Goal: Task Accomplishment & Management: Complete application form

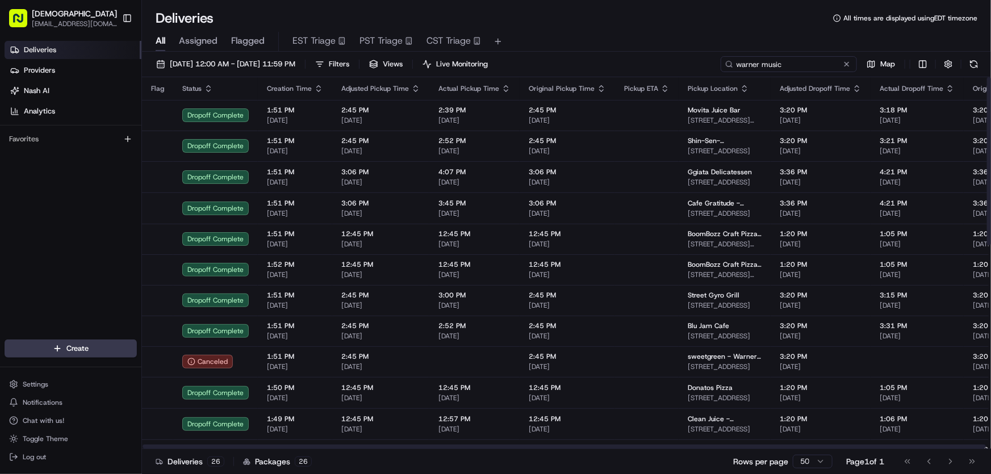
click at [806, 64] on input "warner music" at bounding box center [789, 64] width 136 height 16
drag, startPoint x: 807, startPoint y: 64, endPoint x: 703, endPoint y: 64, distance: 104.5
click at [703, 64] on div "[DATE] 12:00 AM - [DATE] 11:59 PM Filters Views Live Monitoring warner music Map" at bounding box center [566, 66] width 849 height 21
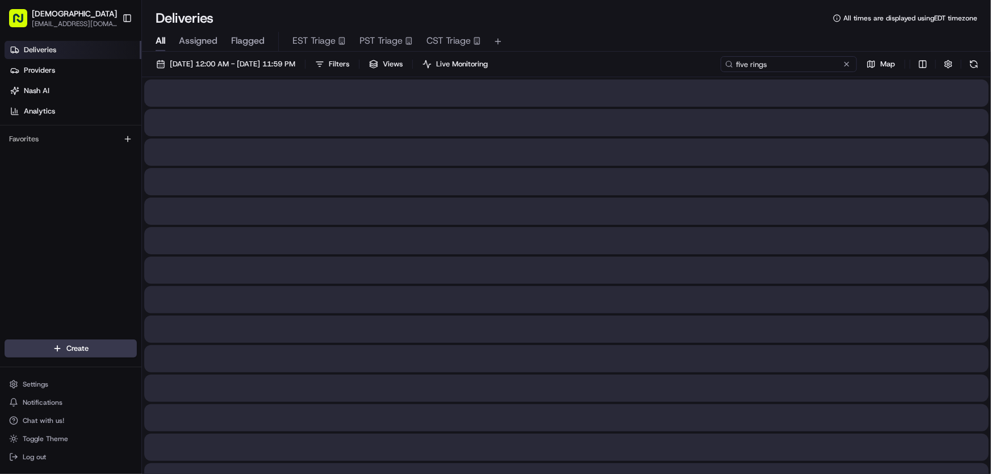
type input "five rings"
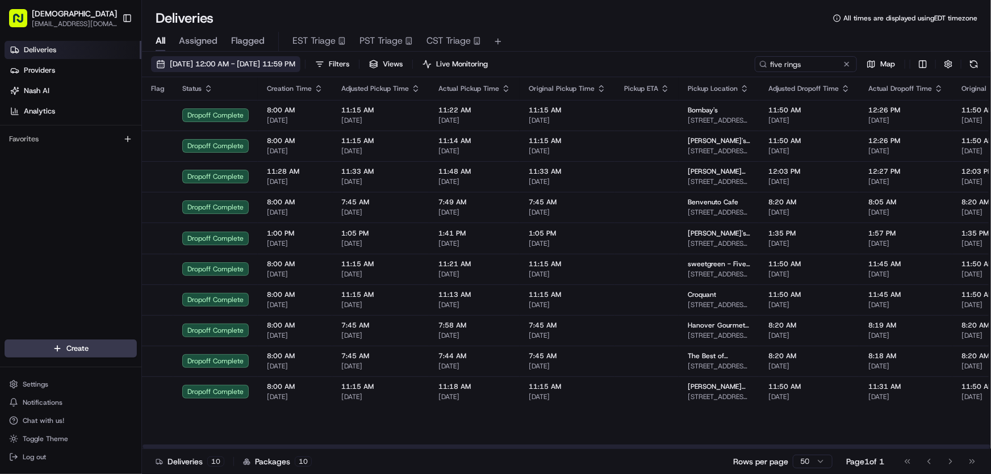
click at [257, 66] on span "[DATE] 12:00 AM - [DATE] 11:59 PM" at bounding box center [232, 64] width 125 height 10
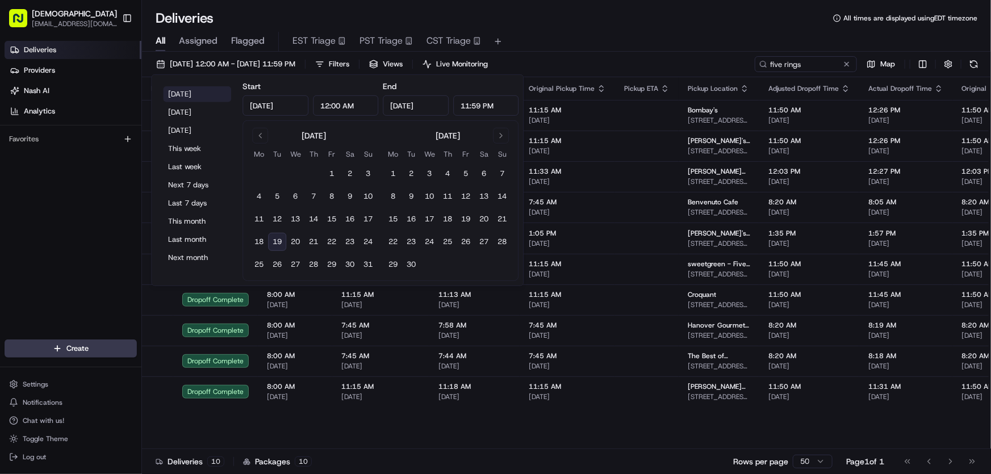
click at [177, 94] on button "[DATE]" at bounding box center [197, 94] width 68 height 16
type input "[DATE]"
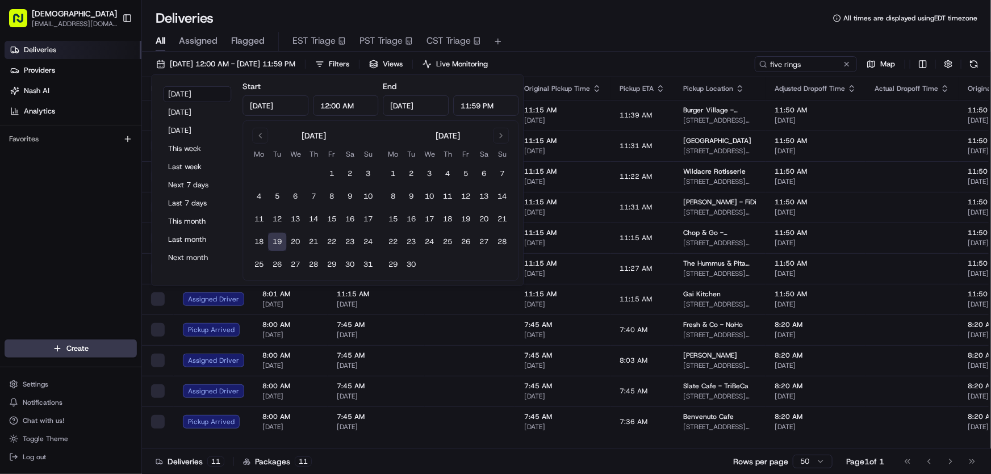
click at [612, 26] on div "Deliveries All times are displayed using EDT timezone" at bounding box center [566, 18] width 849 height 18
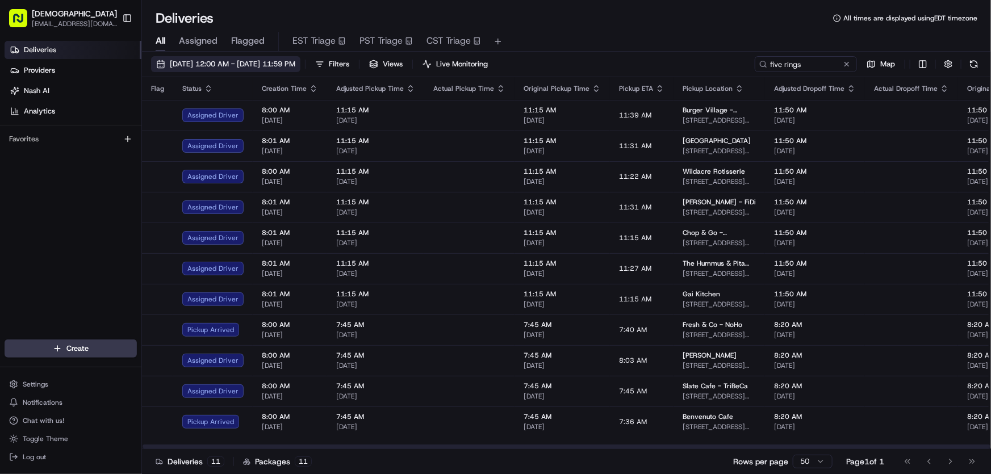
click at [251, 62] on span "[DATE] 12:00 AM - [DATE] 11:59 PM" at bounding box center [232, 64] width 125 height 10
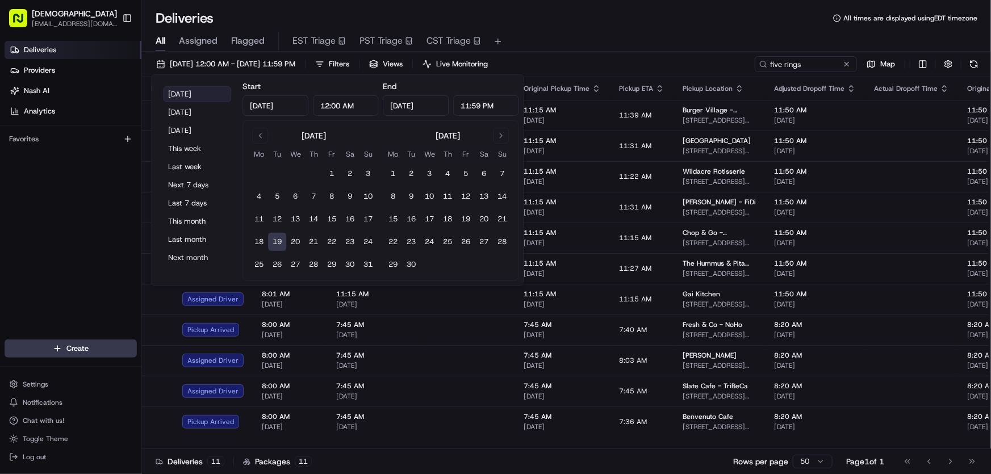
click at [193, 91] on button "[DATE]" at bounding box center [197, 94] width 68 height 16
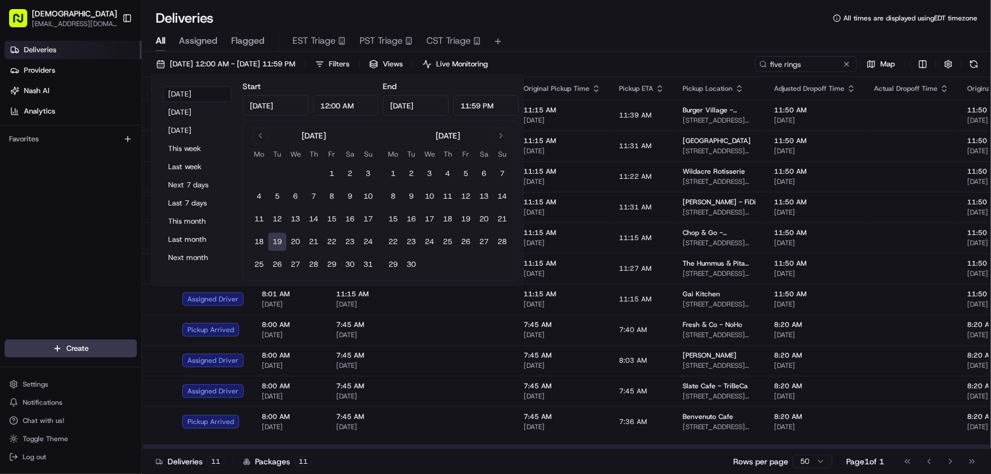
click at [647, 30] on div "All Assigned Flagged EST Triage PST Triage CST Triage" at bounding box center [566, 39] width 849 height 24
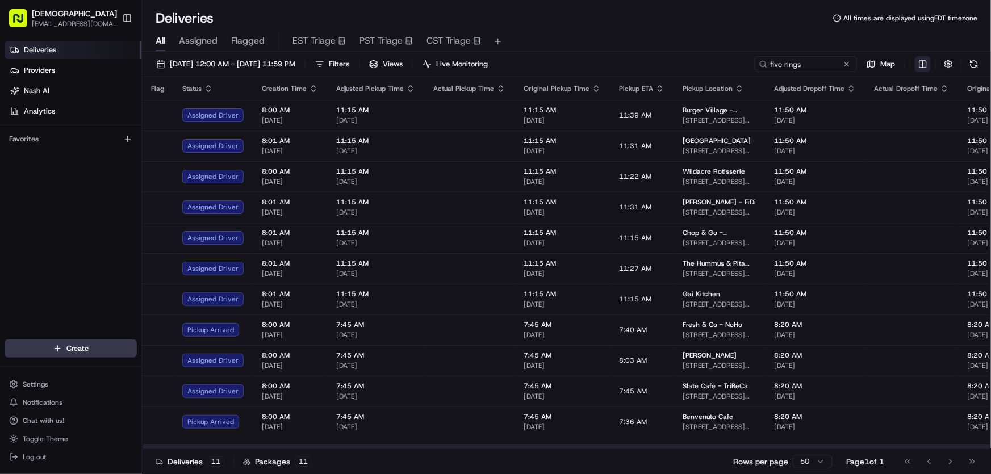
click at [919, 64] on html "Sharebite [EMAIL_ADDRESS][DOMAIN_NAME] Toggle Sidebar Deliveries Providers [PER…" at bounding box center [495, 237] width 991 height 474
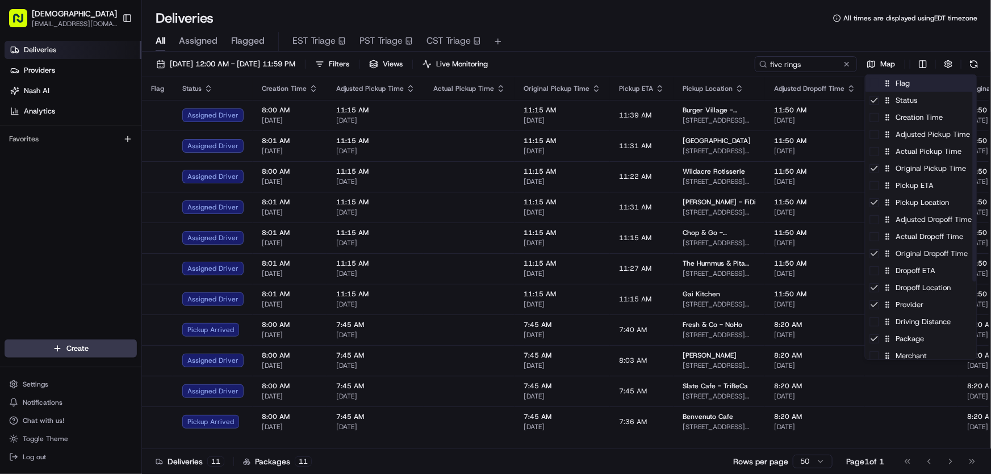
click at [907, 84] on div "Flag" at bounding box center [920, 83] width 111 height 17
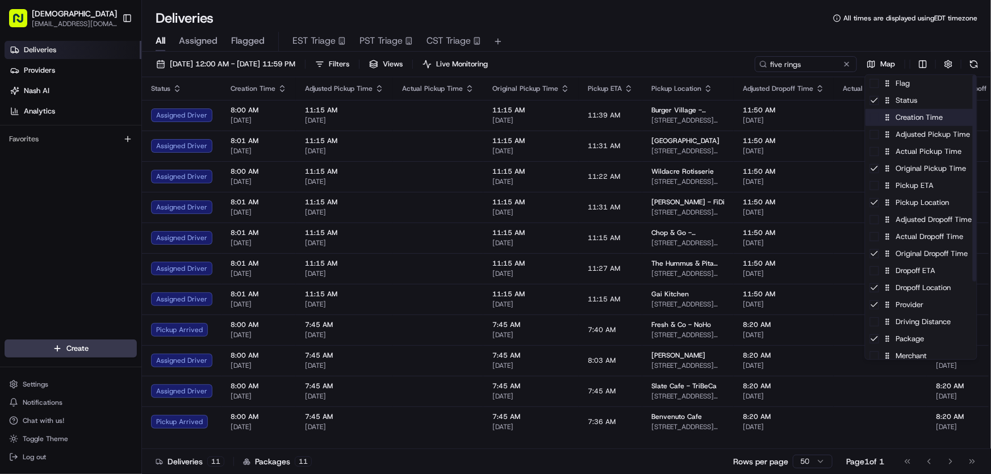
click at [904, 123] on div "Creation Time" at bounding box center [920, 117] width 111 height 17
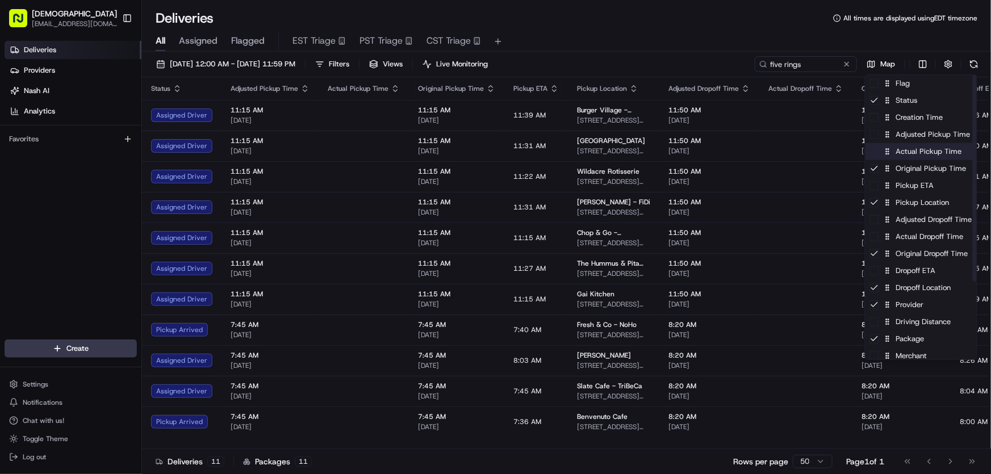
click at [914, 154] on div "Actual Pickup Time" at bounding box center [920, 151] width 111 height 17
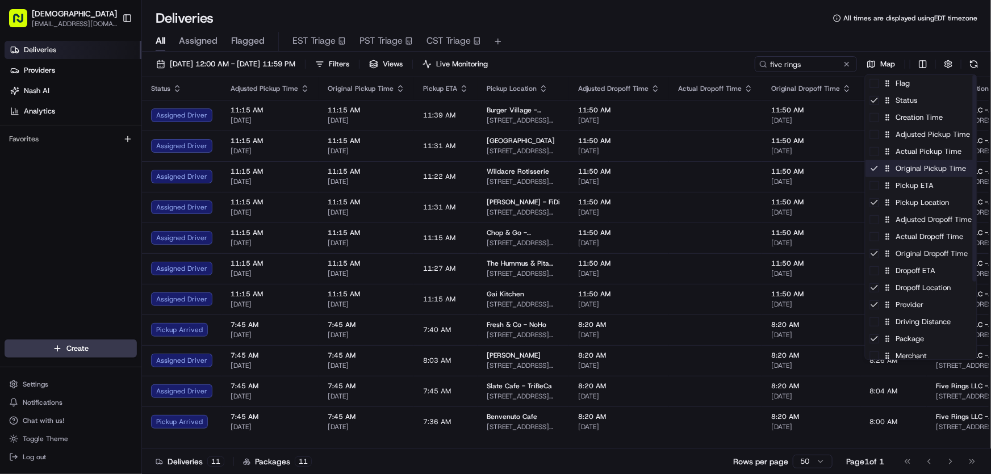
click at [906, 171] on div "Original Pickup Time" at bounding box center [920, 168] width 111 height 17
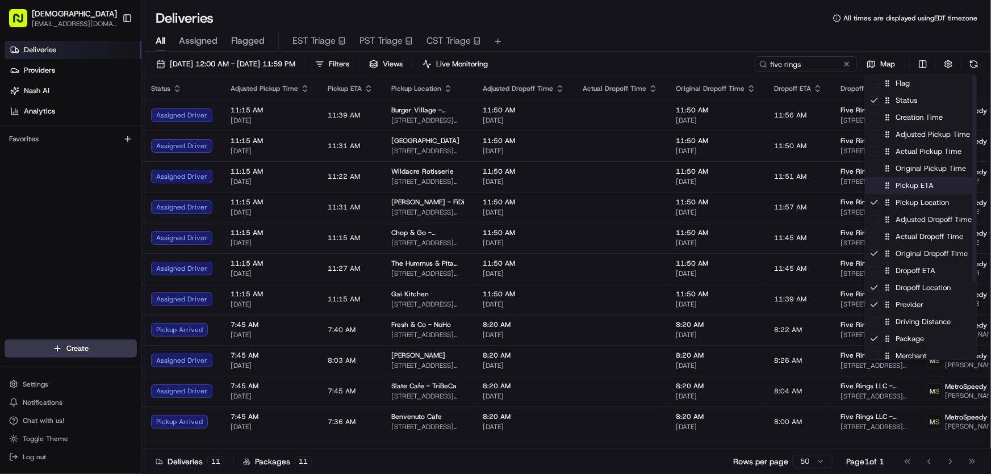
click at [905, 190] on div "Pickup ETA" at bounding box center [920, 185] width 111 height 17
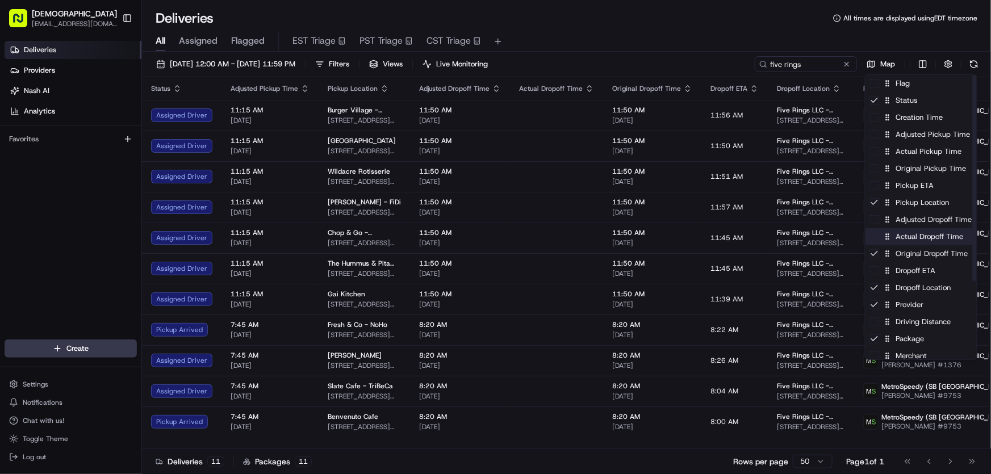
click at [914, 242] on div "Actual Dropoff Time" at bounding box center [920, 236] width 111 height 17
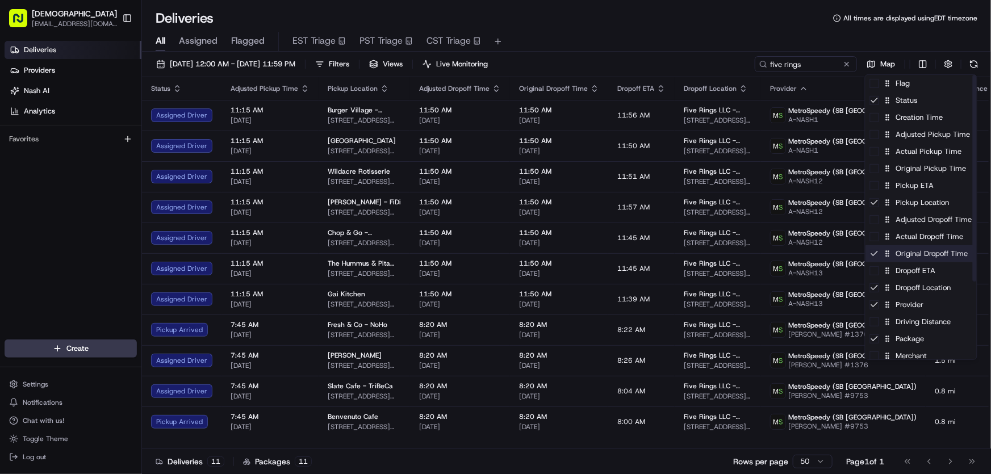
click at [908, 253] on div "Original Dropoff Time" at bounding box center [920, 253] width 111 height 17
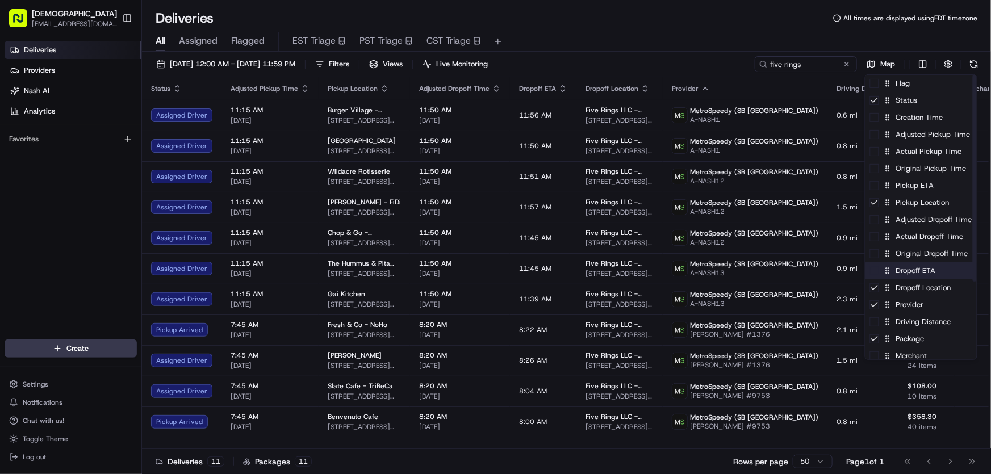
click at [906, 274] on div "Dropoff ETA" at bounding box center [920, 270] width 111 height 17
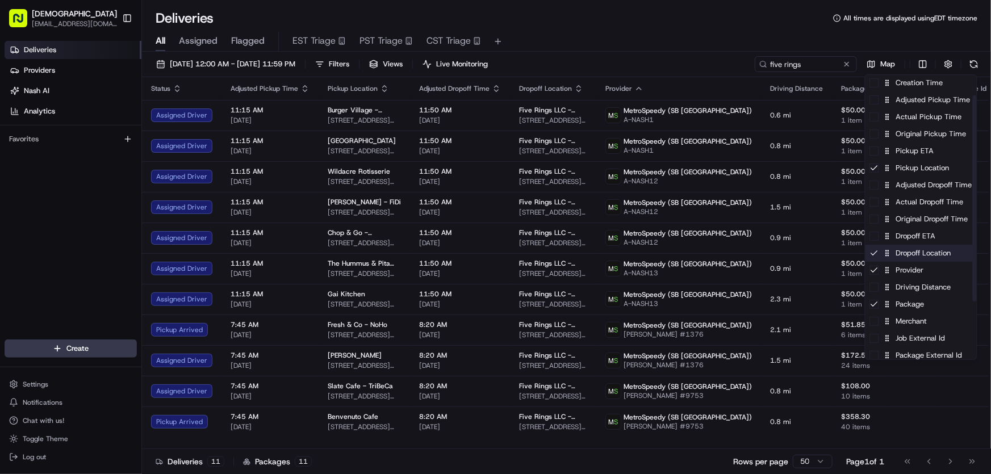
scroll to position [51, 0]
click at [910, 269] on div "Driving Distance" at bounding box center [920, 270] width 111 height 17
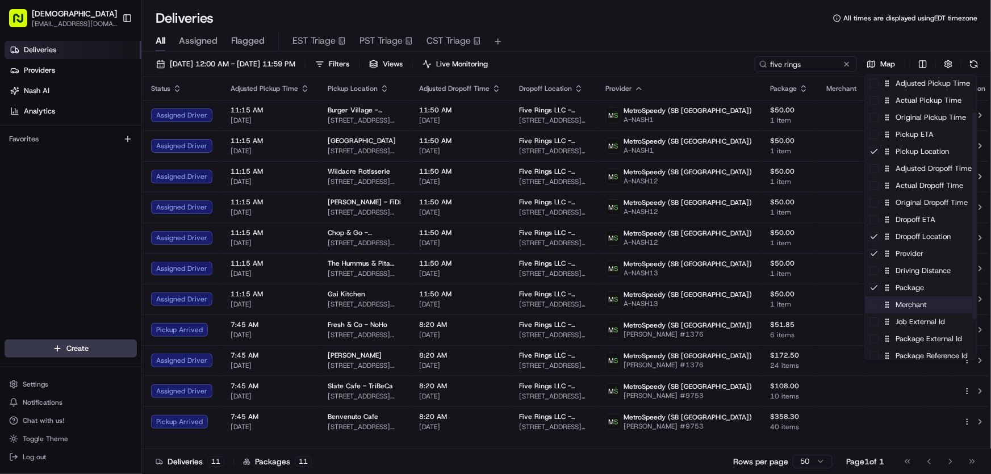
click at [900, 304] on div "Merchant" at bounding box center [920, 304] width 111 height 17
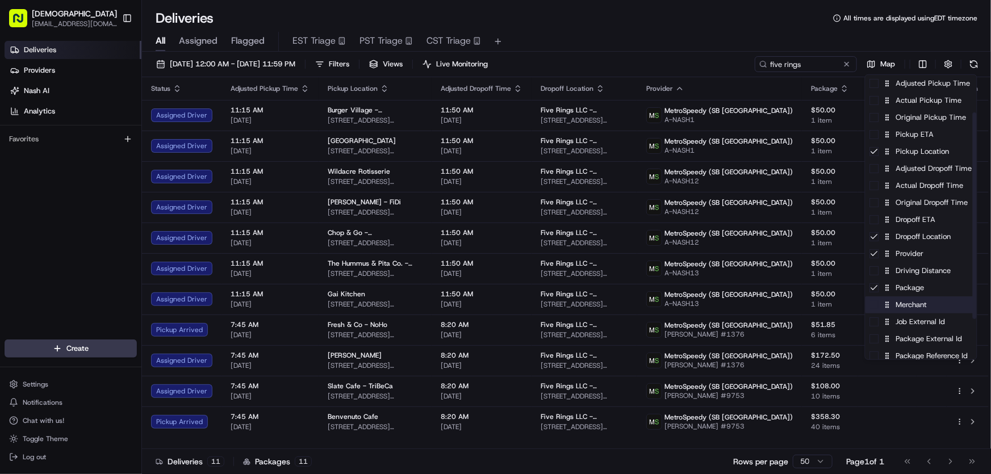
scroll to position [107, 0]
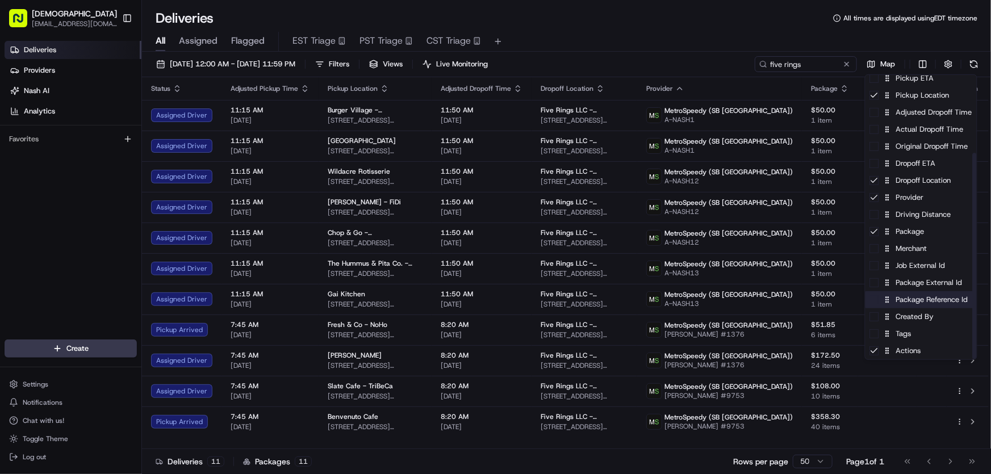
click at [908, 301] on div "Package Reference Id" at bounding box center [920, 299] width 111 height 17
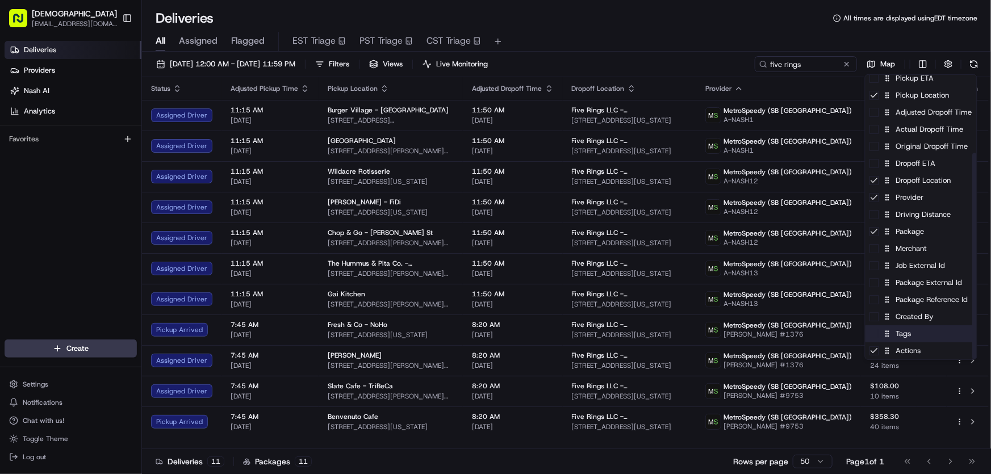
click at [900, 339] on div "Tags" at bounding box center [920, 333] width 111 height 17
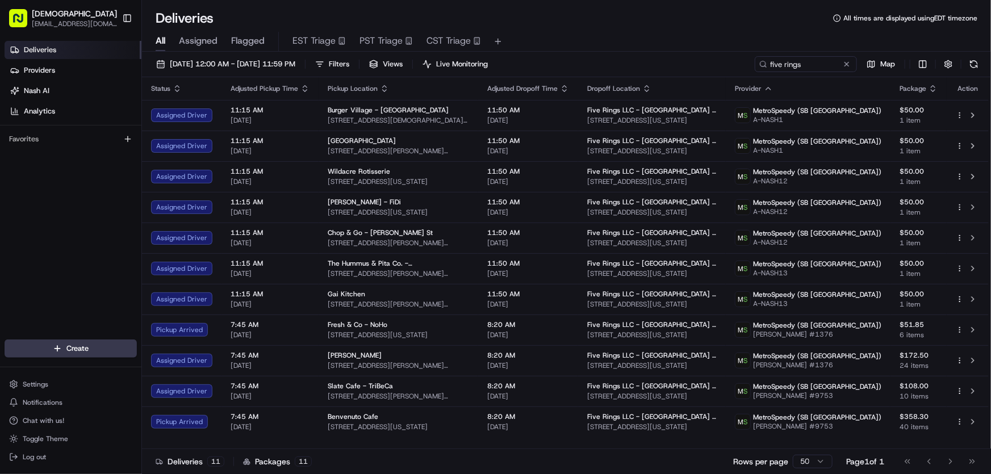
click at [606, 32] on html "Sharebite rtrinos@sharebite.com Toggle Sidebar Deliveries Providers Nash AI Ana…" at bounding box center [495, 237] width 991 height 474
click at [258, 71] on button "[DATE] 12:00 AM - [DATE] 11:59 PM" at bounding box center [225, 64] width 149 height 16
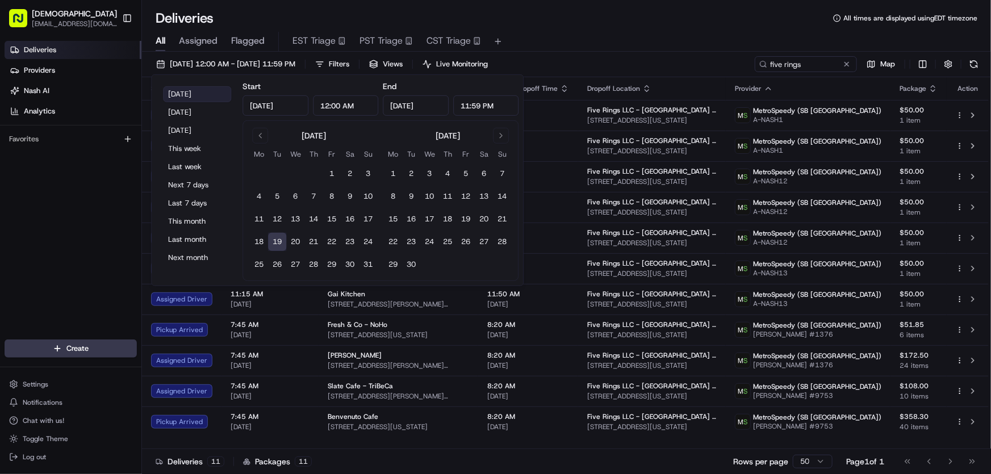
click at [179, 90] on button "[DATE]" at bounding box center [197, 94] width 68 height 16
click at [571, 23] on div "Deliveries All times are displayed using EDT timezone" at bounding box center [566, 18] width 849 height 18
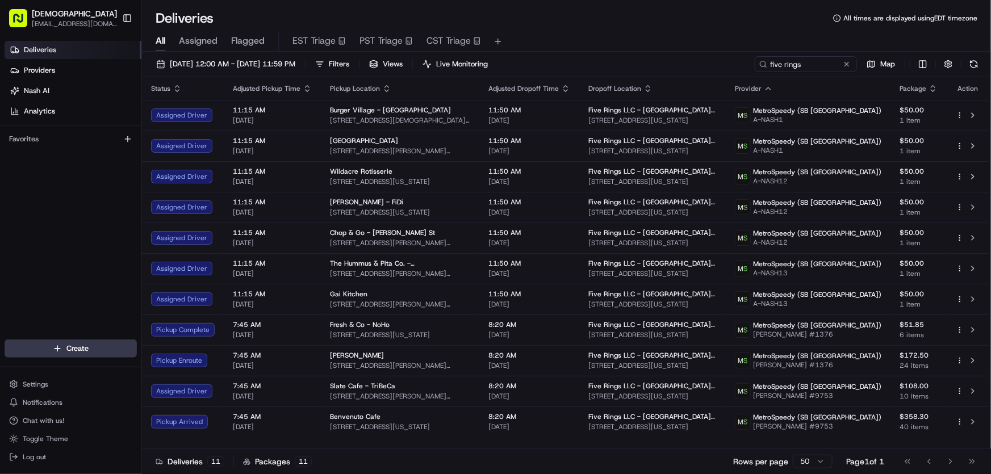
click at [632, 19] on div "Deliveries All times are displayed using EDT timezone" at bounding box center [566, 18] width 849 height 18
click at [614, 20] on div "Deliveries All times are displayed using EDT timezone" at bounding box center [566, 18] width 849 height 18
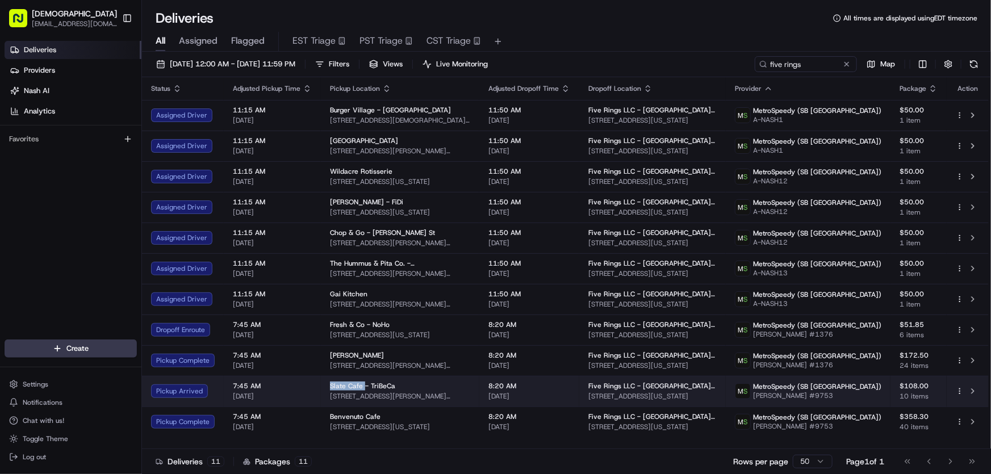
drag, startPoint x: 328, startPoint y: 382, endPoint x: 362, endPoint y: 383, distance: 34.1
click at [362, 383] on span "Slate Cafe - TriBeCa" at bounding box center [362, 386] width 65 height 9
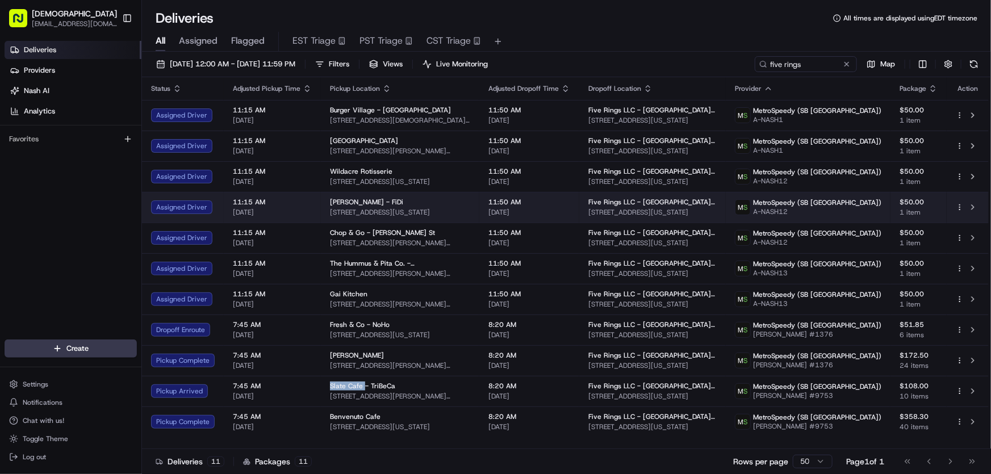
copy span "Slate Cafe"
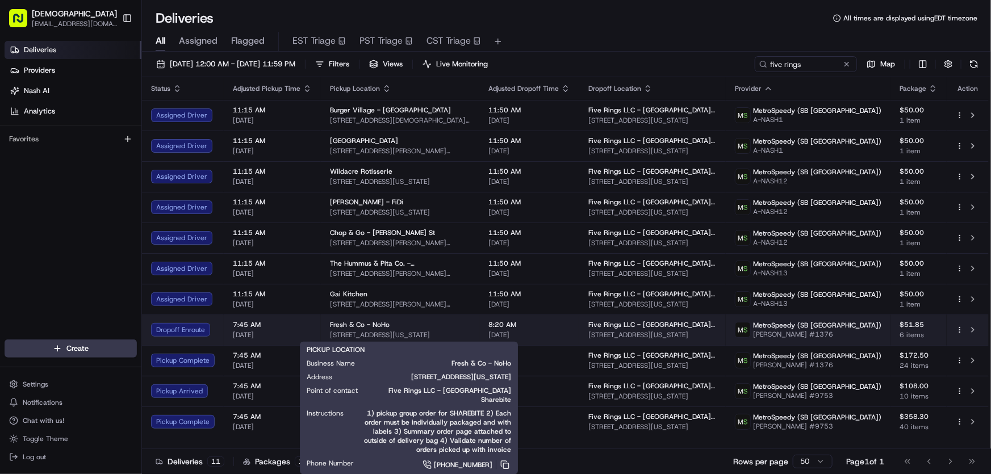
click at [364, 325] on span "Fresh & Co - NoHo" at bounding box center [360, 324] width 60 height 9
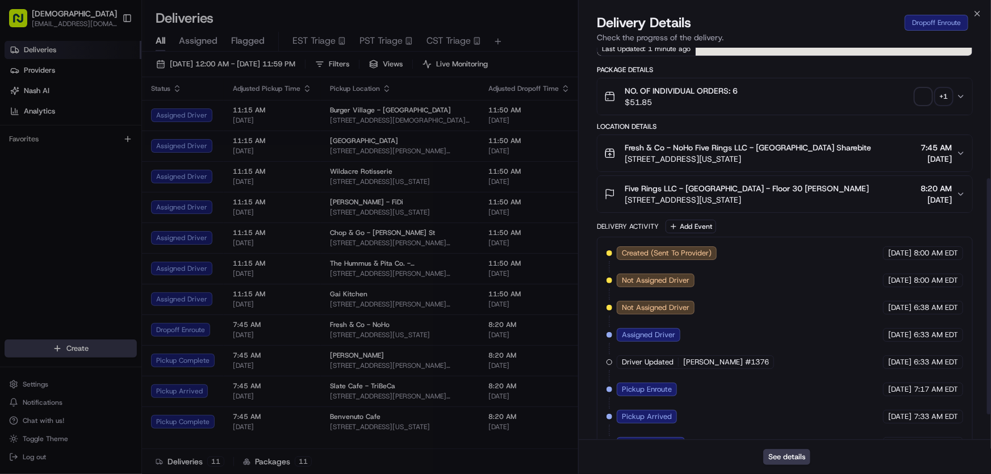
scroll to position [259, 0]
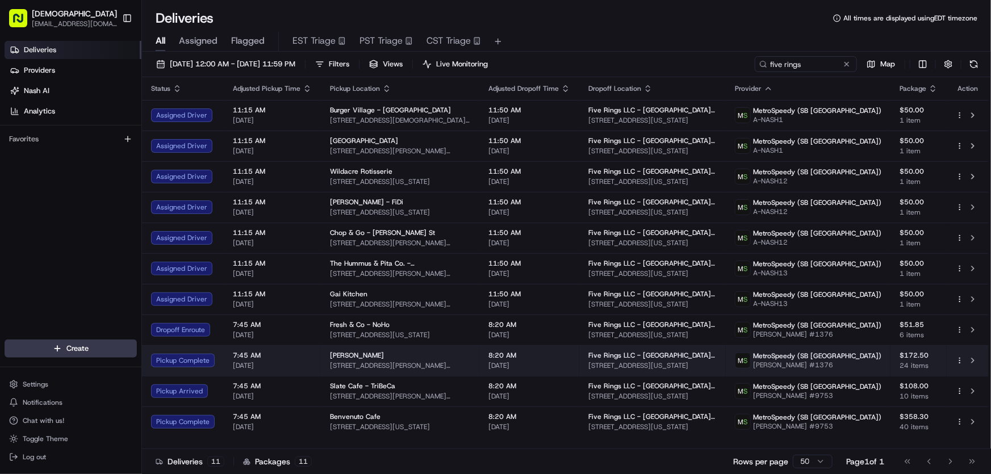
click at [350, 363] on span "375 Hudson St, New York, NY 10014, USA" at bounding box center [400, 365] width 140 height 9
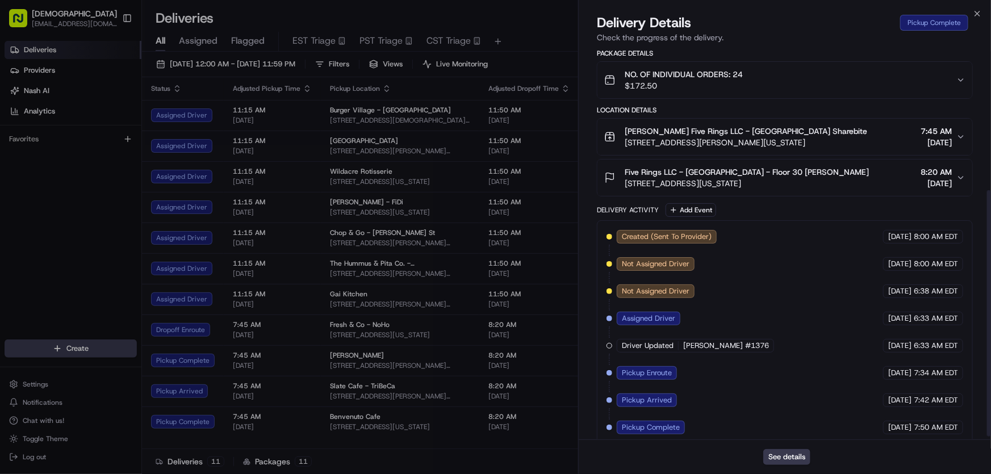
scroll to position [232, 0]
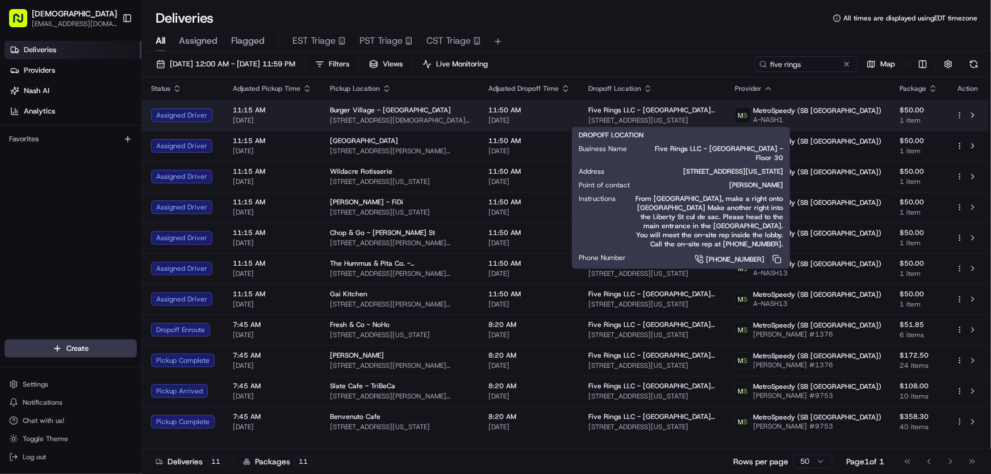
drag, startPoint x: 741, startPoint y: 119, endPoint x: 607, endPoint y: 117, distance: 134.0
click at [607, 117] on span "225 Liberty St, New York, NY 10080, USA" at bounding box center [652, 120] width 128 height 9
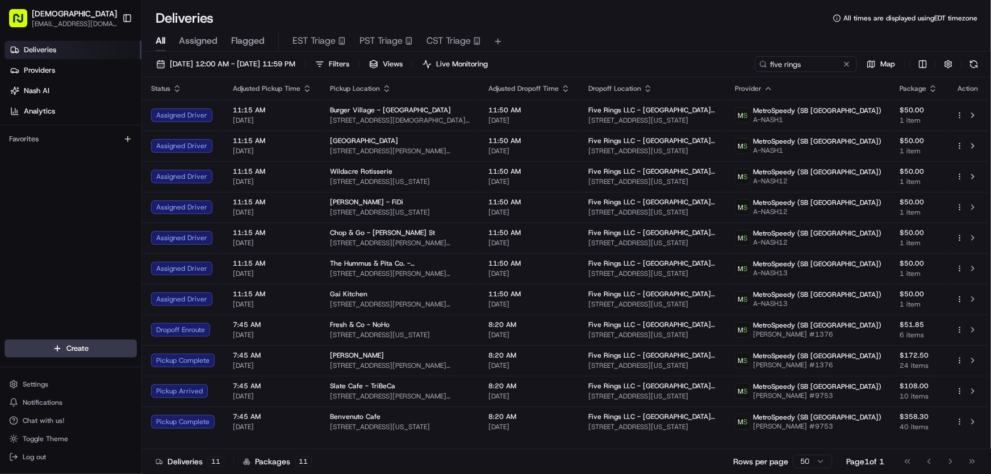
copy span "225 Liberty St, New York, NY 10080, USA"
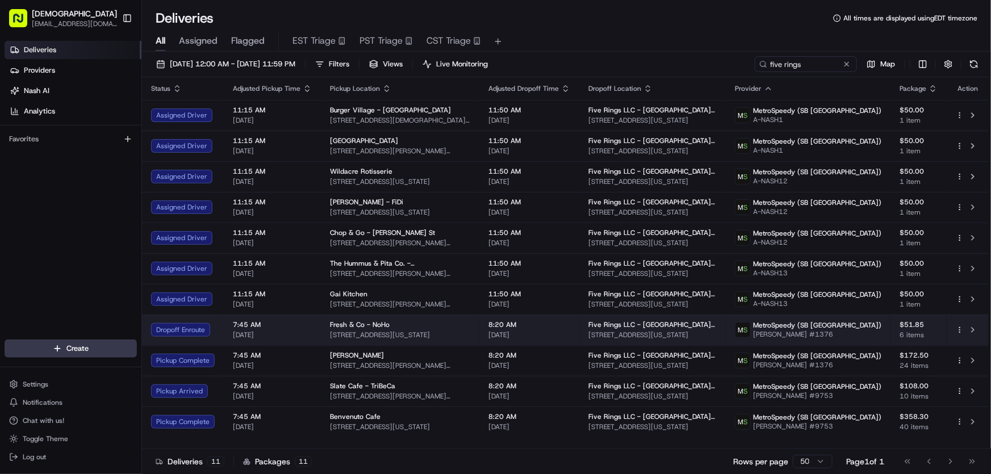
drag, startPoint x: 464, startPoint y: 335, endPoint x: 329, endPoint y: 344, distance: 135.4
click at [329, 344] on td "Fresh & Co - NoHo 729 Broadway, New York, NY 10003, USA" at bounding box center [400, 330] width 158 height 31
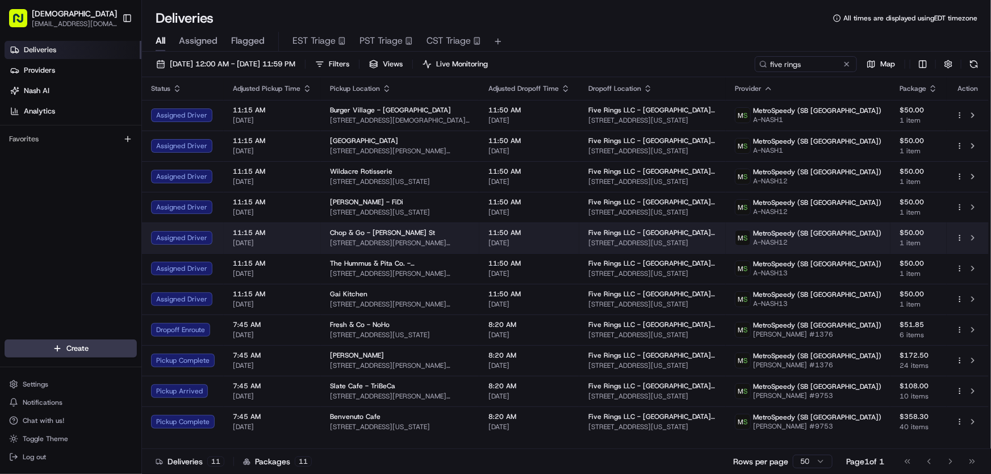
copy span "729 Broadway, New York, NY 10003, USA"
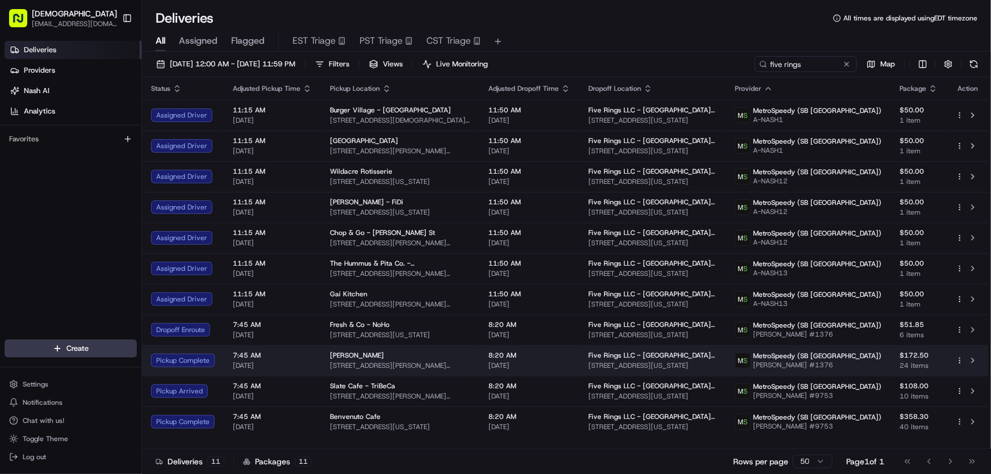
click at [380, 364] on span "375 Hudson St, New York, NY 10014, USA" at bounding box center [400, 365] width 140 height 9
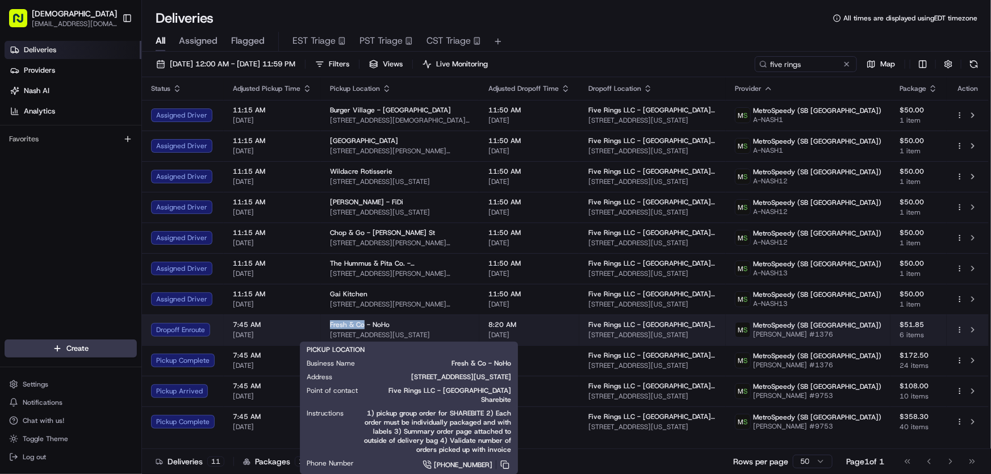
drag, startPoint x: 325, startPoint y: 324, endPoint x: 362, endPoint y: 324, distance: 36.9
click at [362, 324] on td "Fresh & Co - NoHo 729 Broadway, New York, NY 10003, USA" at bounding box center [400, 330] width 158 height 31
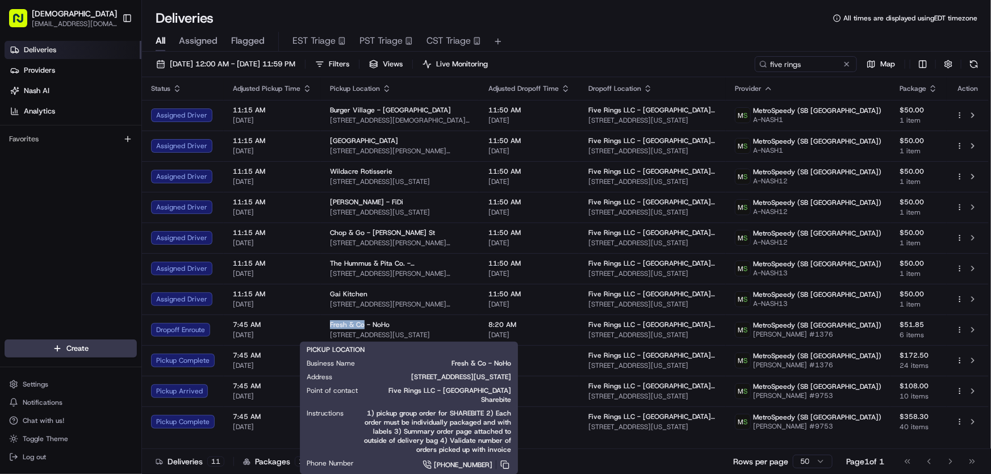
copy span "Fresh & Co"
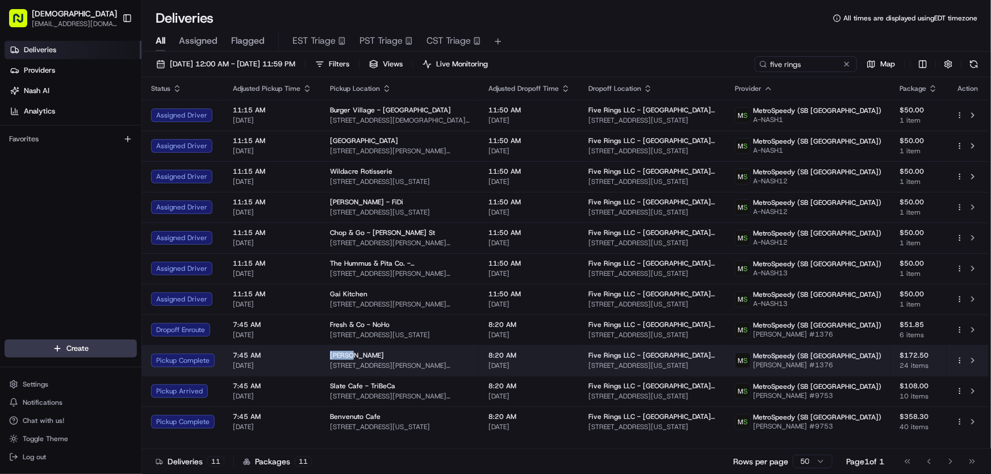
drag, startPoint x: 329, startPoint y: 354, endPoint x: 353, endPoint y: 354, distance: 23.3
click at [353, 354] on span "Maman - King" at bounding box center [357, 355] width 54 height 9
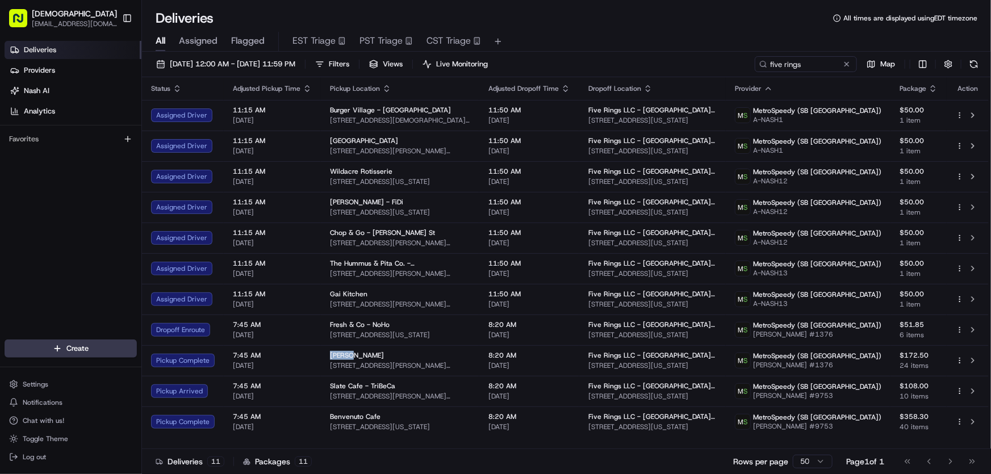
copy span "Maman"
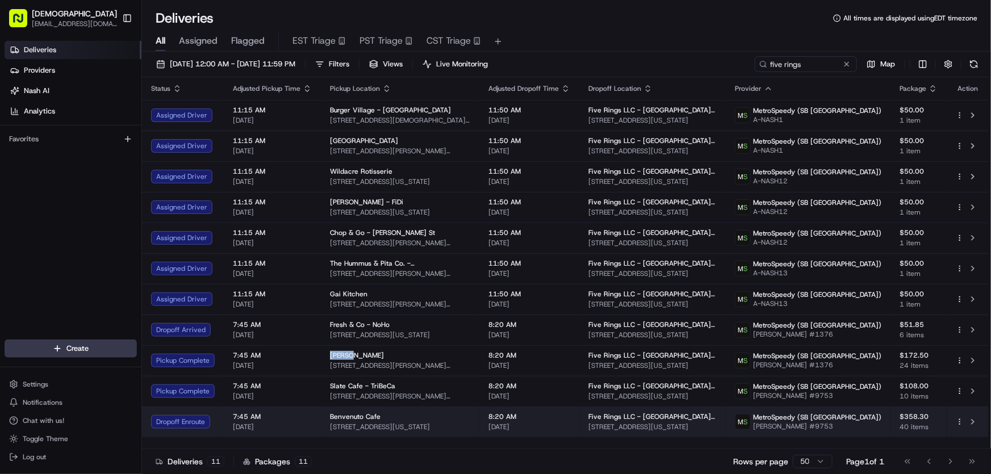
drag, startPoint x: 474, startPoint y: 426, endPoint x: 326, endPoint y: 433, distance: 147.8
click at [326, 433] on td "Benvenuto Cafe 369 Greenwich St, New York, NY 10013, USA" at bounding box center [400, 422] width 158 height 31
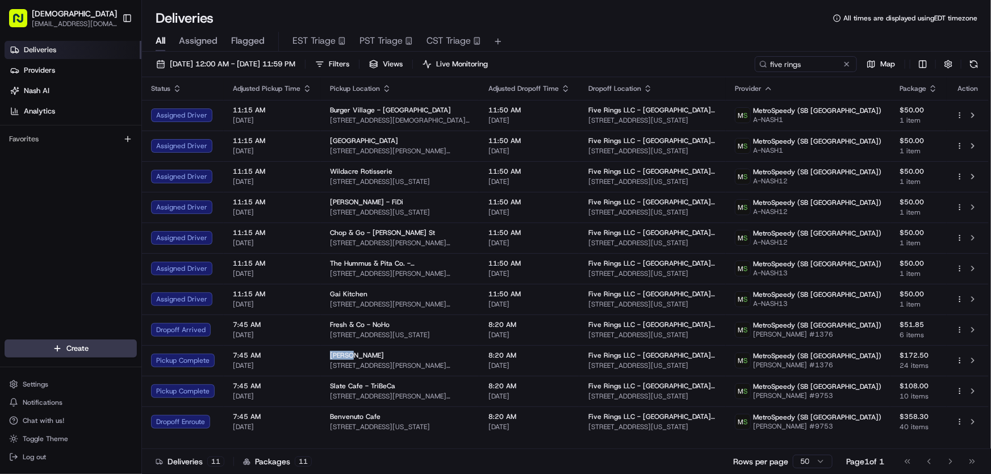
copy span "369 Greenwich St, New York, NY 10013, USA"
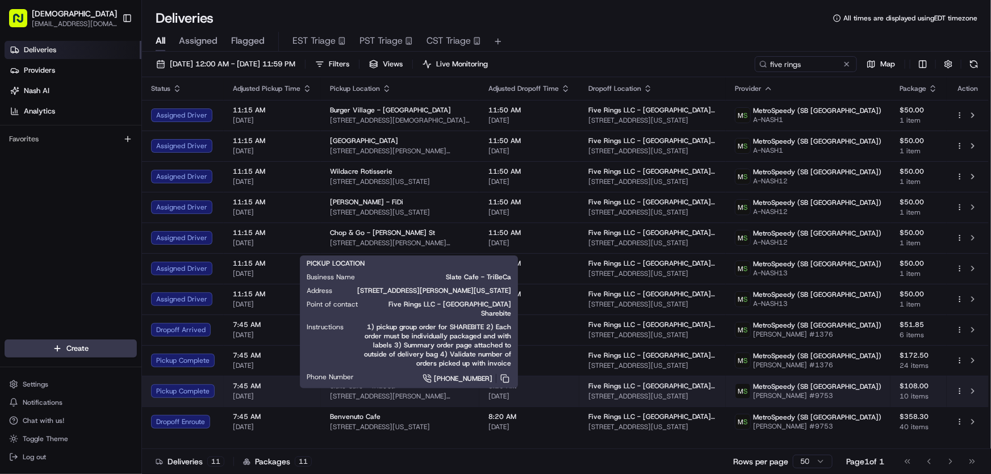
click at [470, 390] on div "Slate Cafe - TriBeCa" at bounding box center [400, 386] width 140 height 9
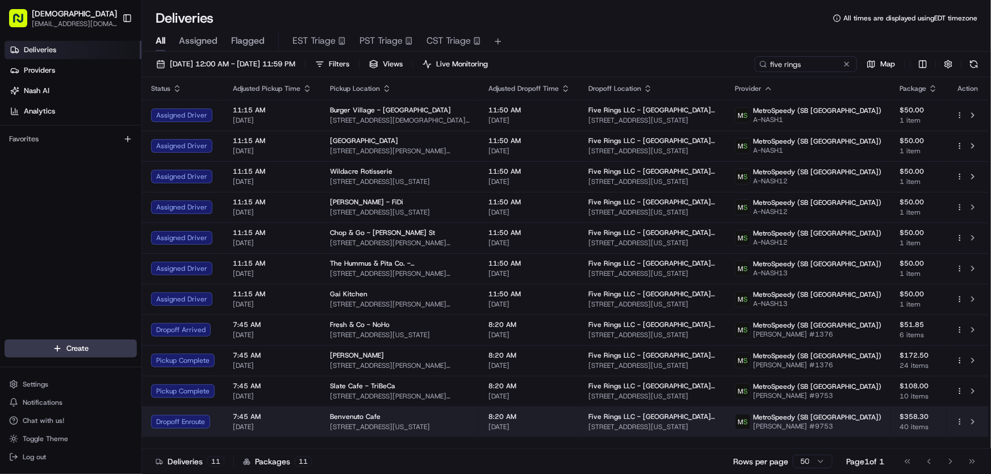
click at [359, 418] on span "Benvenuto Cafe" at bounding box center [355, 416] width 51 height 9
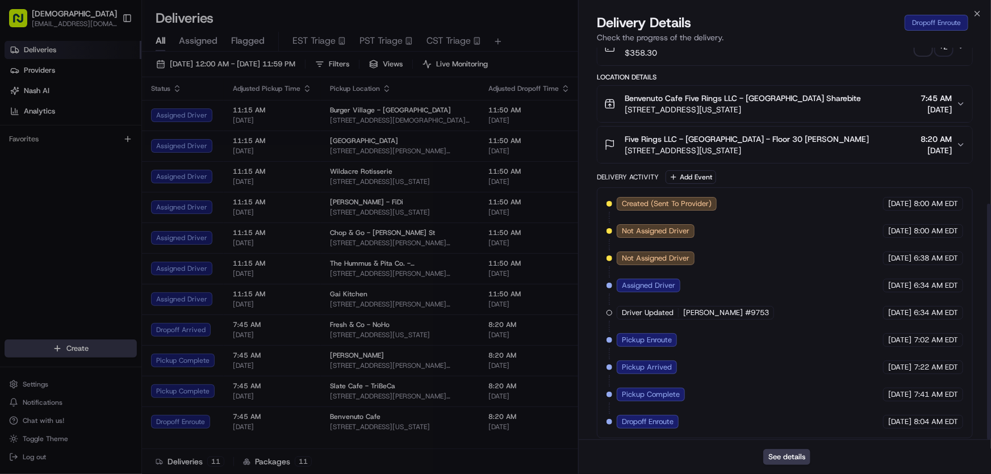
scroll to position [259, 0]
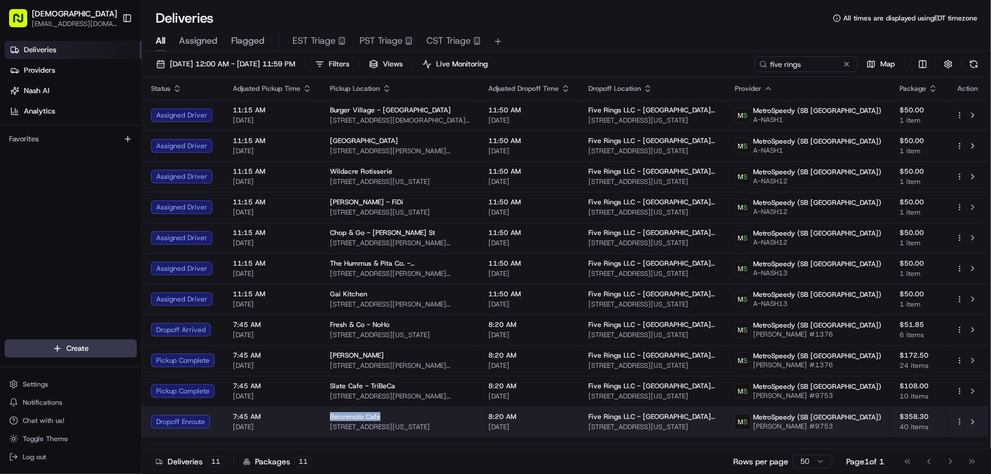
drag, startPoint x: 326, startPoint y: 414, endPoint x: 379, endPoint y: 416, distance: 52.2
click at [379, 416] on td "Benvenuto Cafe 369 Greenwich St, New York, NY 10013, USA" at bounding box center [400, 422] width 158 height 31
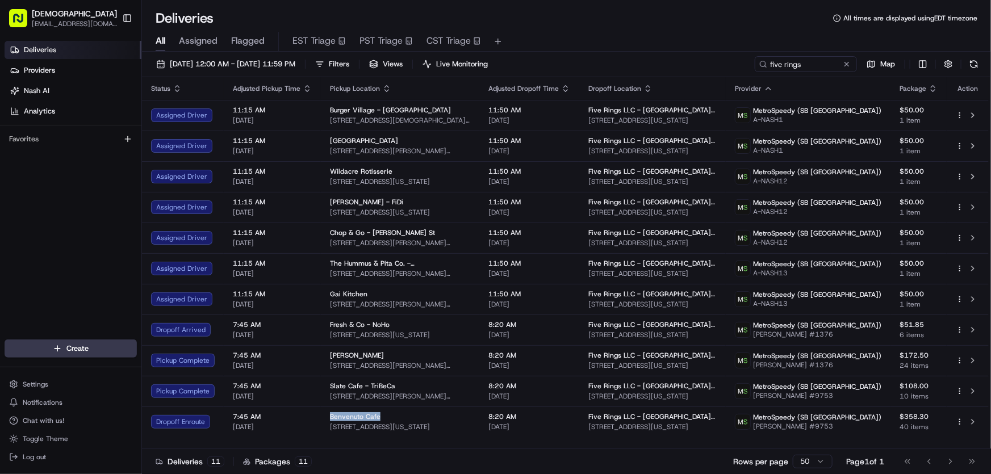
copy span "Benvenuto Cafe"
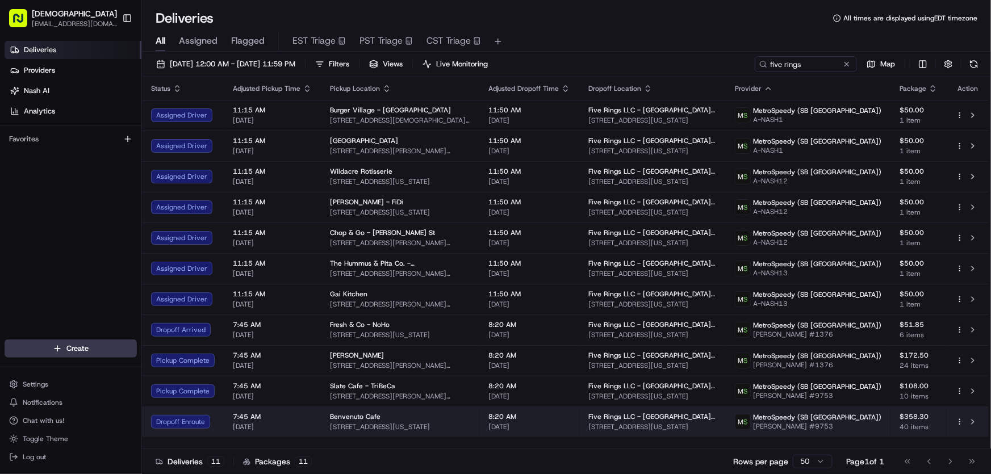
click at [717, 425] on span "225 Liberty St, New York, NY 10080, USA" at bounding box center [652, 426] width 128 height 9
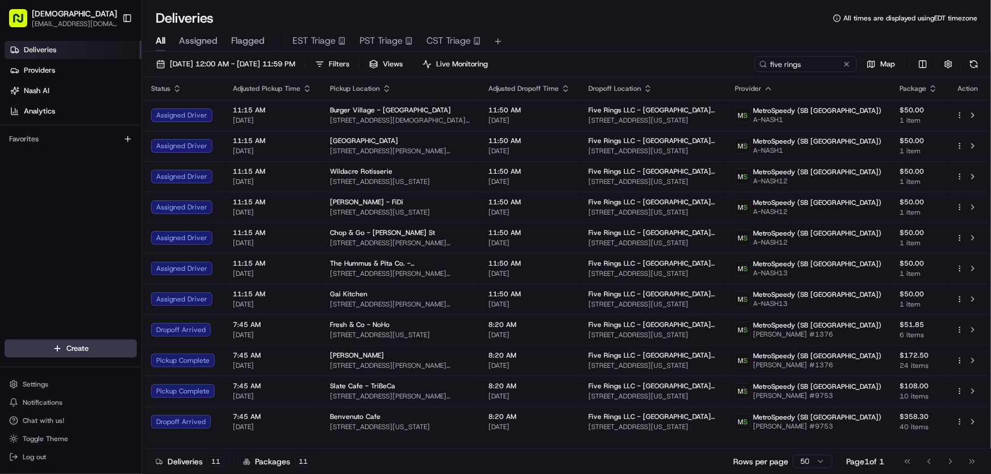
click at [558, 28] on div "All Assigned Flagged EST Triage PST Triage CST Triage" at bounding box center [566, 39] width 849 height 24
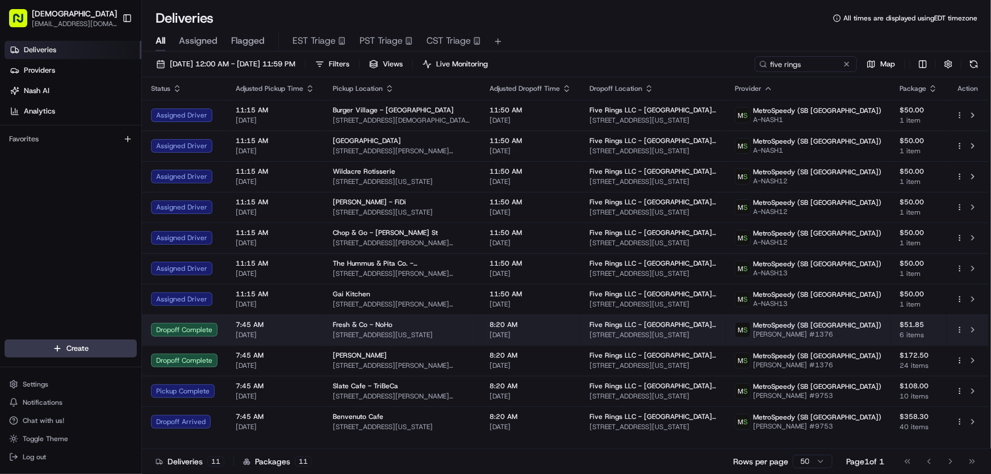
click at [380, 328] on span "Fresh & Co - NoHo" at bounding box center [363, 324] width 60 height 9
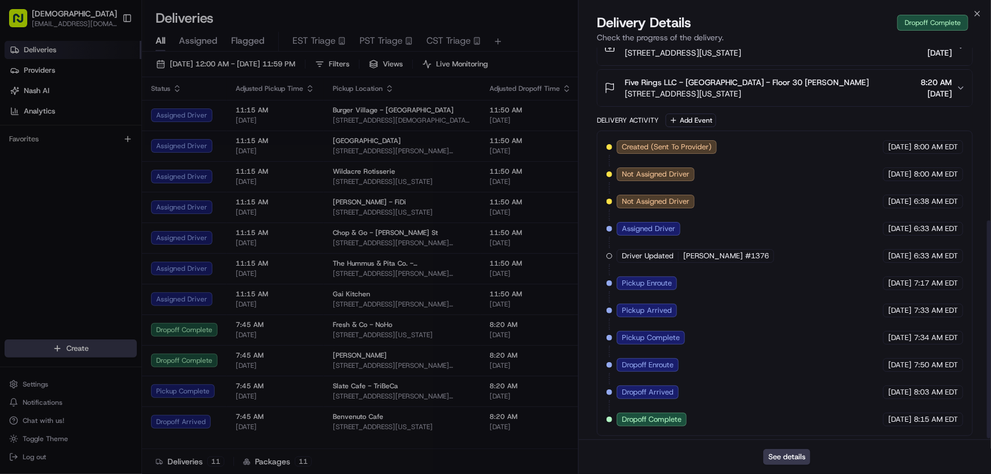
scroll to position [313, 0]
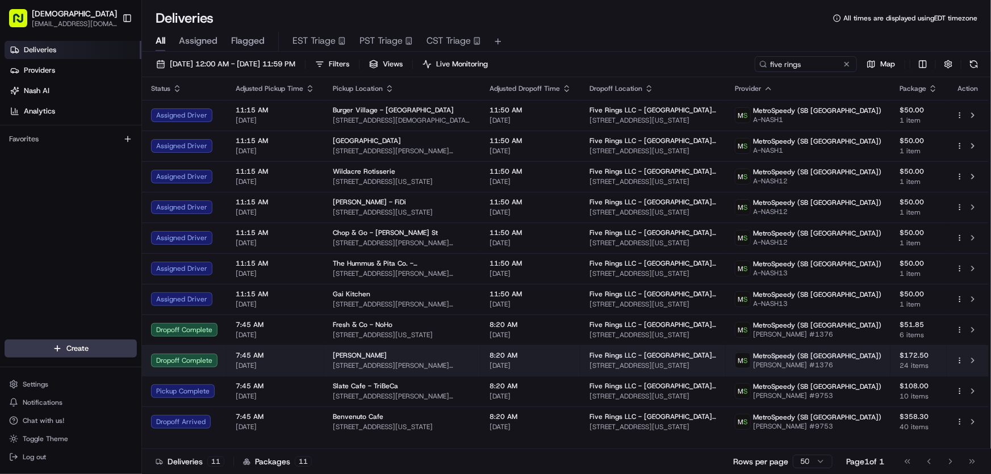
click at [361, 356] on span "Maman - King" at bounding box center [360, 355] width 54 height 9
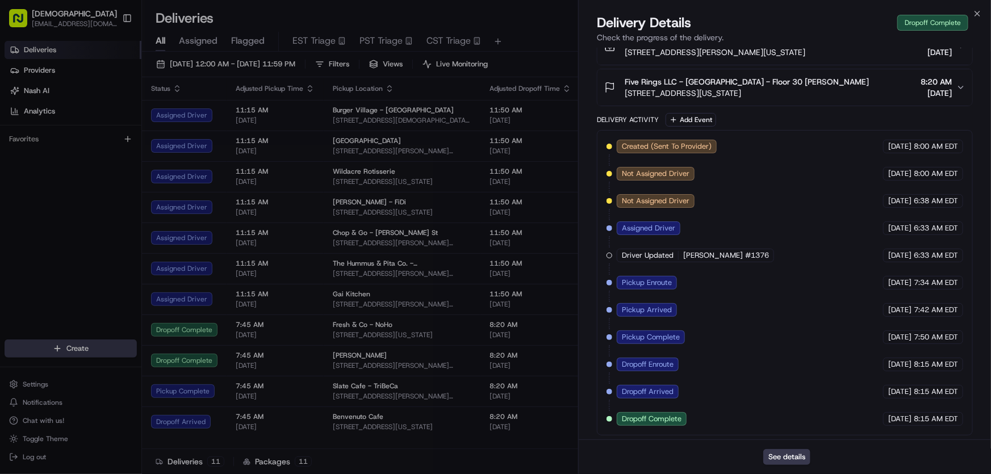
scroll to position [210, 0]
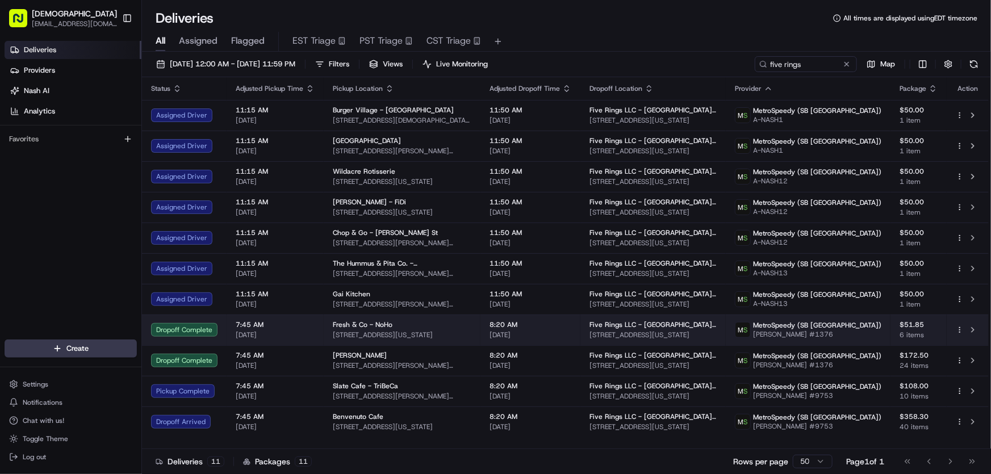
click at [384, 329] on div "Fresh & Co - NoHo 729 Broadway, New York, NY 10003, USA" at bounding box center [402, 329] width 139 height 19
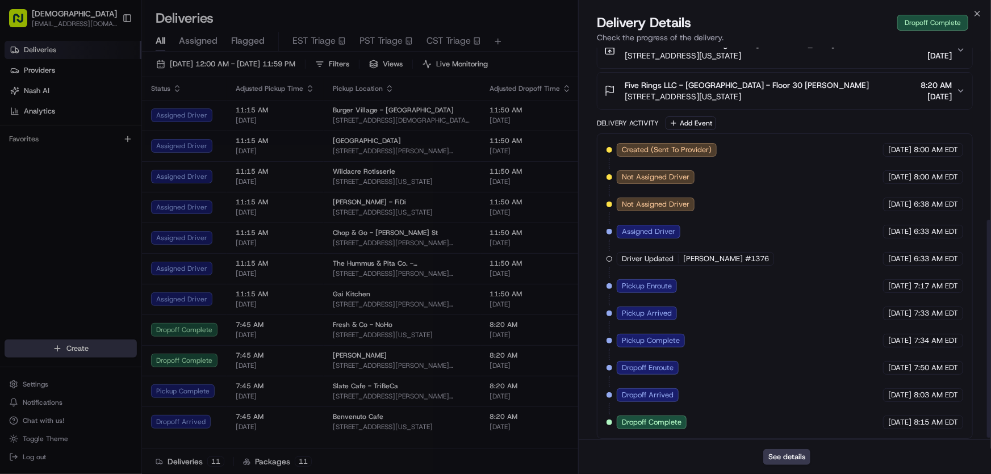
scroll to position [313, 0]
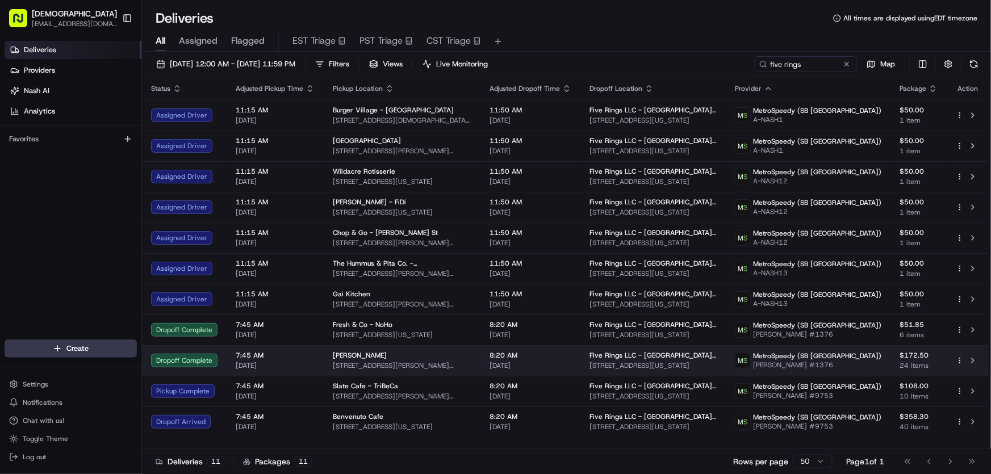
click at [341, 359] on span "Maman - King" at bounding box center [360, 355] width 54 height 9
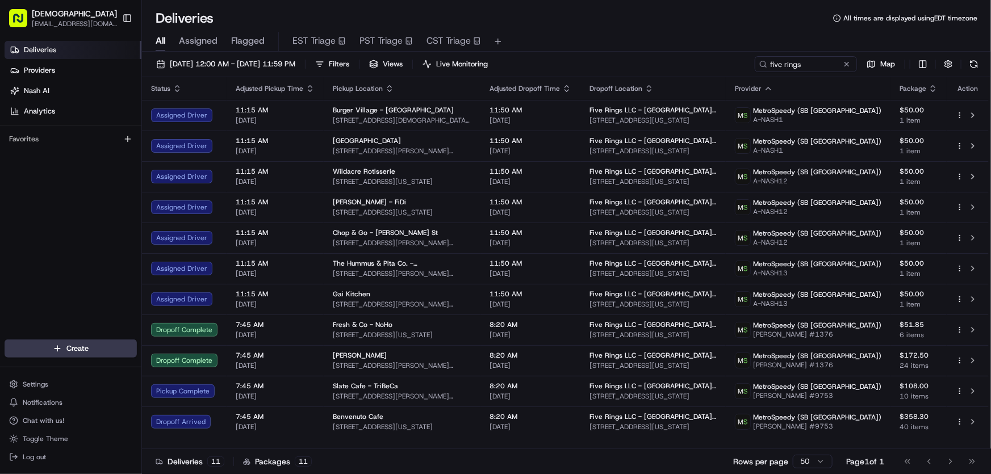
click at [633, 30] on div "All Assigned Flagged EST Triage PST Triage CST Triage" at bounding box center [566, 39] width 849 height 24
click at [614, 12] on div "Deliveries All times are displayed using EDT timezone" at bounding box center [566, 18] width 849 height 18
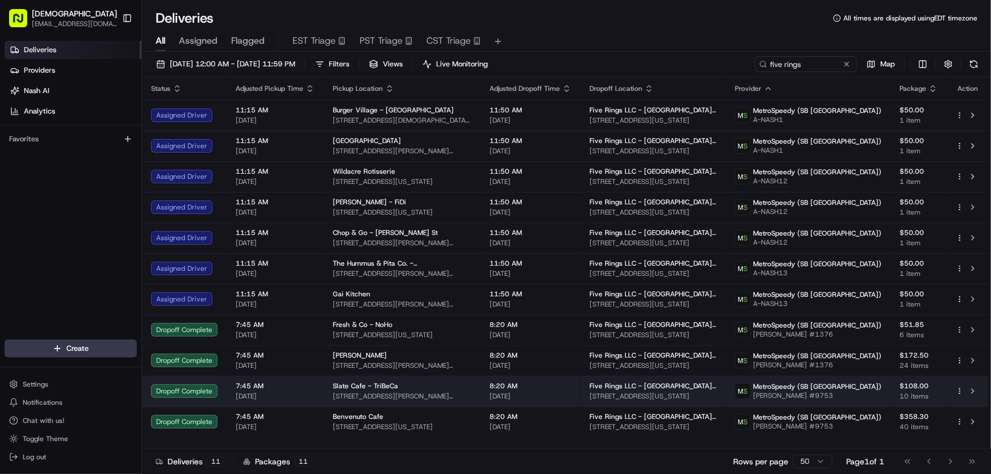
click at [384, 387] on span "Slate Cafe - TriBeCa" at bounding box center [365, 386] width 65 height 9
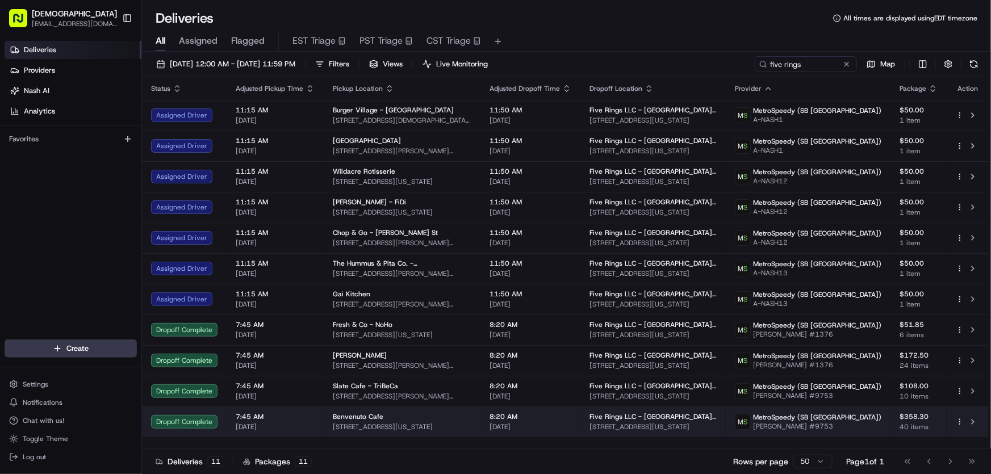
click at [365, 427] on span "369 Greenwich St, New York, NY 10013, USA" at bounding box center [402, 426] width 139 height 9
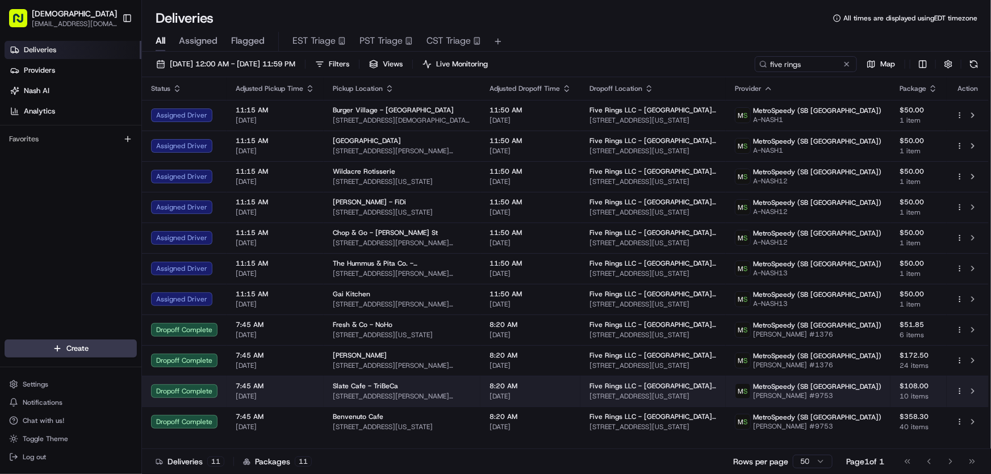
click at [389, 393] on span "[STREET_ADDRESS][PERSON_NAME][US_STATE]" at bounding box center [402, 396] width 139 height 9
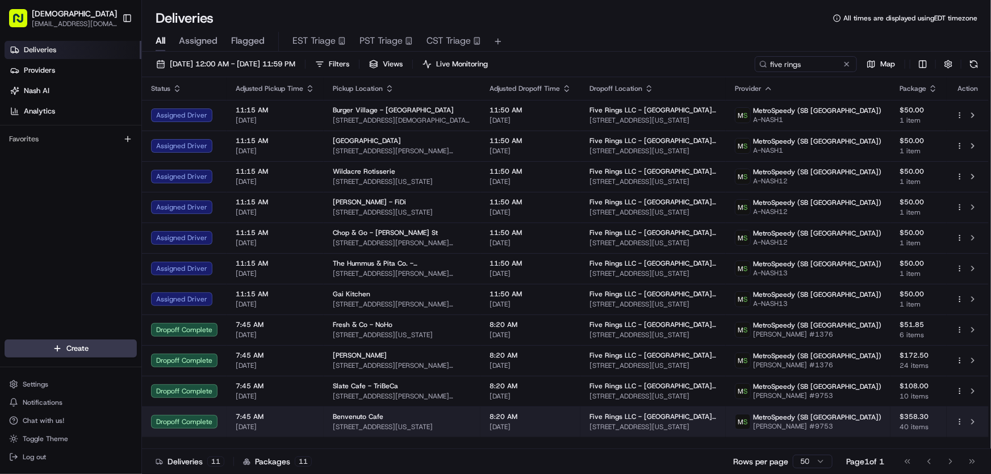
click at [378, 422] on span "369 Greenwich St, New York, NY 10013, USA" at bounding box center [402, 426] width 139 height 9
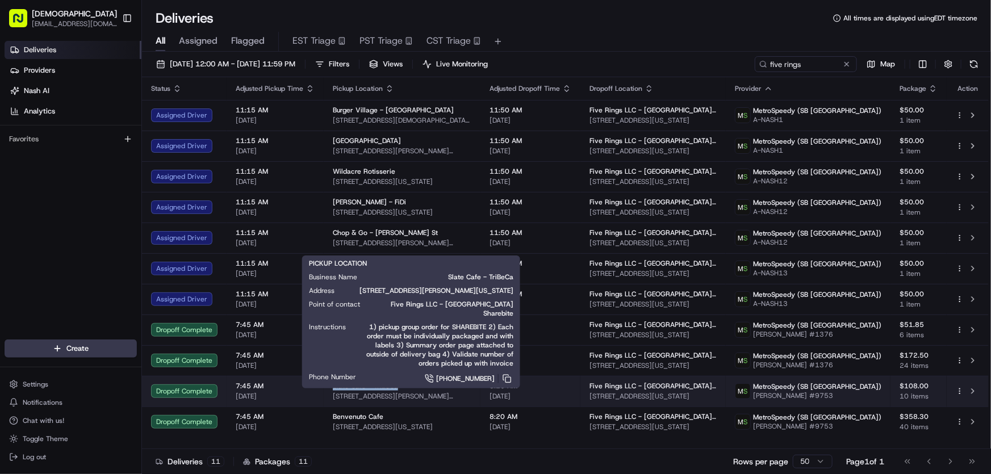
drag, startPoint x: 329, startPoint y: 384, endPoint x: 393, endPoint y: 386, distance: 63.6
click at [393, 386] on td "Slate Cafe - TriBeCa 184 Duane St, New York, NY 10013, USA" at bounding box center [402, 391] width 157 height 31
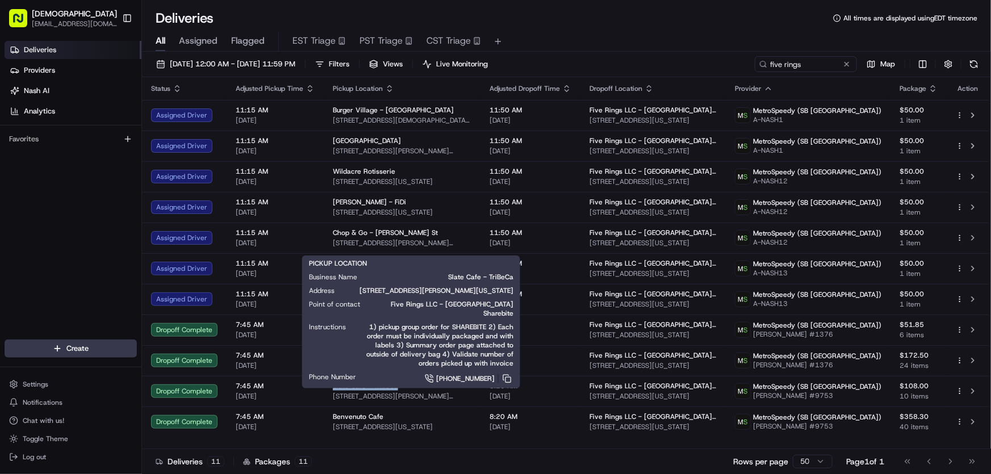
copy span "Slate Cafe - TriBeCa"
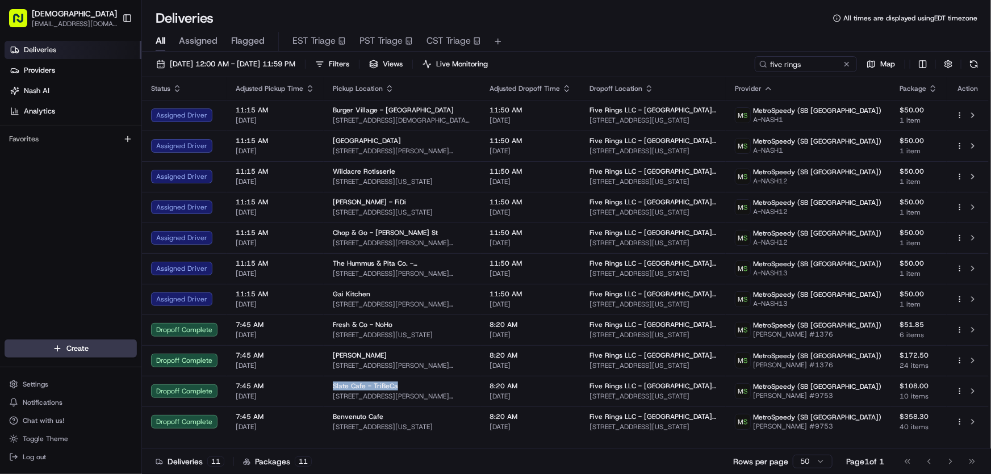
click at [664, 15] on div "Deliveries All times are displayed using EDT timezone" at bounding box center [566, 18] width 849 height 18
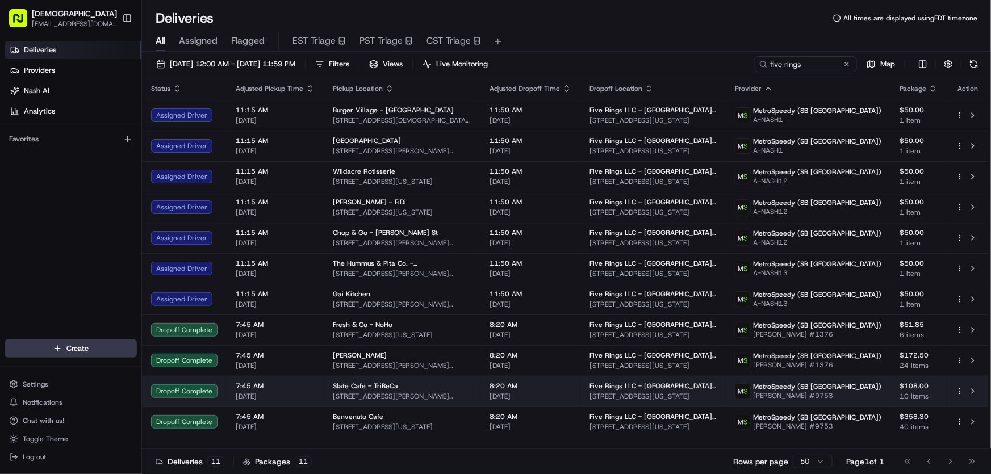
click at [959, 392] on html "Sharebite rtrinos@sharebite.com Toggle Sidebar Deliveries Providers Nash AI Ana…" at bounding box center [495, 237] width 991 height 474
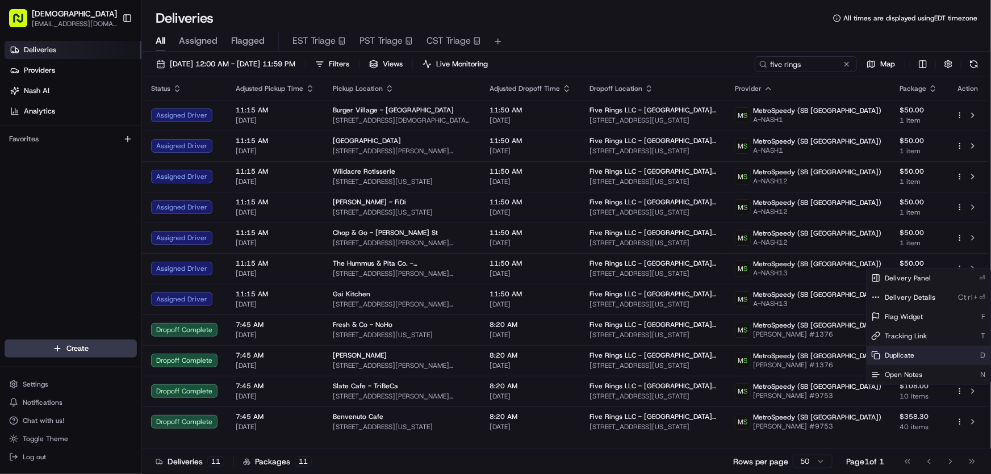
click at [895, 356] on span "Duplicate" at bounding box center [900, 355] width 30 height 9
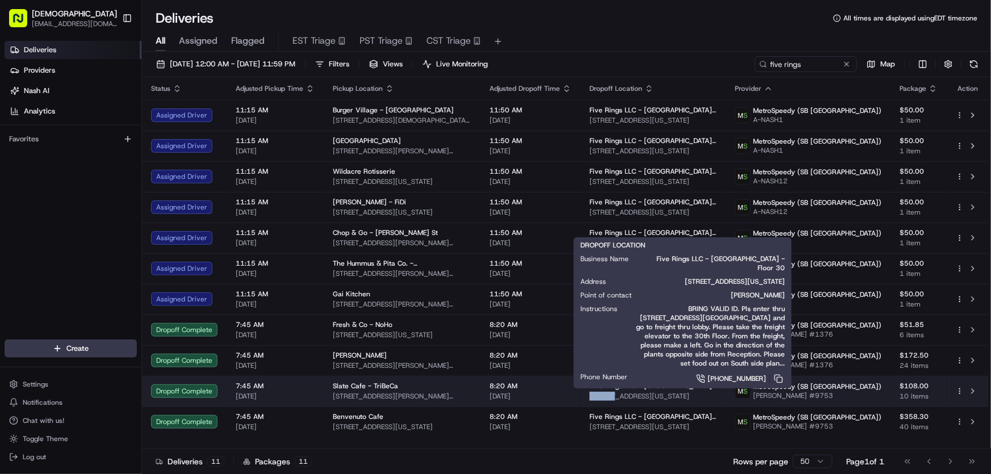
drag, startPoint x: 606, startPoint y: 394, endPoint x: 734, endPoint y: 396, distance: 128.3
click at [734, 396] on html "Sharebite rtrinos@sharebite.com Toggle Sidebar Deliveries Providers Nash AI Ana…" at bounding box center [495, 237] width 991 height 474
click at [717, 396] on span "225 Liberty St, New York, NY 10080, USA" at bounding box center [652, 396] width 127 height 9
drag, startPoint x: 608, startPoint y: 393, endPoint x: 743, endPoint y: 399, distance: 135.8
click at [726, 399] on td "Five Rings LLC - NYC - Floor 30 225 Liberty St, New York, NY 10080, USA" at bounding box center [652, 391] width 145 height 31
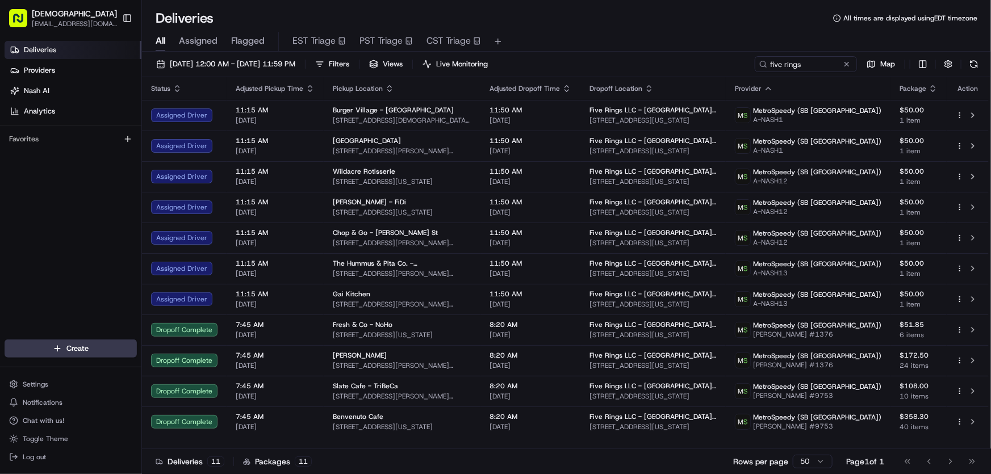
copy span "225 Liberty St, New York, NY 10080, USA"
click at [642, 23] on div "Deliveries All times are displayed using EDT timezone" at bounding box center [566, 18] width 849 height 18
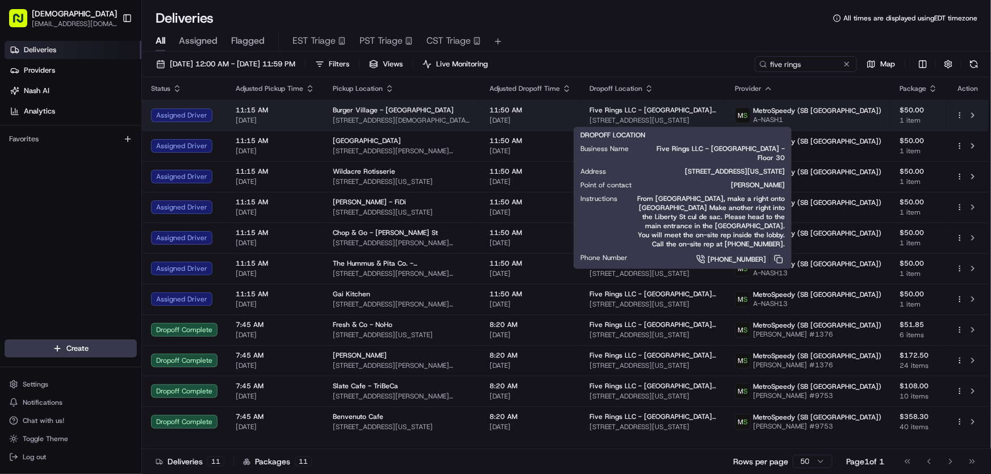
drag, startPoint x: 606, startPoint y: 119, endPoint x: 739, endPoint y: 120, distance: 132.9
click at [726, 120] on td "Five Rings LLC - NYC - Floor 30 225 Liberty St, New York, NY 10080, USA" at bounding box center [652, 115] width 145 height 31
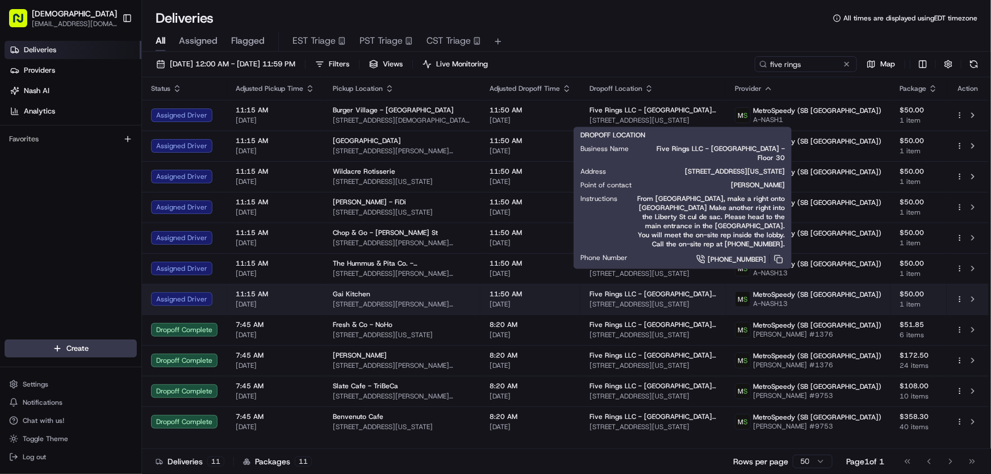
copy span "225 Liberty St, New York, NY 10080, USA"
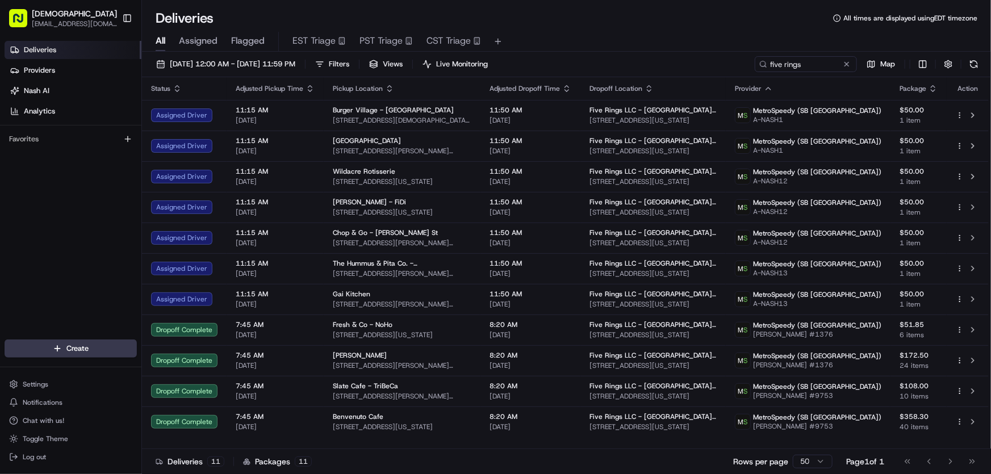
click at [590, 20] on div "Deliveries All times are displayed using EDT timezone" at bounding box center [566, 18] width 849 height 18
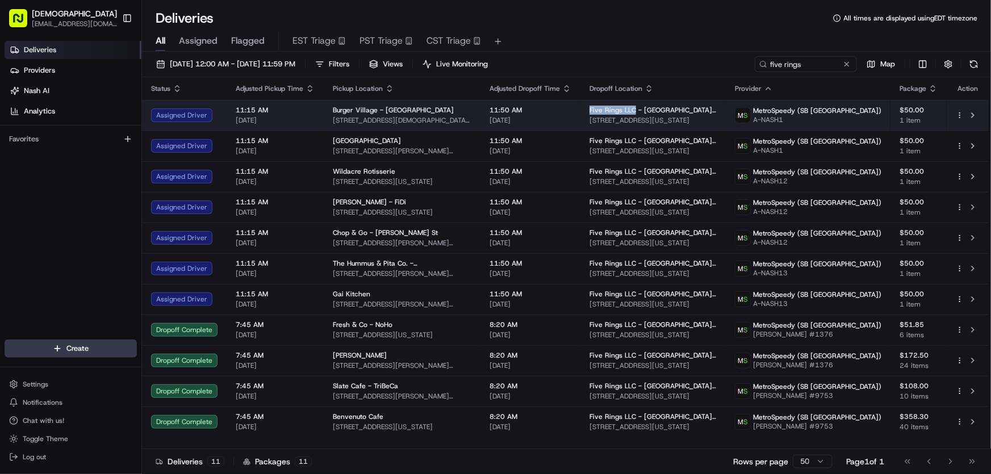
drag, startPoint x: 607, startPoint y: 110, endPoint x: 653, endPoint y: 112, distance: 46.0
click at [653, 112] on td "Five Rings LLC - NYC - Floor 30 225 Liberty St, New York, NY 10080, USA" at bounding box center [652, 115] width 145 height 31
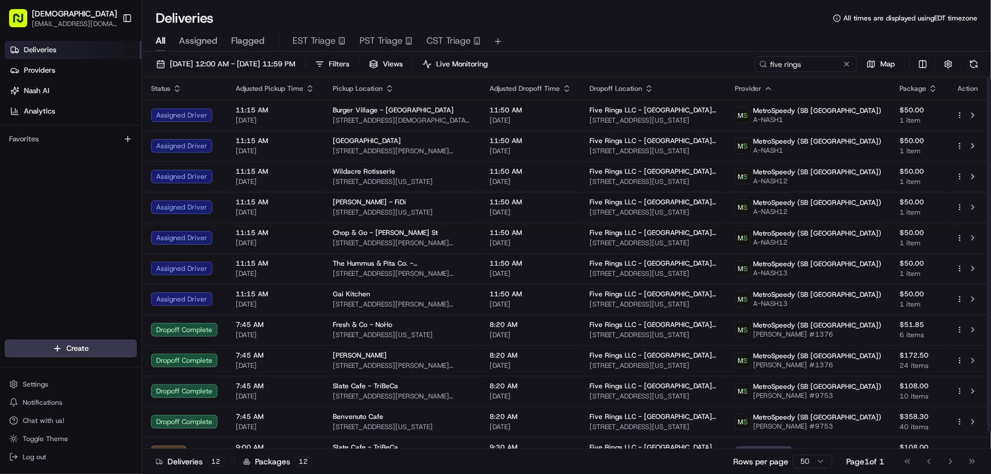
click at [564, 26] on div "Deliveries All times are displayed using EDT timezone" at bounding box center [566, 18] width 849 height 18
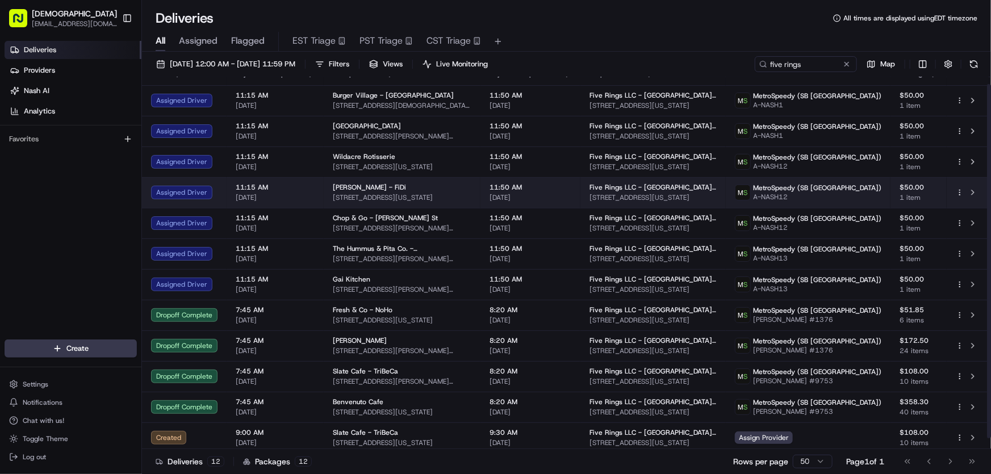
scroll to position [18, 0]
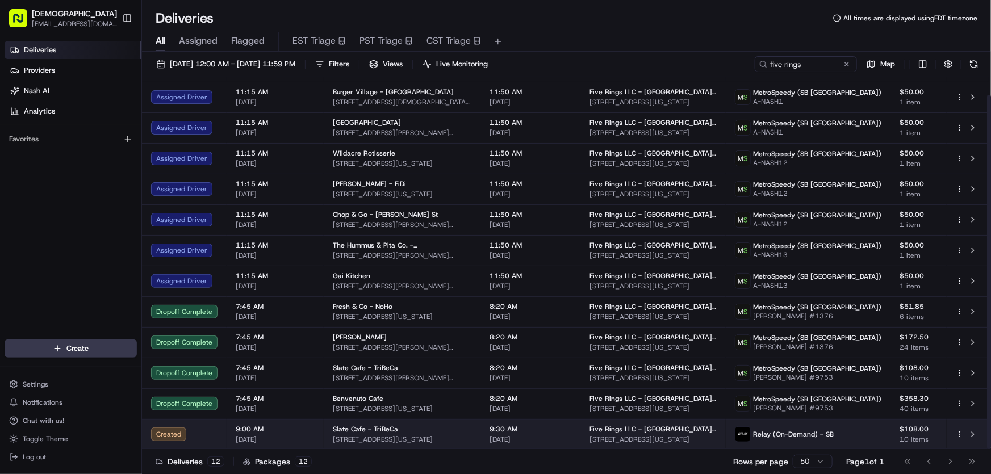
drag, startPoint x: 738, startPoint y: 437, endPoint x: 602, endPoint y: 437, distance: 136.3
click at [602, 437] on td "Five Rings LLC - NYC - Floor 30 225 Liberty St, New York, NY 10281, USA" at bounding box center [652, 434] width 145 height 31
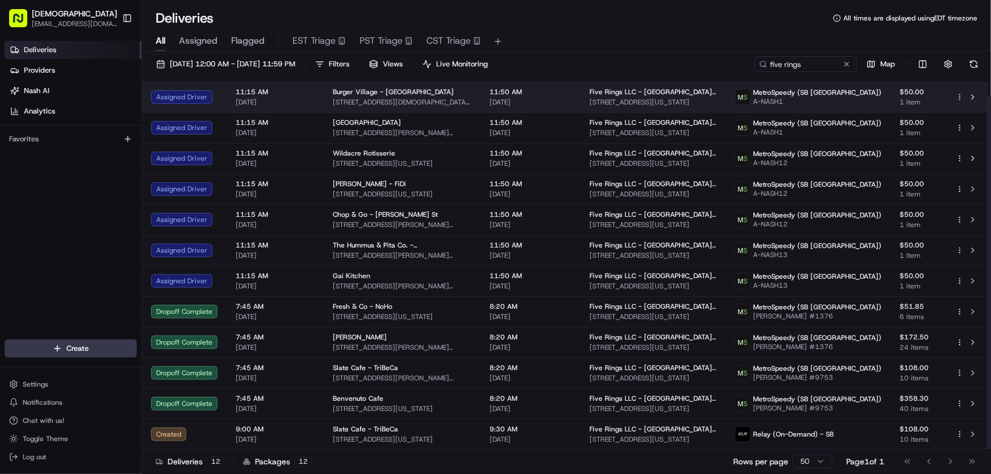
drag, startPoint x: 741, startPoint y: 100, endPoint x: 605, endPoint y: 101, distance: 135.7
click at [605, 101] on td "Five Rings LLC - NYC - Floor 30 225 Liberty St, New York, NY 10080, USA" at bounding box center [652, 97] width 145 height 31
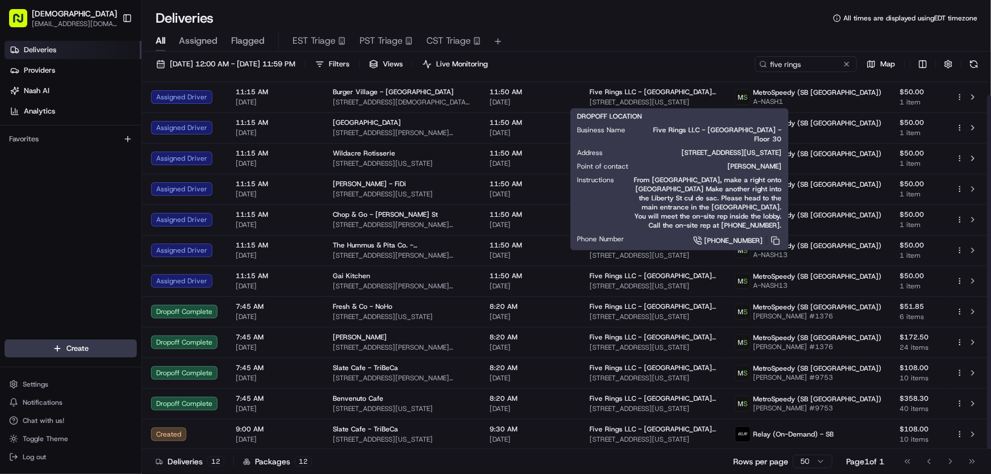
click at [611, 31] on div "All Assigned Flagged EST Triage PST Triage CST Triage" at bounding box center [566, 39] width 849 height 24
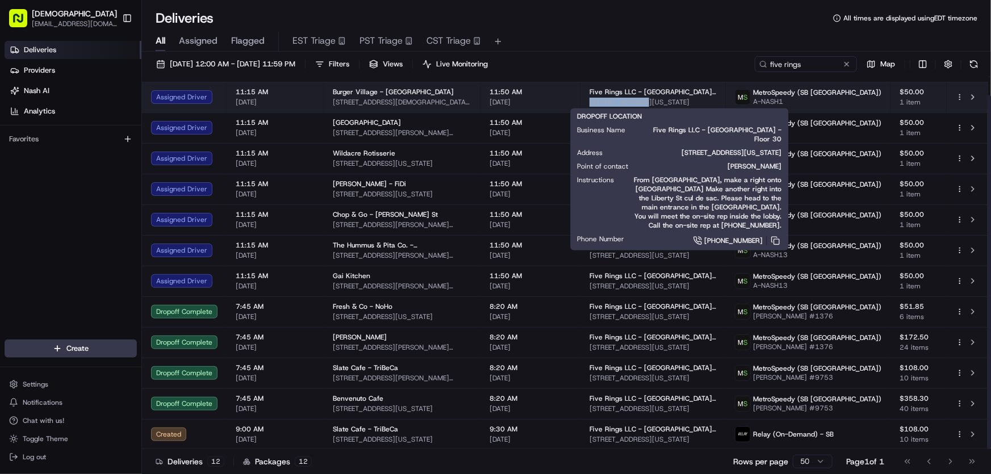
drag, startPoint x: 604, startPoint y: 100, endPoint x: 654, endPoint y: 100, distance: 50.0
click at [654, 100] on td "Five Rings LLC - NYC - Floor 30 225 Liberty St, New York, NY 10080, USA" at bounding box center [652, 97] width 145 height 31
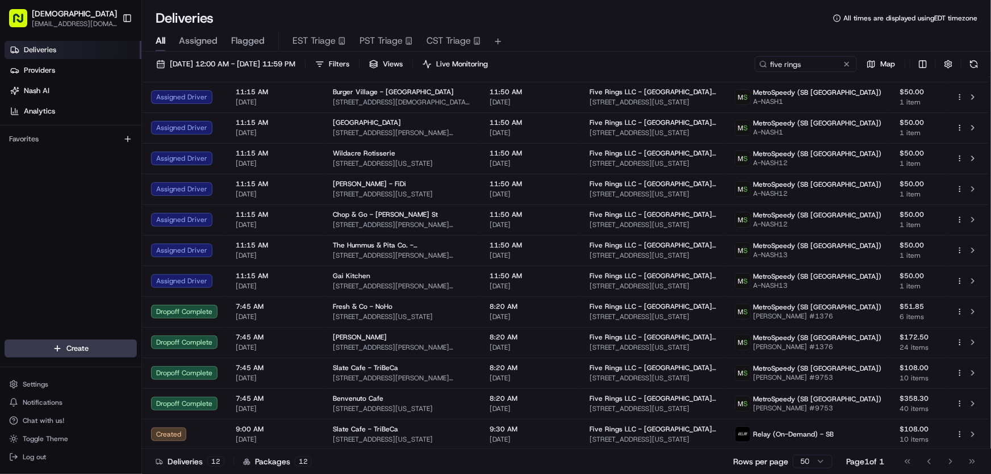
click at [669, 28] on div "All Assigned Flagged EST Triage PST Triage CST Triage" at bounding box center [566, 39] width 849 height 24
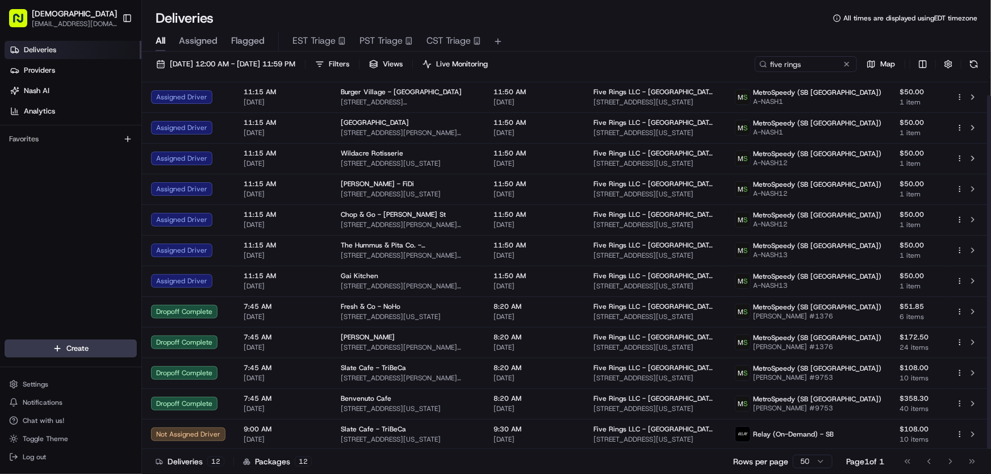
click at [639, 28] on div "All Assigned Flagged EST Triage PST Triage CST Triage" at bounding box center [566, 39] width 849 height 24
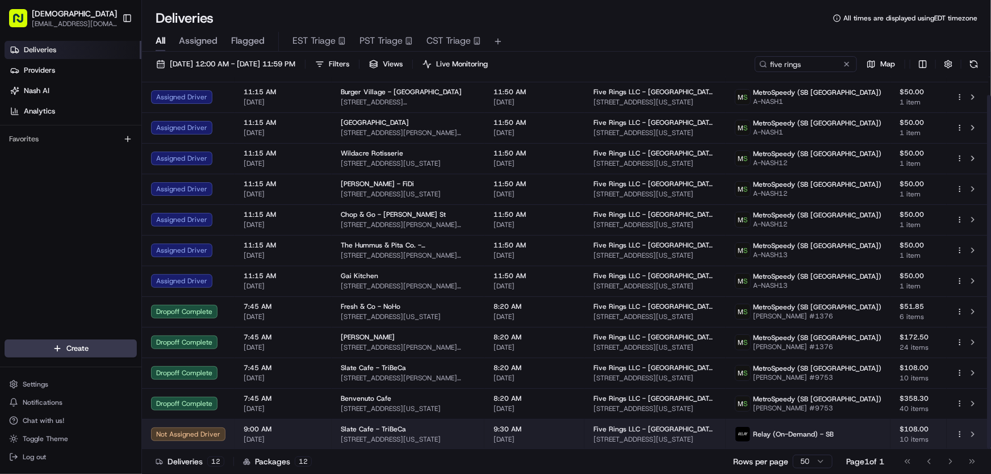
click at [384, 432] on span "Slate Cafe - TriBeCa" at bounding box center [373, 429] width 65 height 9
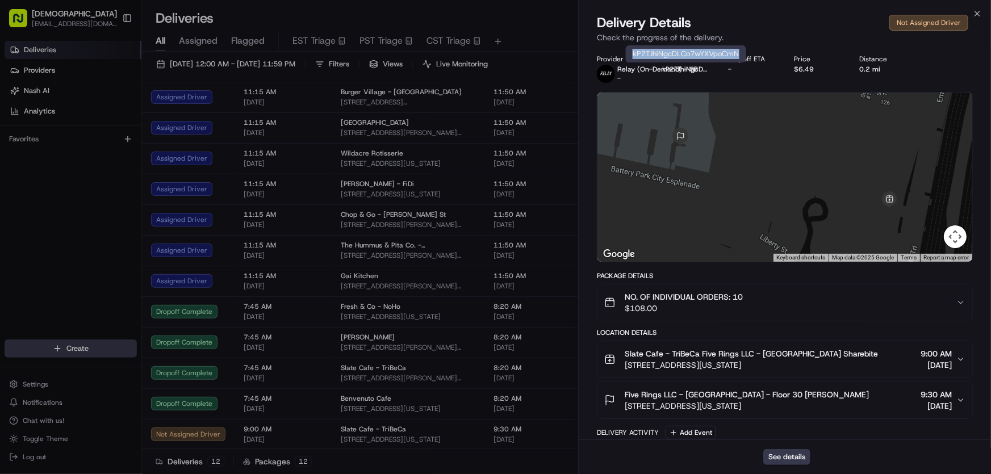
drag, startPoint x: 630, startPoint y: 53, endPoint x: 741, endPoint y: 55, distance: 110.7
click at [741, 55] on div "kP2TJhiNgcDLCo7wYXVpoCmN kP2TJhiNgcDLCo7wYXVpoCmN" at bounding box center [686, 53] width 120 height 17
click at [688, 65] on button "kP2TJhiNgcDLCo7wYXVpoCmN" at bounding box center [687, 69] width 48 height 9
drag, startPoint x: 703, startPoint y: 70, endPoint x: 673, endPoint y: 69, distance: 30.7
click at [673, 69] on button "kP2TJhiNgcDLCo7wYXVpoCmN" at bounding box center [687, 69] width 48 height 9
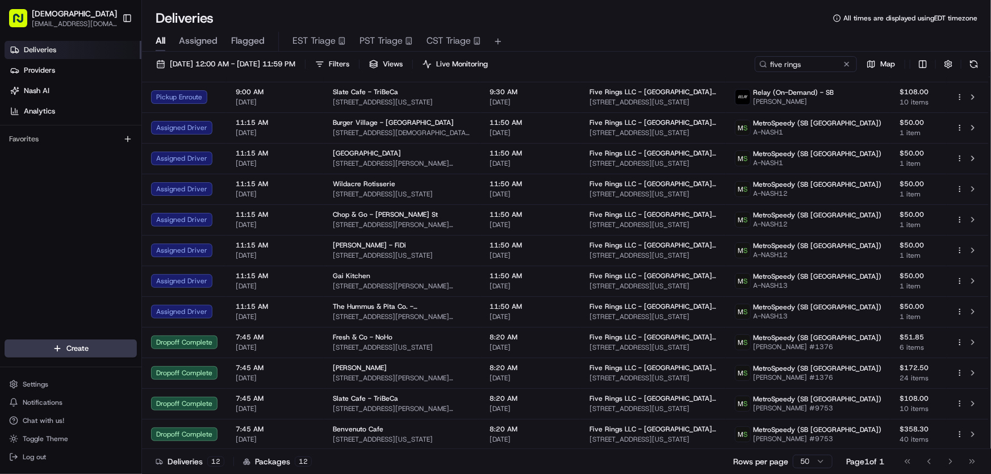
click at [670, 16] on div "Deliveries All times are displayed using EDT timezone" at bounding box center [566, 18] width 849 height 18
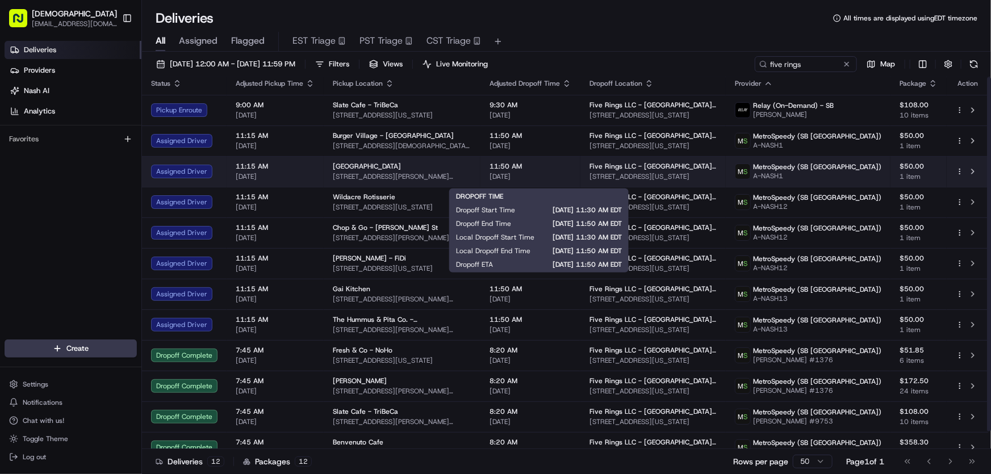
scroll to position [0, 0]
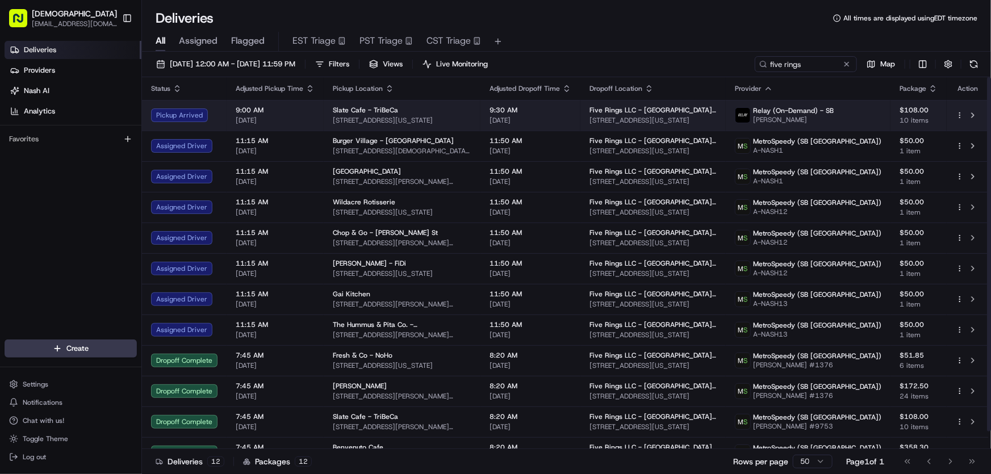
click at [454, 116] on span "375 Liberty St, New York, NY 10281, USA" at bounding box center [402, 120] width 139 height 9
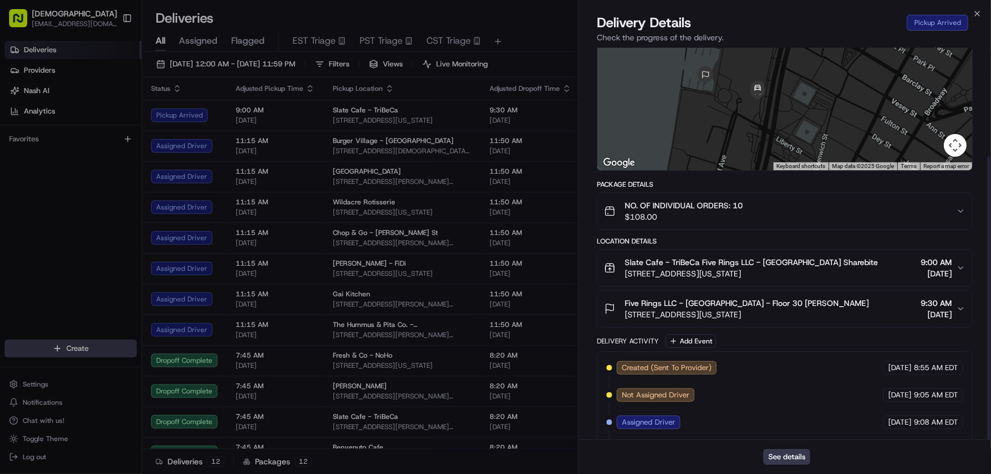
scroll to position [150, 0]
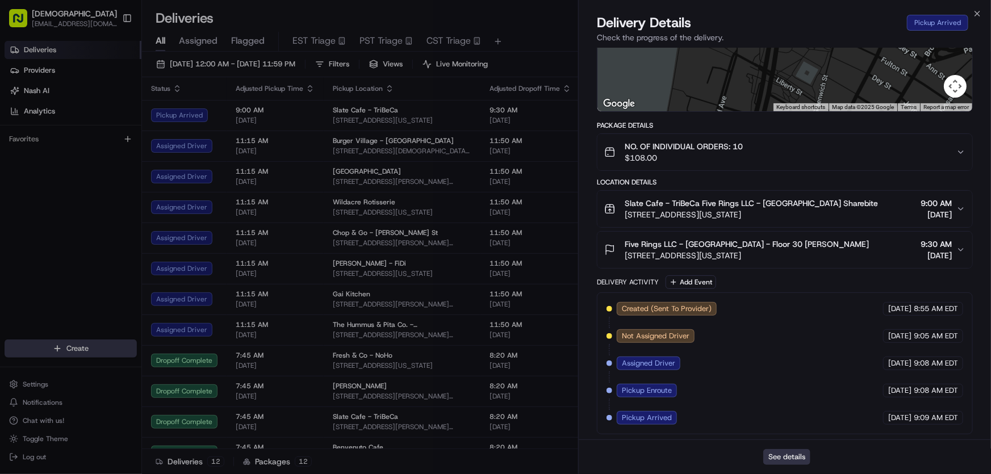
click at [782, 454] on button "See details" at bounding box center [786, 457] width 47 height 16
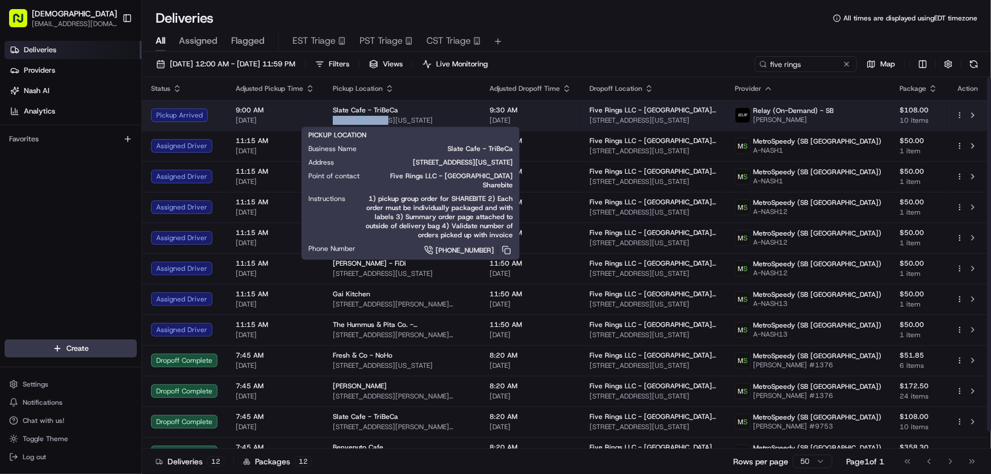
drag, startPoint x: 332, startPoint y: 118, endPoint x: 376, endPoint y: 120, distance: 44.3
click at [376, 120] on span "375 Liberty St, New York, NY 10281, USA" at bounding box center [402, 120] width 139 height 9
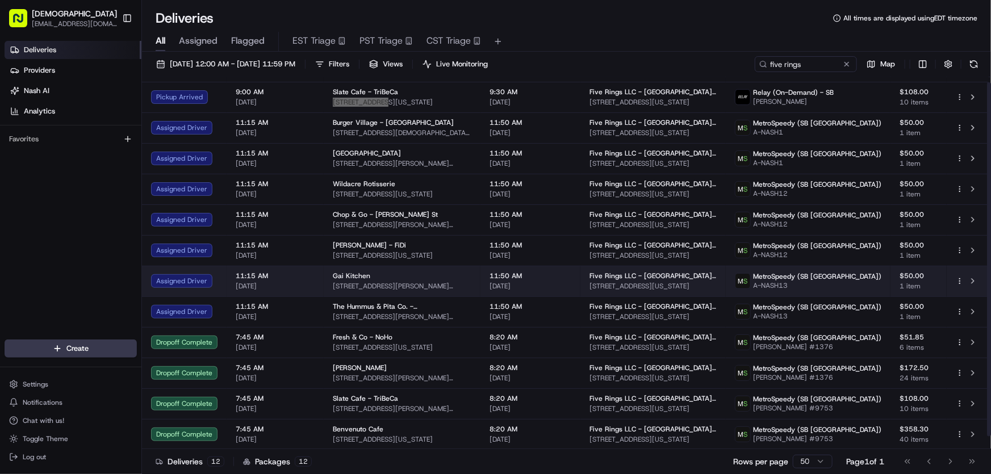
scroll to position [0, 0]
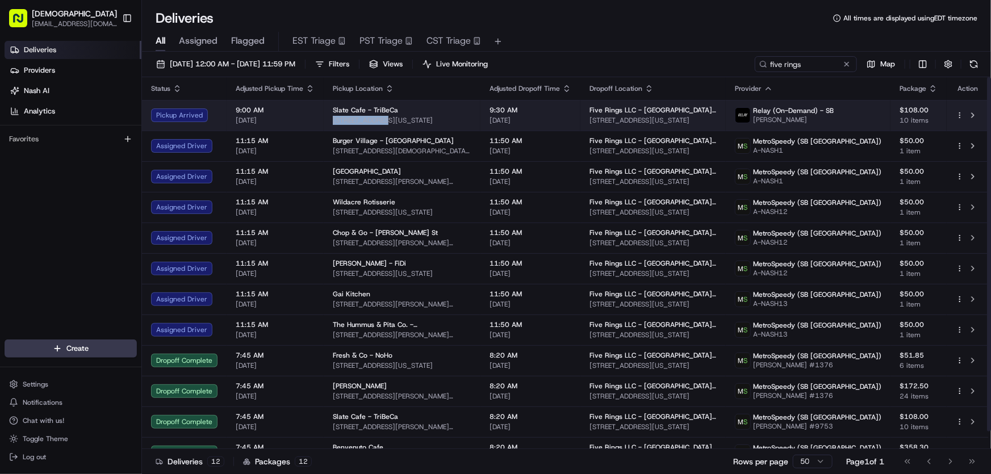
click at [432, 115] on div "Slate Cafe - TriBeCa 375 Liberty St, New York, NY 10281, USA" at bounding box center [402, 115] width 139 height 19
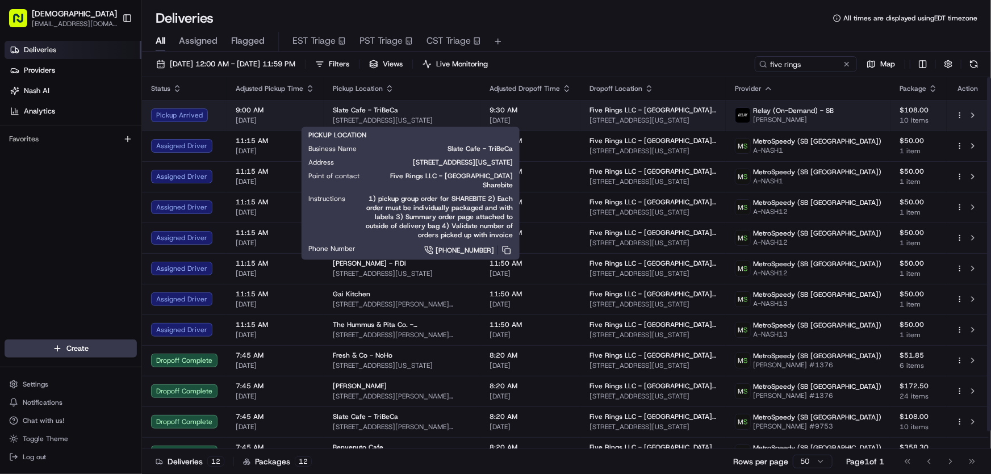
drag, startPoint x: 468, startPoint y: 117, endPoint x: 326, endPoint y: 122, distance: 141.5
click at [326, 122] on td "Slate Cafe - TriBeCa 375 Liberty St, New York, NY 10281, USA" at bounding box center [402, 115] width 157 height 31
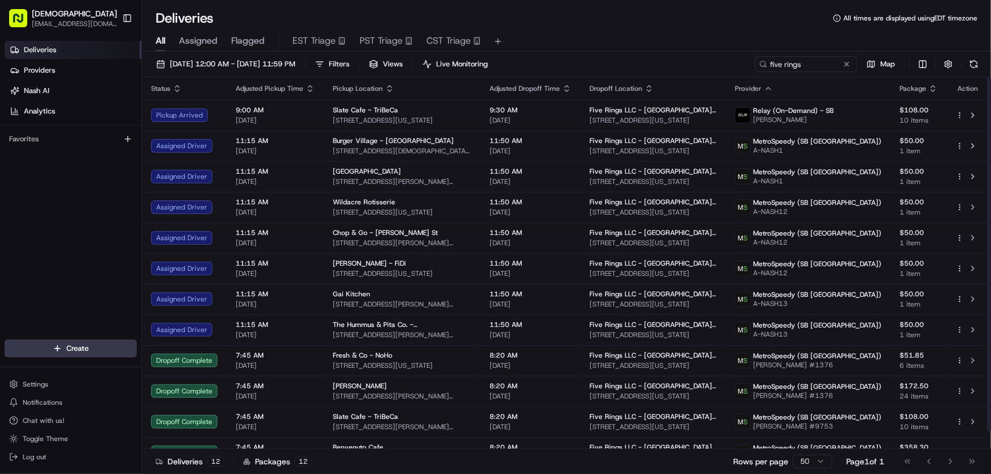
click at [591, 22] on div "Deliveries All times are displayed using EDT timezone" at bounding box center [566, 18] width 849 height 18
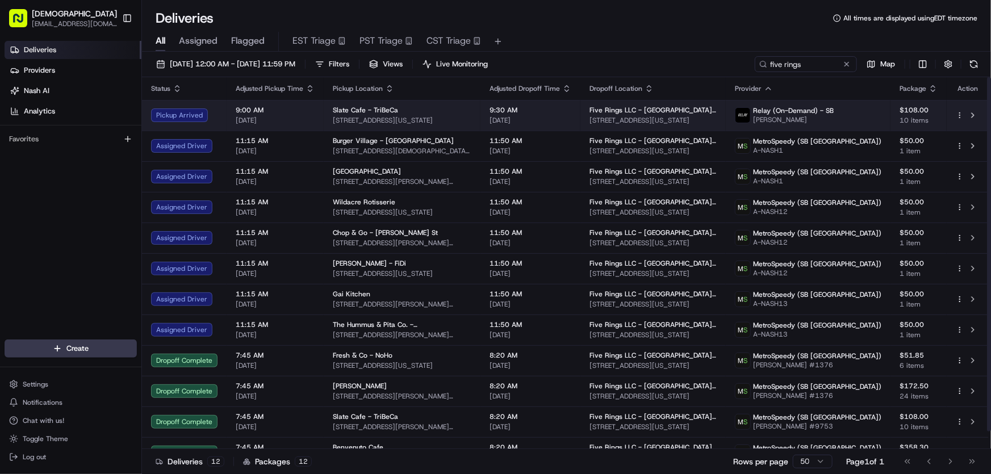
drag, startPoint x: 467, startPoint y: 117, endPoint x: 330, endPoint y: 123, distance: 137.0
click at [330, 123] on td "Slate Cafe - TriBeCa 375 Liberty St, New York, NY 10281, USA" at bounding box center [402, 115] width 157 height 31
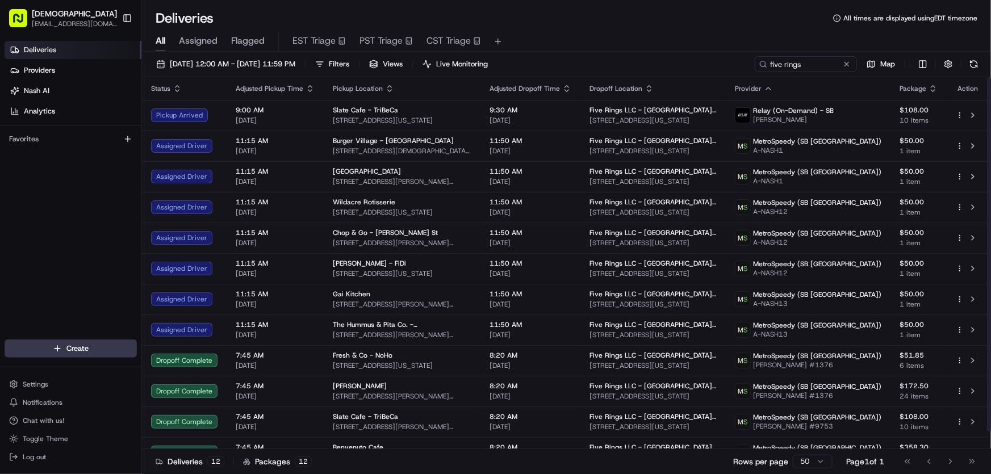
click at [608, 21] on div "Deliveries All times are displayed using EDT timezone" at bounding box center [566, 18] width 849 height 18
click at [611, 26] on div "Deliveries All times are displayed using EDT timezone All Assigned Flagged EST …" at bounding box center [566, 237] width 849 height 474
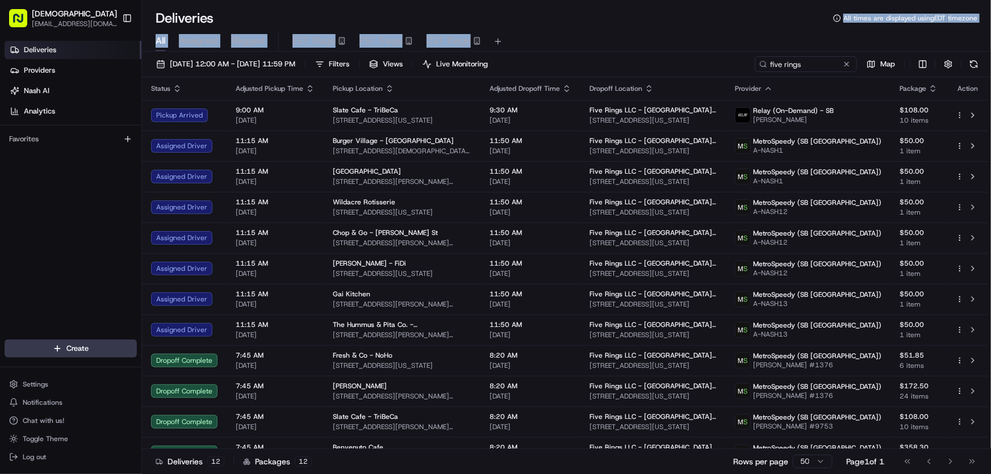
click at [619, 30] on div "All Assigned Flagged EST Triage PST Triage CST Triage" at bounding box center [566, 39] width 849 height 24
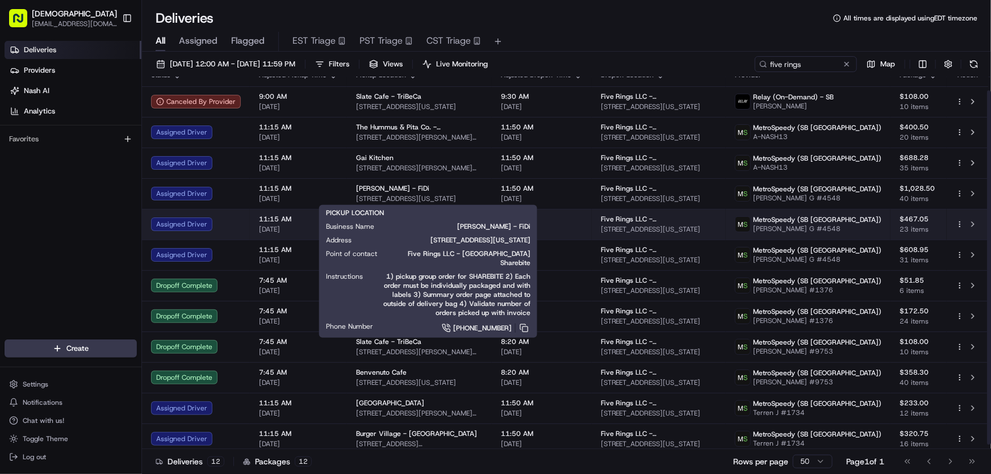
scroll to position [18, 0]
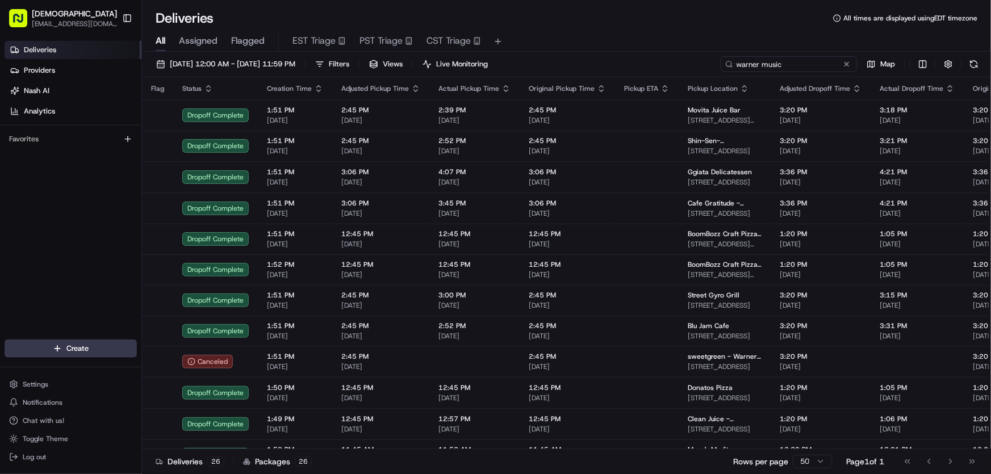
click at [811, 64] on input "warner music" at bounding box center [789, 64] width 136 height 16
drag, startPoint x: 820, startPoint y: 64, endPoint x: 682, endPoint y: 64, distance: 138.0
click at [682, 64] on div "[DATE] 12:00 AM - [DATE] 11:59 PM Filters Views Live Monitoring warner music Map" at bounding box center [566, 66] width 849 height 21
type input "roivant"
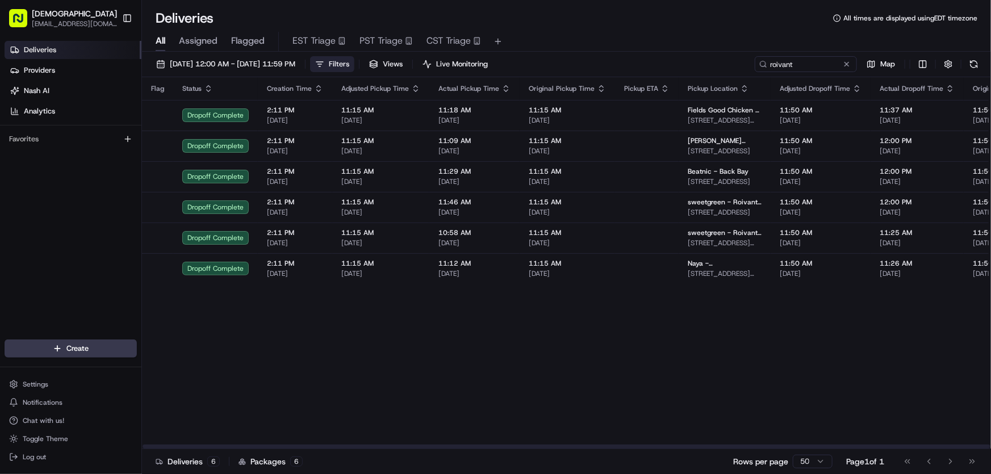
click at [349, 62] on span "Filters" at bounding box center [339, 64] width 20 height 10
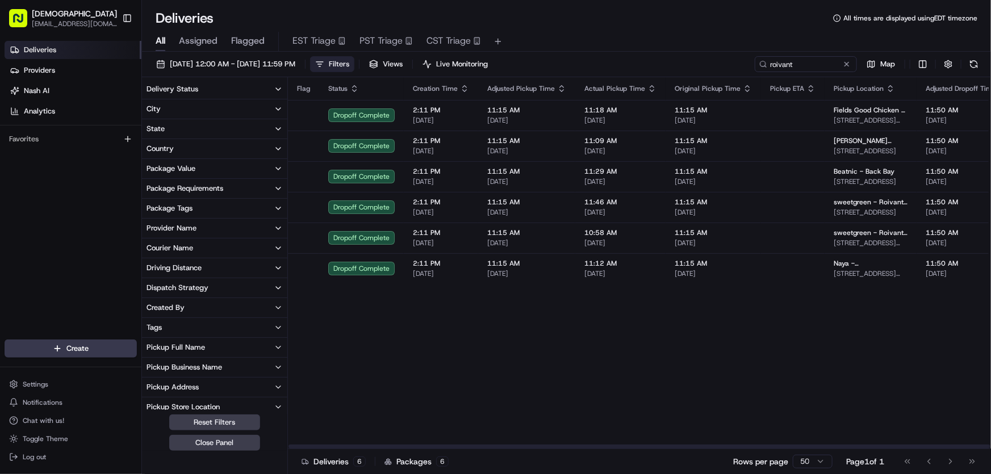
scroll to position [103, 0]
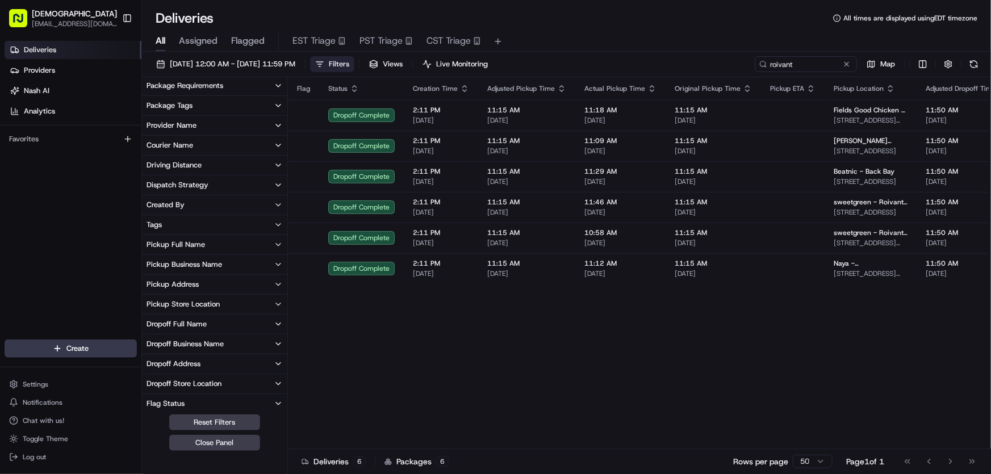
click at [186, 343] on div "Dropoff Business Name" at bounding box center [184, 344] width 77 height 10
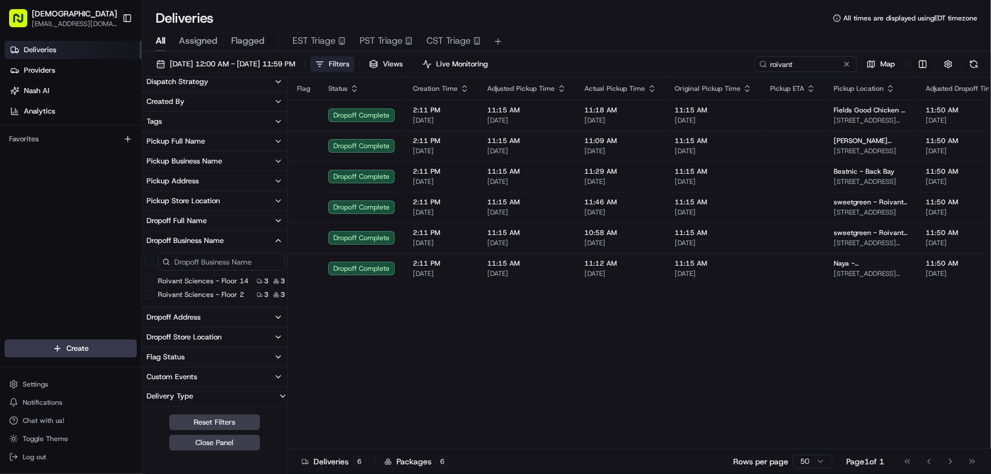
click at [148, 294] on 2 "Roivant Sciences - Floor 2" at bounding box center [148, 294] width 9 height 9
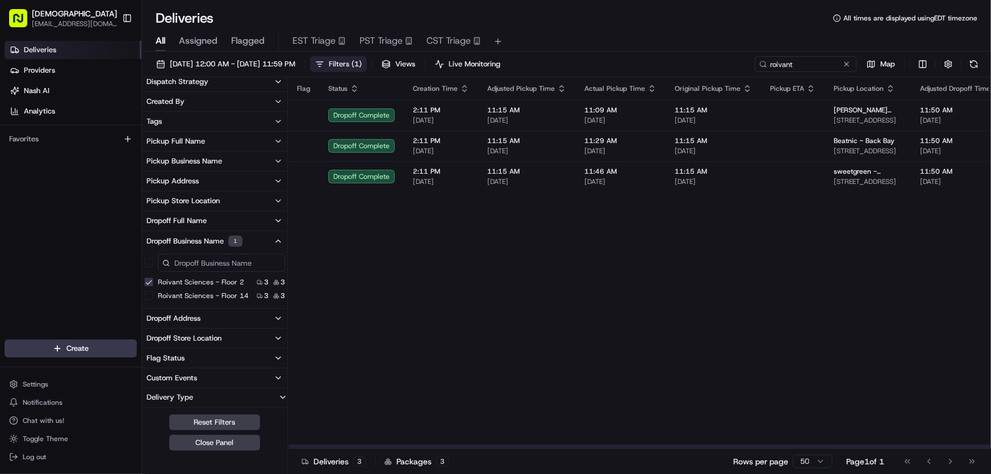
click at [362, 64] on span "Filters ( 1 )" at bounding box center [345, 64] width 33 height 10
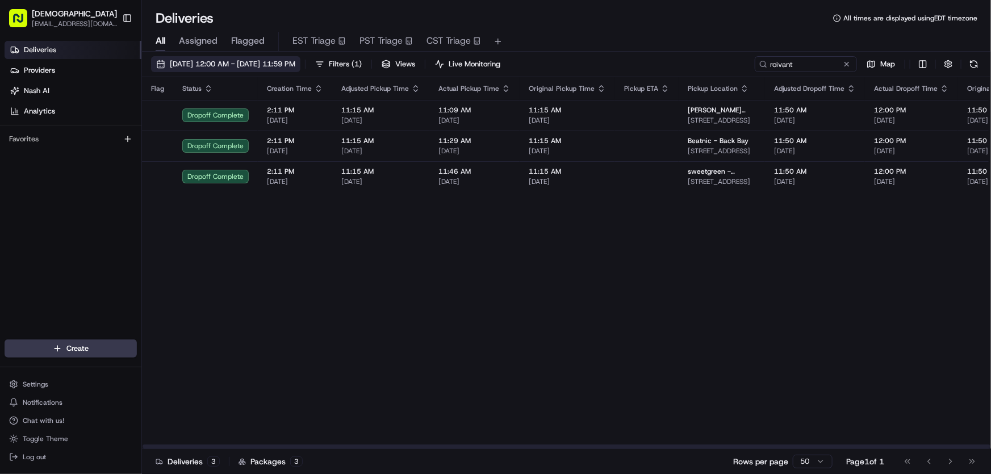
click at [239, 64] on span "[DATE] 12:00 AM - [DATE] 11:59 PM" at bounding box center [232, 64] width 125 height 10
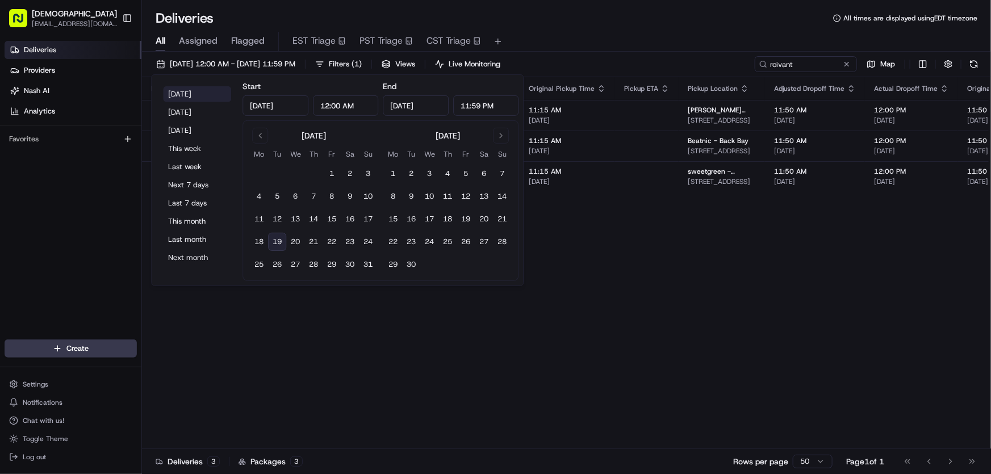
click at [187, 88] on button "[DATE]" at bounding box center [197, 94] width 68 height 16
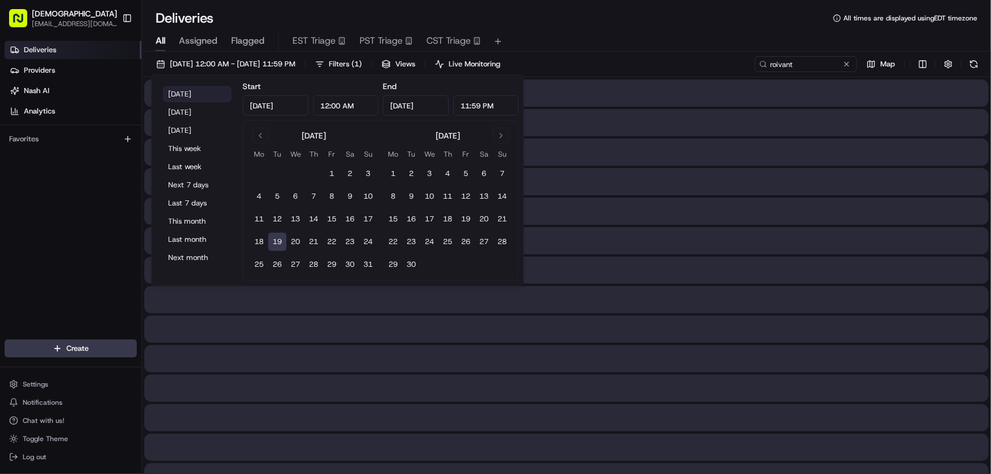
type input "[DATE]"
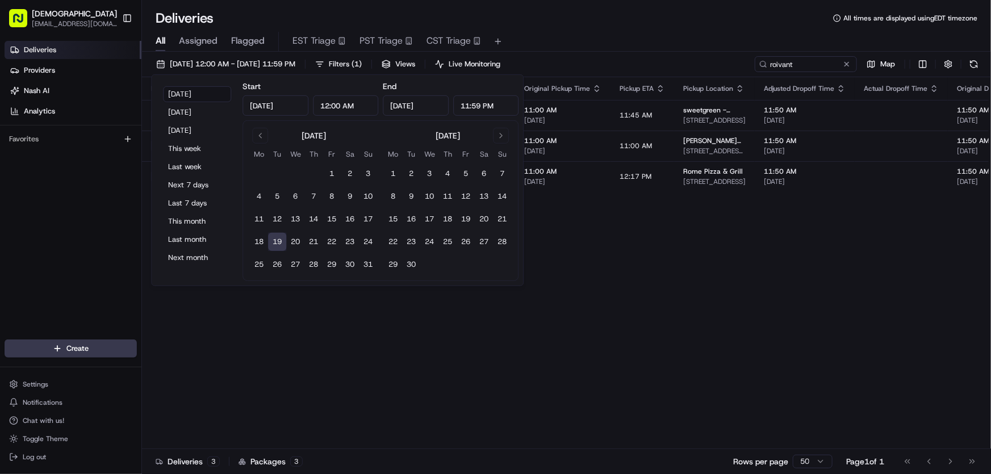
click at [644, 28] on div "All Assigned Flagged EST Triage PST Triage CST Triage" at bounding box center [566, 39] width 849 height 24
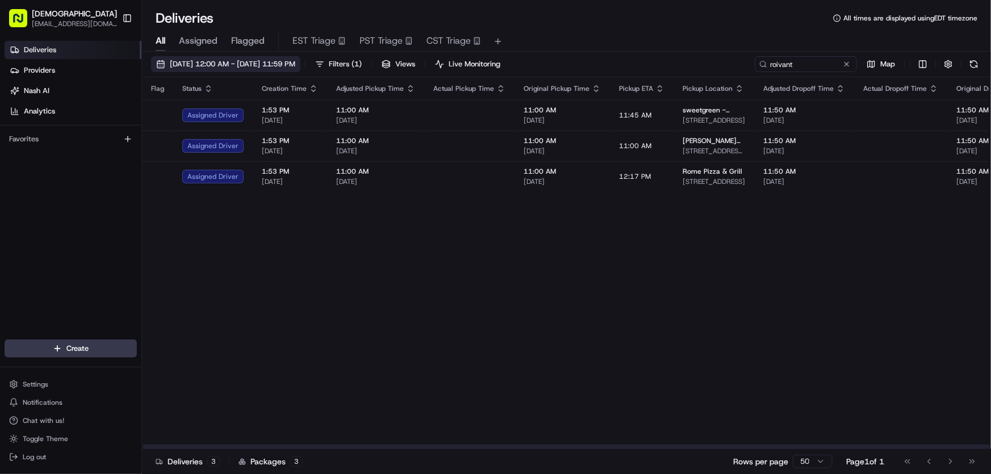
click at [271, 59] on span "[DATE] 12:00 AM - [DATE] 11:59 PM" at bounding box center [232, 64] width 125 height 10
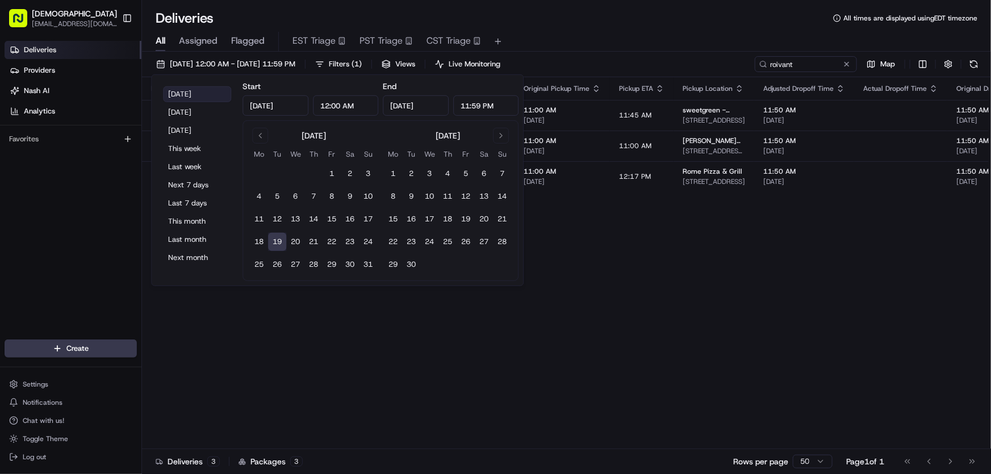
click at [187, 89] on button "[DATE]" at bounding box center [197, 94] width 68 height 16
click at [631, 269] on div "Flag Status Creation Time Adjusted Pickup Time Actual Pickup Time Original Pick…" at bounding box center [899, 263] width 1515 height 372
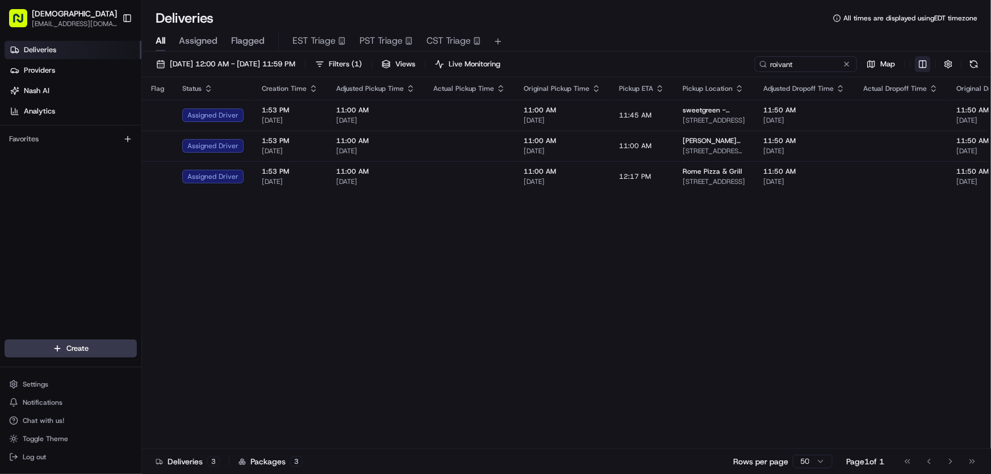
click at [924, 64] on html "Sharebite rtrinos@sharebite.com Toggle Sidebar Deliveries Providers Nash AI Ana…" at bounding box center [495, 237] width 991 height 474
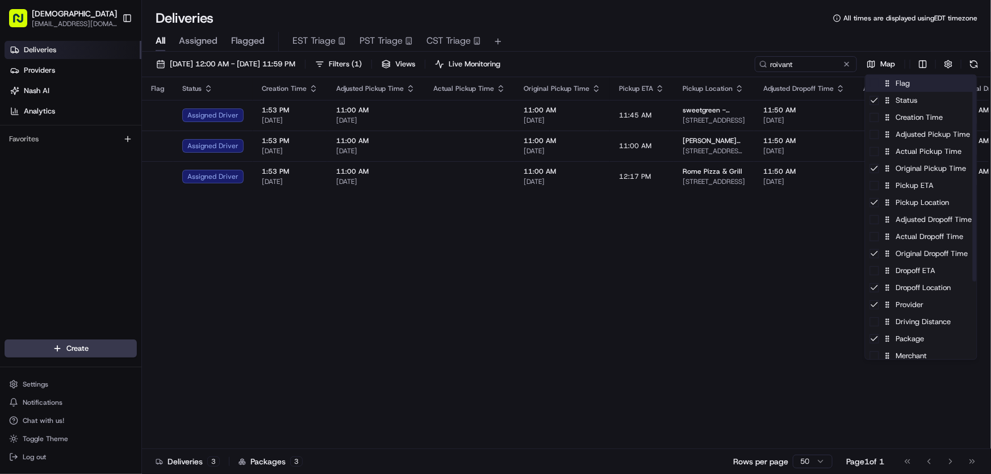
click at [895, 88] on div "Flag" at bounding box center [920, 83] width 111 height 17
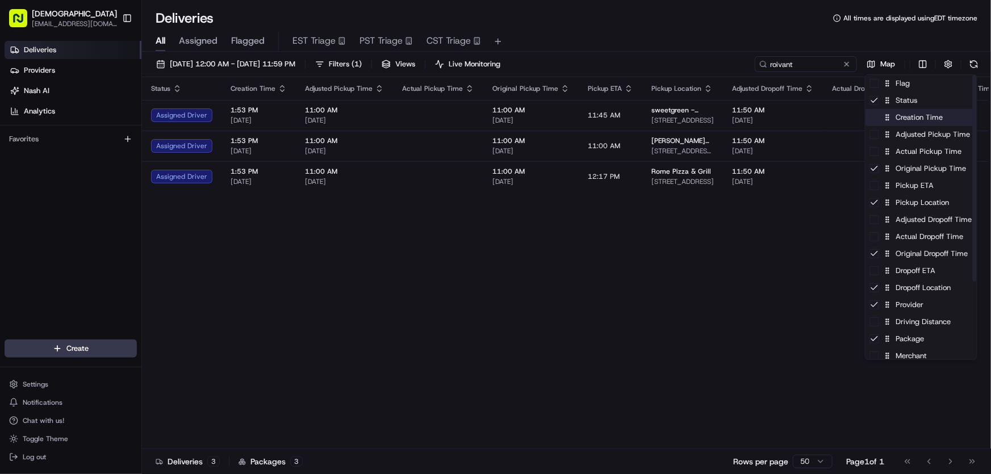
click at [894, 120] on div "Creation Time" at bounding box center [920, 117] width 111 height 17
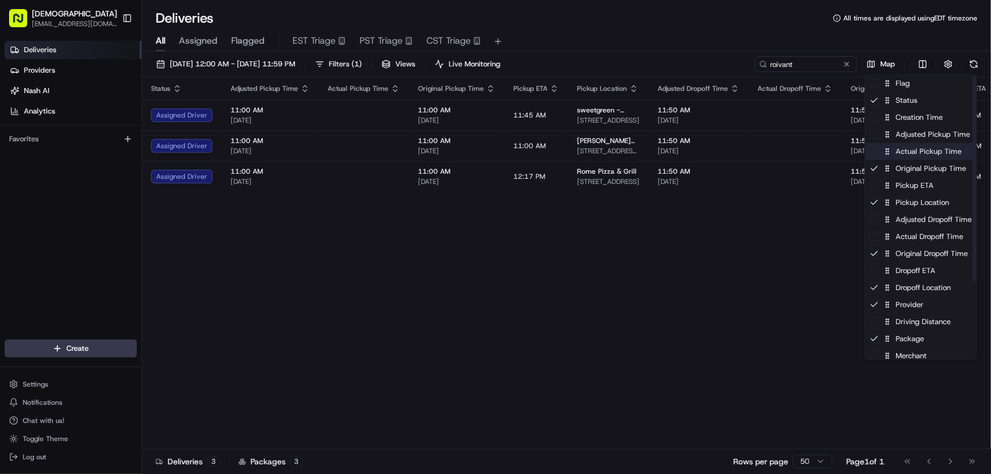
click at [897, 155] on div "Actual Pickup Time" at bounding box center [920, 151] width 111 height 17
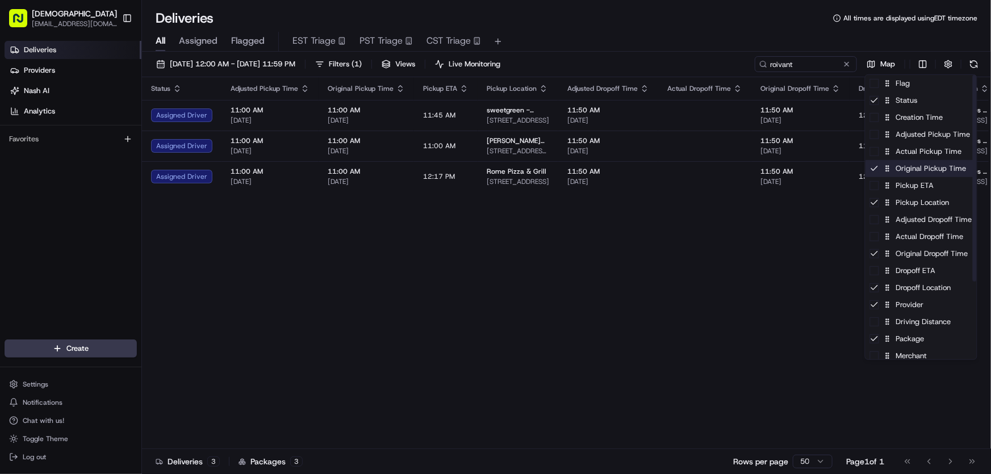
click at [895, 169] on div "Original Pickup Time" at bounding box center [920, 168] width 111 height 17
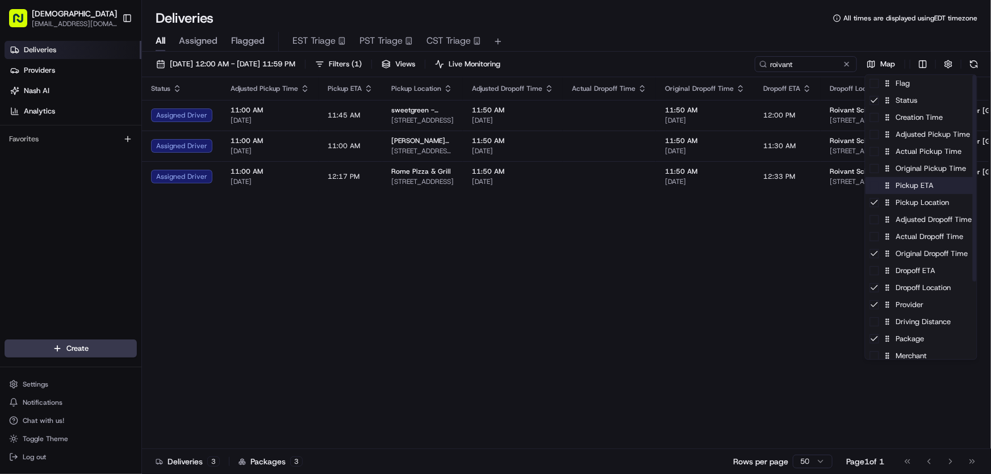
click at [898, 188] on div "Pickup ETA" at bounding box center [920, 185] width 111 height 17
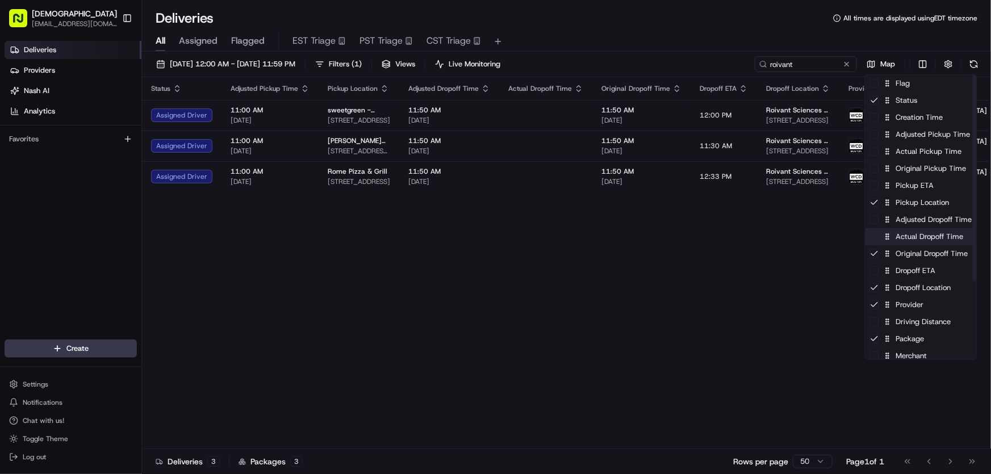
click at [908, 242] on div "Actual Dropoff Time" at bounding box center [920, 236] width 111 height 17
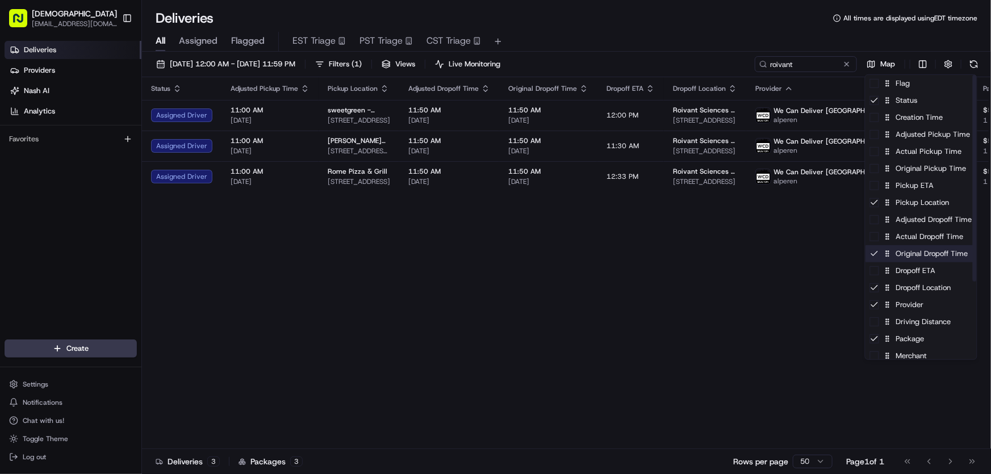
click at [903, 254] on div "Original Dropoff Time" at bounding box center [920, 253] width 111 height 17
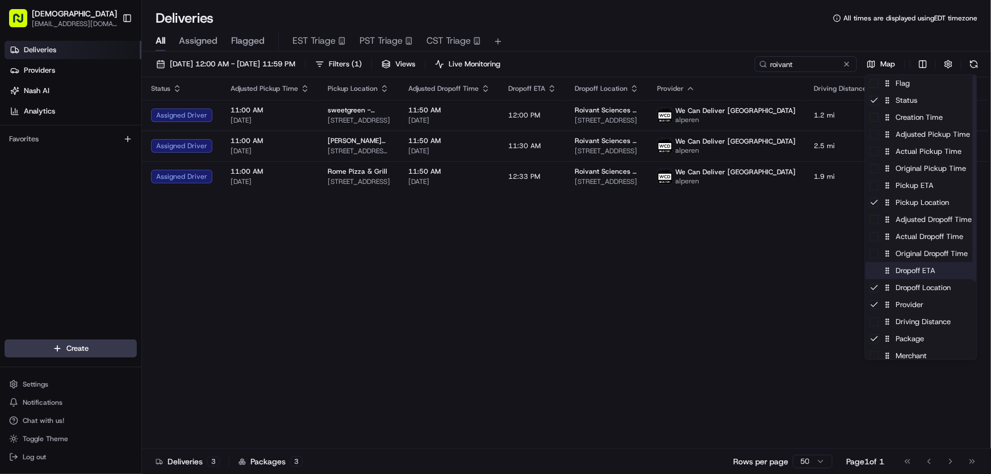
click at [903, 269] on div "Dropoff ETA" at bounding box center [920, 270] width 111 height 17
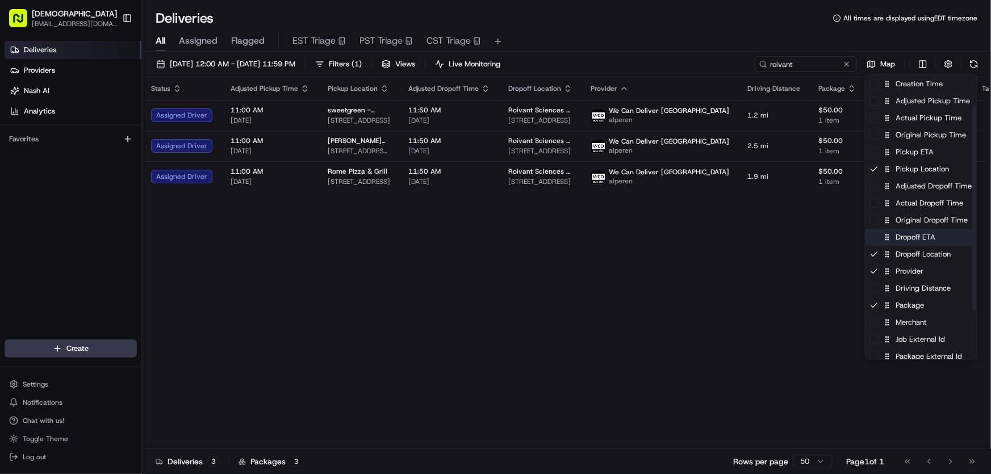
scroll to position [51, 0]
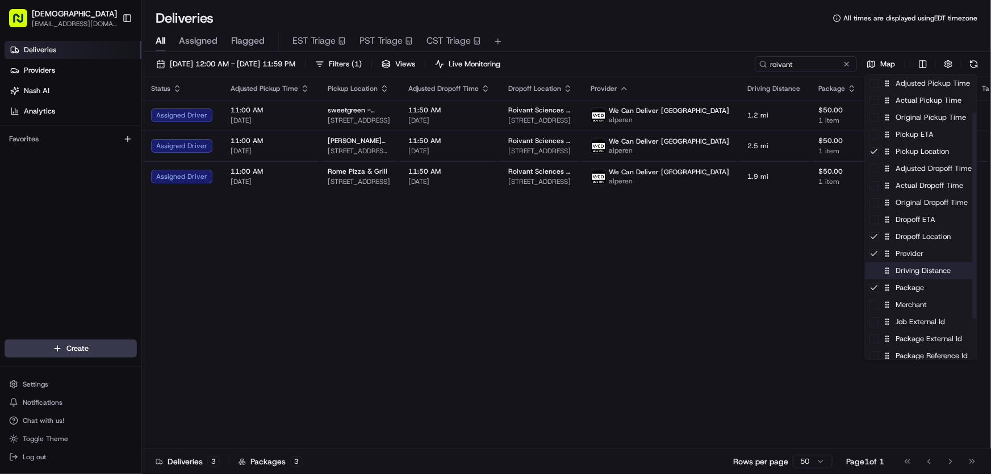
click at [904, 267] on div "Driving Distance" at bounding box center [920, 270] width 111 height 17
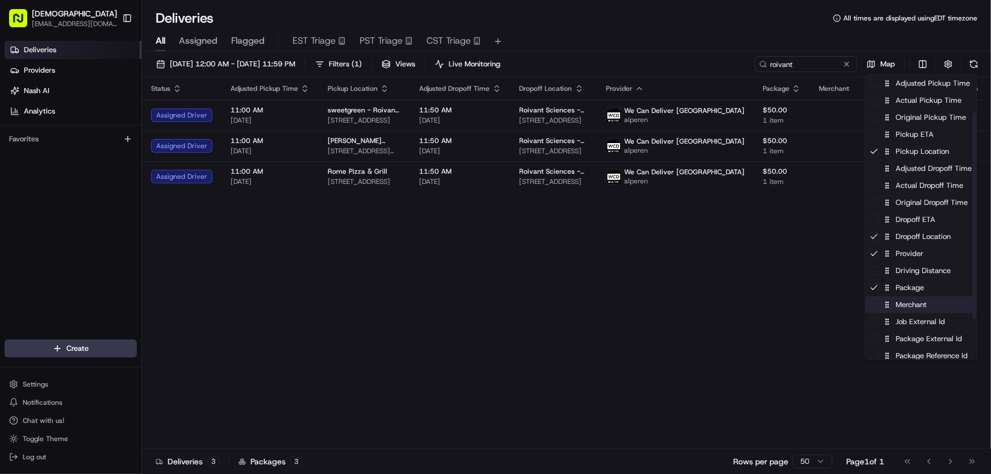
click at [905, 305] on div "Merchant" at bounding box center [920, 304] width 111 height 17
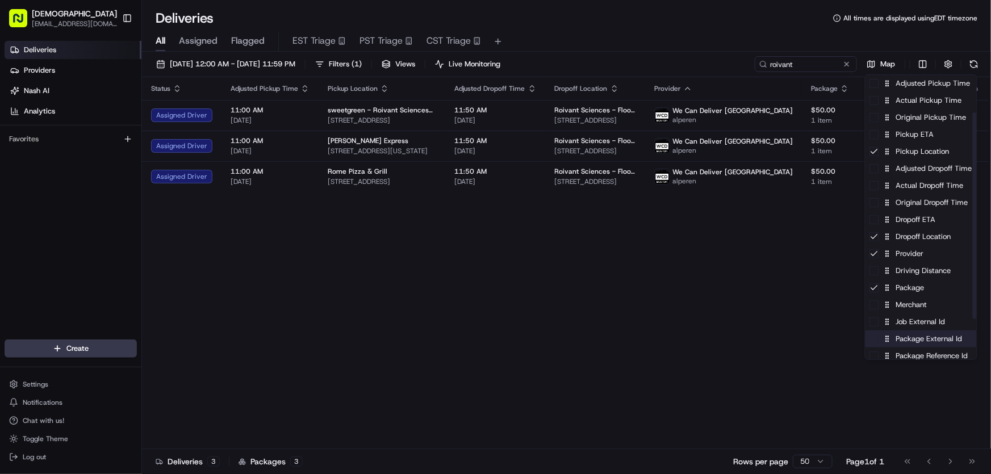
click at [901, 337] on div "Package External Id" at bounding box center [920, 338] width 111 height 17
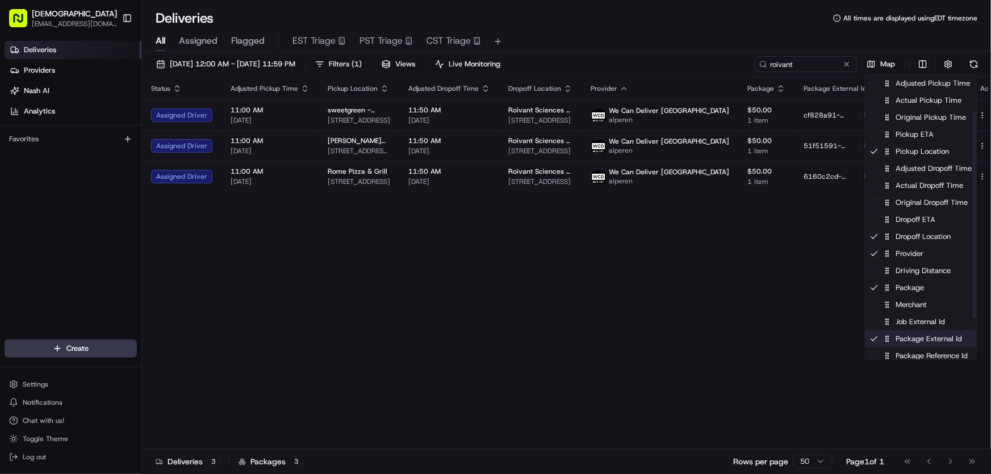
click at [901, 337] on div "Package External Id" at bounding box center [920, 338] width 111 height 17
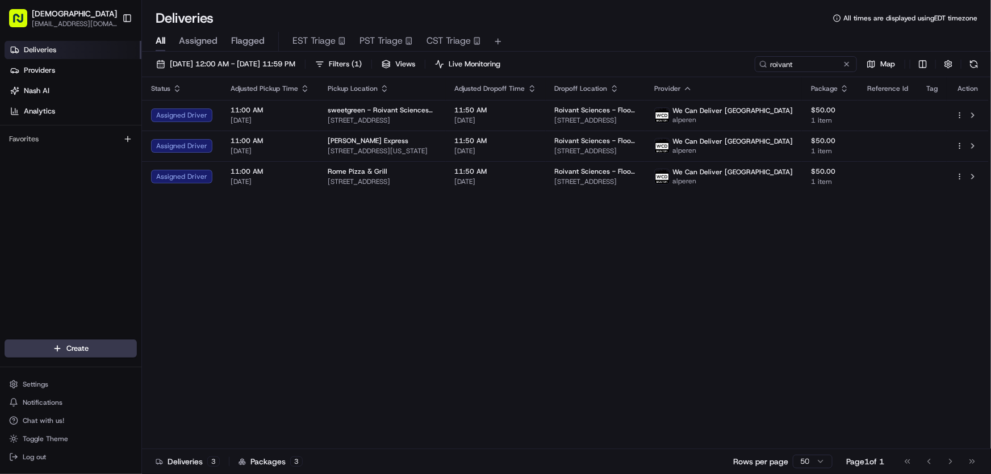
click at [676, 257] on html "Sharebite rtrinos@sharebite.com Toggle Sidebar Deliveries Providers Nash AI Ana…" at bounding box center [495, 237] width 991 height 474
click at [885, 53] on div "08/19/2025 12:00 AM - 08/19/2025 11:59 PM Filters ( 1 ) Views Live Monitoring r…" at bounding box center [566, 264] width 849 height 425
click at [920, 58] on html "Sharebite rtrinos@sharebite.com Toggle Sidebar Deliveries Providers Nash AI Ana…" at bounding box center [495, 237] width 991 height 474
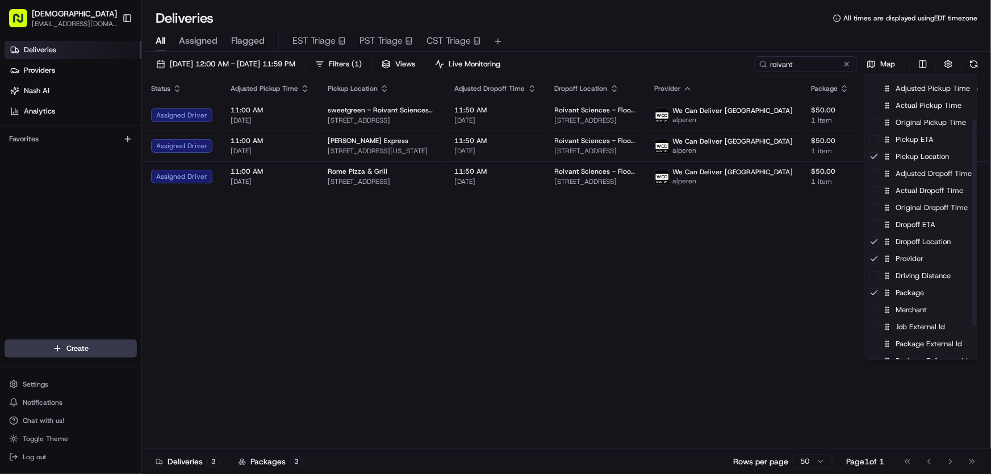
scroll to position [103, 0]
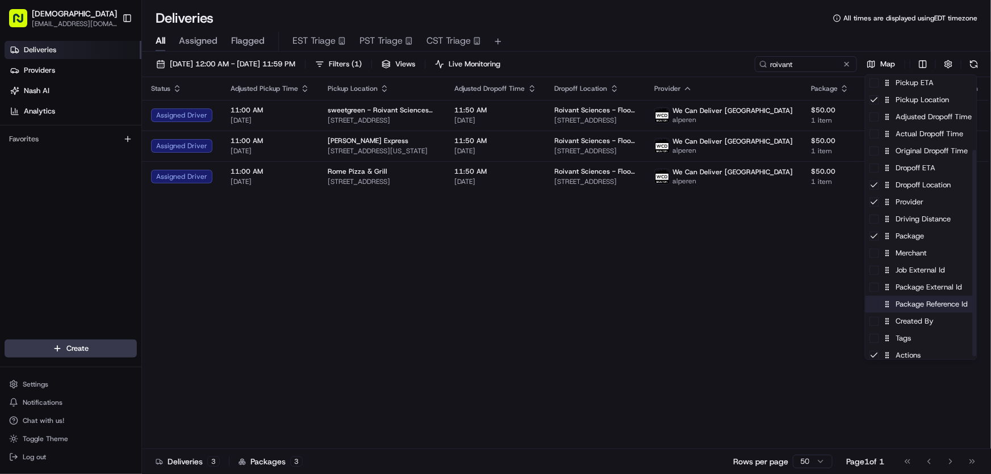
click at [911, 305] on div "Package Reference Id" at bounding box center [920, 304] width 111 height 17
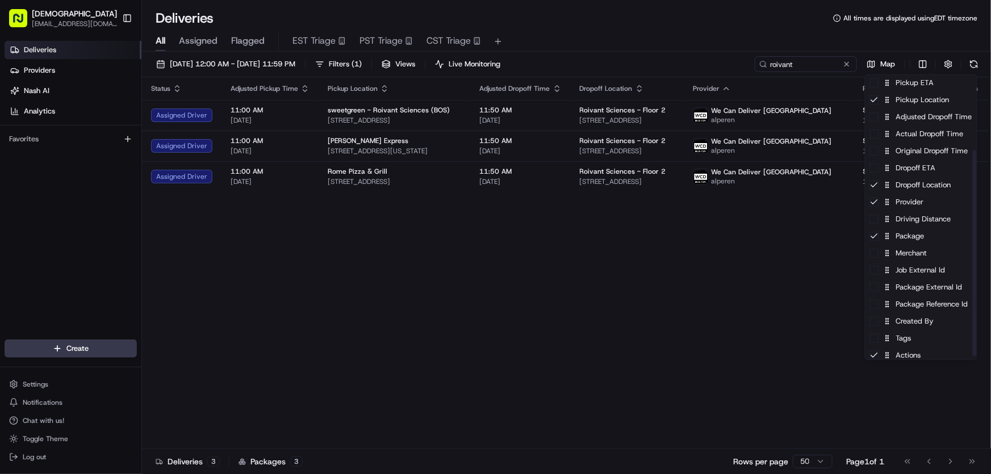
click at [772, 267] on html "Sharebite rtrinos@sharebite.com Toggle Sidebar Deliveries Providers Nash AI Ana…" at bounding box center [495, 237] width 991 height 474
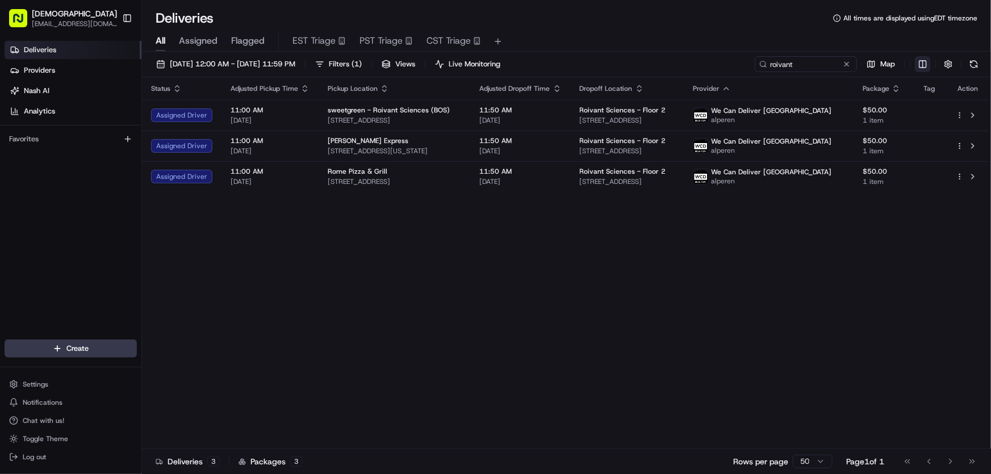
click at [922, 58] on html "Sharebite rtrinos@sharebite.com Toggle Sidebar Deliveries Providers Nash AI Ana…" at bounding box center [495, 237] width 991 height 474
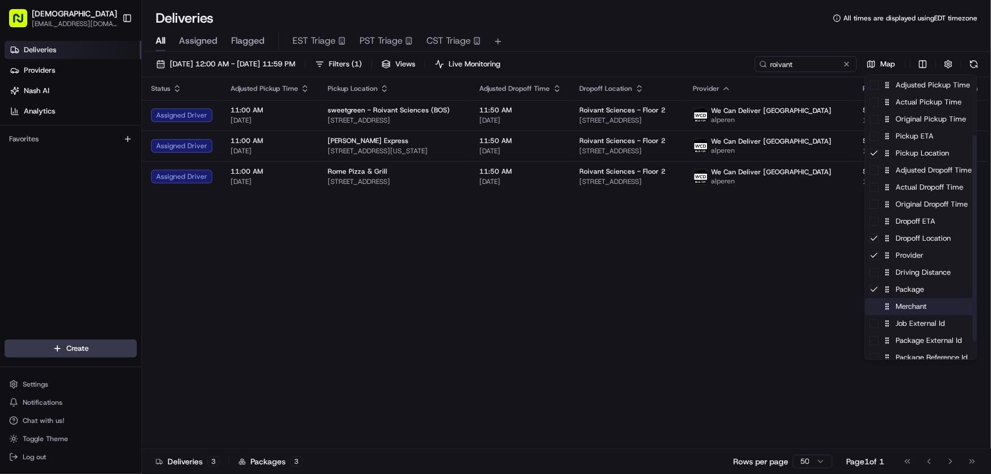
scroll to position [107, 0]
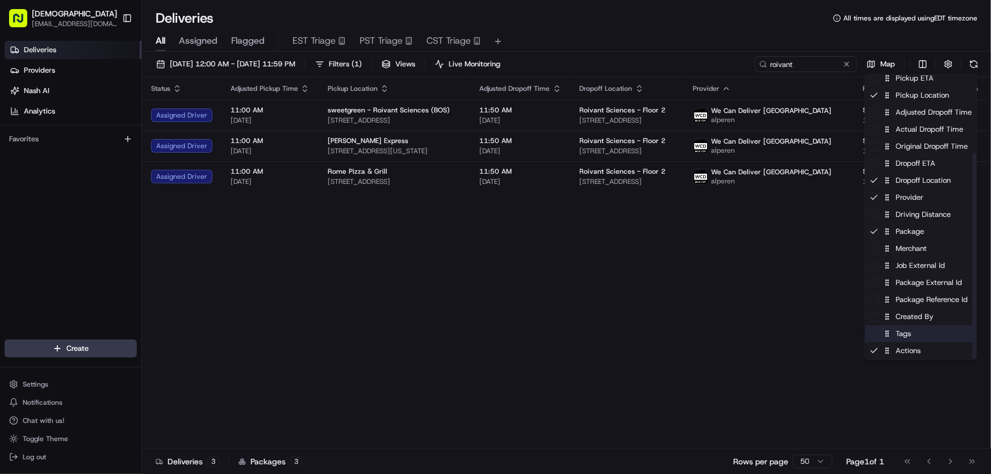
click at [910, 335] on div "Tags" at bounding box center [920, 333] width 111 height 17
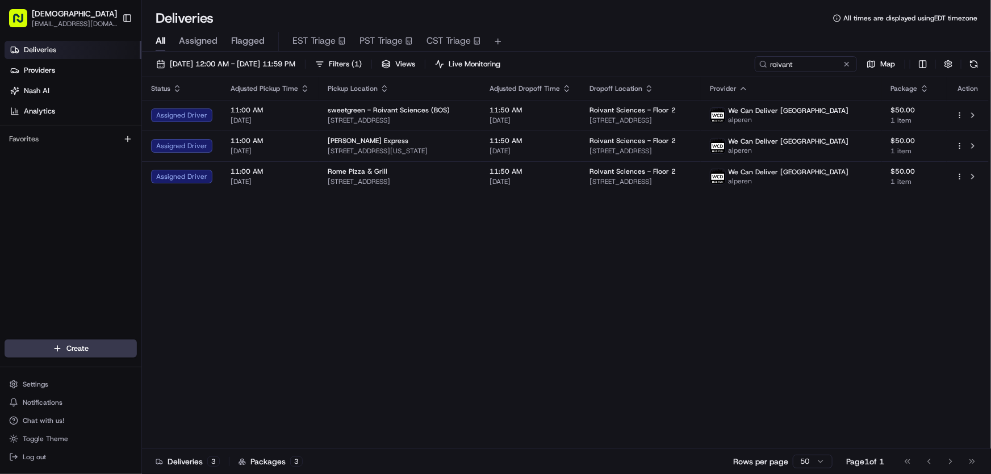
click at [767, 264] on html "Sharebite rtrinos@sharebite.com Toggle Sidebar Deliveries Providers Nash AI Ana…" at bounding box center [495, 237] width 991 height 474
click at [232, 69] on span "[DATE] 12:00 AM - [DATE] 11:59 PM" at bounding box center [232, 64] width 125 height 10
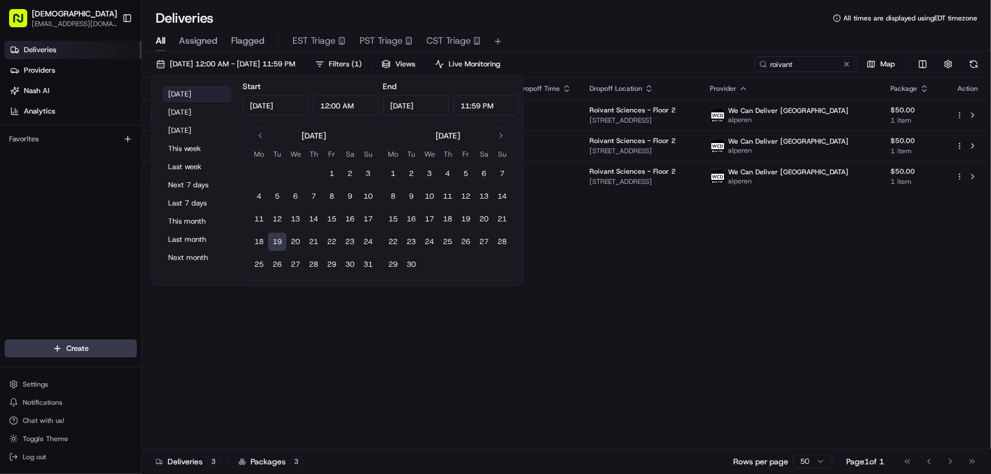
click at [191, 90] on button "[DATE]" at bounding box center [197, 94] width 68 height 16
click at [603, 276] on div "Status Adjusted Pickup Time Pickup Location Adjusted Dropoff Time Dropoff Locat…" at bounding box center [565, 263] width 847 height 372
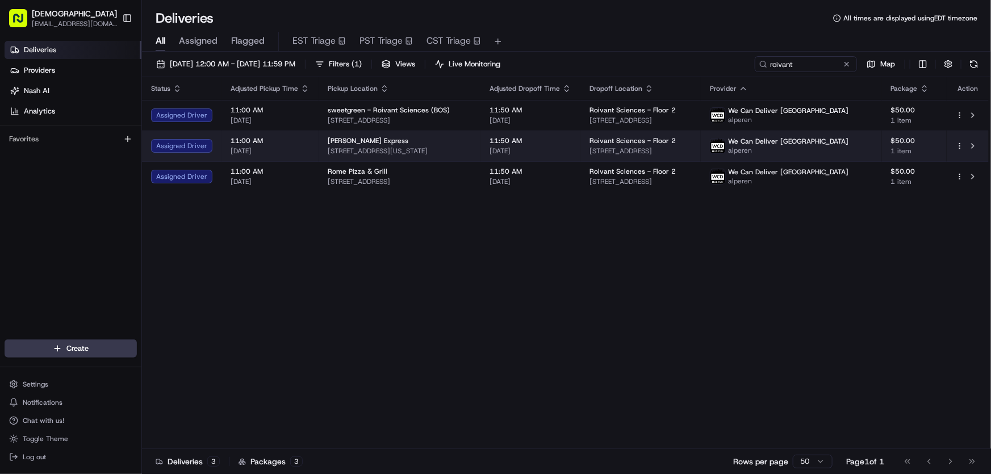
drag, startPoint x: 732, startPoint y: 148, endPoint x: 604, endPoint y: 154, distance: 128.5
click at [604, 154] on td "Roivant Sciences - Floor 2 70 Fargo St, Boston, MA 02210, USA" at bounding box center [640, 146] width 120 height 31
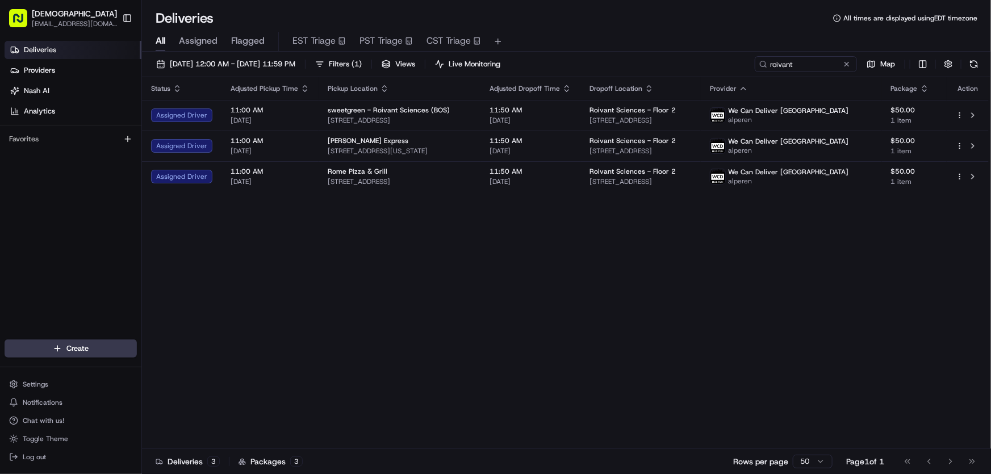
copy span "70 Fargo St, Boston, MA 02210, USA"
click at [463, 257] on div "Status Adjusted Pickup Time Pickup Location Adjusted Dropoff Time Dropoff Locat…" at bounding box center [565, 263] width 847 height 372
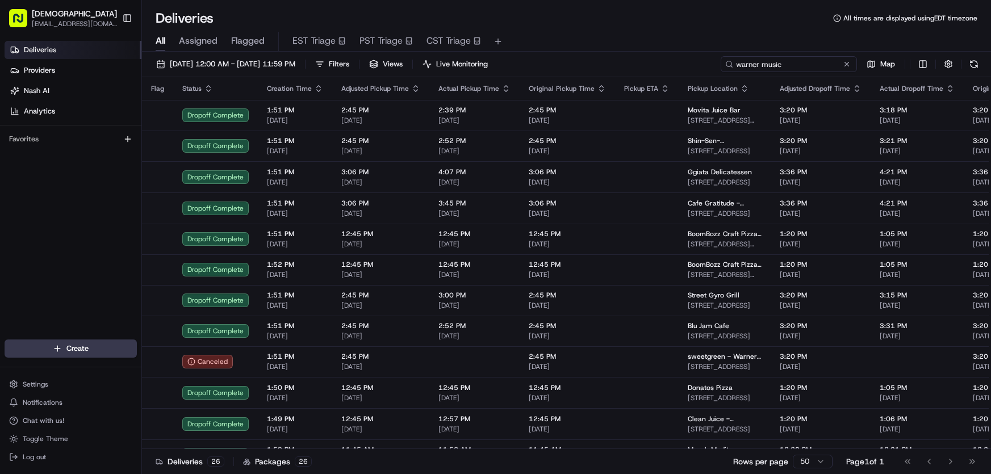
click at [793, 68] on input "warner music" at bounding box center [789, 64] width 136 height 16
drag, startPoint x: 804, startPoint y: 63, endPoint x: 722, endPoint y: 65, distance: 82.3
click at [721, 64] on input "warner music" at bounding box center [789, 64] width 136 height 16
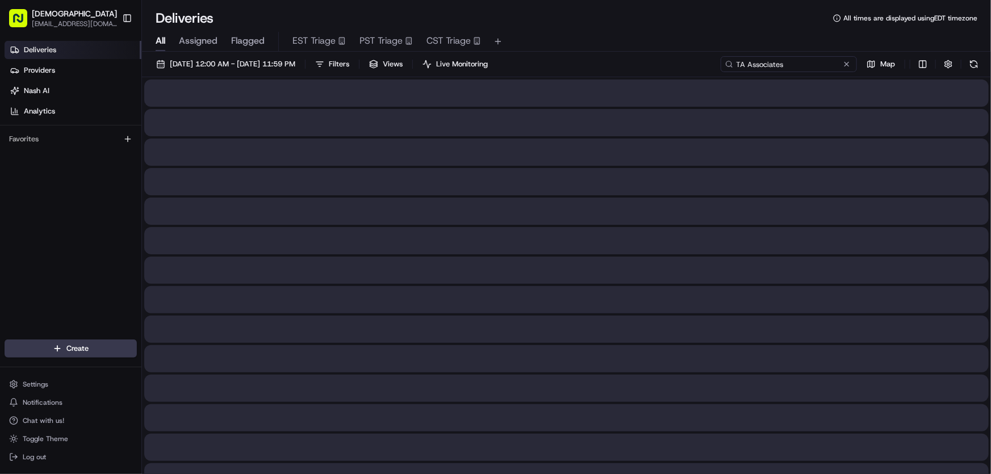
type input "TA Associates"
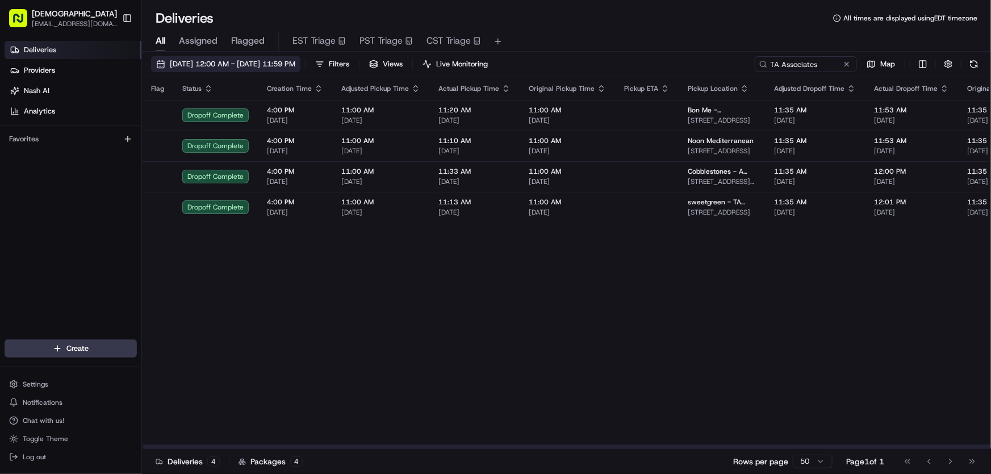
click at [244, 58] on button "[DATE] 12:00 AM - [DATE] 11:59 PM" at bounding box center [225, 64] width 149 height 16
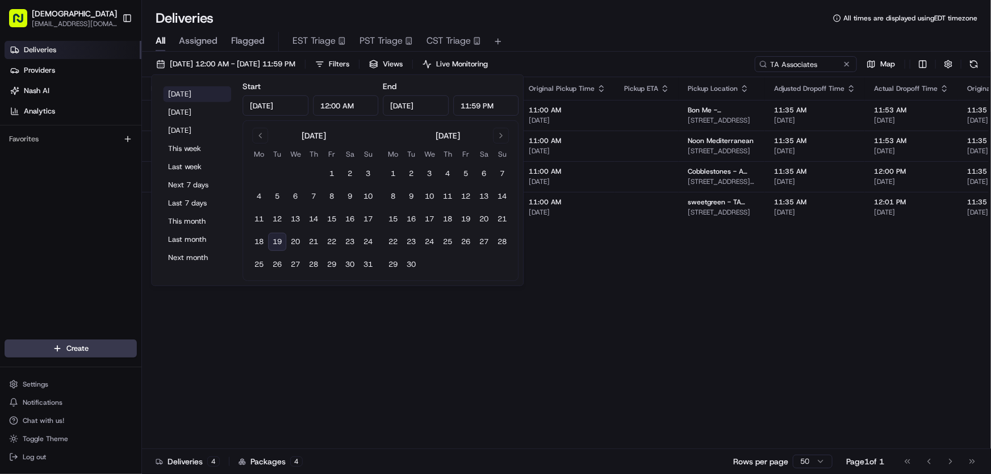
click at [178, 90] on button "[DATE]" at bounding box center [197, 94] width 68 height 16
type input "[DATE]"
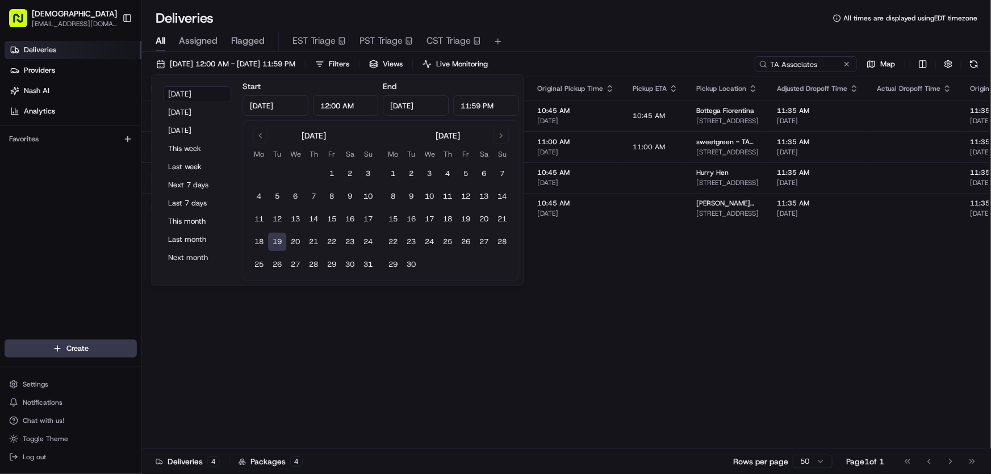
click at [593, 23] on div "Deliveries All times are displayed using EDT timezone" at bounding box center [566, 18] width 849 height 18
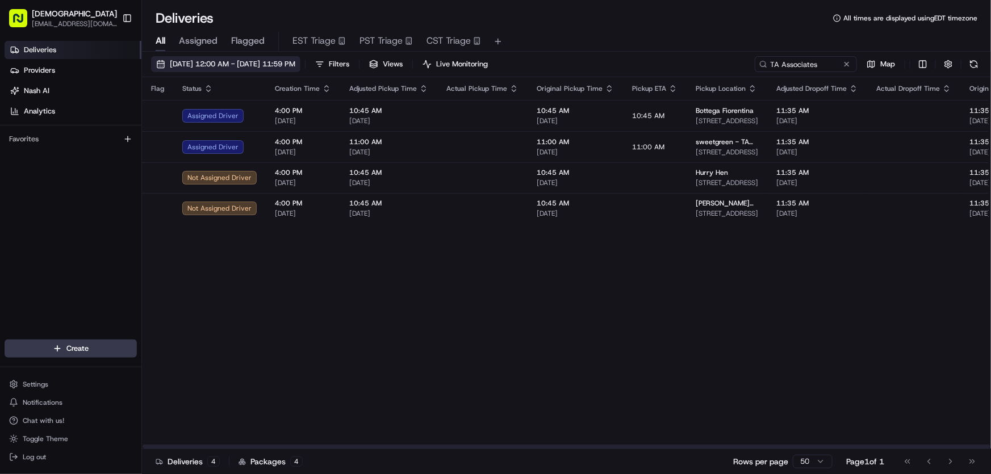
click at [240, 62] on span "[DATE] 12:00 AM - [DATE] 11:59 PM" at bounding box center [232, 64] width 125 height 10
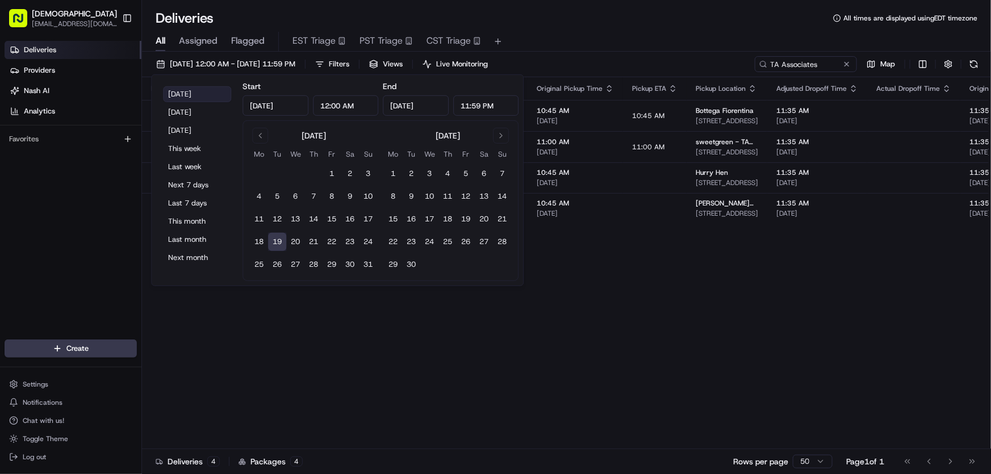
click at [186, 91] on button "[DATE]" at bounding box center [197, 94] width 68 height 16
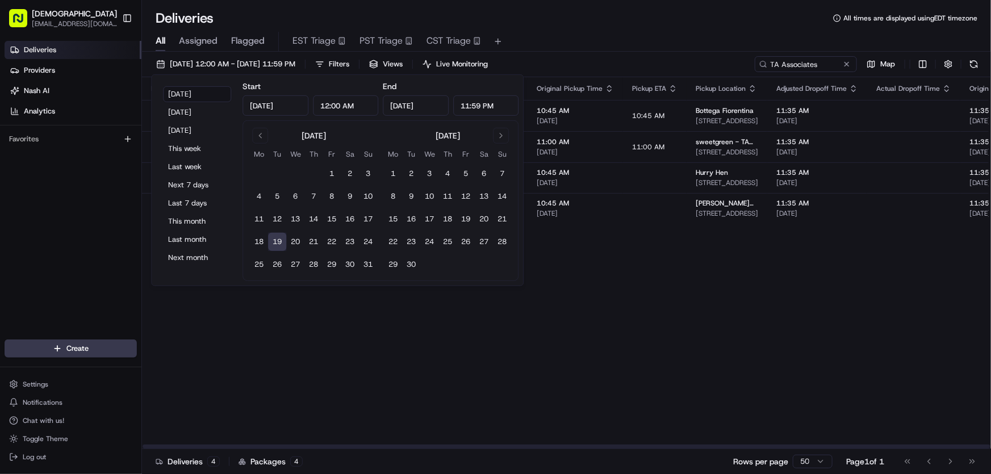
click at [614, 289] on div "Flag Status Creation Time Adjusted Pickup Time Actual Pickup Time Original Pick…" at bounding box center [873, 263] width 1462 height 372
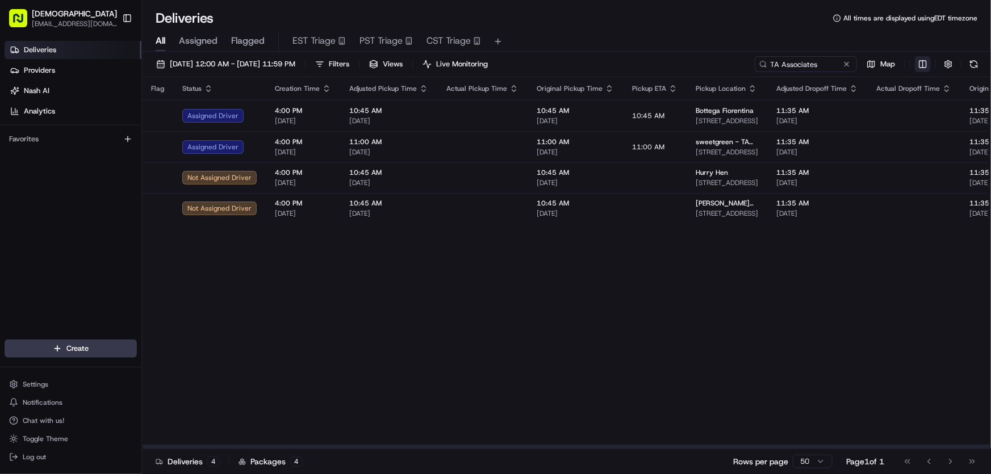
click at [925, 62] on html "Sharebite rtrinos@sharebite.com Toggle Sidebar Deliveries Providers Nash AI Ana…" at bounding box center [495, 237] width 991 height 474
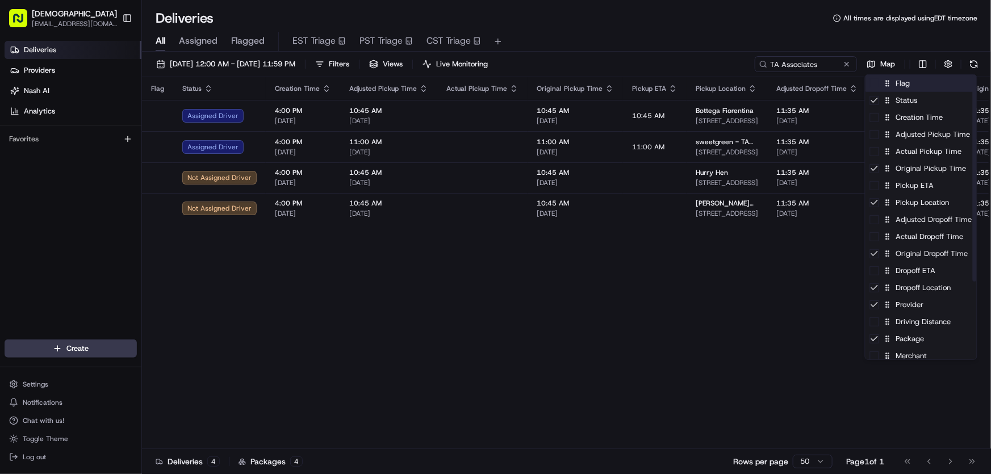
click at [899, 83] on div "Flag" at bounding box center [920, 83] width 111 height 17
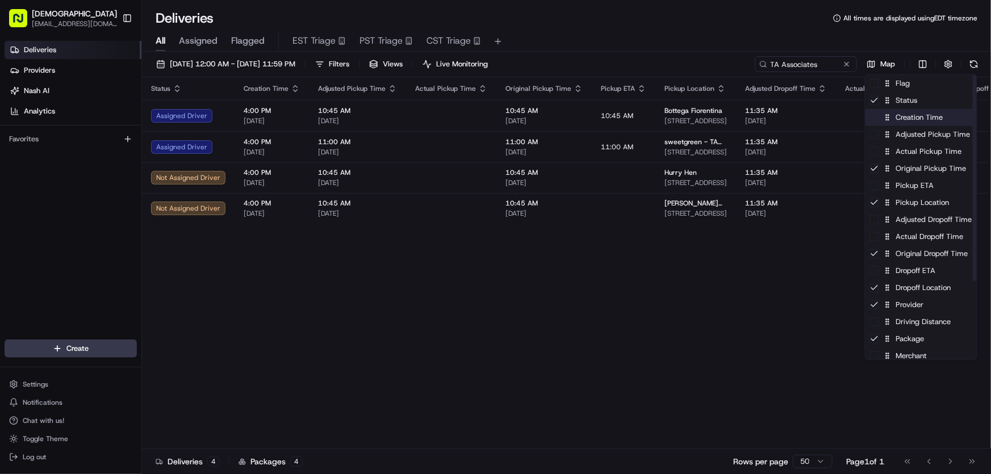
click at [898, 120] on div "Creation Time" at bounding box center [920, 117] width 111 height 17
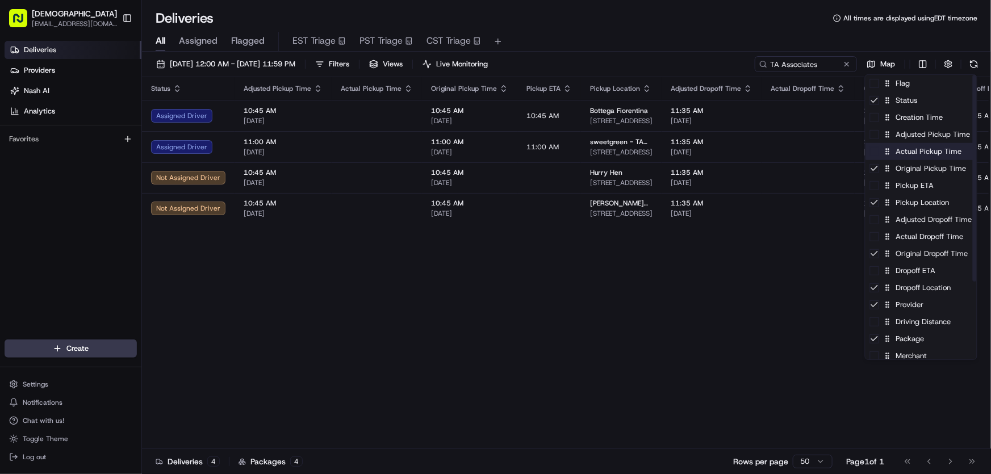
click at [907, 158] on div "Actual Pickup Time" at bounding box center [920, 151] width 111 height 17
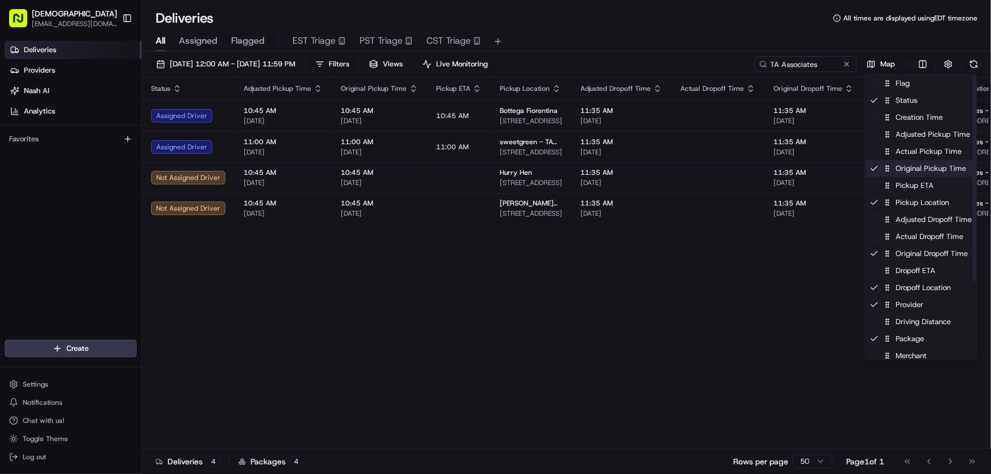
click at [902, 173] on div "Original Pickup Time" at bounding box center [920, 168] width 111 height 17
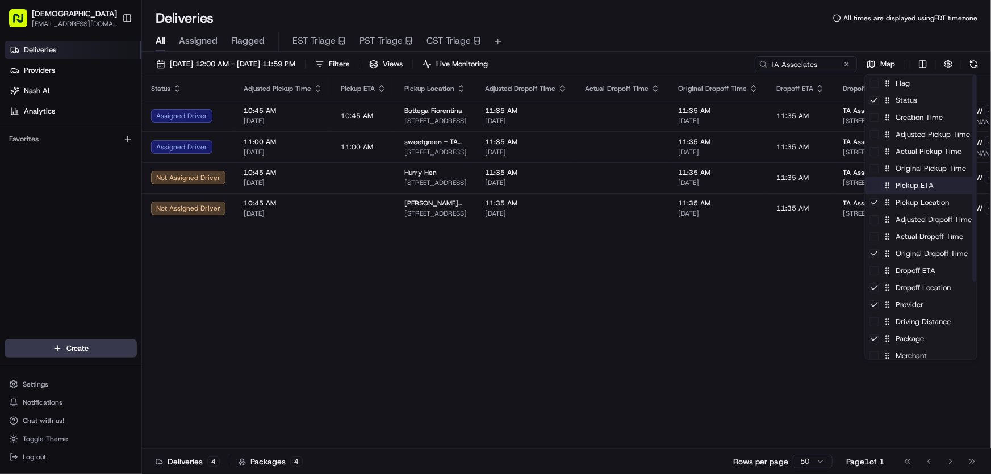
click at [902, 186] on div "Pickup ETA" at bounding box center [920, 185] width 111 height 17
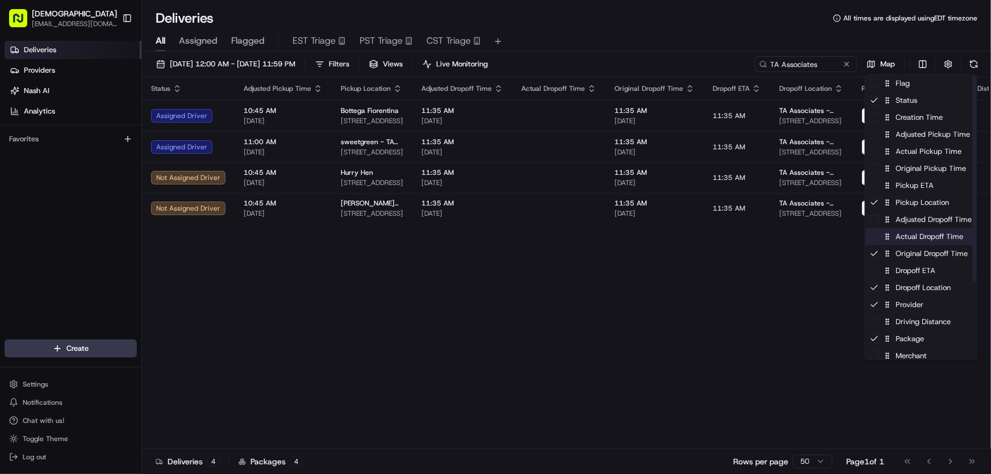
click at [918, 241] on div "Actual Dropoff Time" at bounding box center [920, 236] width 111 height 17
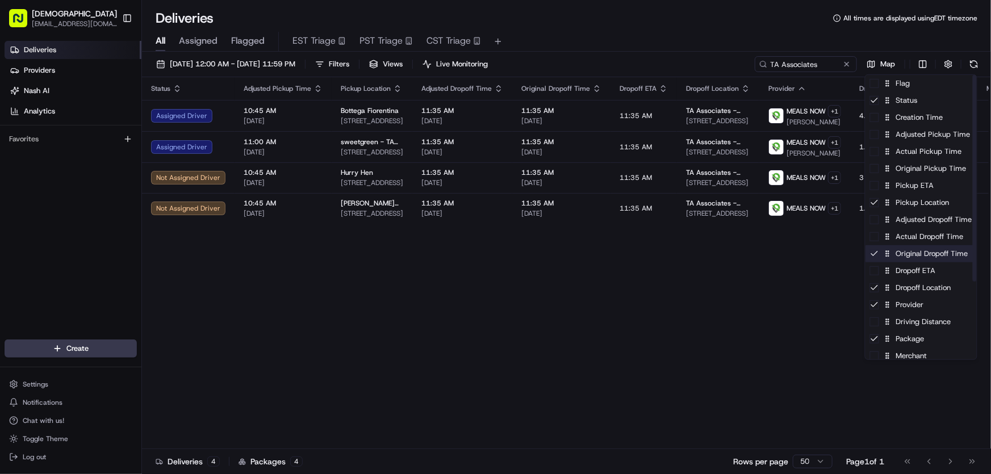
click at [909, 261] on div "Original Dropoff Time" at bounding box center [920, 253] width 111 height 17
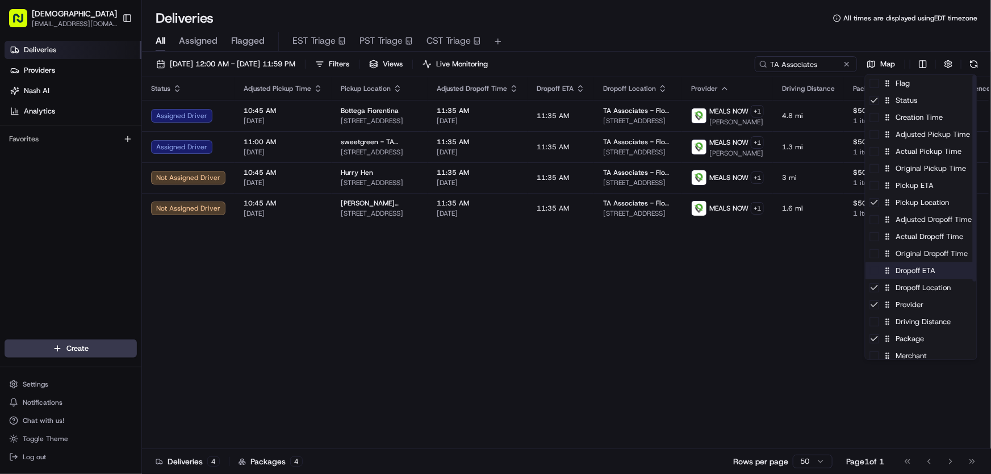
click at [908, 272] on div "Dropoff ETA" at bounding box center [920, 270] width 111 height 17
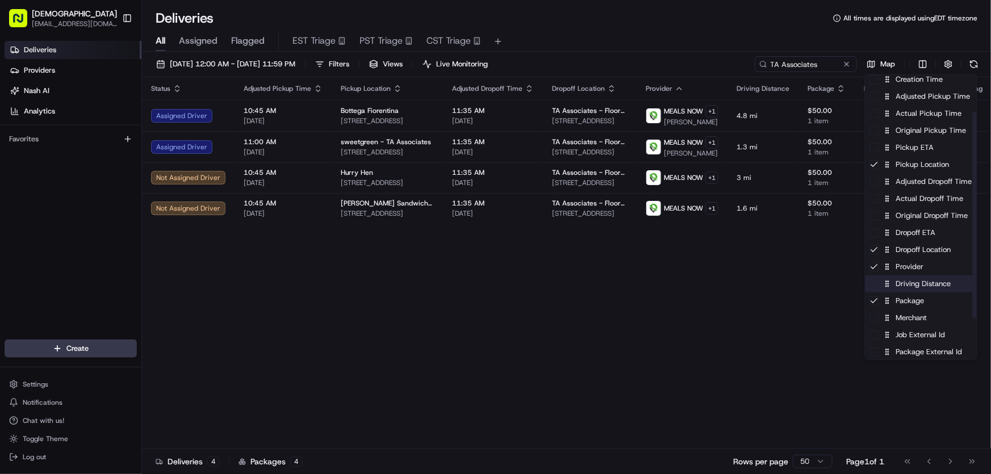
scroll to position [51, 0]
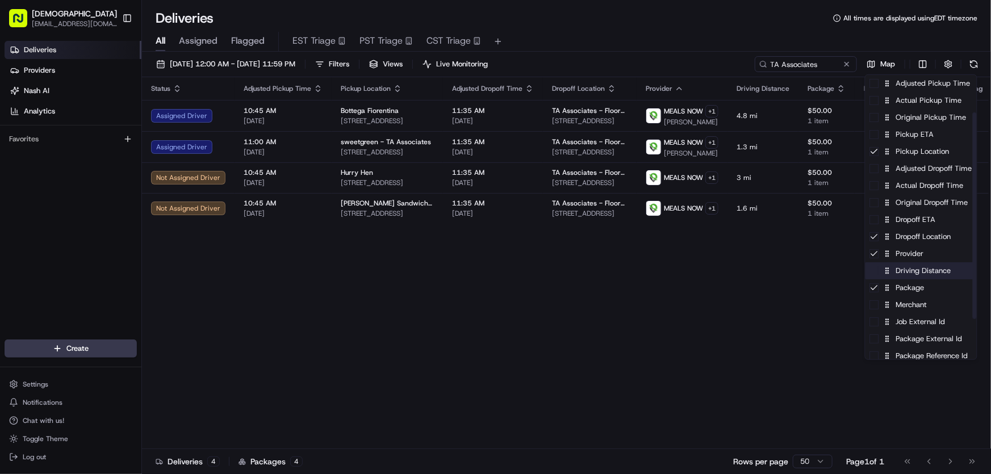
click at [914, 274] on div "Driving Distance" at bounding box center [920, 270] width 111 height 17
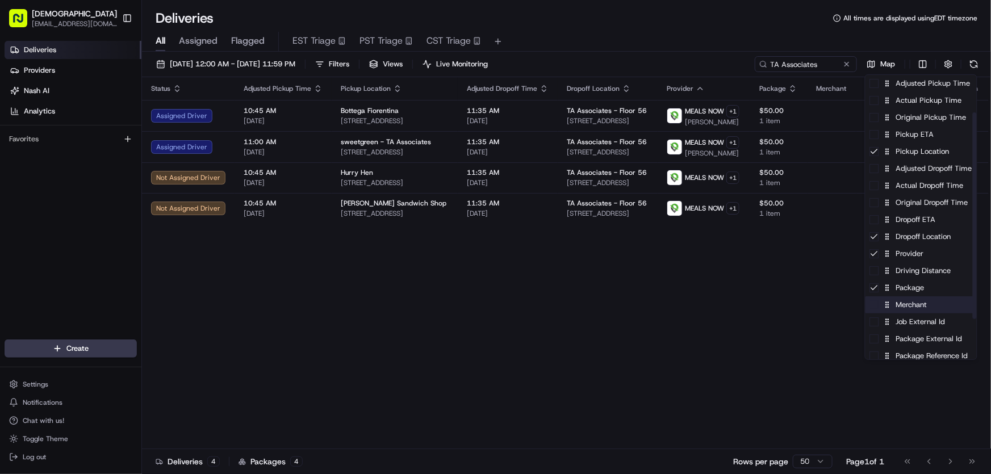
click at [902, 308] on div "Merchant" at bounding box center [920, 304] width 111 height 17
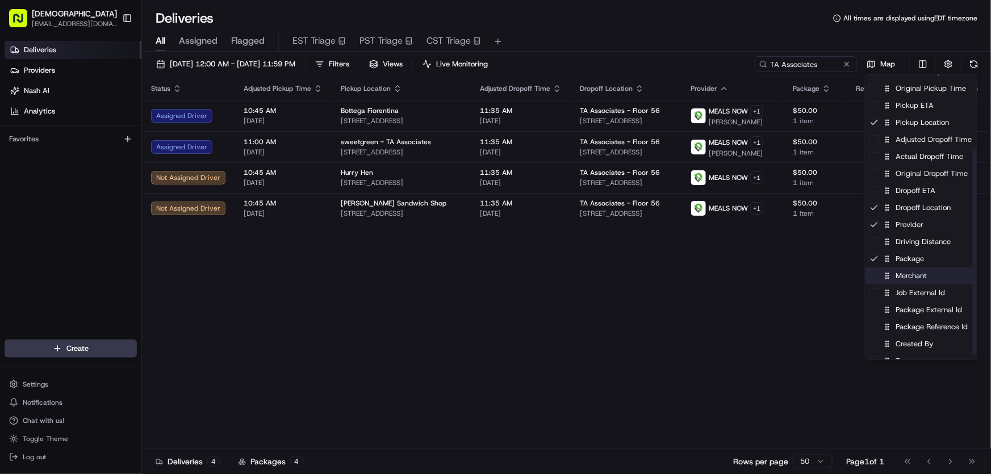
scroll to position [107, 0]
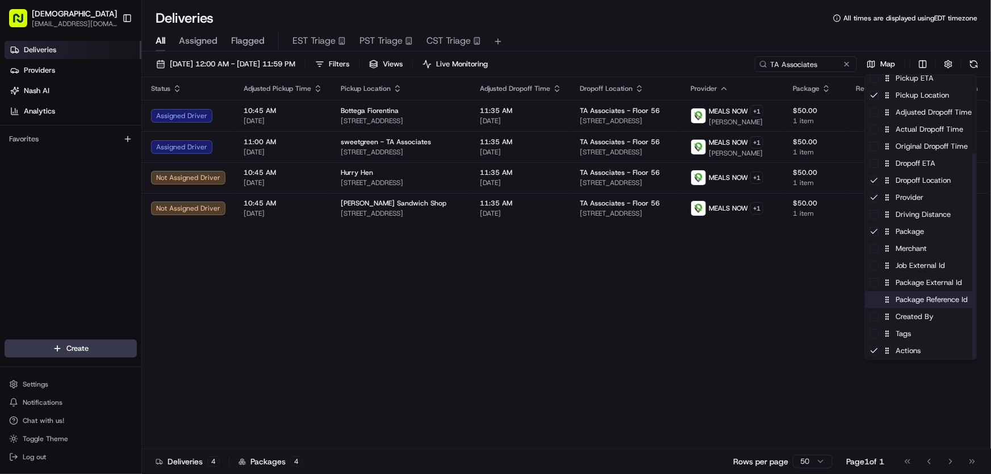
click at [913, 302] on div "Package Reference Id" at bounding box center [920, 299] width 111 height 17
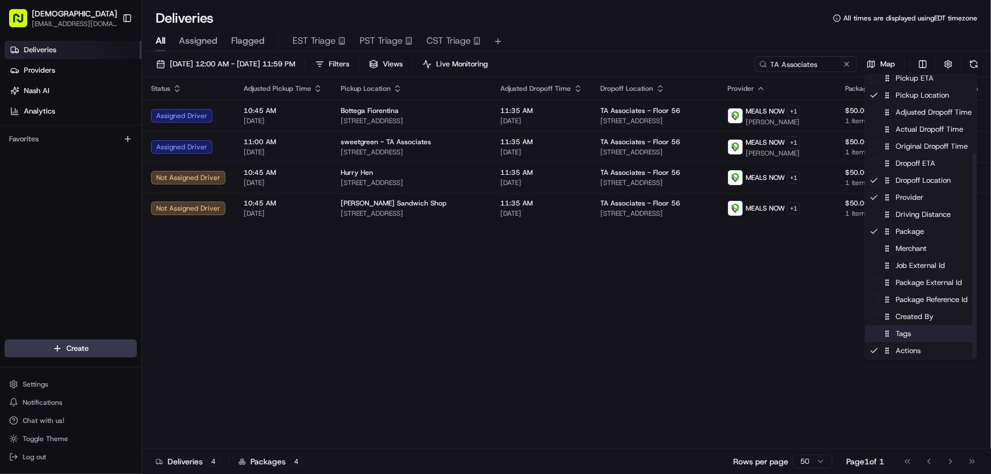
click at [907, 336] on div "Tags" at bounding box center [920, 333] width 111 height 17
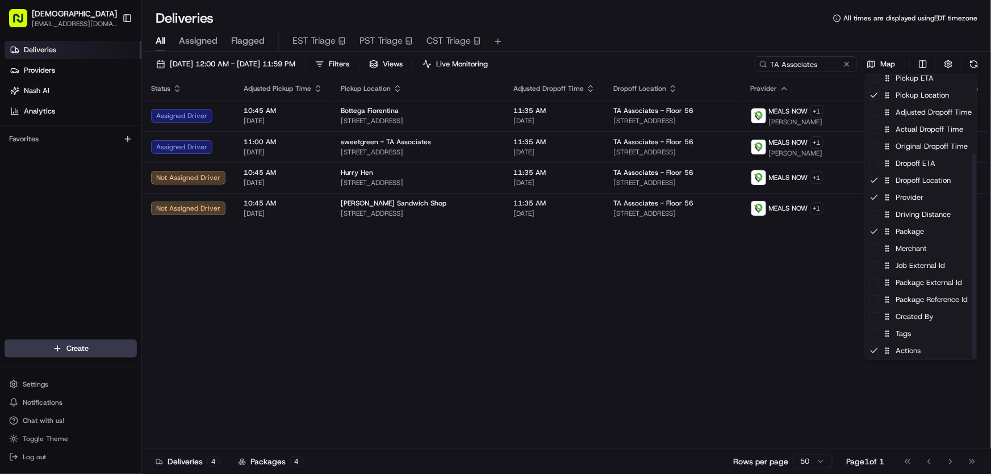
click at [736, 288] on html "Sharebite rtrinos@sharebite.com Toggle Sidebar Deliveries Providers Nash AI Ana…" at bounding box center [495, 237] width 991 height 474
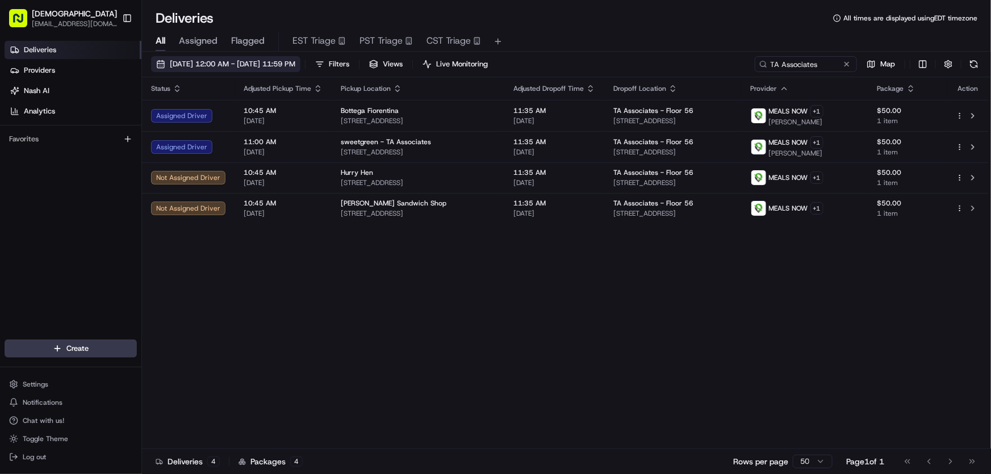
click at [196, 62] on span "[DATE] 12:00 AM - [DATE] 11:59 PM" at bounding box center [232, 64] width 125 height 10
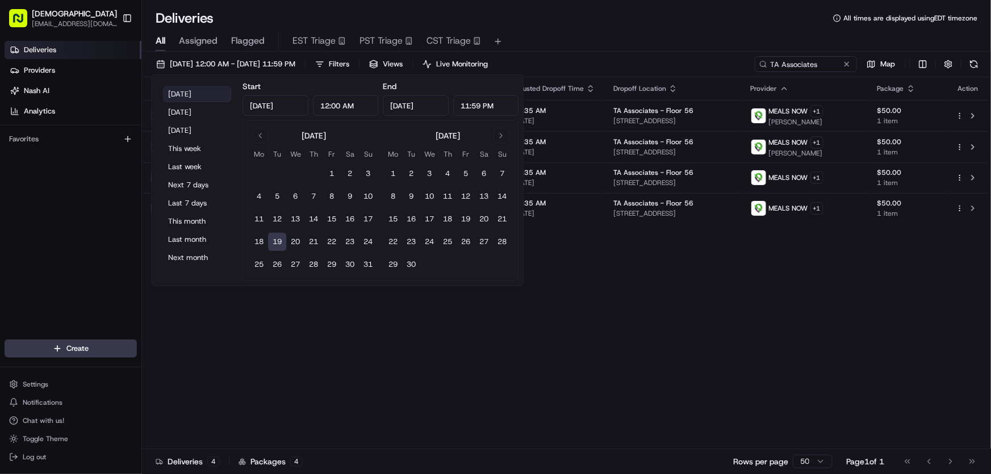
click at [179, 91] on button "[DATE]" at bounding box center [197, 94] width 68 height 16
click at [601, 258] on div "Status Adjusted Pickup Time Pickup Location Adjusted Dropoff Time Dropoff Locat…" at bounding box center [565, 263] width 847 height 372
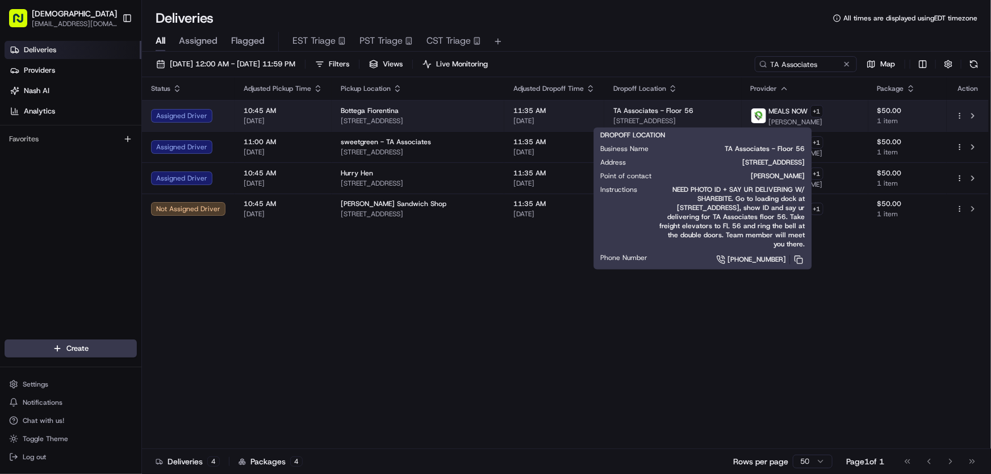
drag, startPoint x: 758, startPoint y: 122, endPoint x: 636, endPoint y: 121, distance: 121.5
click at [636, 121] on span "25 Trinity Pl, Boston, MA 02116, USA" at bounding box center [672, 120] width 119 height 9
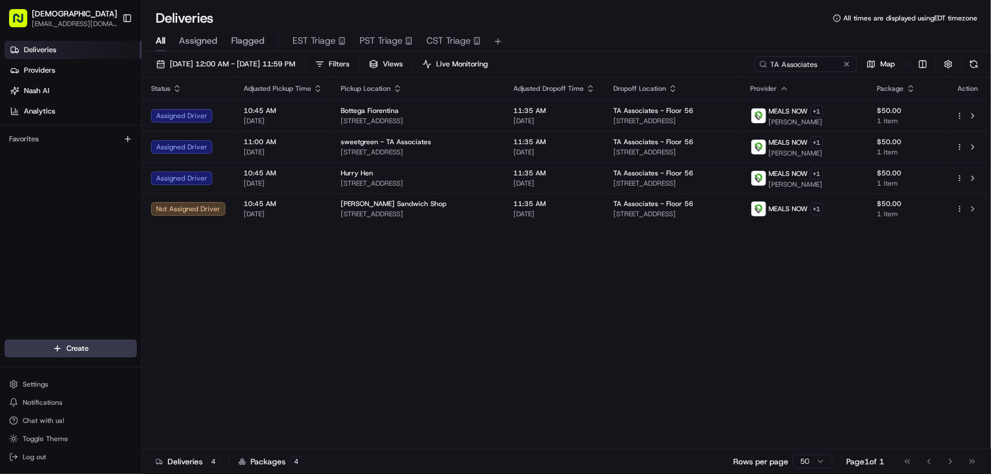
copy span "25 Trinity Pl, Boston, MA 02116, USA"
click at [480, 304] on div "Status Adjusted Pickup Time Pickup Location Adjusted Dropoff Time Dropoff Locat…" at bounding box center [565, 263] width 847 height 372
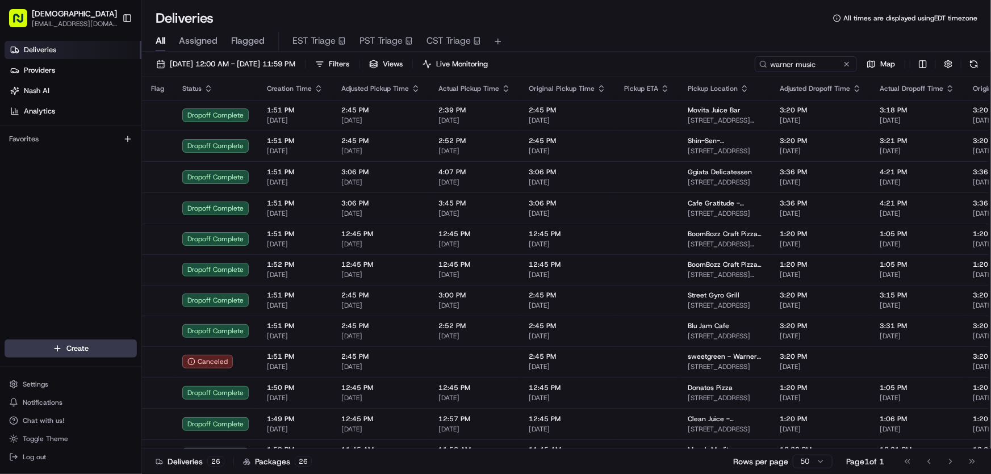
click at [798, 55] on div "08/29/2023 12:00 AM - 08/29/2023 11:59 PM Filters Views Live Monitoring warner …" at bounding box center [566, 264] width 849 height 425
click at [799, 61] on input "warner music" at bounding box center [789, 64] width 136 height 16
drag, startPoint x: 795, startPoint y: 61, endPoint x: 677, endPoint y: 65, distance: 118.8
click at [677, 64] on div "[DATE] 12:00 AM - [DATE] 11:59 PM Filters Views Live Monitoring warner music Map" at bounding box center [566, 66] width 849 height 21
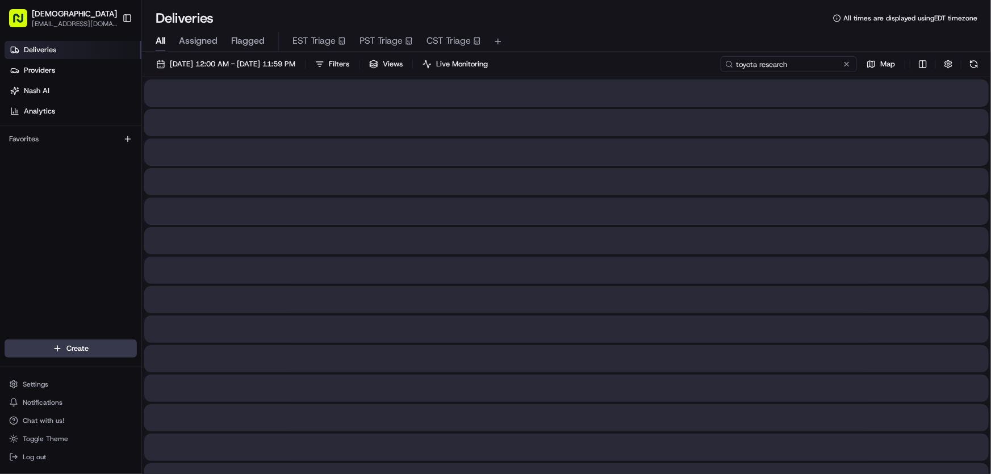
type input "toyota research"
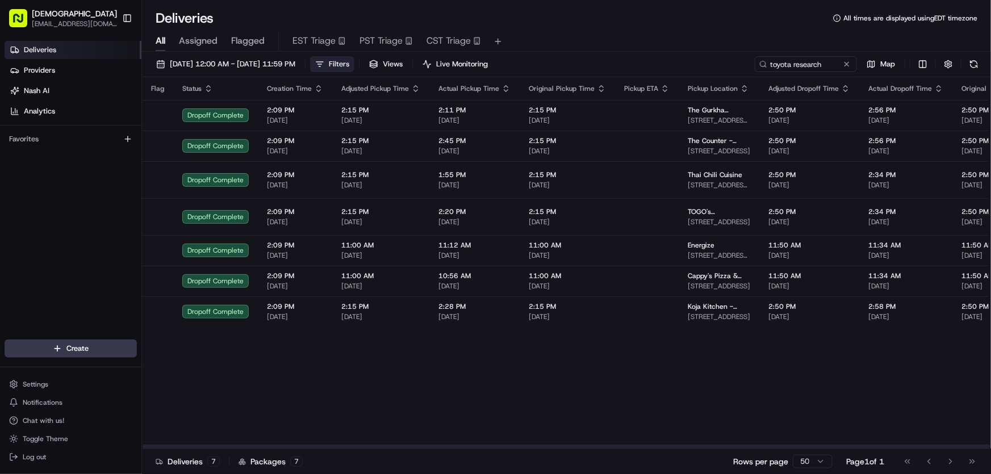
click at [349, 60] on span "Filters" at bounding box center [339, 64] width 20 height 10
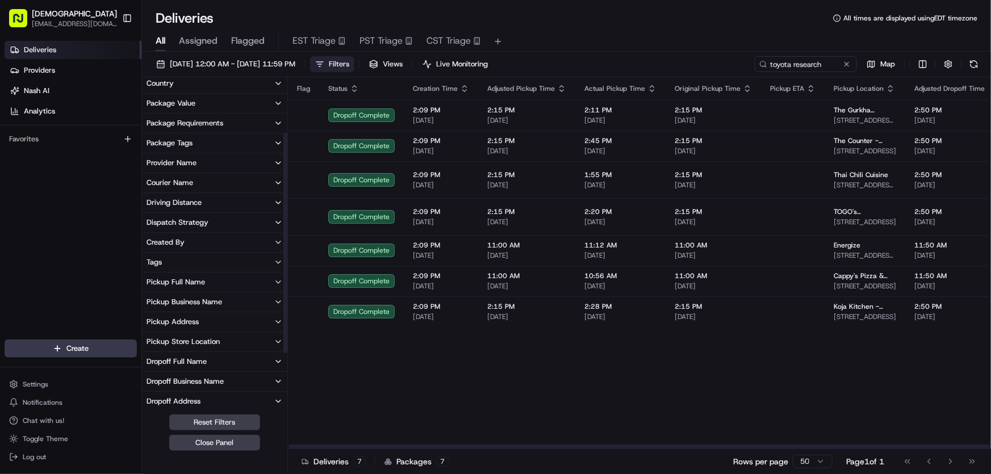
scroll to position [103, 0]
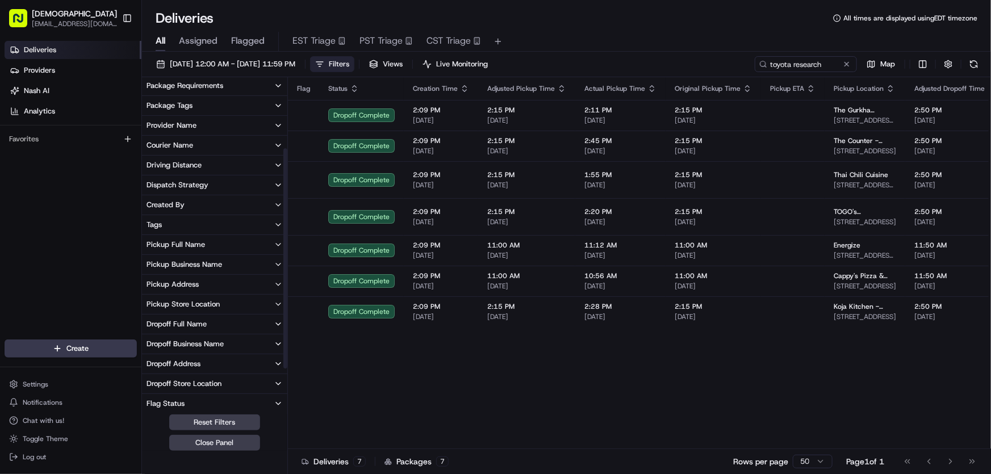
click at [166, 341] on div "Dropoff Business Name" at bounding box center [184, 344] width 77 height 10
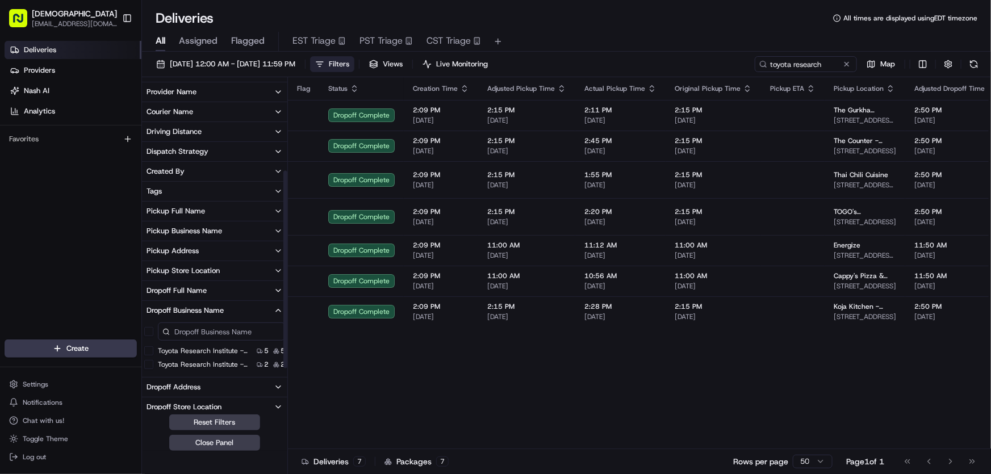
scroll to position [154, 0]
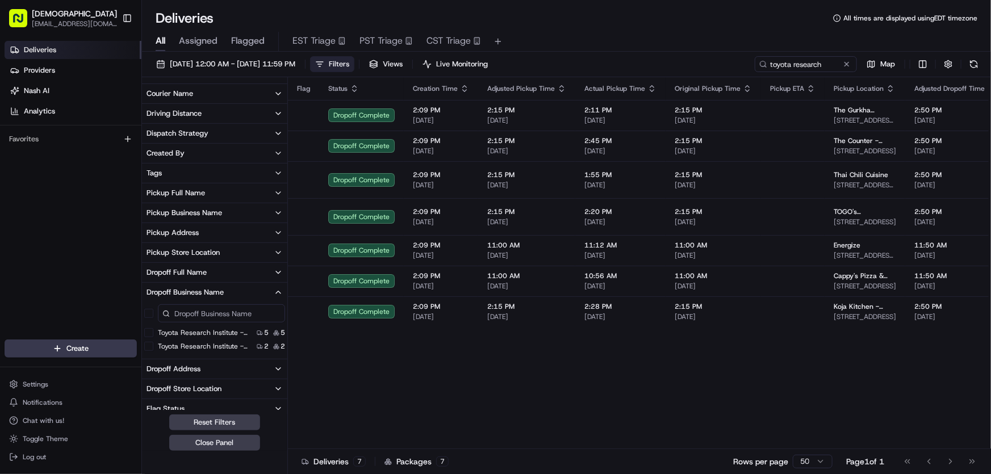
click at [149, 344] on 6-501 "Toyota Research Institute - TRI - Floor 600/700, Suite 6-501" at bounding box center [148, 346] width 9 height 9
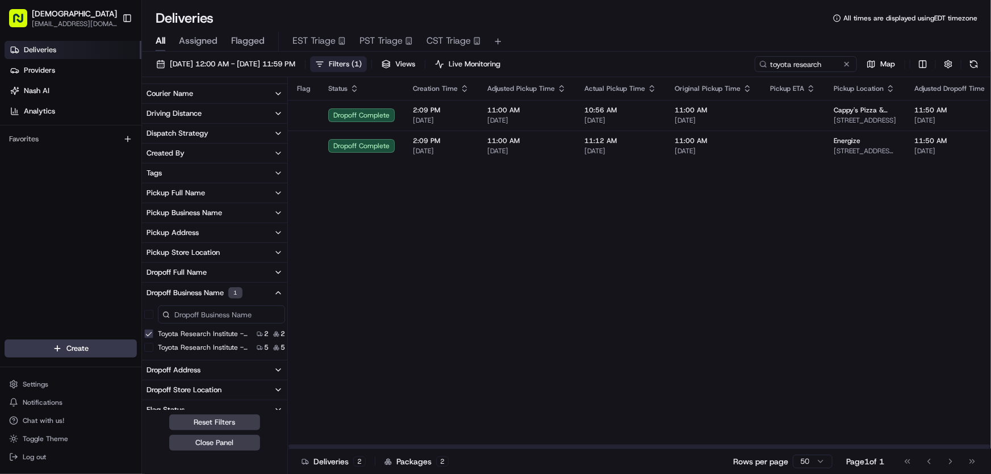
click at [362, 66] on span "Filters ( 1 )" at bounding box center [345, 64] width 33 height 10
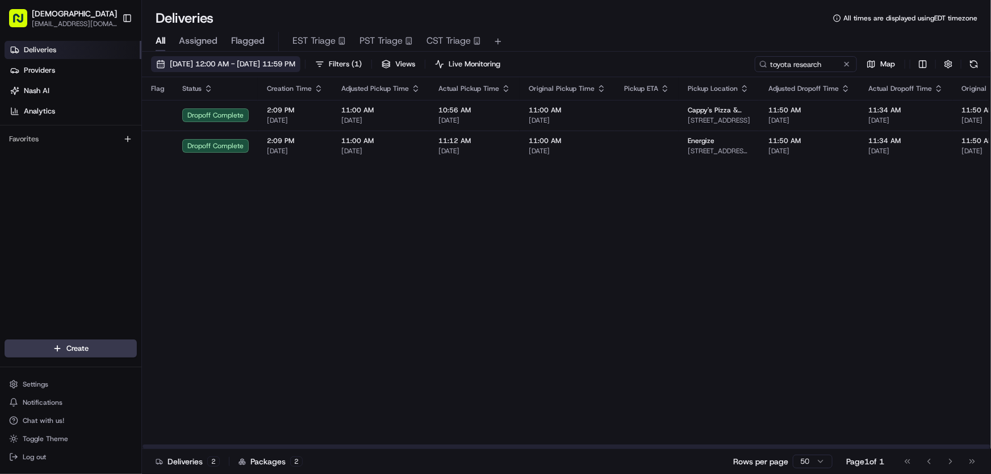
click at [225, 58] on button "[DATE] 12:00 AM - [DATE] 11:59 PM" at bounding box center [225, 64] width 149 height 16
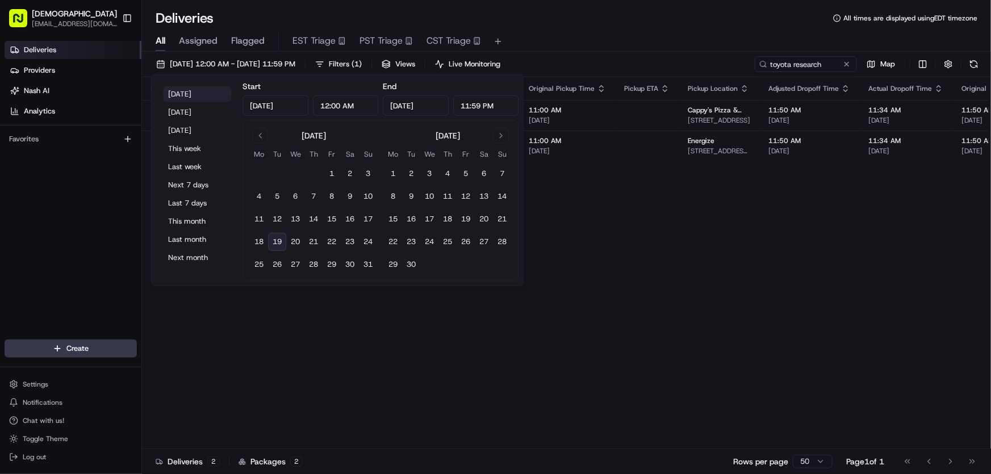
click at [196, 93] on button "[DATE]" at bounding box center [197, 94] width 68 height 16
type input "[DATE]"
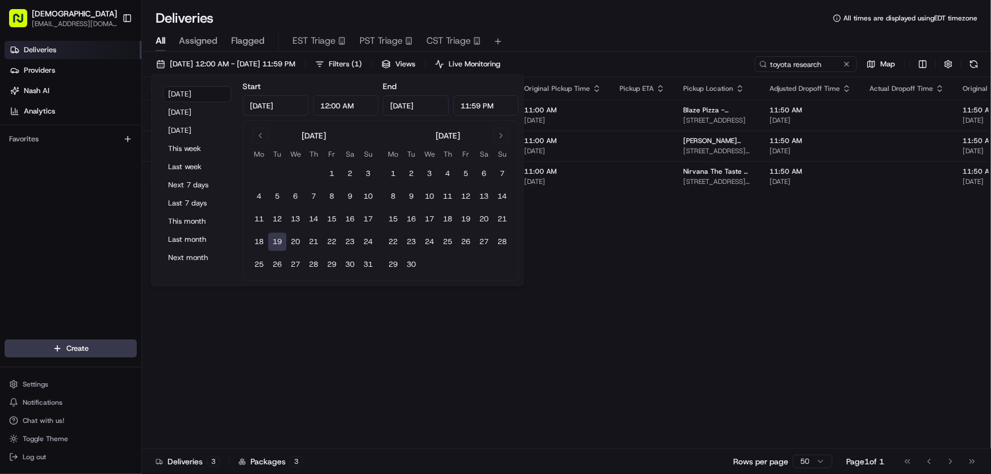
click at [588, 22] on div "Deliveries All times are displayed using EDT timezone" at bounding box center [566, 18] width 849 height 18
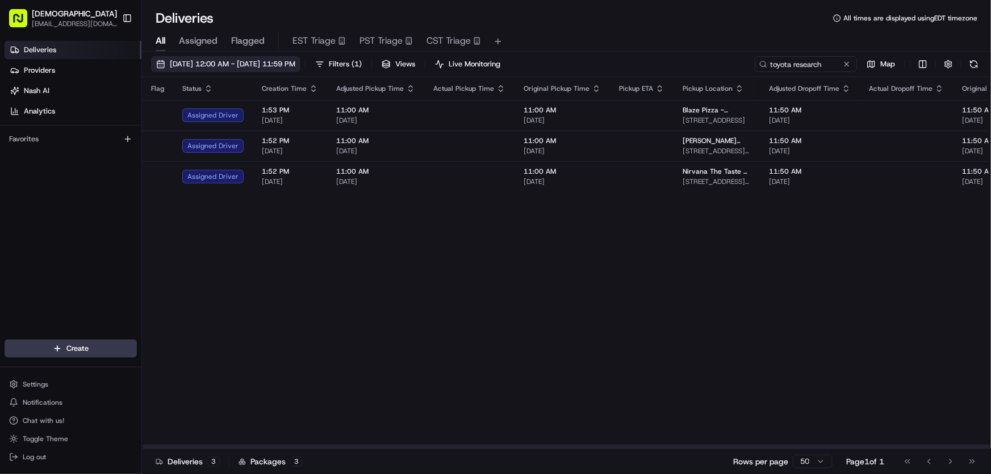
click at [257, 61] on span "[DATE] 12:00 AM - [DATE] 11:59 PM" at bounding box center [232, 64] width 125 height 10
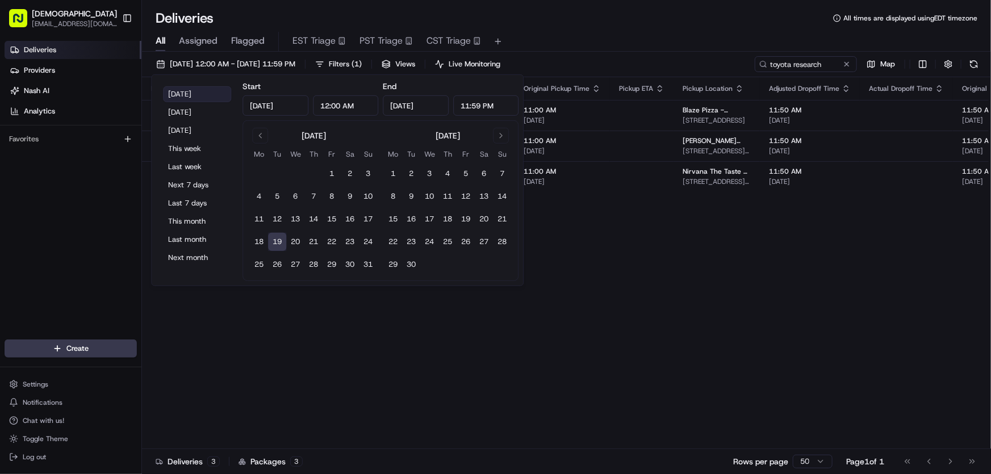
click at [187, 93] on button "[DATE]" at bounding box center [197, 94] width 68 height 16
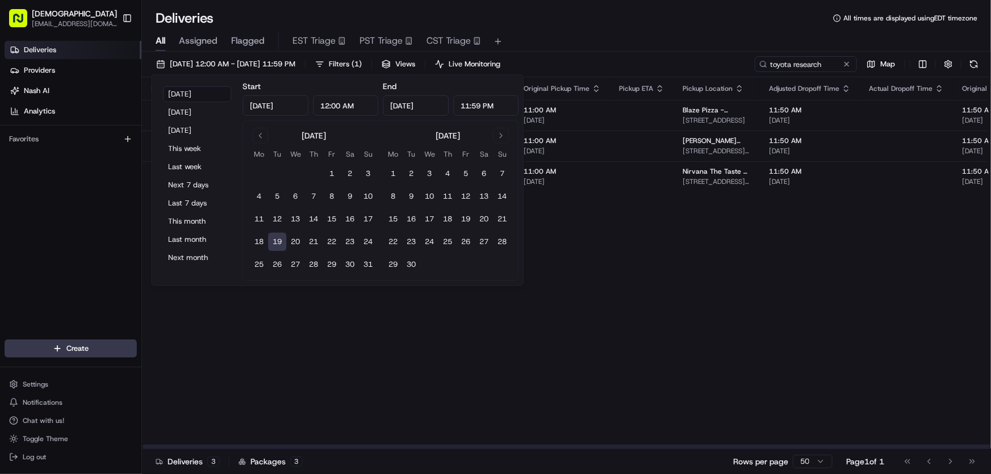
click at [611, 252] on div "Flag Status Creation Time Adjusted Pickup Time Actual Pickup Time Original Pick…" at bounding box center [871, 263] width 1458 height 372
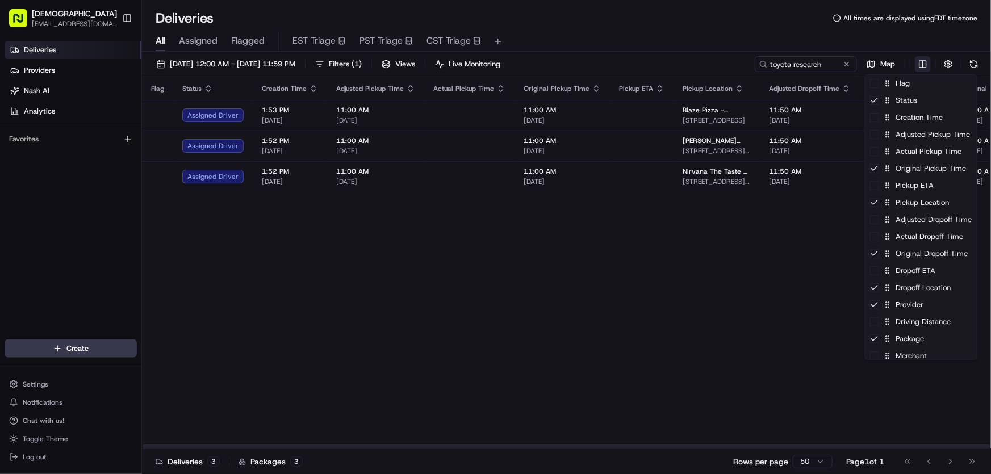
click at [924, 59] on html "Sharebite rtrinos@sharebite.com Toggle Sidebar Deliveries Providers Nash AI Ana…" at bounding box center [495, 237] width 991 height 474
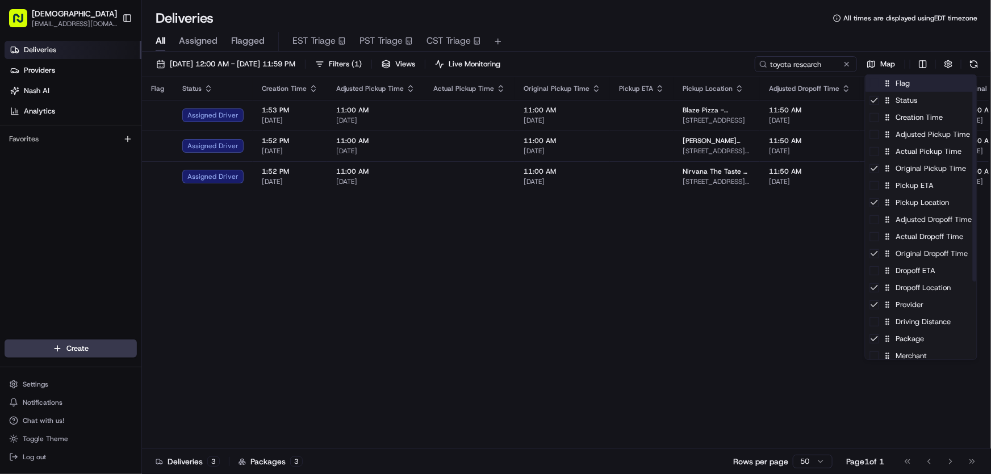
click at [900, 85] on div "Flag" at bounding box center [920, 83] width 111 height 17
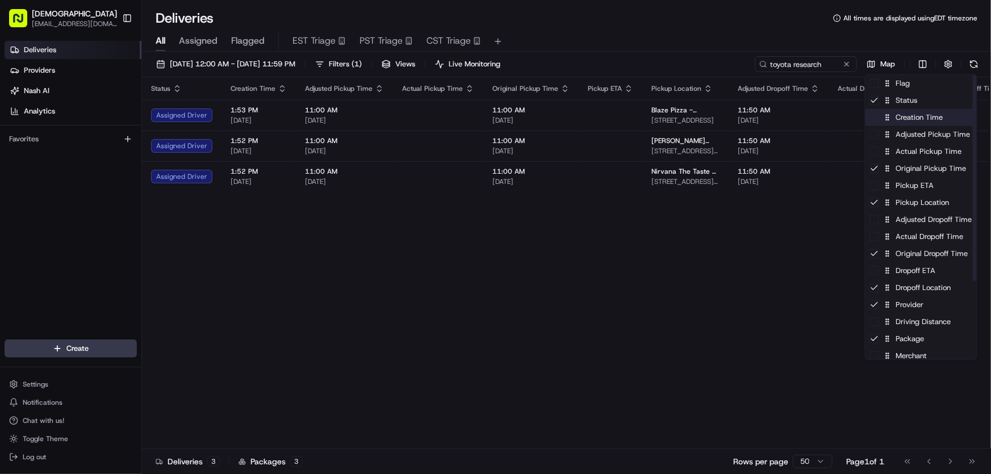
click at [900, 116] on div "Creation Time" at bounding box center [920, 117] width 111 height 17
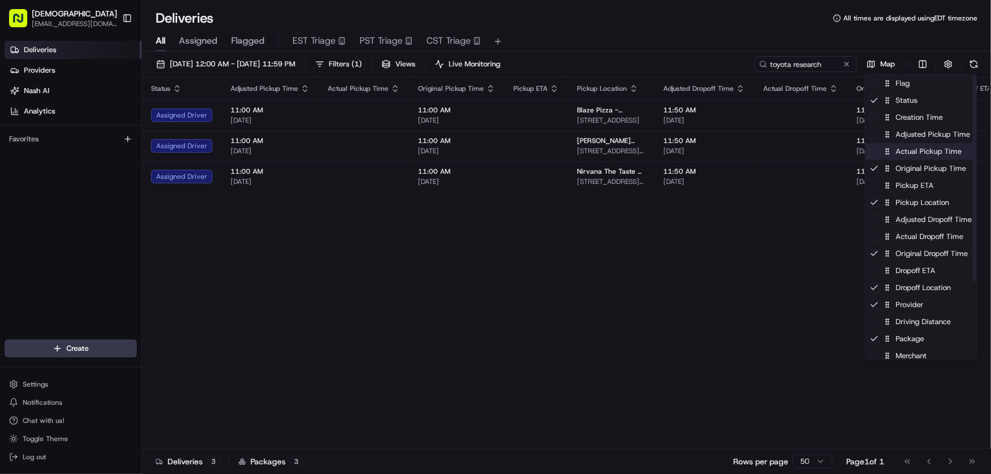
click at [914, 157] on div "Actual Pickup Time" at bounding box center [920, 151] width 111 height 17
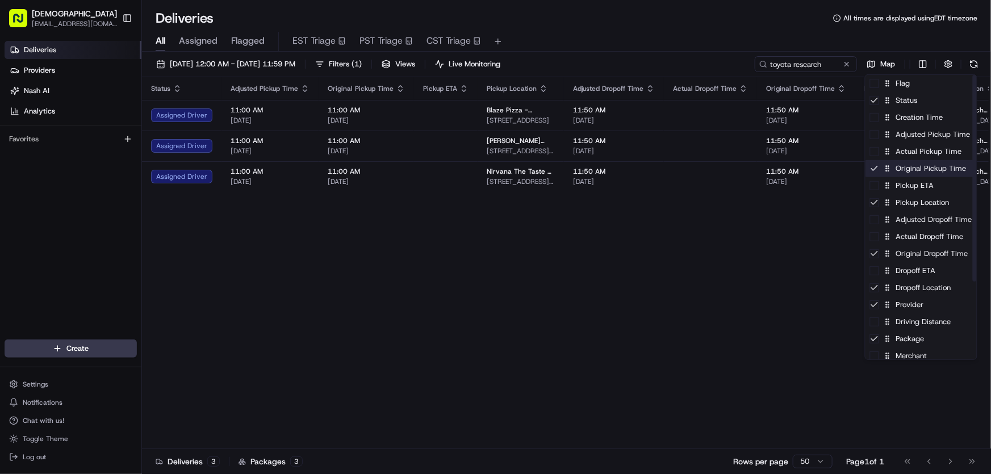
click at [902, 175] on div "Original Pickup Time" at bounding box center [920, 168] width 111 height 17
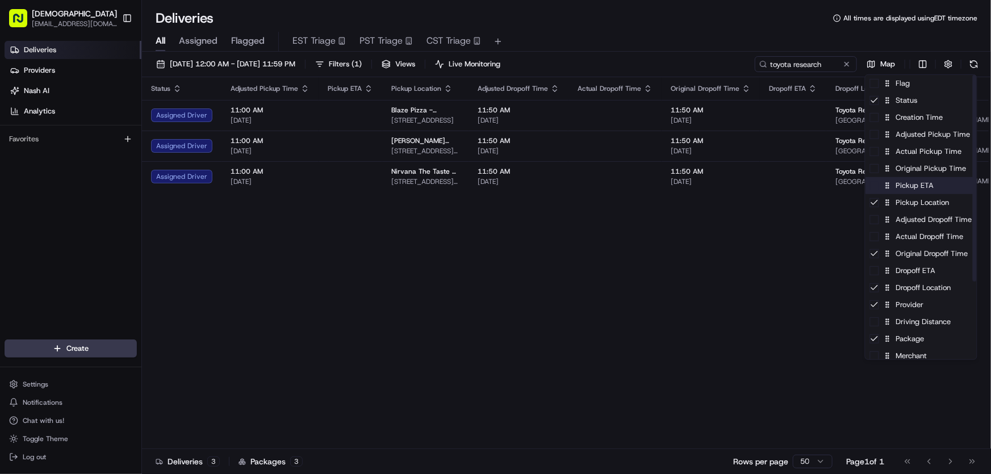
click at [898, 188] on div "Pickup ETA" at bounding box center [920, 185] width 111 height 17
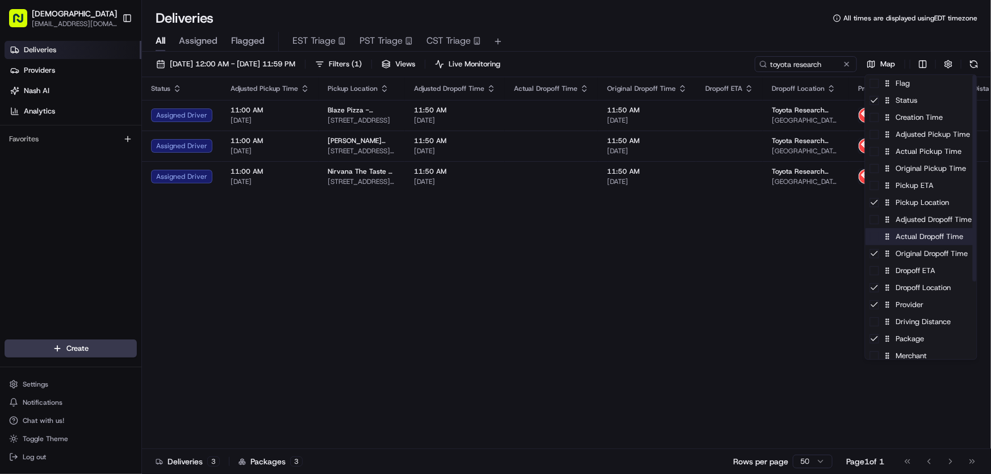
click at [911, 236] on div "Actual Dropoff Time" at bounding box center [920, 236] width 111 height 17
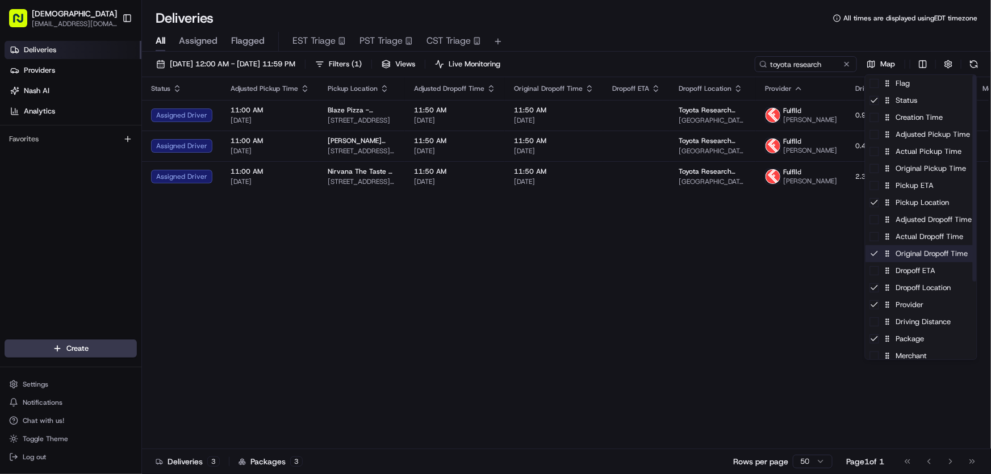
click at [901, 255] on div "Original Dropoff Time" at bounding box center [920, 253] width 111 height 17
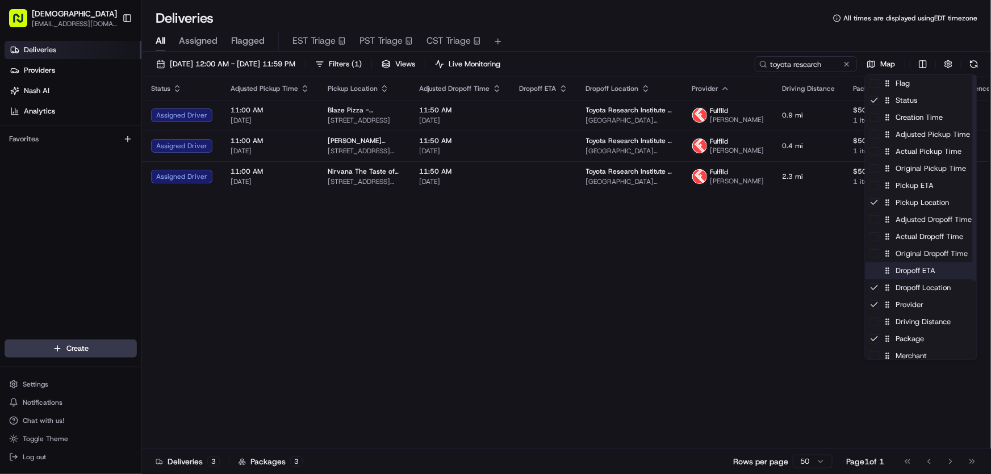
click at [906, 274] on div "Dropoff ETA" at bounding box center [920, 270] width 111 height 17
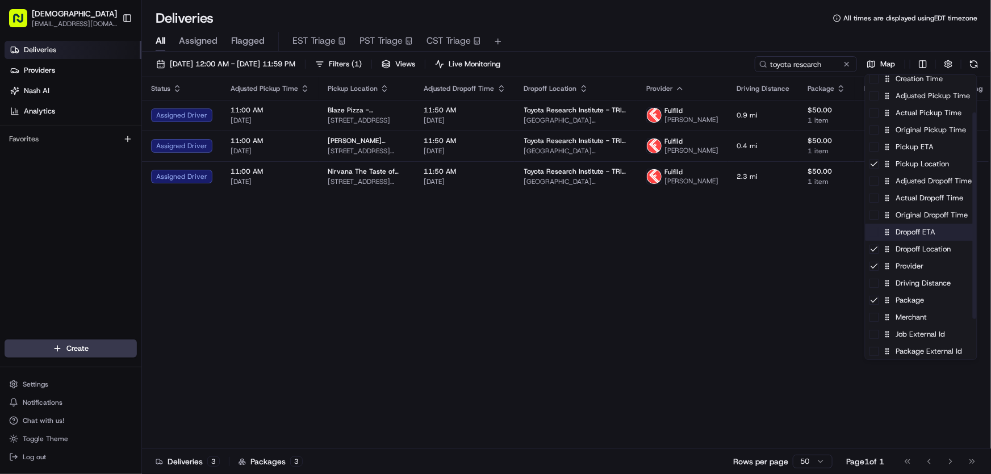
scroll to position [51, 0]
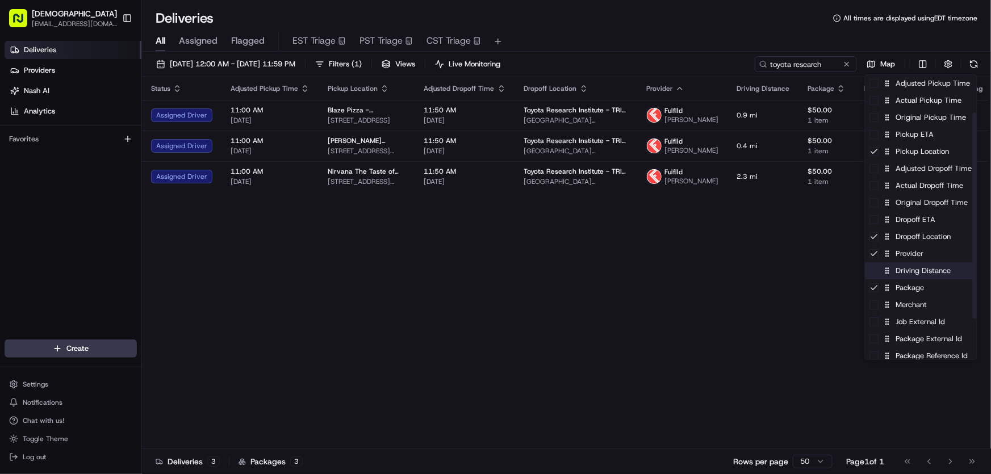
click at [907, 272] on div "Driving Distance" at bounding box center [920, 270] width 111 height 17
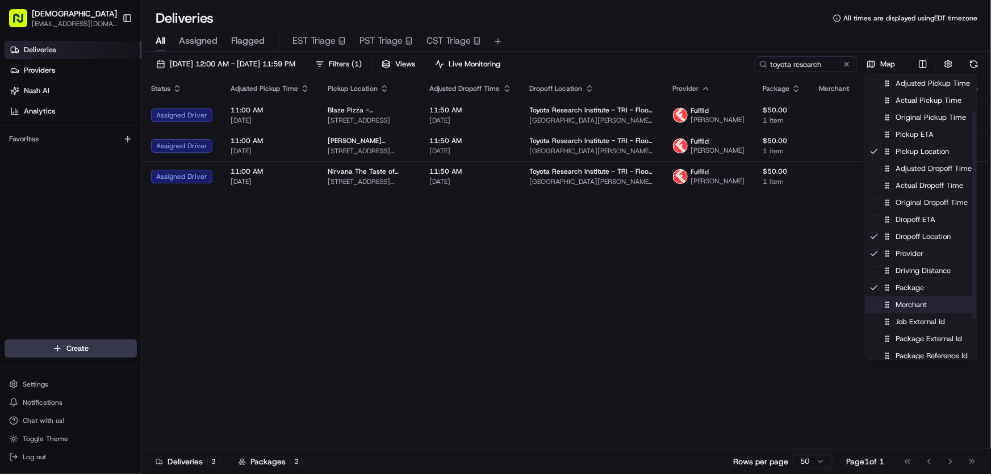
click at [897, 305] on div "Merchant" at bounding box center [920, 304] width 111 height 17
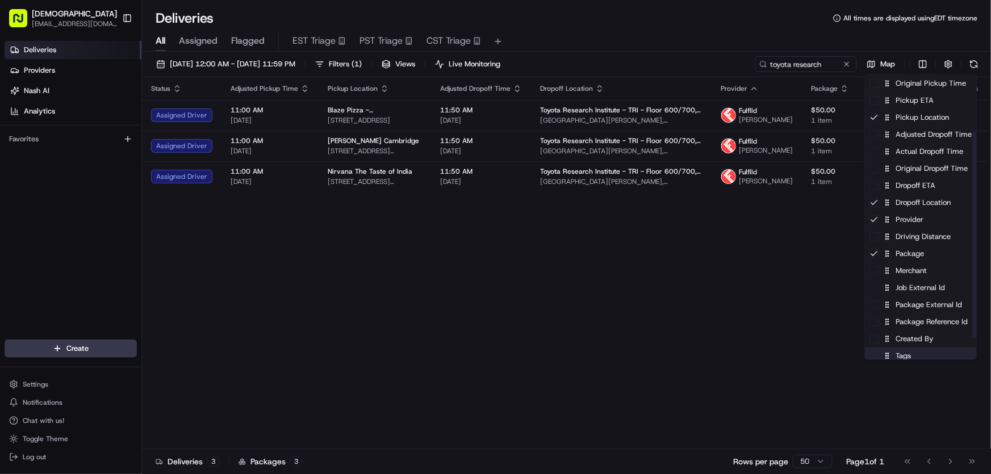
scroll to position [103, 0]
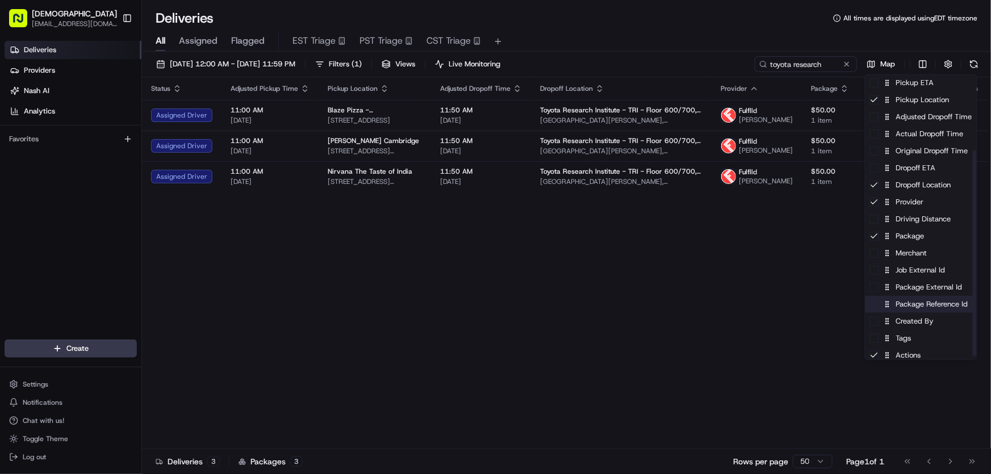
click at [914, 308] on div "Package Reference Id" at bounding box center [920, 304] width 111 height 17
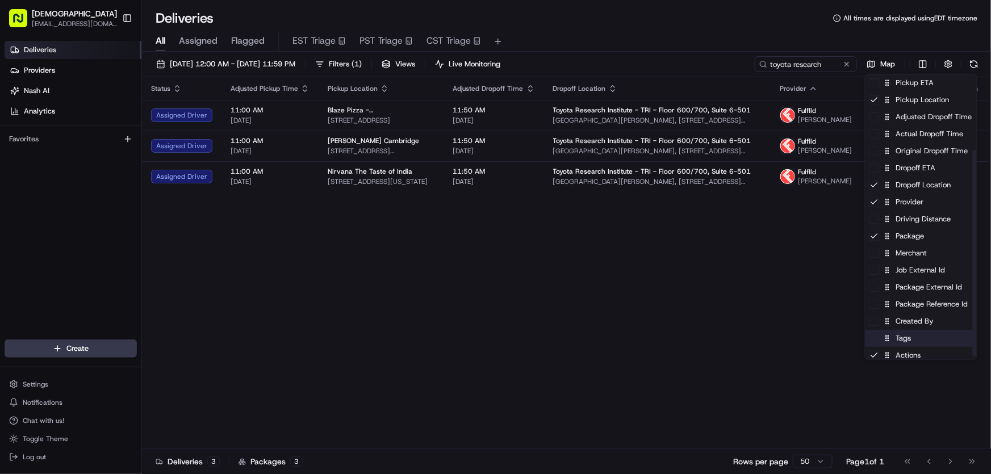
click at [892, 342] on div "Tags" at bounding box center [920, 338] width 111 height 17
click at [896, 342] on div "Tags" at bounding box center [920, 338] width 111 height 17
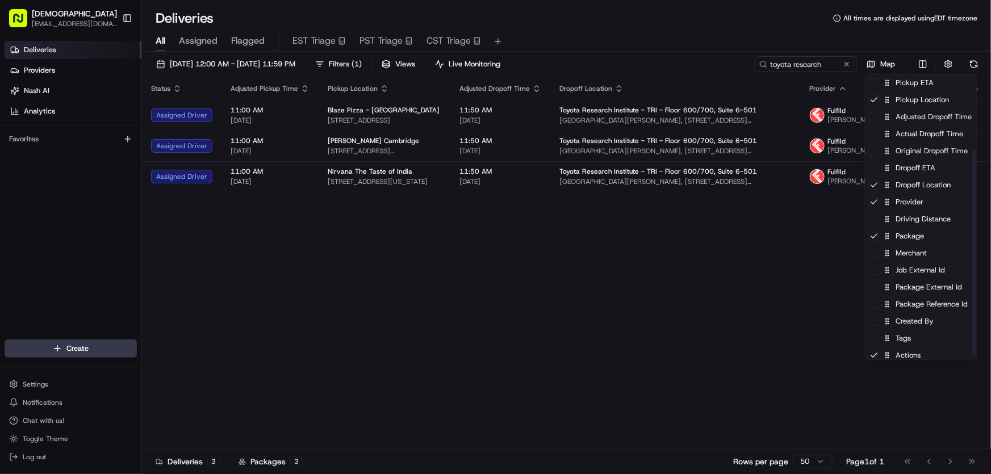
click at [694, 286] on html "Sharebite rtrinos@sharebite.com Toggle Sidebar Deliveries Providers Nash AI Ana…" at bounding box center [495, 237] width 991 height 474
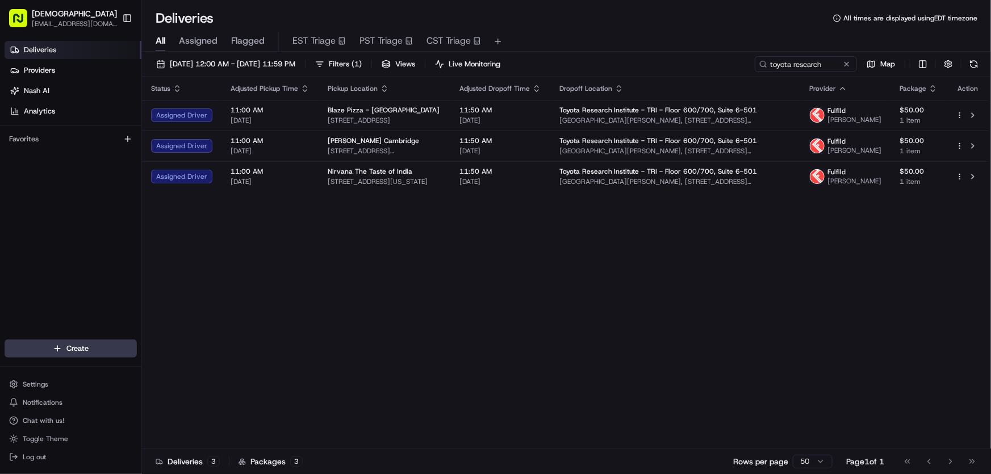
click at [221, 54] on div "08/19/2025 12:00 AM - 08/19/2025 11:59 PM Filters ( 1 ) Views Live Monitoring t…" at bounding box center [566, 264] width 849 height 425
click at [219, 63] on span "[DATE] 12:00 AM - [DATE] 11:59 PM" at bounding box center [232, 64] width 125 height 10
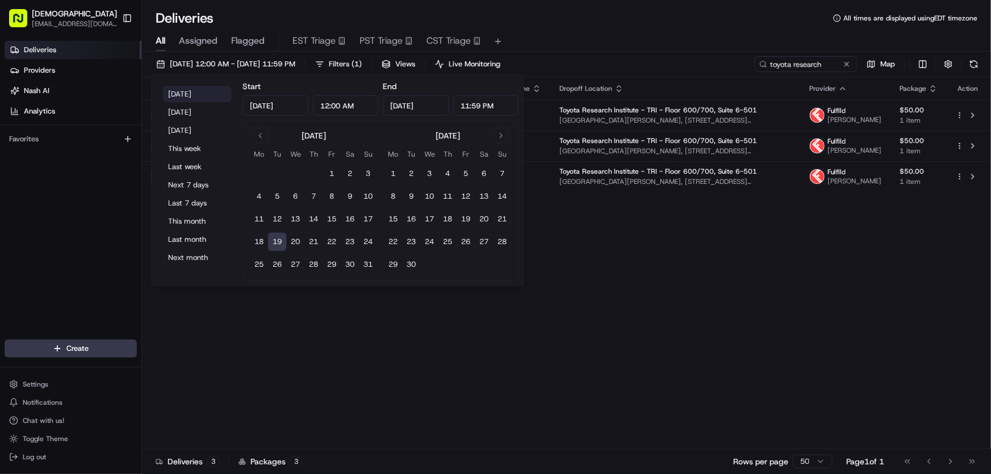
click at [187, 90] on button "[DATE]" at bounding box center [197, 94] width 68 height 16
click at [585, 288] on div "Status Adjusted Pickup Time Pickup Location Adjusted Dropoff Time Dropoff Locat…" at bounding box center [565, 263] width 847 height 372
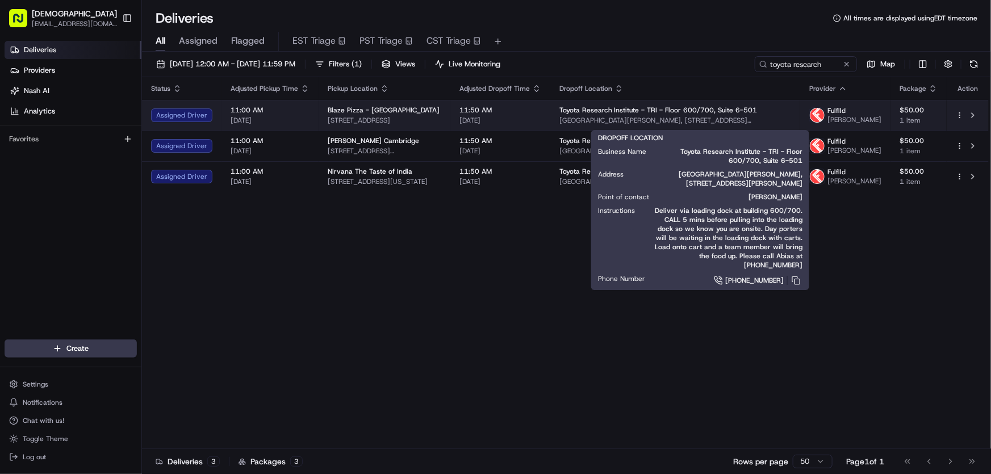
click at [750, 124] on span "One Kendall Square, 1 Kendall Square, Cambridge, MA 02139, USA" at bounding box center [675, 120] width 232 height 9
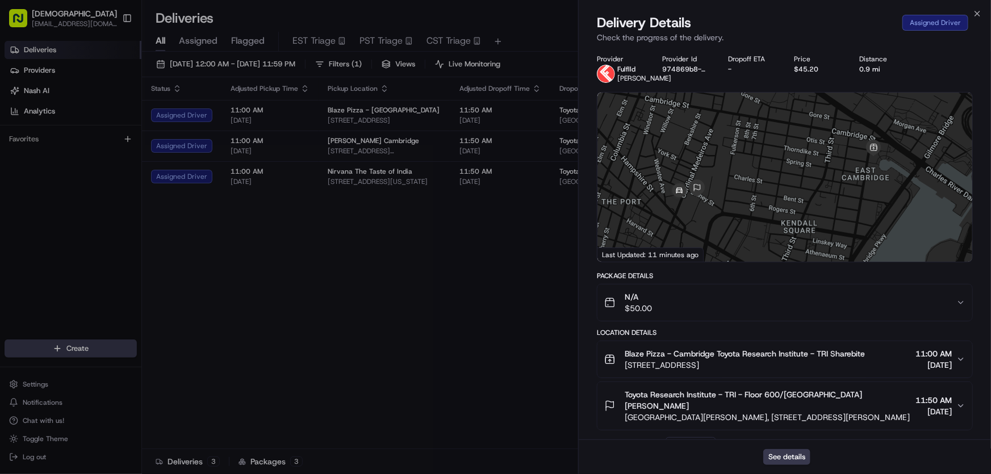
drag, startPoint x: 870, startPoint y: 412, endPoint x: 614, endPoint y: 421, distance: 256.2
click at [614, 421] on button "Toyota Research Institute - TRI - Floor 600/700, Suite 6-501 Abias Abias One Ke…" at bounding box center [784, 406] width 375 height 48
click at [833, 413] on span "One Kendall Square, 1 Kendall Square, Cambridge, MA 02139, USA" at bounding box center [768, 417] width 286 height 11
drag, startPoint x: 870, startPoint y: 413, endPoint x: 622, endPoint y: 420, distance: 248.2
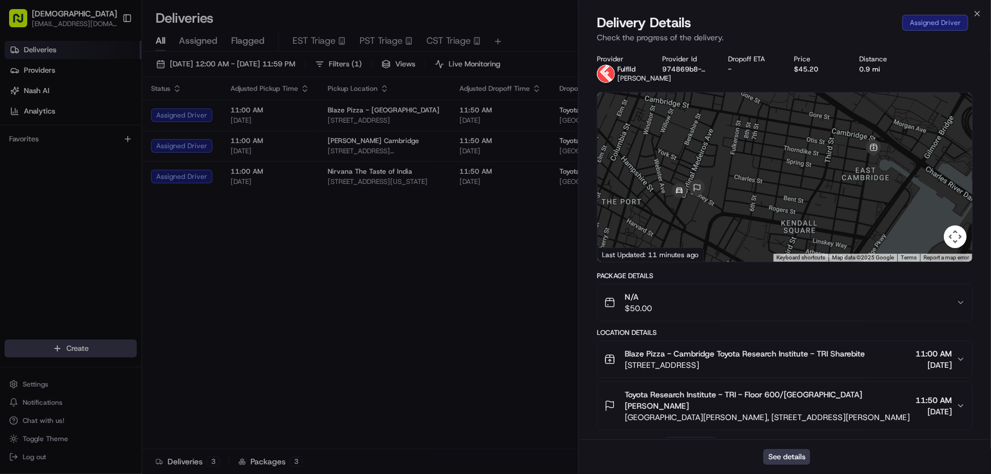
click at [622, 420] on div "Toyota Research Institute - TRI - Floor 600/700, Suite 6-501 Abias Abias One Ke…" at bounding box center [757, 406] width 307 height 34
copy span "One Kendall Square, 1 Kendall Square, Cambridge, MA 02139, USA"
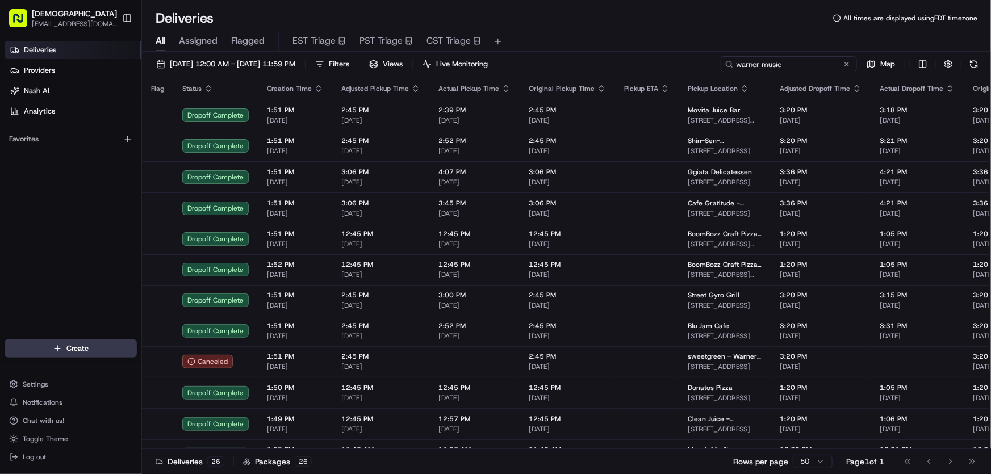
click at [784, 66] on input "warner music" at bounding box center [789, 64] width 136 height 16
drag, startPoint x: 789, startPoint y: 61, endPoint x: 667, endPoint y: 61, distance: 122.1
click at [667, 61] on div "[DATE] 12:00 AM - [DATE] 11:59 PM Filters Views Live Monitoring warner music Map" at bounding box center [566, 66] width 849 height 21
type input "mersana"
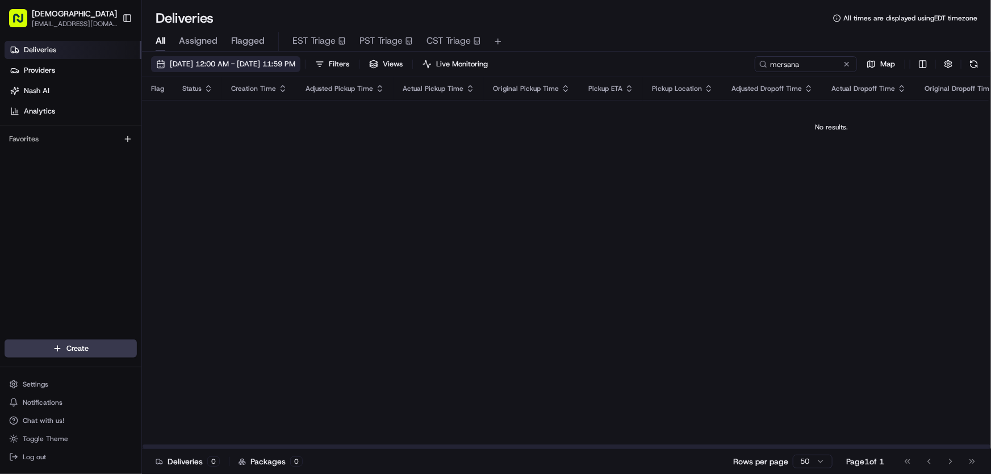
click at [238, 63] on span "[DATE] 12:00 AM - [DATE] 11:59 PM" at bounding box center [232, 64] width 125 height 10
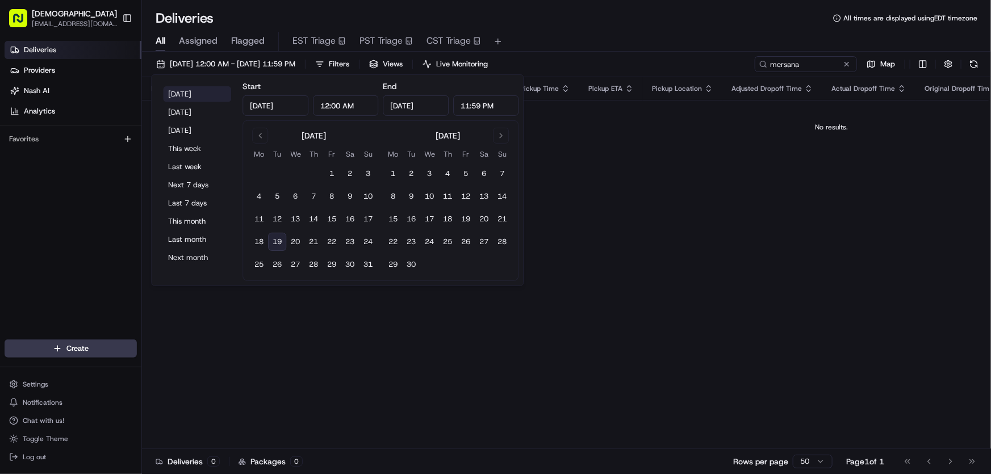
click at [174, 91] on button "[DATE]" at bounding box center [197, 94] width 68 height 16
type input "[DATE]"
click at [653, 25] on div "Deliveries All times are displayed using EDT timezone" at bounding box center [566, 18] width 849 height 18
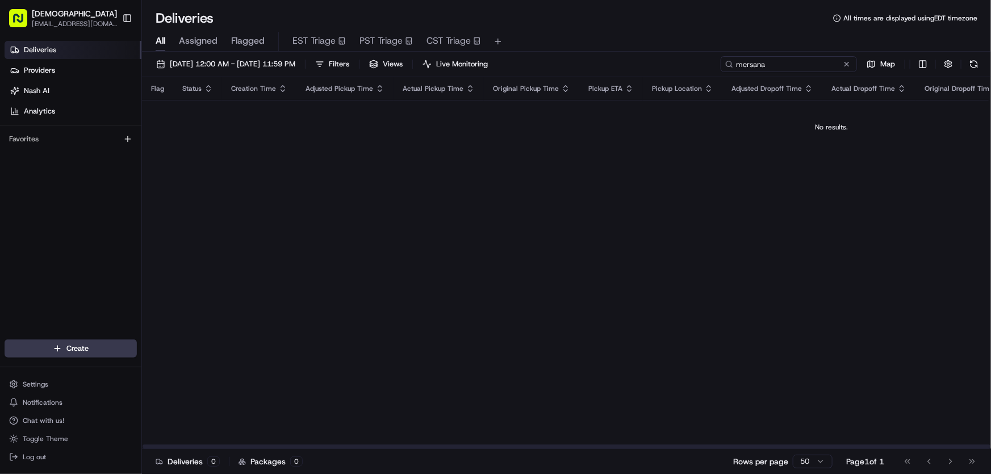
click at [784, 57] on input "mersana" at bounding box center [789, 64] width 136 height 16
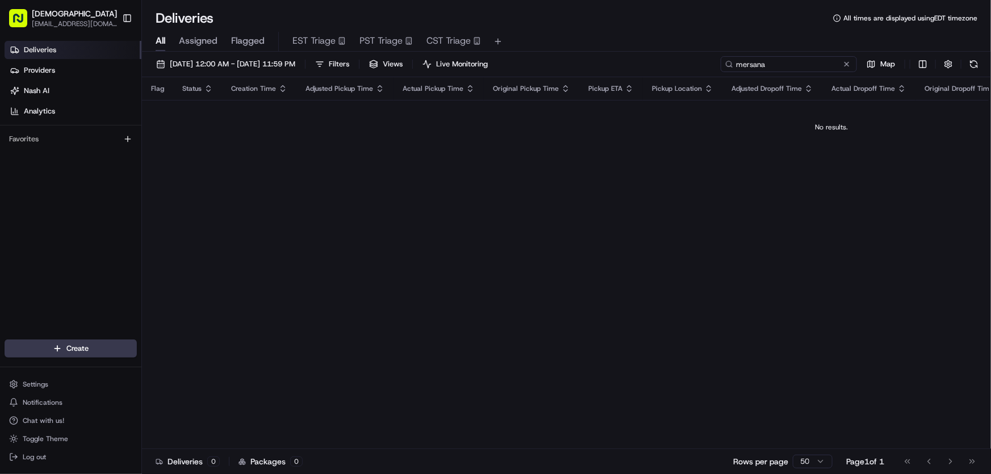
drag, startPoint x: 800, startPoint y: 66, endPoint x: 693, endPoint y: 73, distance: 107.5
click at [692, 72] on div "[DATE] 12:00 AM - [DATE] 11:59 PM Filters Views Live Monitoring mersana Map" at bounding box center [566, 66] width 849 height 21
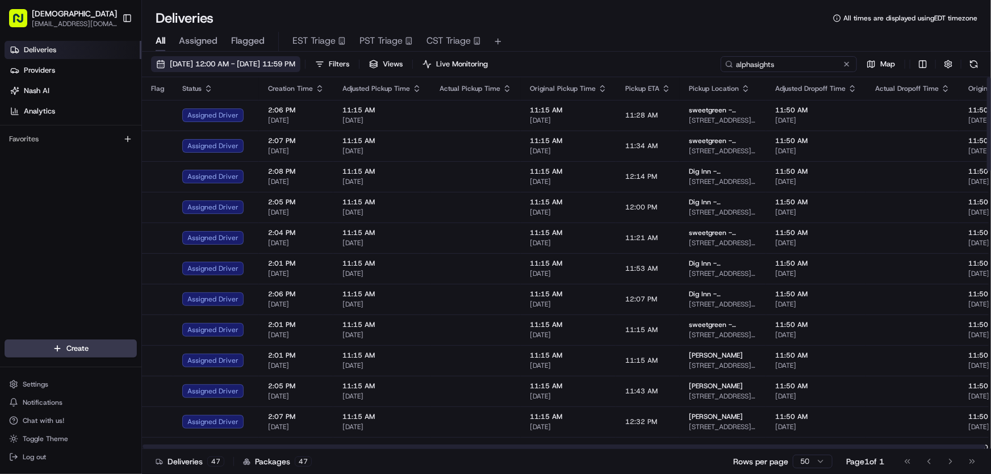
type input "alphasights"
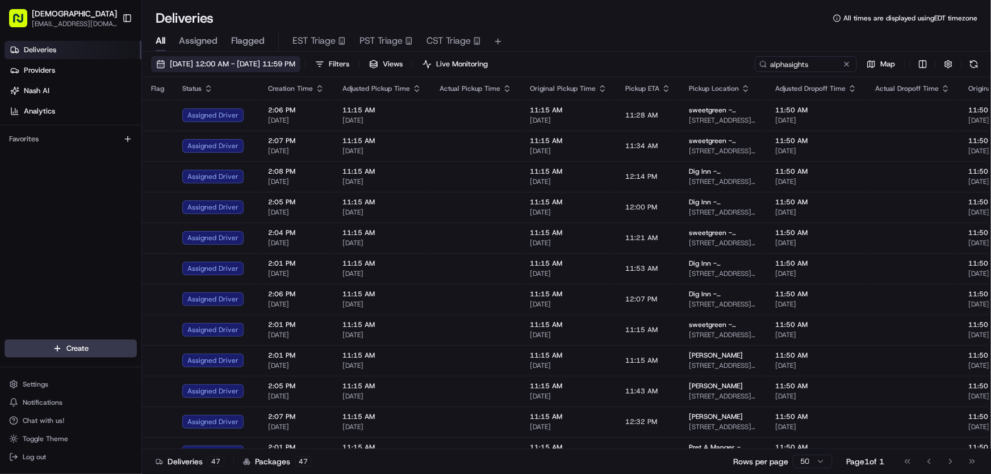
click at [233, 58] on button "[DATE] 12:00 AM - [DATE] 11:59 PM" at bounding box center [225, 64] width 149 height 16
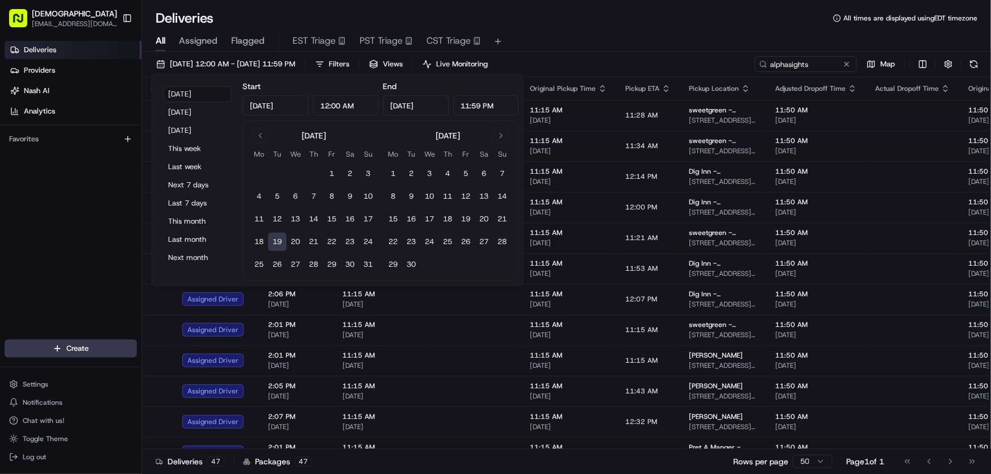
drag, startPoint x: 173, startPoint y: 89, endPoint x: 597, endPoint y: 23, distance: 429.2
click at [173, 88] on button "[DATE]" at bounding box center [197, 94] width 68 height 16
click at [597, 23] on div "Deliveries All times are displayed using EDT timezone" at bounding box center [566, 18] width 849 height 18
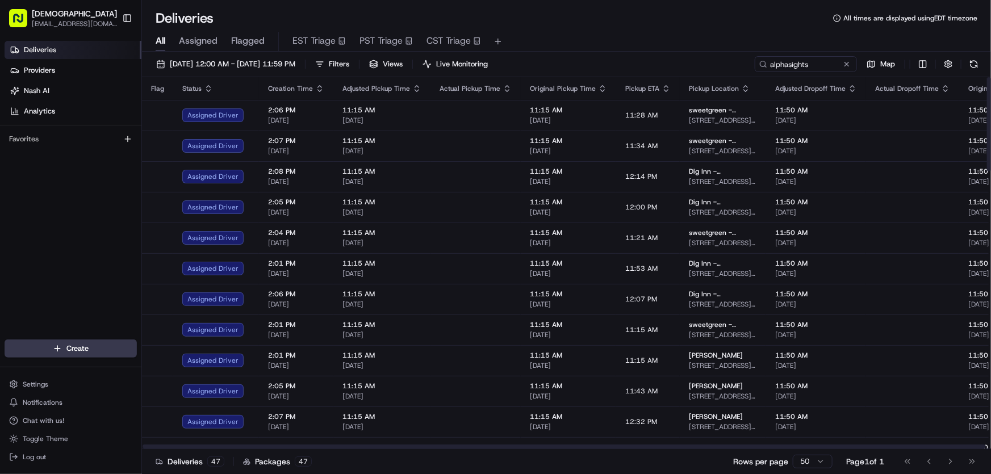
click at [567, 19] on div "Deliveries All times are displayed using EDT timezone" at bounding box center [566, 18] width 849 height 18
click at [349, 60] on span "Filters" at bounding box center [339, 64] width 20 height 10
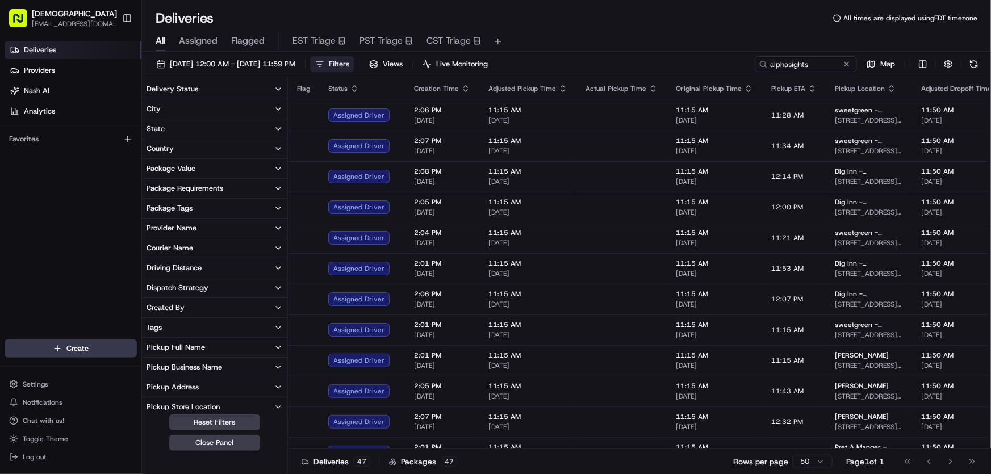
scroll to position [103, 0]
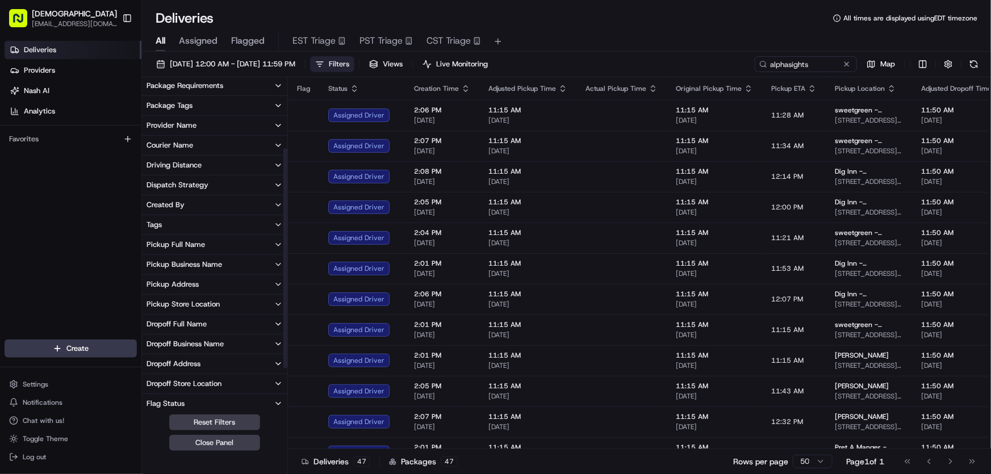
click at [168, 344] on div "Dropoff Business Name" at bounding box center [184, 344] width 77 height 10
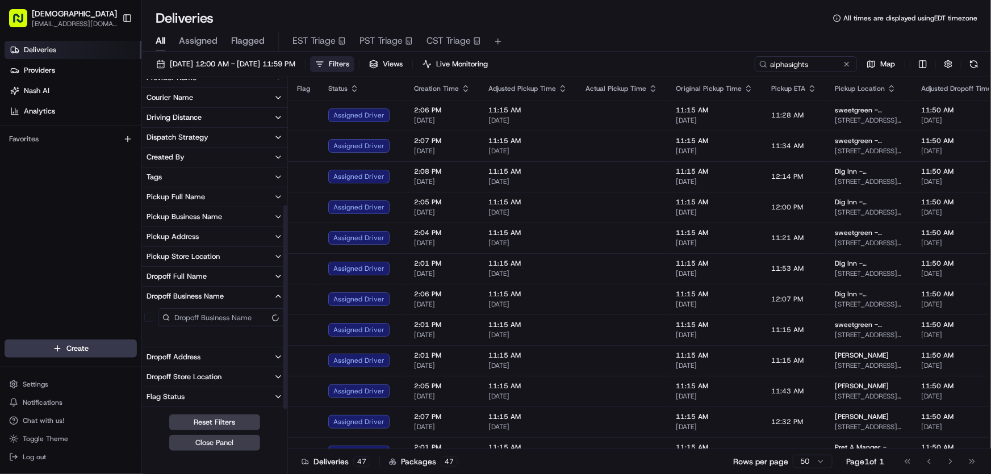
scroll to position [205, 0]
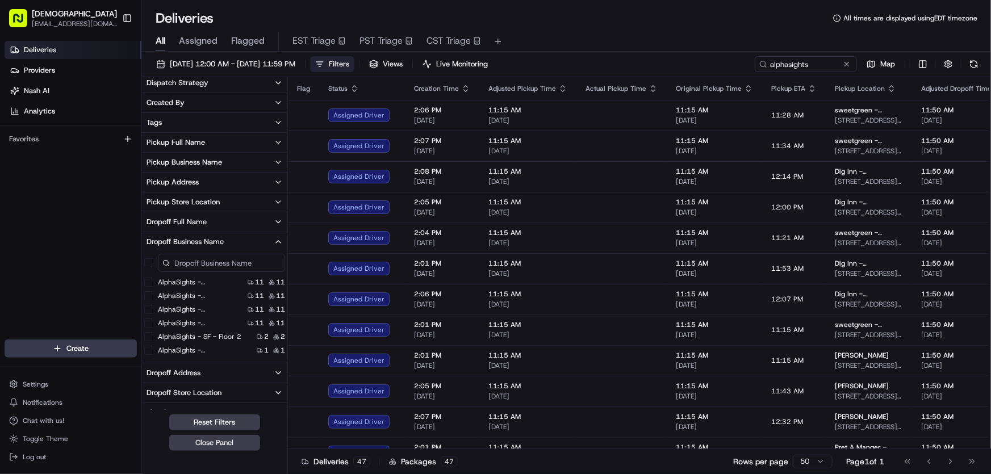
click at [149, 282] on 11 "AlphaSights - NYC - Floor 11" at bounding box center [148, 282] width 9 height 9
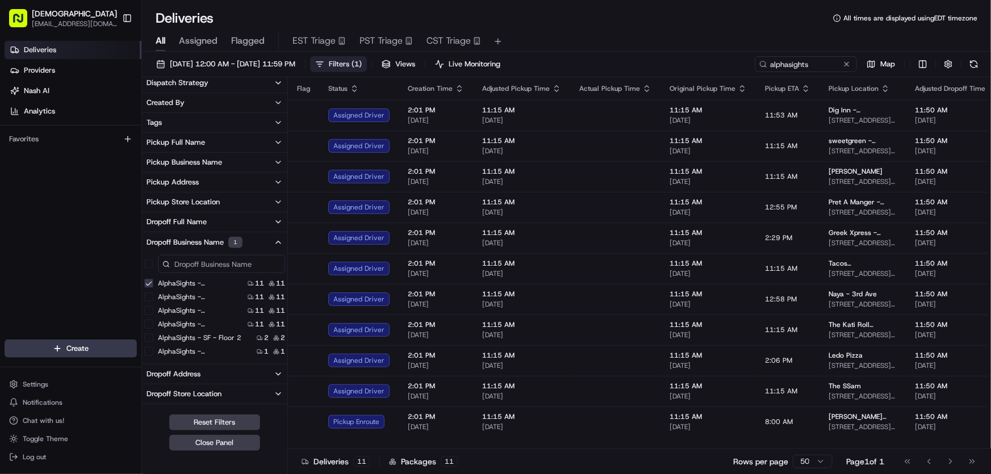
click at [149, 297] on 12 "AlphaSights - NYC - Floor 12" at bounding box center [148, 296] width 9 height 9
click at [150, 311] on 13 "AlphaSights - NYC - Floor 13" at bounding box center [148, 310] width 9 height 9
click at [146, 325] on 14 "AlphaSights - NYC - Floor 14" at bounding box center [148, 324] width 9 height 9
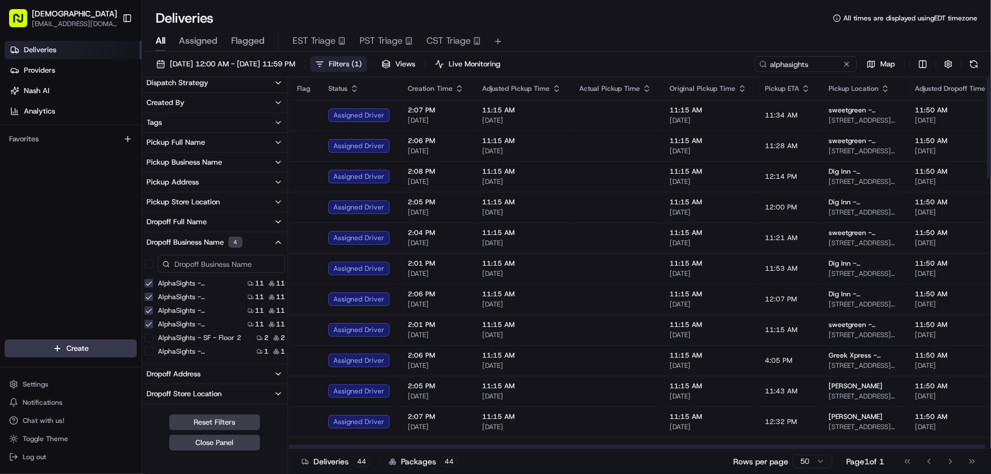
click at [362, 66] on span "Filters ( 1 )" at bounding box center [345, 64] width 33 height 10
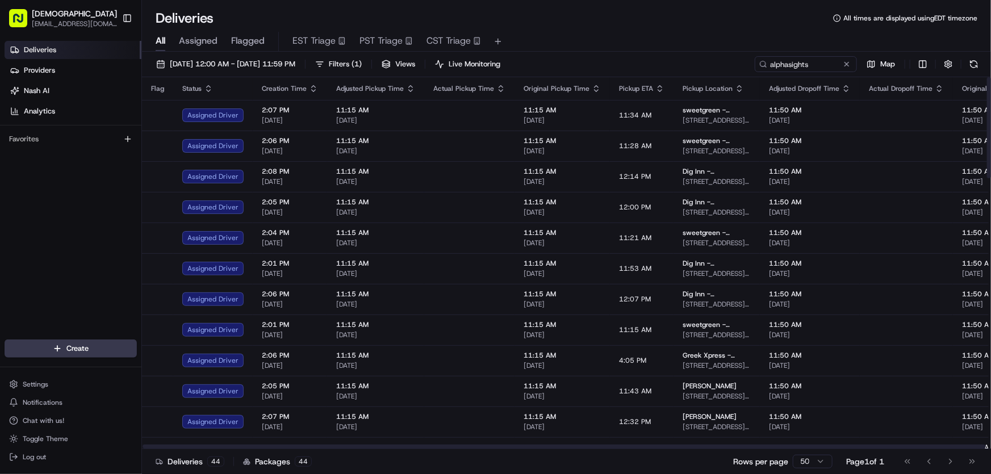
click at [230, 52] on div "08/19/2025 12:00 AM - 08/19/2025 11:59 PM Filters ( 1 ) Views Live Monitoring a…" at bounding box center [566, 264] width 849 height 425
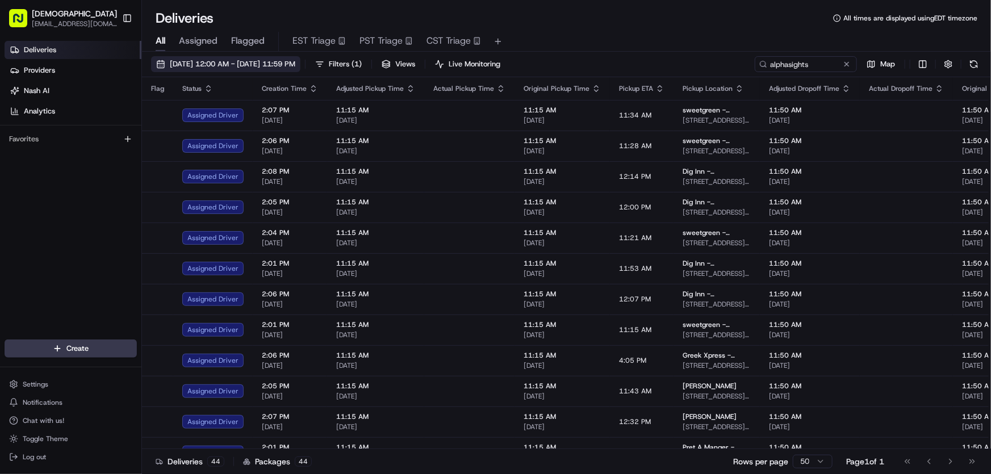
click at [228, 64] on span "[DATE] 12:00 AM - [DATE] 11:59 PM" at bounding box center [232, 64] width 125 height 10
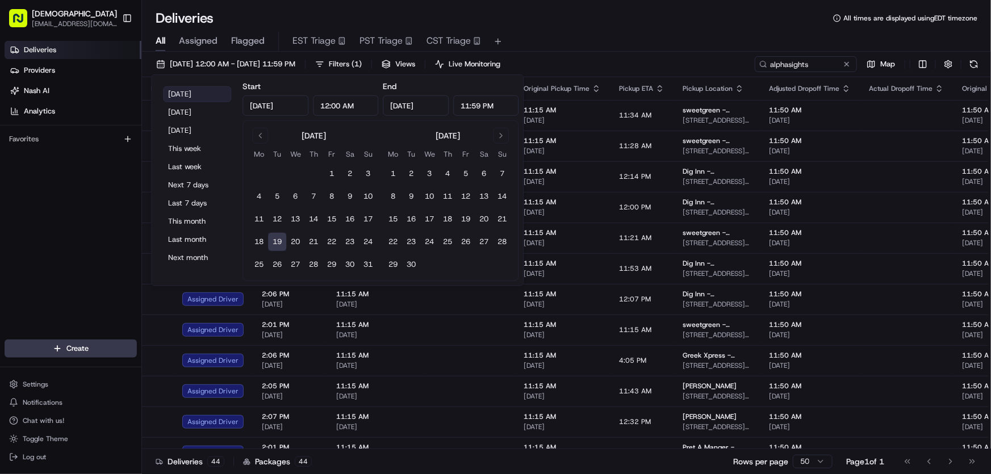
click at [173, 92] on button "[DATE]" at bounding box center [197, 94] width 68 height 16
click at [610, 23] on div "Deliveries All times are displayed using EDT timezone" at bounding box center [566, 18] width 849 height 18
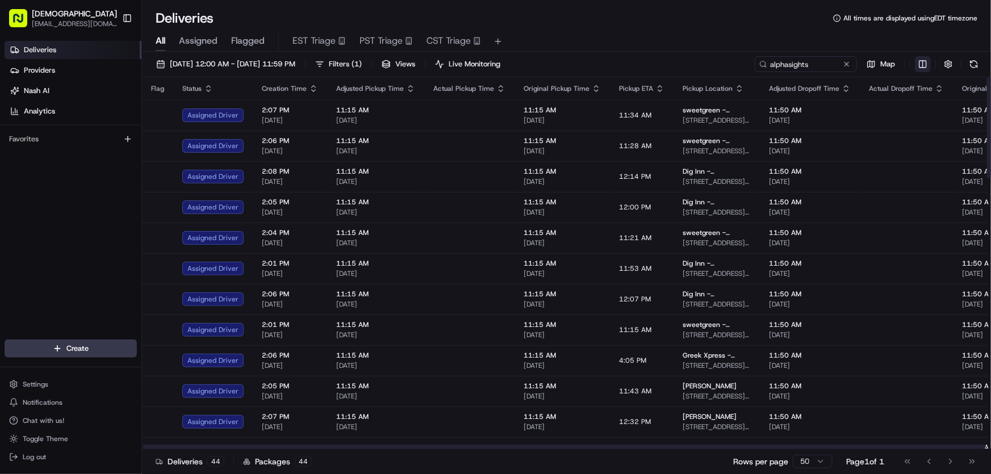
click at [927, 64] on html "Sharebite rtrinos@sharebite.com Toggle Sidebar Deliveries Providers Nash AI Ana…" at bounding box center [495, 237] width 991 height 474
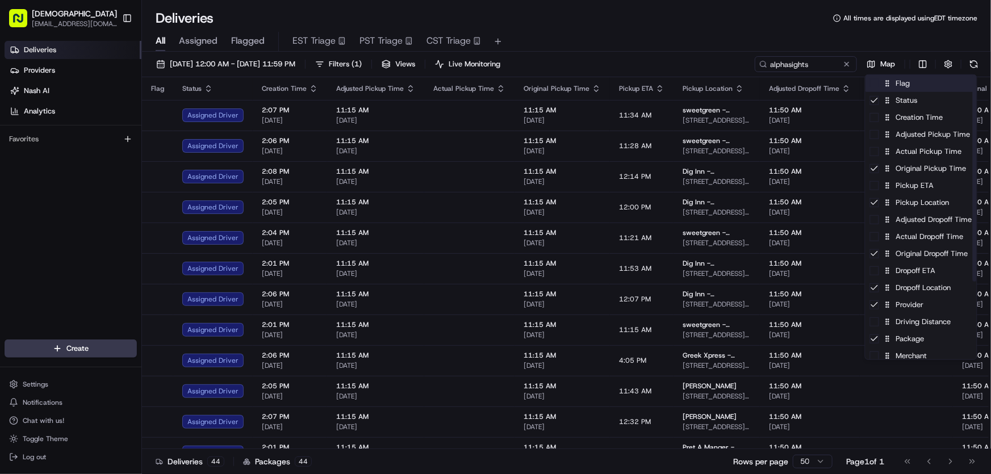
click at [908, 89] on div "Flag" at bounding box center [920, 83] width 111 height 17
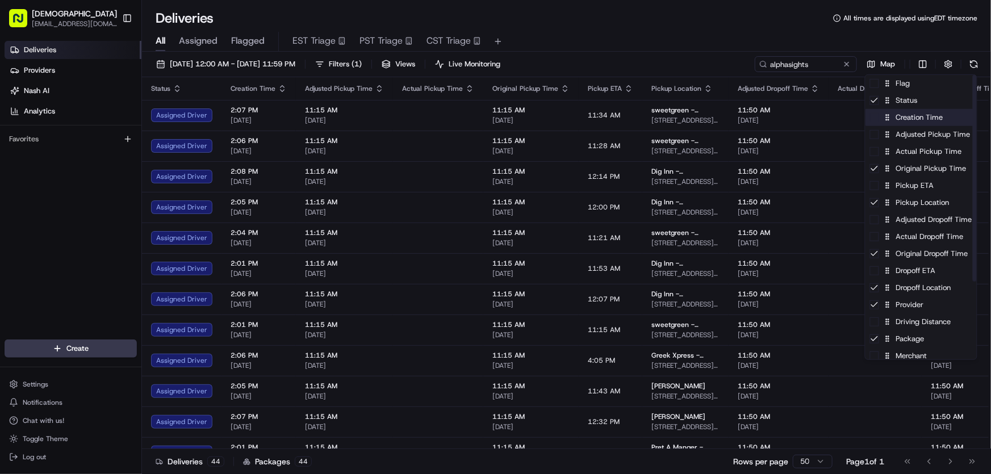
click at [900, 119] on div "Creation Time" at bounding box center [920, 117] width 111 height 17
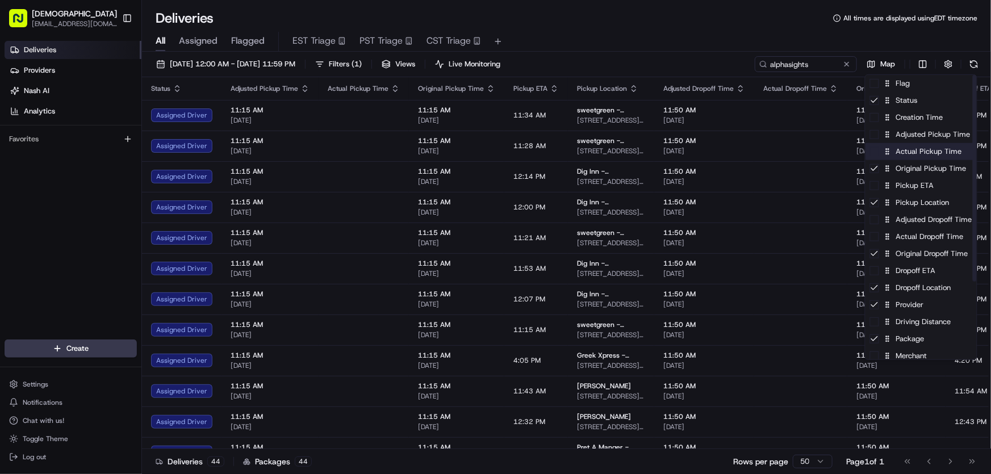
click at [906, 153] on div "Actual Pickup Time" at bounding box center [920, 151] width 111 height 17
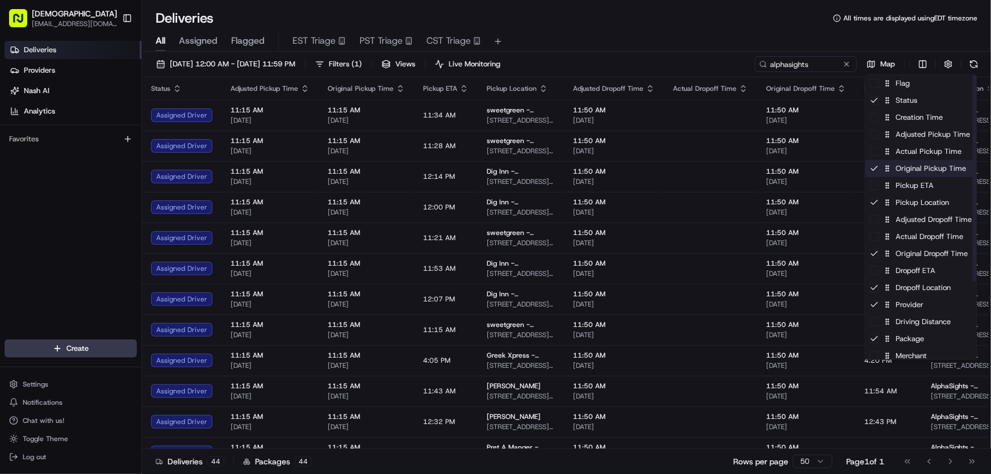
click at [902, 169] on div "Original Pickup Time" at bounding box center [920, 168] width 111 height 17
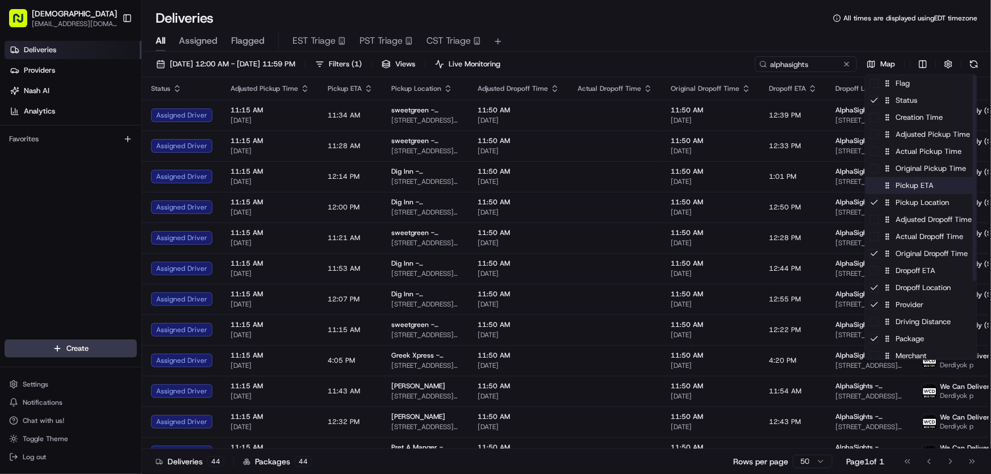
click at [897, 187] on div "Pickup ETA" at bounding box center [920, 185] width 111 height 17
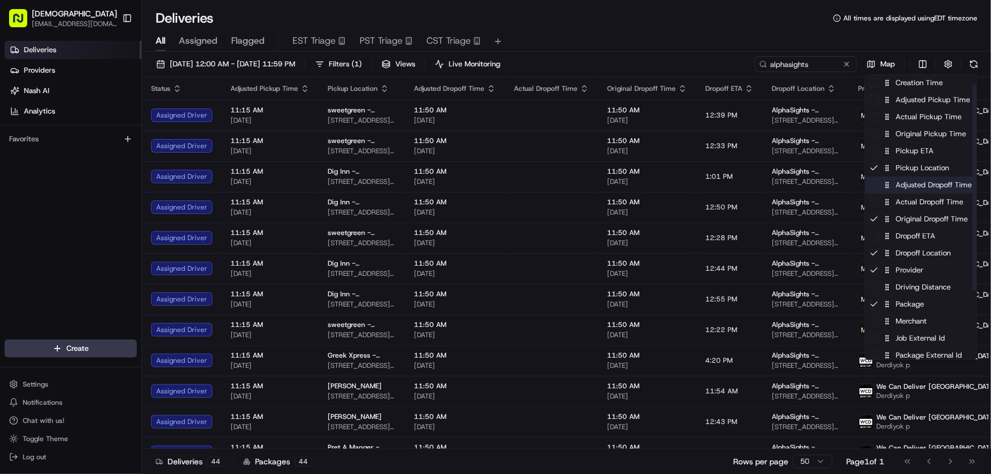
scroll to position [51, 0]
click at [915, 186] on div "Actual Dropoff Time" at bounding box center [920, 185] width 111 height 17
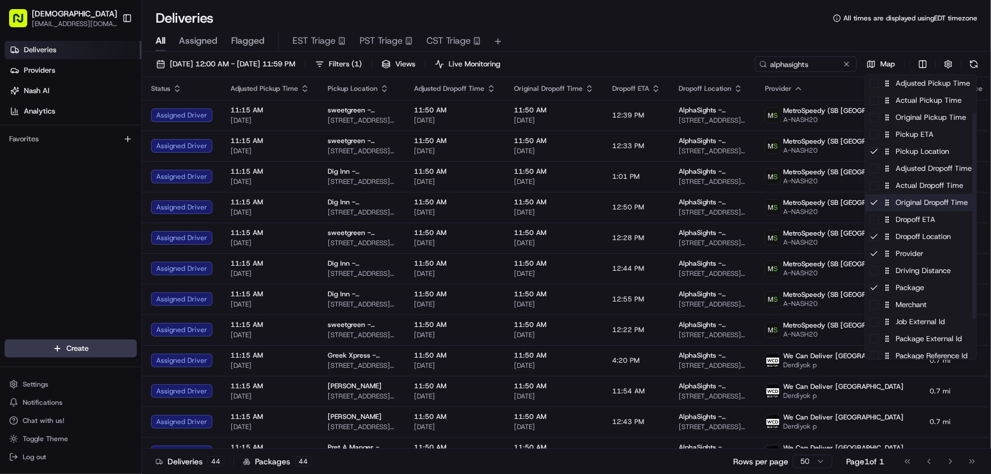
click at [903, 204] on div "Original Dropoff Time" at bounding box center [920, 202] width 111 height 17
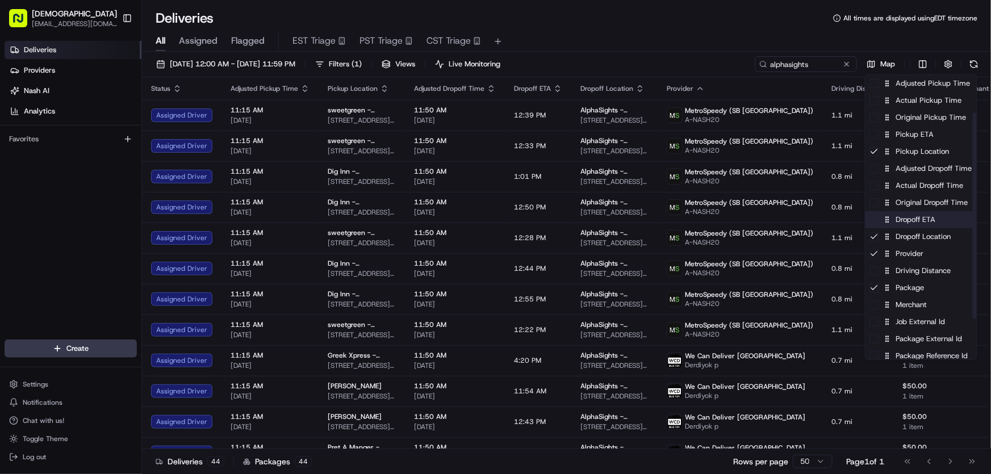
click at [898, 222] on div "Dropoff ETA" at bounding box center [920, 219] width 111 height 17
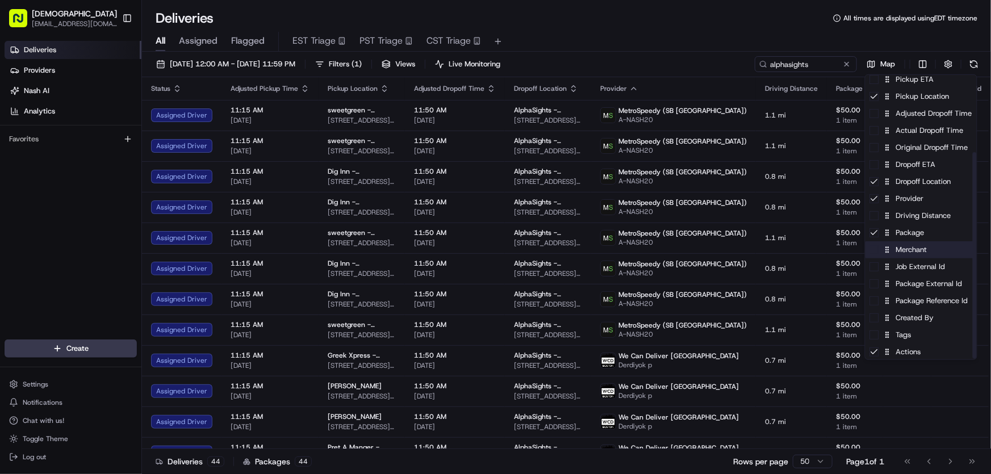
scroll to position [107, 0]
click at [917, 215] on div "Driving Distance" at bounding box center [920, 214] width 111 height 17
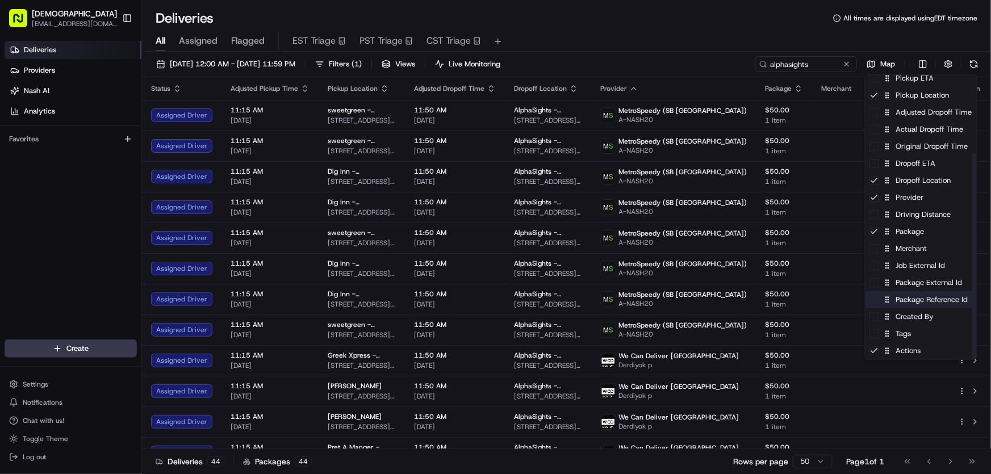
click at [908, 299] on div "Package Reference Id" at bounding box center [920, 299] width 111 height 17
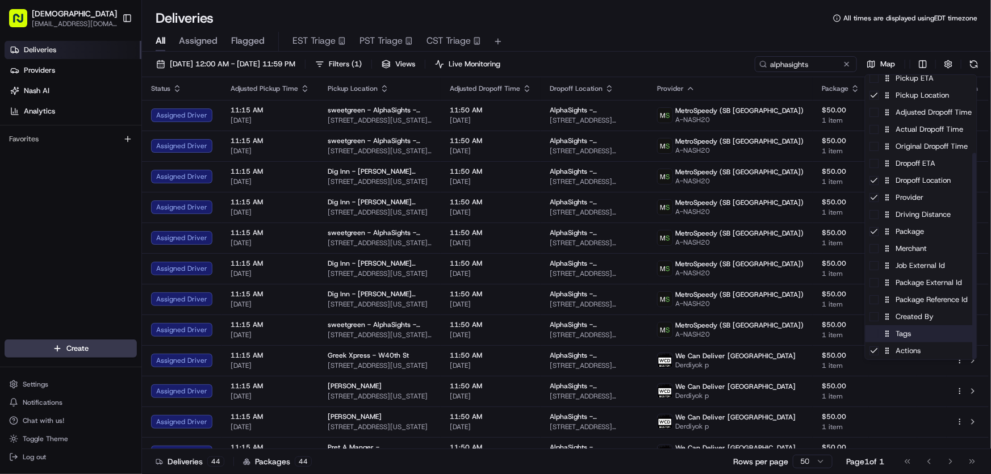
click at [907, 336] on div "Tags" at bounding box center [920, 333] width 111 height 17
click at [907, 334] on div "Tags" at bounding box center [920, 333] width 111 height 17
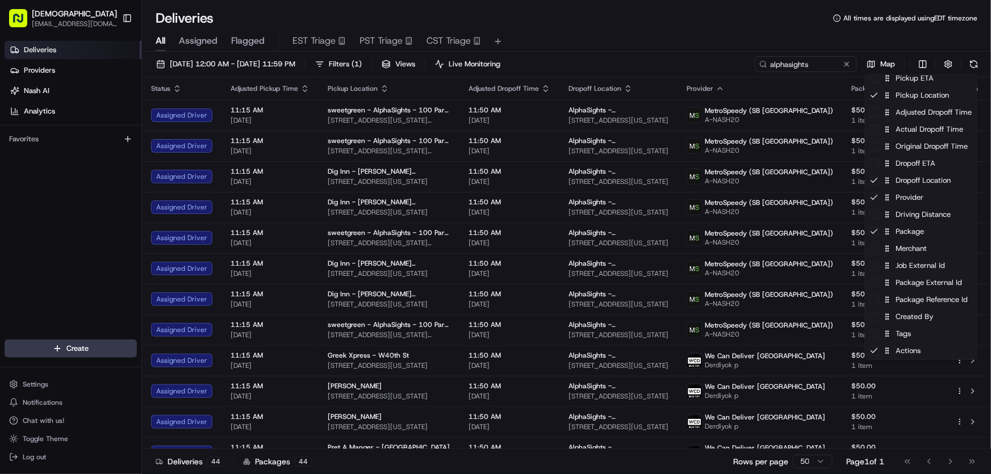
click at [652, 41] on html "Sharebite rtrinos@sharebite.com Toggle Sidebar Deliveries Providers Nash AI Ana…" at bounding box center [495, 237] width 991 height 474
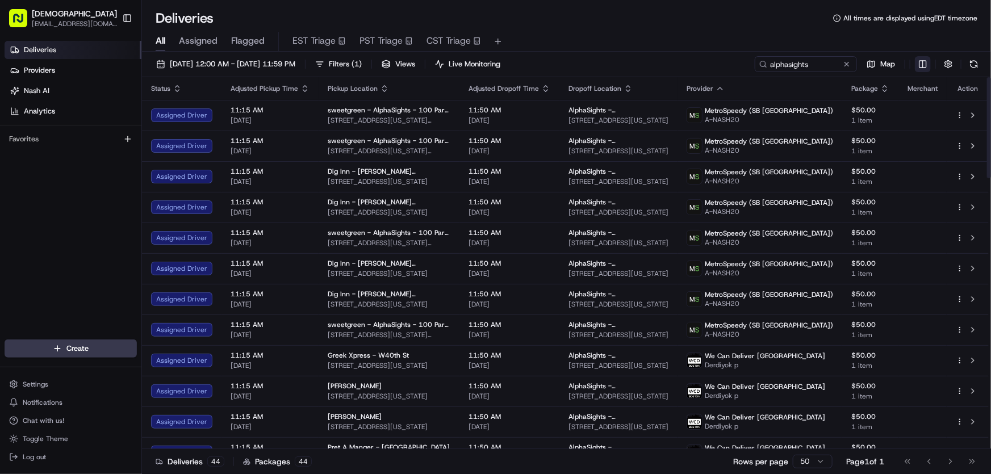
click at [922, 65] on html "Sharebite rtrinos@sharebite.com Toggle Sidebar Deliveries Providers Nash AI Ana…" at bounding box center [495, 237] width 991 height 474
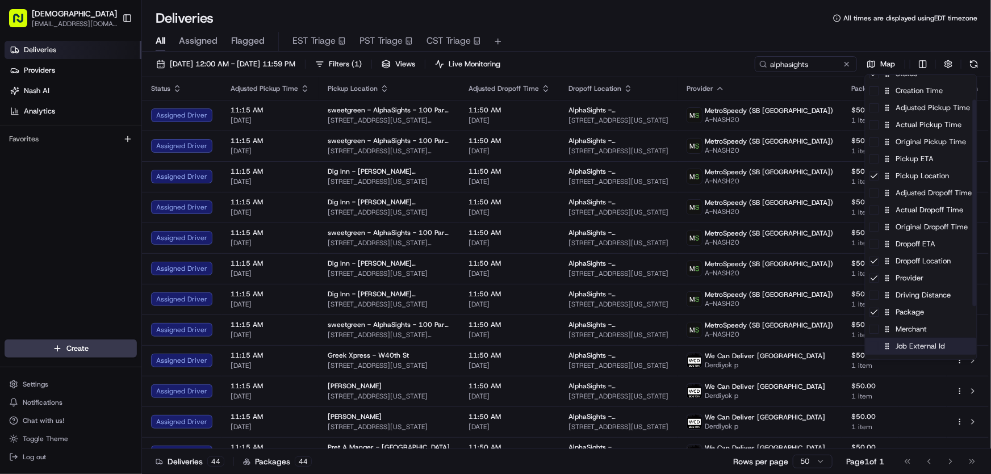
scroll to position [51, 0]
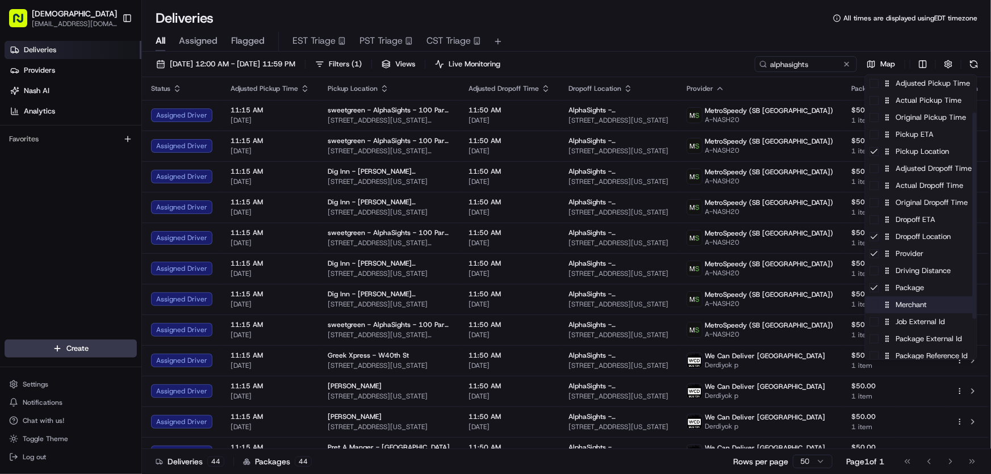
click at [907, 308] on div "Merchant" at bounding box center [920, 304] width 111 height 17
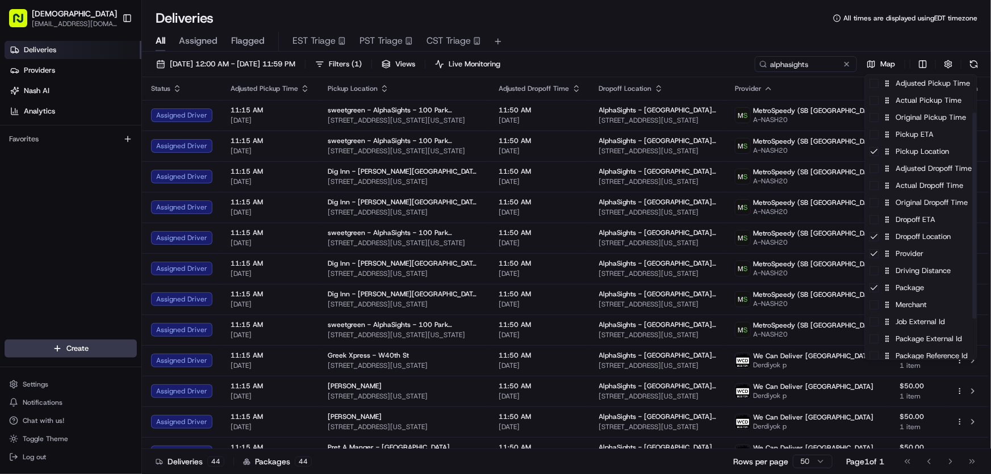
click at [630, 22] on html "Sharebite rtrinos@sharebite.com Toggle Sidebar Deliveries Providers Nash AI Ana…" at bounding box center [495, 237] width 991 height 474
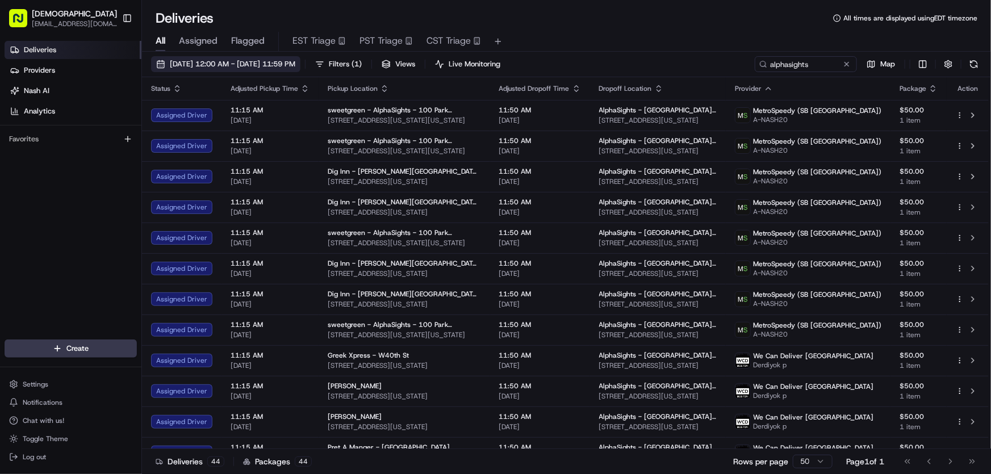
click at [242, 62] on span "[DATE] 12:00 AM - [DATE] 11:59 PM" at bounding box center [232, 64] width 125 height 10
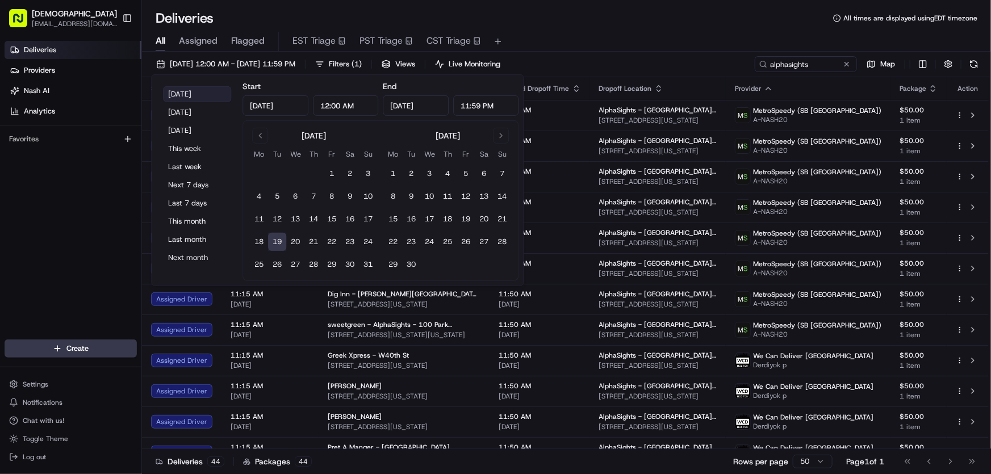
click at [191, 95] on button "Today" at bounding box center [197, 94] width 68 height 16
click at [562, 19] on div "Deliveries All times are displayed using EDT timezone" at bounding box center [566, 18] width 849 height 18
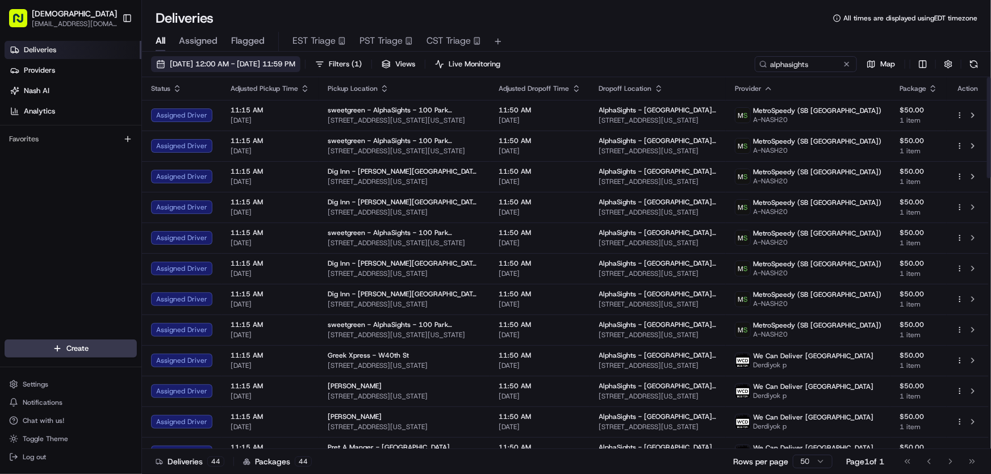
click at [274, 64] on span "[DATE] 12:00 AM - [DATE] 11:59 PM" at bounding box center [232, 64] width 125 height 10
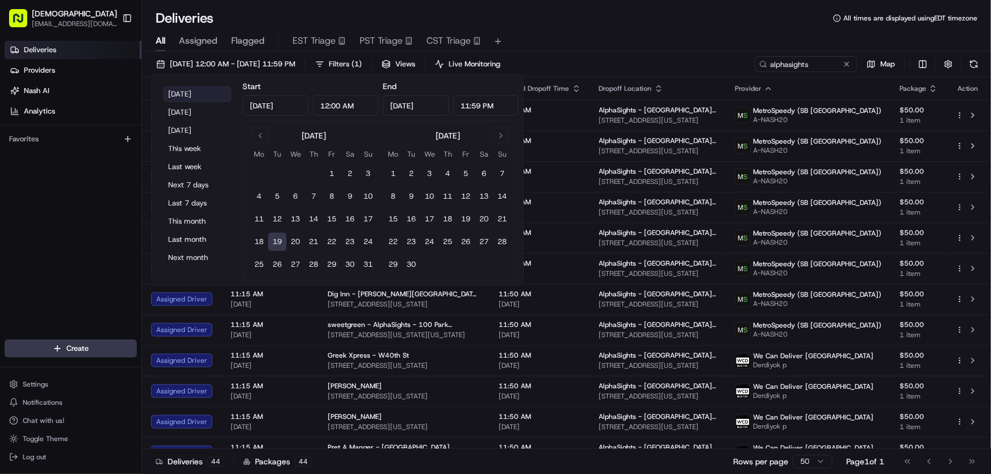
click at [190, 93] on button "Today" at bounding box center [197, 94] width 68 height 16
click at [601, 24] on div "Deliveries All times are displayed using EDT timezone" at bounding box center [566, 18] width 849 height 18
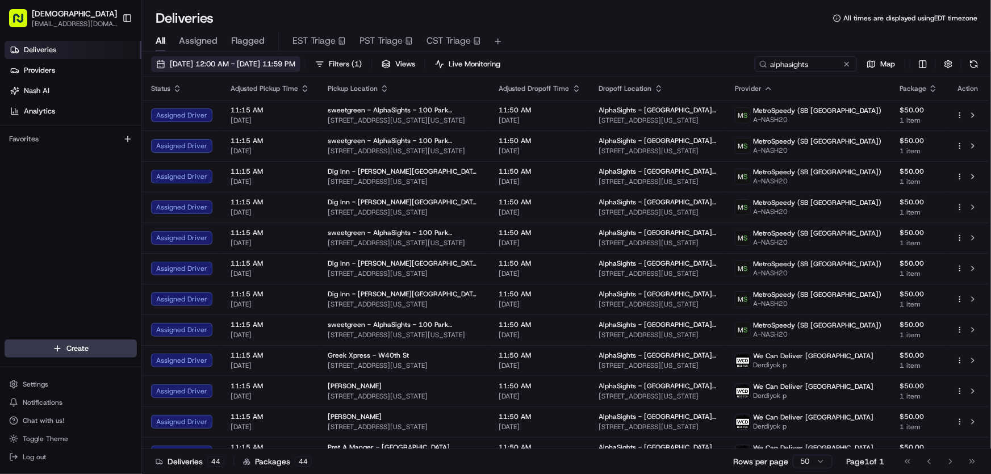
click at [295, 61] on span "[DATE] 12:00 AM - [DATE] 11:59 PM" at bounding box center [232, 64] width 125 height 10
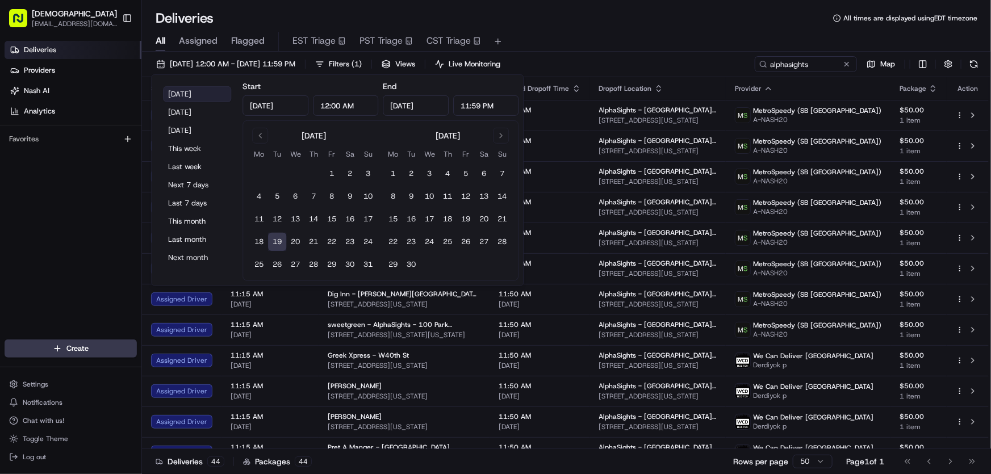
click at [198, 91] on button "Today" at bounding box center [197, 94] width 68 height 16
click at [627, 28] on div "All Assigned Flagged EST Triage PST Triage CST Triage" at bounding box center [566, 39] width 849 height 24
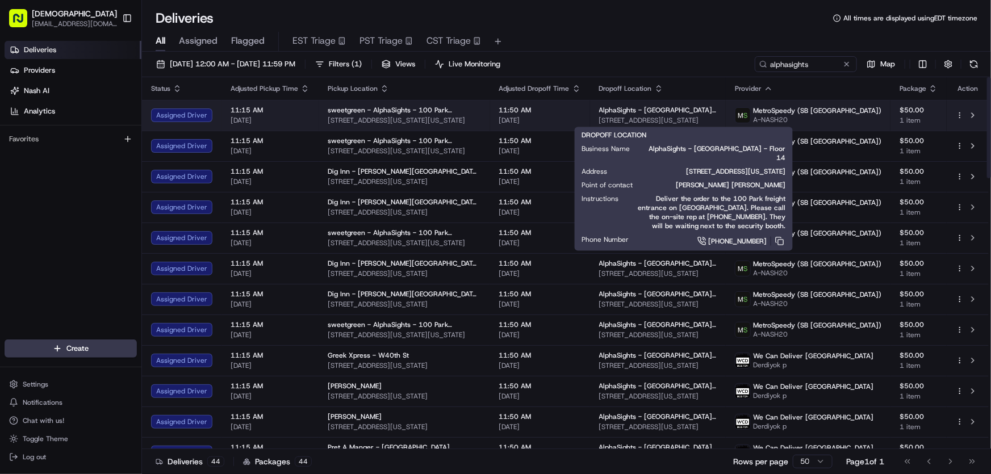
drag, startPoint x: 738, startPoint y: 119, endPoint x: 608, endPoint y: 121, distance: 130.6
click at [608, 121] on td "AlphaSights - NYC - Floor 14 100 Park Ave, New York, NY 10017, USA" at bounding box center [658, 115] width 136 height 31
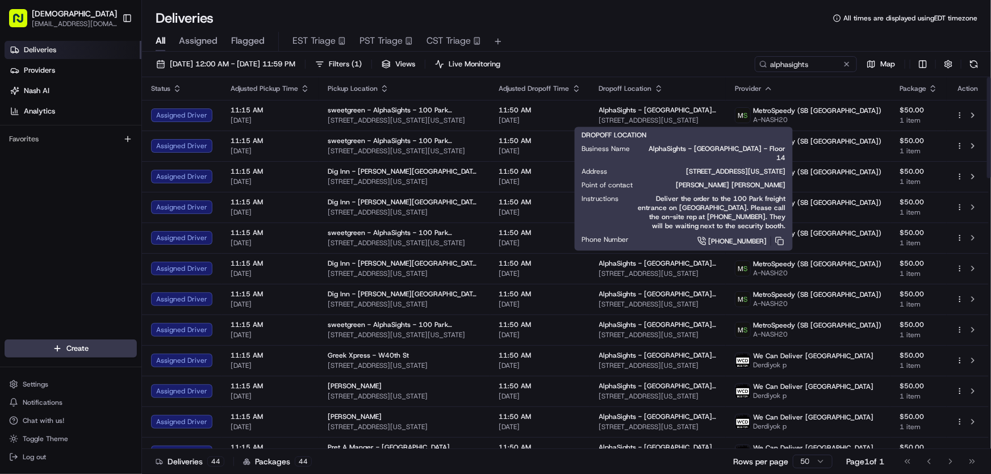
copy span "100 Park Ave, New York, NY 10017, USA"
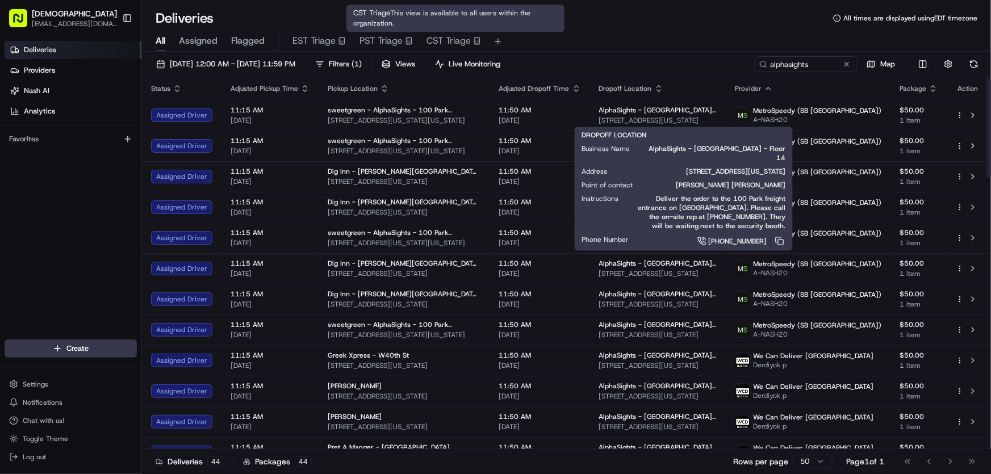
click at [593, 25] on div "Deliveries All times are displayed using EDT timezone" at bounding box center [566, 18] width 849 height 18
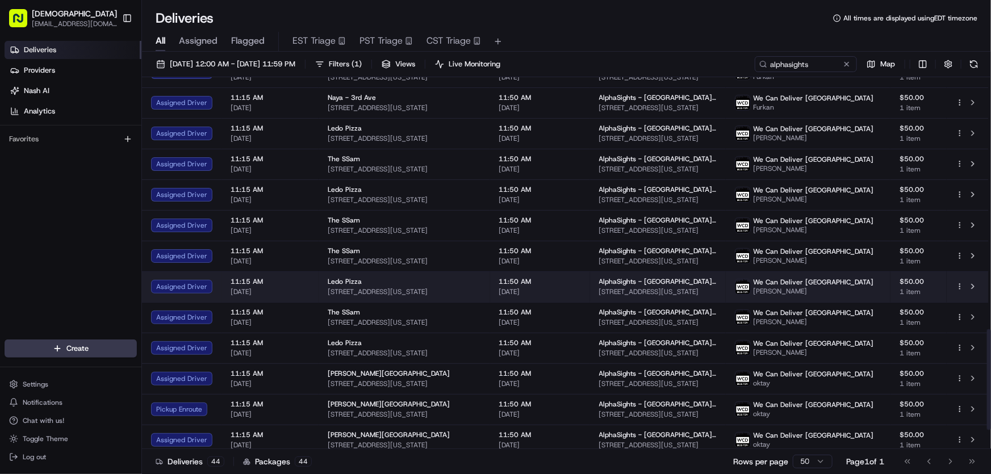
scroll to position [999, 0]
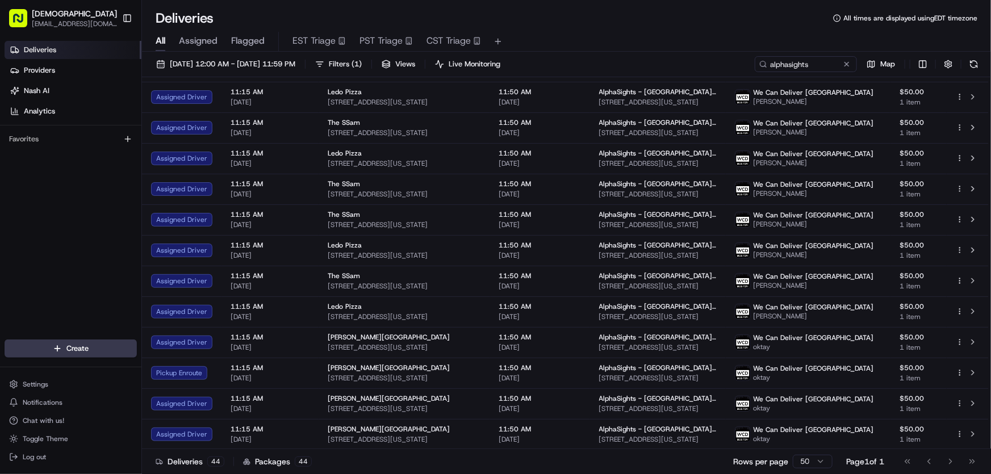
click at [572, 25] on div "Deliveries All times are displayed using EDT timezone" at bounding box center [566, 18] width 849 height 18
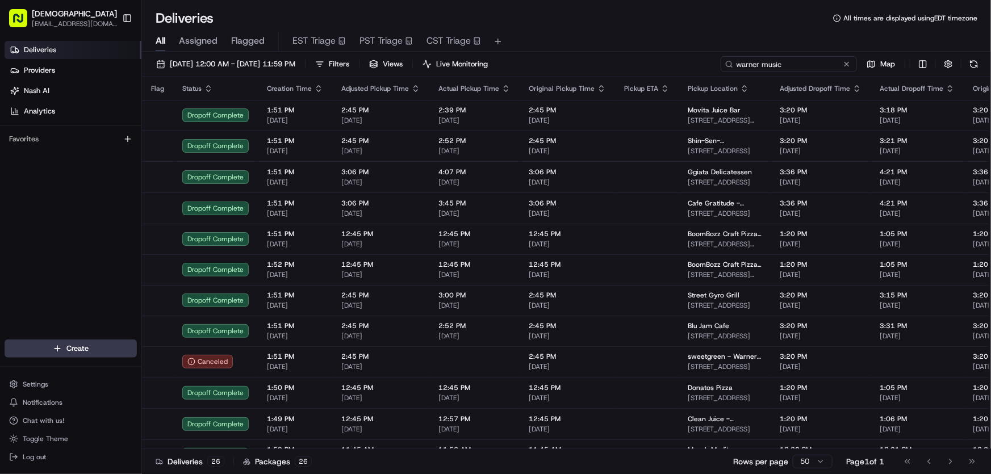
click at [793, 57] on input "warner music" at bounding box center [789, 64] width 136 height 16
drag, startPoint x: 711, startPoint y: 65, endPoint x: 703, endPoint y: 65, distance: 7.9
click at [703, 65] on div "08/29/2023 12:00 AM - 08/29/2023 11:59 PM Filters Views Live Monitoring warner …" at bounding box center [566, 66] width 849 height 21
type input "webull"
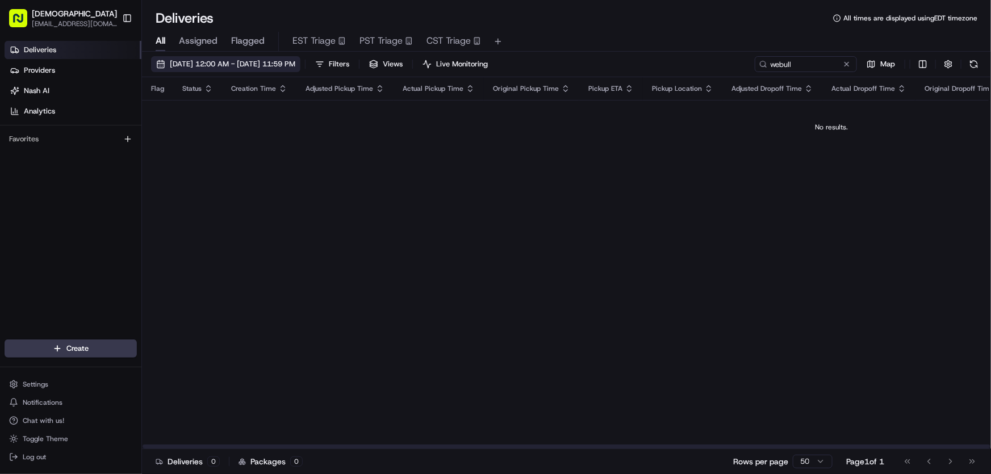
click at [237, 62] on span "[DATE] 12:00 AM - [DATE] 11:59 PM" at bounding box center [232, 64] width 125 height 10
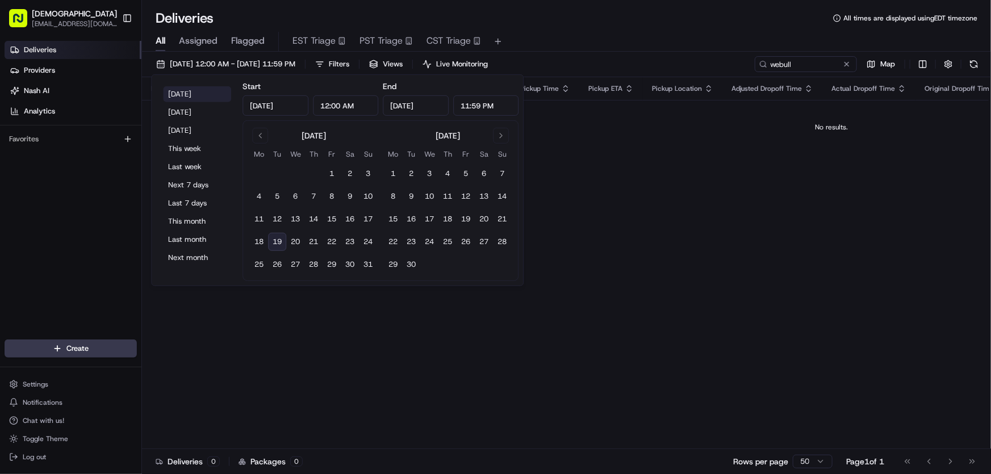
click at [188, 95] on button "[DATE]" at bounding box center [197, 94] width 68 height 16
type input "[DATE]"
click at [611, 20] on div "Deliveries All times are displayed using EDT timezone" at bounding box center [566, 18] width 849 height 18
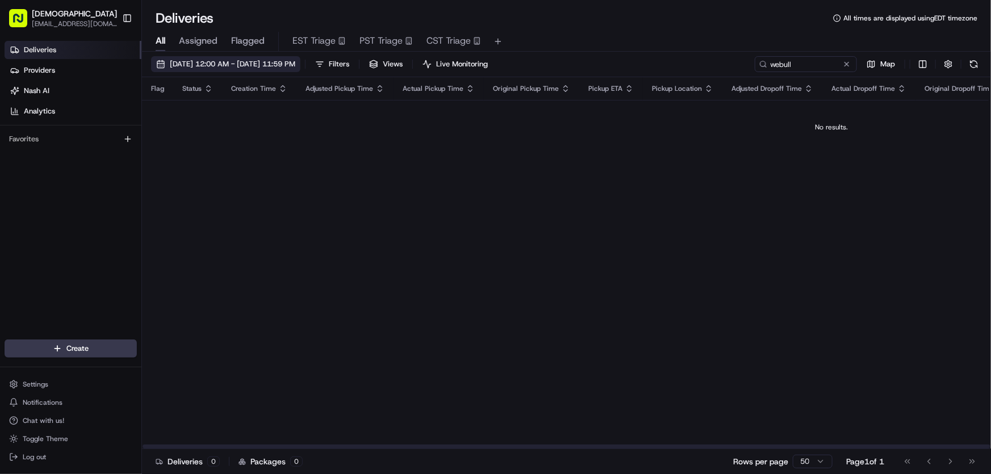
click at [249, 65] on span "[DATE] 12:00 AM - [DATE] 11:59 PM" at bounding box center [232, 64] width 125 height 10
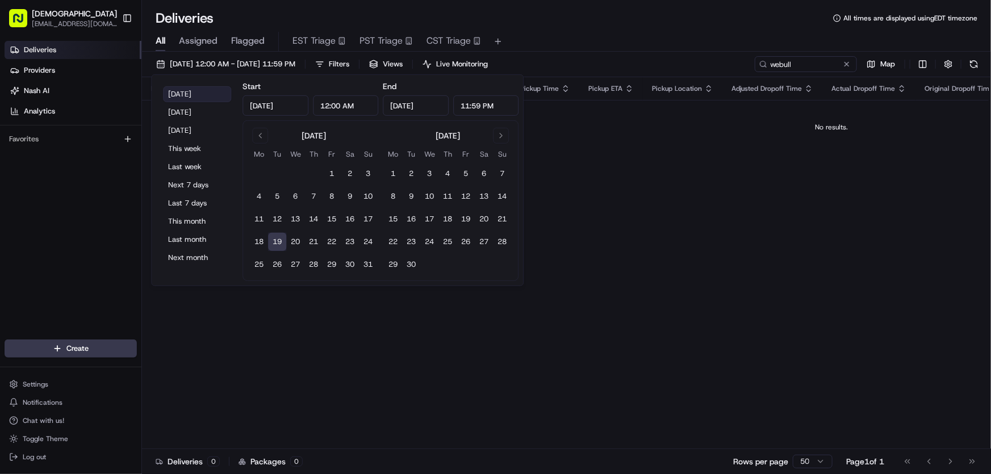
click at [186, 92] on button "[DATE]" at bounding box center [197, 94] width 68 height 16
click at [539, 27] on div "All Assigned Flagged EST Triage PST Triage CST Triage" at bounding box center [566, 39] width 849 height 24
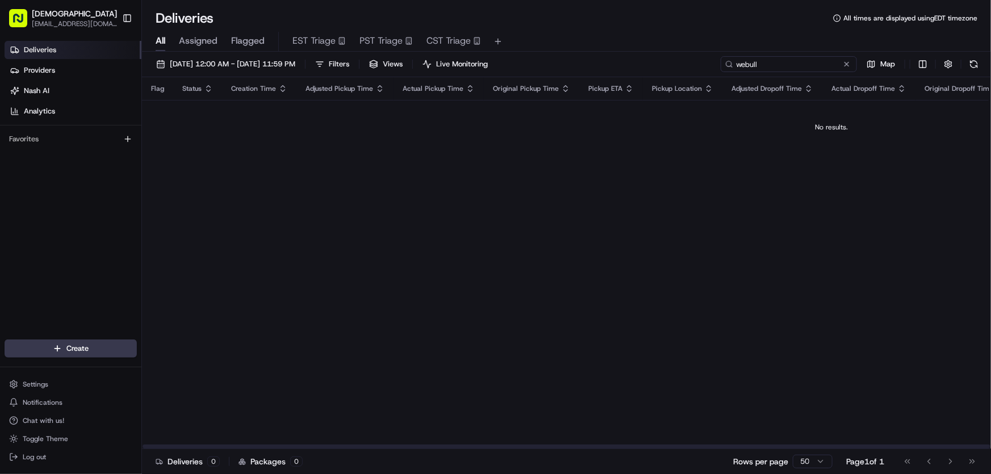
click at [777, 66] on input "webull" at bounding box center [789, 64] width 136 height 16
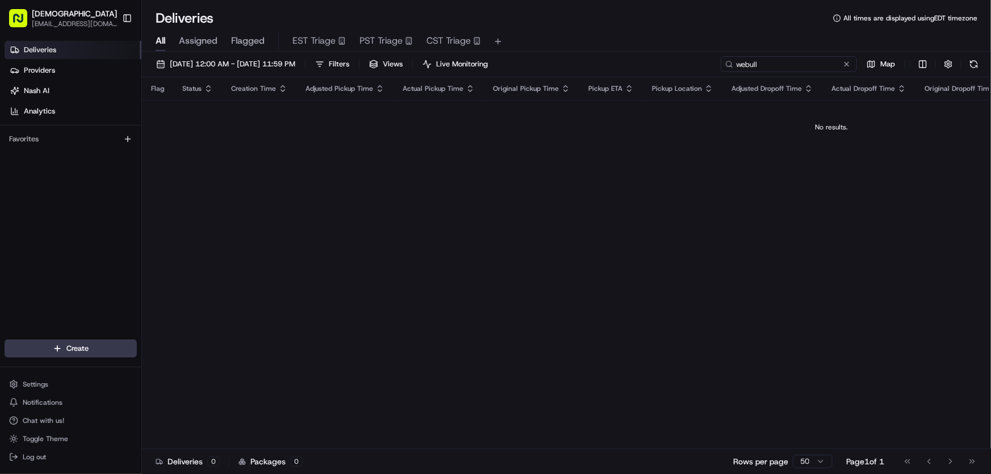
drag, startPoint x: 792, startPoint y: 65, endPoint x: 710, endPoint y: 64, distance: 82.3
click at [710, 64] on div "08/19/2025 12:00 AM - 08/19/2025 11:59 PM Filters Views Live Monitoring webull …" at bounding box center [566, 66] width 849 height 21
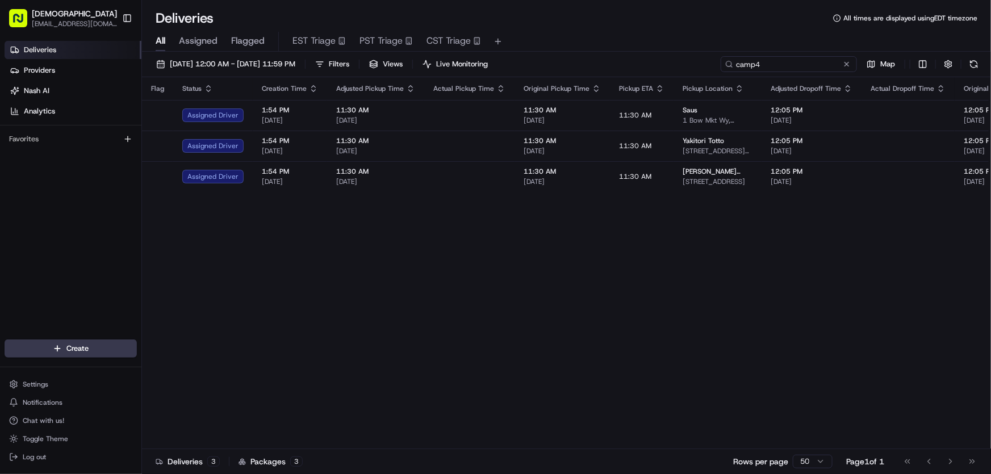
type input "camp4"
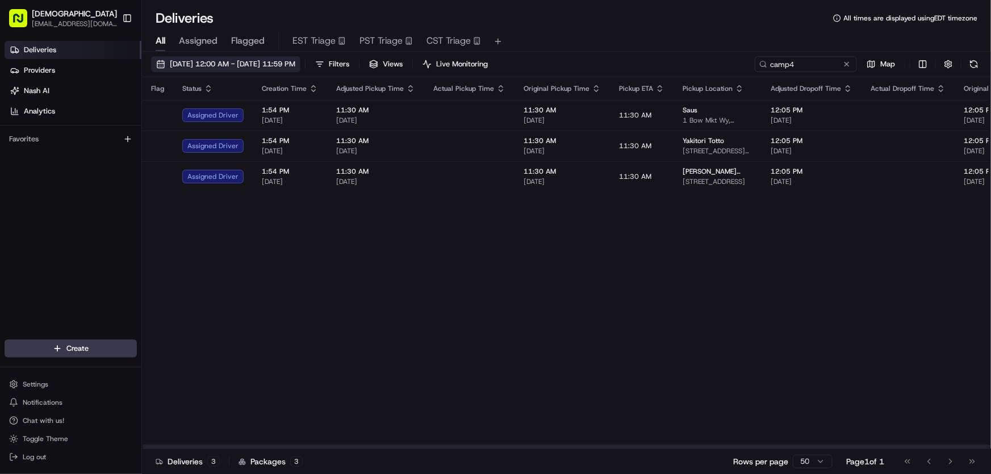
click at [220, 62] on span "[DATE] 12:00 AM - [DATE] 11:59 PM" at bounding box center [232, 64] width 125 height 10
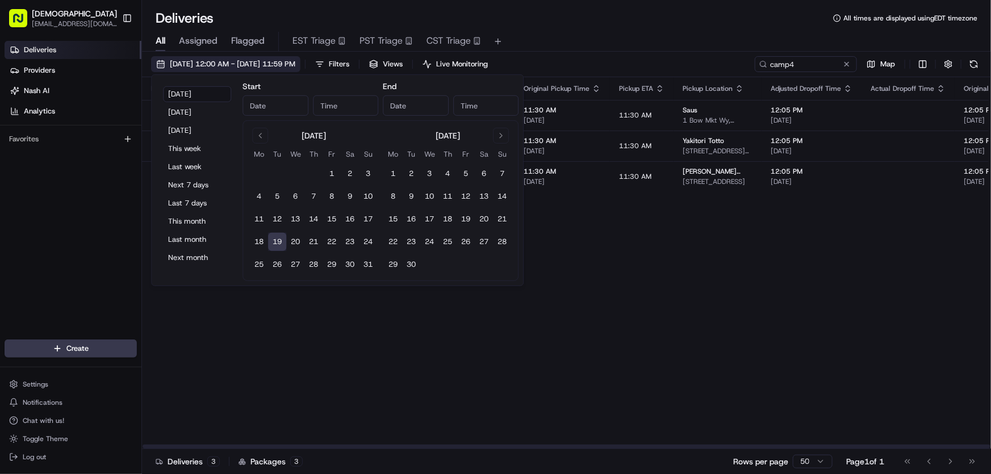
type input "[DATE]"
type input "12:00 AM"
type input "[DATE]"
type input "11:59 PM"
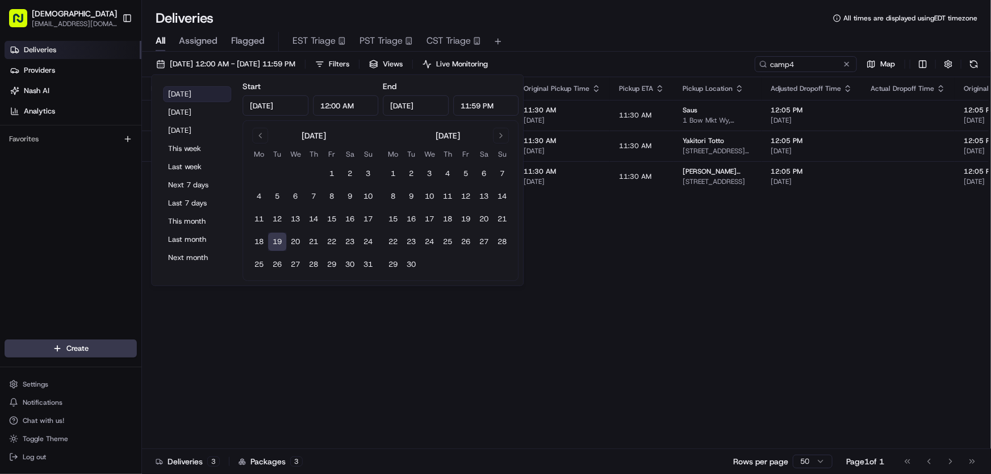
click at [199, 91] on button "[DATE]" at bounding box center [197, 94] width 68 height 16
click at [580, 29] on div "All Assigned Flagged EST Triage PST Triage CST Triage" at bounding box center [566, 39] width 849 height 24
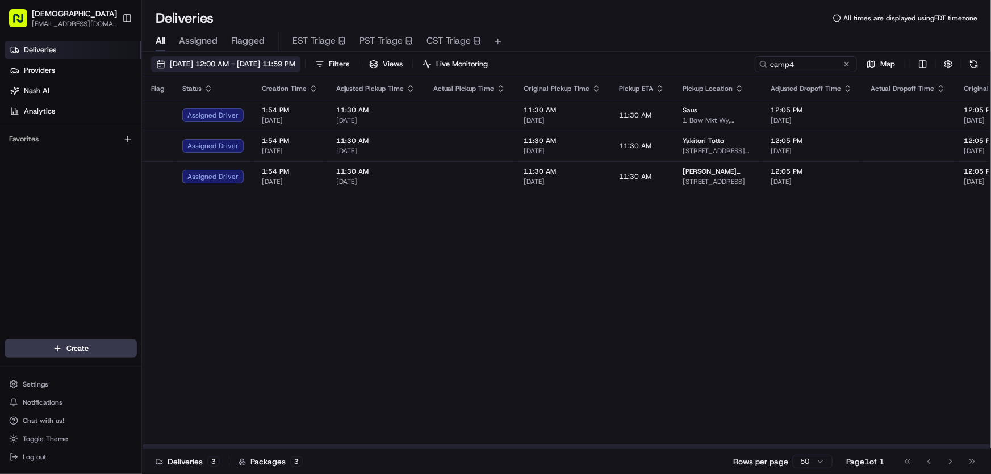
click at [283, 66] on span "[DATE] 12:00 AM - [DATE] 11:59 PM" at bounding box center [232, 64] width 125 height 10
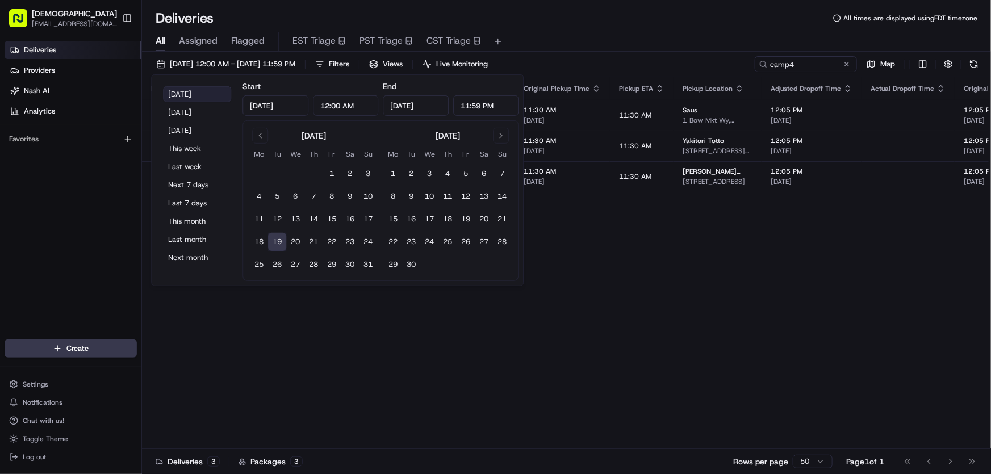
click at [193, 95] on button "[DATE]" at bounding box center [197, 94] width 68 height 16
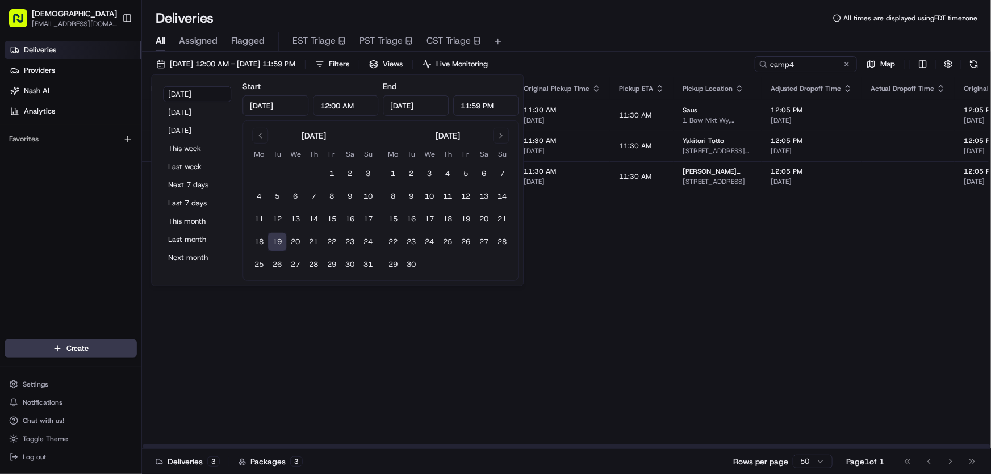
click at [672, 299] on div "Flag Status Creation Time Adjusted Pickup Time Actual Pickup Time Original Pick…" at bounding box center [870, 263] width 1456 height 372
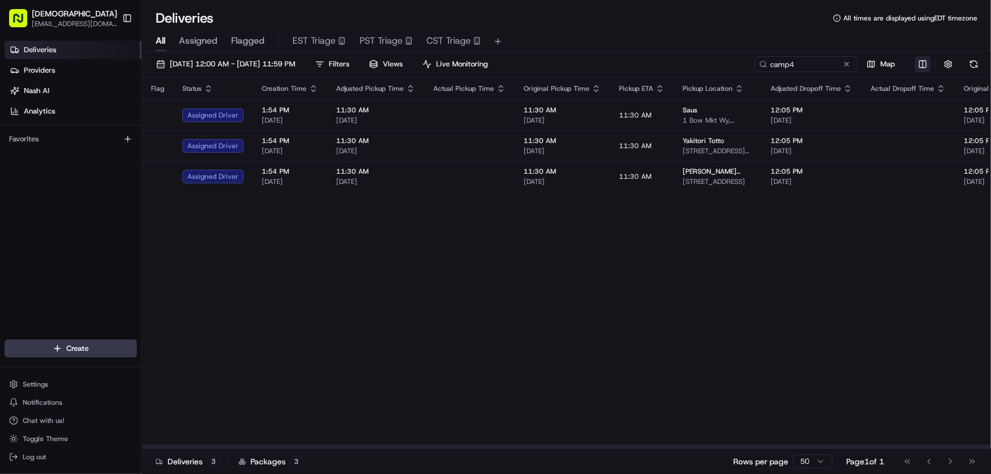
click at [919, 62] on html "Sharebite rtrinos@sharebite.com Toggle Sidebar Deliveries Providers Nash AI Ana…" at bounding box center [495, 237] width 991 height 474
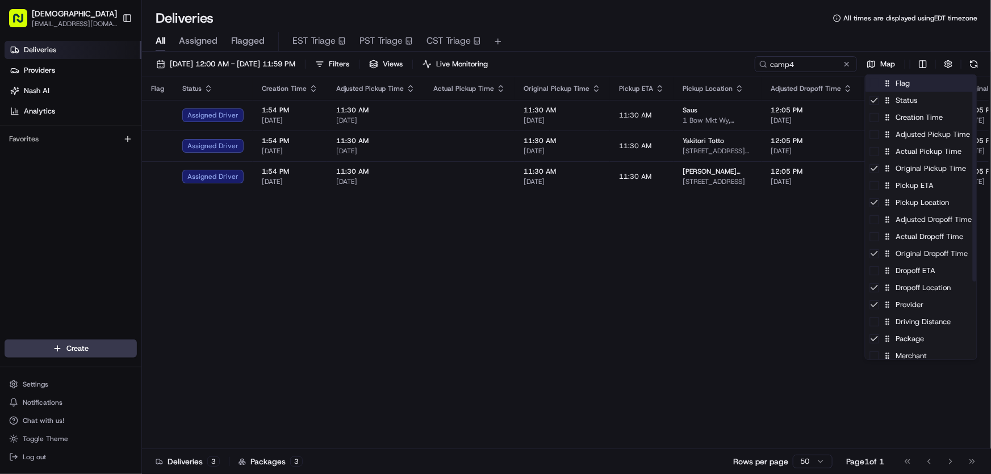
click at [903, 85] on div "Flag" at bounding box center [920, 83] width 111 height 17
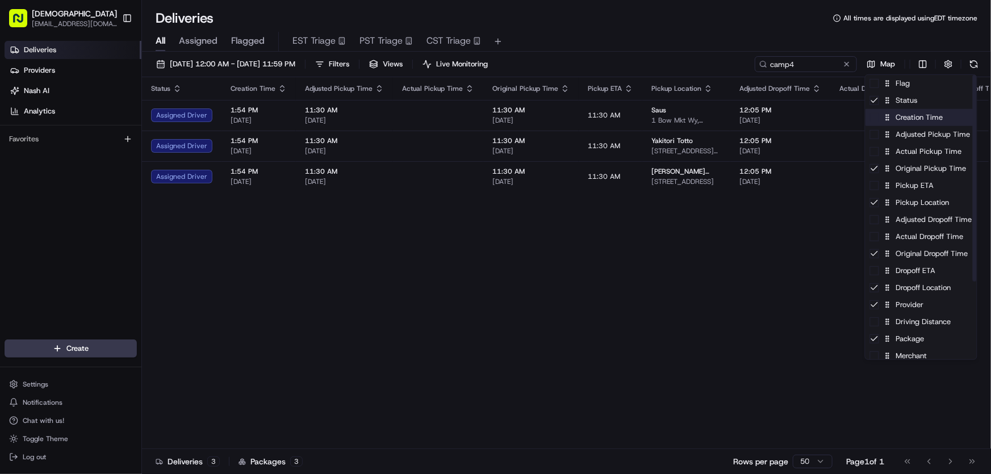
click at [899, 120] on div "Creation Time" at bounding box center [920, 117] width 111 height 17
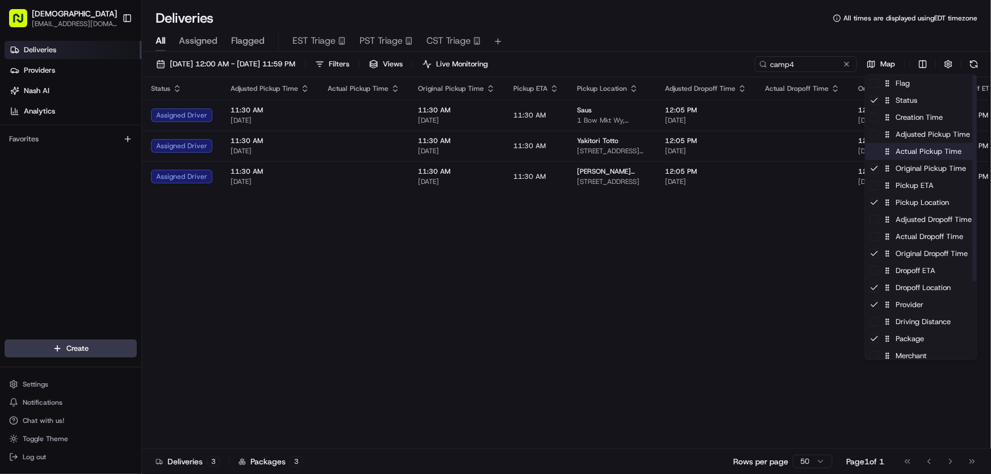
click at [902, 156] on div "Actual Pickup Time" at bounding box center [920, 151] width 111 height 17
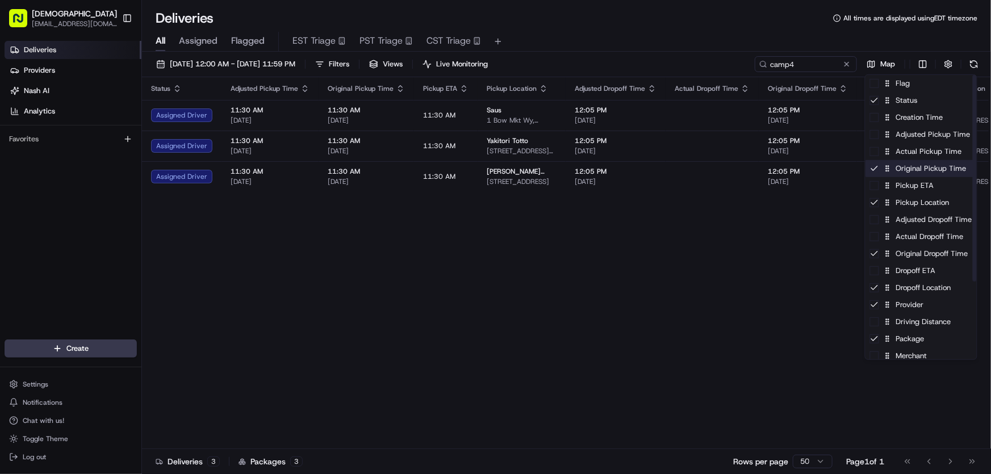
click at [898, 170] on div "Original Pickup Time" at bounding box center [920, 168] width 111 height 17
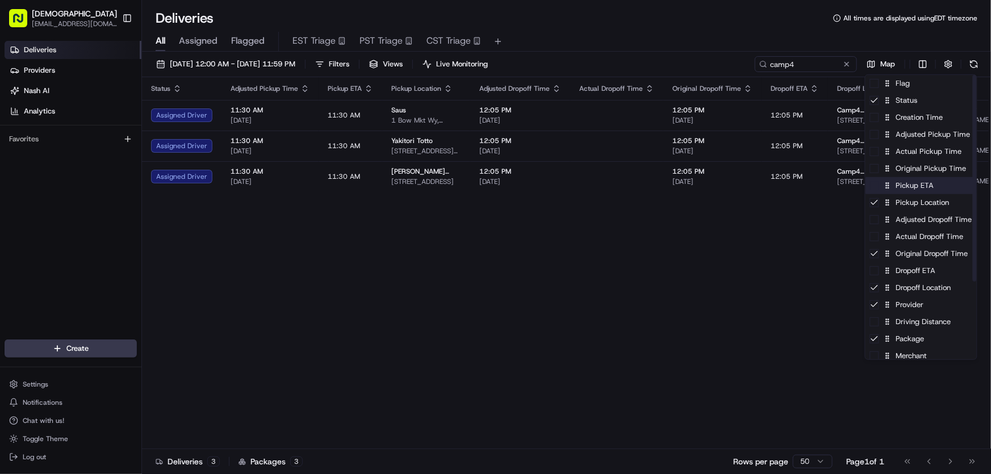
click at [897, 188] on div "Pickup ETA" at bounding box center [920, 185] width 111 height 17
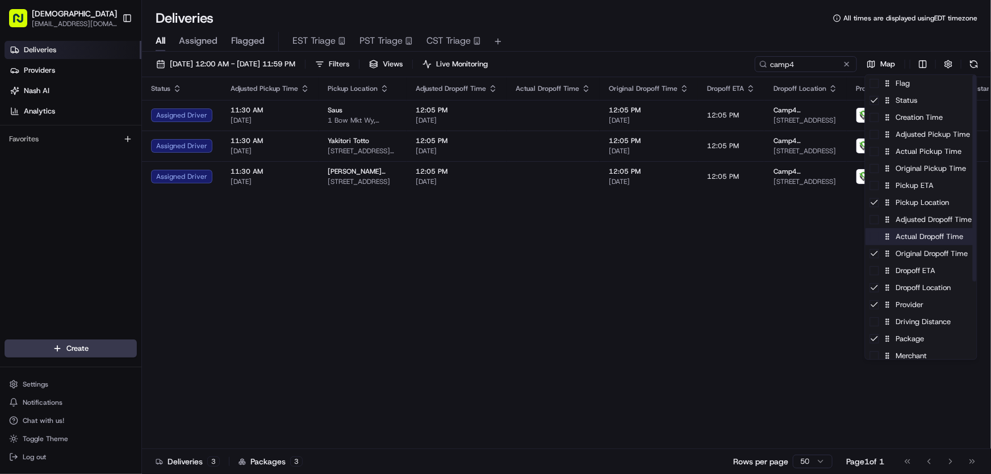
click at [912, 238] on div "Actual Dropoff Time" at bounding box center [920, 236] width 111 height 17
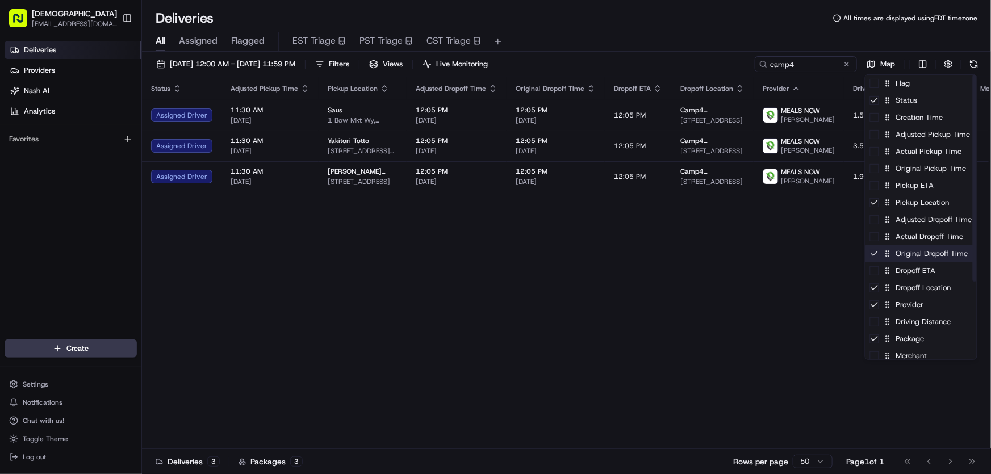
click at [901, 254] on div "Original Dropoff Time" at bounding box center [920, 253] width 111 height 17
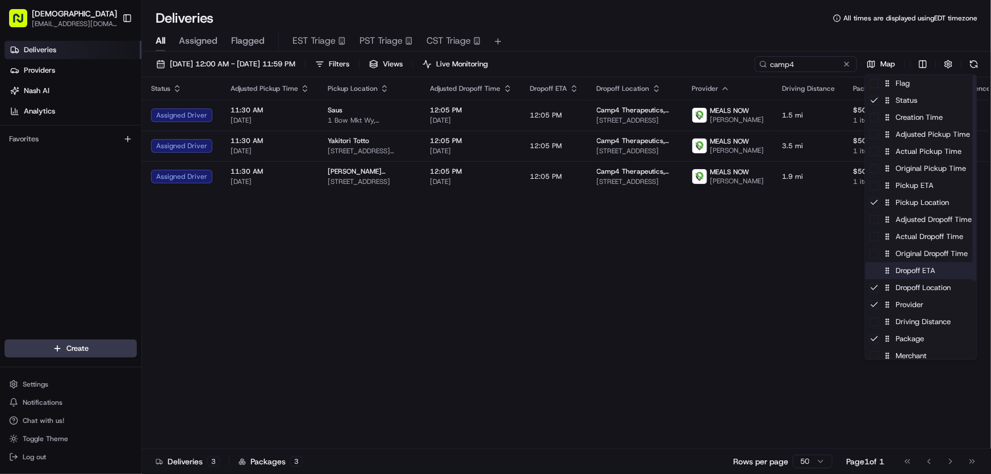
click at [902, 270] on div "Dropoff ETA" at bounding box center [920, 270] width 111 height 17
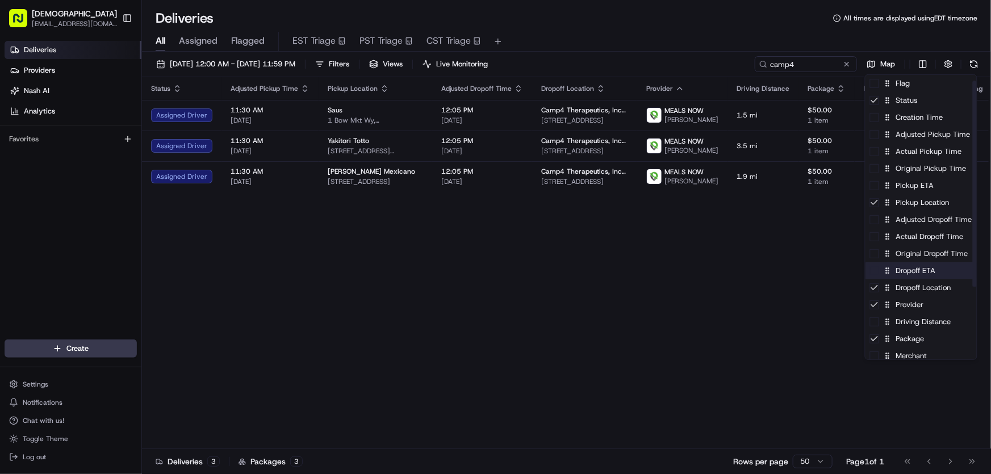
scroll to position [51, 0]
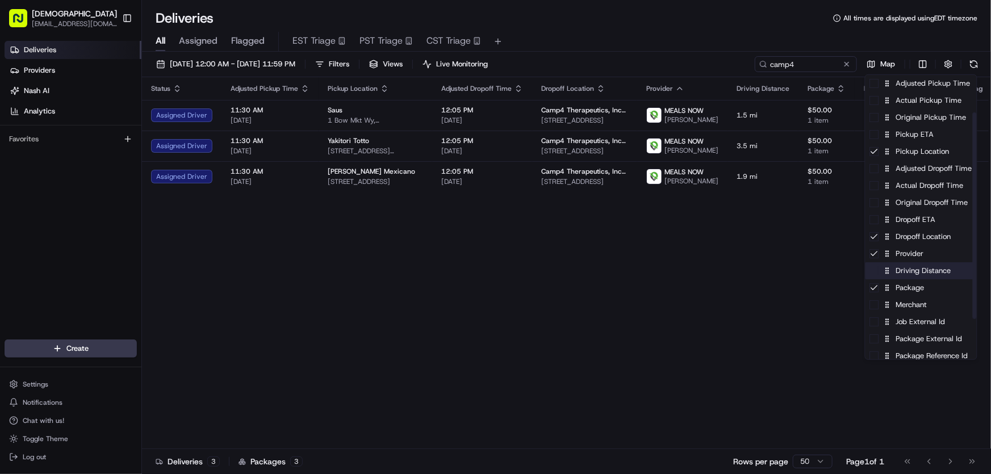
click at [906, 275] on div "Driving Distance" at bounding box center [920, 270] width 111 height 17
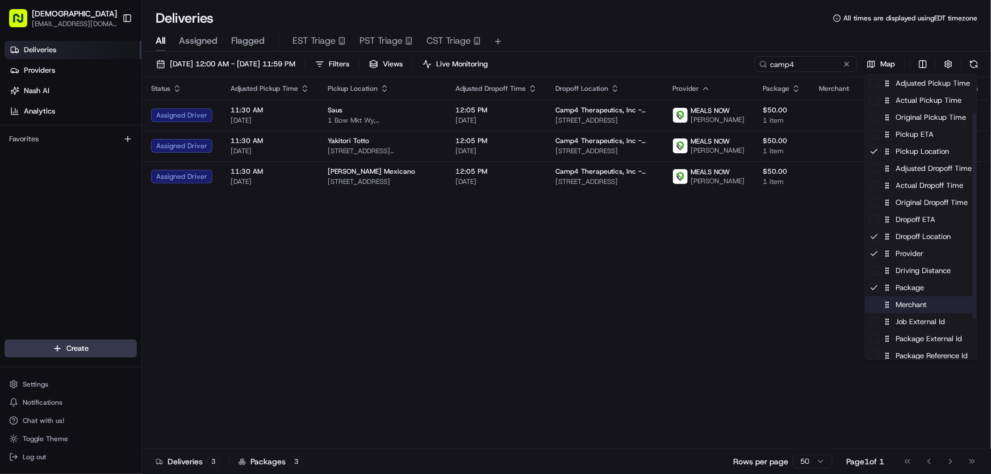
click at [900, 304] on div "Merchant" at bounding box center [920, 304] width 111 height 17
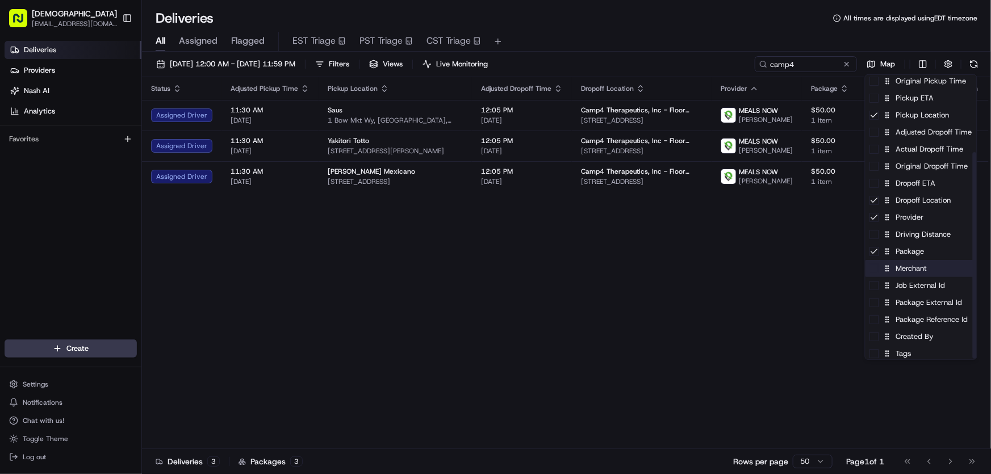
scroll to position [107, 0]
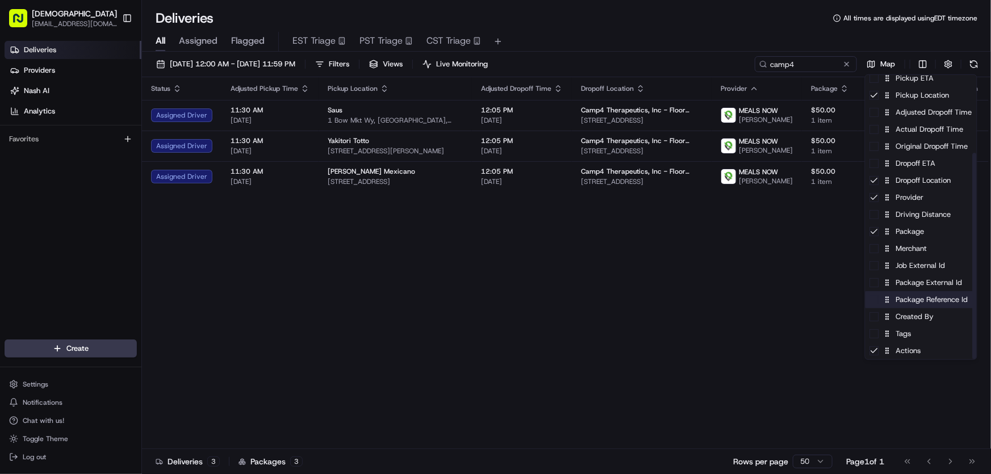
click at [908, 301] on div "Package Reference Id" at bounding box center [920, 299] width 111 height 17
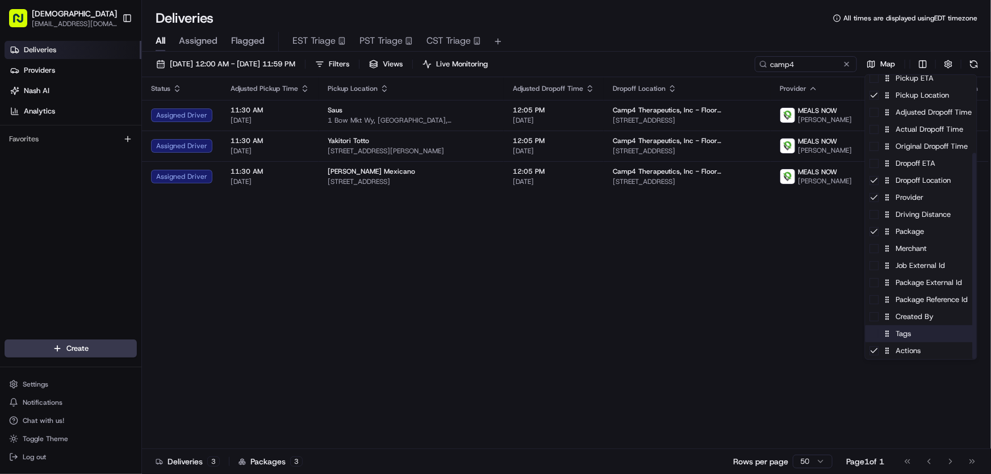
click at [903, 336] on div "Tags" at bounding box center [920, 333] width 111 height 17
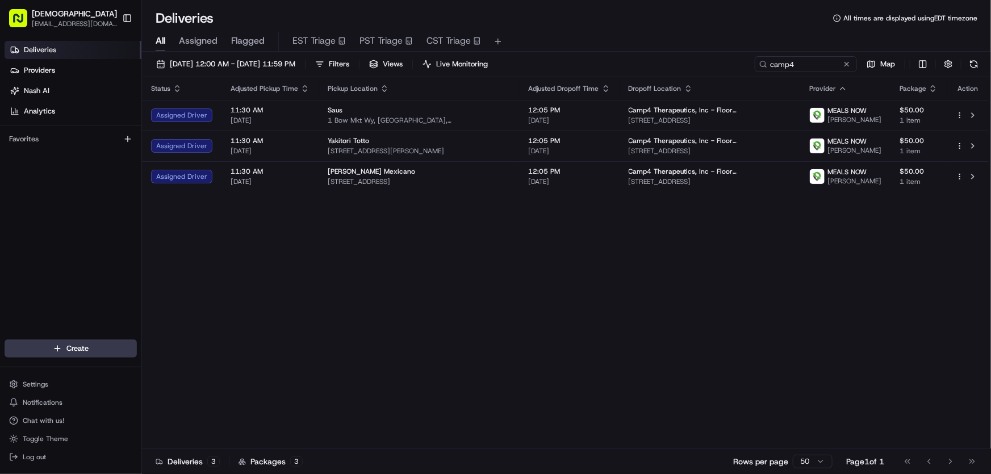
click at [760, 291] on html "Sharebite rtrinos@sharebite.com Toggle Sidebar Deliveries Providers Nash AI Ana…" at bounding box center [495, 237] width 991 height 474
click at [219, 62] on span "[DATE] 12:00 AM - [DATE] 11:59 PM" at bounding box center [232, 64] width 125 height 10
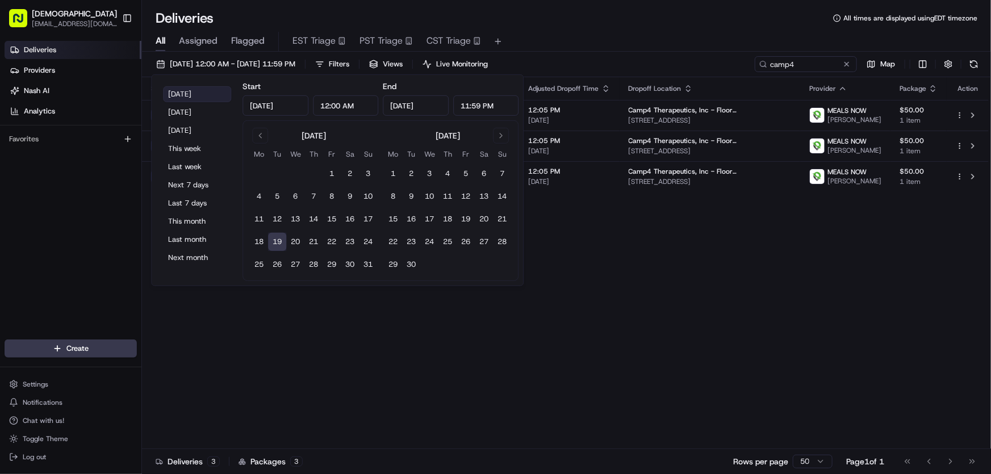
click at [184, 93] on button "[DATE]" at bounding box center [197, 94] width 68 height 16
click at [629, 229] on div "Status Adjusted Pickup Time Pickup Location Adjusted Dropoff Time Dropoff Locat…" at bounding box center [565, 263] width 847 height 372
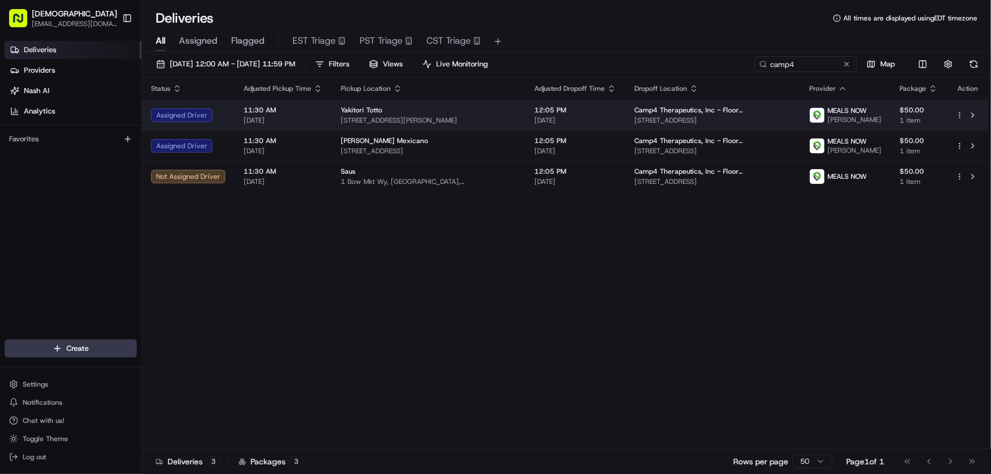
drag, startPoint x: 754, startPoint y: 117, endPoint x: 610, endPoint y: 119, distance: 144.2
click at [634, 119] on span "389 Binney St, Cambridge, MA 02142, USA" at bounding box center [712, 120] width 157 height 9
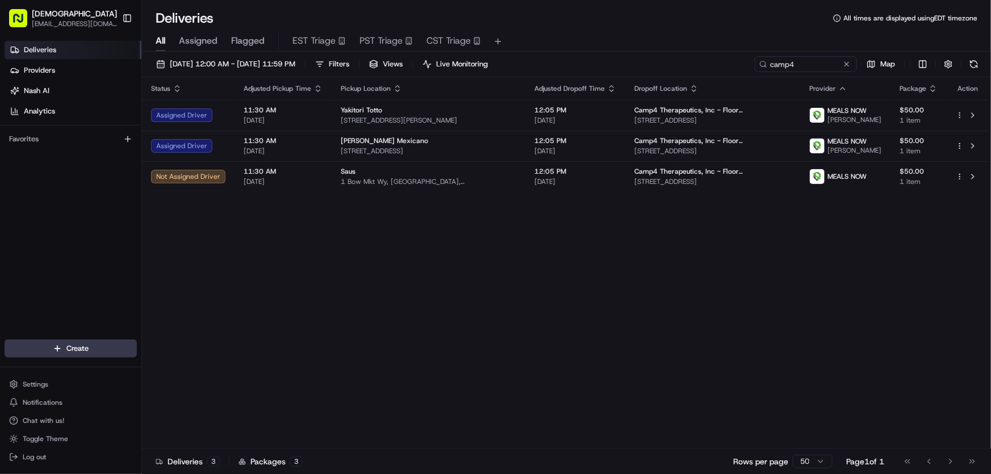
copy span "389 Binney St, Cambridge, MA 02142, USA"
click at [535, 267] on div "Status Adjusted Pickup Time Pickup Location Adjusted Dropoff Time Dropoff Locat…" at bounding box center [565, 263] width 847 height 372
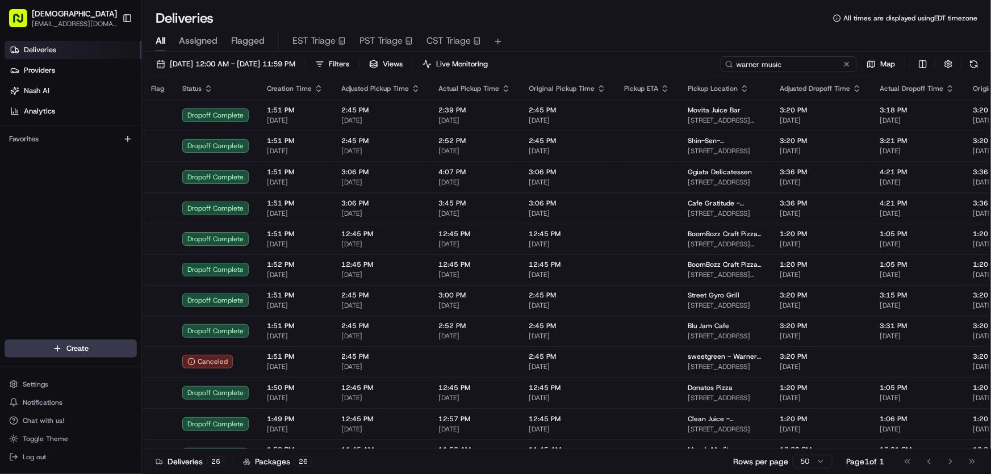
click at [781, 61] on input "warner music" at bounding box center [789, 64] width 136 height 16
click at [721, 63] on input "warner music" at bounding box center [789, 64] width 136 height 16
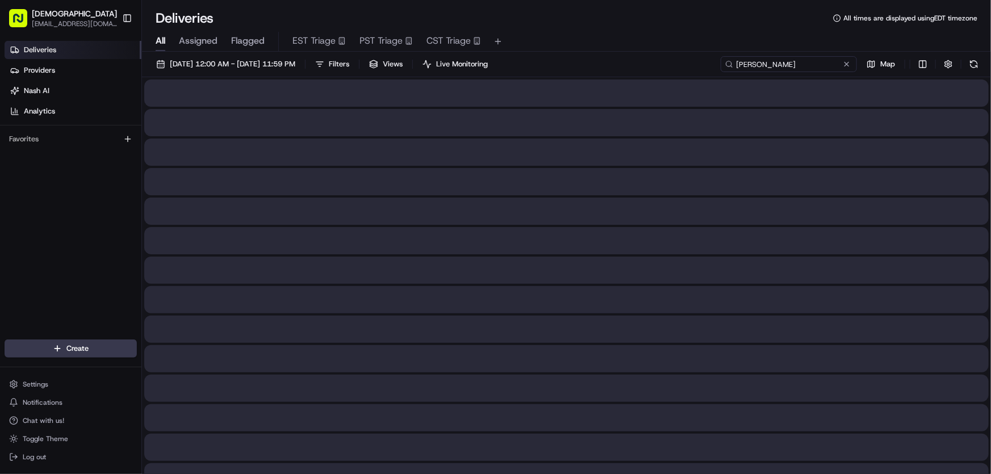
type input "[PERSON_NAME]"
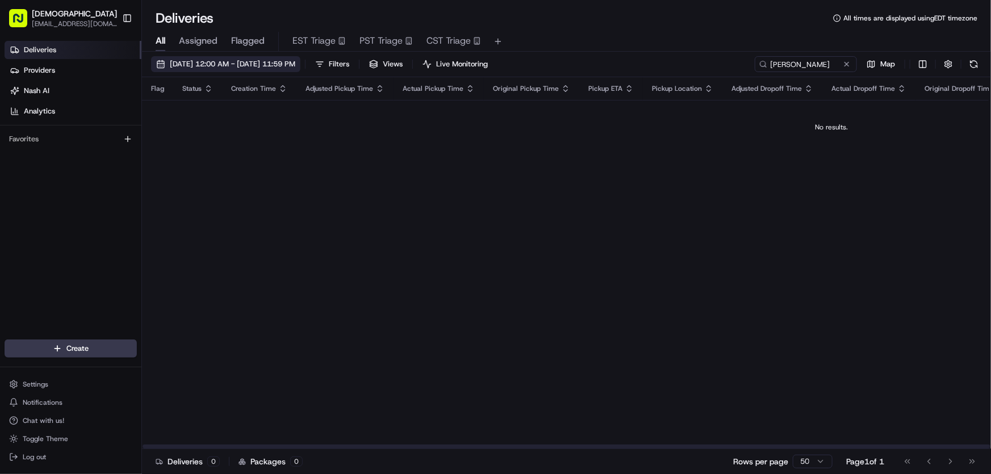
click at [234, 69] on button "[DATE] 12:00 AM - [DATE] 11:59 PM" at bounding box center [225, 64] width 149 height 16
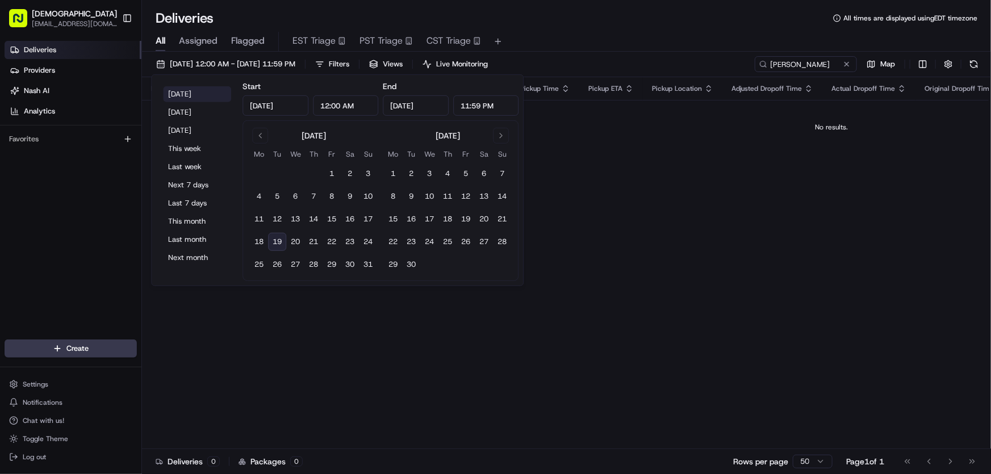
click at [178, 89] on button "[DATE]" at bounding box center [197, 94] width 68 height 16
type input "[DATE]"
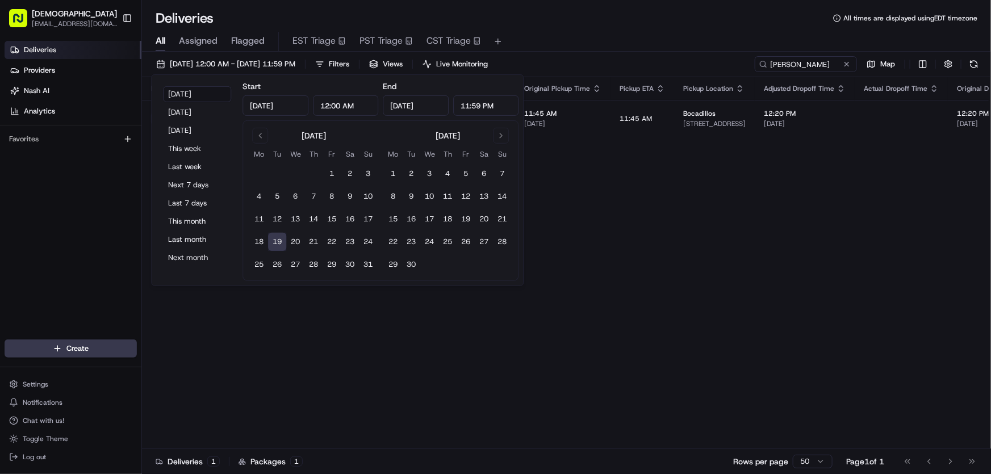
click at [551, 26] on div "Deliveries All times are displayed using EDT timezone" at bounding box center [566, 18] width 849 height 18
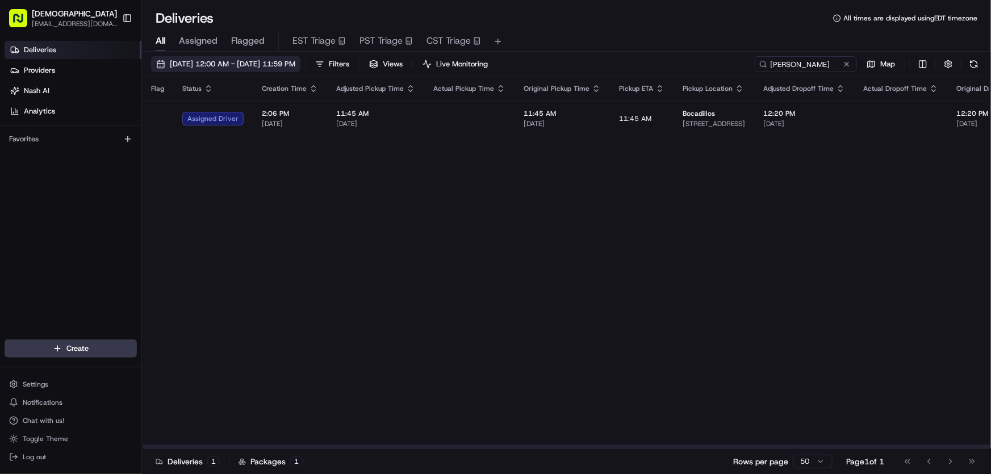
click at [260, 66] on span "[DATE] 12:00 AM - [DATE] 11:59 PM" at bounding box center [232, 64] width 125 height 10
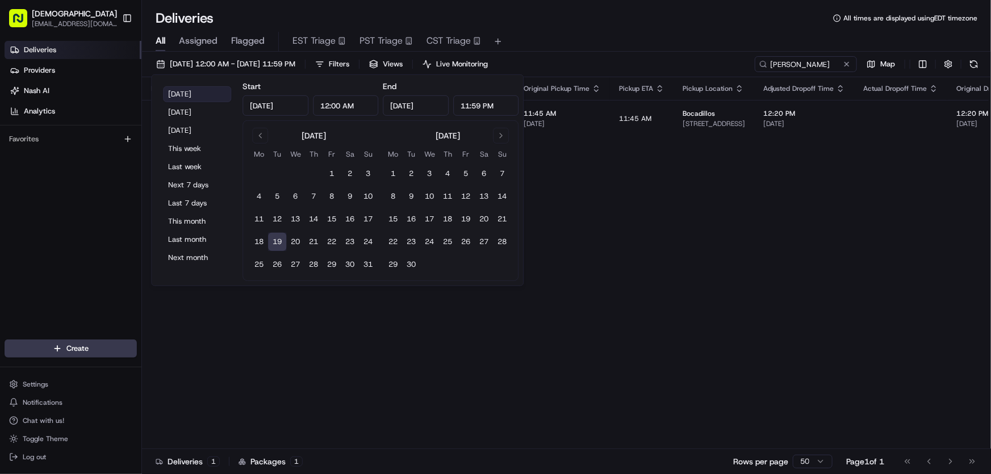
click at [183, 91] on button "[DATE]" at bounding box center [197, 94] width 68 height 16
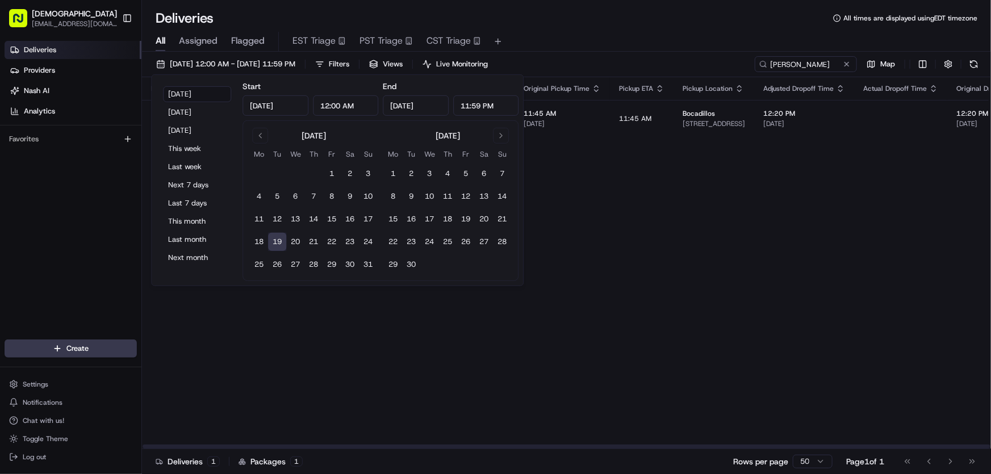
click at [628, 215] on div "Flag Status Creation Time Adjusted Pickup Time Actual Pickup Time Original Pick…" at bounding box center [859, 263] width 1434 height 372
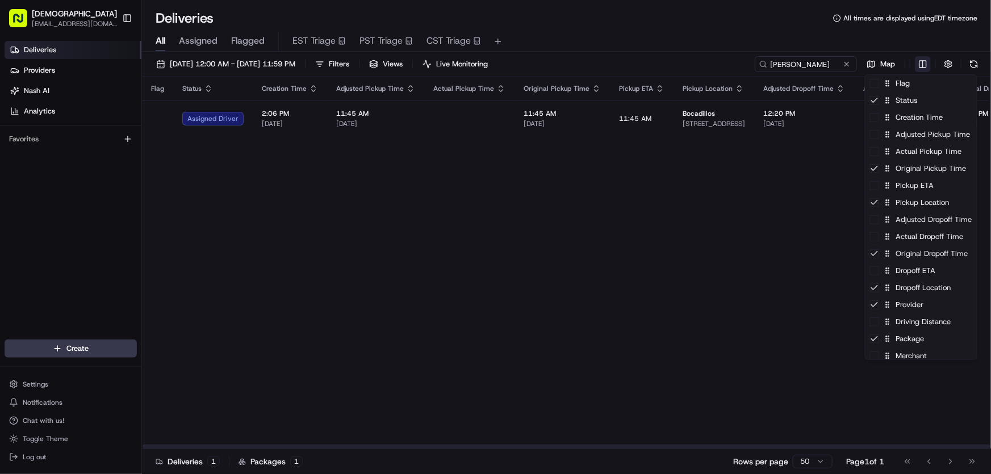
click at [920, 62] on html "Sharebite [EMAIL_ADDRESS][DOMAIN_NAME] Toggle Sidebar Deliveries Providers [PER…" at bounding box center [495, 237] width 991 height 474
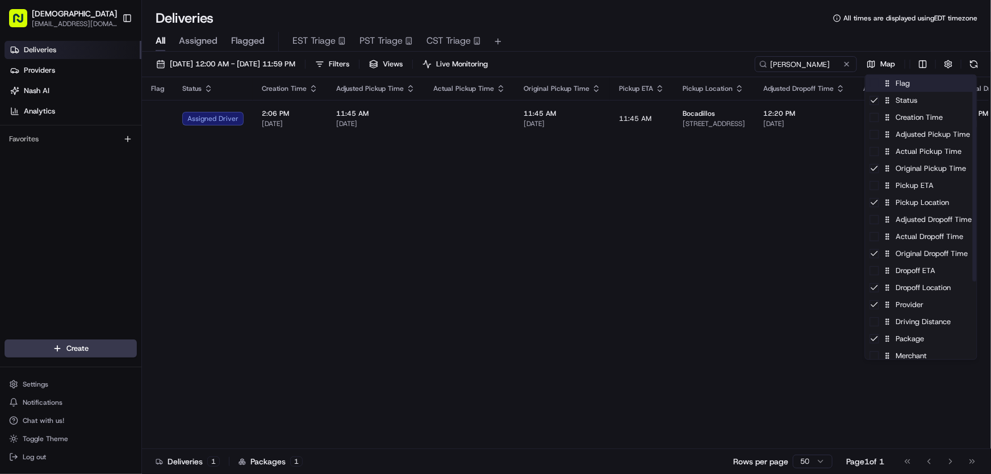
click at [901, 79] on div "Flag" at bounding box center [920, 83] width 111 height 17
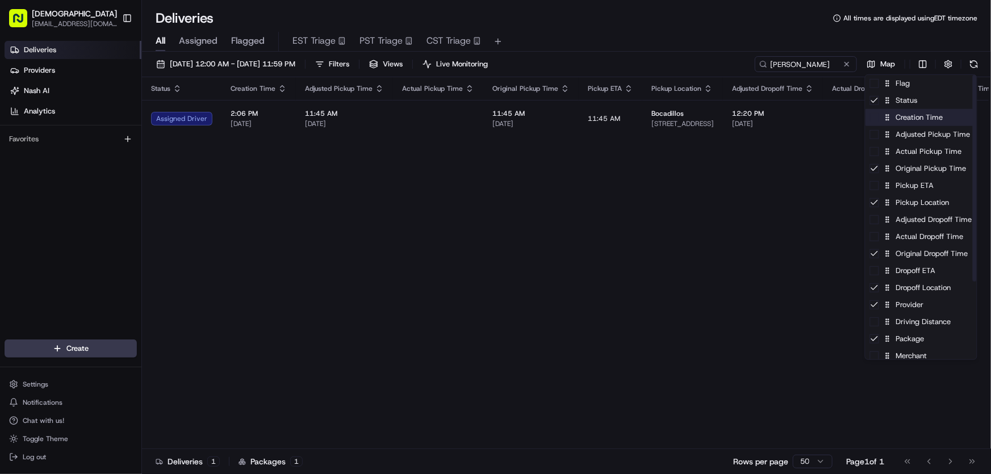
click at [893, 118] on div "Creation Time" at bounding box center [920, 117] width 111 height 17
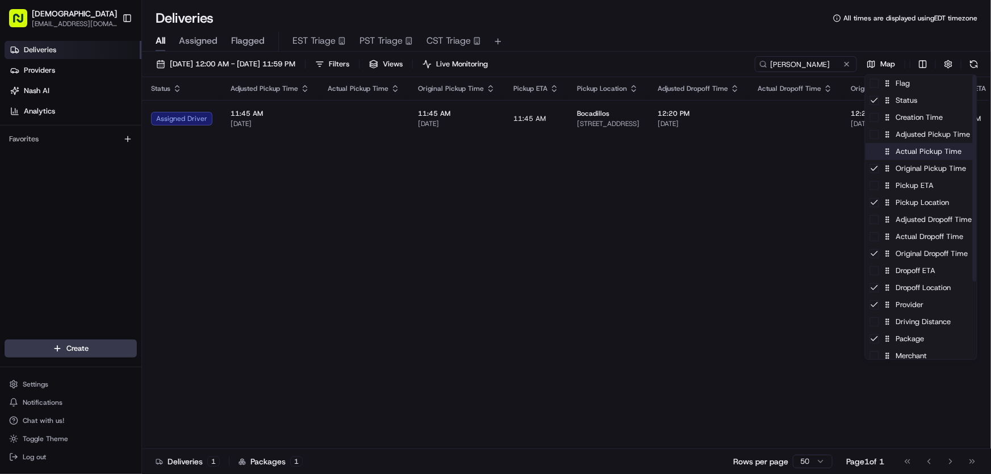
click at [898, 158] on div "Actual Pickup Time" at bounding box center [920, 151] width 111 height 17
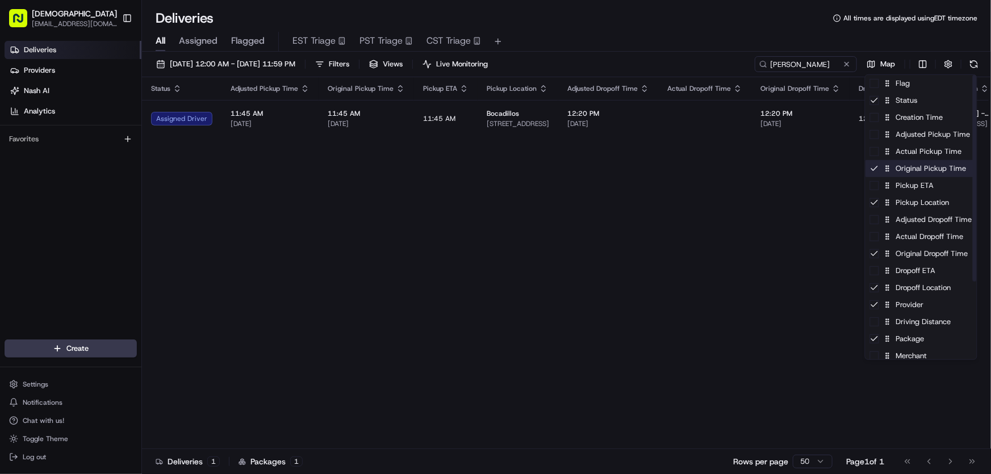
click at [893, 173] on div "Original Pickup Time" at bounding box center [920, 168] width 111 height 17
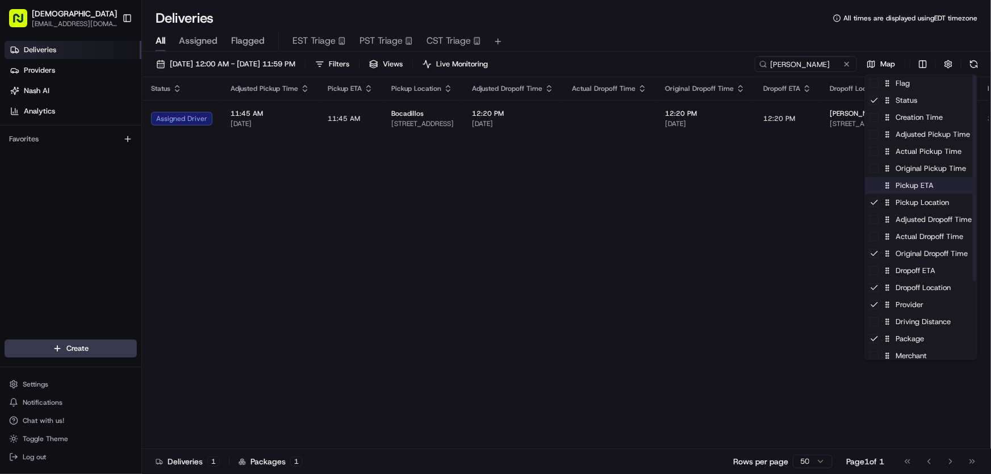
click at [899, 192] on div "Pickup ETA" at bounding box center [920, 185] width 111 height 17
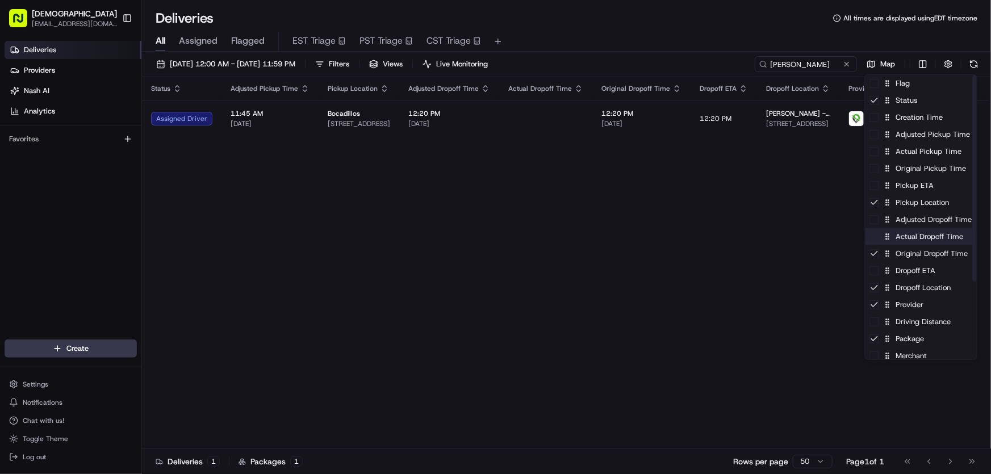
click at [915, 236] on div "Actual Dropoff Time" at bounding box center [920, 236] width 111 height 17
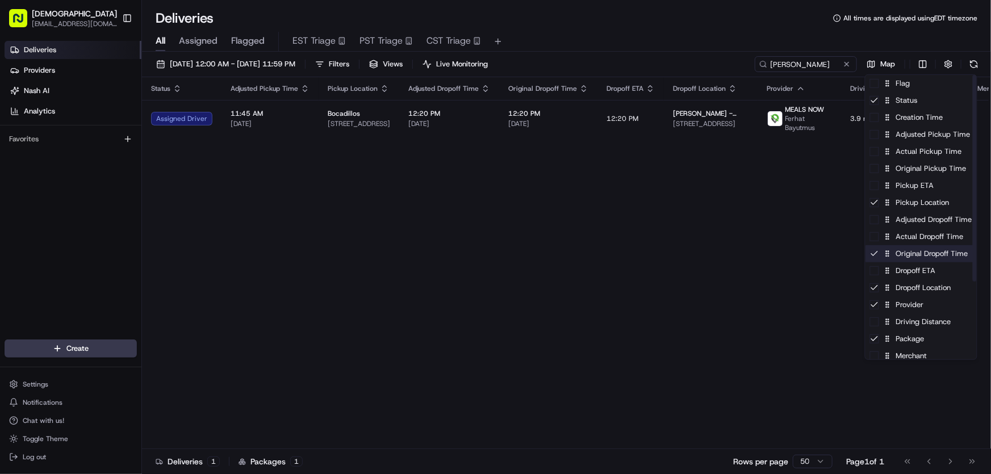
click at [903, 258] on div "Original Dropoff Time" at bounding box center [920, 253] width 111 height 17
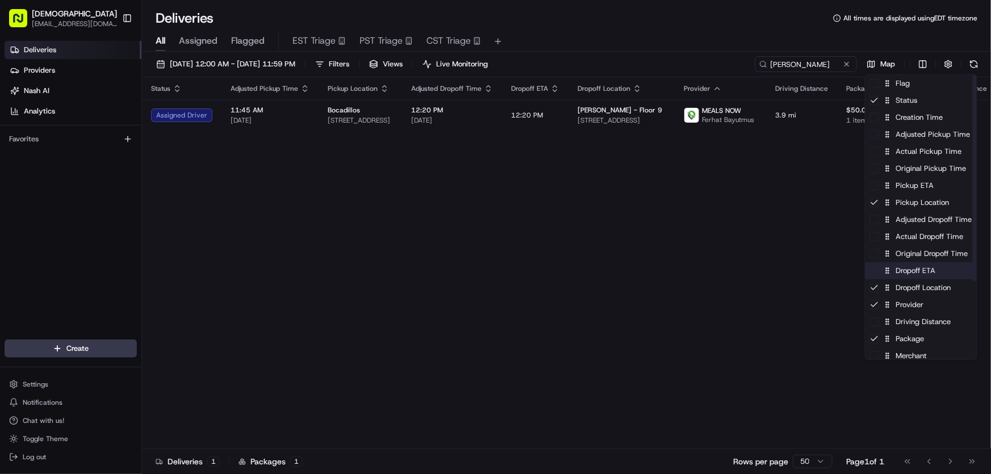
click at [902, 267] on div "Dropoff ETA" at bounding box center [920, 270] width 111 height 17
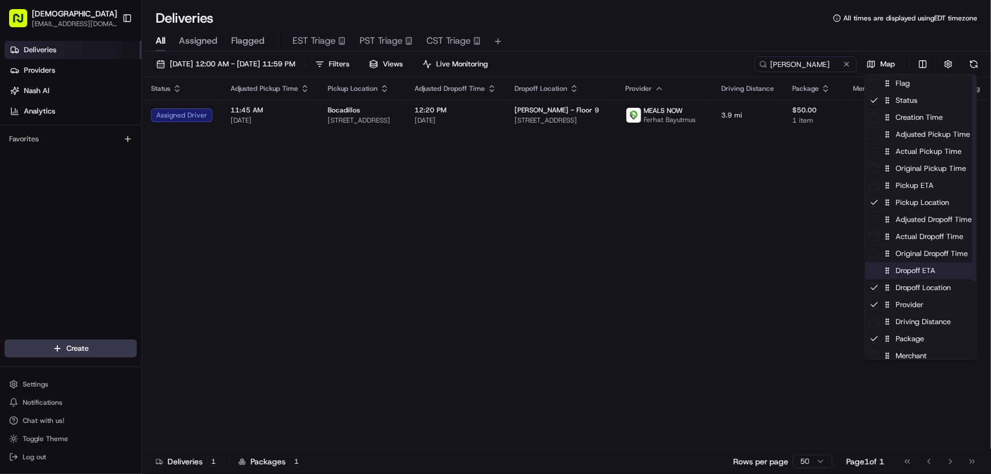
scroll to position [103, 0]
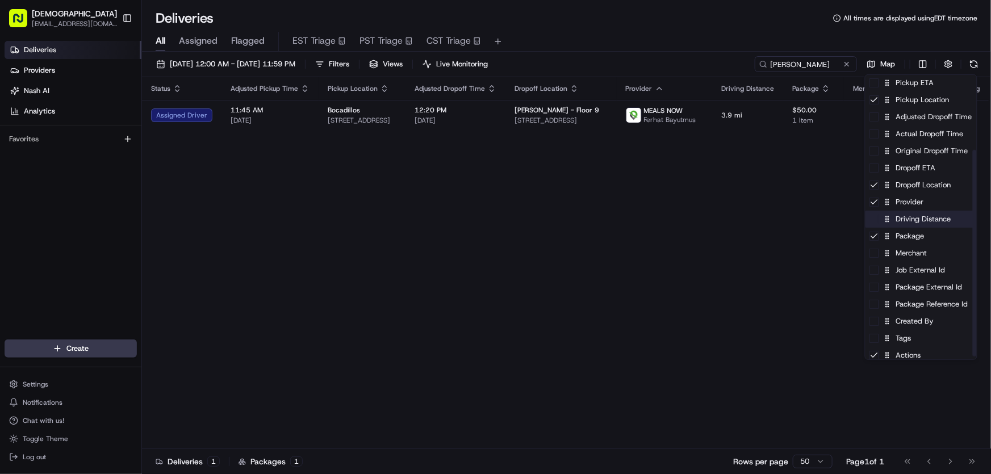
click at [914, 218] on div "Driving Distance" at bounding box center [920, 219] width 111 height 17
click at [910, 255] on div "Merchant" at bounding box center [920, 253] width 111 height 17
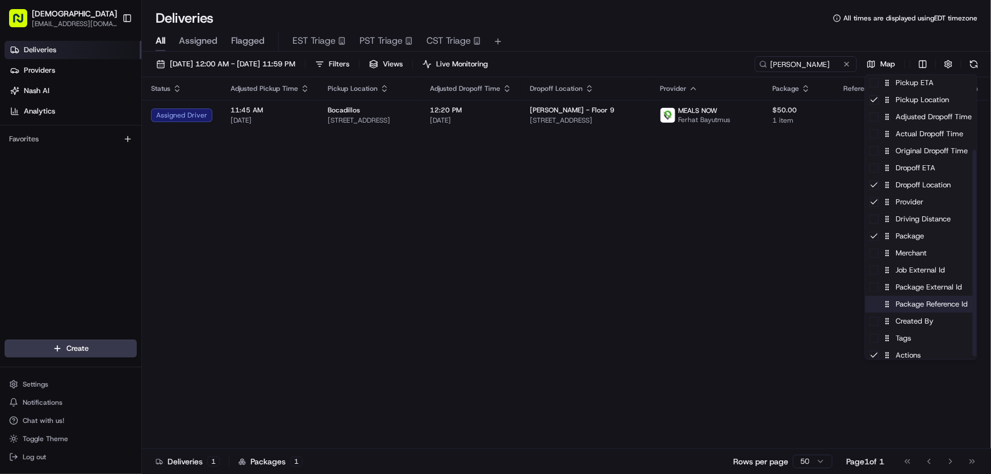
click at [903, 307] on div "Package Reference Id" at bounding box center [920, 304] width 111 height 17
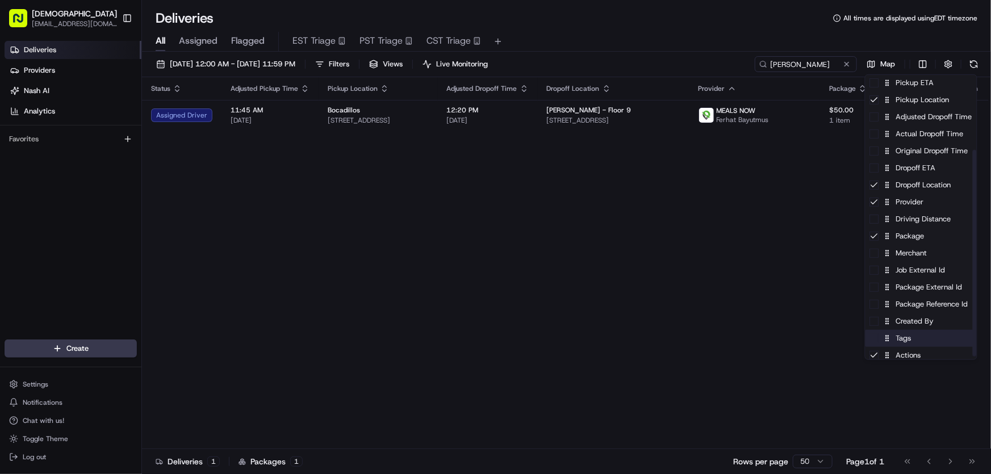
click at [900, 338] on div "Tags" at bounding box center [920, 338] width 111 height 17
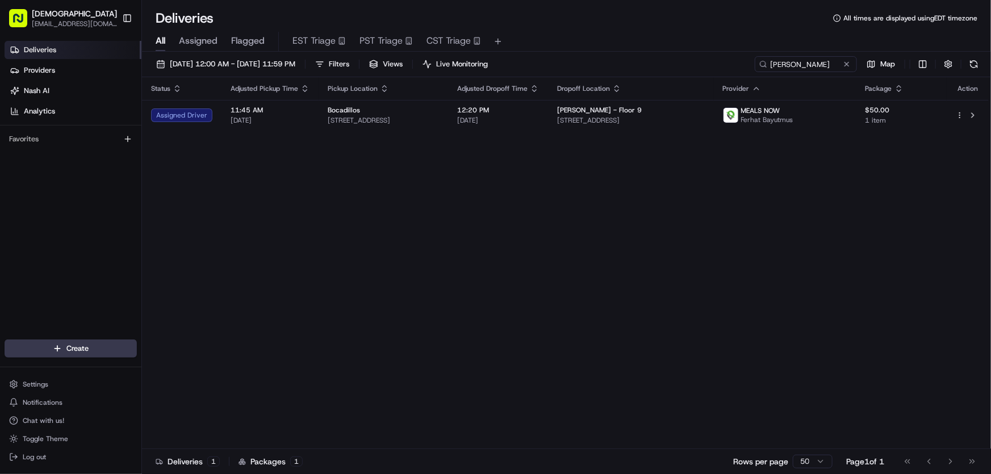
click at [773, 260] on html "Sharebite [EMAIL_ADDRESS][DOMAIN_NAME] Toggle Sidebar Deliveries Providers [PER…" at bounding box center [495, 237] width 991 height 474
click at [284, 57] on button "[DATE] 12:00 AM - [DATE] 11:59 PM" at bounding box center [225, 64] width 149 height 16
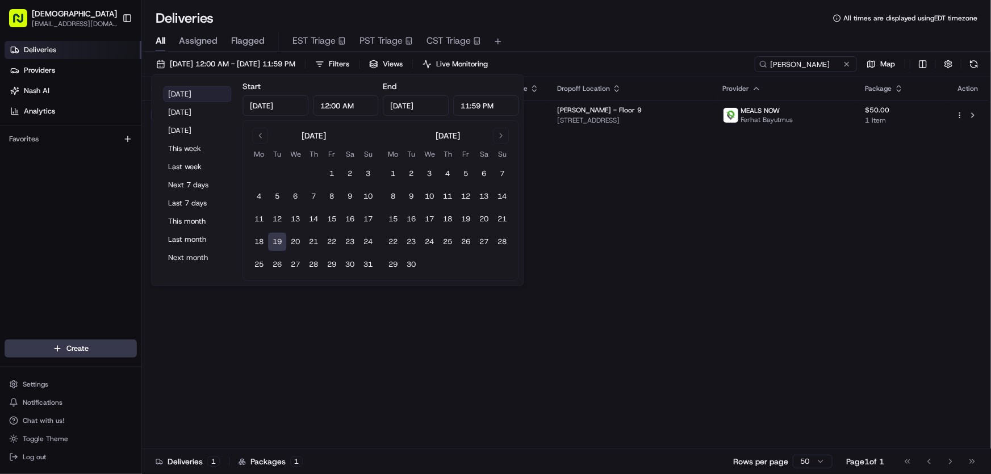
click at [196, 93] on button "[DATE]" at bounding box center [197, 94] width 68 height 16
click at [666, 223] on div "Status Adjusted Pickup Time Pickup Location Adjusted Dropoff Time Dropoff Locat…" at bounding box center [565, 263] width 847 height 372
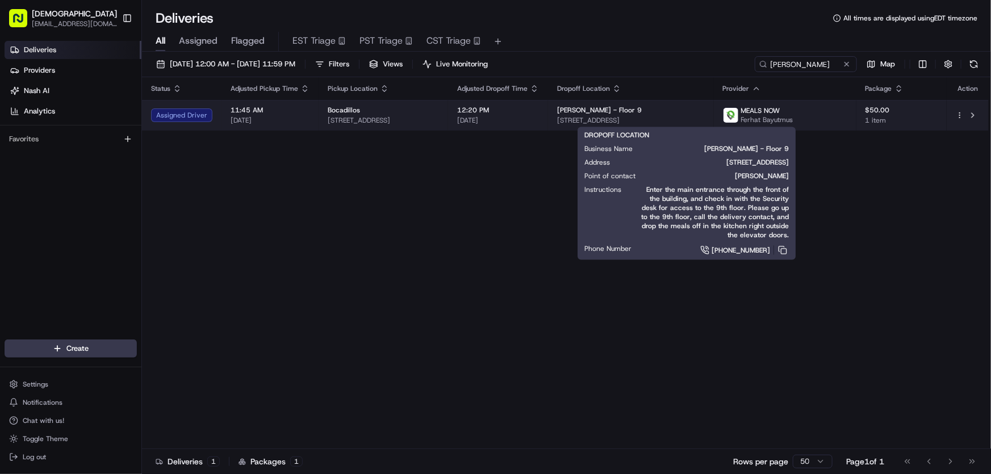
drag, startPoint x: 745, startPoint y: 120, endPoint x: 597, endPoint y: 122, distance: 148.2
click at [597, 122] on tr "Assigned Driver 11:45 AM [DATE] Bocadillos [STREET_ADDRESS] 12:20 PM [DATE] [PE…" at bounding box center [565, 115] width 847 height 31
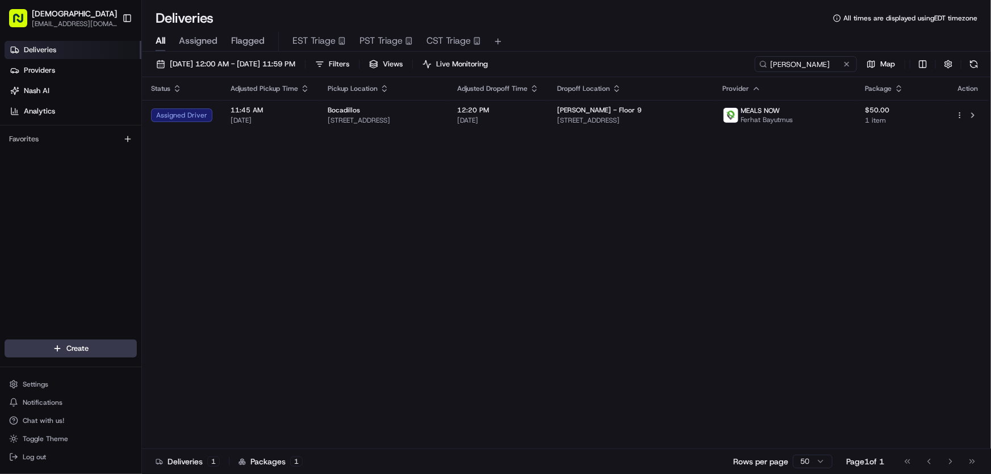
click at [625, 153] on div "Status Adjusted Pickup Time Pickup Location Adjusted Dropoff Time Dropoff Locat…" at bounding box center [565, 263] width 847 height 372
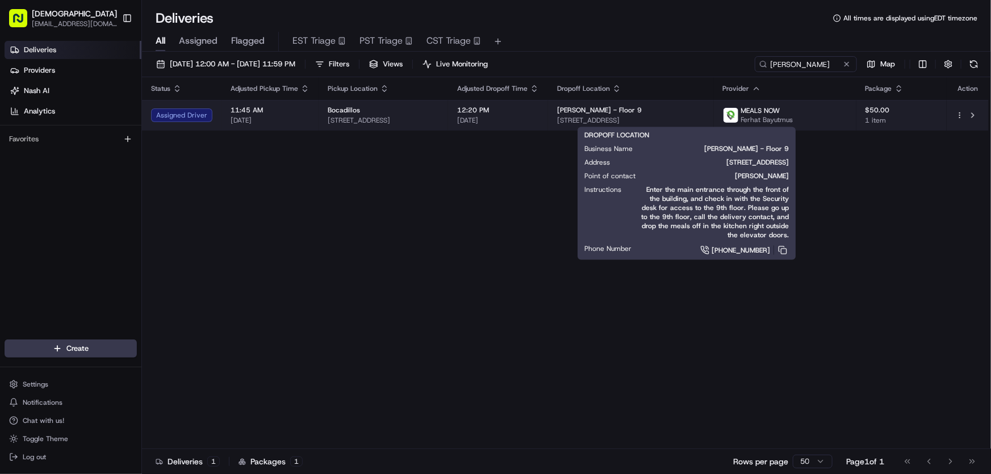
drag, startPoint x: 740, startPoint y: 114, endPoint x: 749, endPoint y: 121, distance: 11.7
click at [704, 121] on div "[PERSON_NAME] - Floor 9 [STREET_ADDRESS]" at bounding box center [630, 115] width 147 height 19
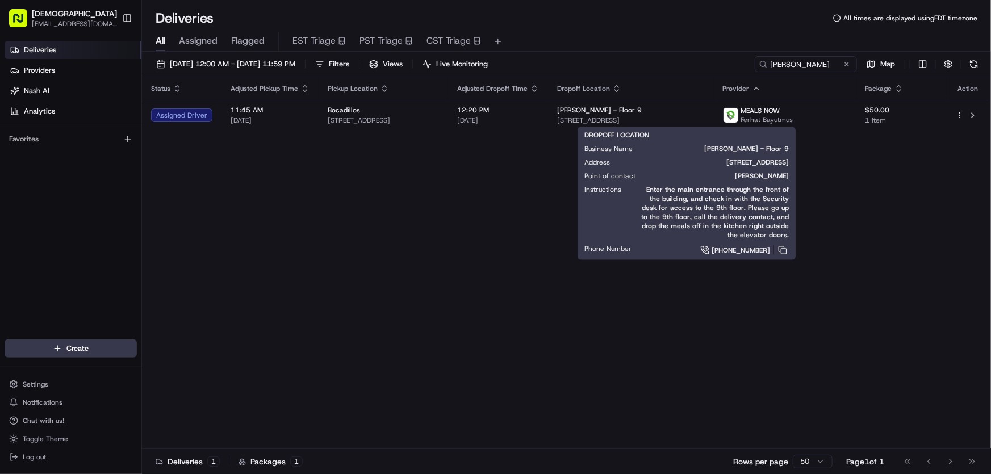
copy div "[STREET_ADDRESS]"
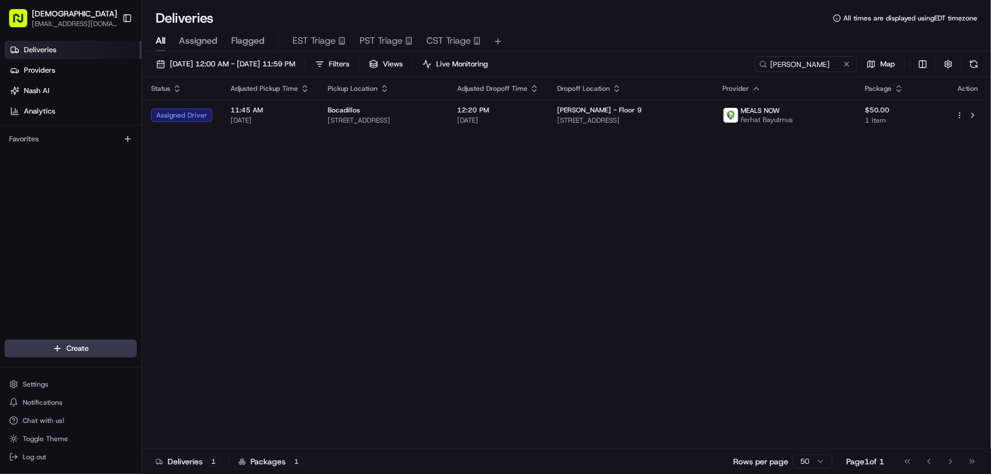
click at [526, 193] on div "Status Adjusted Pickup Time Pickup Location Adjusted Dropoff Time Dropoff Locat…" at bounding box center [565, 263] width 847 height 372
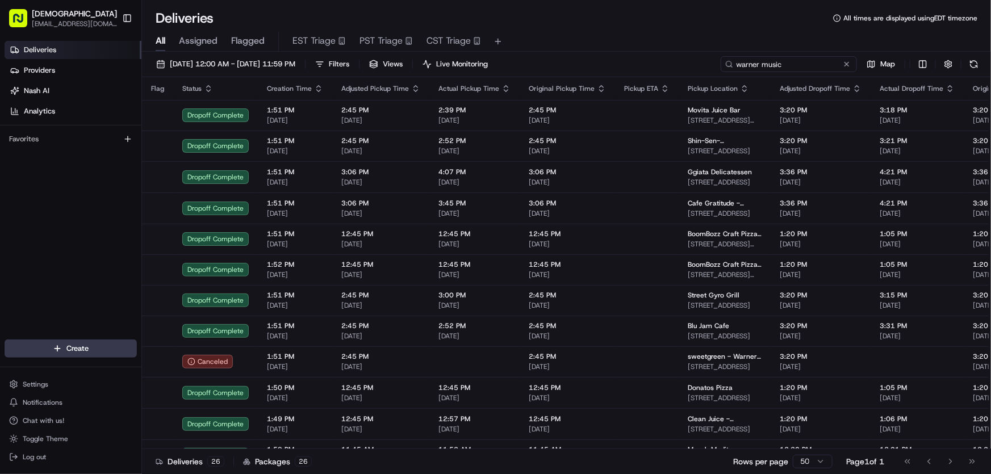
click at [779, 61] on input "warner music" at bounding box center [789, 64] width 136 height 16
drag, startPoint x: 801, startPoint y: 64, endPoint x: 671, endPoint y: 66, distance: 130.0
click at [671, 66] on div "[DATE] 12:00 AM - [DATE] 11:59 PM Filters Views Live Monitoring warner music Map" at bounding box center [566, 66] width 849 height 21
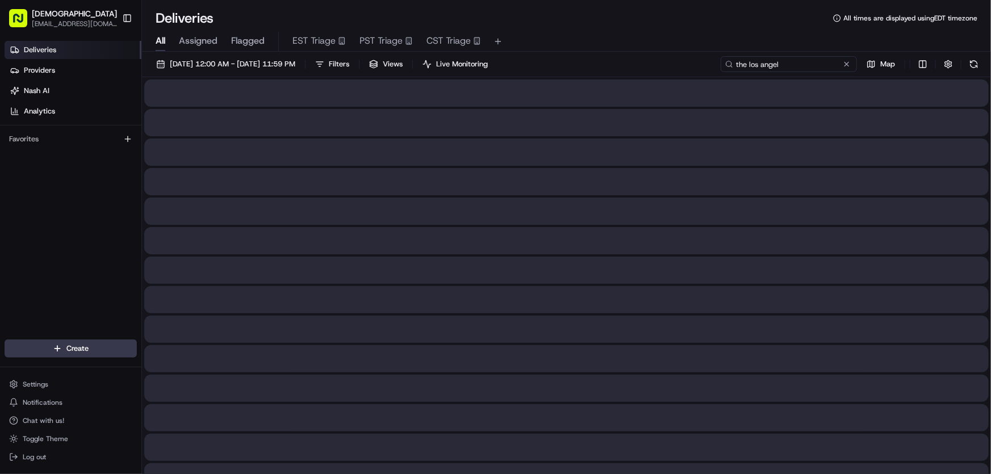
type input "the [GEOGRAPHIC_DATA]"
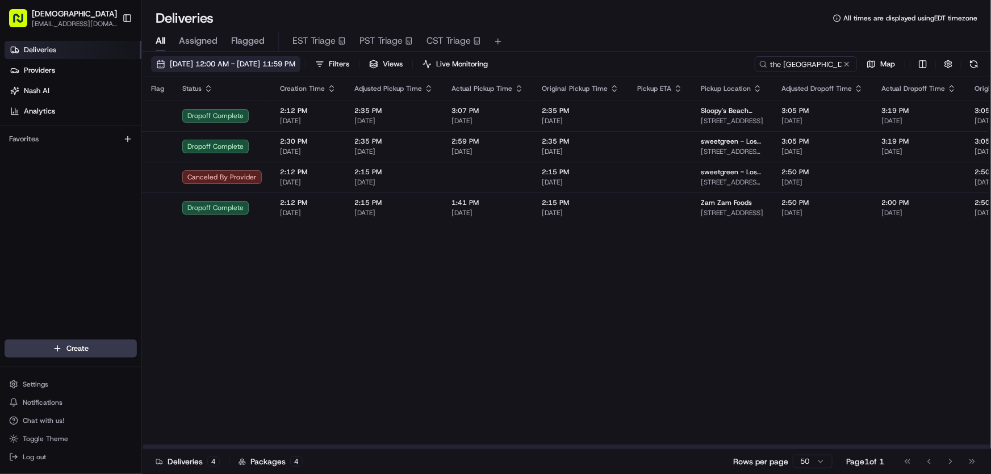
click at [269, 56] on button "[DATE] 12:00 AM - [DATE] 11:59 PM" at bounding box center [225, 64] width 149 height 16
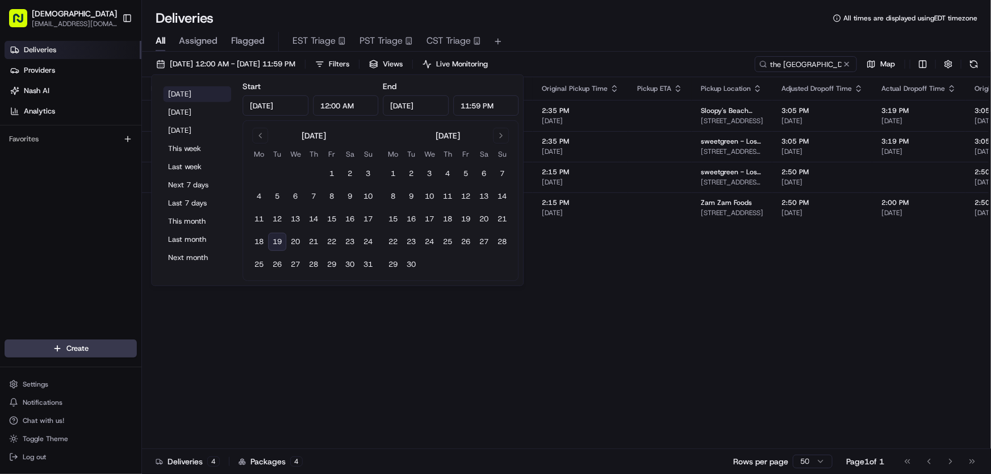
click at [185, 89] on button "Today" at bounding box center [197, 94] width 68 height 16
type input "Aug 19, 2025"
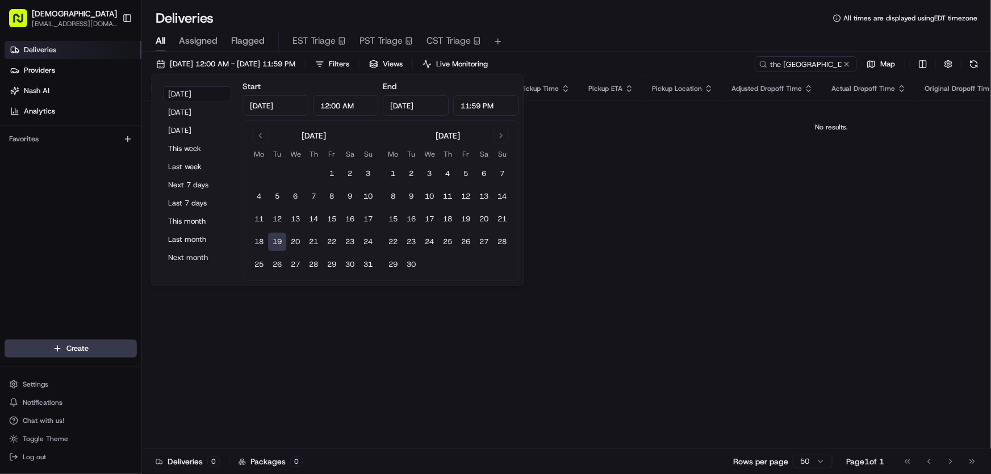
click at [598, 28] on div "All Assigned Flagged EST Triage PST Triage CST Triage" at bounding box center [566, 39] width 849 height 24
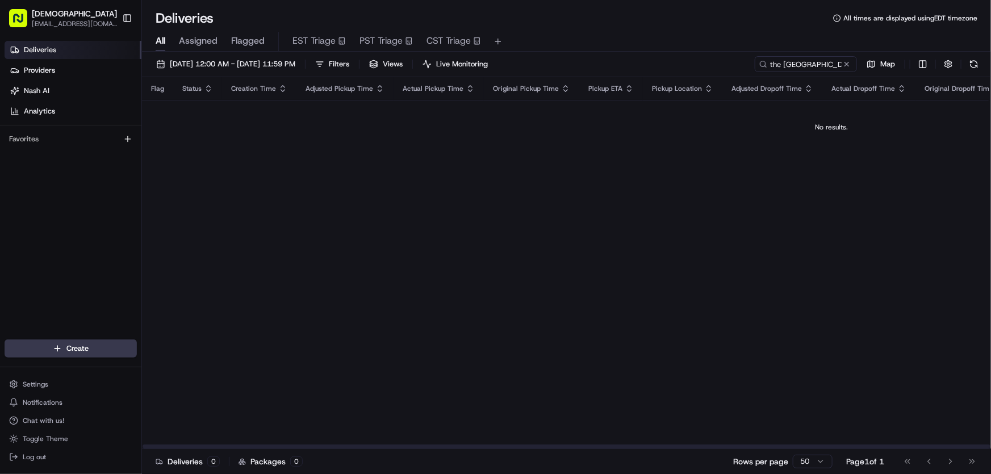
click at [623, 225] on div "Flag Status Creation Time Adjusted Pickup Time Actual Pickup Time Original Pick…" at bounding box center [831, 263] width 1379 height 372
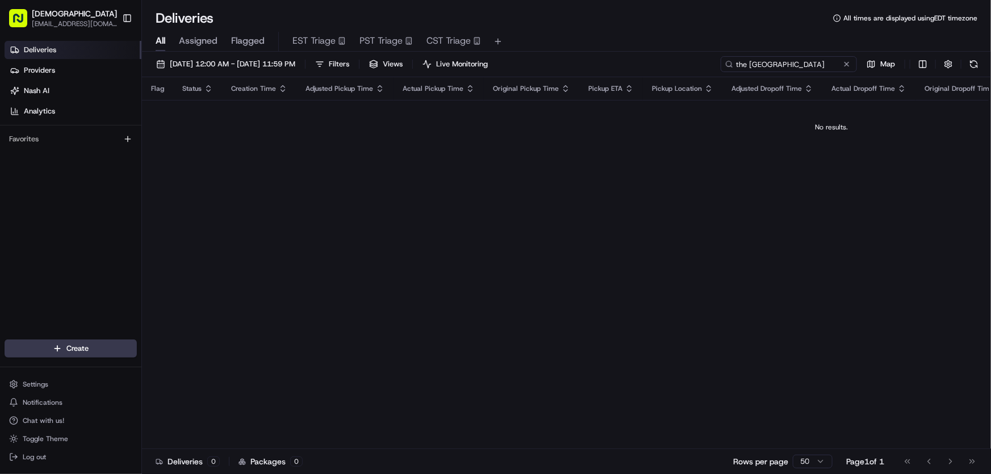
drag, startPoint x: 825, startPoint y: 62, endPoint x: 703, endPoint y: 72, distance: 122.5
click at [703, 72] on div "08/19/2025 12:00 AM - 08/19/2025 11:59 PM Filters Views Live Monitoring the los…" at bounding box center [566, 66] width 849 height 21
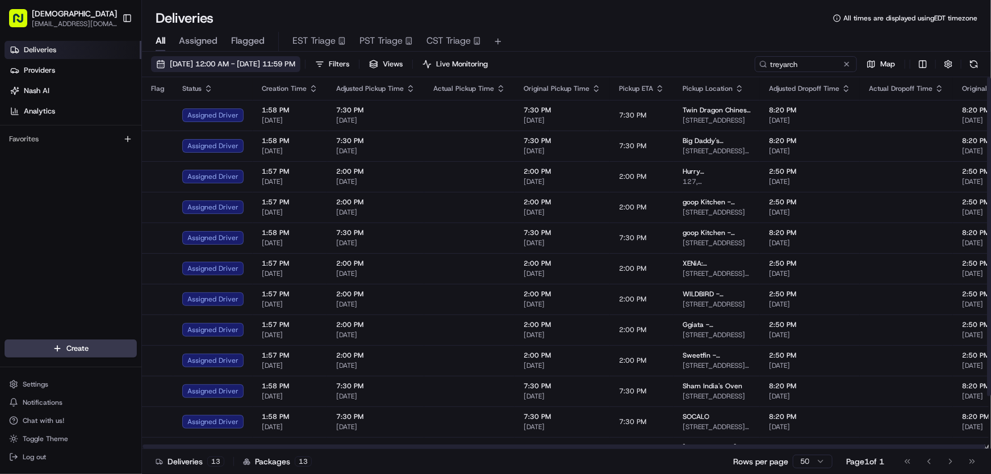
click at [190, 69] on span "08/19/2025 12:00 AM - 08/19/2025 11:59 PM" at bounding box center [232, 64] width 125 height 10
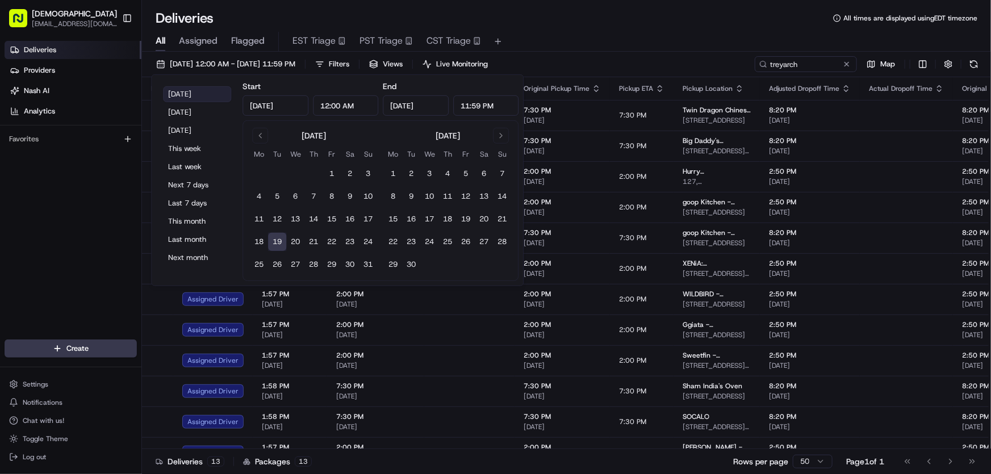
click at [187, 96] on button "Today" at bounding box center [197, 94] width 68 height 16
click at [627, 28] on div "All Assigned Flagged EST Triage PST Triage CST Triage" at bounding box center [566, 39] width 849 height 24
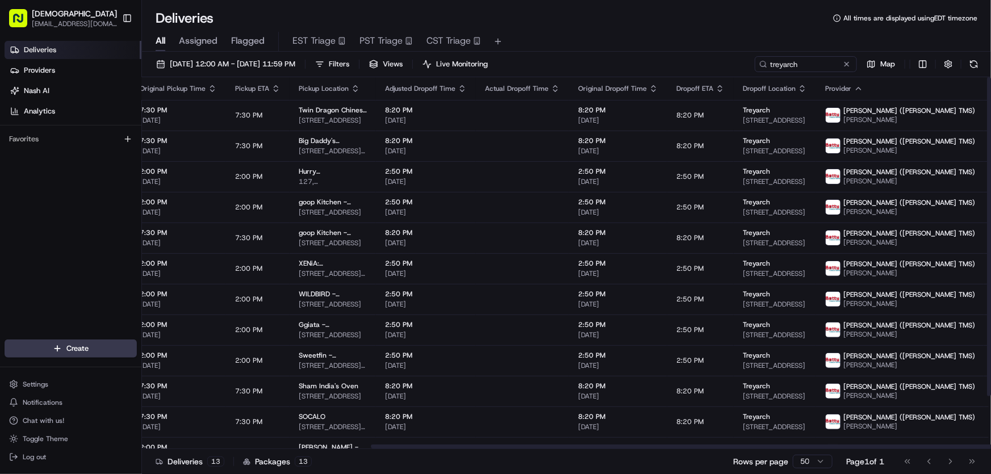
drag, startPoint x: 541, startPoint y: 445, endPoint x: 769, endPoint y: 443, distance: 228.3
click at [769, 445] on div at bounding box center [792, 447] width 843 height 4
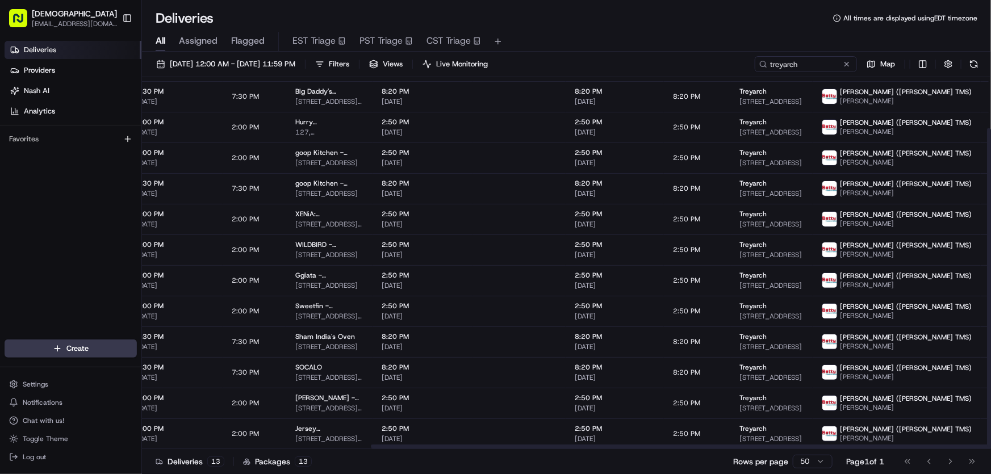
scroll to position [61, 387]
drag, startPoint x: 791, startPoint y: 60, endPoint x: 731, endPoint y: 61, distance: 60.8
click at [731, 61] on div "treyarch" at bounding box center [789, 64] width 136 height 16
type input "makemake"
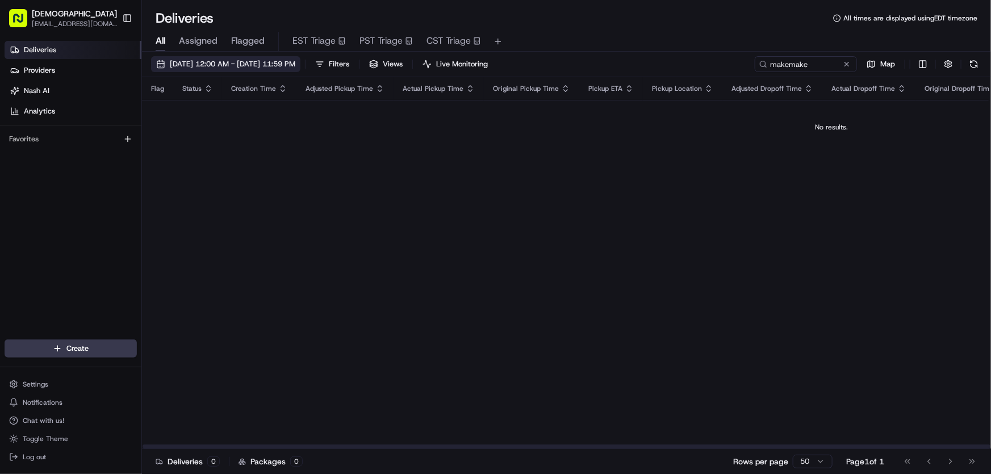
click at [216, 65] on span "08/19/2025 12:00 AM - 08/19/2025 11:59 PM" at bounding box center [232, 64] width 125 height 10
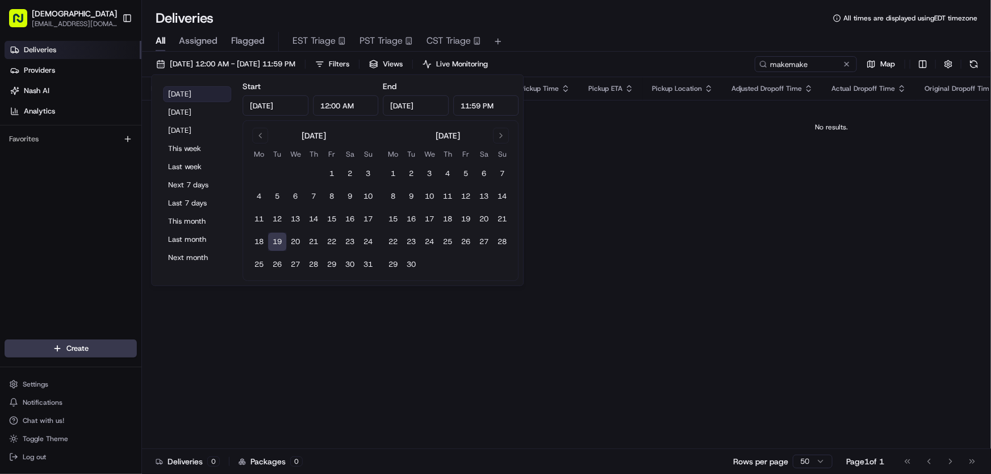
click at [192, 95] on button "Today" at bounding box center [197, 94] width 68 height 16
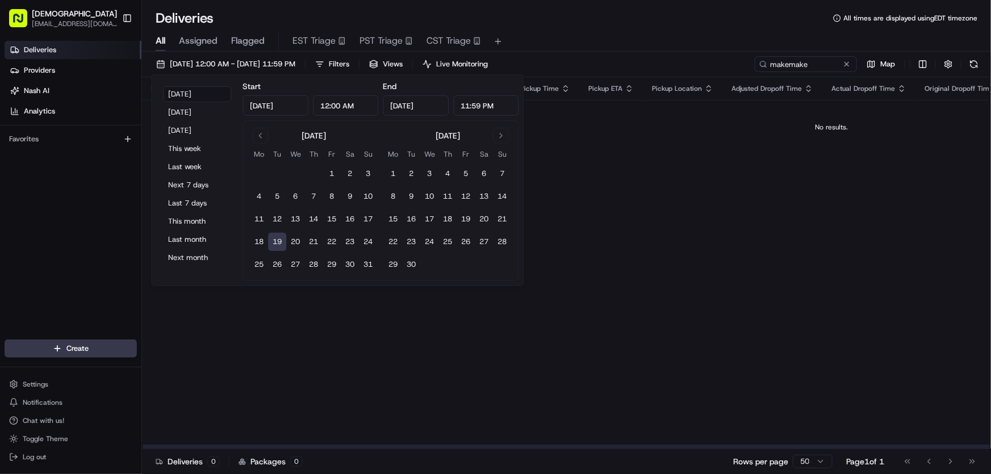
click at [663, 198] on div "Flag Status Creation Time Adjusted Pickup Time Actual Pickup Time Original Pick…" at bounding box center [831, 263] width 1379 height 372
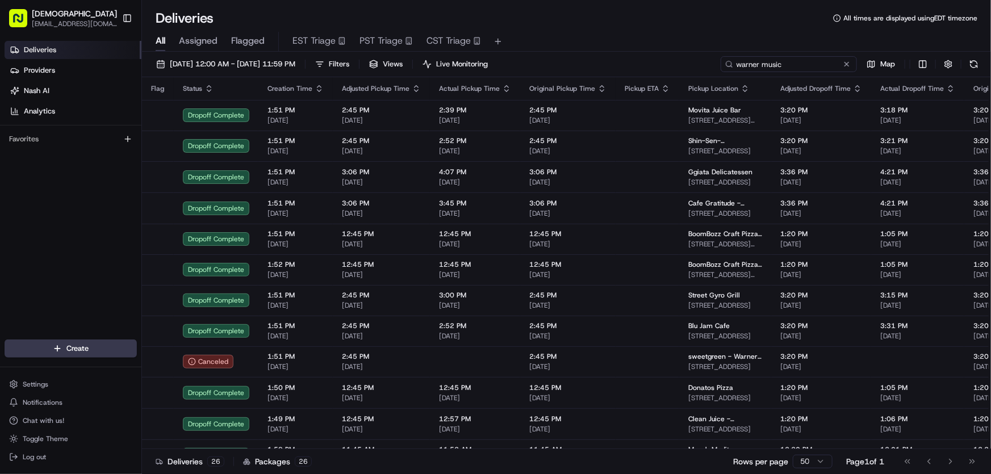
drag, startPoint x: 820, startPoint y: 62, endPoint x: 723, endPoint y: 65, distance: 97.2
click at [723, 65] on input "warner music" at bounding box center [789, 64] width 136 height 16
paste input "[STREET_ADDRESS]"
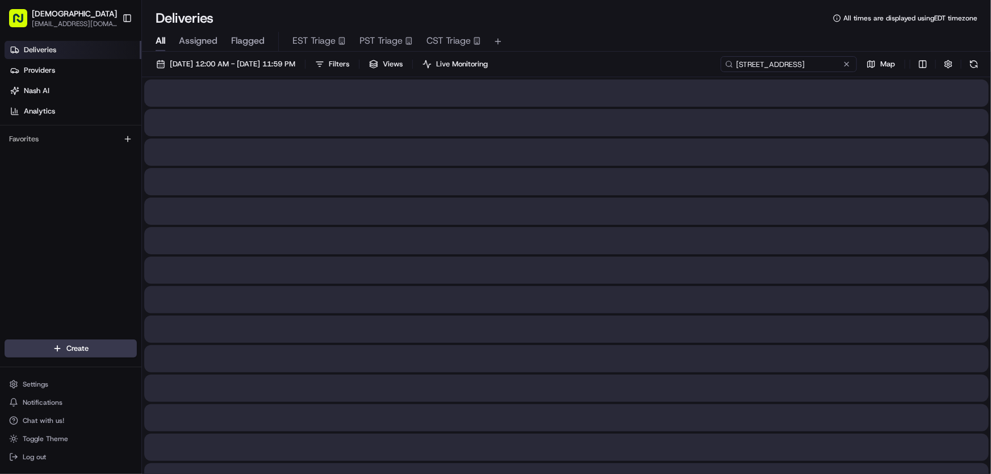
type input "[STREET_ADDRESS]"
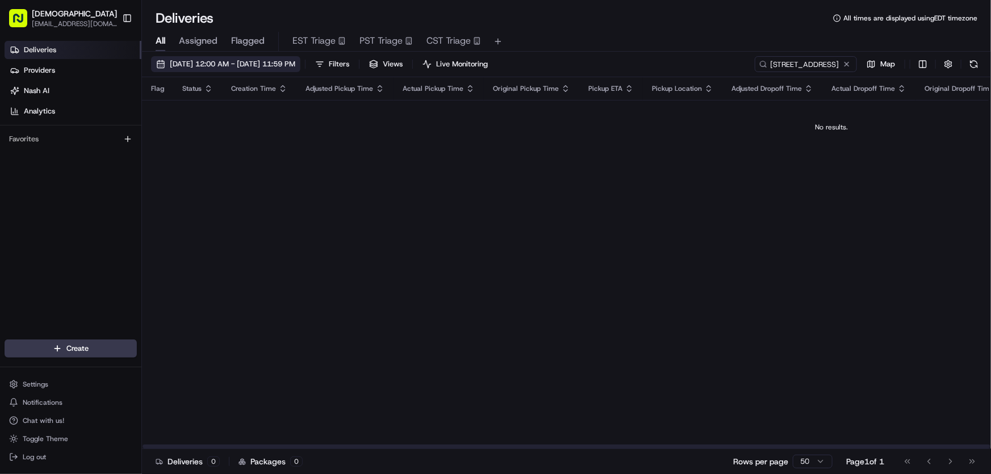
click at [238, 66] on span "[DATE] 12:00 AM - [DATE] 11:59 PM" at bounding box center [232, 64] width 125 height 10
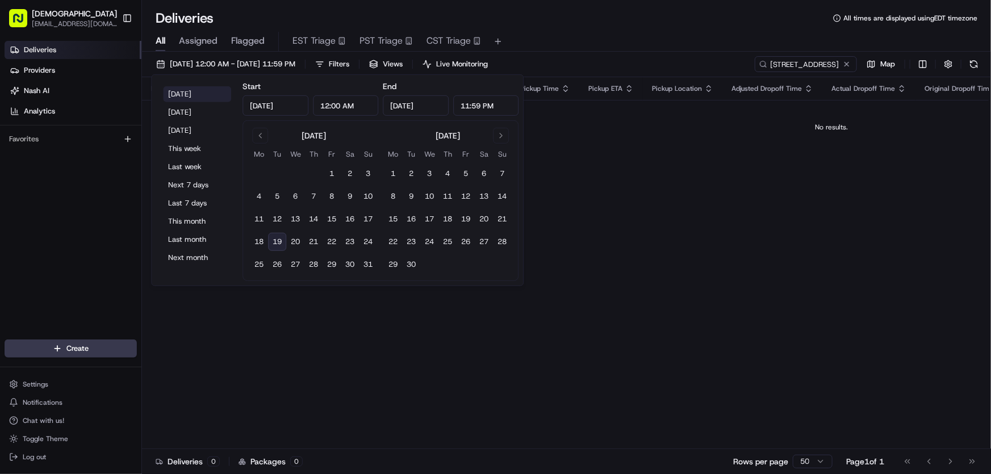
click at [196, 98] on button "[DATE]" at bounding box center [197, 94] width 68 height 16
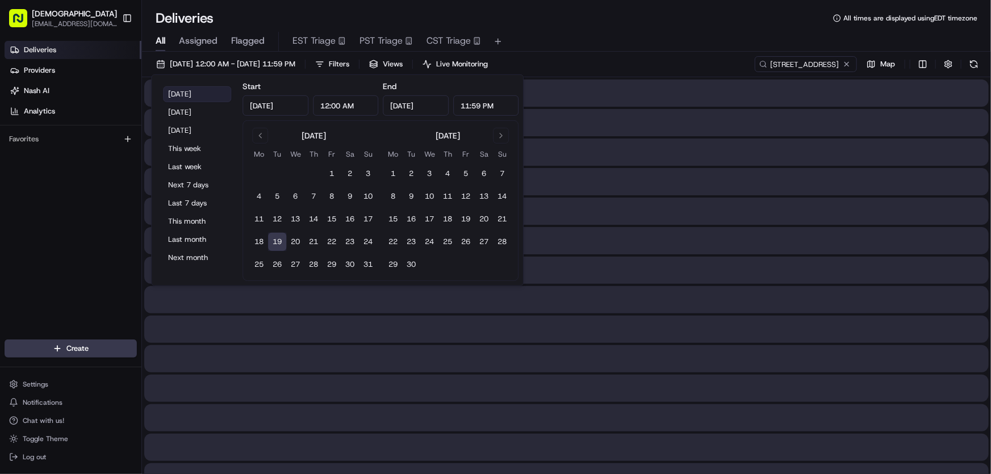
type input "[DATE]"
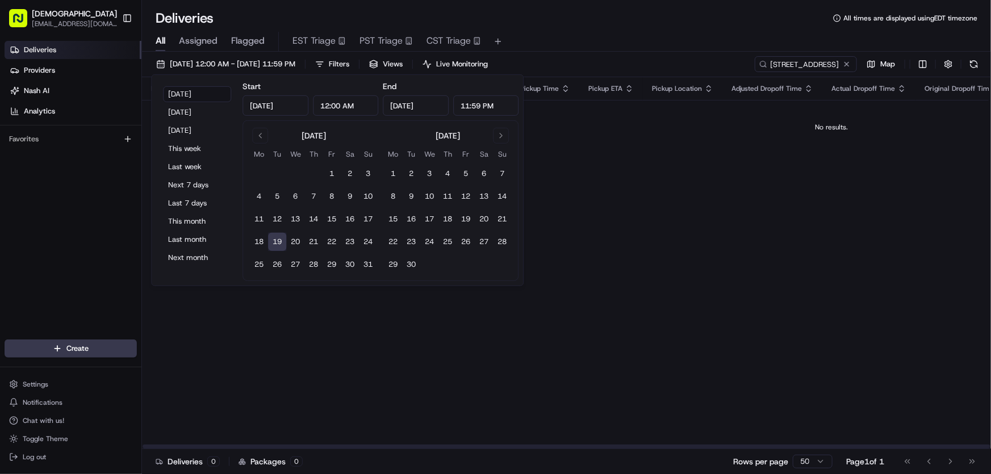
click at [656, 146] on td "No results." at bounding box center [831, 127] width 1379 height 55
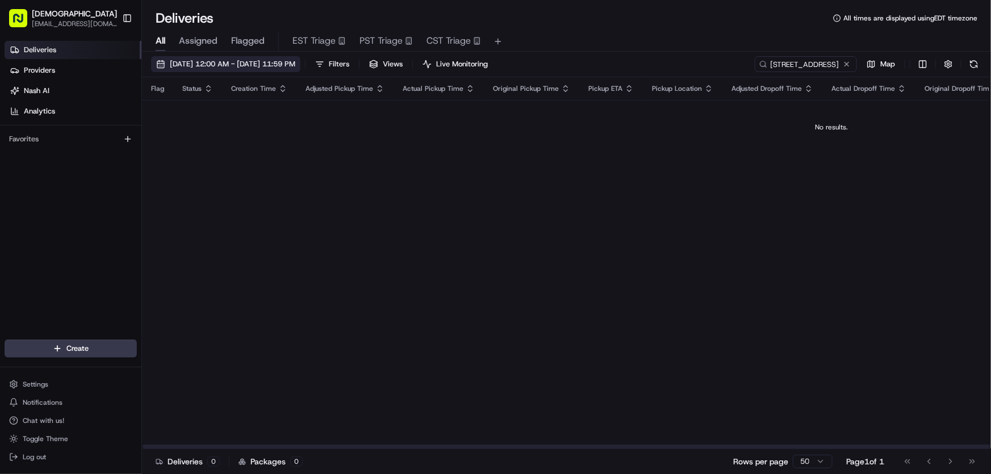
click at [262, 56] on button "[DATE] 12:00 AM - [DATE] 11:59 PM" at bounding box center [225, 64] width 149 height 16
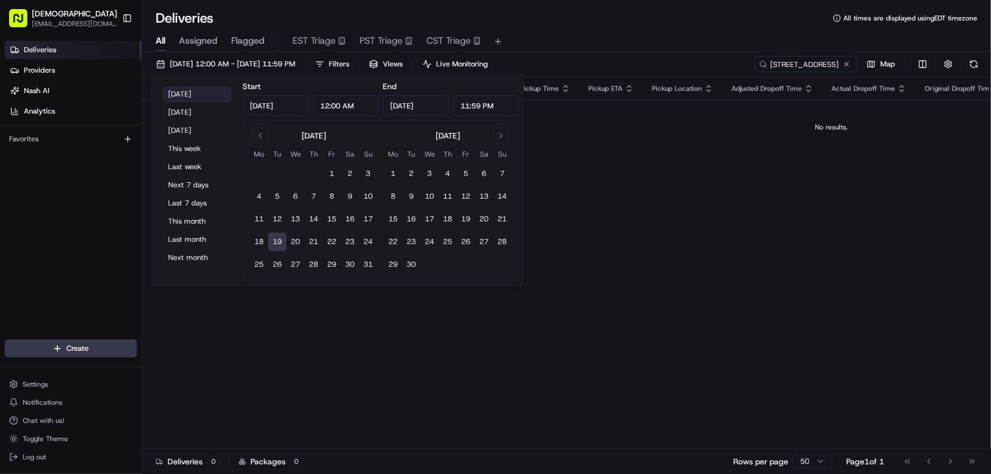
click at [172, 90] on button "Today" at bounding box center [197, 94] width 68 height 16
click at [572, 43] on div "All Assigned Flagged EST Triage PST Triage CST Triage" at bounding box center [566, 42] width 849 height 20
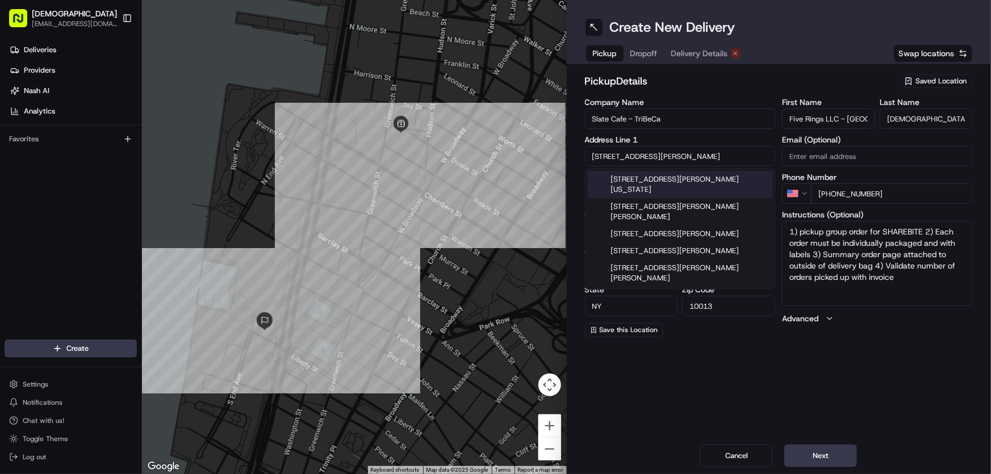
drag, startPoint x: 648, startPoint y: 159, endPoint x: 570, endPoint y: 157, distance: 78.4
click at [570, 157] on div "pickup Details Saved Location Company Name Slate Cafe - TriBeCa Address Line 1 …" at bounding box center [779, 205] width 425 height 282
paste input "225 Liberty St, New York, NY 10080, USA"
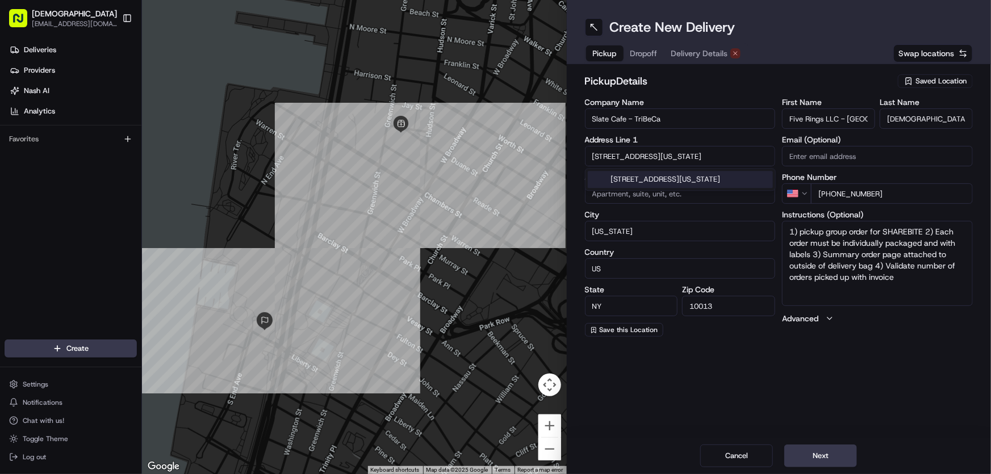
drag, startPoint x: 606, startPoint y: 157, endPoint x: 567, endPoint y: 158, distance: 39.2
click at [569, 158] on div "pickup Details Saved Location Company Name Slate Cafe - TriBeCa Address Line 1 …" at bounding box center [779, 205] width 425 height 282
click at [634, 181] on div "[STREET_ADDRESS][US_STATE]" at bounding box center [680, 179] width 185 height 17
type input "[STREET_ADDRESS][US_STATE]"
type input "United States"
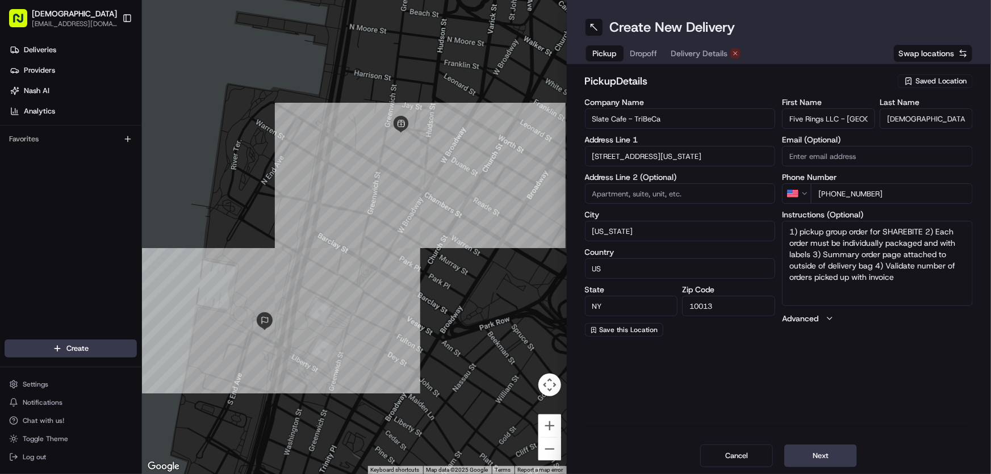
type input "10281"
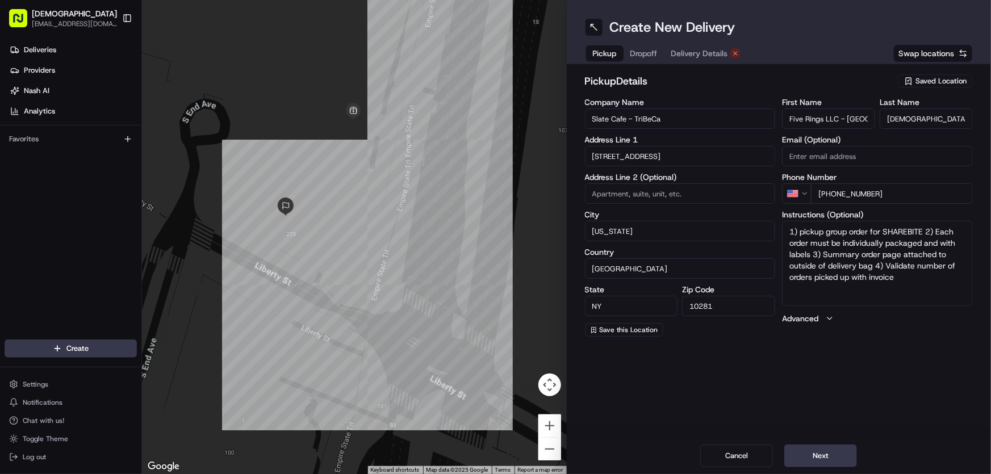
drag, startPoint x: 668, startPoint y: 118, endPoint x: 563, endPoint y: 120, distance: 104.5
click at [563, 120] on div "← Move left → Move right ↑ Move up ↓ Move down + Zoom in - Zoom out Home Jump l…" at bounding box center [566, 237] width 849 height 474
click at [678, 122] on input "Slate Cafe - TriBeCa" at bounding box center [680, 118] width 191 height 20
click at [636, 119] on input "Slate Cafe - TriBeCa" at bounding box center [680, 118] width 191 height 20
click at [662, 114] on input "Slate Cafe - TriBeCa" at bounding box center [680, 118] width 191 height 20
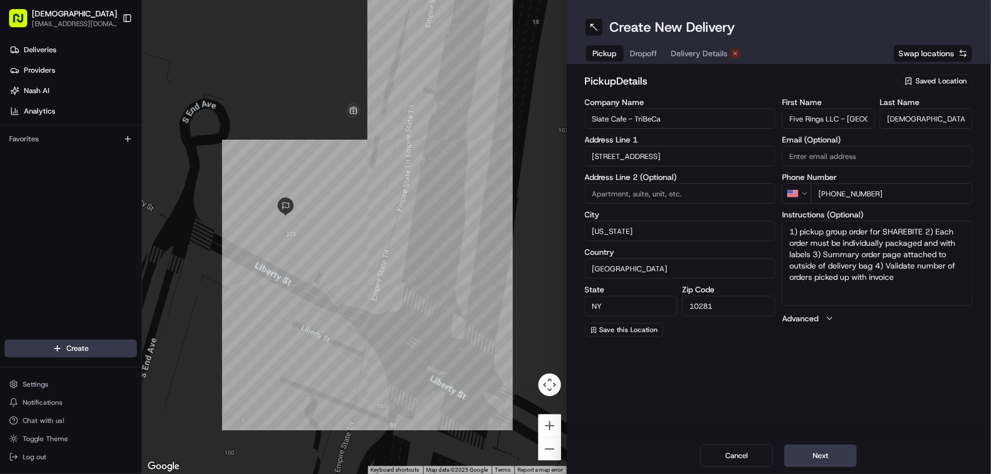
click at [664, 155] on input "375 Liberty Street" at bounding box center [680, 156] width 191 height 20
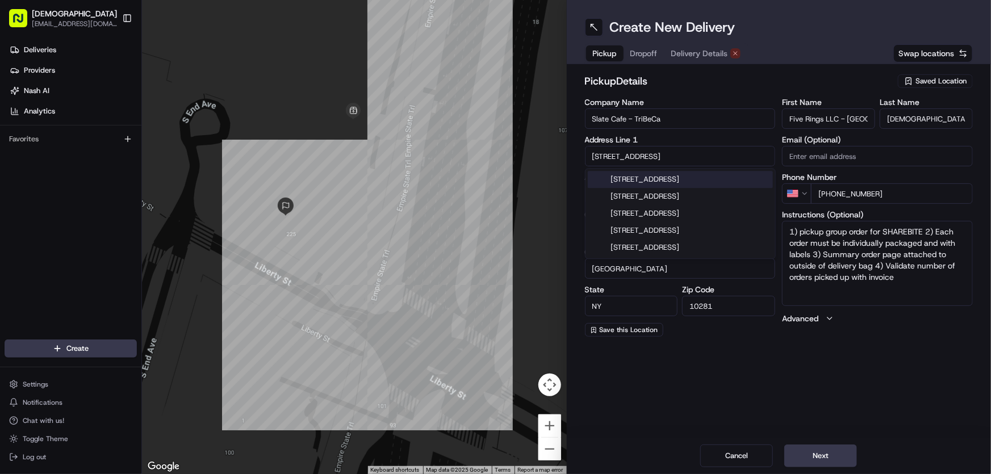
click at [688, 153] on input "375 Liberty Street" at bounding box center [680, 156] width 191 height 20
click at [700, 153] on input "375 Liberty Street" at bounding box center [680, 156] width 191 height 20
click at [695, 159] on input "375 Liberty Street" at bounding box center [680, 156] width 191 height 20
click at [772, 76] on h2 "pickup Details" at bounding box center [738, 81] width 307 height 16
drag, startPoint x: 659, startPoint y: 152, endPoint x: 590, endPoint y: 153, distance: 68.7
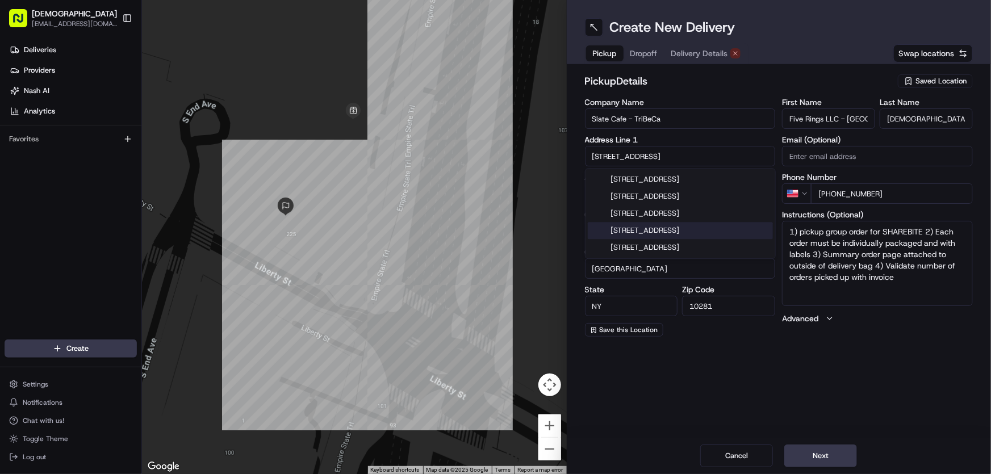
click at [590, 153] on input "375 Liberty Street" at bounding box center [680, 156] width 191 height 20
paste input "Five Rings LLC"
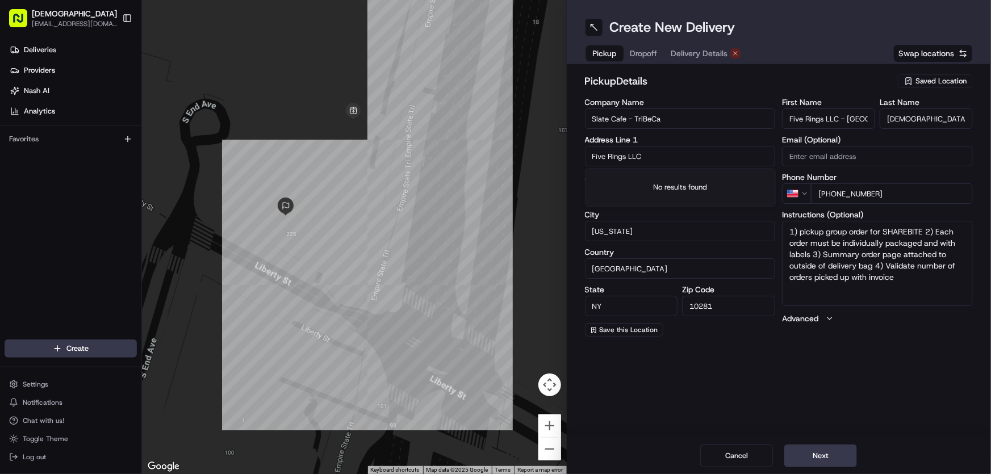
drag, startPoint x: 656, startPoint y: 152, endPoint x: 562, endPoint y: 151, distance: 94.8
click at [562, 151] on div "← Move left → Move right ↑ Move up ↓ Move down + Zoom in - Zoom out Home Jump l…" at bounding box center [566, 237] width 849 height 474
paste input "375 Liberty St, New York, NY 10281"
click at [669, 178] on div "375 Liberty St, New York, NY 10281" at bounding box center [680, 179] width 185 height 17
type input "375 Liberty Street"
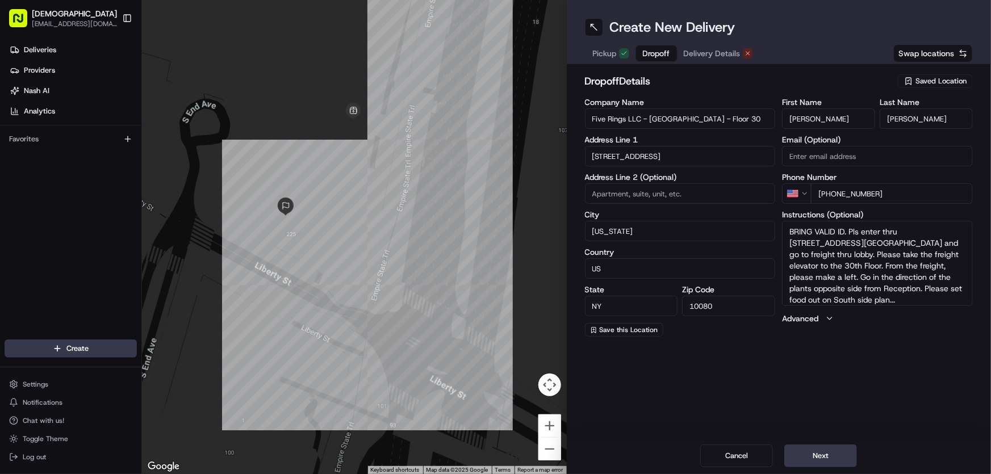
click at [643, 51] on span "Dropoff" at bounding box center [656, 53] width 27 height 11
click at [717, 52] on span "Delivery Details" at bounding box center [712, 53] width 57 height 11
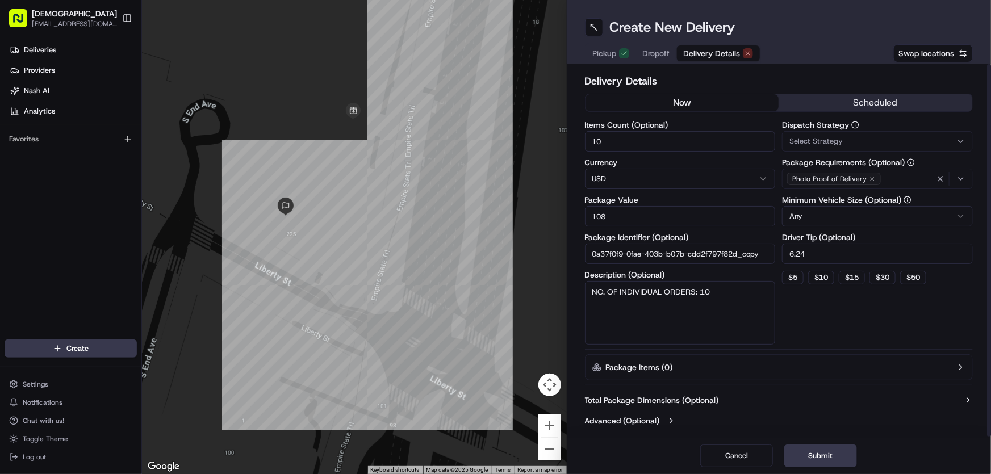
click at [687, 102] on button "now" at bounding box center [682, 102] width 194 height 17
click at [823, 453] on button "Submit" at bounding box center [820, 456] width 73 height 23
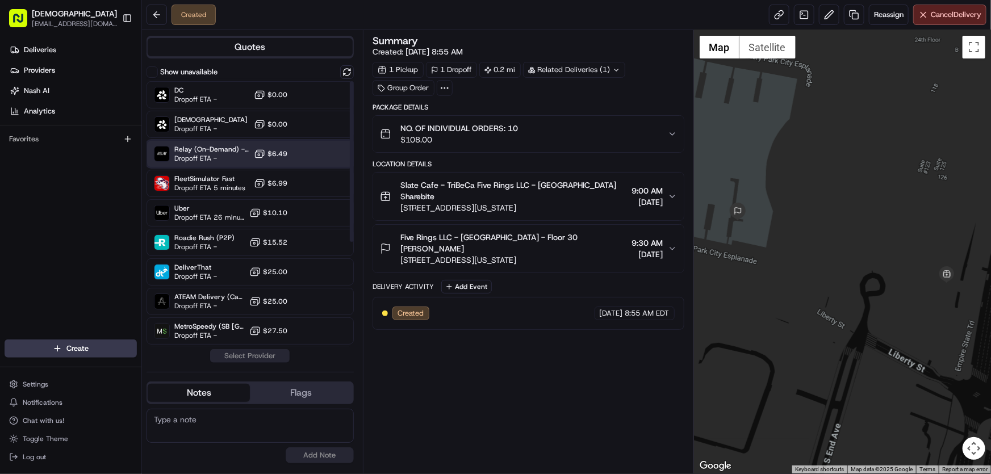
click at [189, 150] on span "Relay (On-Demand) - SB" at bounding box center [211, 149] width 75 height 9
click at [241, 355] on button "Assign Provider" at bounding box center [250, 356] width 81 height 14
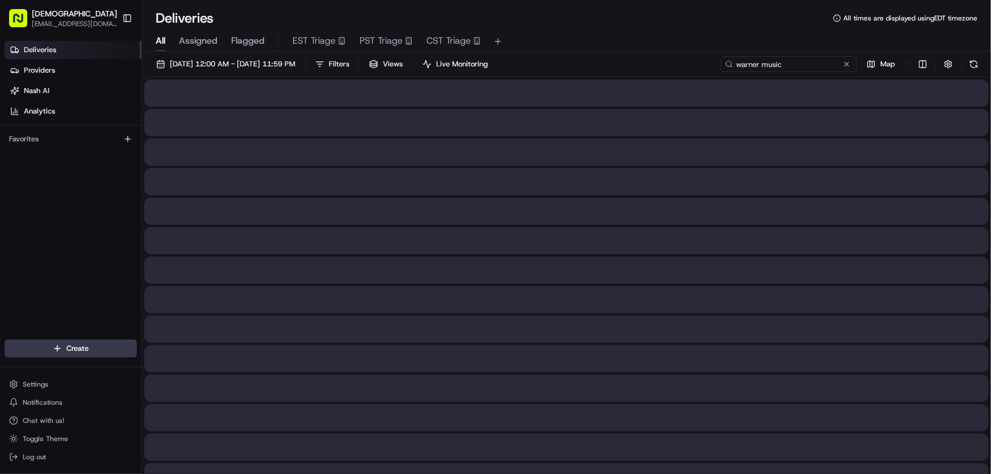
click at [806, 64] on input "warner music" at bounding box center [789, 64] width 136 height 16
drag, startPoint x: 738, startPoint y: 64, endPoint x: 698, endPoint y: 64, distance: 39.7
click at [698, 64] on div "[DATE] 12:00 AM - [DATE] 11:59 PM Filters Views Live Monitoring warner music Map" at bounding box center [566, 66] width 849 height 21
paste input "[STREET_ADDRESS]"
click at [747, 61] on input "[STREET_ADDRESS]" at bounding box center [789, 64] width 136 height 16
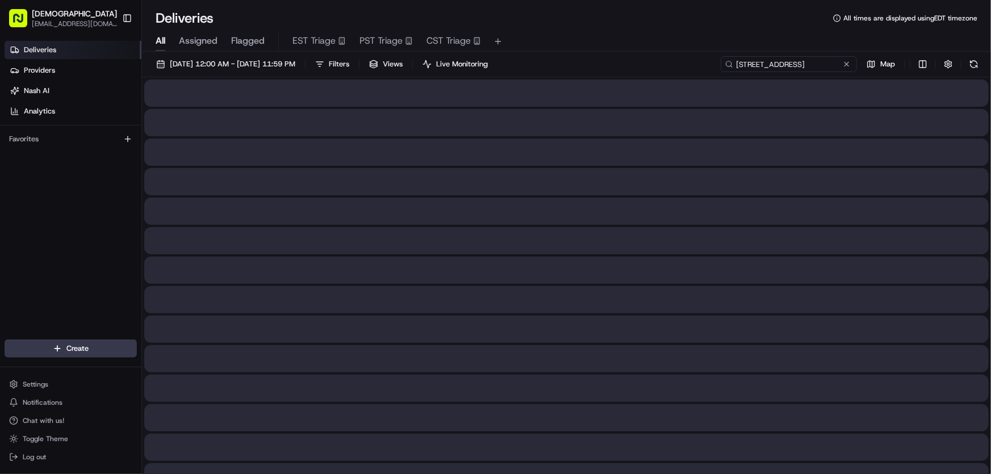
drag, startPoint x: 749, startPoint y: 62, endPoint x: 704, endPoint y: 62, distance: 45.4
click at [704, 62] on div "[DATE] 12:00 AM - [DATE] 11:59 PM Filters Views Live Monitoring [STREET_ADDRESS]" at bounding box center [566, 66] width 849 height 21
click at [809, 64] on input "[STREET_ADDRESS]" at bounding box center [789, 64] width 136 height 16
type input "[STREET_ADDRESS]"
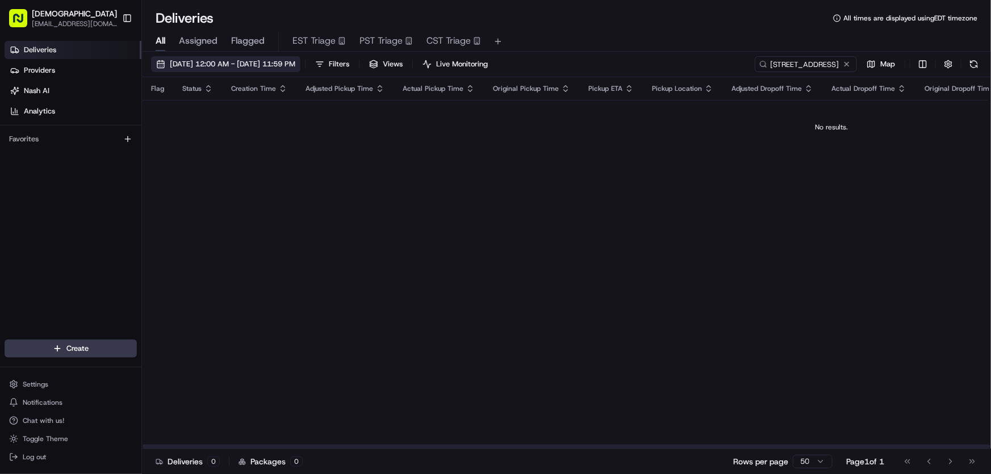
click at [267, 66] on span "[DATE] 12:00 AM - [DATE] 11:59 PM" at bounding box center [232, 64] width 125 height 10
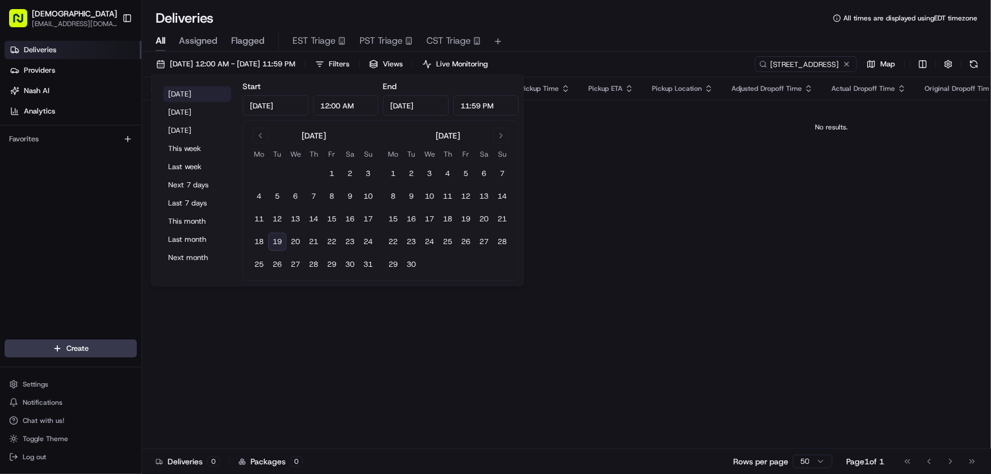
click at [185, 98] on button "[DATE]" at bounding box center [197, 94] width 68 height 16
type input "[DATE]"
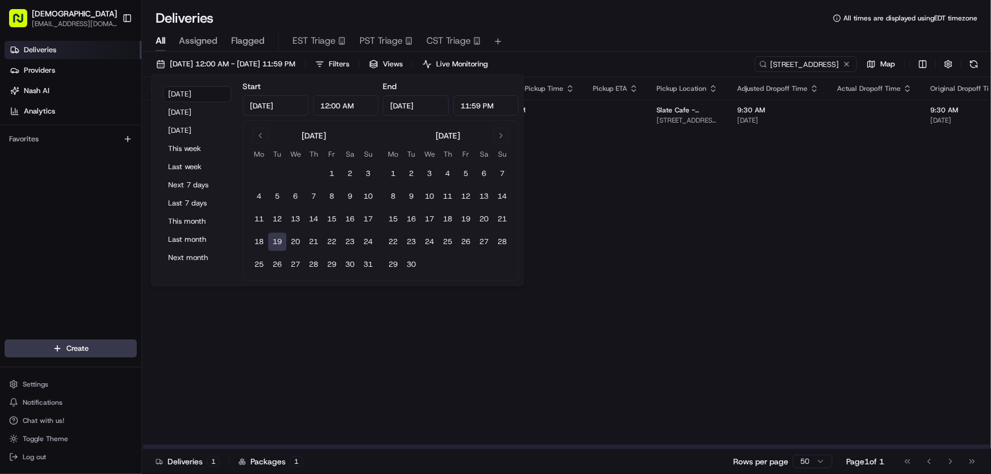
click at [685, 207] on div "Flag Status Creation Time Adjusted Pickup Time Actual Pickup Time Original Pick…" at bounding box center [868, 263] width 1453 height 372
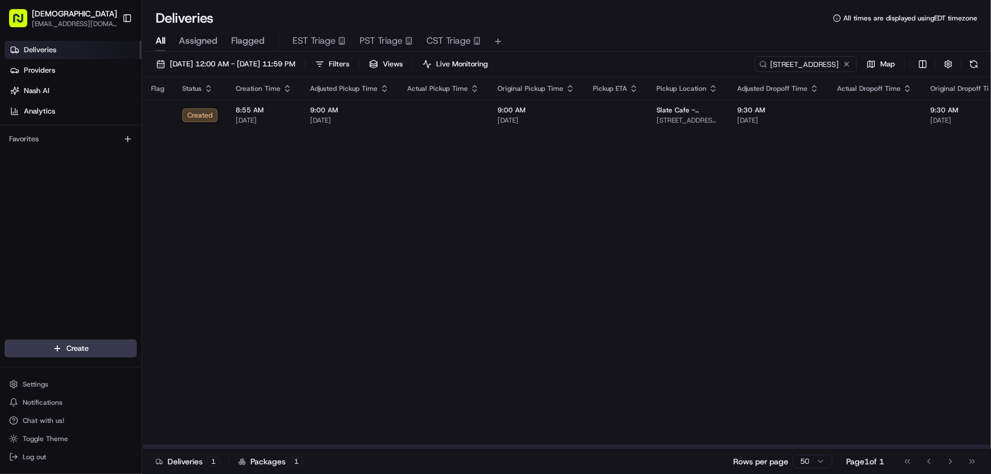
drag, startPoint x: 542, startPoint y: 447, endPoint x: 449, endPoint y: 440, distance: 93.9
click at [449, 445] on div at bounding box center [567, 447] width 848 height 4
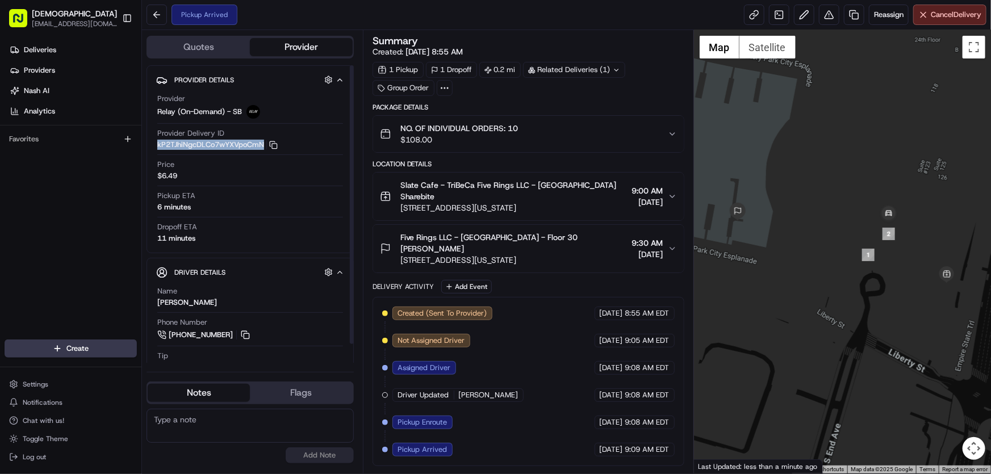
drag, startPoint x: 156, startPoint y: 143, endPoint x: 267, endPoint y: 144, distance: 110.7
click at [267, 144] on div "Provider Relay (On-Demand) - SB Provider Delivery ID kP2TJhiNgcDLCo7wYXVpoCmN C…" at bounding box center [250, 168] width 188 height 159
copy button "kP2TJhiNgcDLCo7wYXVpoCmN"
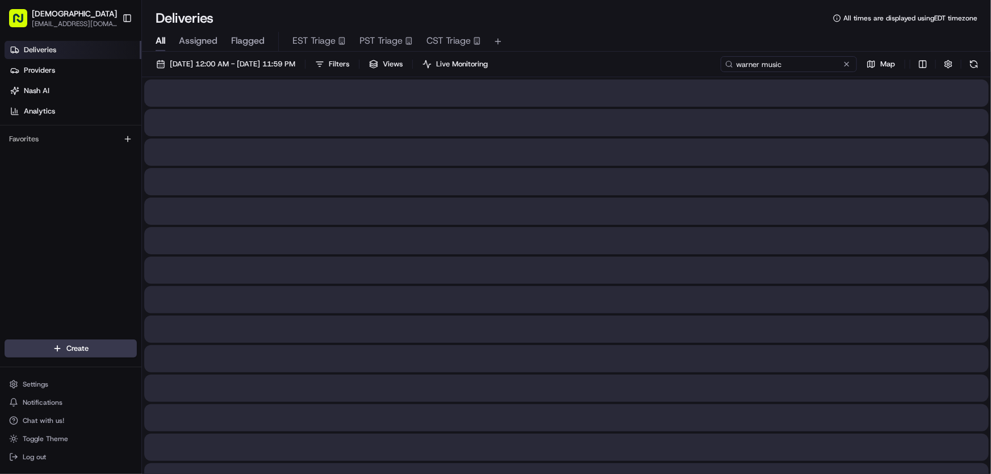
click at [800, 68] on input "warner music" at bounding box center [789, 64] width 136 height 16
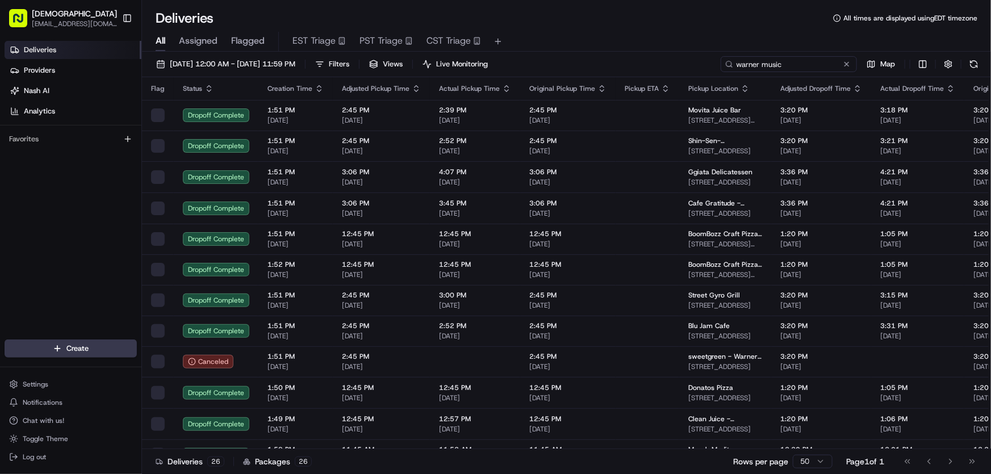
drag, startPoint x: 822, startPoint y: 62, endPoint x: 697, endPoint y: 63, distance: 125.5
click at [697, 63] on div "08/29/2023 12:00 AM - 08/29/2023 11:59 PM Filters Views Live Monitoring warner …" at bounding box center [566, 66] width 849 height 21
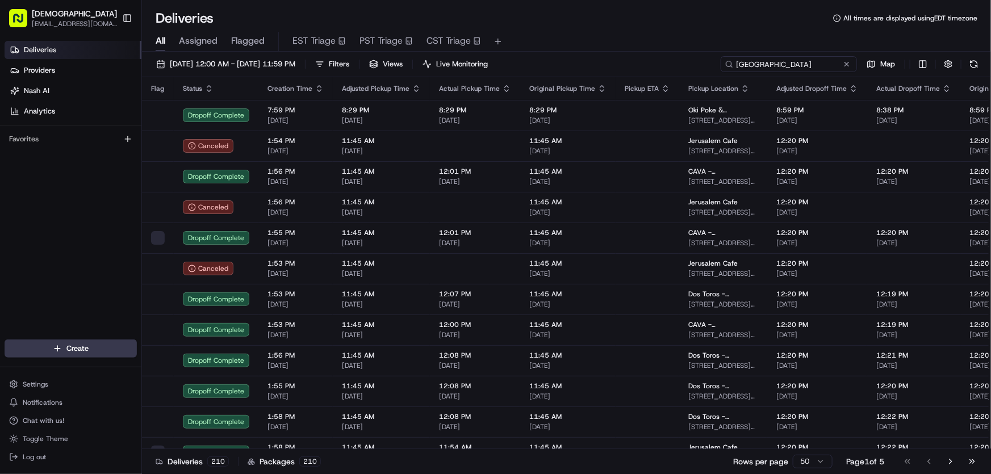
click at [782, 65] on input "lexington" at bounding box center [789, 64] width 136 height 16
type input "lexington partners"
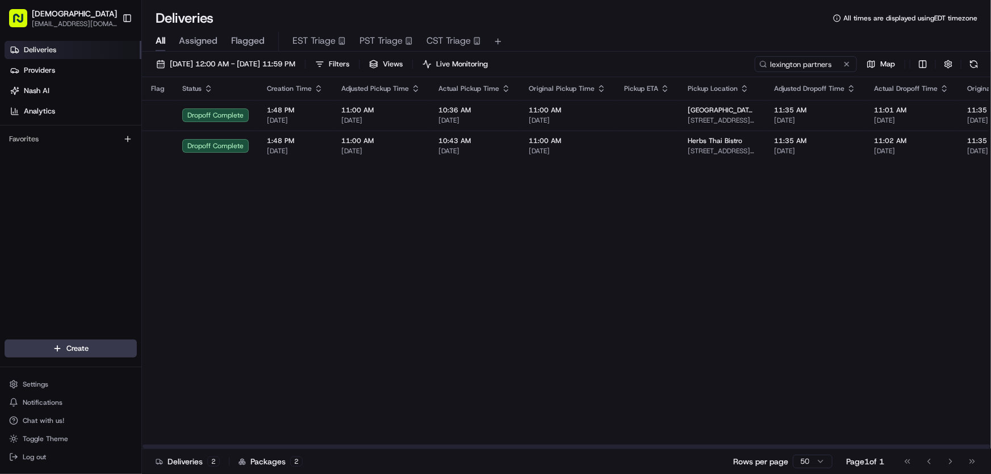
click at [241, 53] on div "08/29/2023 12:00 AM - 08/29/2023 11:59 PM Filters Views Live Monitoring lexingt…" at bounding box center [566, 264] width 849 height 425
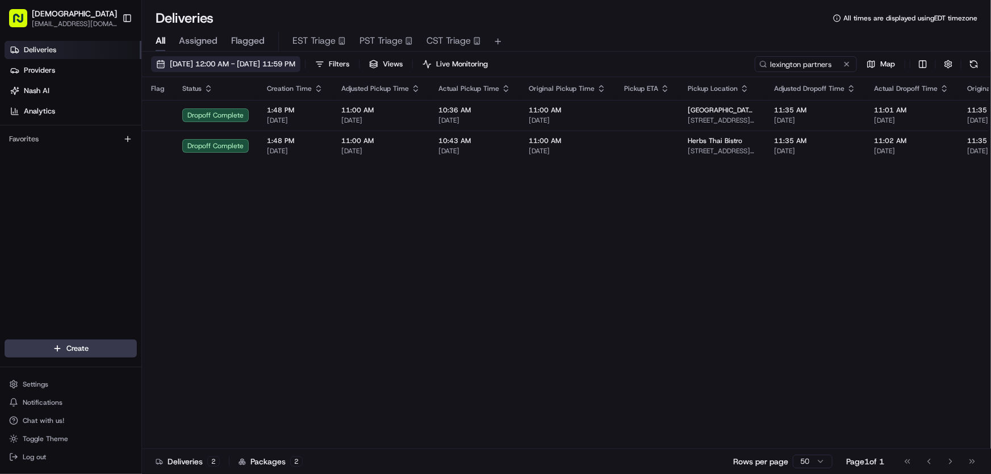
click at [239, 57] on button "08/29/2023 12:00 AM - 08/29/2023 11:59 PM" at bounding box center [225, 64] width 149 height 16
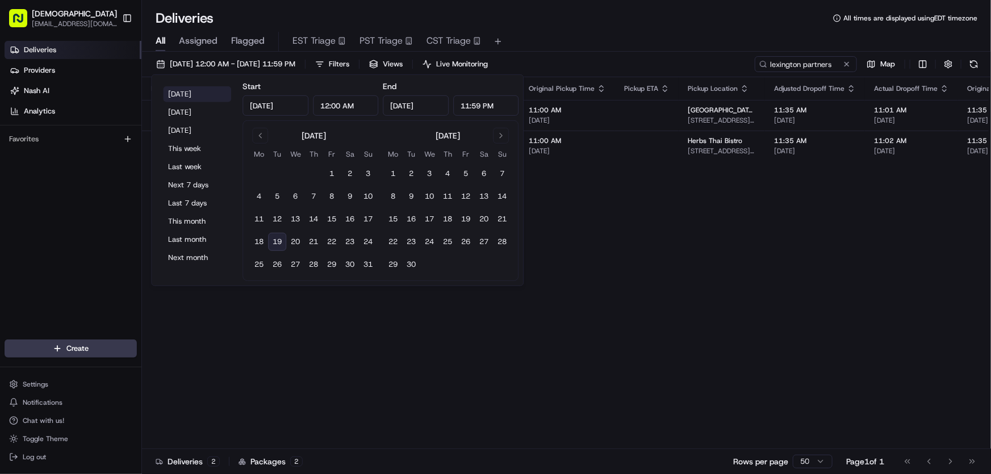
click at [192, 92] on button "Today" at bounding box center [197, 94] width 68 height 16
type input "Aug 19, 2025"
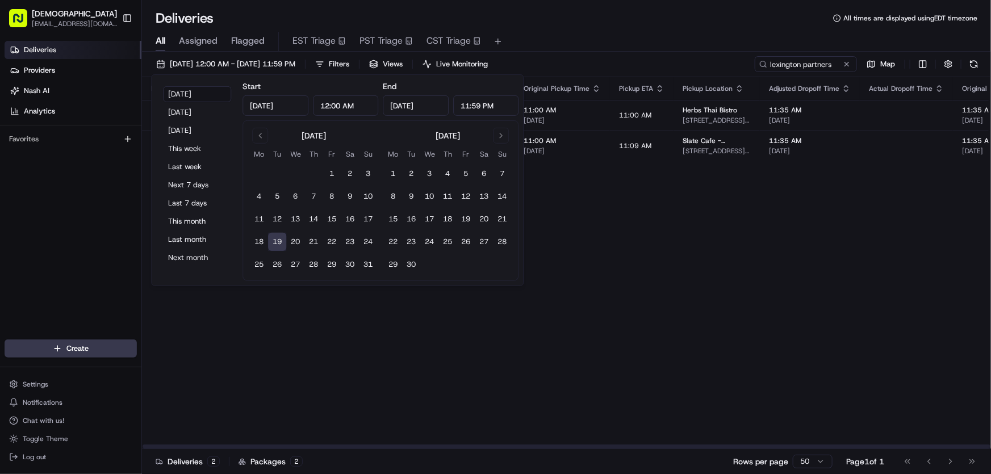
click at [662, 25] on div "Deliveries All times are displayed using EDT timezone" at bounding box center [566, 18] width 849 height 18
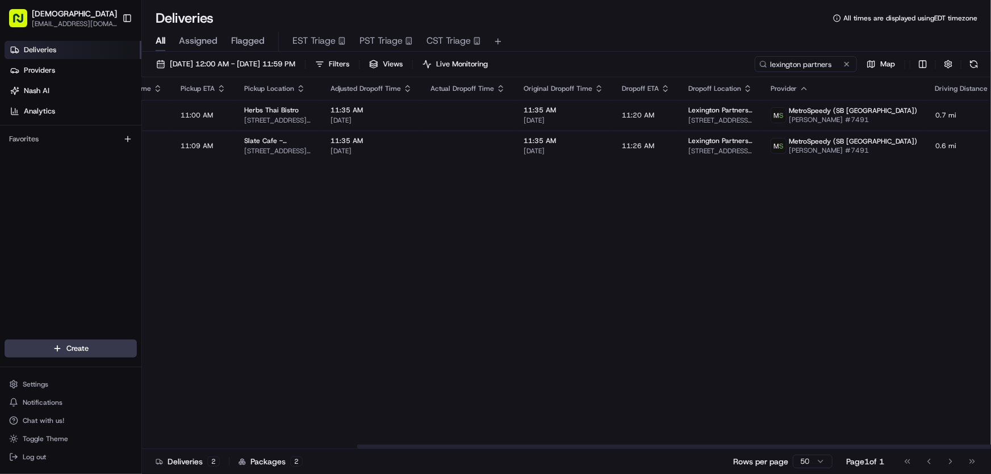
scroll to position [0, 491]
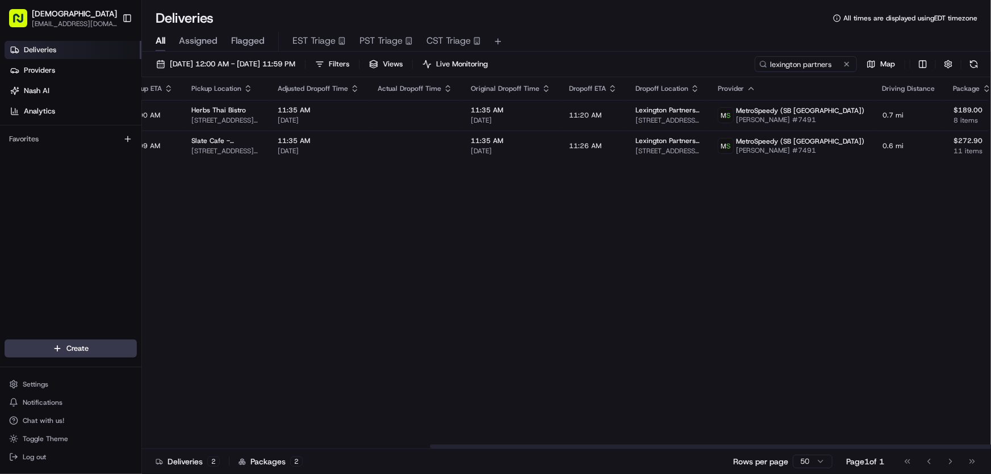
drag, startPoint x: 532, startPoint y: 447, endPoint x: 819, endPoint y: 443, distance: 287.3
click at [819, 445] on div at bounding box center [854, 447] width 848 height 4
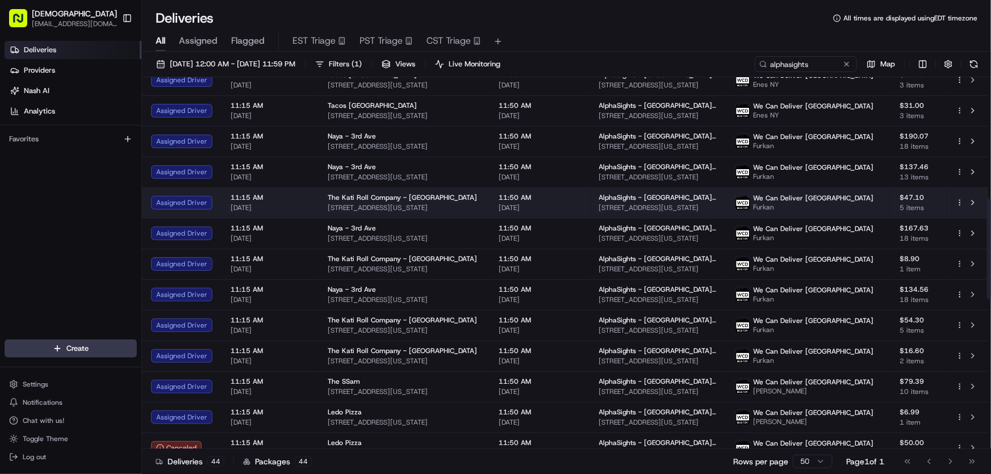
scroll to position [361, 0]
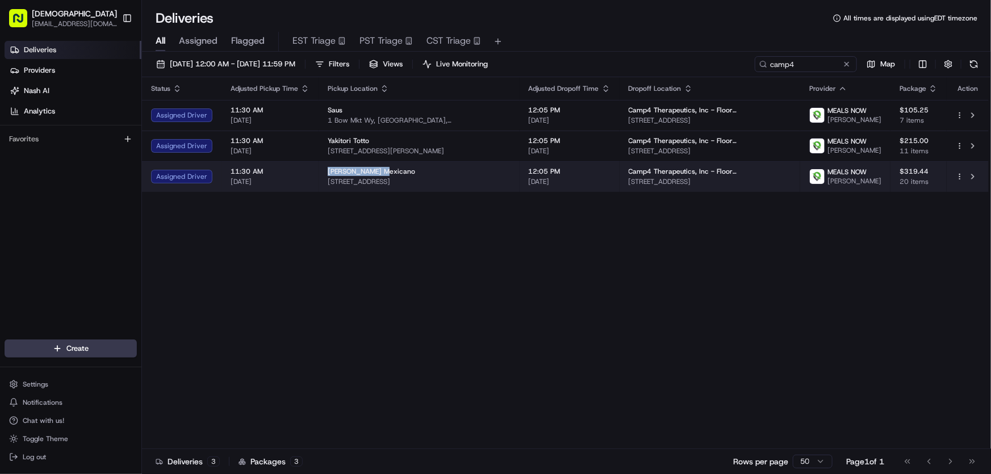
drag, startPoint x: 325, startPoint y: 169, endPoint x: 387, endPoint y: 168, distance: 61.3
click at [387, 168] on div "Rincon Mexicano" at bounding box center [419, 171] width 183 height 9
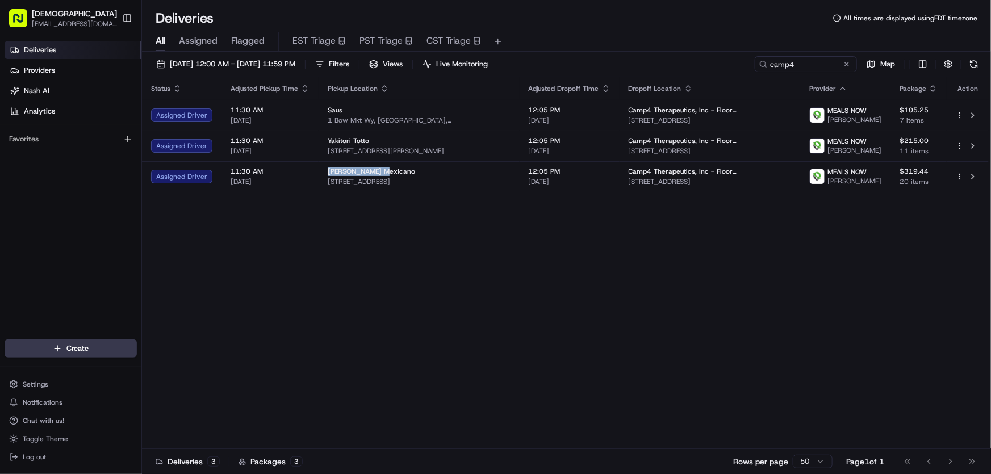
copy span "Rincon Mexicano"
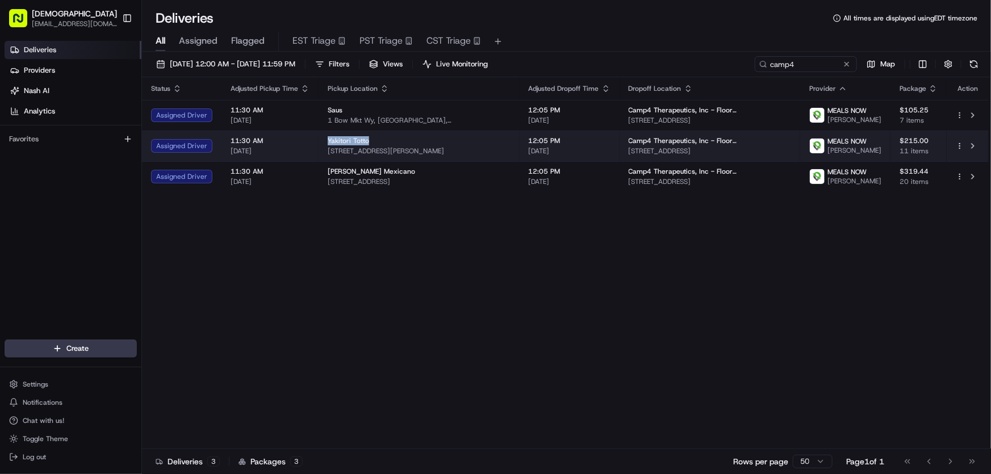
drag, startPoint x: 323, startPoint y: 140, endPoint x: 370, endPoint y: 141, distance: 46.6
click at [370, 141] on td "Yakitori Totto 455 Foley St, Somerville, MA 02145, USA" at bounding box center [419, 146] width 201 height 31
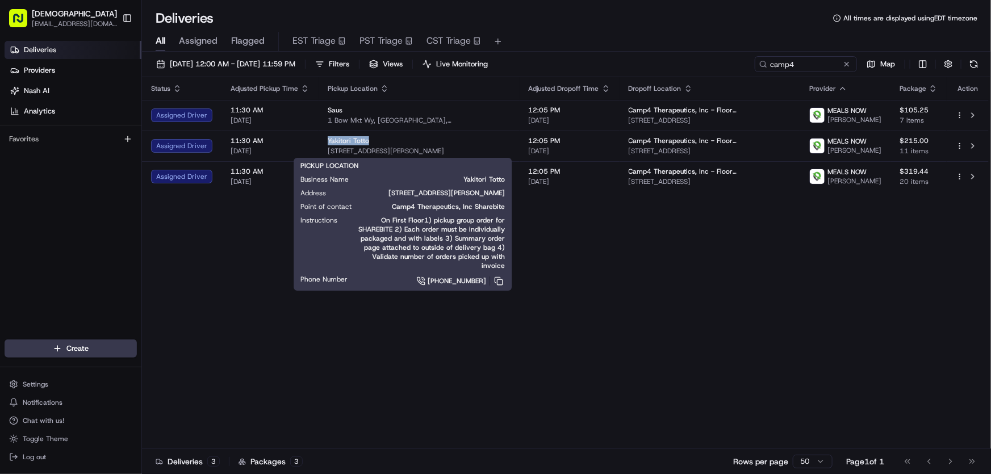
copy span "Yakitori Totto"
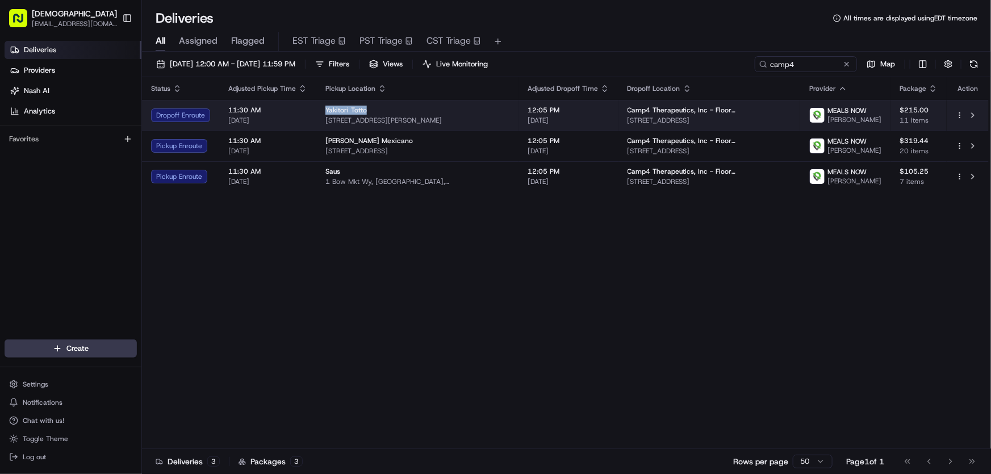
drag, startPoint x: 338, startPoint y: 107, endPoint x: 411, endPoint y: 181, distance: 104.0
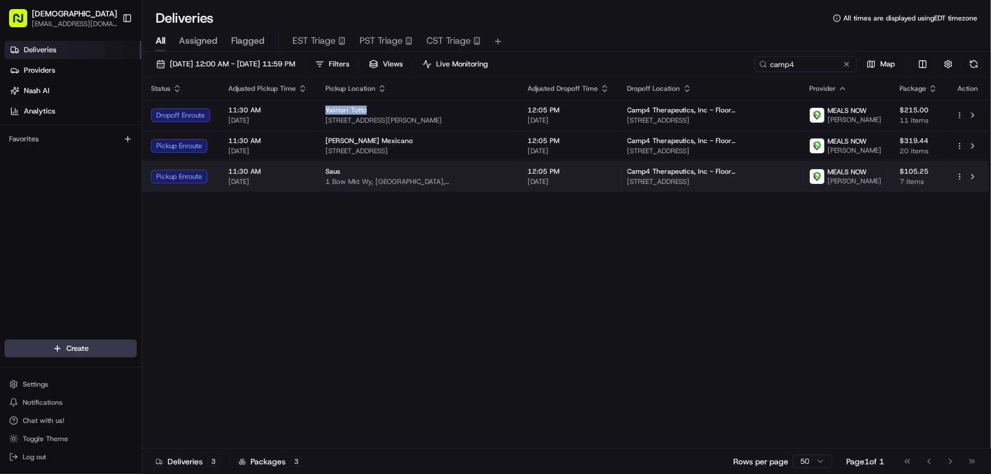
click at [378, 106] on td "Yakitori Totto 455 Foley St, Somerville, MA 02145, USA" at bounding box center [417, 115] width 202 height 31
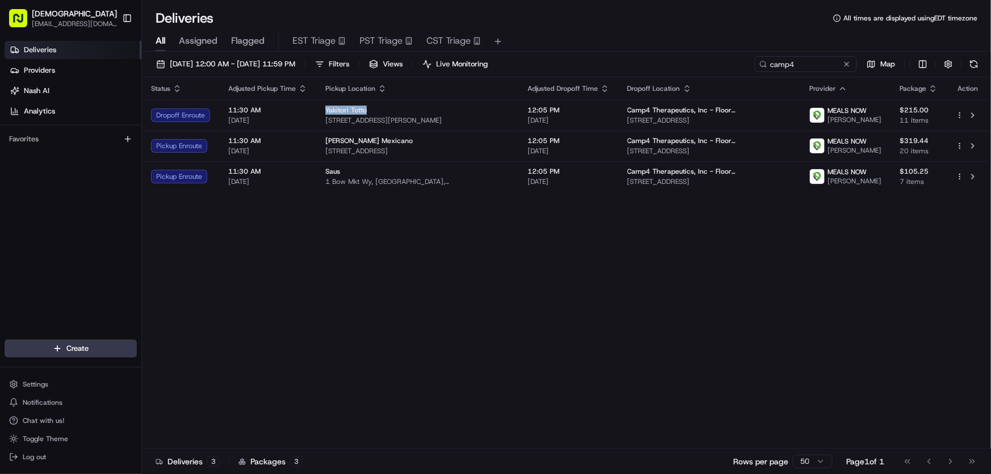
copy span "Yakitori Totto"
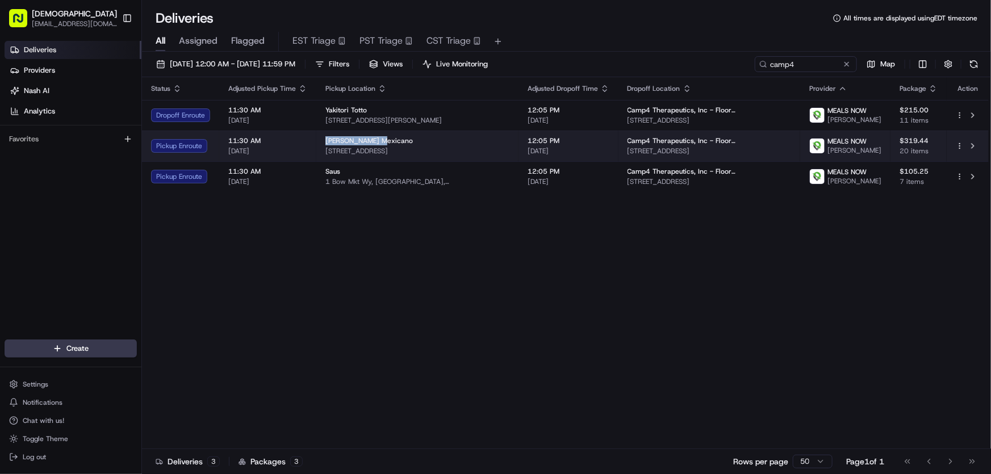
drag, startPoint x: 325, startPoint y: 138, endPoint x: 385, endPoint y: 139, distance: 60.2
click at [385, 139] on div "Rincon Mexicano" at bounding box center [417, 140] width 184 height 9
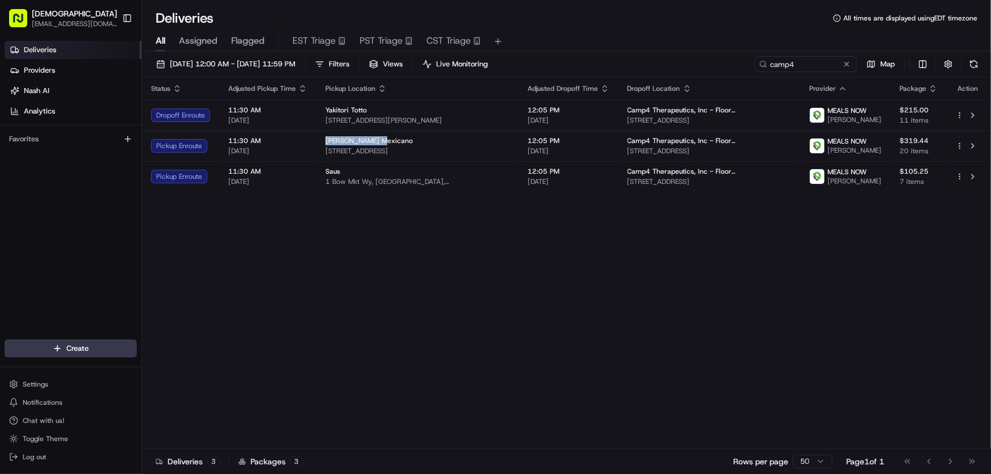
copy span "Rincon Mexicano"
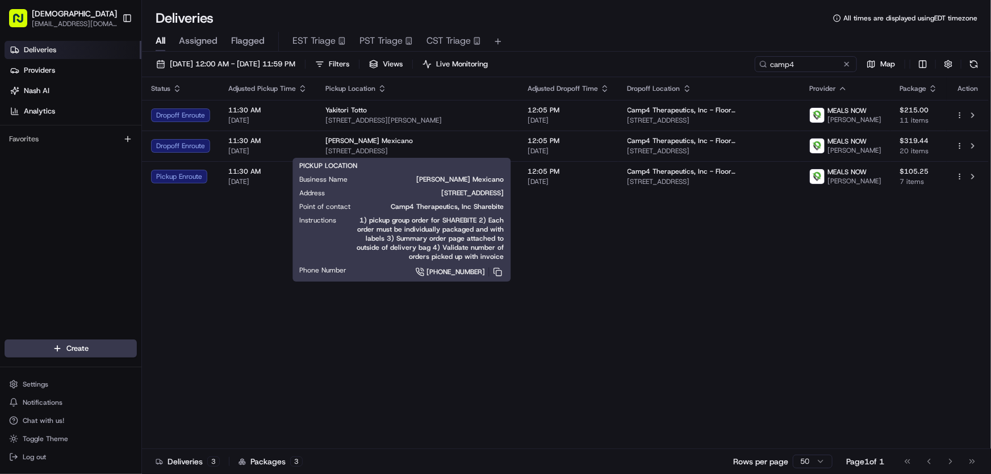
click at [338, 227] on div "Instructions 1) pickup group order for SHAREBITE 2) Each order must be individu…" at bounding box center [401, 238] width 204 height 45
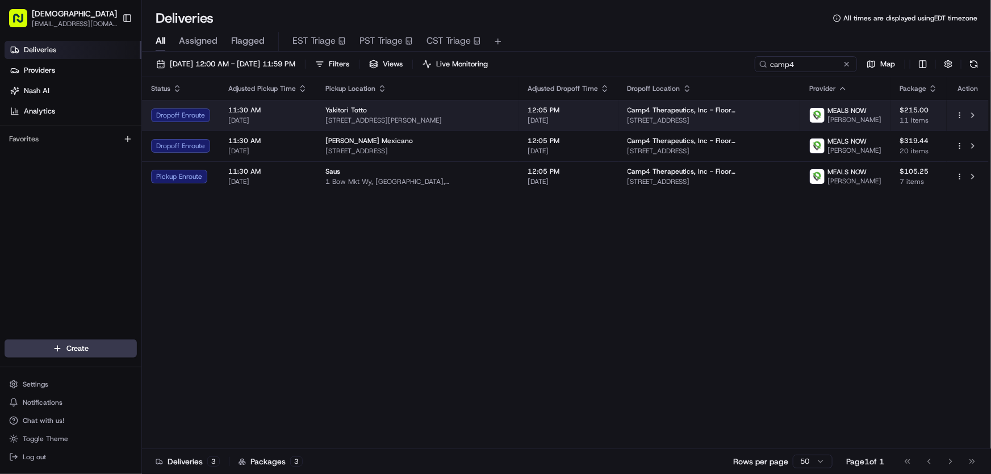
drag, startPoint x: 459, startPoint y: 116, endPoint x: 326, endPoint y: 122, distance: 132.4
click at [326, 122] on span "455 Foley St, Somerville, MA 02145, USA" at bounding box center [417, 120] width 184 height 9
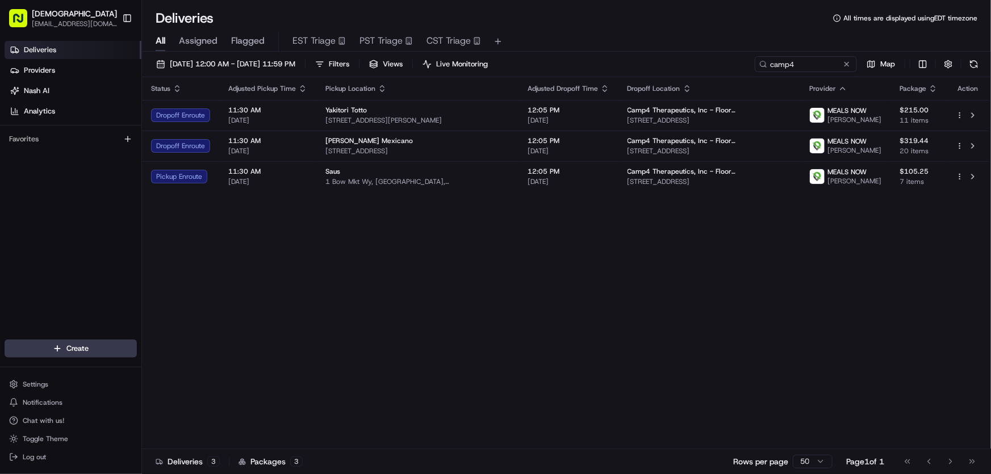
copy span "455 Foley St, Somerville, MA 02145, USA"
click at [369, 264] on div "Status Adjusted Pickup Time Pickup Location Adjusted Dropoff Time Dropoff Locat…" at bounding box center [565, 263] width 847 height 372
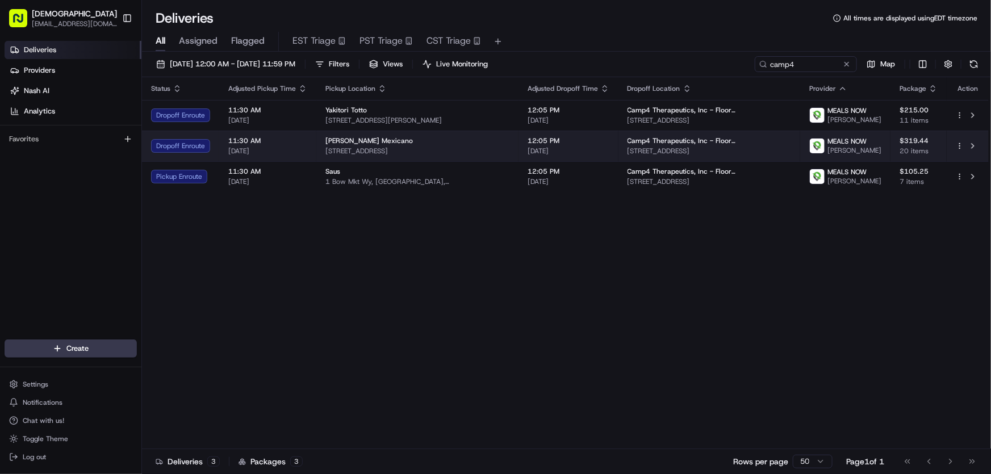
click at [379, 146] on span "99 Broadway, Somerville, MA 02145, USA" at bounding box center [417, 150] width 184 height 9
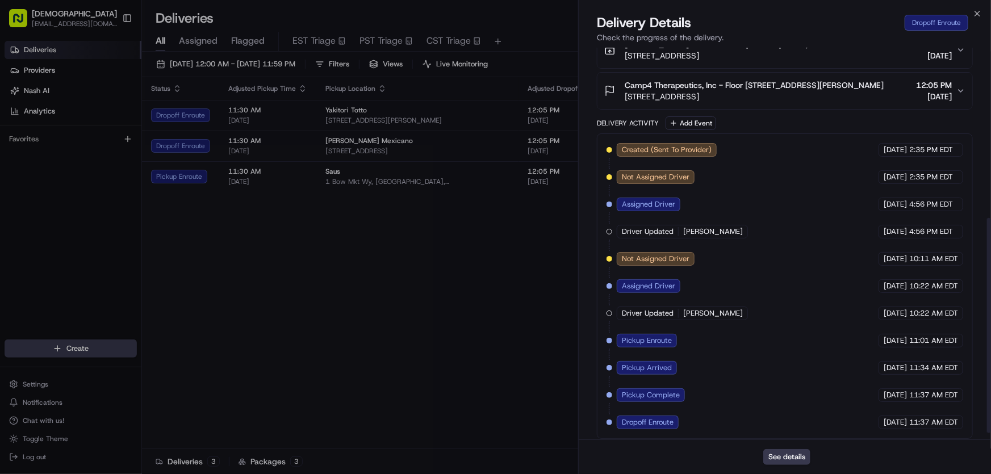
scroll to position [322, 0]
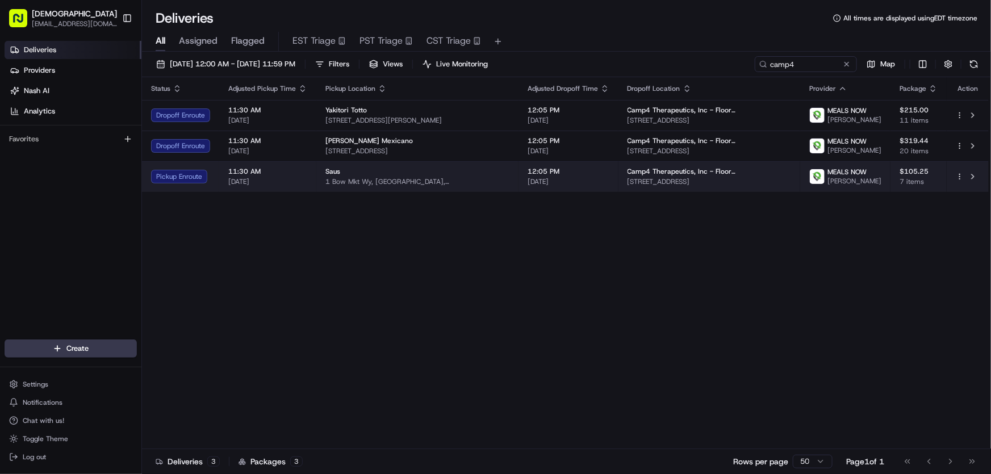
click at [347, 180] on span "1 Bow Mkt Wy, Somerville, MA 02143, USA" at bounding box center [417, 181] width 184 height 9
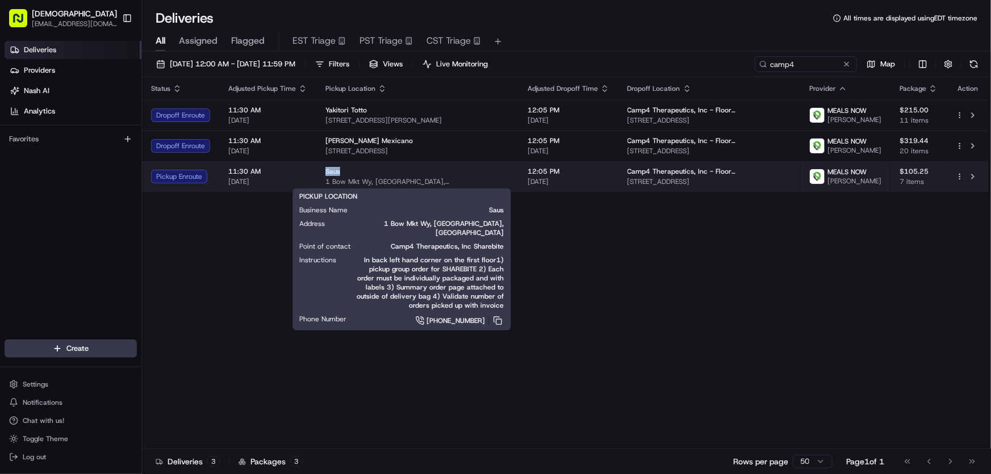
drag, startPoint x: 322, startPoint y: 170, endPoint x: 339, endPoint y: 170, distance: 17.0
click at [339, 170] on td "Saus 1 Bow Mkt Wy, Somerville, MA 02143, USA" at bounding box center [417, 176] width 202 height 31
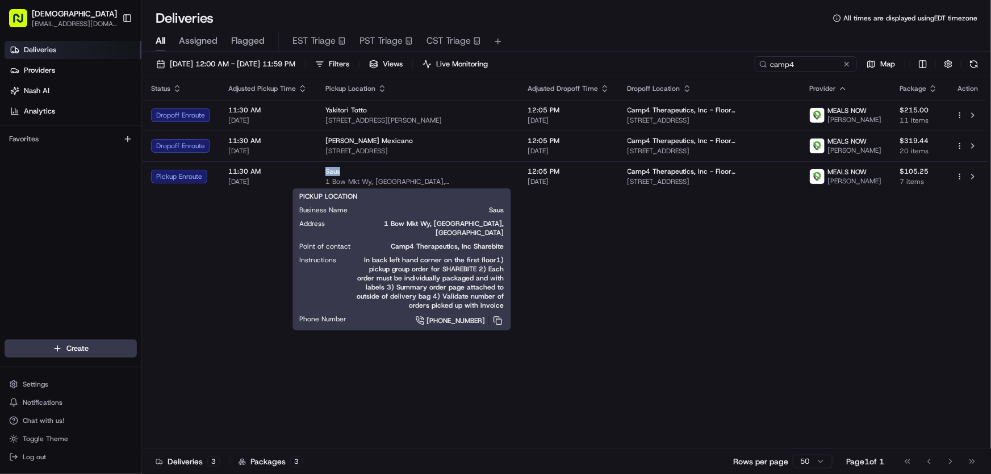
copy span "Saus"
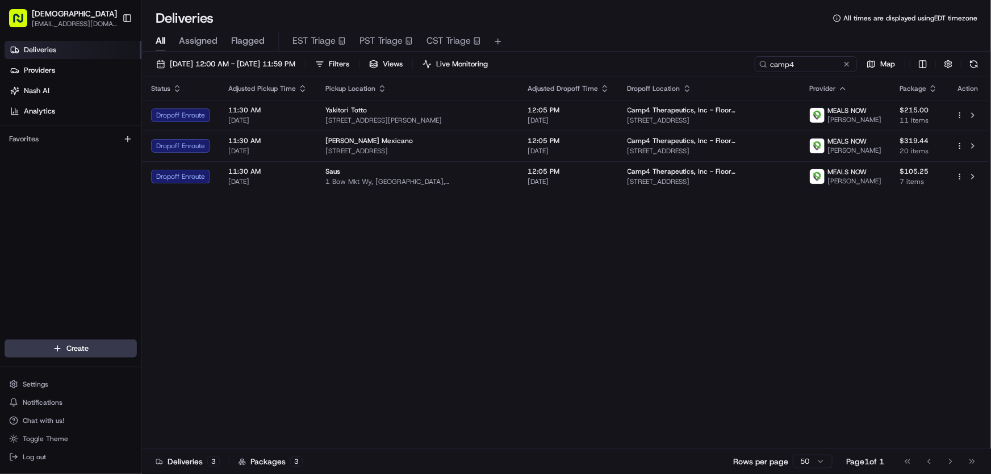
click at [574, 26] on div "Deliveries All times are displayed using EDT timezone" at bounding box center [566, 18] width 849 height 18
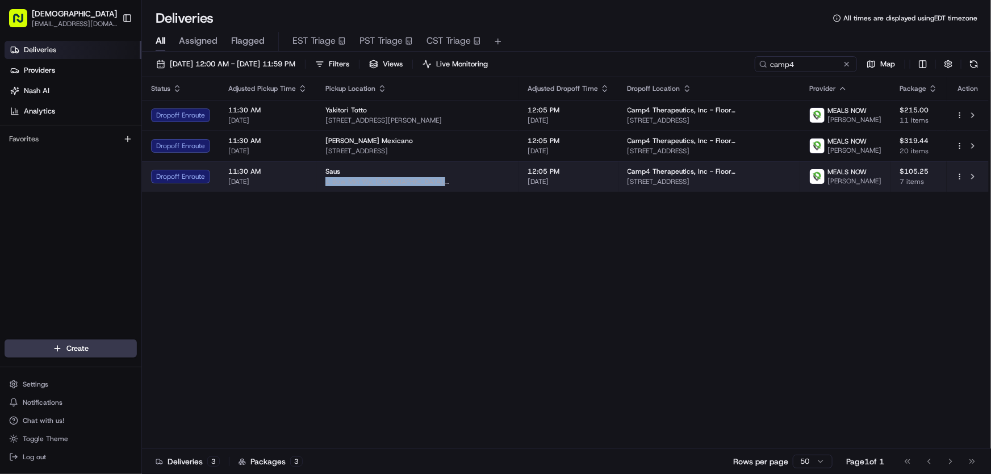
drag, startPoint x: 460, startPoint y: 179, endPoint x: 324, endPoint y: 187, distance: 135.9
click at [324, 187] on td "Saus 1 Bow Mkt Wy, Somerville, MA 02143, USA" at bounding box center [417, 176] width 202 height 31
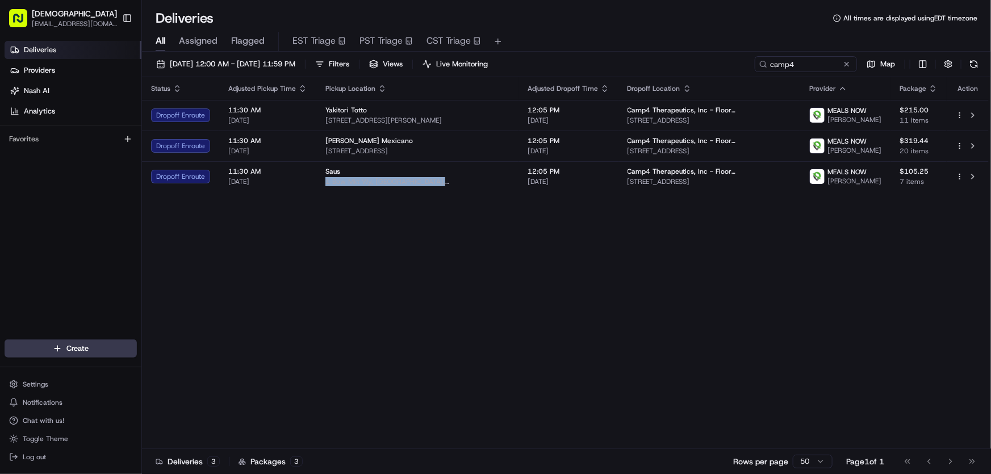
copy span "1 Bow Mkt Wy, Somerville, MA 02143, USA"
click at [399, 296] on div "Status Adjusted Pickup Time Pickup Location Adjusted Dropoff Time Dropoff Locat…" at bounding box center [565, 263] width 847 height 372
click at [328, 257] on div "Status Adjusted Pickup Time Pickup Location Adjusted Dropoff Time Dropoff Locat…" at bounding box center [565, 263] width 847 height 372
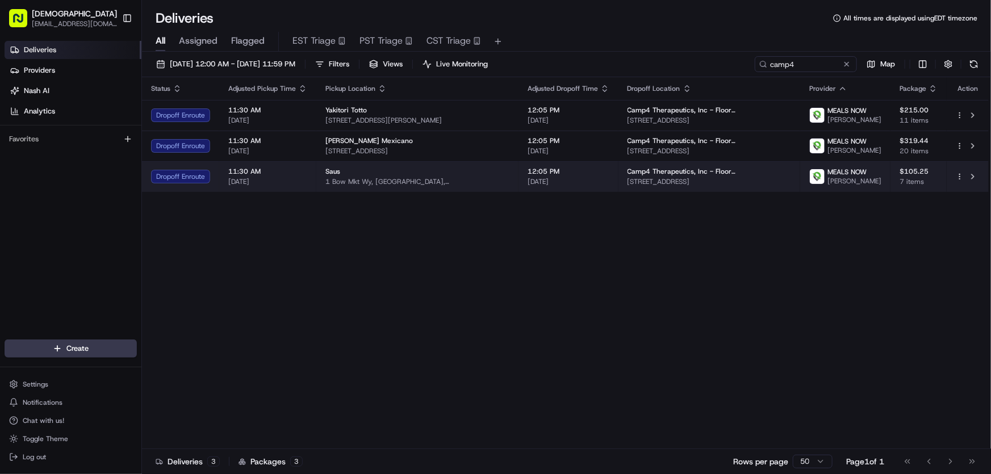
click at [347, 179] on span "1 Bow Mkt Wy, Somerville, MA 02143, USA" at bounding box center [417, 181] width 184 height 9
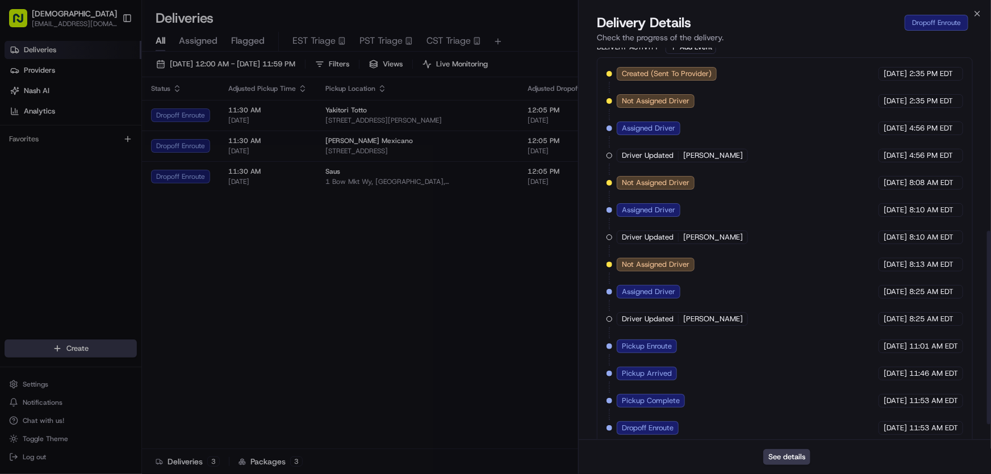
scroll to position [403, 0]
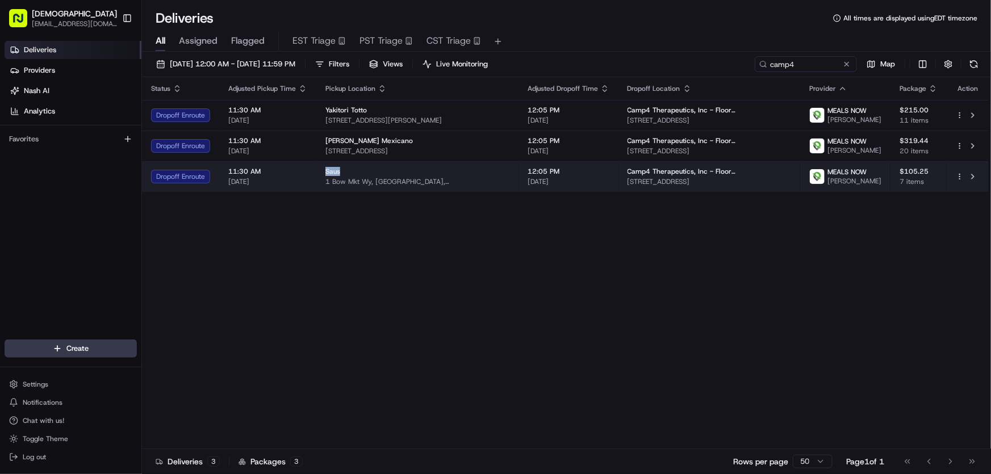
drag, startPoint x: 321, startPoint y: 170, endPoint x: 344, endPoint y: 171, distance: 22.2
click at [344, 171] on td "Saus 1 Bow Mkt Wy, Somerville, MA 02143, USA" at bounding box center [417, 176] width 202 height 31
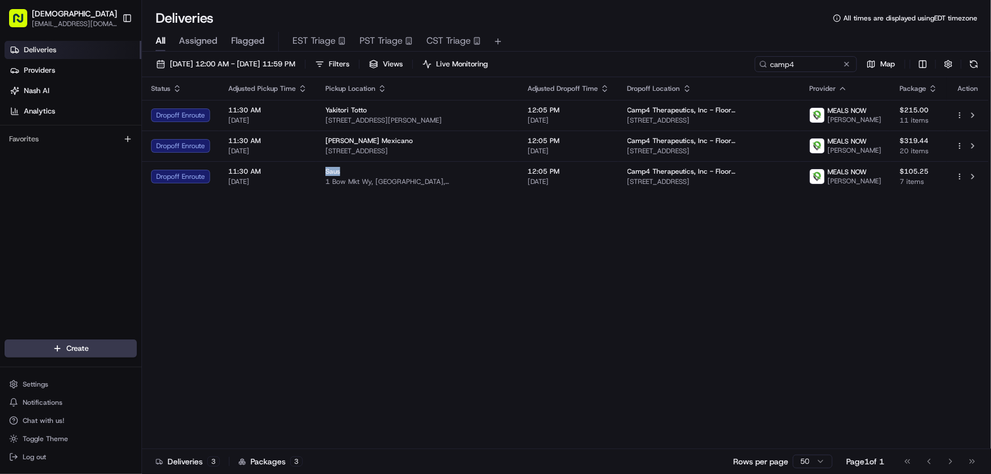
copy span "Saus"
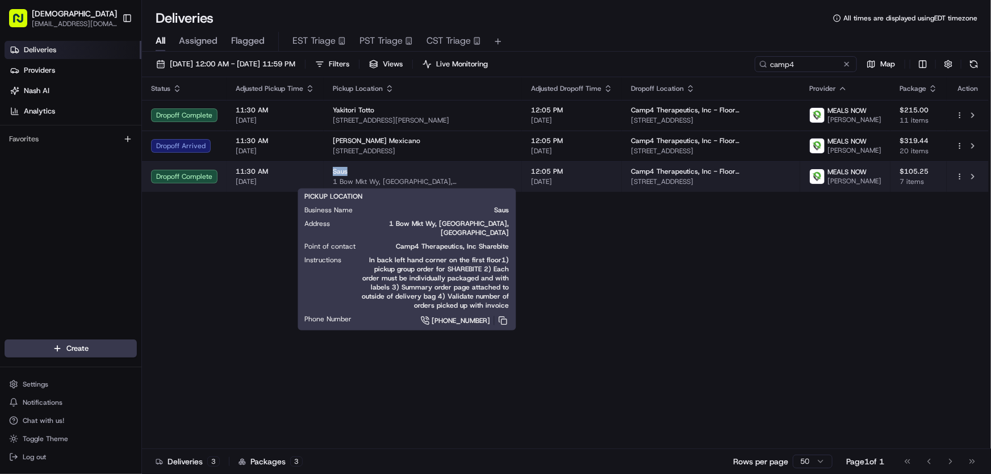
click at [382, 174] on div "Saus" at bounding box center [423, 171] width 180 height 9
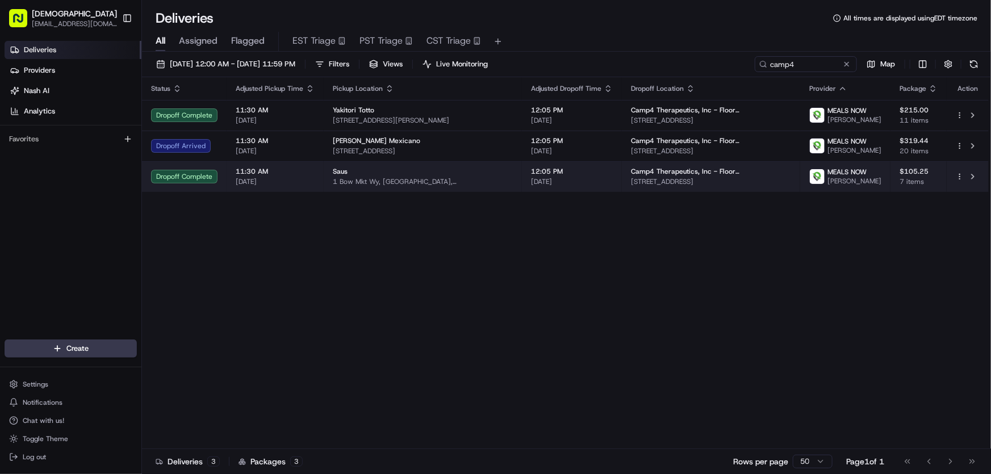
click at [357, 174] on div "Saus" at bounding box center [423, 171] width 180 height 9
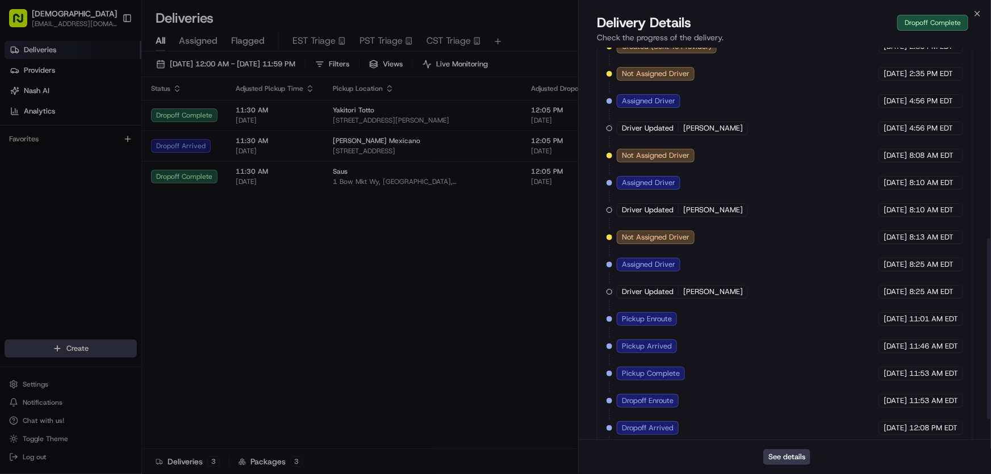
scroll to position [458, 0]
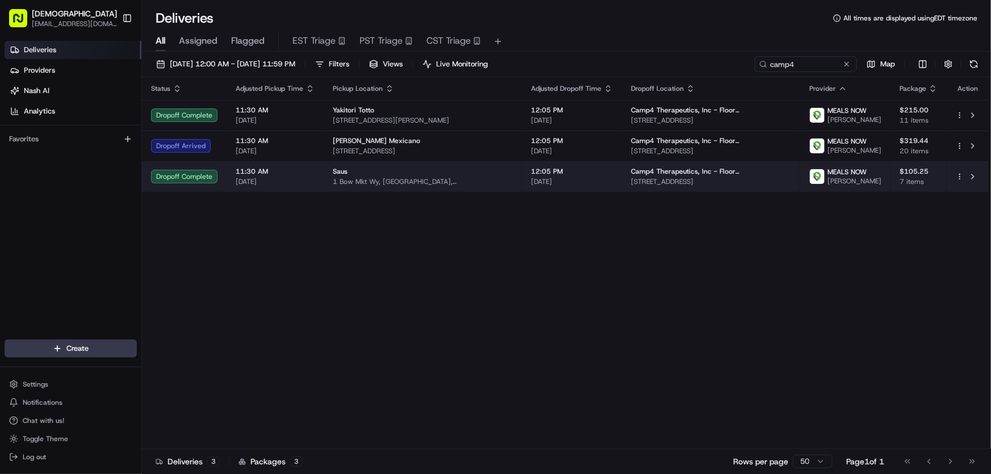
click at [374, 178] on span "1 Bow Mkt Wy, Somerville, MA 02143, USA" at bounding box center [423, 181] width 180 height 9
click at [421, 181] on span "1 Bow Mkt Wy, Somerville, MA 02143, USA" at bounding box center [423, 181] width 180 height 9
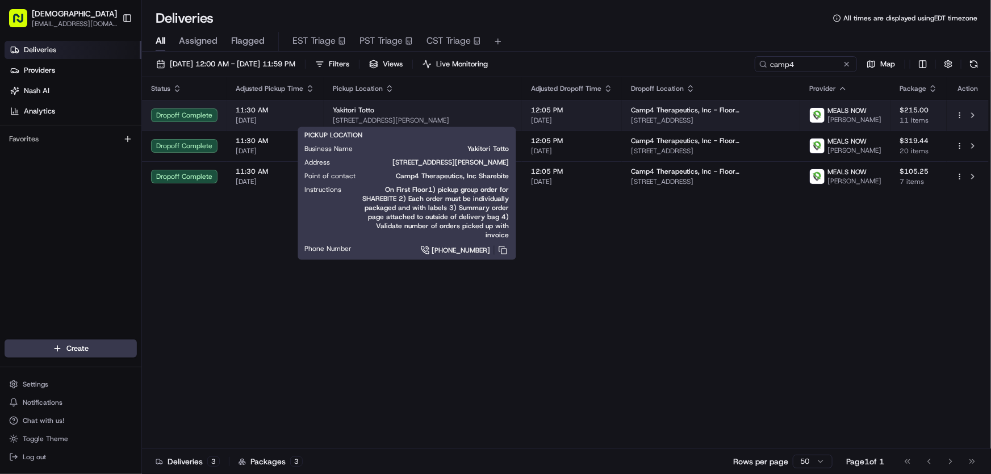
click at [364, 108] on span "Yakitori Totto" at bounding box center [353, 110] width 41 height 9
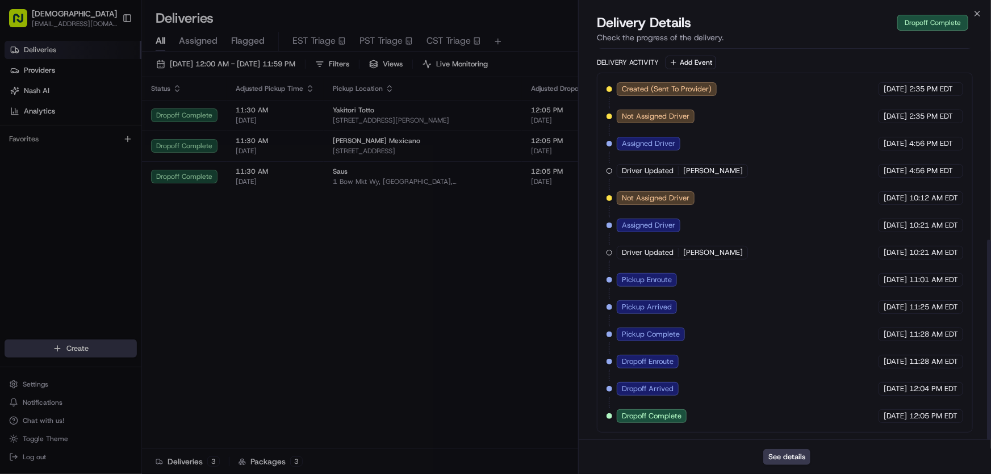
scroll to position [376, 0]
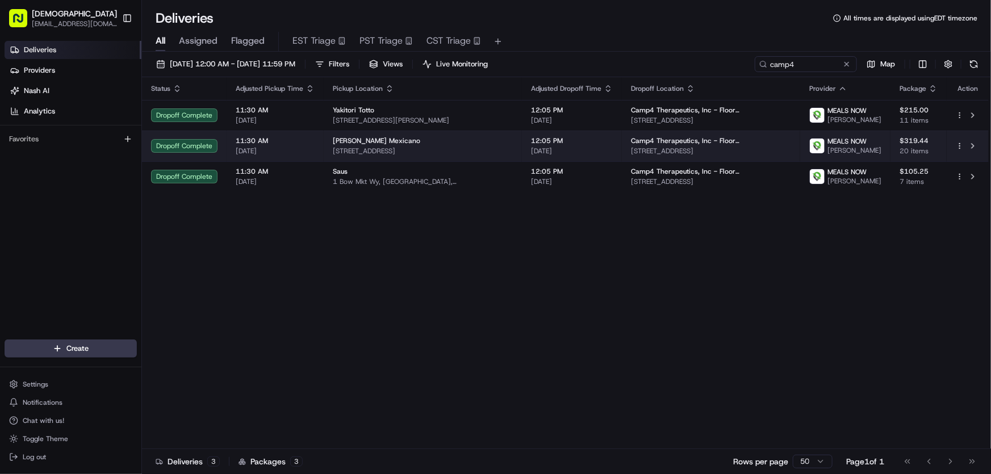
click at [351, 141] on span "Rincon Mexicano" at bounding box center [376, 140] width 87 height 9
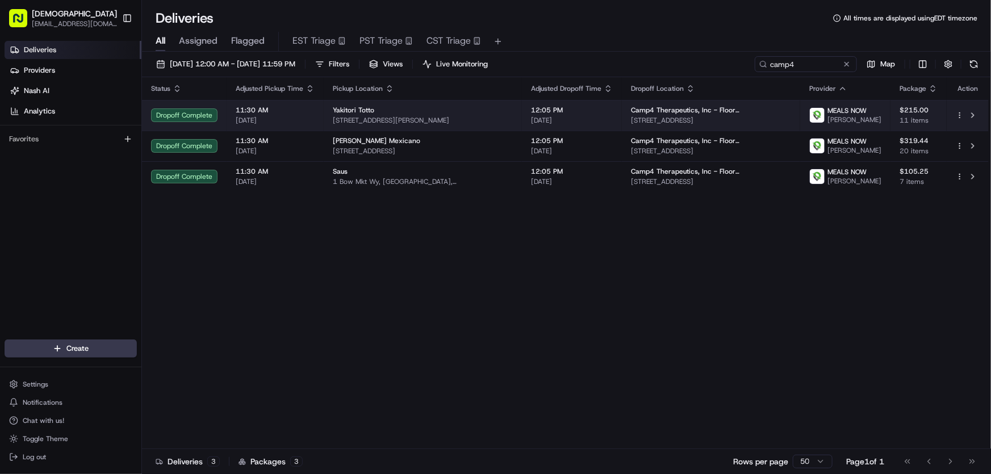
click at [380, 115] on div "Yakitori Totto 455 Foley St, Somerville, MA 02145, USA" at bounding box center [423, 115] width 180 height 19
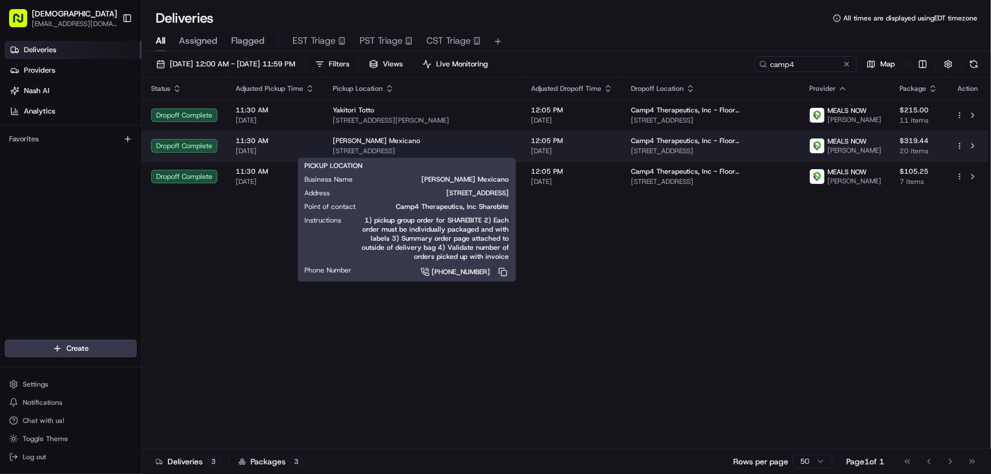
click at [400, 137] on div "Rincon Mexicano" at bounding box center [423, 140] width 180 height 9
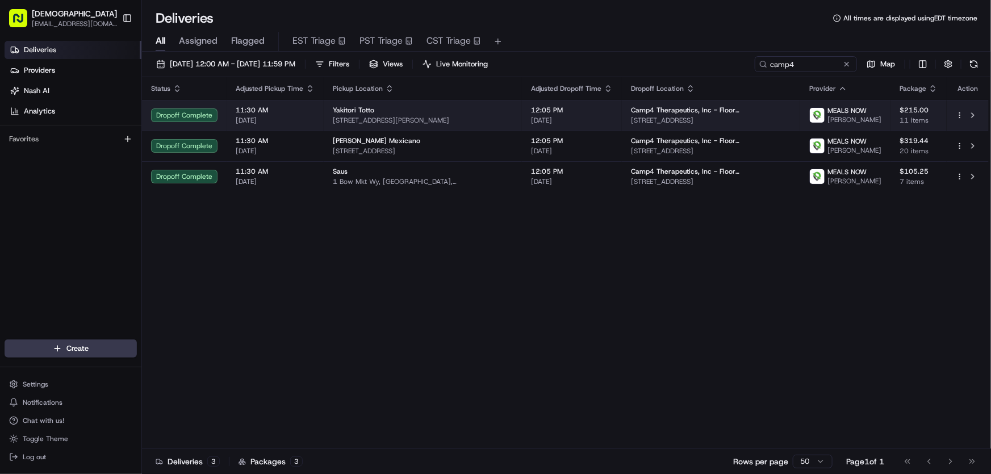
click at [401, 118] on span "455 Foley St, Somerville, MA 02145, USA" at bounding box center [423, 120] width 180 height 9
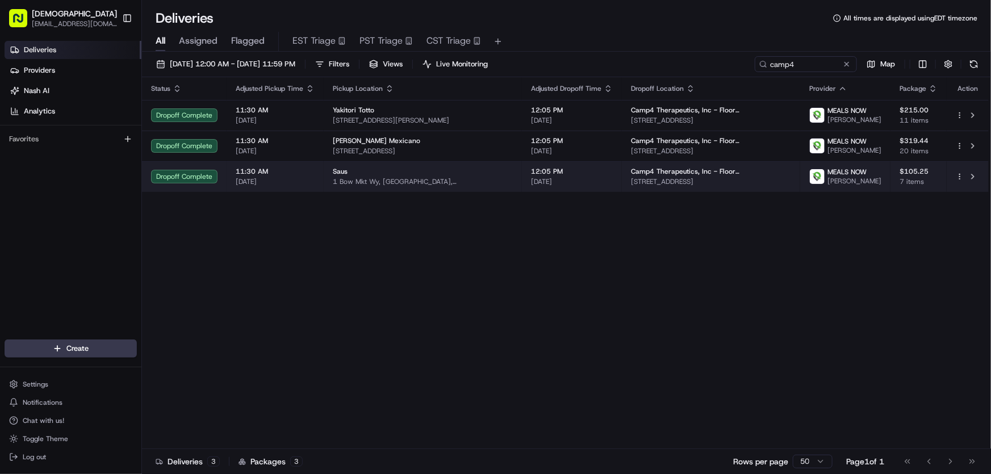
click at [369, 180] on span "1 Bow Mkt Wy, Somerville, MA 02143, USA" at bounding box center [423, 181] width 180 height 9
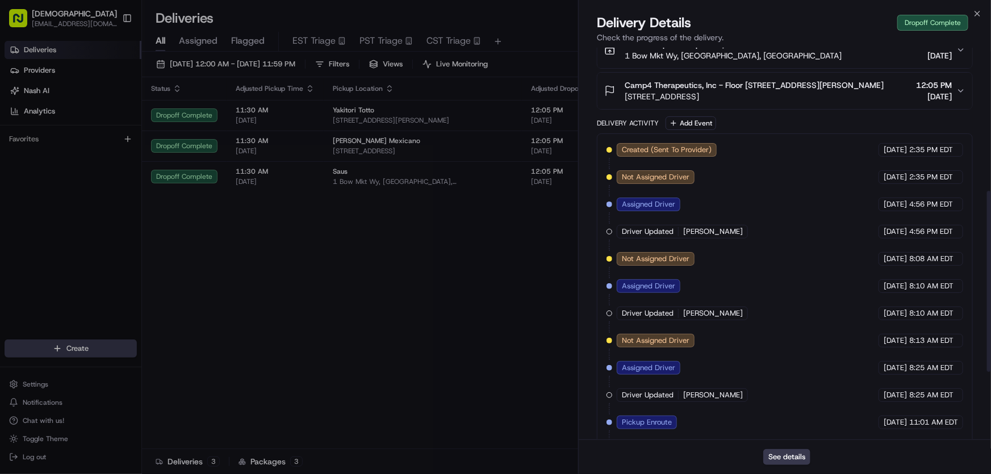
scroll to position [458, 0]
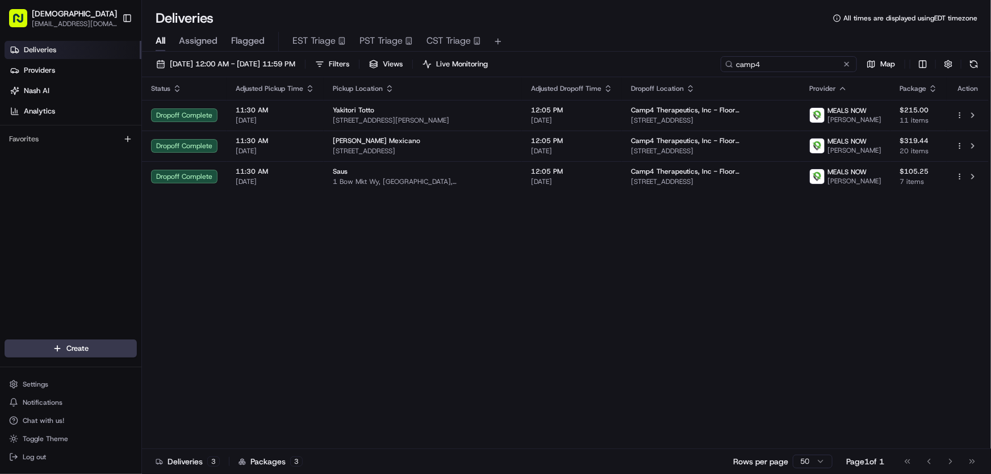
drag, startPoint x: 800, startPoint y: 65, endPoint x: 670, endPoint y: 70, distance: 130.1
click at [671, 70] on div "08/19/2025 12:00 AM - 08/19/2025 11:59 PM Filters Views Live Monitoring camp4 M…" at bounding box center [566, 66] width 849 height 21
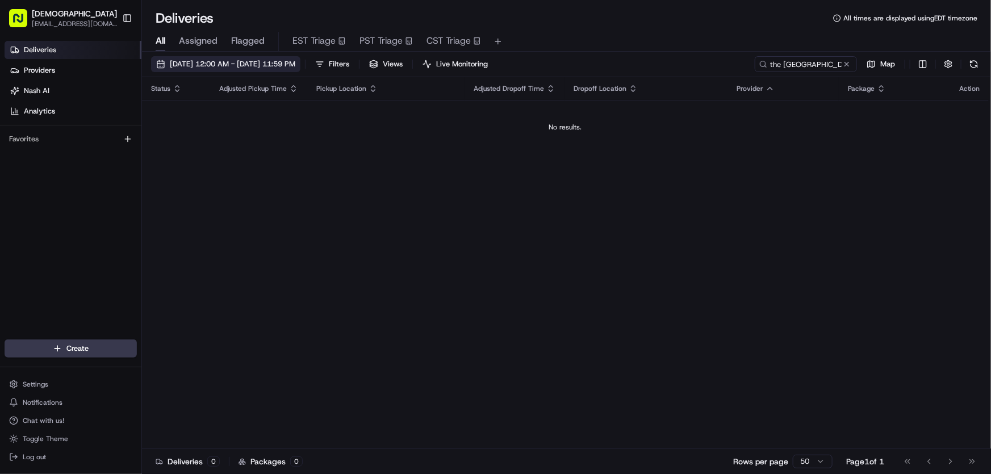
click at [278, 63] on span "[DATE] 12:00 AM - [DATE] 11:59 PM" at bounding box center [232, 64] width 125 height 10
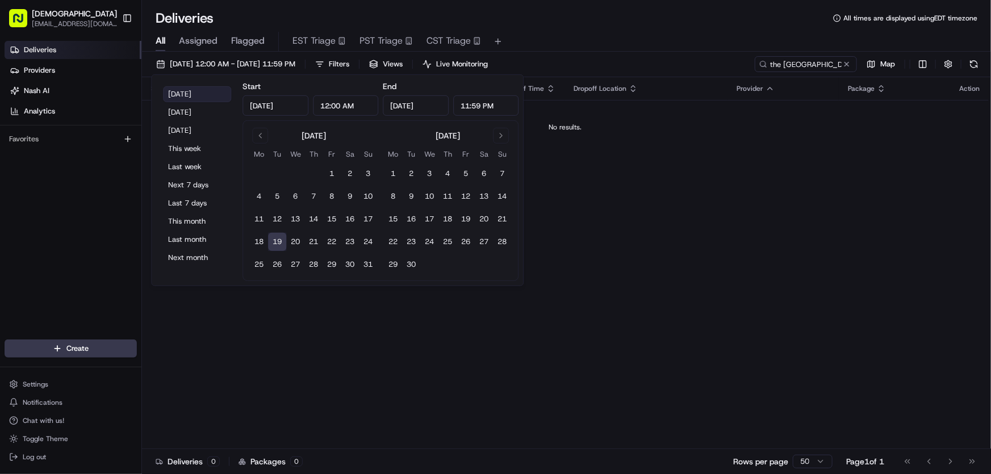
click at [177, 93] on button "Today" at bounding box center [197, 94] width 68 height 16
click at [594, 213] on div "Status Adjusted Pickup Time Pickup Location Adjusted Dropoff Time Dropoff Locat…" at bounding box center [565, 263] width 847 height 372
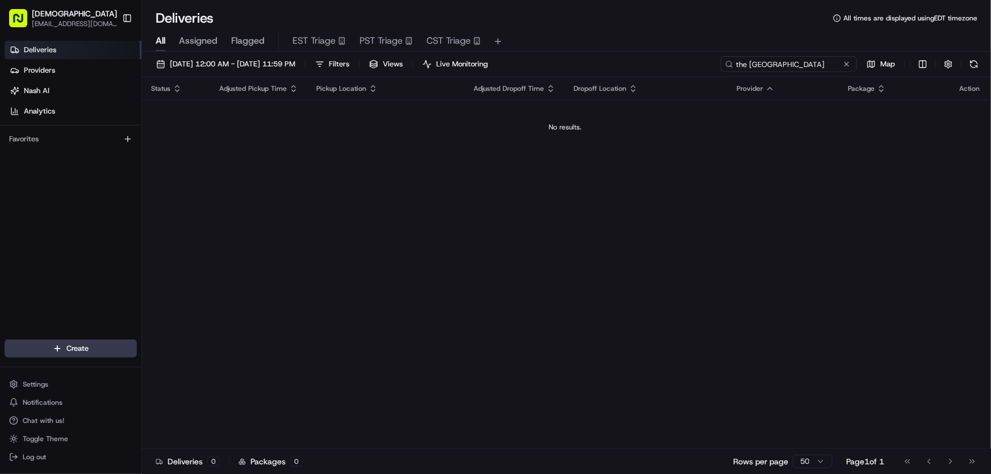
drag, startPoint x: 826, startPoint y: 62, endPoint x: 652, endPoint y: 71, distance: 174.5
click at [652, 71] on div "08/19/2025 12:00 AM - 08/19/2025 11:59 PM Filters Views Live Monitoring the los…" at bounding box center [566, 66] width 849 height 21
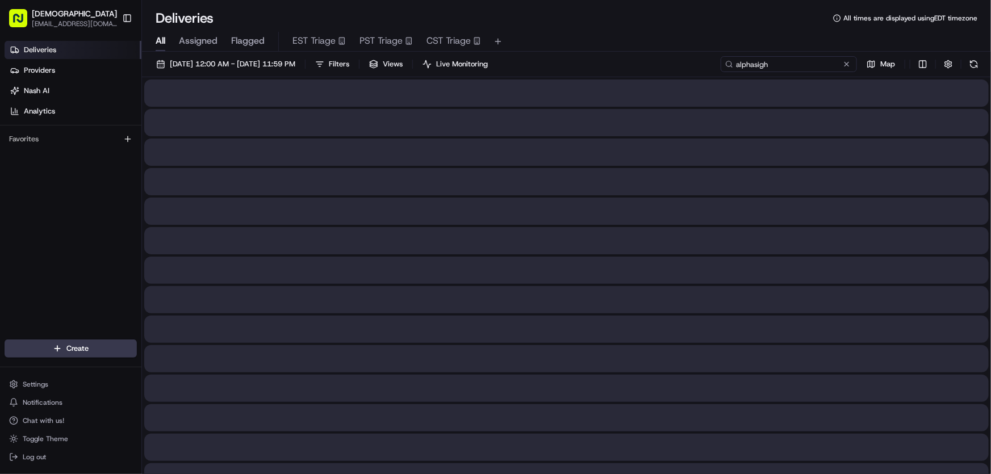
type input "alphasights"
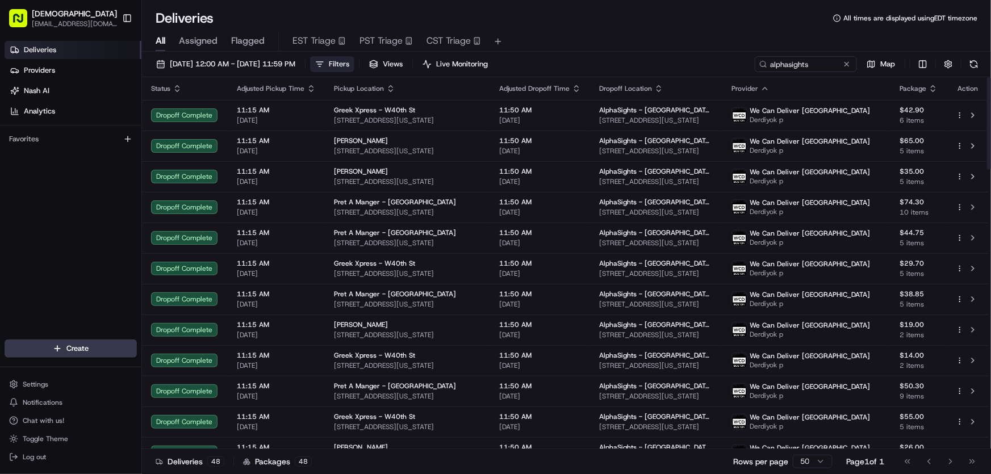
click at [349, 62] on span "Filters" at bounding box center [339, 64] width 20 height 10
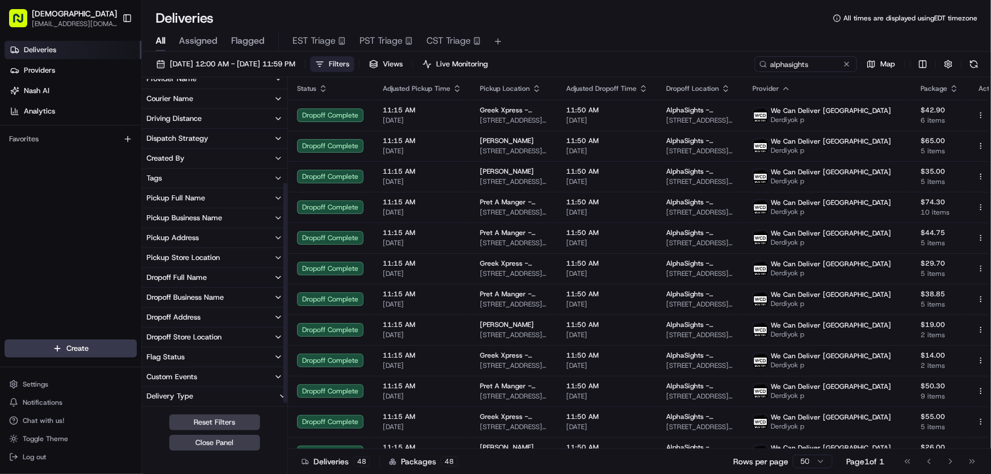
scroll to position [154, 0]
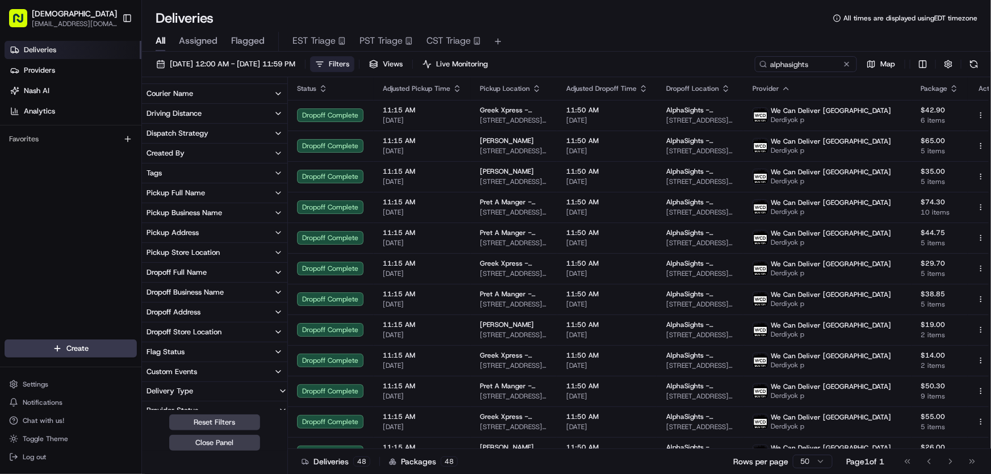
click at [171, 289] on div "Dropoff Business Name" at bounding box center [184, 292] width 77 height 10
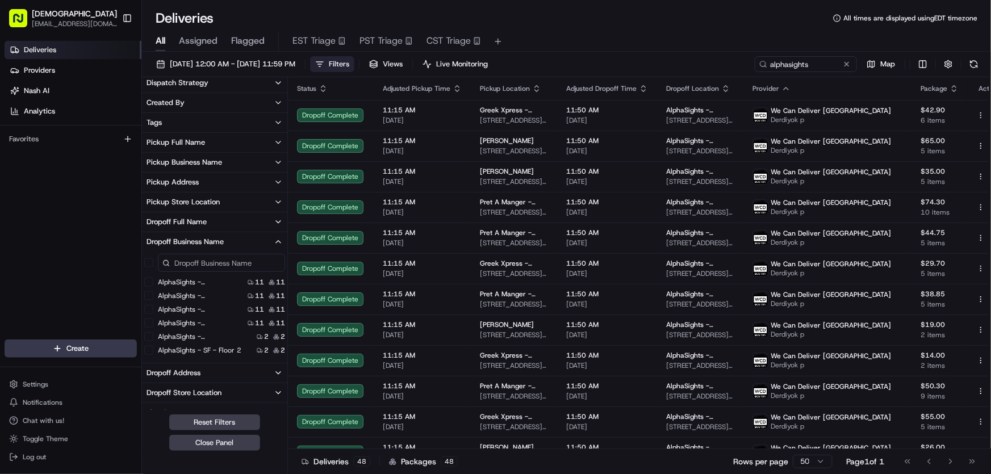
click at [149, 349] on 2 "AlphaSights - SF - Floor 2" at bounding box center [148, 350] width 9 height 9
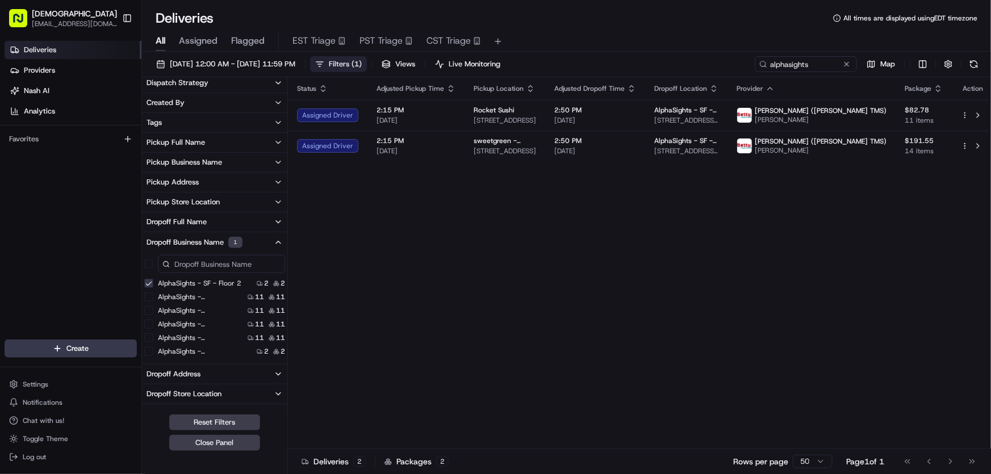
click at [362, 61] on span "Filters ( 1 )" at bounding box center [345, 64] width 33 height 10
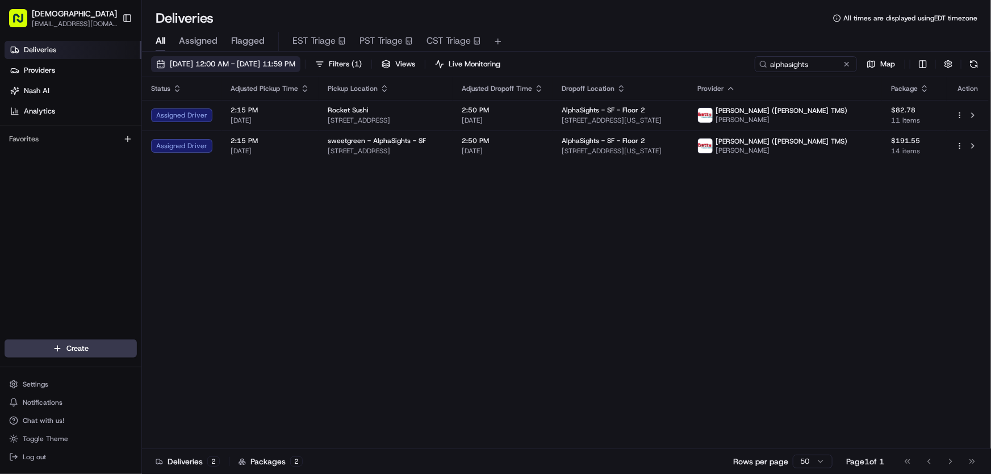
click at [253, 57] on button "08/19/2025 12:00 AM - 08/19/2025 11:59 PM" at bounding box center [225, 64] width 149 height 16
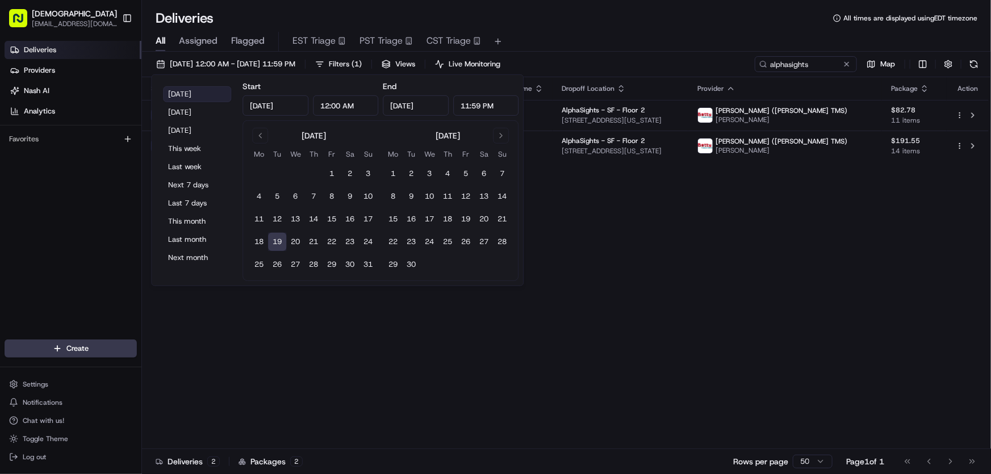
click at [198, 87] on button "Today" at bounding box center [197, 94] width 68 height 16
click at [639, 247] on div "Status Adjusted Pickup Time Pickup Location Adjusted Dropoff Time Dropoff Locat…" at bounding box center [565, 263] width 847 height 372
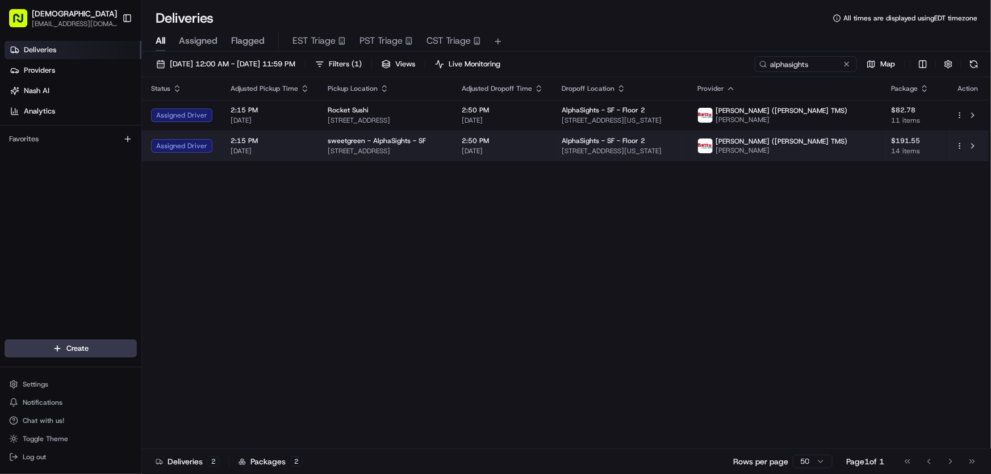
drag, startPoint x: 607, startPoint y: 150, endPoint x: 766, endPoint y: 157, distance: 159.1
click at [688, 157] on td "AlphaSights - SF - Floor 2 351 California St, San Francisco, CA 94104, USA" at bounding box center [620, 146] width 136 height 31
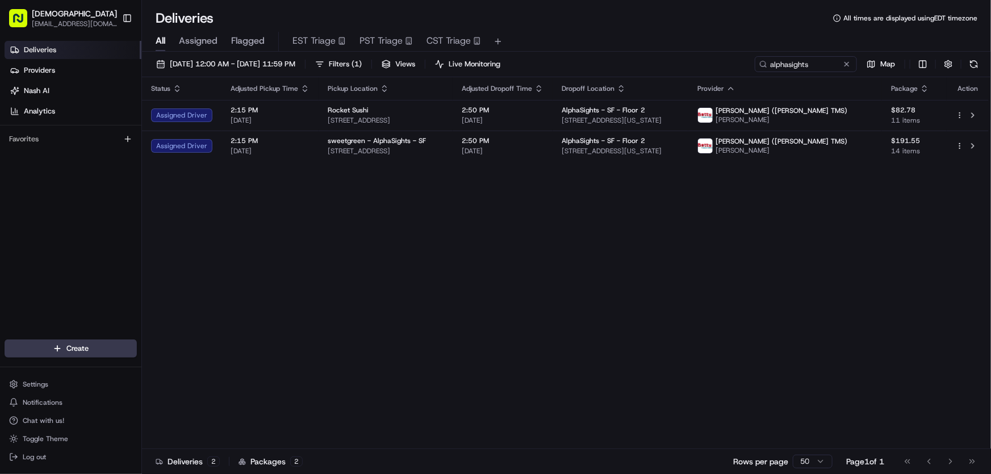
copy span "351 California St, San Francisco, CA 94104, USA"
click at [545, 252] on div "Status Adjusted Pickup Time Pickup Location Adjusted Dropoff Time Dropoff Locat…" at bounding box center [565, 263] width 847 height 372
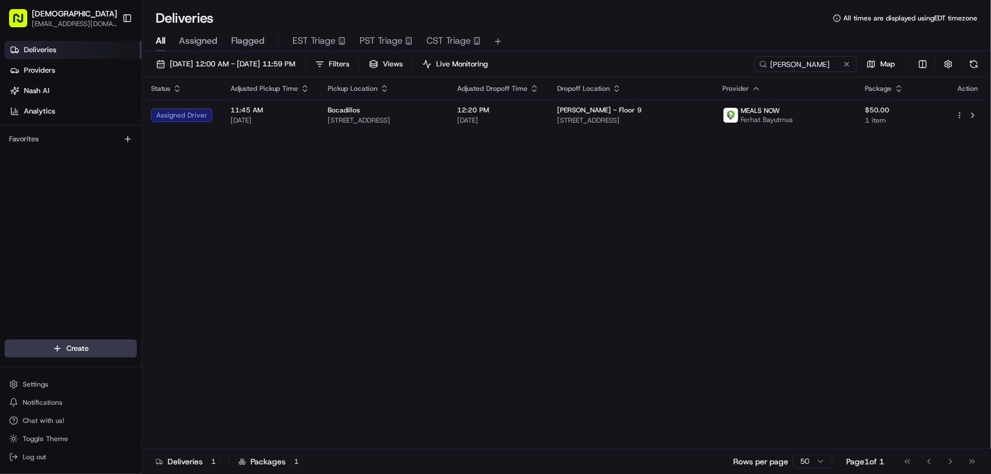
click at [584, 297] on div "Status Adjusted Pickup Time Pickup Location Adjusted Dropoff Time Dropoff Locat…" at bounding box center [565, 263] width 847 height 372
click at [399, 273] on div "Status Adjusted Pickup Time Pickup Location Adjusted Dropoff Time Dropoff Locat…" at bounding box center [565, 263] width 847 height 372
click at [337, 241] on div "Status Adjusted Pickup Time Pickup Location Adjusted Dropoff Time Dropoff Locat…" at bounding box center [565, 263] width 847 height 372
click at [337, 242] on div "Status Adjusted Pickup Time Pickup Location Adjusted Dropoff Time Dropoff Locat…" at bounding box center [565, 263] width 847 height 372
click at [559, 258] on div "Status Adjusted Pickup Time Pickup Location Adjusted Dropoff Time Dropoff Locat…" at bounding box center [565, 263] width 847 height 372
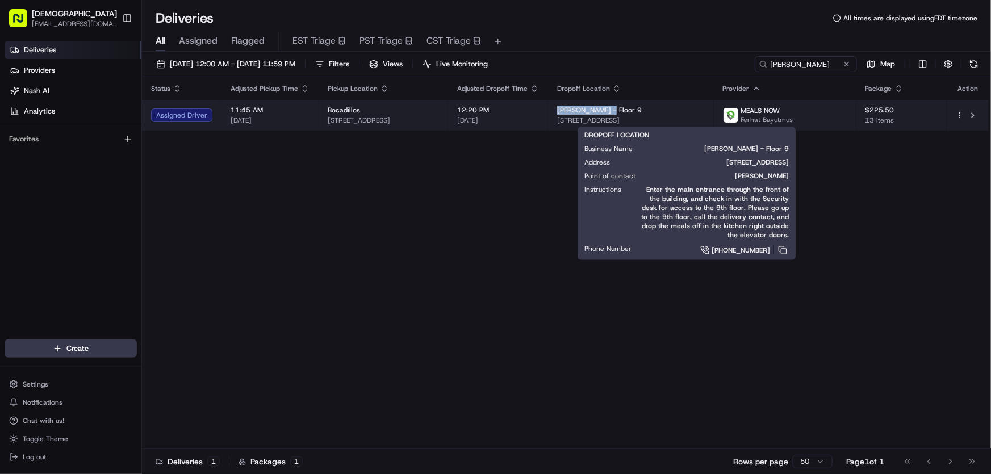
drag, startPoint x: 608, startPoint y: 107, endPoint x: 647, endPoint y: 119, distance: 41.5
click at [642, 108] on span "[PERSON_NAME] - Floor 9" at bounding box center [599, 110] width 85 height 9
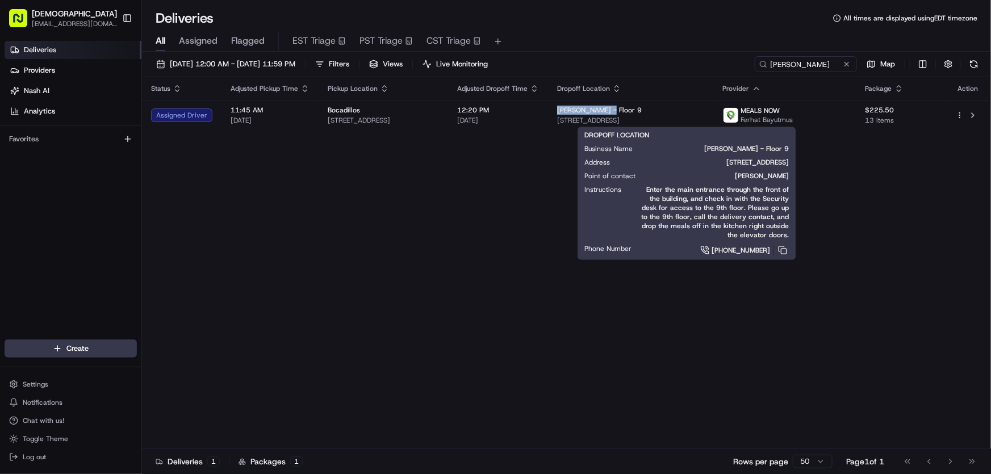
copy span "[PERSON_NAME]"
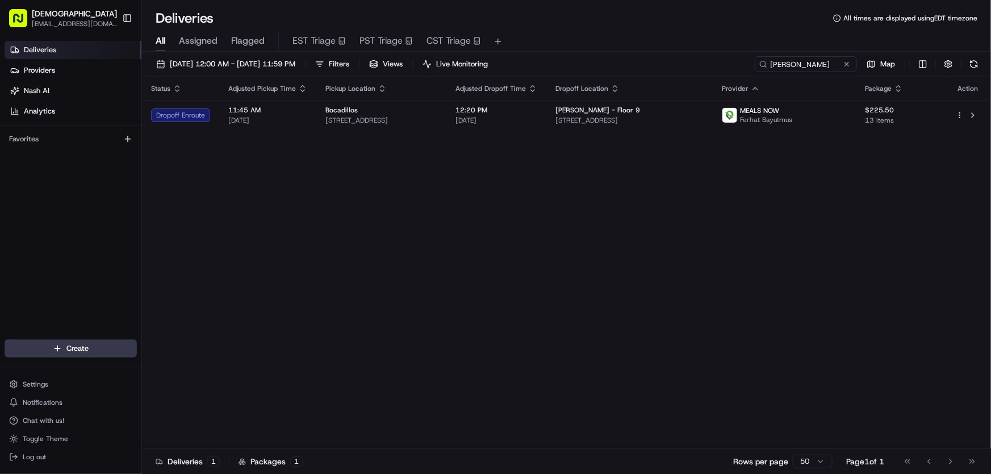
click at [409, 173] on div "Status Adjusted Pickup Time Pickup Location Adjusted Dropoff Time Dropoff Locat…" at bounding box center [565, 263] width 847 height 372
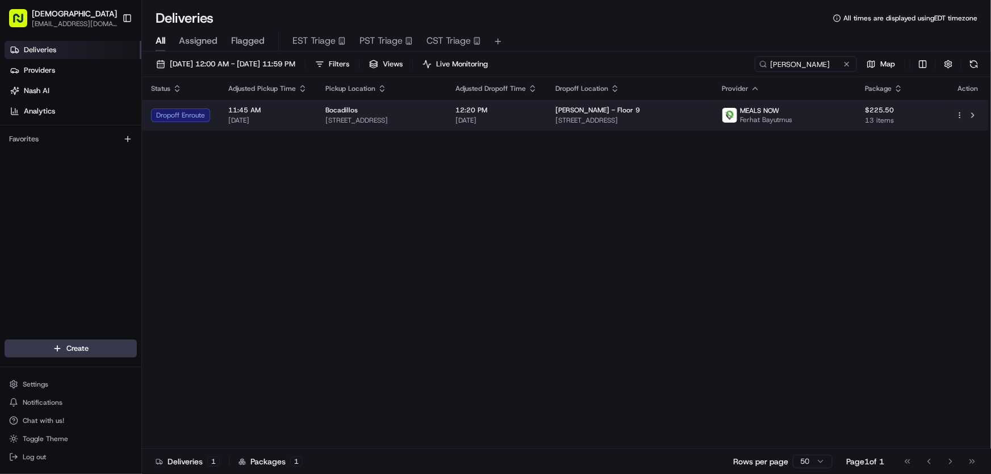
drag, startPoint x: 463, startPoint y: 120, endPoint x: 324, endPoint y: 120, distance: 139.1
click at [324, 120] on td "Bocadillos [STREET_ADDRESS]" at bounding box center [381, 115] width 130 height 31
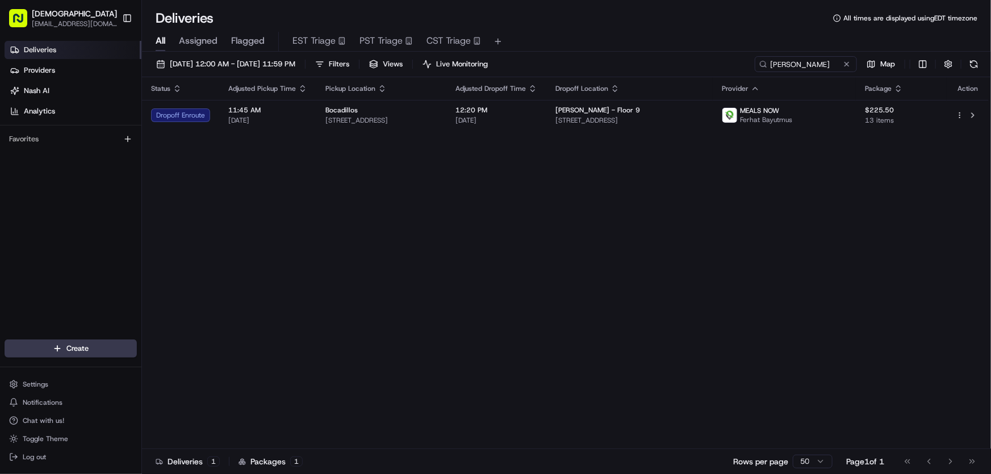
copy span "[STREET_ADDRESS]"
click at [467, 211] on div "Status Adjusted Pickup Time Pickup Location Adjusted Dropoff Time Dropoff Locat…" at bounding box center [565, 263] width 847 height 372
click at [477, 173] on div "Status Adjusted Pickup Time Pickup Location Adjusted Dropoff Time Dropoff Locat…" at bounding box center [565, 263] width 847 height 372
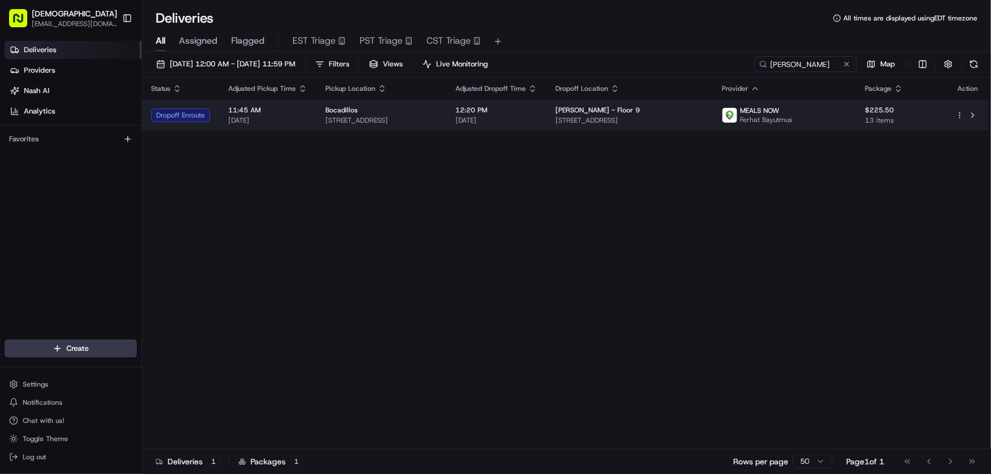
click at [437, 115] on div "Bocadillos [STREET_ADDRESS]" at bounding box center [381, 115] width 112 height 19
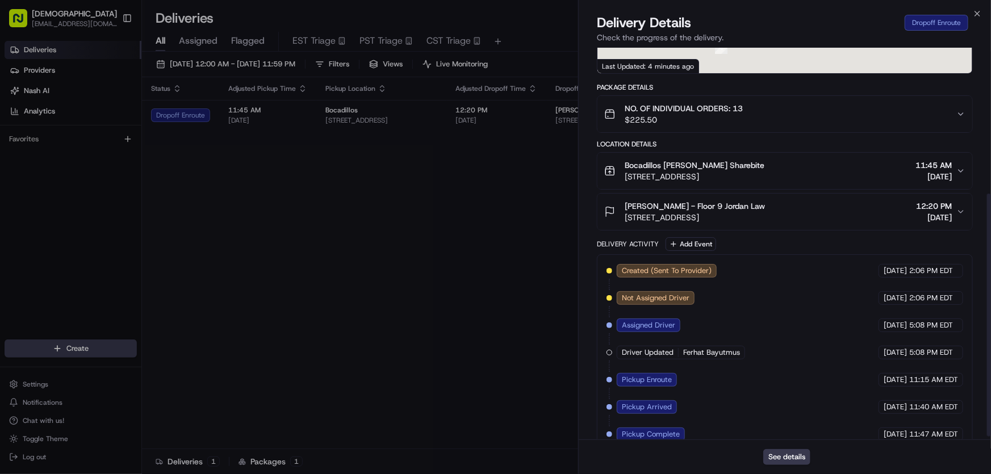
scroll to position [241, 0]
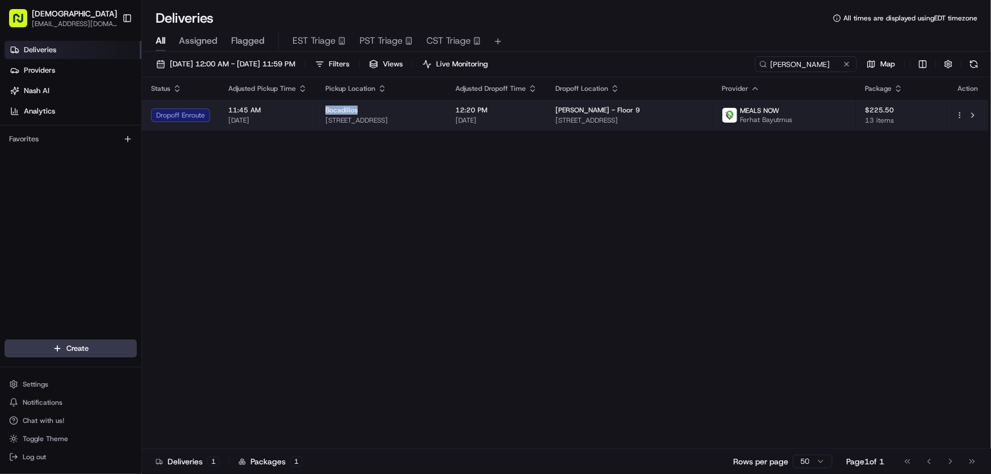
drag, startPoint x: 322, startPoint y: 107, endPoint x: 359, endPoint y: 107, distance: 36.9
click at [359, 107] on td "Bocadillos [STREET_ADDRESS]" at bounding box center [381, 115] width 130 height 31
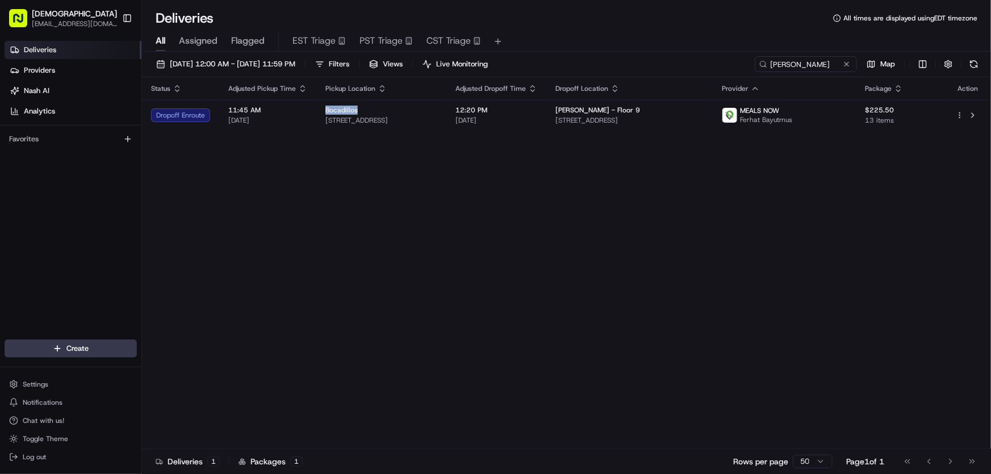
copy span "Bocadillos"
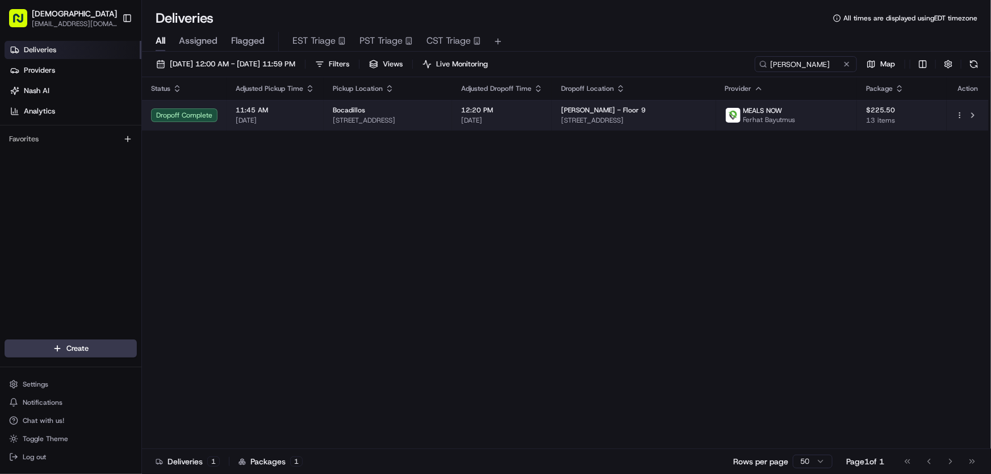
click at [382, 118] on span "[STREET_ADDRESS]" at bounding box center [388, 120] width 110 height 9
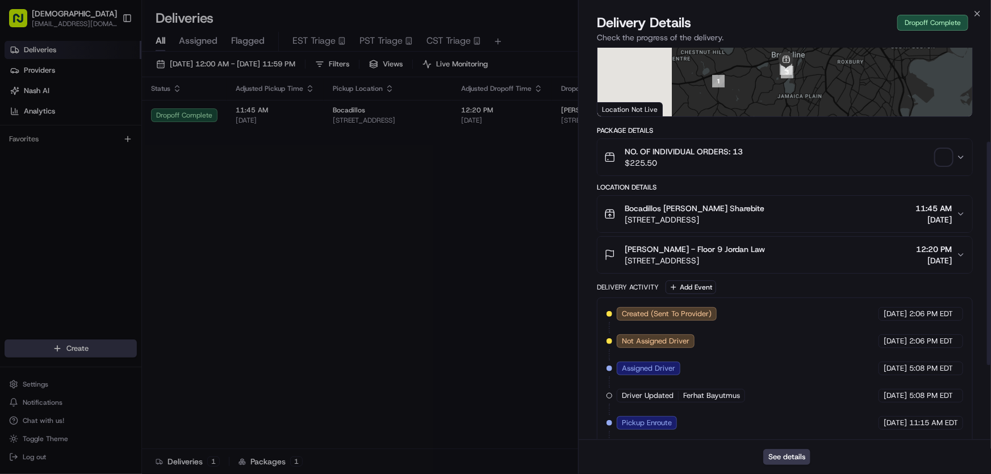
scroll to position [295, 0]
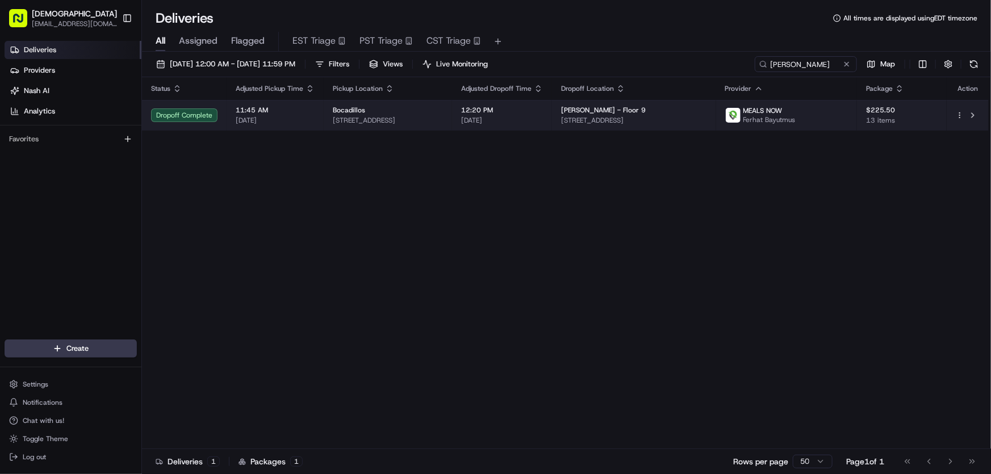
click at [400, 126] on td "Bocadillos [STREET_ADDRESS]" at bounding box center [388, 115] width 128 height 31
click at [397, 117] on span "[STREET_ADDRESS]" at bounding box center [388, 120] width 110 height 9
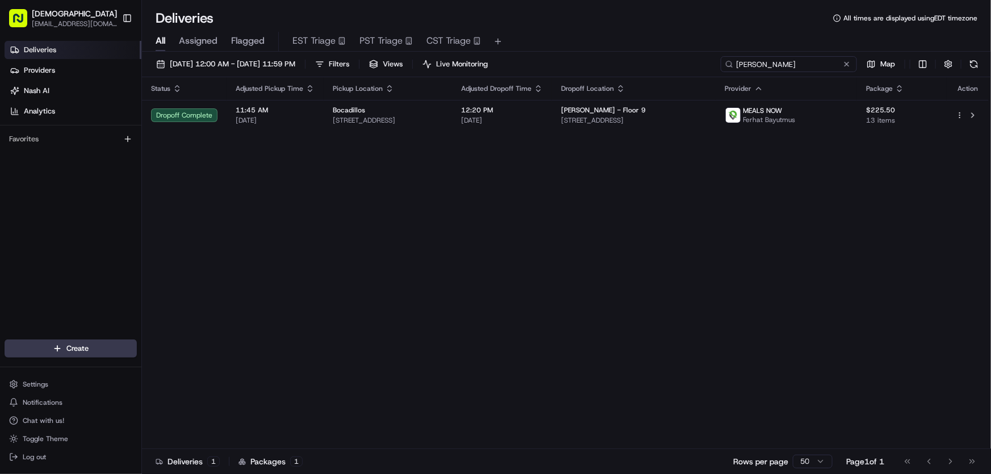
drag, startPoint x: 828, startPoint y: 65, endPoint x: 691, endPoint y: 65, distance: 137.4
click at [691, 65] on div "[DATE] 12:00 AM - [DATE] 11:59 PM Filters Views Live Monitoring [PERSON_NAME] M…" at bounding box center [566, 66] width 849 height 21
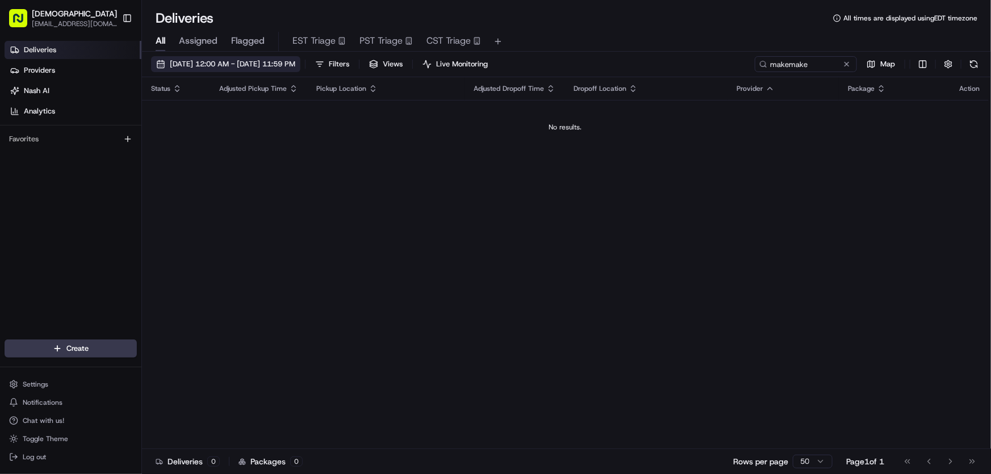
click at [252, 61] on span "[DATE] 12:00 AM - [DATE] 11:59 PM" at bounding box center [232, 64] width 125 height 10
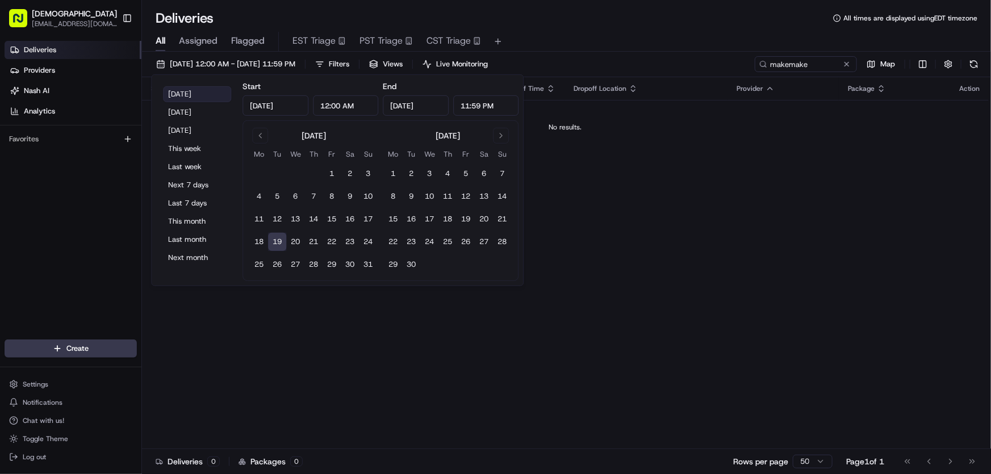
click at [194, 91] on button "[DATE]" at bounding box center [197, 94] width 68 height 16
click at [652, 206] on div "Status Adjusted Pickup Time Pickup Location Adjusted Dropoff Time Dropoff Locat…" at bounding box center [565, 263] width 847 height 372
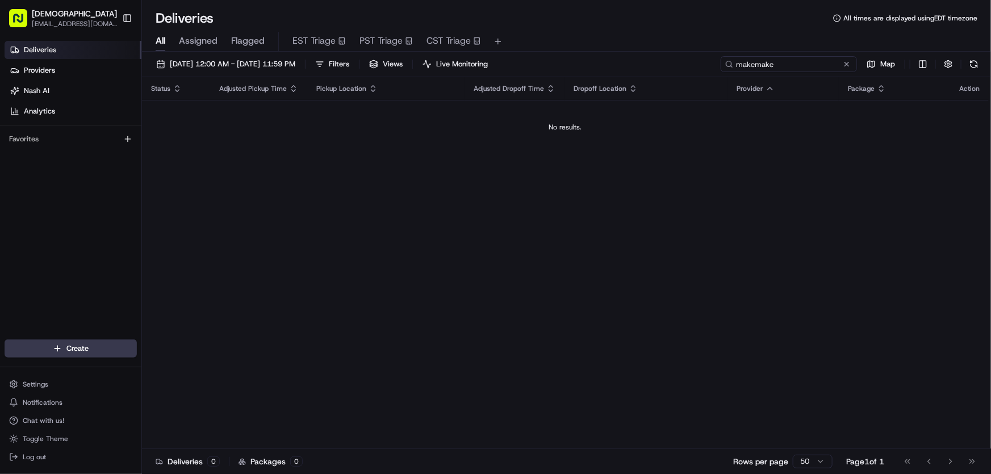
drag, startPoint x: 816, startPoint y: 65, endPoint x: 664, endPoint y: 68, distance: 152.2
click at [664, 68] on div "[DATE] 12:00 AM - [DATE] 11:59 PM Filters Views Live Monitoring makemake Map" at bounding box center [566, 66] width 849 height 21
type input "treyarch"
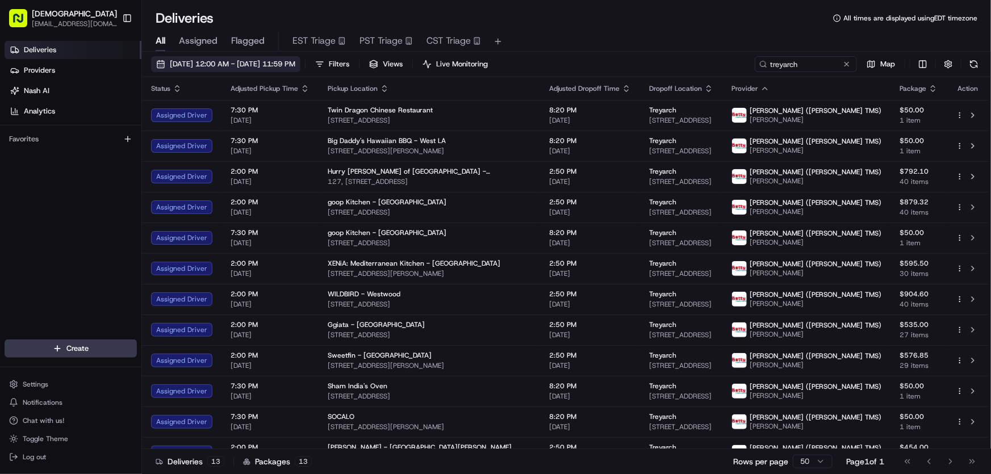
click at [266, 68] on span "[DATE] 12:00 AM - [DATE] 11:59 PM" at bounding box center [232, 64] width 125 height 10
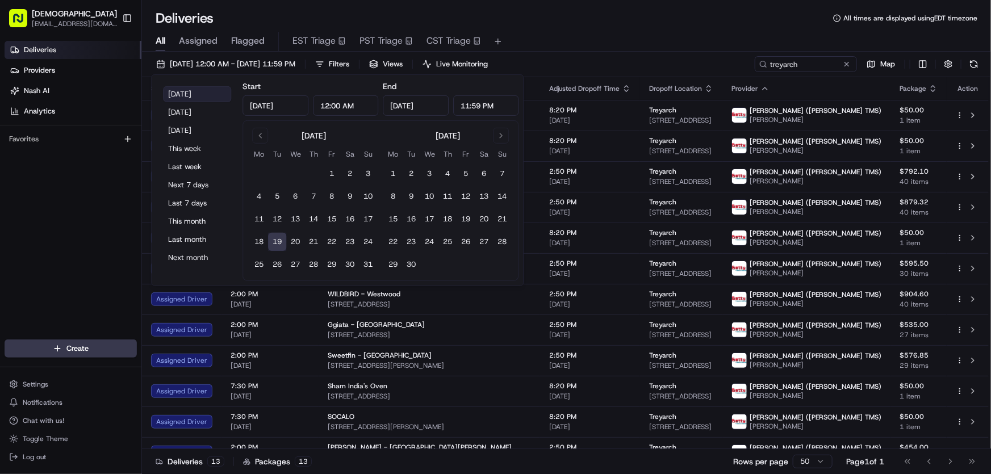
click at [190, 93] on button "[DATE]" at bounding box center [197, 94] width 68 height 16
click at [636, 15] on div "Deliveries All times are displayed using EDT timezone" at bounding box center [566, 18] width 849 height 18
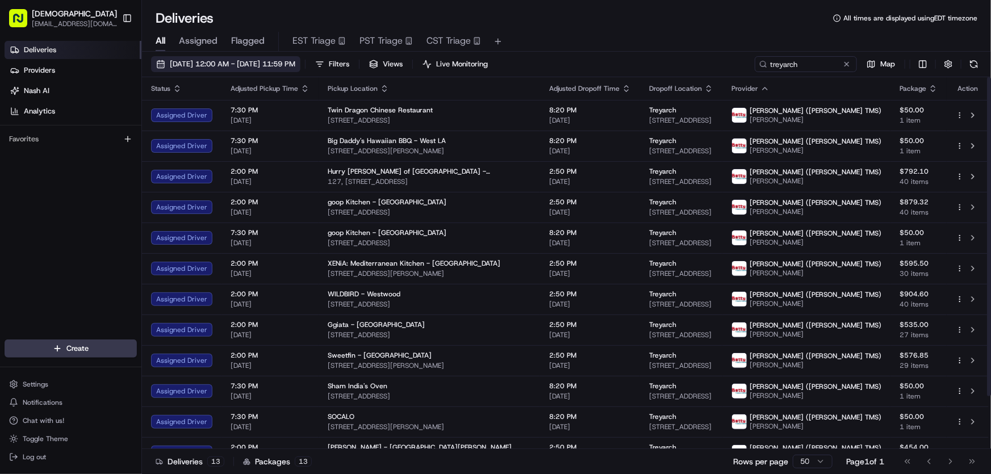
click at [265, 60] on span "[DATE] 12:00 AM - [DATE] 11:59 PM" at bounding box center [232, 64] width 125 height 10
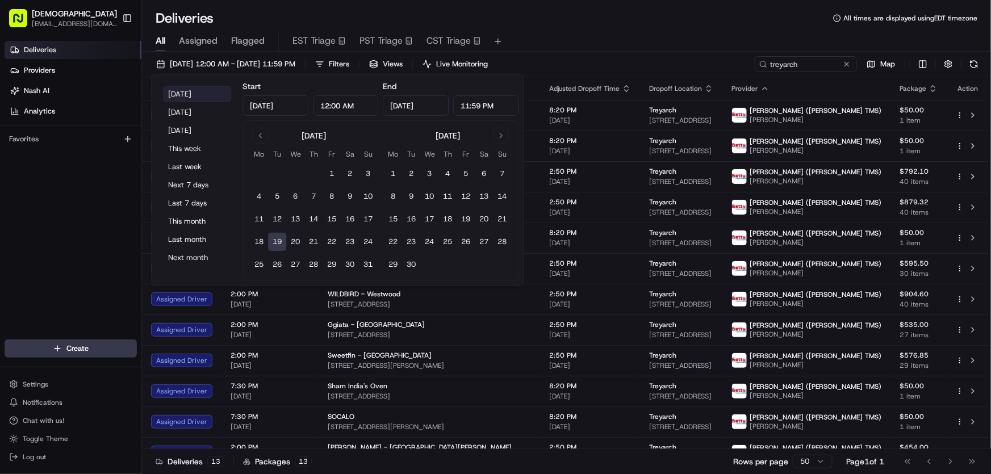
click at [184, 96] on button "[DATE]" at bounding box center [197, 94] width 68 height 16
click at [611, 23] on div "Deliveries All times are displayed using EDT timezone" at bounding box center [566, 18] width 849 height 18
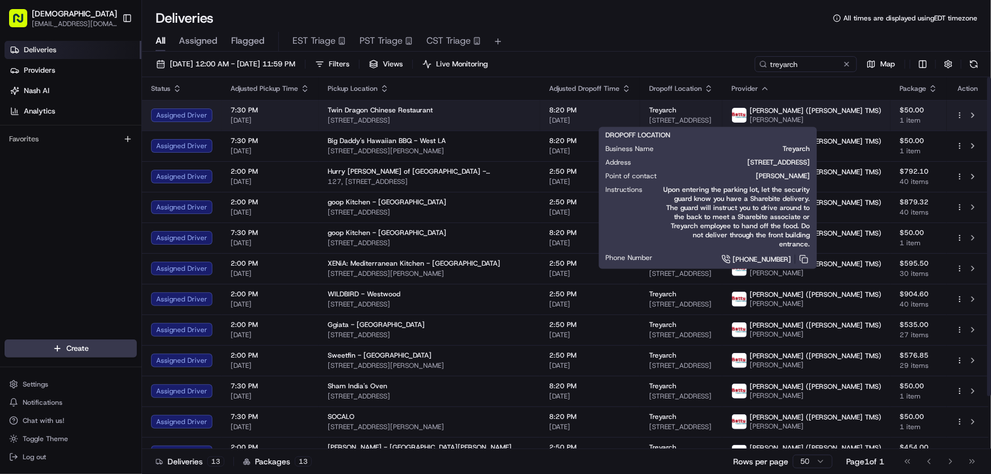
drag, startPoint x: 626, startPoint y: 118, endPoint x: 768, endPoint y: 120, distance: 142.0
click at [722, 120] on td "Treyarch [STREET_ADDRESS]" at bounding box center [681, 115] width 82 height 31
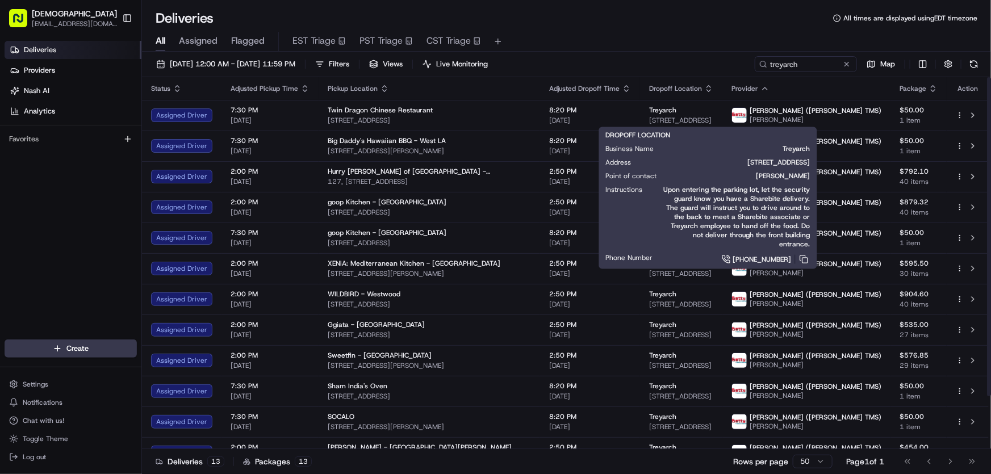
copy span "[STREET_ADDRESS]"
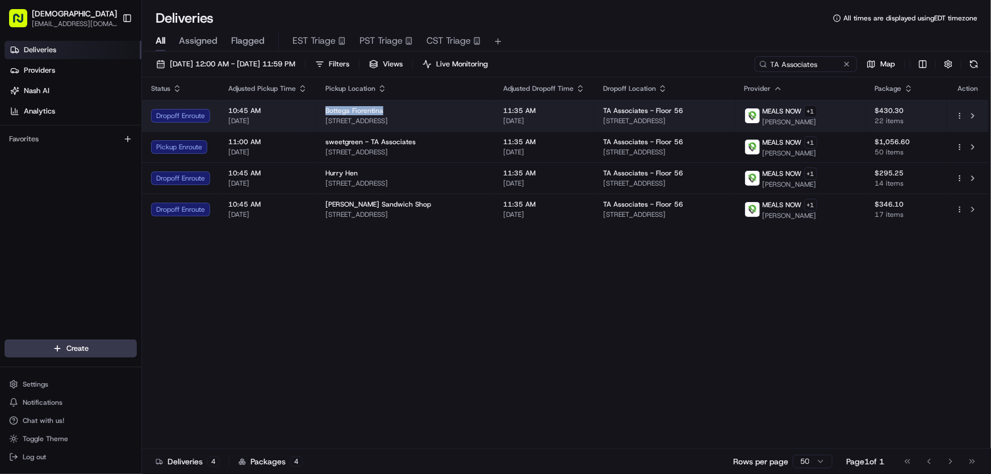
drag, startPoint x: 324, startPoint y: 109, endPoint x: 385, endPoint y: 113, distance: 61.4
click at [385, 113] on td "Bottega Fiorentina [STREET_ADDRESS]" at bounding box center [405, 115] width 178 height 31
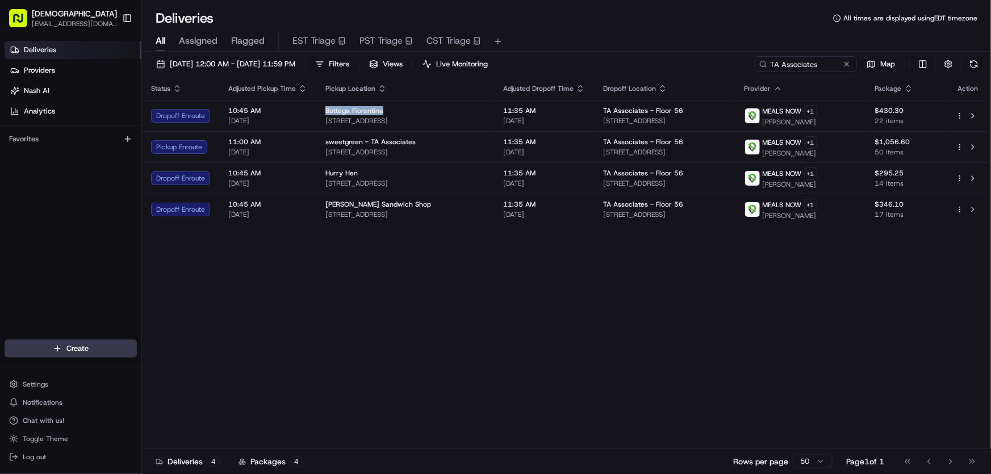
copy span "Bottega Fiorentina"
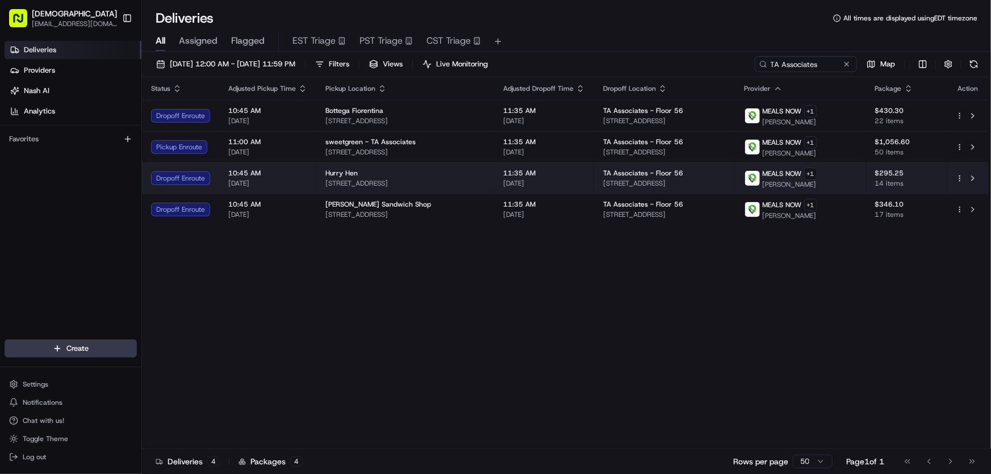
click at [354, 179] on span "[STREET_ADDRESS]" at bounding box center [405, 183] width 160 height 9
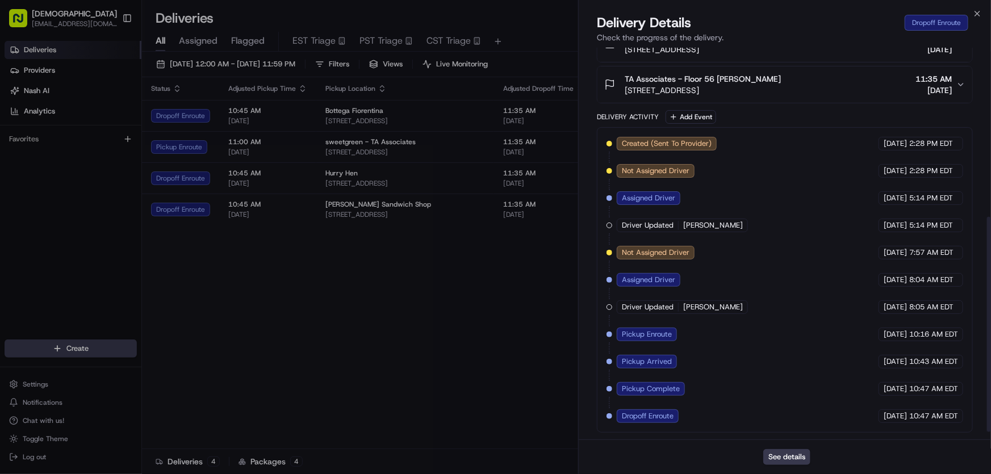
scroll to position [322, 0]
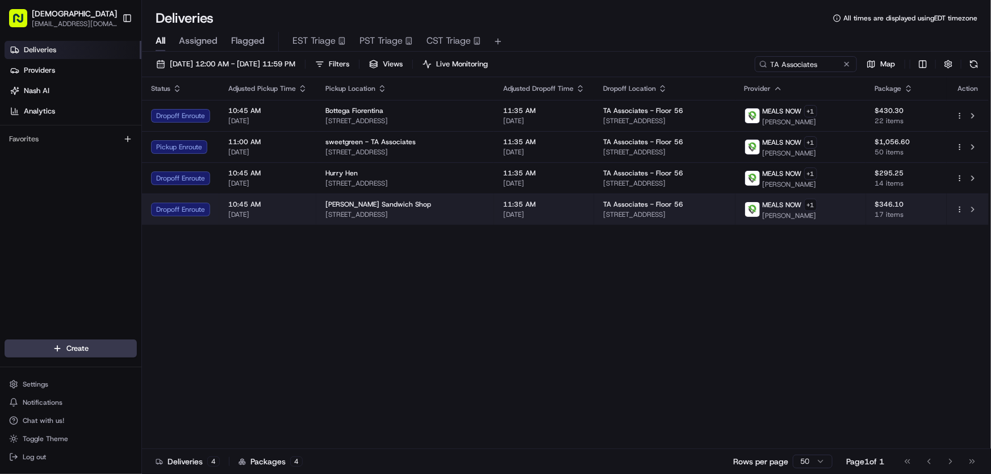
click at [433, 210] on span "[STREET_ADDRESS]" at bounding box center [405, 214] width 160 height 9
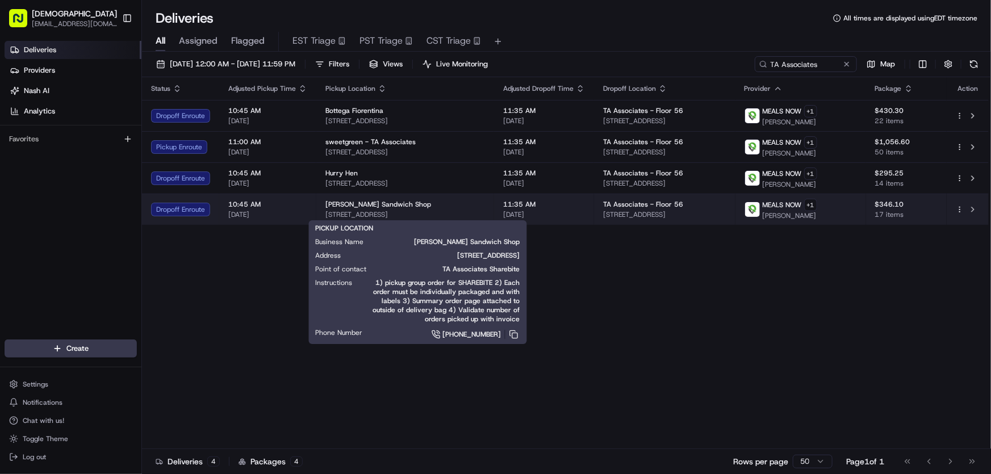
drag, startPoint x: 466, startPoint y: 212, endPoint x: 325, endPoint y: 217, distance: 140.9
click at [325, 217] on span "[STREET_ADDRESS]" at bounding box center [405, 214] width 160 height 9
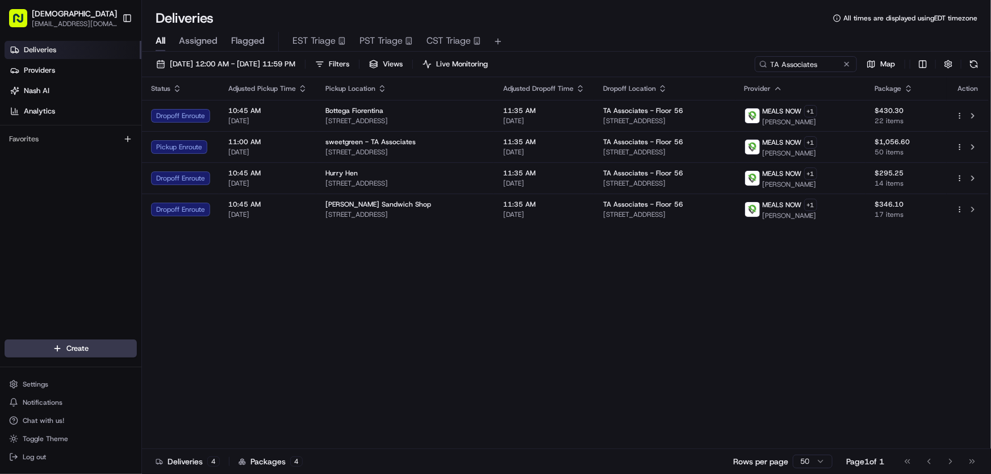
copy span "[STREET_ADDRESS]"
click at [526, 273] on div "Status Adjusted Pickup Time Pickup Location Adjusted Dropoff Time Dropoff Locat…" at bounding box center [565, 263] width 847 height 372
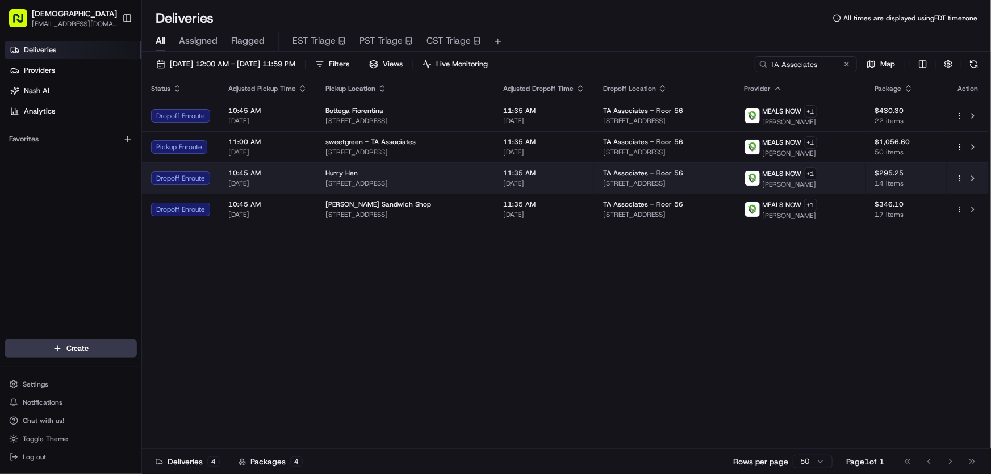
click at [397, 179] on span "[STREET_ADDRESS]" at bounding box center [405, 183] width 160 height 9
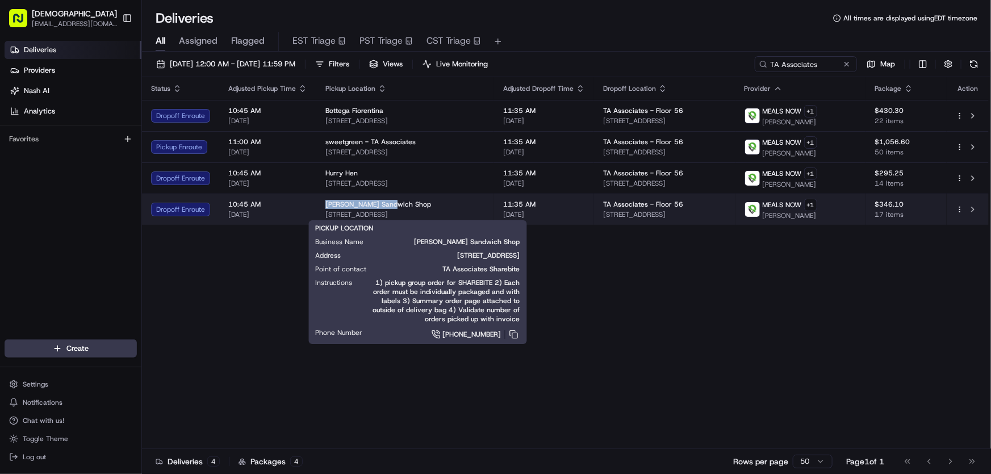
drag, startPoint x: 325, startPoint y: 201, endPoint x: 386, endPoint y: 203, distance: 61.3
click at [386, 203] on span "[PERSON_NAME] Sandwich Shop" at bounding box center [378, 204] width 106 height 9
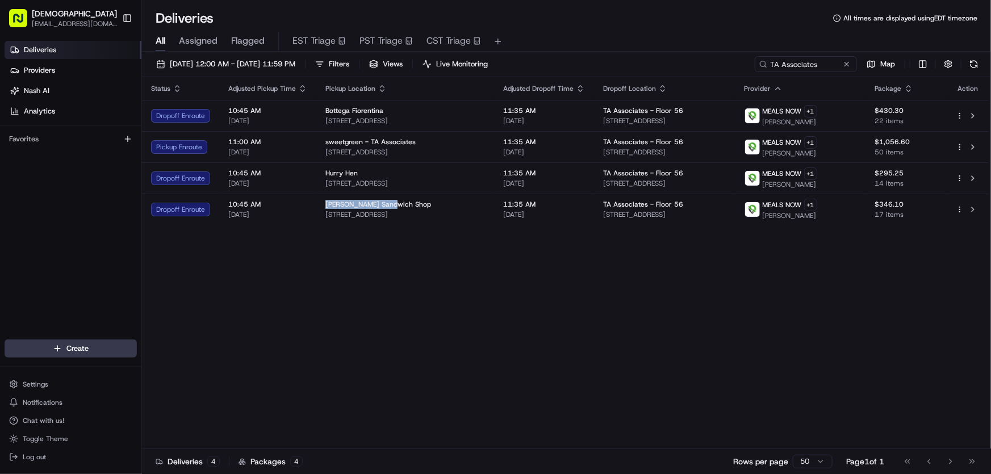
copy span "[PERSON_NAME] Sandwich"
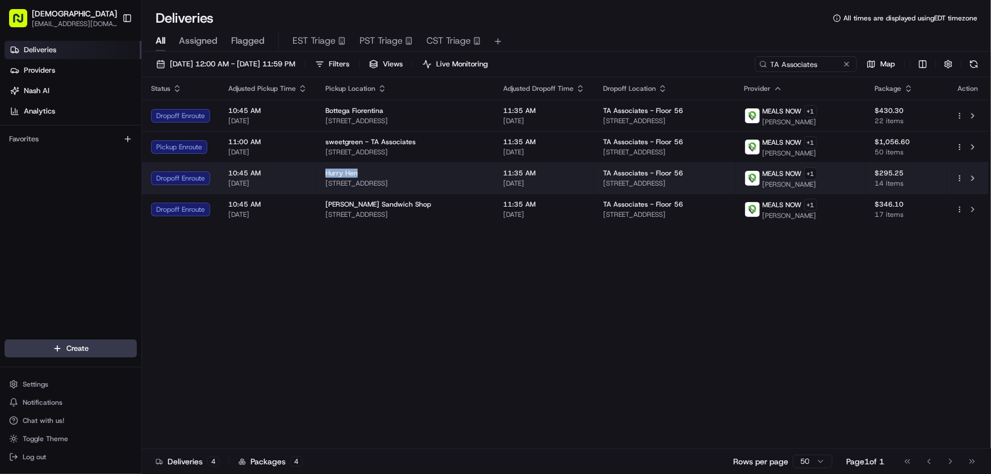
drag, startPoint x: 324, startPoint y: 170, endPoint x: 366, endPoint y: 173, distance: 42.7
click at [366, 173] on td "Hurry Hen [STREET_ADDRESS]" at bounding box center [405, 177] width 178 height 31
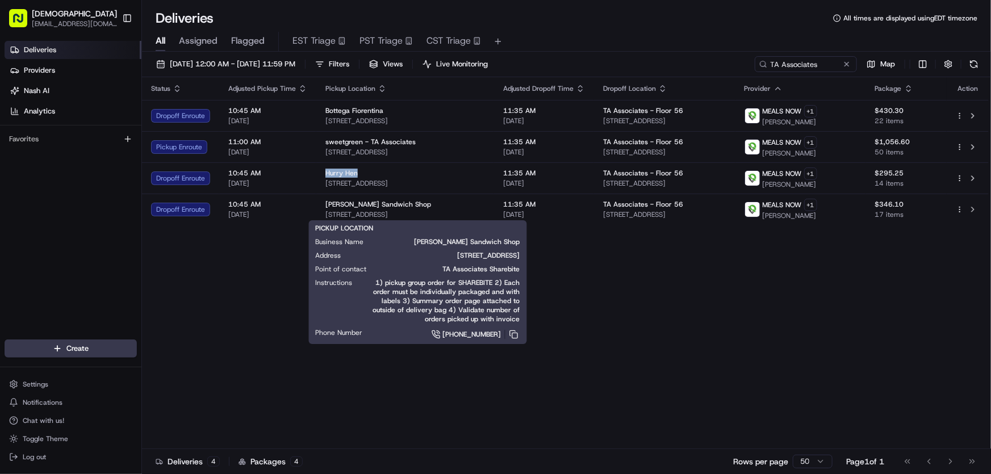
copy span "Hurry Hen"
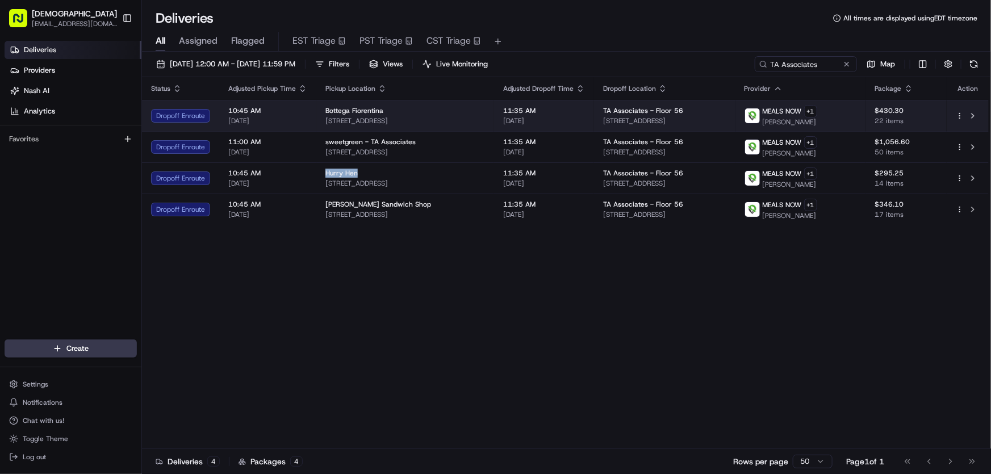
drag, startPoint x: 467, startPoint y: 119, endPoint x: 358, endPoint y: 122, distance: 109.1
click at [358, 122] on span "[STREET_ADDRESS]" at bounding box center [405, 120] width 160 height 9
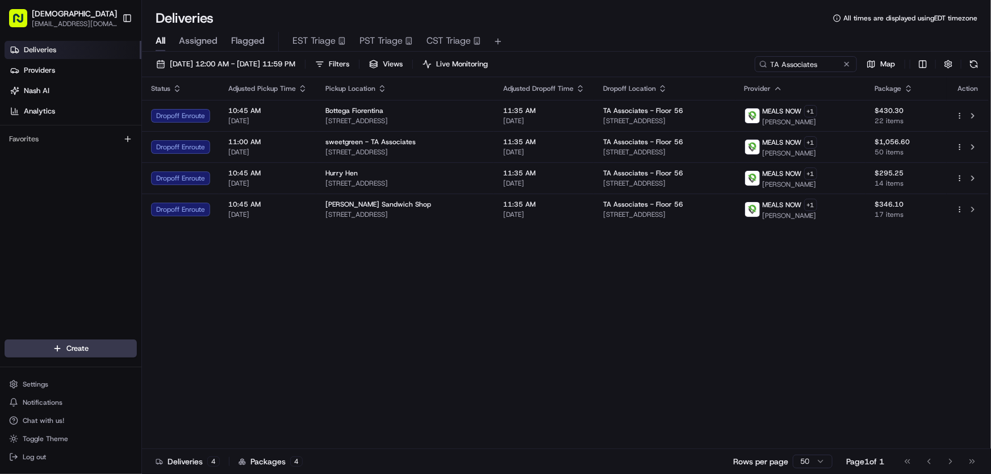
click at [324, 254] on div "Status Adjusted Pickup Time Pickup Location Adjusted Dropoff Time Dropoff Locat…" at bounding box center [565, 263] width 847 height 372
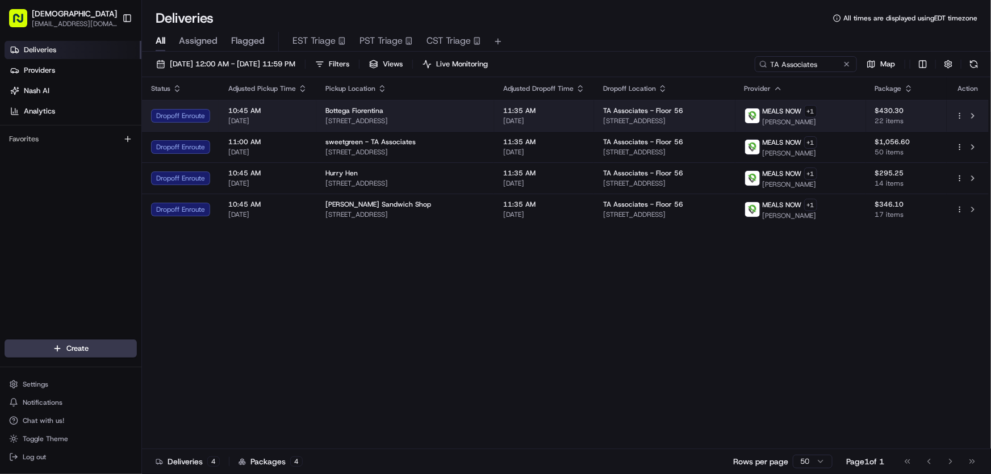
drag, startPoint x: 466, startPoint y: 117, endPoint x: 324, endPoint y: 119, distance: 142.0
click at [324, 119] on td "Bottega Fiorentina [STREET_ADDRESS]" at bounding box center [405, 115] width 178 height 31
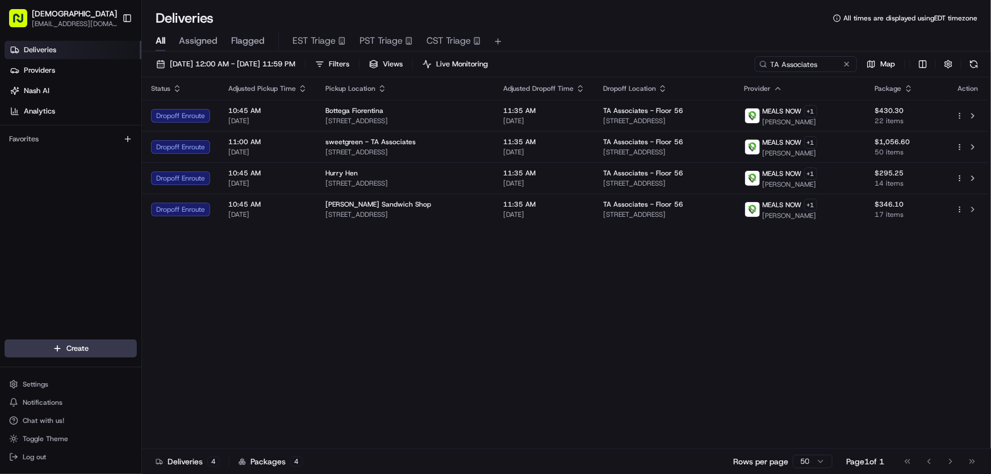
copy span "[STREET_ADDRESS]"
click at [397, 324] on div "Status Adjusted Pickup Time Pickup Location Adjusted Dropoff Time Dropoff Locat…" at bounding box center [565, 263] width 847 height 372
click at [360, 284] on div "Status Adjusted Pickup Time Pickup Location Adjusted Dropoff Time Dropoff Locat…" at bounding box center [565, 263] width 847 height 372
click at [397, 268] on div "Status Adjusted Pickup Time Pickup Location Adjusted Dropoff Time Dropoff Locat…" at bounding box center [565, 263] width 847 height 372
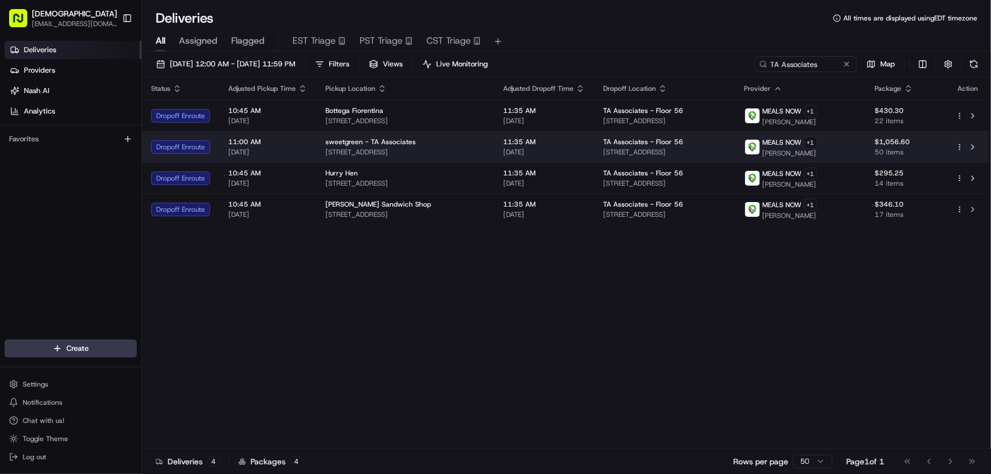
click at [354, 146] on div "sweetgreen - TA Associates [STREET_ADDRESS]" at bounding box center [405, 146] width 160 height 19
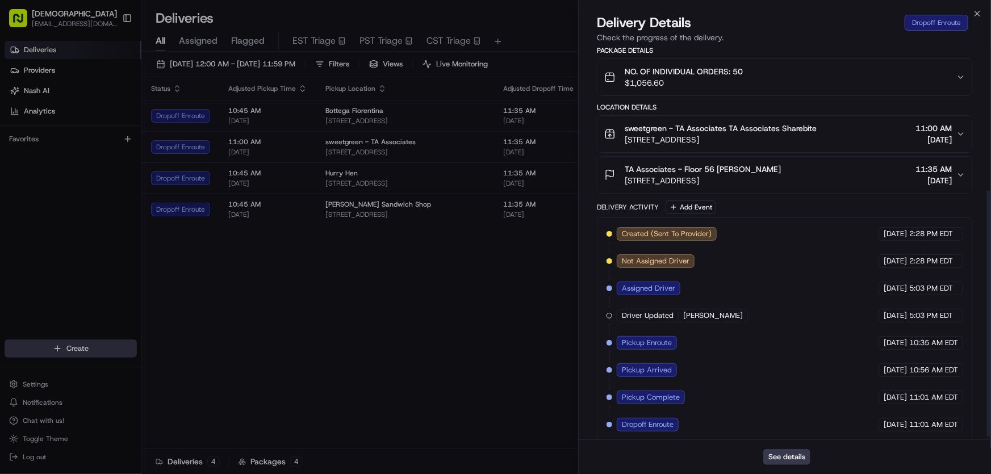
scroll to position [232, 0]
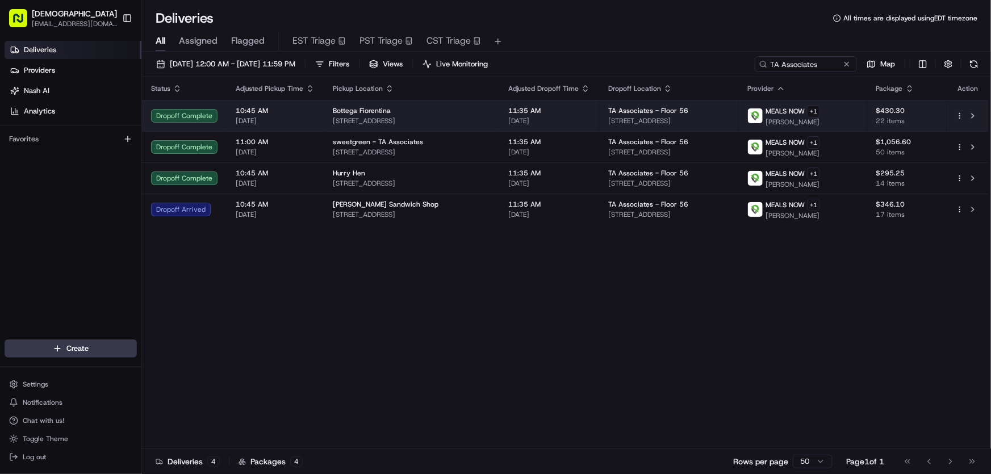
click at [363, 112] on span "Bottega Fiorentina" at bounding box center [362, 110] width 58 height 9
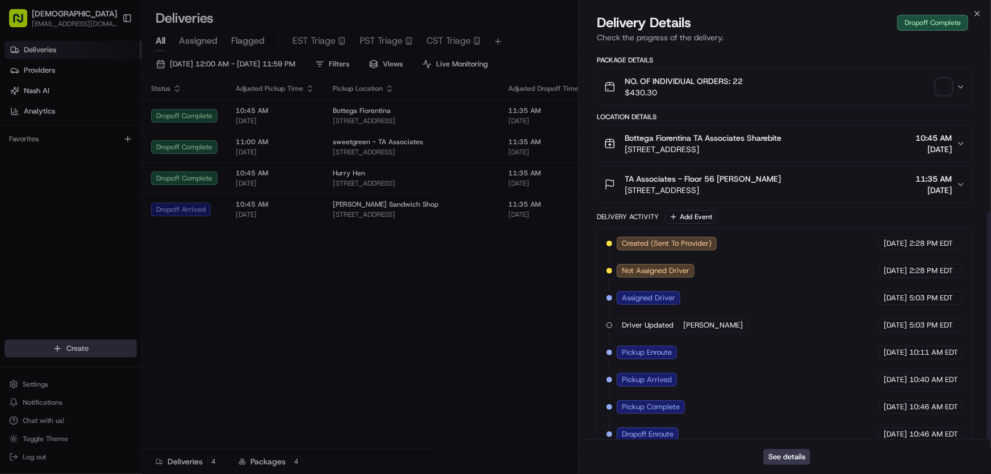
scroll to position [286, 0]
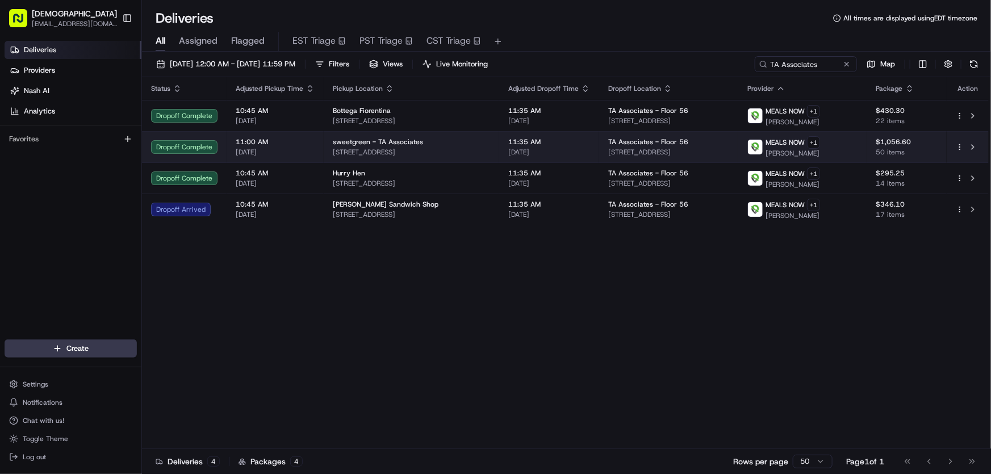
click at [409, 145] on span "sweetgreen - TA Associates" at bounding box center [378, 141] width 90 height 9
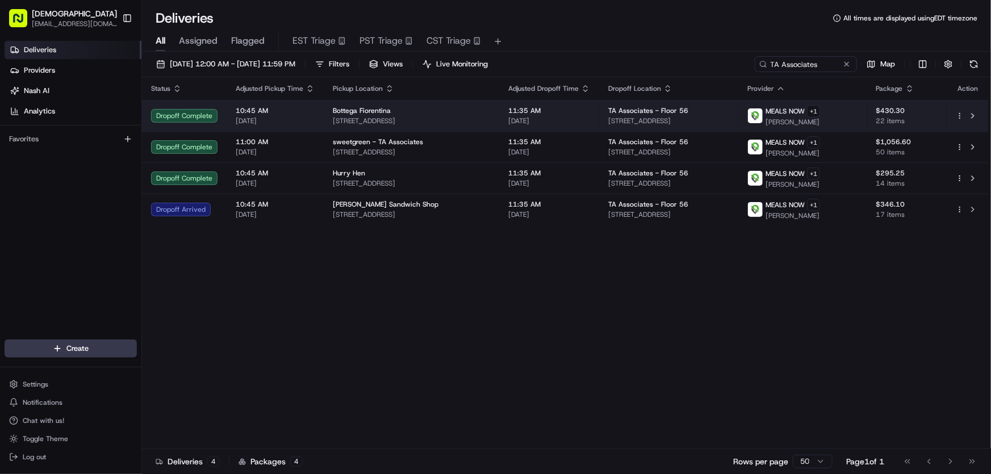
click at [363, 110] on span "Bottega Fiorentina" at bounding box center [362, 110] width 58 height 9
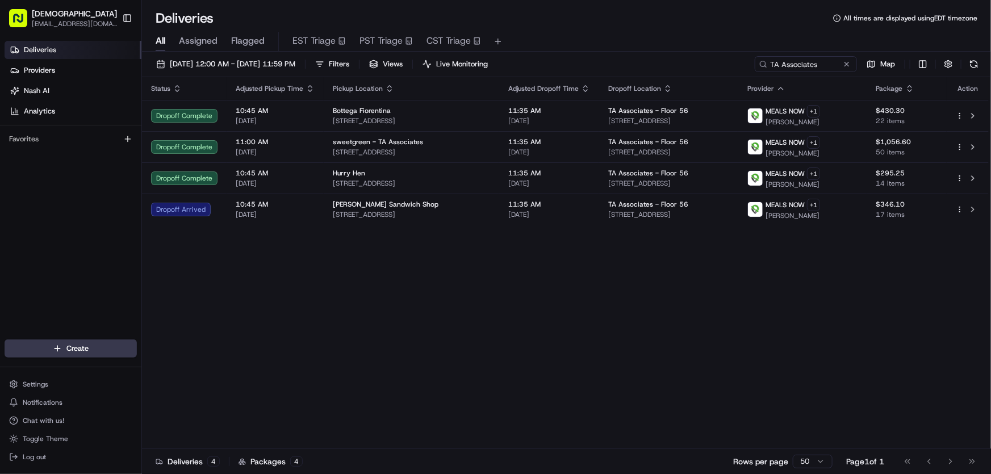
drag, startPoint x: 521, startPoint y: 286, endPoint x: 483, endPoint y: 248, distance: 53.8
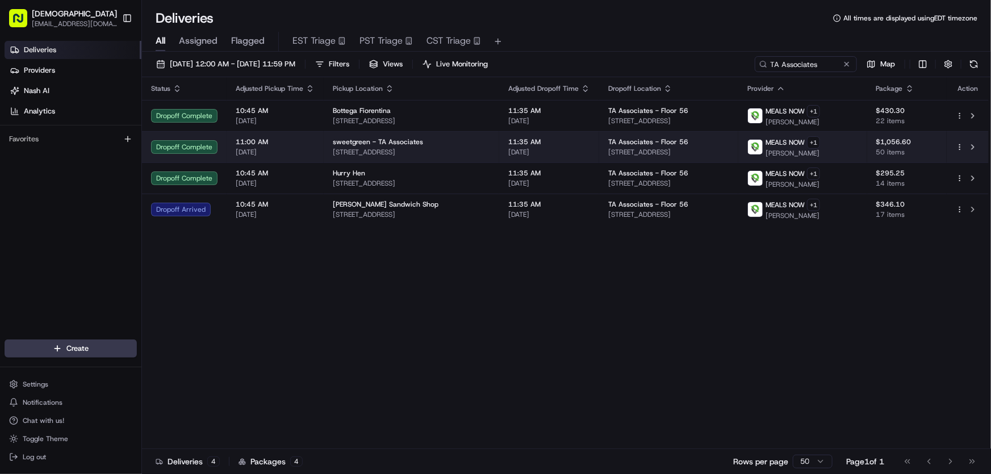
click at [372, 139] on span "sweetgreen - TA Associates" at bounding box center [378, 141] width 90 height 9
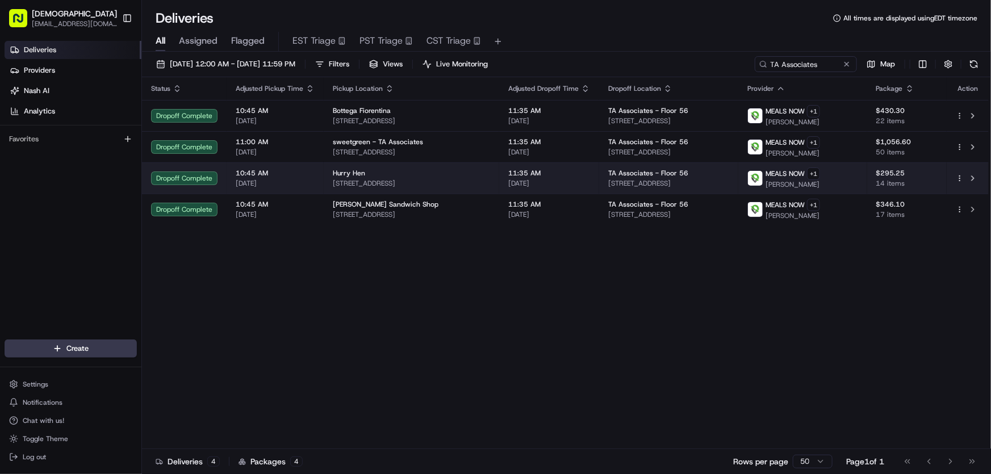
click at [362, 176] on span "Hurry Hen" at bounding box center [349, 173] width 32 height 9
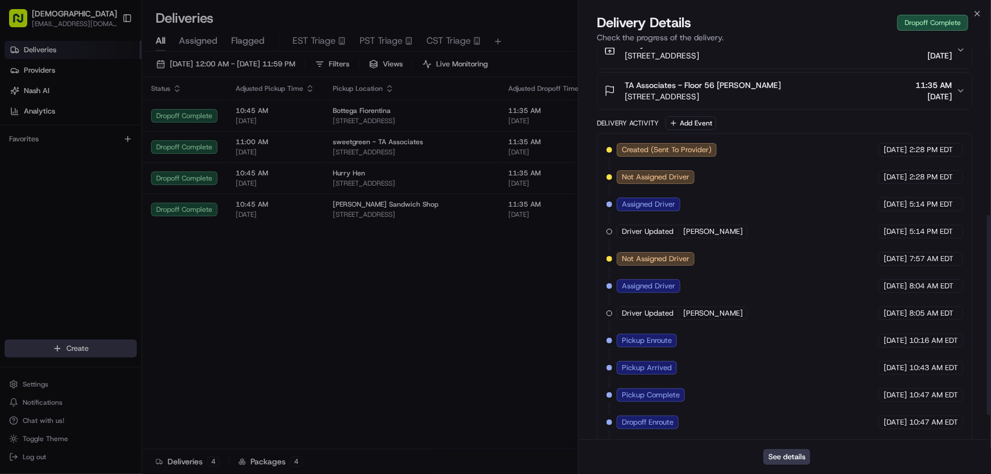
scroll to position [376, 0]
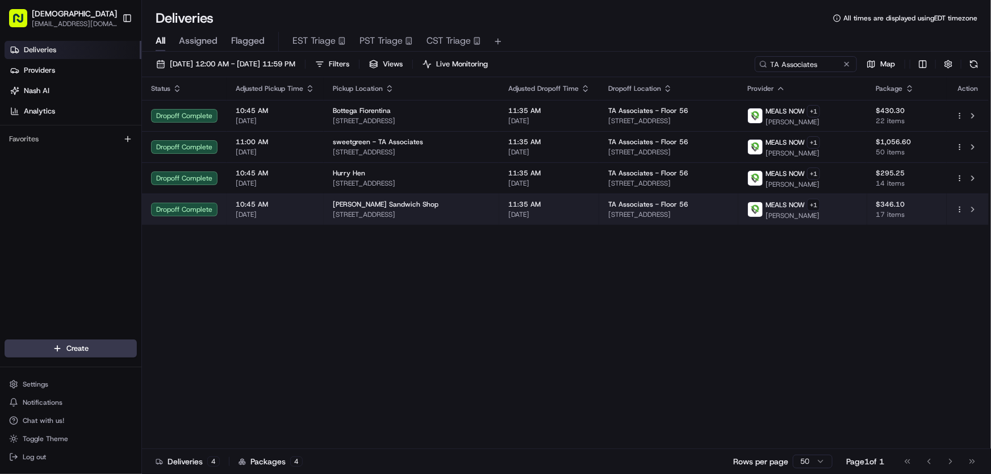
click at [376, 210] on span "[STREET_ADDRESS]" at bounding box center [411, 214] width 157 height 9
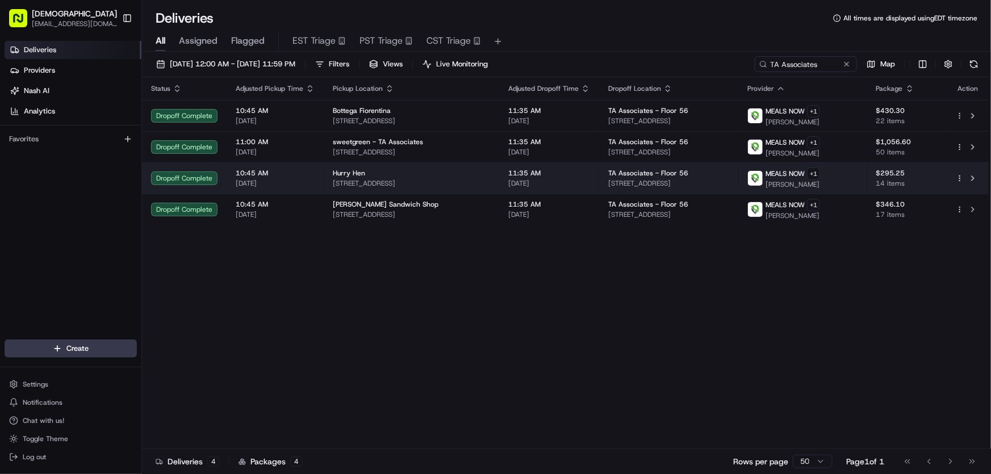
click at [367, 179] on span "[STREET_ADDRESS]" at bounding box center [411, 183] width 157 height 9
click at [356, 175] on span "Hurry Hen" at bounding box center [349, 173] width 32 height 9
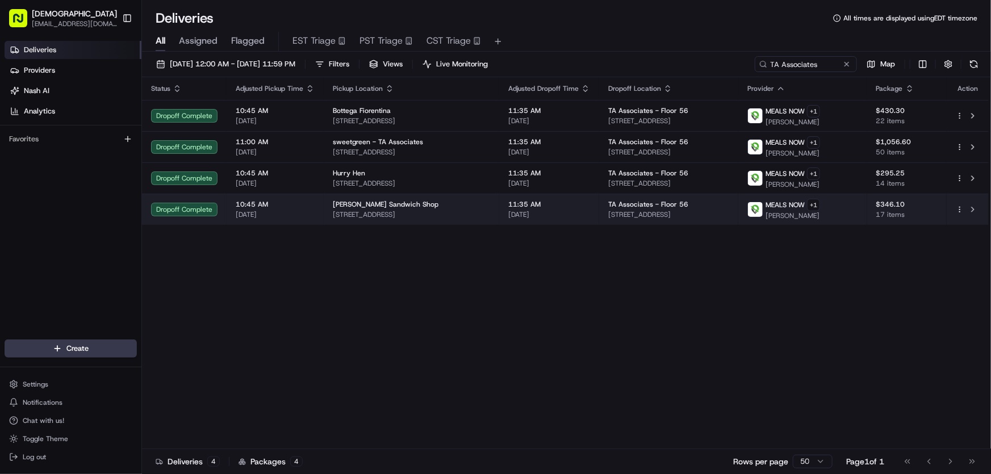
click at [346, 212] on span "[STREET_ADDRESS]" at bounding box center [411, 214] width 157 height 9
drag, startPoint x: 331, startPoint y: 199, endPoint x: 412, endPoint y: 206, distance: 80.9
click at [412, 206] on div "[PERSON_NAME] Sandwich Shop" at bounding box center [411, 204] width 157 height 9
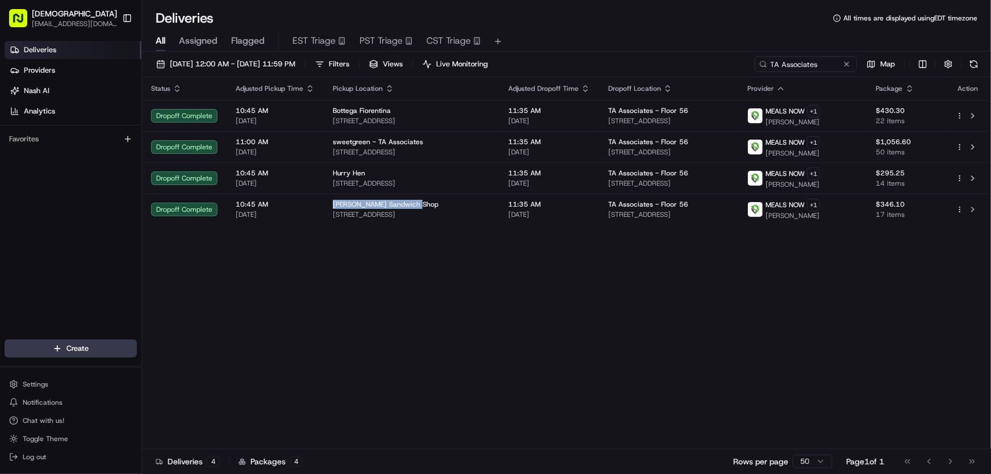
copy span "[PERSON_NAME] Sandwich Shop"
click at [364, 284] on div "Status Adjusted Pickup Time Pickup Location Adjusted Dropoff Time Dropoff Locat…" at bounding box center [565, 263] width 847 height 372
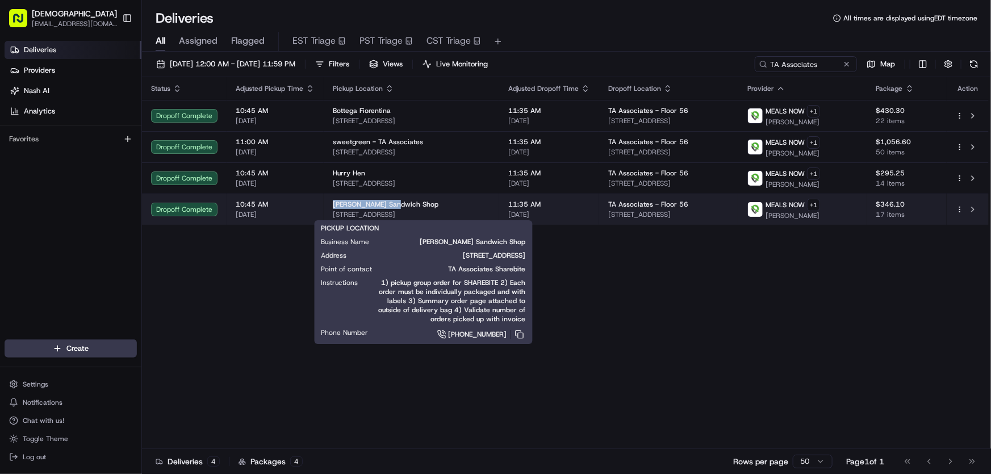
drag, startPoint x: 330, startPoint y: 203, endPoint x: 390, endPoint y: 204, distance: 60.2
click at [390, 204] on td "[PERSON_NAME] Sandwich Shop [STREET_ADDRESS]" at bounding box center [411, 209] width 175 height 31
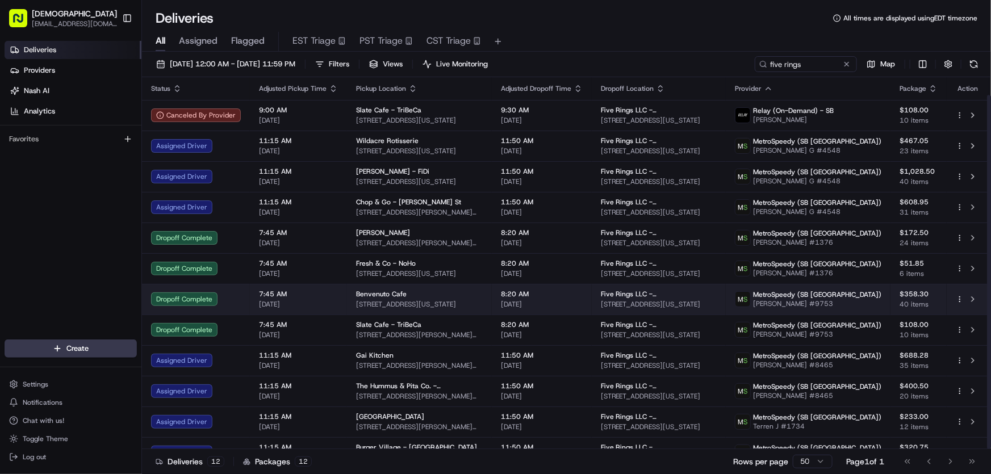
scroll to position [18, 0]
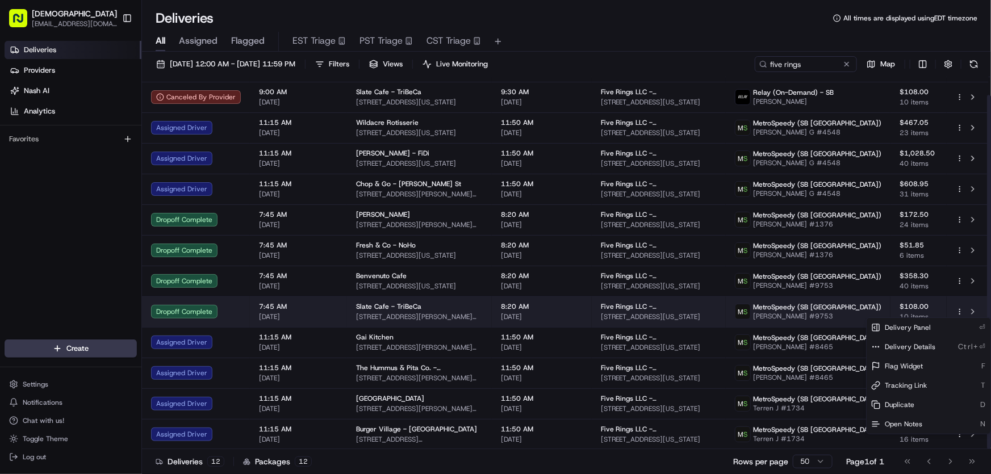
click at [959, 311] on html "Sharebite [EMAIL_ADDRESS][DOMAIN_NAME] Toggle Sidebar Deliveries Providers [PER…" at bounding box center [495, 237] width 991 height 474
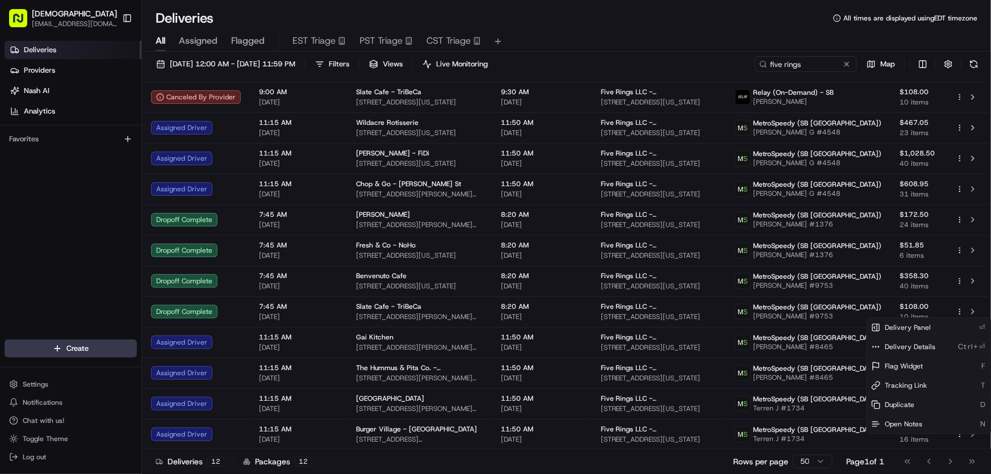
click at [401, 308] on html "Sharebite rtrinos@sharebite.com Toggle Sidebar Deliveries Providers Nash AI Ana…" at bounding box center [495, 237] width 991 height 474
click at [401, 308] on span "Slate Cafe - TriBeCa" at bounding box center [388, 306] width 65 height 9
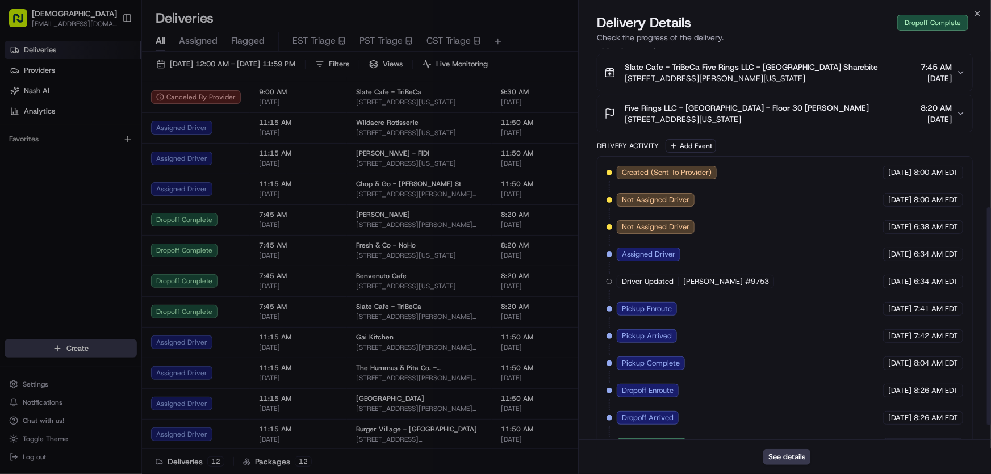
scroll to position [313, 0]
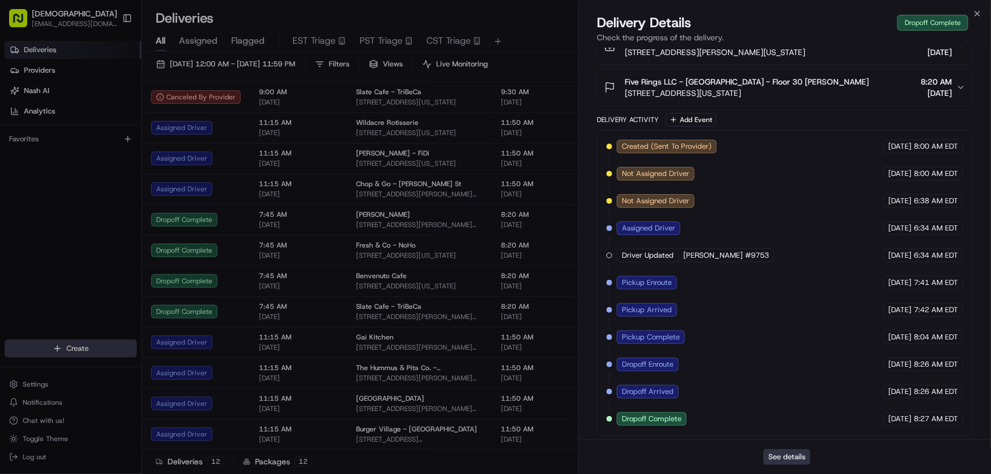
click at [789, 454] on button "See details" at bounding box center [786, 457] width 47 height 16
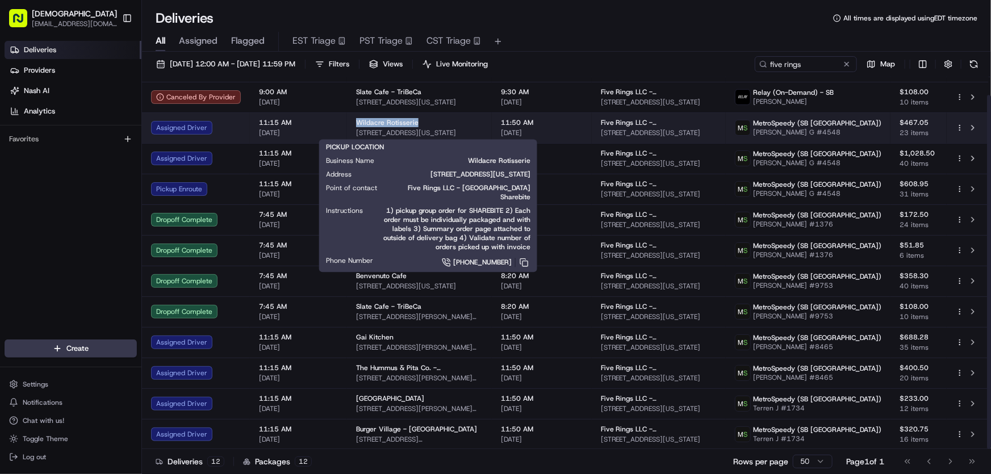
drag, startPoint x: 352, startPoint y: 120, endPoint x: 414, endPoint y: 118, distance: 62.0
click at [414, 118] on td "Wildacre Rotisserie 101 Maiden Ln, New York, NY 10038, USA" at bounding box center [419, 127] width 145 height 31
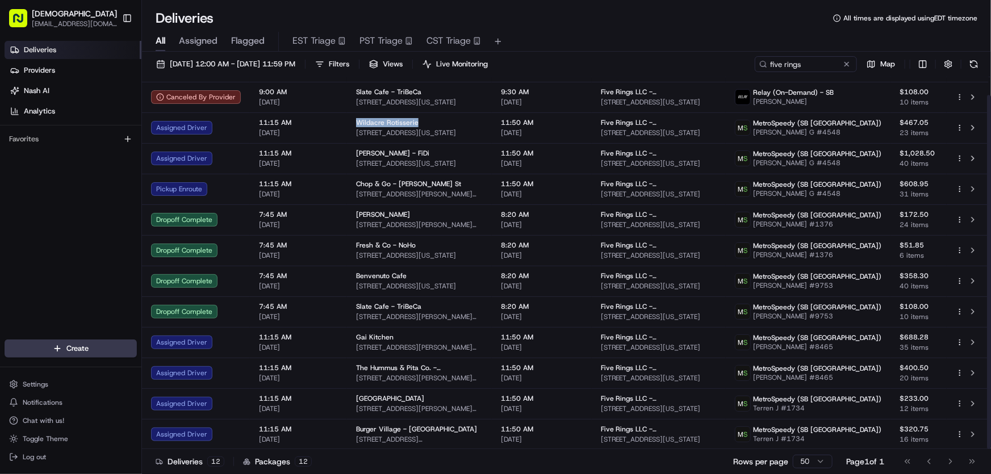
copy span "Wildacre Rotisserie"
click at [657, 33] on div "All Assigned Flagged EST Triage PST Triage CST Triage" at bounding box center [566, 42] width 849 height 20
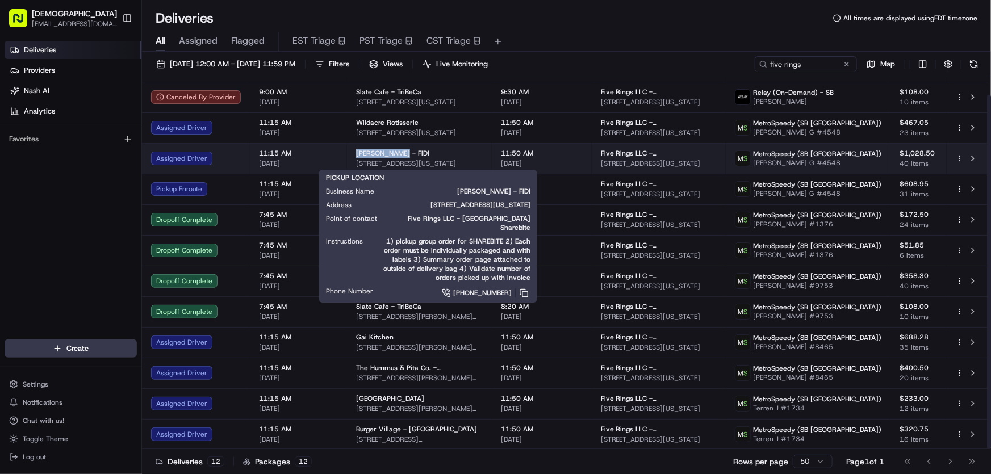
drag, startPoint x: 350, startPoint y: 151, endPoint x: 396, endPoint y: 155, distance: 45.6
click at [396, 155] on td "Mikado Sushi - FiDi 164 Pearl St, New York, NY 10005, USA" at bounding box center [419, 158] width 145 height 31
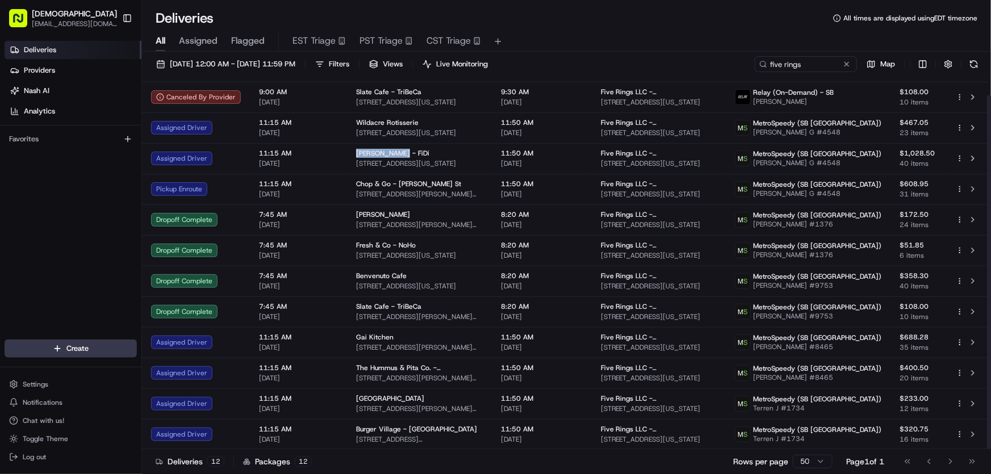
copy span "Mikado Sushi"
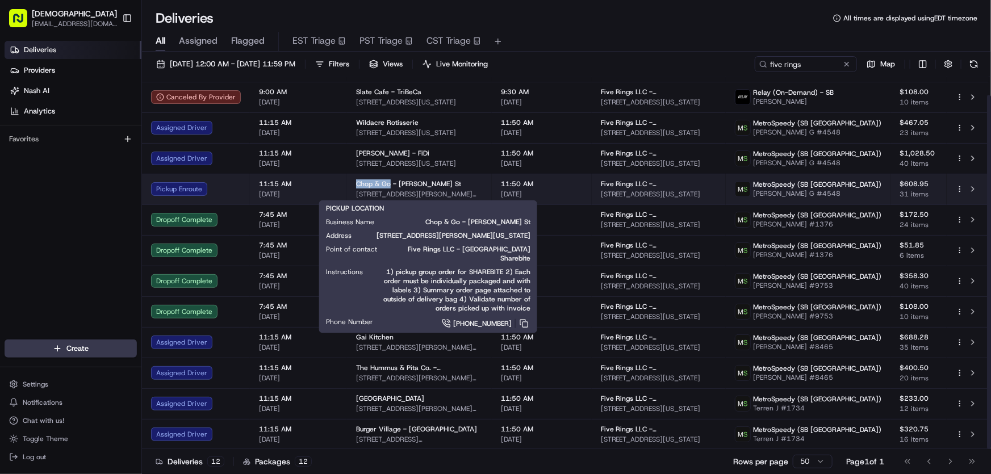
drag, startPoint x: 349, startPoint y: 182, endPoint x: 388, endPoint y: 185, distance: 38.8
click at [388, 185] on td "Chop & Go - John St 85 John St, New York, NY 10038, USA" at bounding box center [419, 189] width 145 height 31
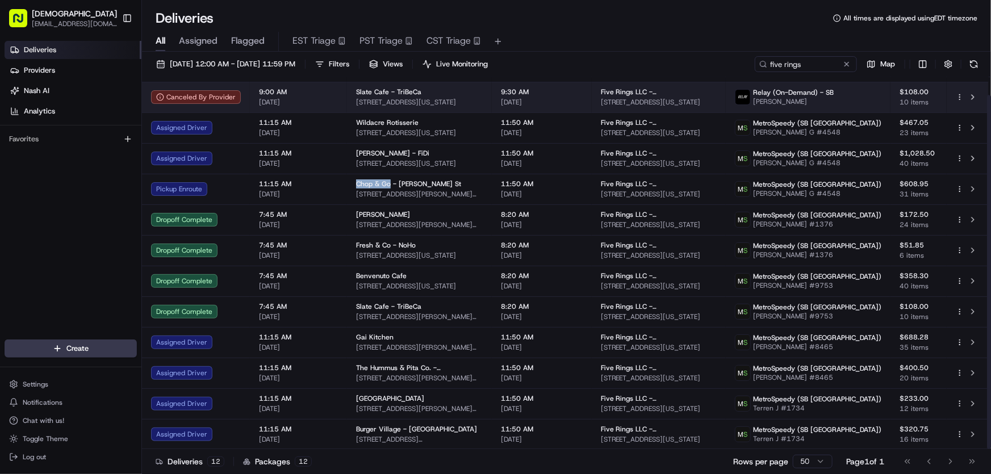
copy span "Chop & Go"
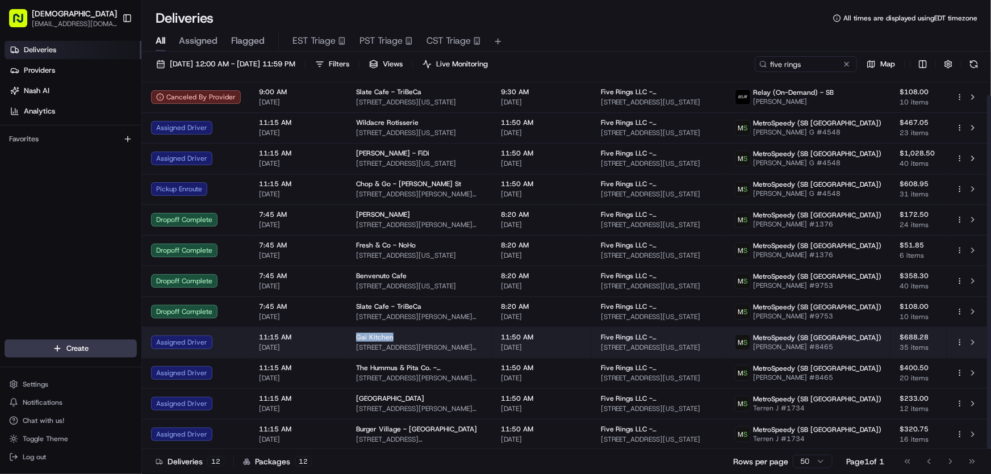
drag, startPoint x: 353, startPoint y: 333, endPoint x: 395, endPoint y: 334, distance: 42.1
click at [395, 334] on div "Gai Kitchen" at bounding box center [419, 337] width 127 height 9
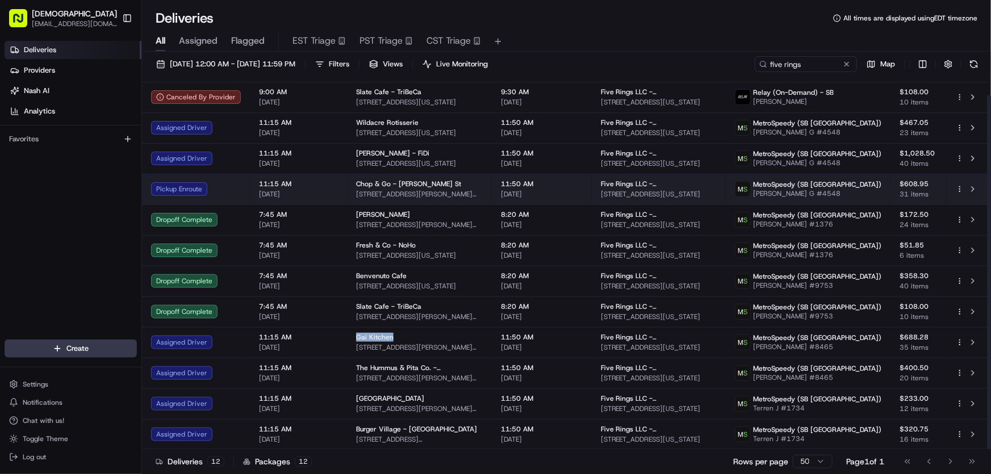
copy span "Gai Kitchen"
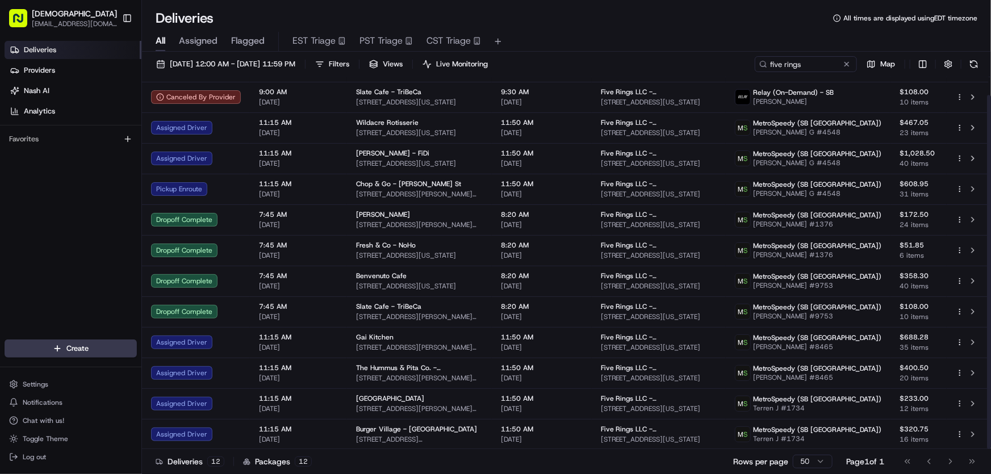
click at [580, 26] on div "Deliveries All times are displayed using EDT timezone" at bounding box center [566, 18] width 849 height 18
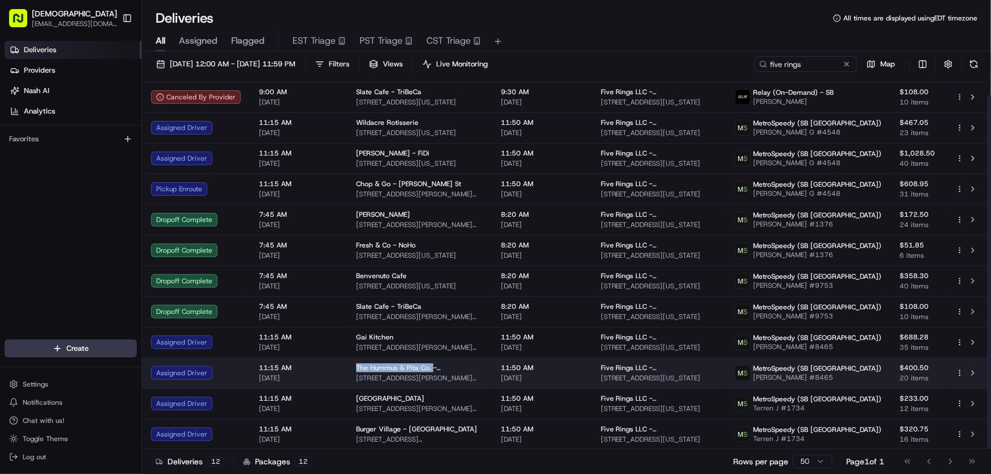
drag, startPoint x: 352, startPoint y: 366, endPoint x: 428, endPoint y: 371, distance: 76.3
click at [428, 371] on td "The Hummus & Pita Co. - Tribeca 79 Chambers St, New York, NY 10007, USA" at bounding box center [419, 373] width 145 height 31
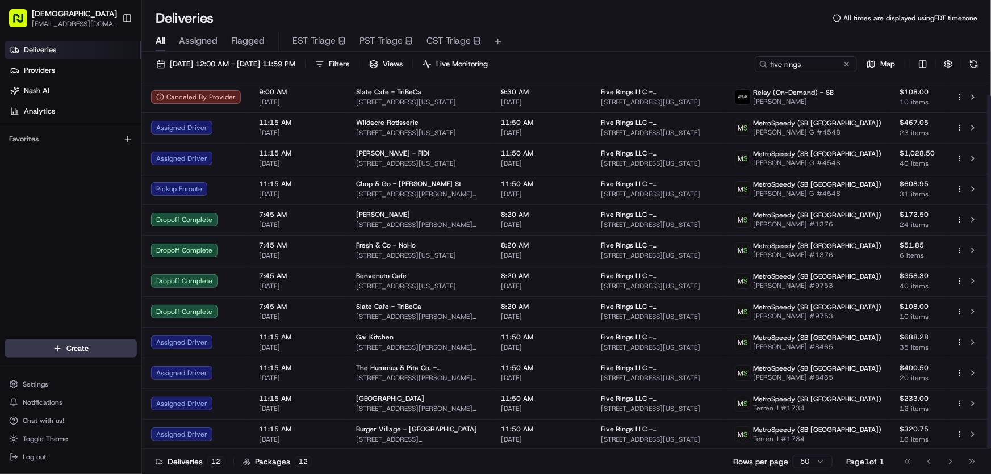
click at [575, 28] on div "All Assigned Flagged EST Triage PST Triage CST Triage" at bounding box center [566, 39] width 849 height 24
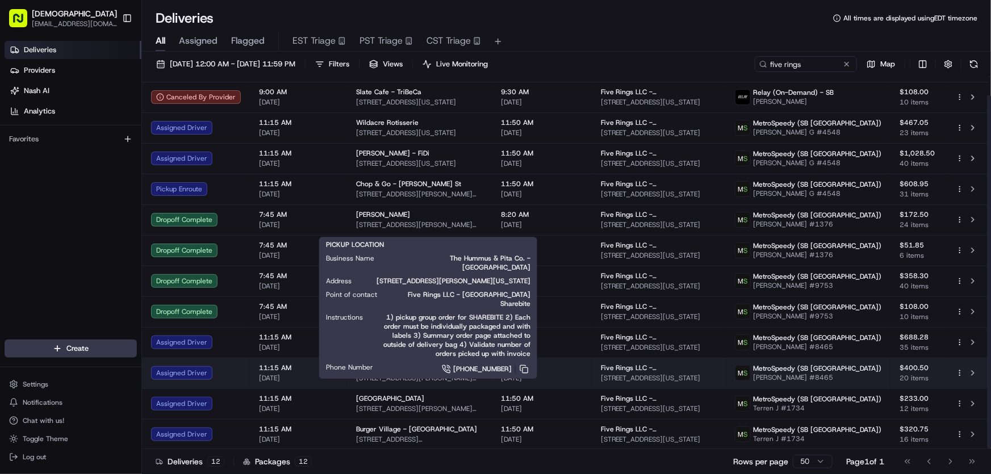
drag, startPoint x: 347, startPoint y: 365, endPoint x: 428, endPoint y: 368, distance: 80.7
click at [428, 368] on td "The Hummus & Pita Co. - Tribeca 79 Chambers St, New York, NY 10007, USA" at bounding box center [419, 373] width 145 height 31
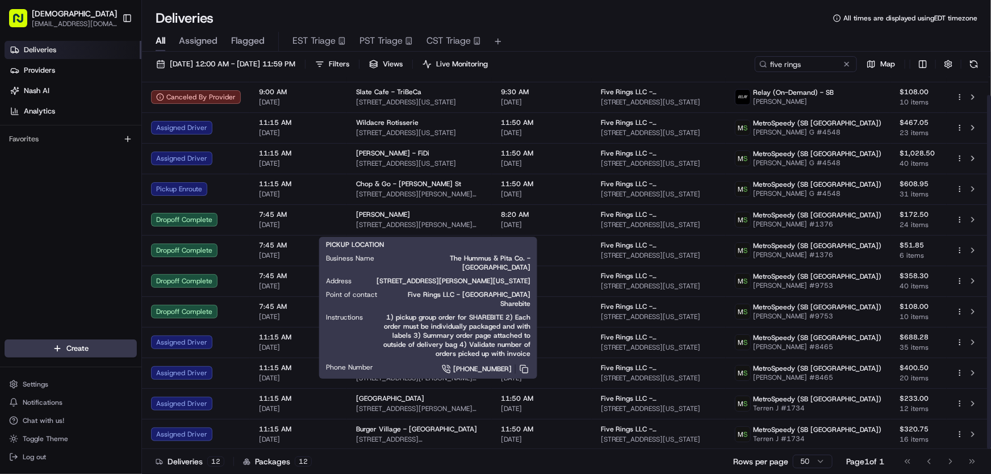
copy span "The Hummus & Pita Co."
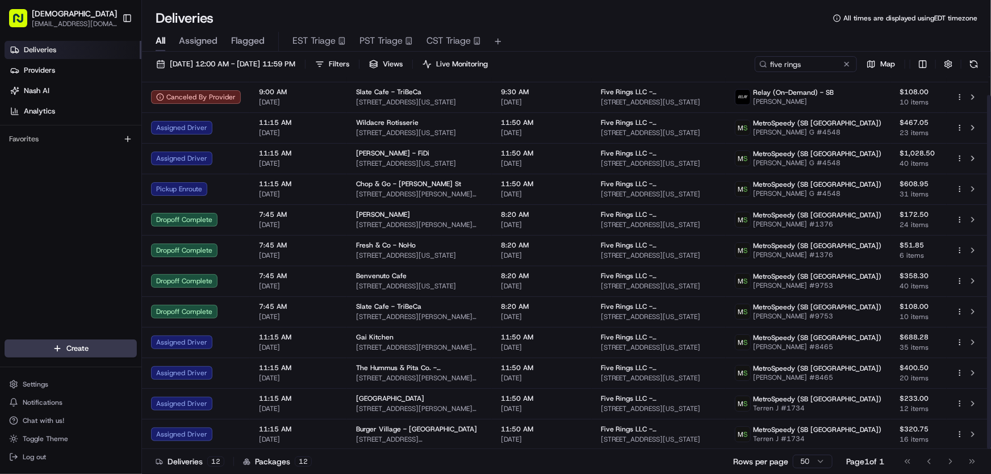
click at [636, 26] on div "Deliveries All times are displayed using EDT timezone" at bounding box center [566, 18] width 849 height 18
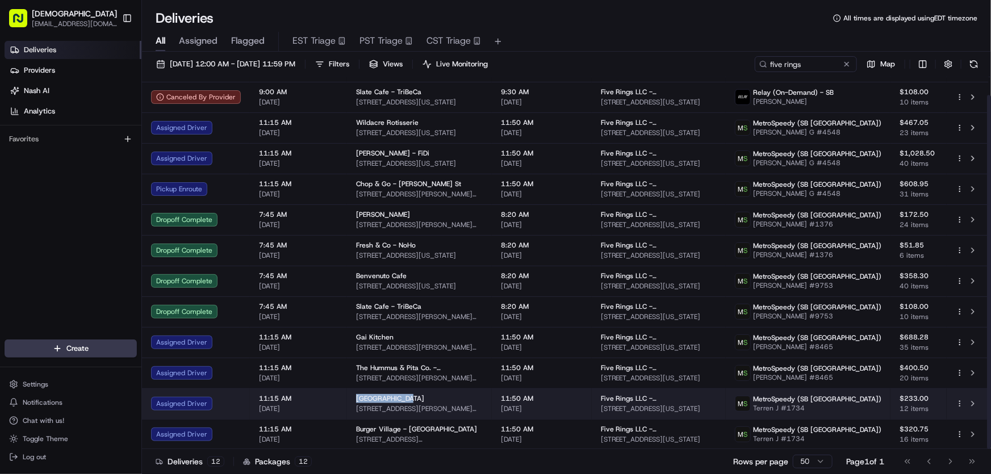
drag, startPoint x: 352, startPoint y: 396, endPoint x: 404, endPoint y: 399, distance: 52.3
click at [404, 399] on td "Tandoor Palace 98 Chambers St, New York, NY 10007, USA" at bounding box center [419, 403] width 145 height 31
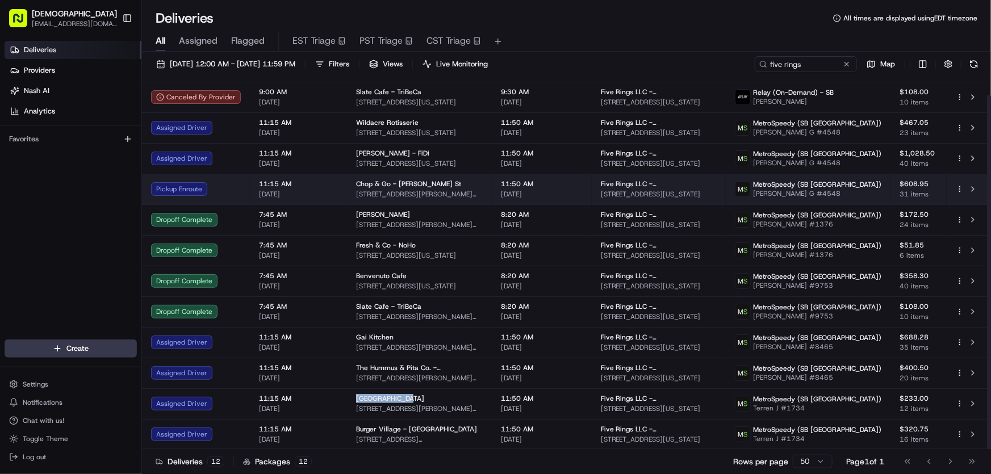
copy span "Tandoor Palace"
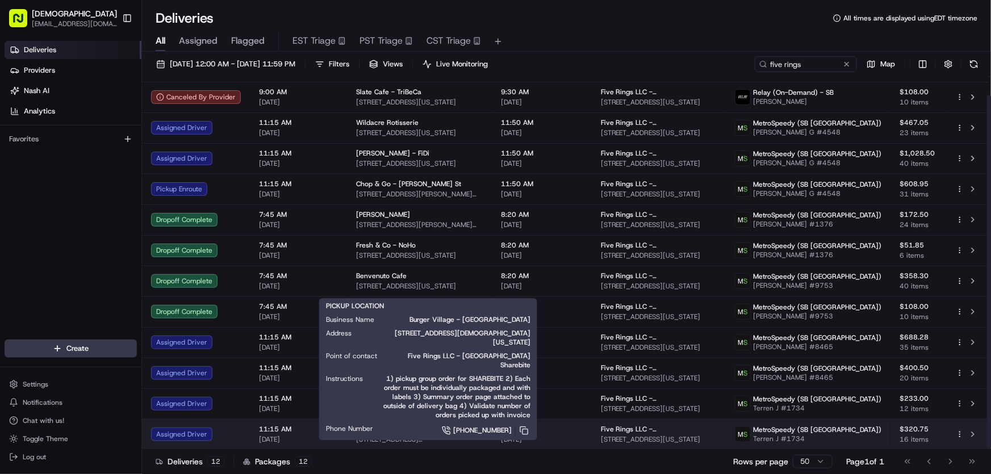
drag, startPoint x: 347, startPoint y: 426, endPoint x: 395, endPoint y: 428, distance: 47.2
click at [395, 428] on td "Burger Village - Tribeca 120 Church St, New York, NY 10007, USA" at bounding box center [419, 434] width 145 height 31
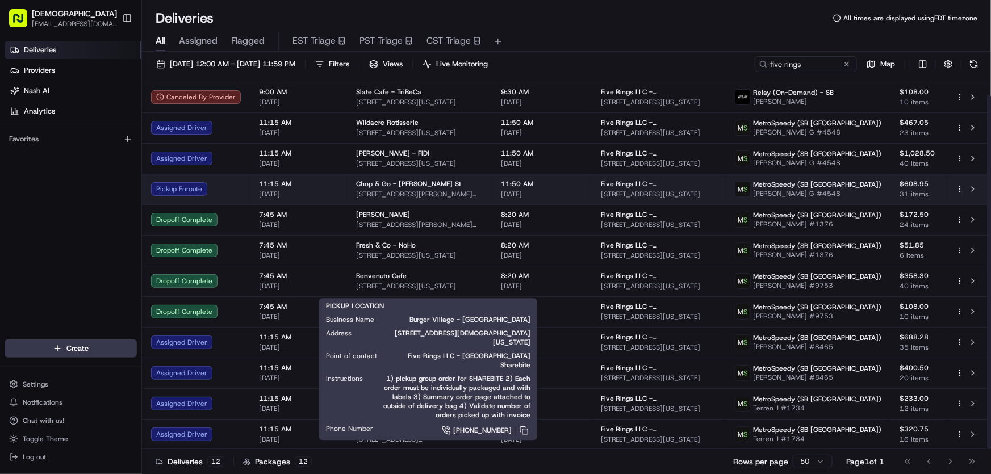
copy span "Burger Village"
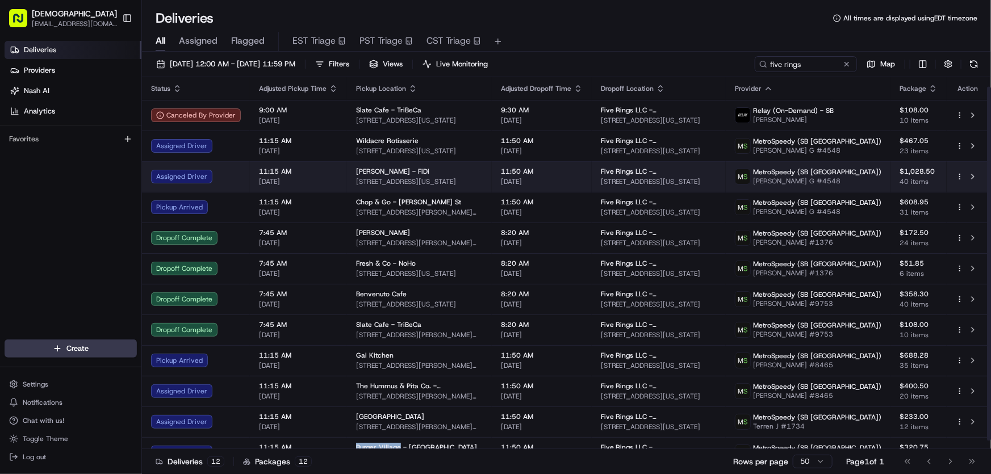
scroll to position [18, 0]
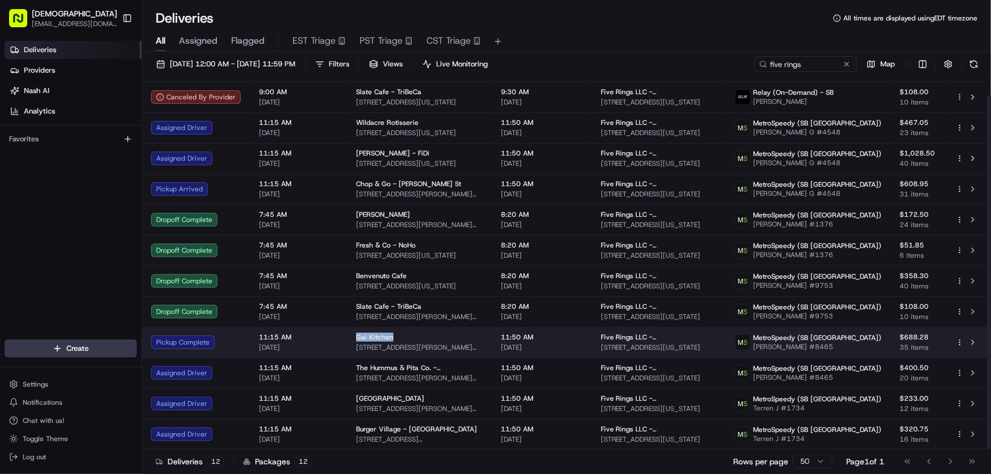
drag, startPoint x: 352, startPoint y: 334, endPoint x: 391, endPoint y: 338, distance: 38.9
click at [391, 338] on div "Gai Kitchen" at bounding box center [419, 337] width 127 height 9
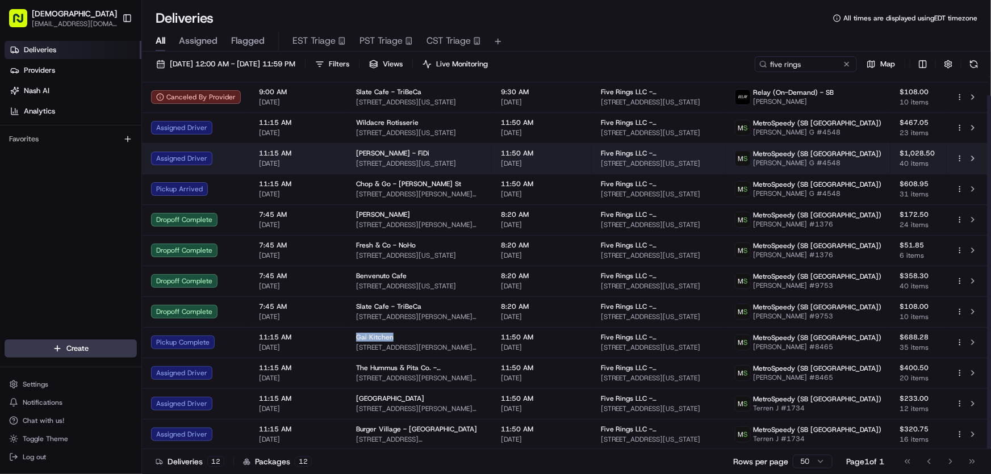
copy span "Gai Kitchen"
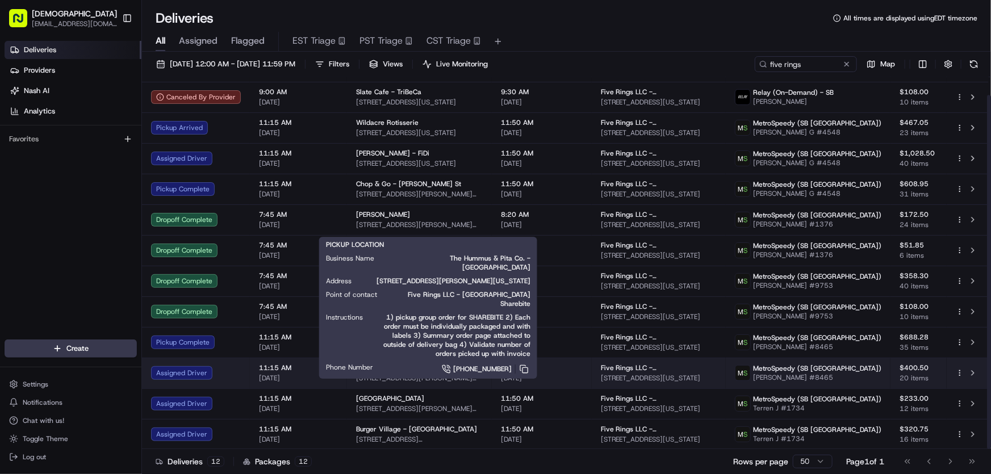
drag, startPoint x: 351, startPoint y: 364, endPoint x: 393, endPoint y: 369, distance: 42.3
click at [393, 369] on td "The Hummus & Pita Co. - Tribeca 79 Chambers St, New York, NY 10007, USA" at bounding box center [419, 373] width 145 height 31
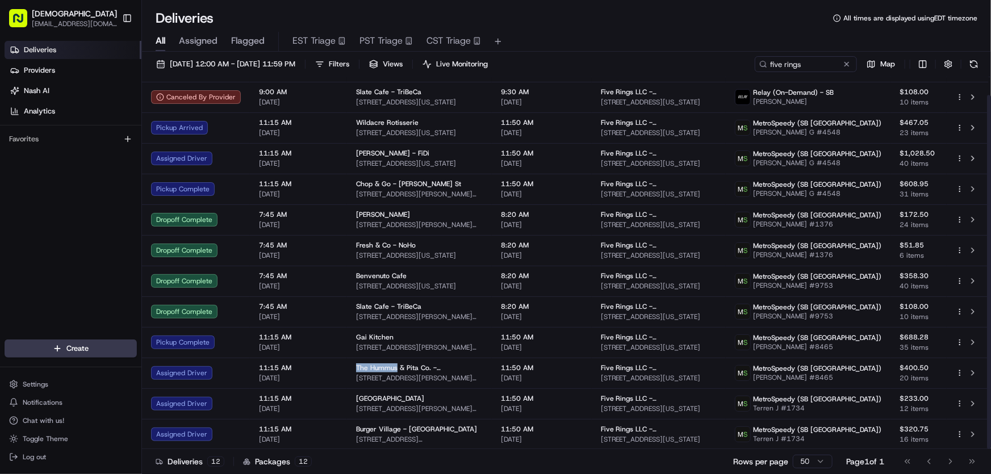
copy span "The Hummus"
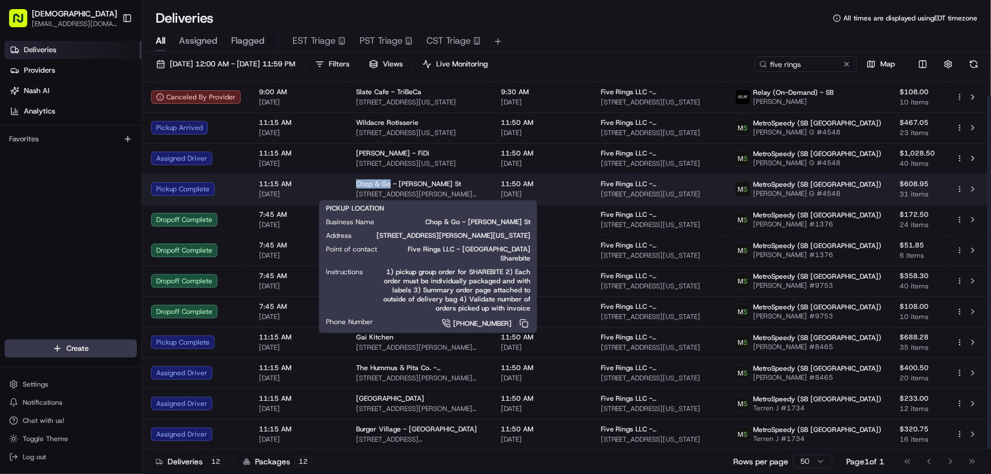
drag, startPoint x: 352, startPoint y: 182, endPoint x: 388, endPoint y: 182, distance: 35.8
click at [388, 182] on td "Chop & Go - John St 85 John St, New York, NY 10038, USA" at bounding box center [419, 189] width 145 height 31
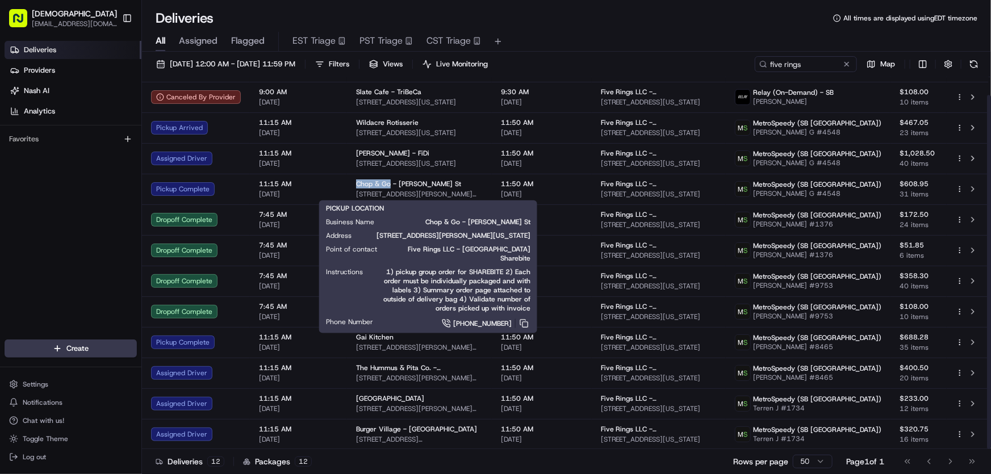
copy span "Chop & Go"
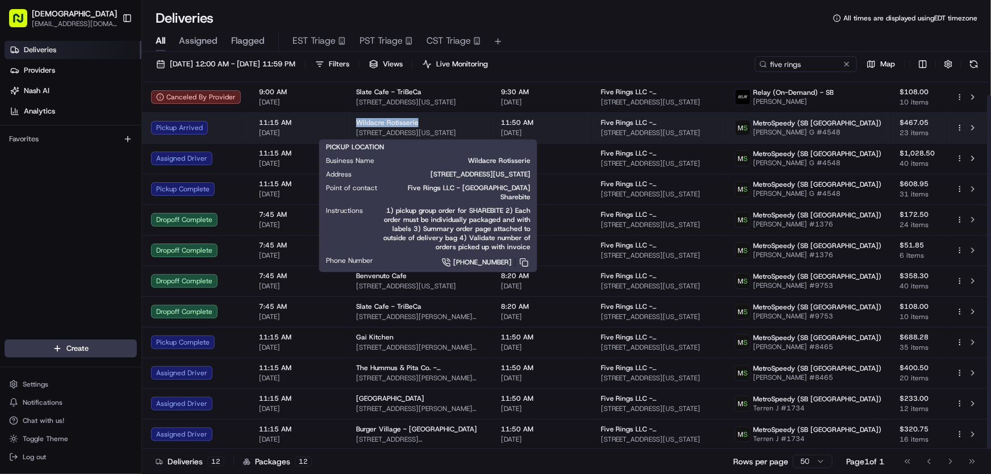
drag, startPoint x: 354, startPoint y: 119, endPoint x: 413, endPoint y: 119, distance: 59.6
click at [413, 119] on div "Wildacre Rotisserie" at bounding box center [419, 122] width 127 height 9
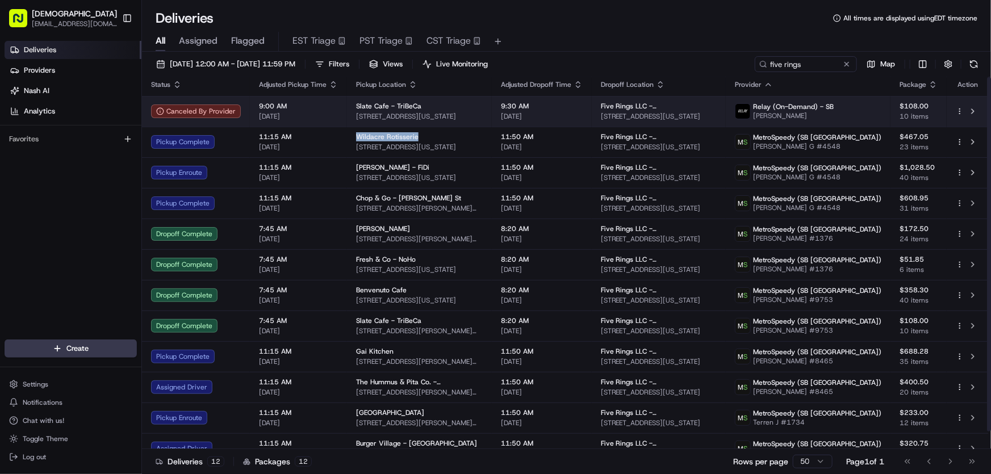
scroll to position [0, 0]
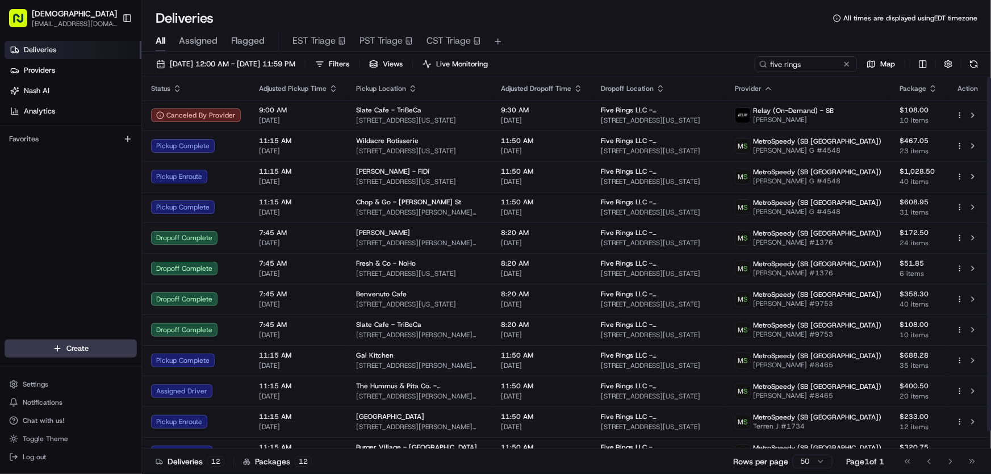
click at [579, 27] on div "All Assigned Flagged EST Triage PST Triage CST Triage" at bounding box center [566, 39] width 849 height 24
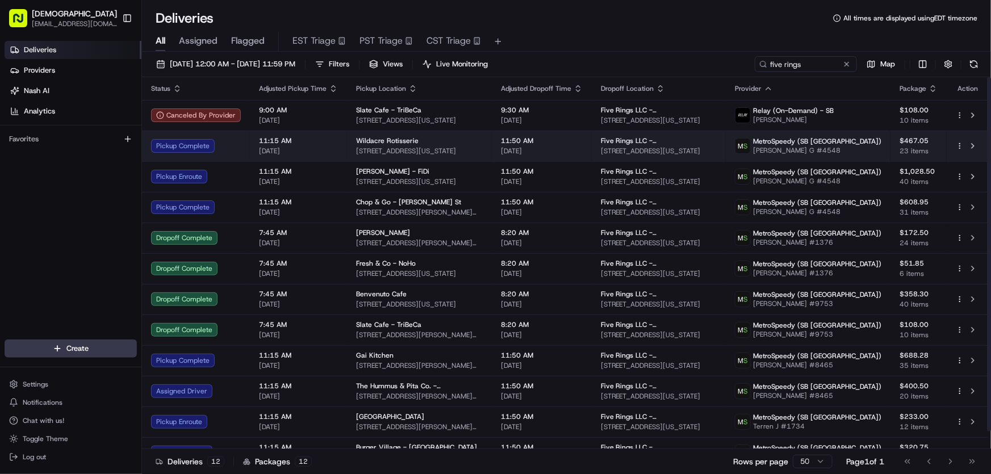
click at [407, 141] on span "Wildacre Rotisserie" at bounding box center [387, 140] width 62 height 9
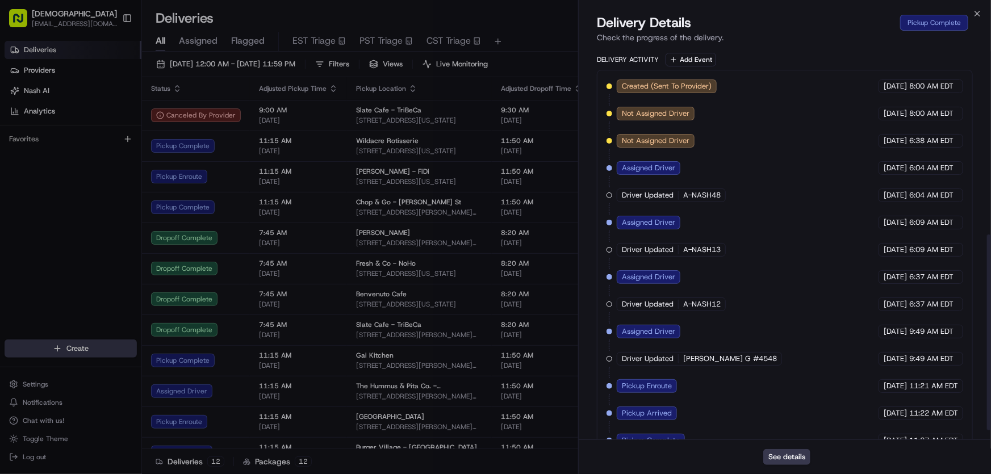
scroll to position [394, 0]
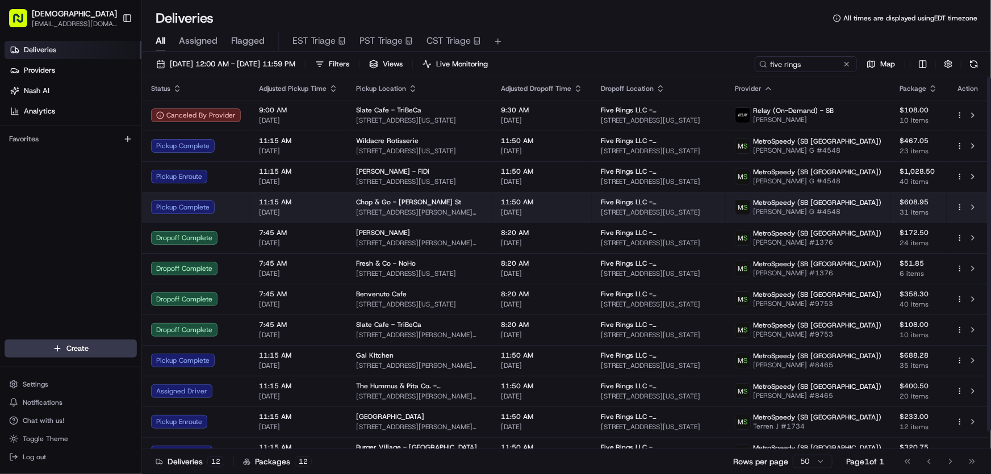
click at [399, 206] on span "Chop & Go - John St" at bounding box center [408, 202] width 105 height 9
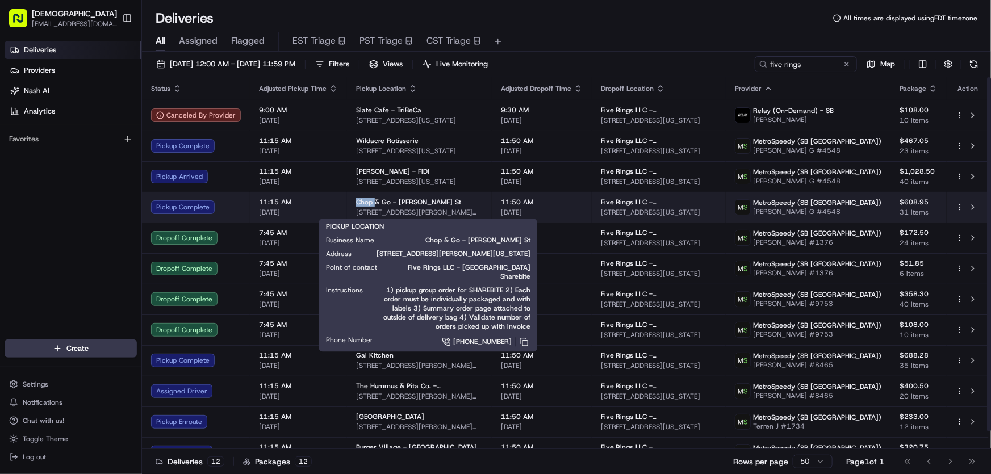
drag, startPoint x: 353, startPoint y: 200, endPoint x: 374, endPoint y: 201, distance: 20.4
click at [374, 201] on td "Chop & Go - John St 85 John St, New York, NY 10038, USA" at bounding box center [419, 207] width 145 height 31
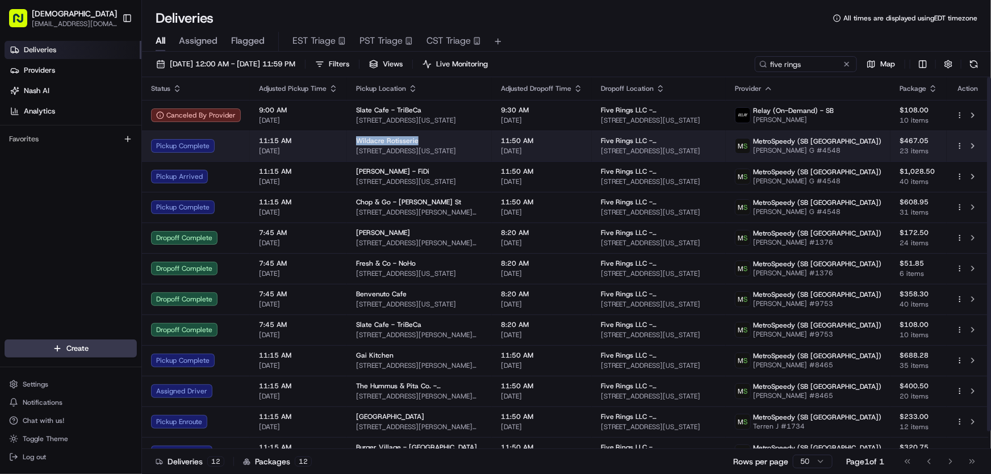
drag, startPoint x: 352, startPoint y: 139, endPoint x: 413, endPoint y: 142, distance: 61.4
click at [413, 142] on td "Wildacre Rotisserie 101 Maiden Ln, New York, NY 10038, USA" at bounding box center [419, 146] width 145 height 31
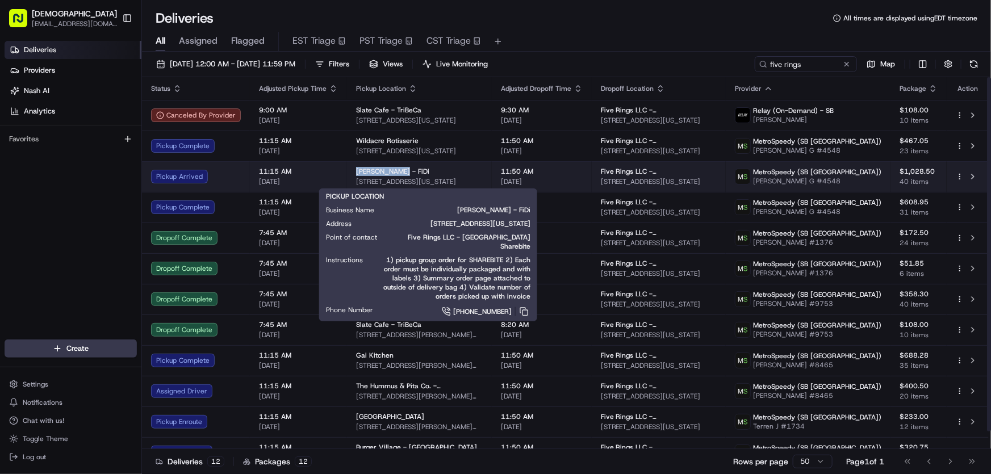
drag, startPoint x: 352, startPoint y: 169, endPoint x: 395, endPoint y: 170, distance: 43.2
click at [395, 170] on td "Mikado Sushi - FiDi 164 Pearl St, New York, NY 10005, USA" at bounding box center [419, 176] width 145 height 31
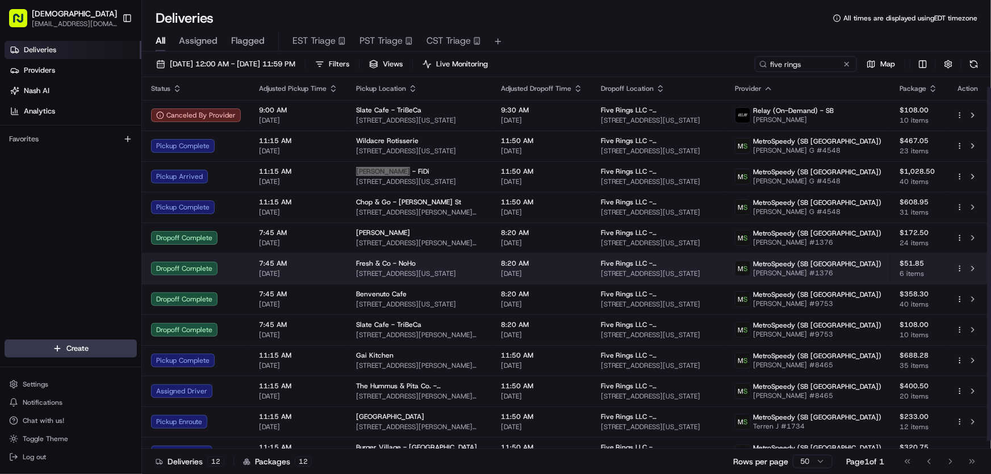
scroll to position [18, 0]
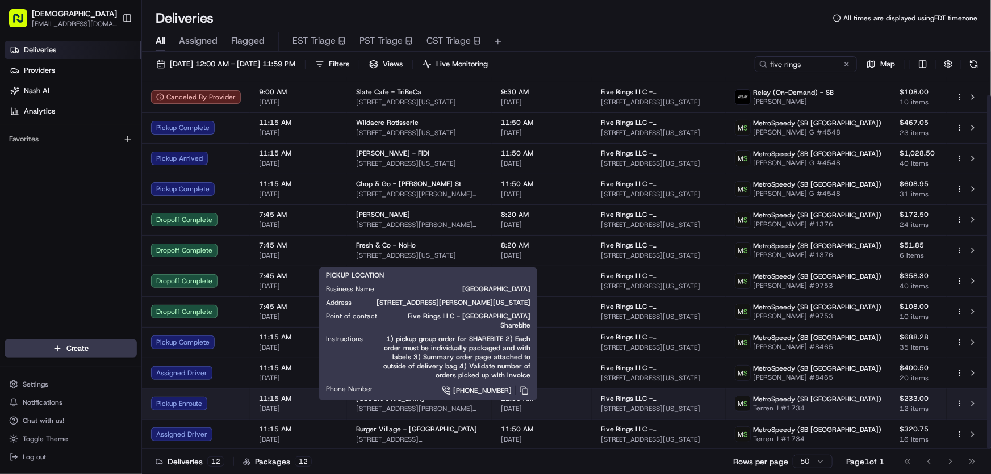
click at [389, 399] on span "Tandoor Palace" at bounding box center [390, 398] width 68 height 9
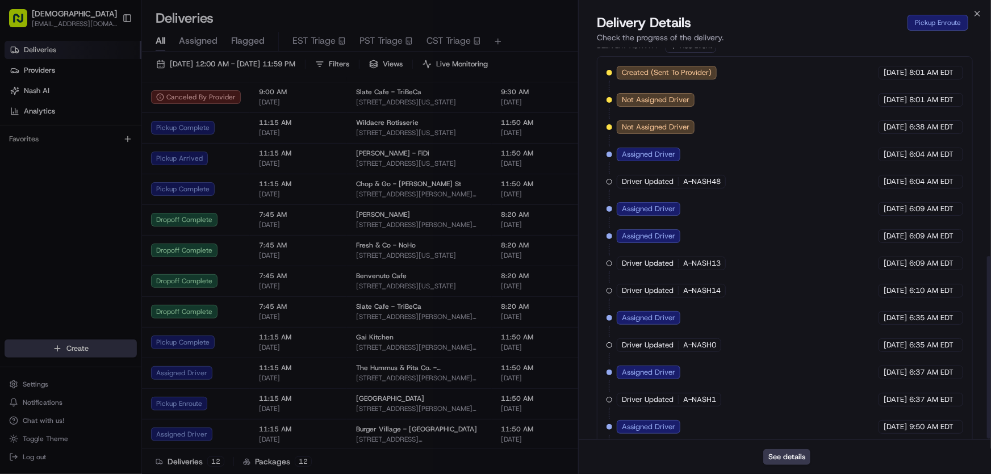
scroll to position [449, 0]
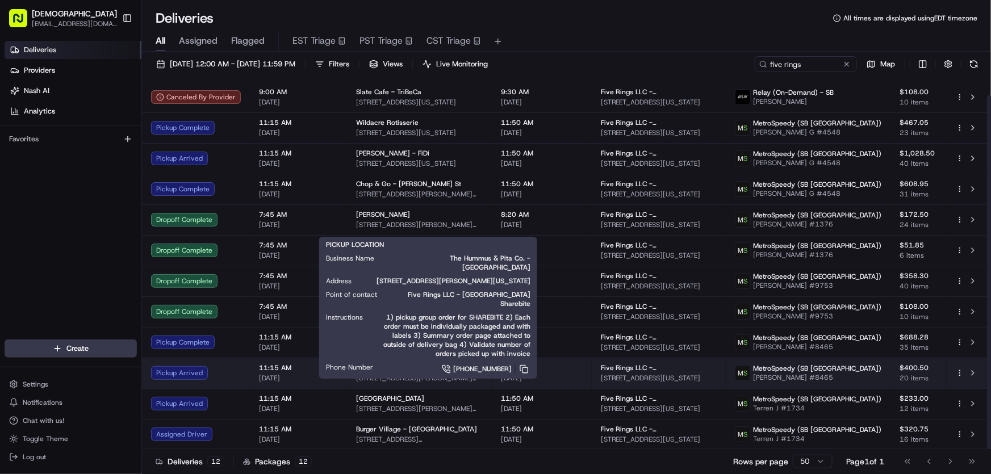
click at [363, 375] on span "79 Chambers St, New York, NY 10007, USA" at bounding box center [419, 378] width 127 height 9
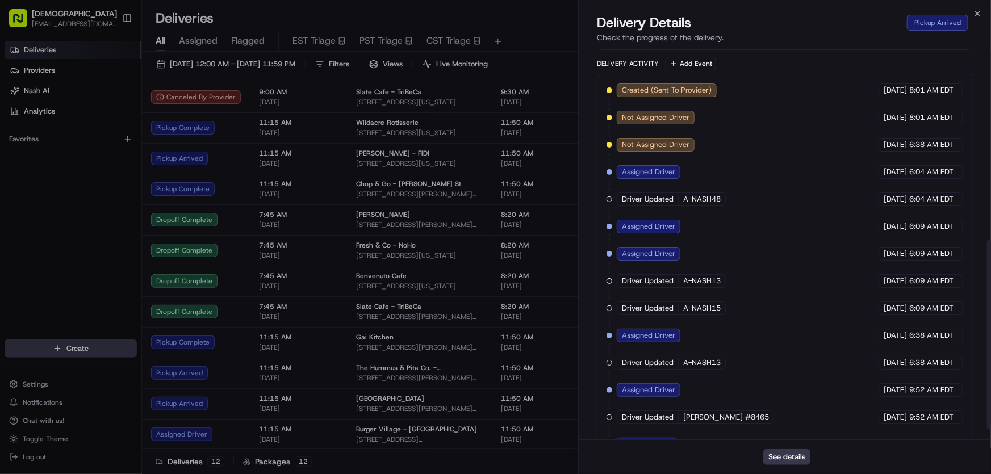
scroll to position [421, 0]
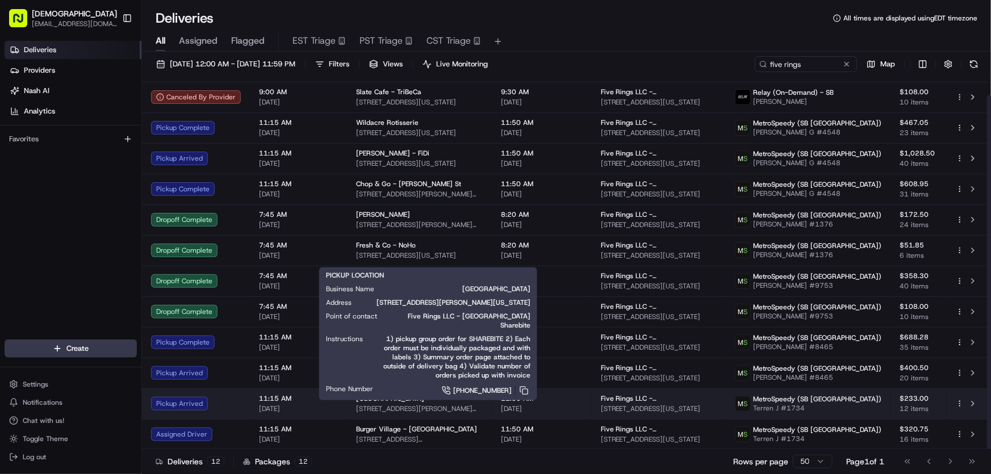
click at [393, 400] on span "Tandoor Palace" at bounding box center [390, 398] width 68 height 9
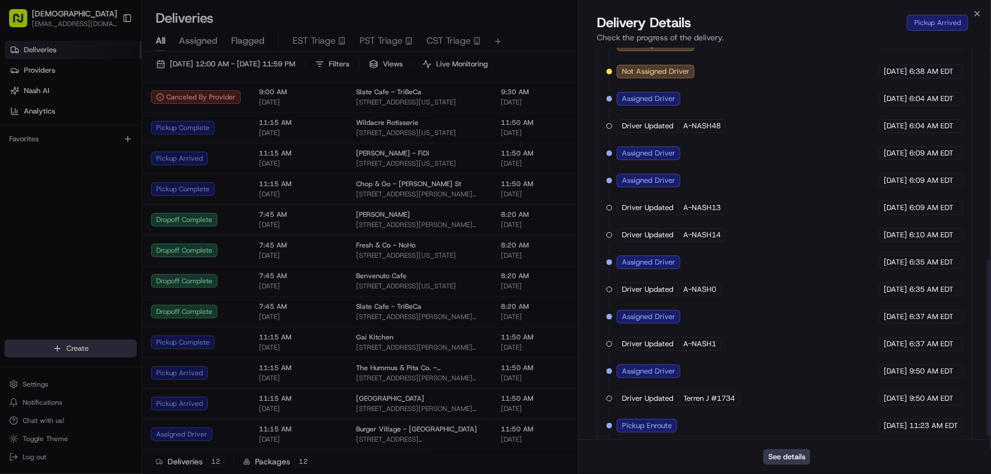
scroll to position [476, 0]
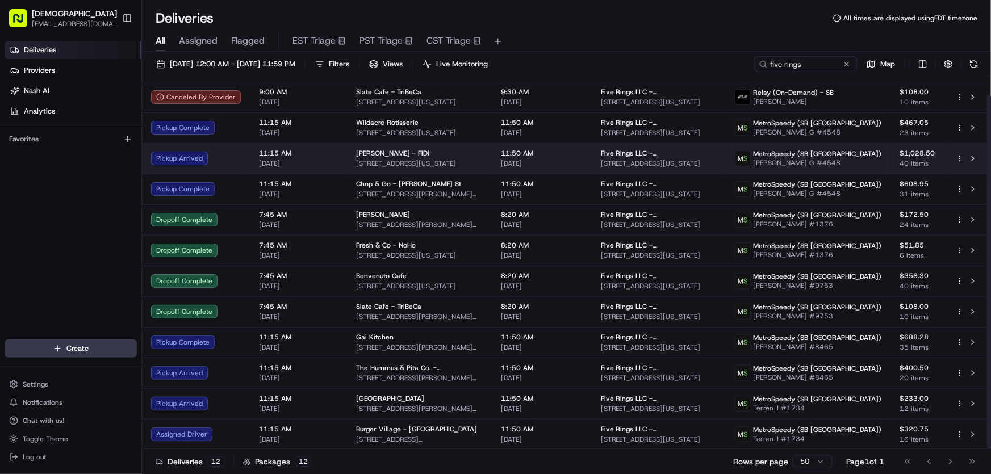
click at [395, 156] on span "Mikado Sushi - FiDi" at bounding box center [392, 153] width 73 height 9
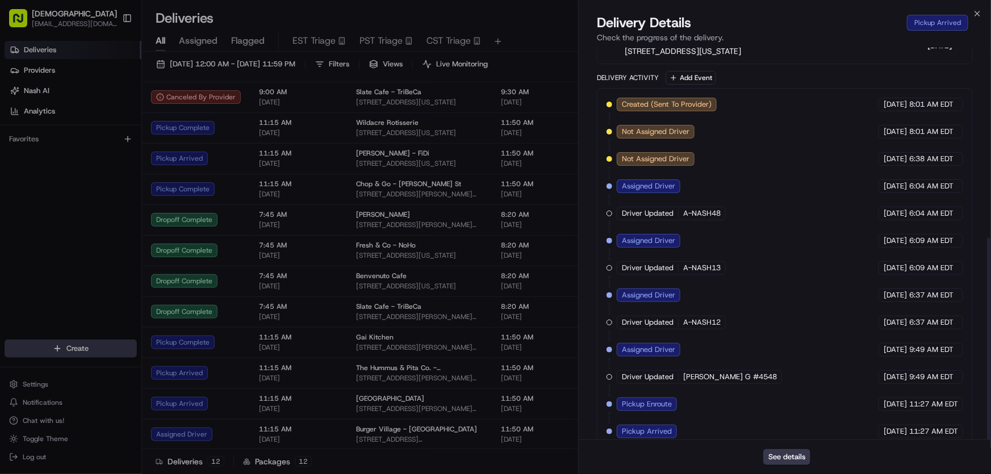
scroll to position [367, 0]
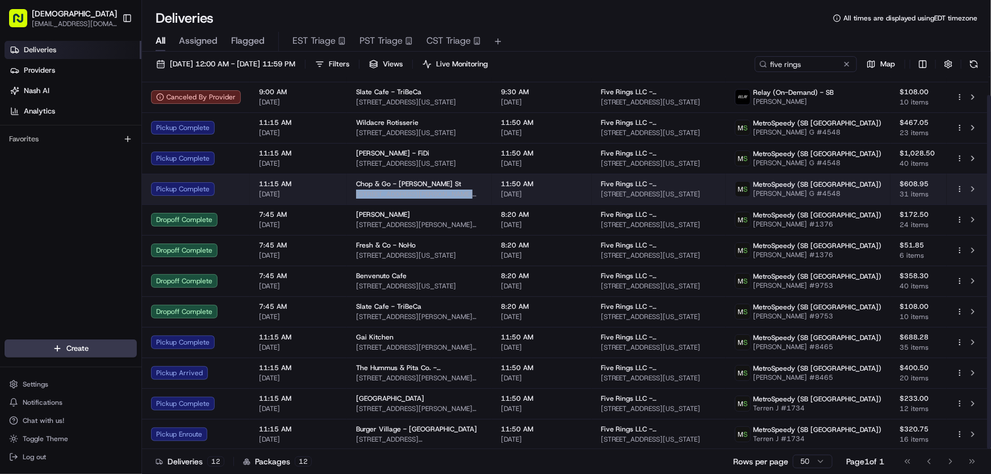
drag, startPoint x: 475, startPoint y: 192, endPoint x: 349, endPoint y: 196, distance: 126.1
click at [349, 196] on td "Chop & Go - John St 85 John St, New York, NY 10038, USA" at bounding box center [419, 189] width 145 height 31
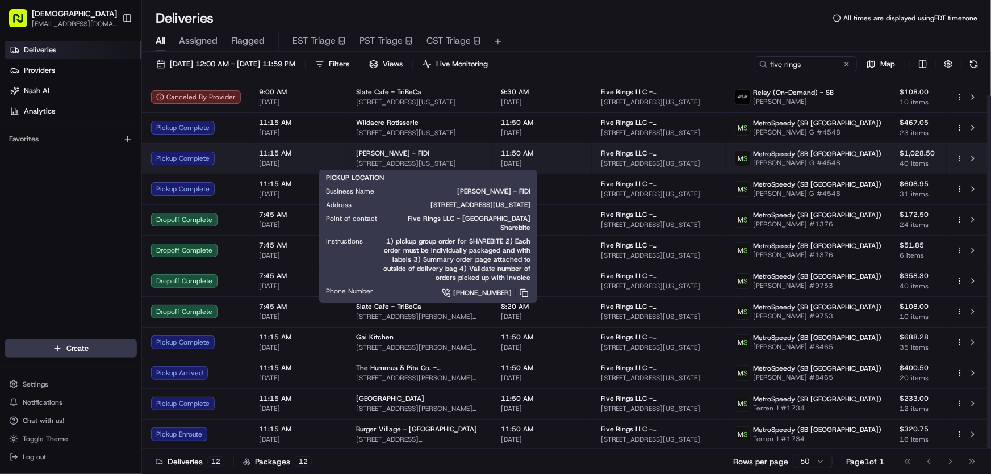
click at [369, 151] on span "Mikado Sushi - FiDi" at bounding box center [392, 153] width 73 height 9
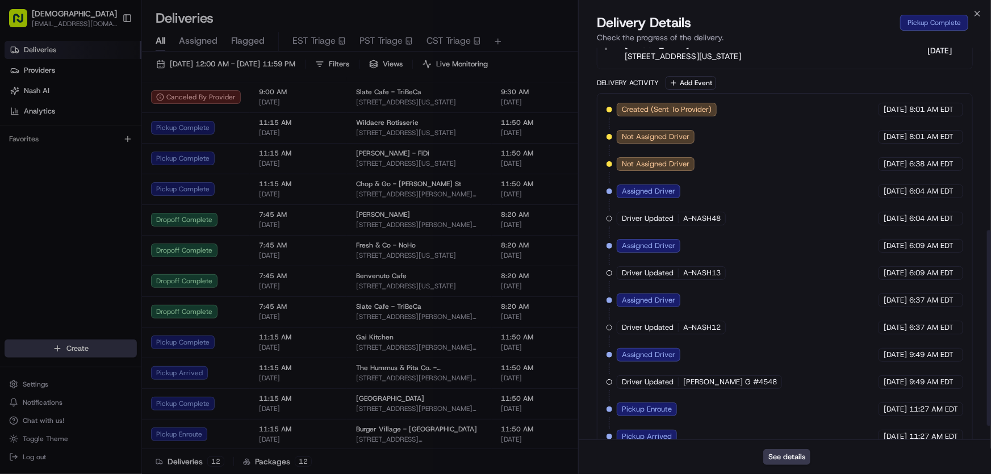
scroll to position [394, 0]
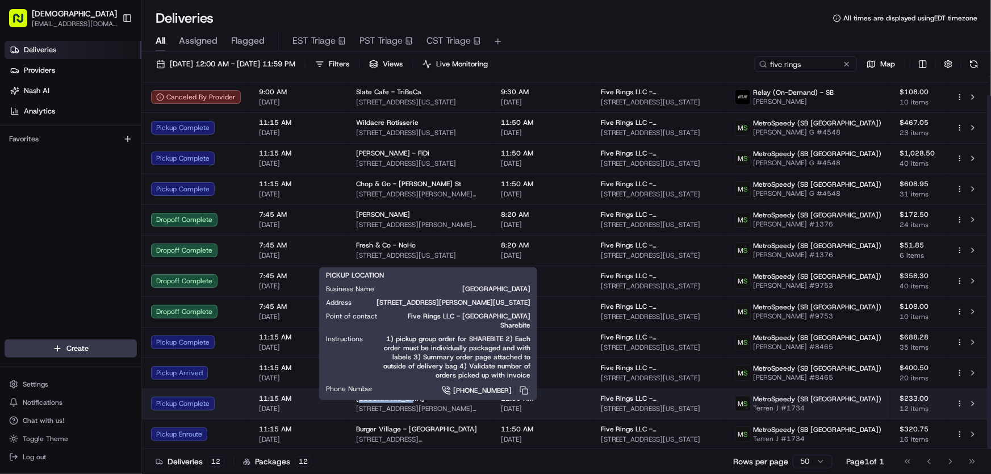
drag, startPoint x: 355, startPoint y: 396, endPoint x: 401, endPoint y: 398, distance: 46.0
click at [401, 398] on div "Tandoor Palace" at bounding box center [419, 398] width 127 height 9
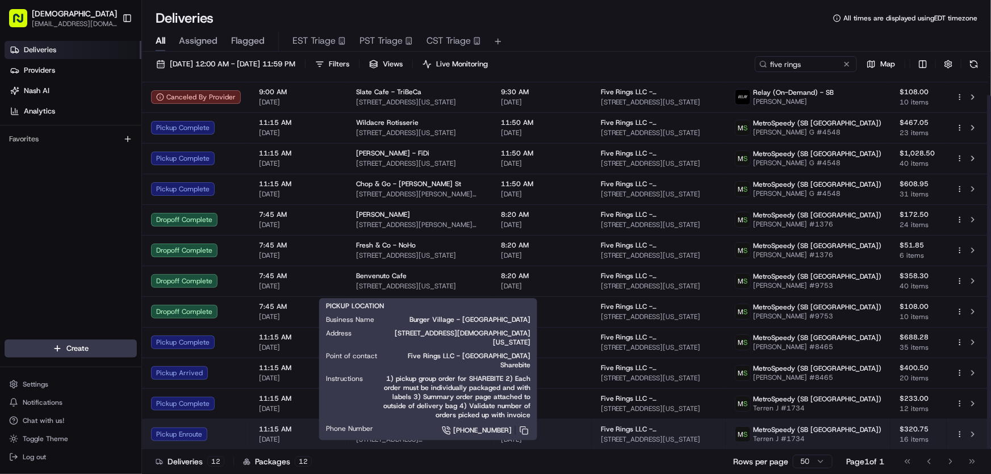
drag, startPoint x: 354, startPoint y: 429, endPoint x: 396, endPoint y: 430, distance: 42.6
click at [396, 430] on span "Burger Village - Tribeca" at bounding box center [416, 429] width 121 height 9
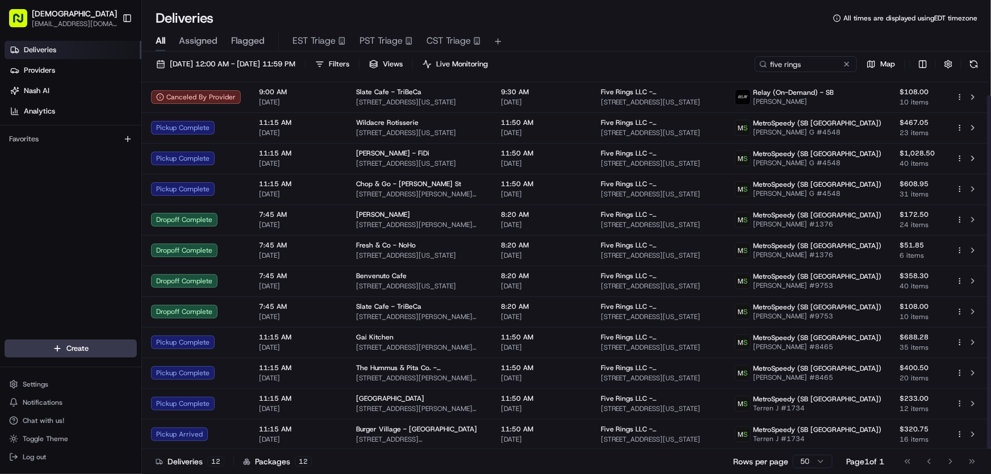
click at [602, 27] on div "All Assigned Flagged EST Triage PST Triage CST Triage" at bounding box center [566, 39] width 849 height 24
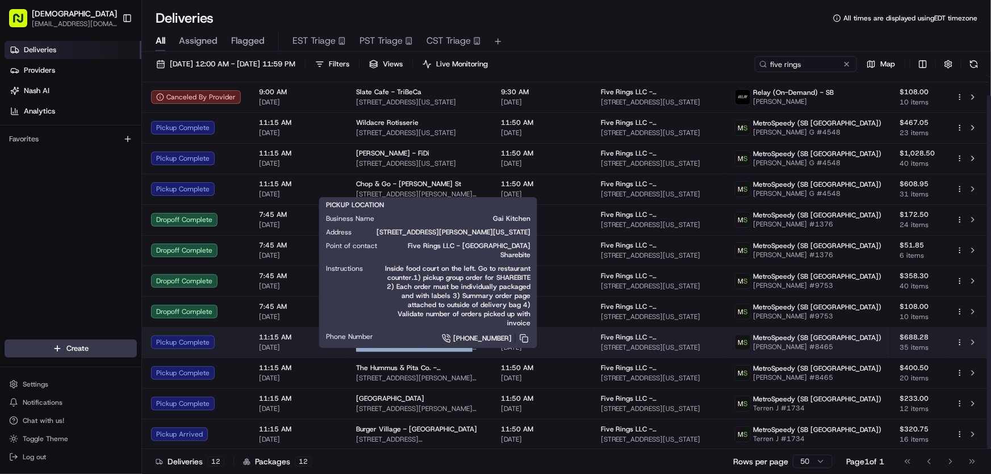
drag, startPoint x: 475, startPoint y: 344, endPoint x: 349, endPoint y: 346, distance: 126.1
click at [349, 346] on td "Gai Kitchen 51 Mott St, New York, NY 10013, USA" at bounding box center [419, 342] width 145 height 31
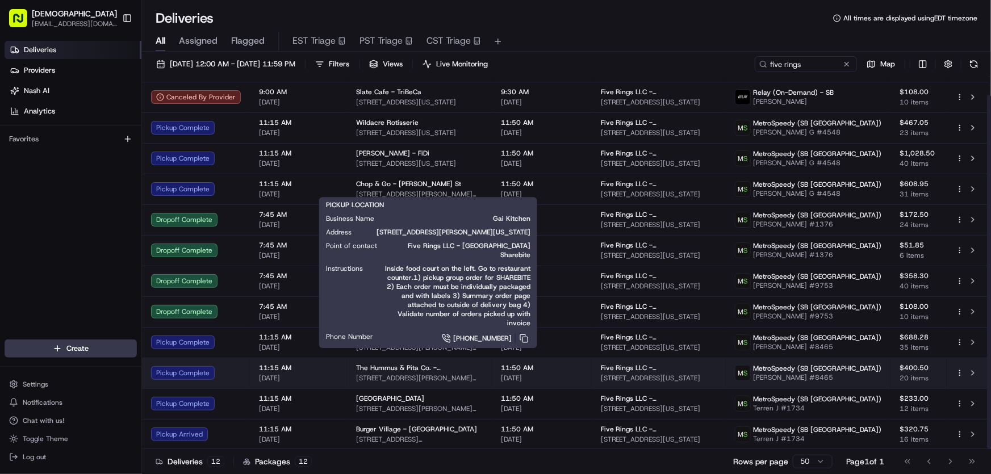
click at [386, 371] on span "The Hummus & Pita Co. - Tribeca" at bounding box center [419, 367] width 127 height 9
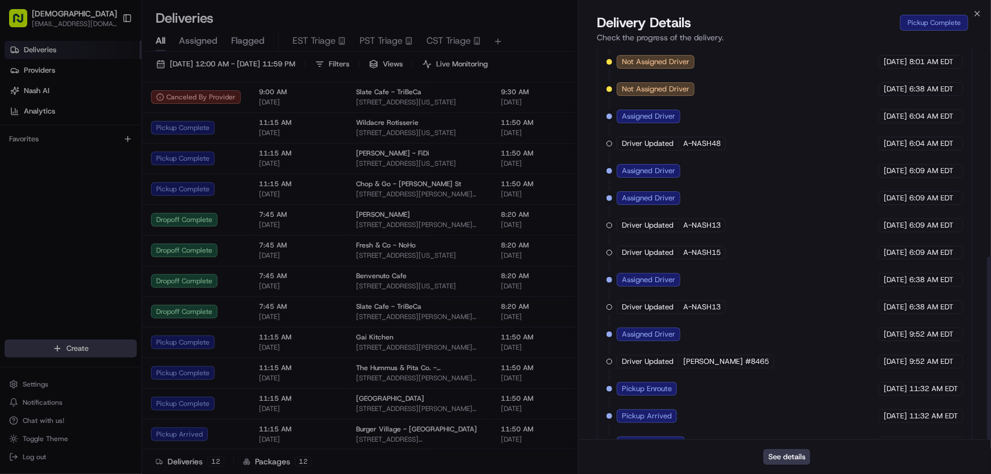
scroll to position [449, 0]
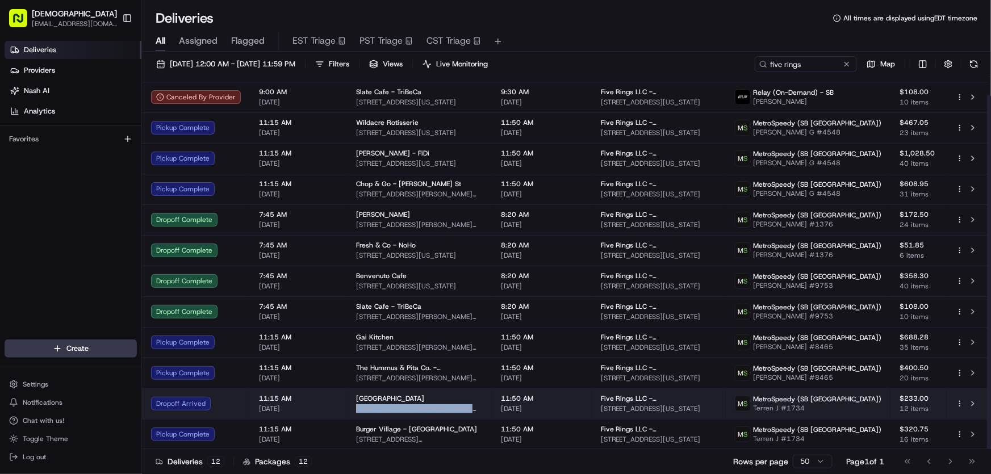
drag, startPoint x: 491, startPoint y: 405, endPoint x: 353, endPoint y: 405, distance: 137.4
click at [356, 405] on span "98 Chambers St, New York, NY 10007, USA" at bounding box center [419, 408] width 127 height 9
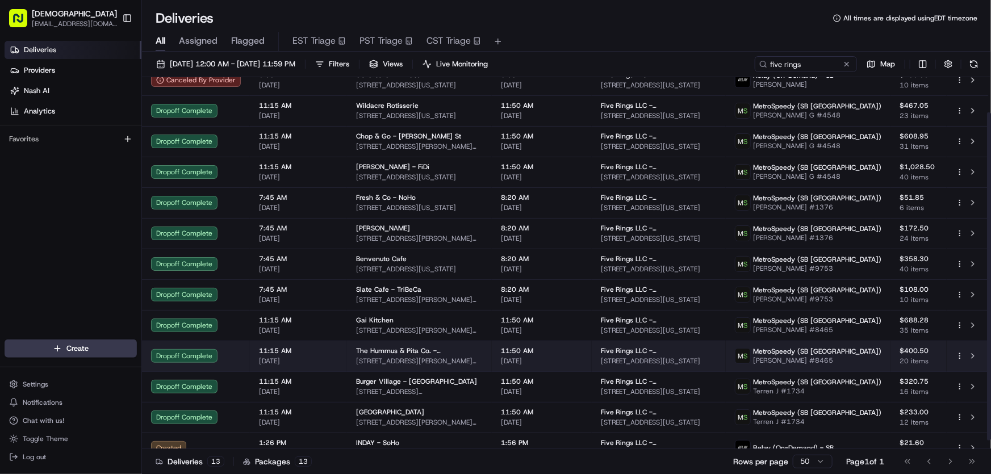
scroll to position [49, 0]
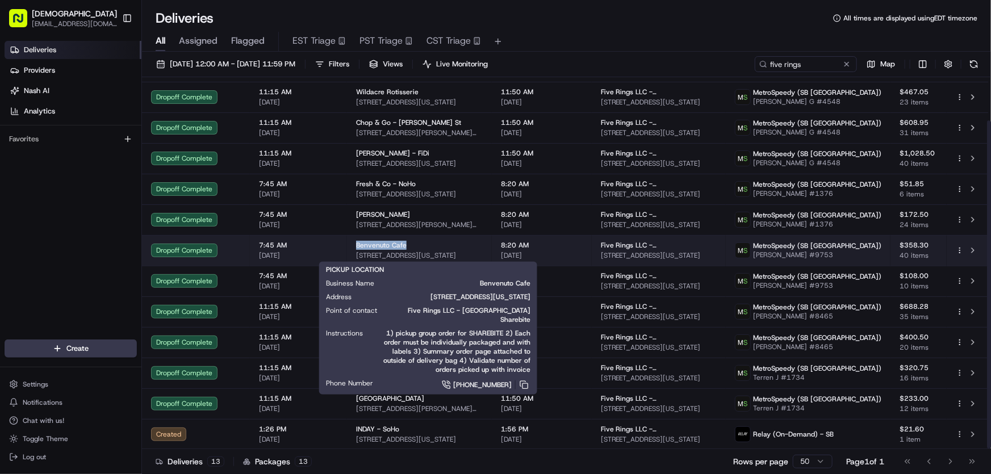
drag, startPoint x: 352, startPoint y: 244, endPoint x: 405, endPoint y: 244, distance: 52.8
click at [405, 244] on td "Benvenuto Cafe 369 Greenwich St, New York, NY 10013, USA" at bounding box center [419, 250] width 145 height 31
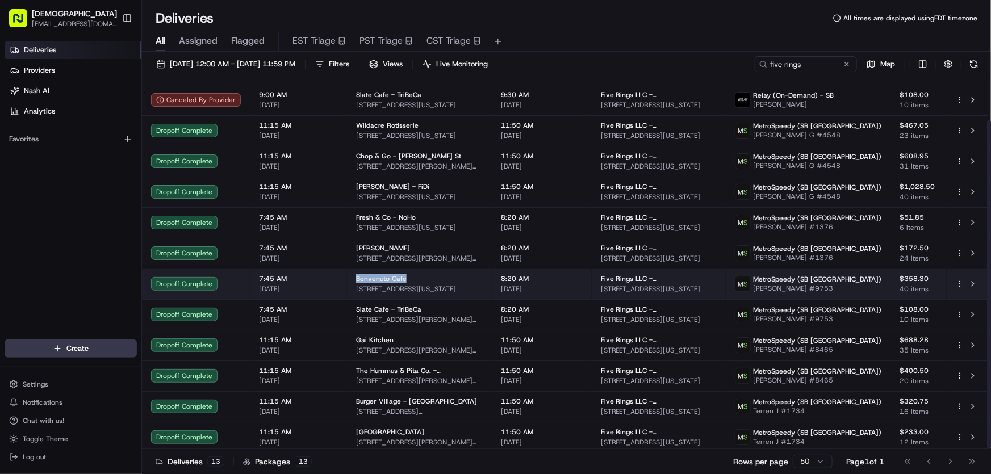
scroll to position [0, 0]
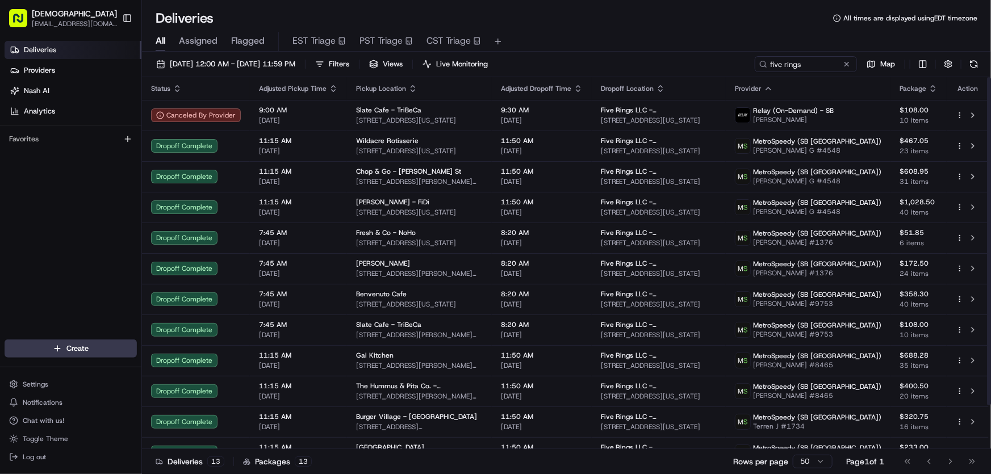
click at [568, 30] on div "All Assigned Flagged EST Triage PST Triage CST Triage" at bounding box center [566, 39] width 849 height 24
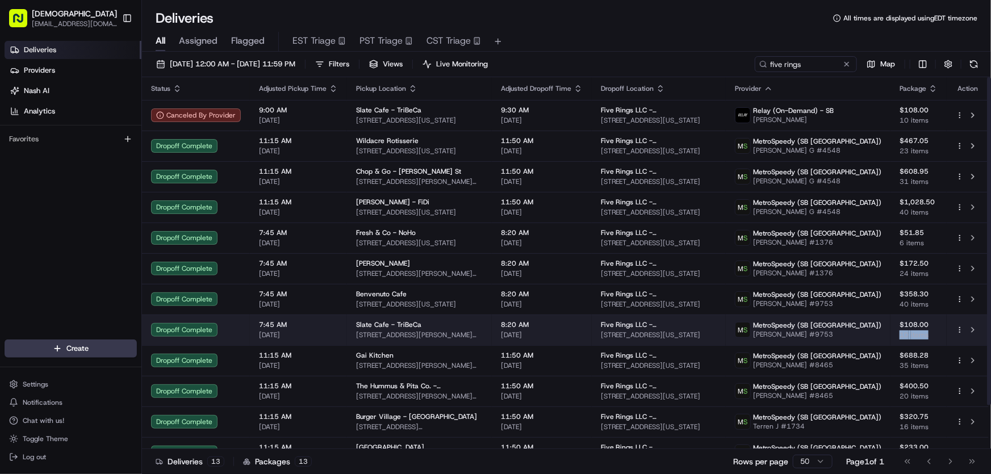
drag, startPoint x: 927, startPoint y: 336, endPoint x: 894, endPoint y: 336, distance: 32.4
click at [894, 336] on td "$108.00 10 items" at bounding box center [918, 330] width 56 height 31
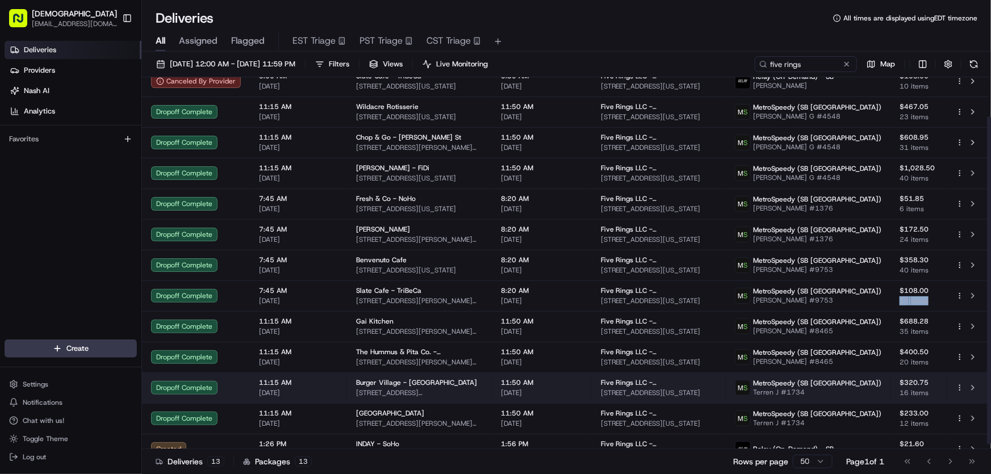
scroll to position [49, 0]
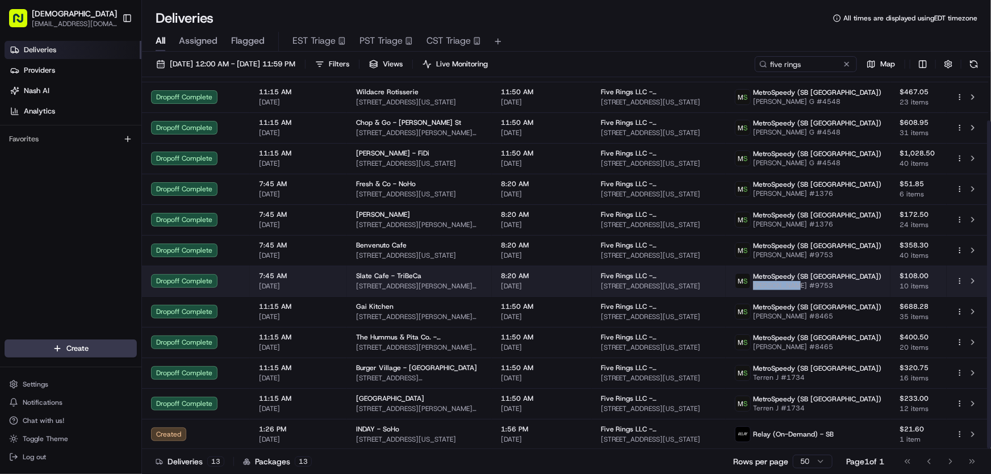
drag, startPoint x: 829, startPoint y: 285, endPoint x: 795, endPoint y: 287, distance: 34.1
click at [795, 287] on div "MetroSpeedy (SB NYC) Liu J #9753" at bounding box center [808, 281] width 146 height 18
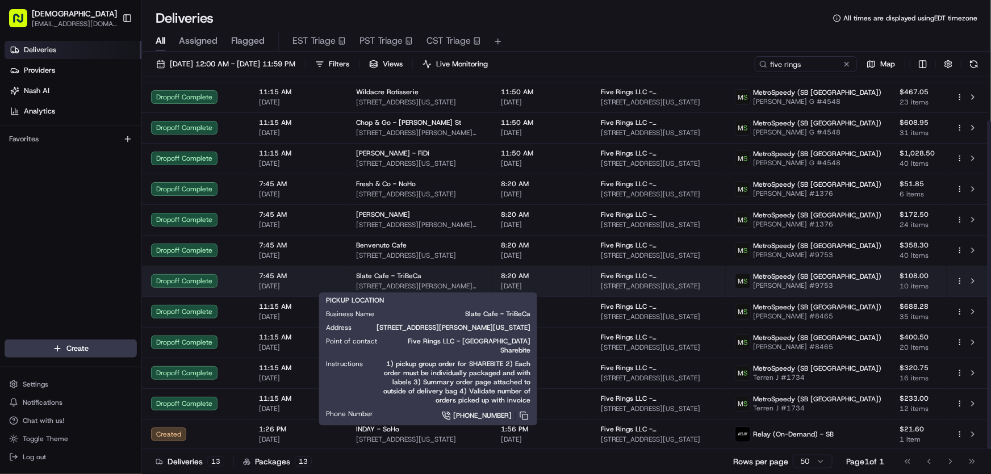
click at [391, 278] on span "Slate Cafe - TriBeCa" at bounding box center [388, 275] width 65 height 9
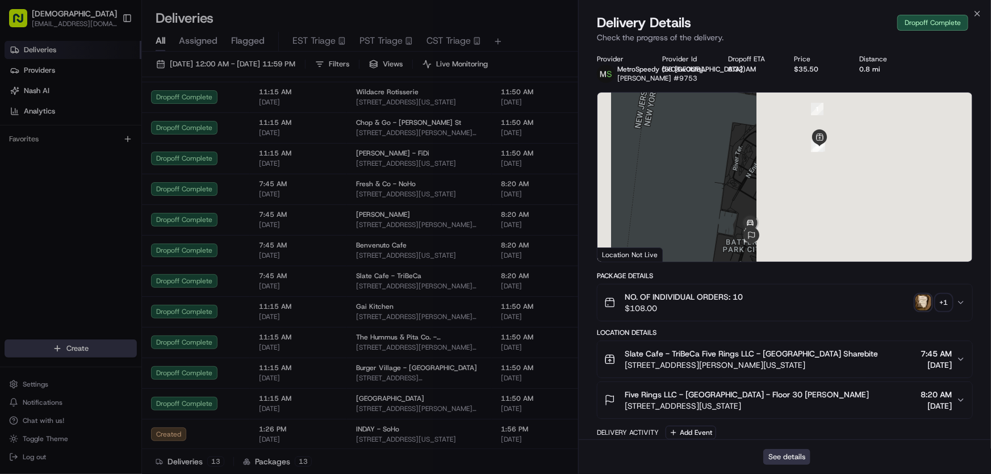
click at [788, 453] on button "See details" at bounding box center [786, 457] width 47 height 16
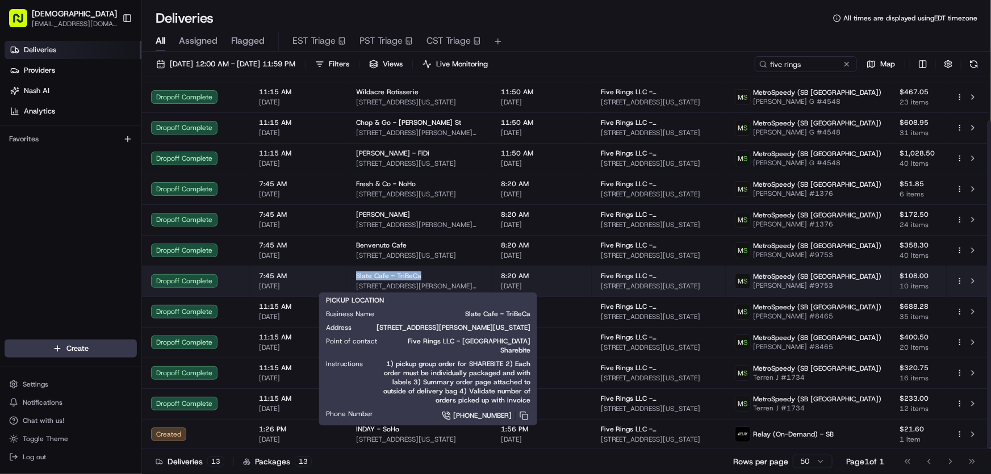
drag, startPoint x: 349, startPoint y: 275, endPoint x: 419, endPoint y: 274, distance: 69.8
click at [419, 274] on td "Slate Cafe - TriBeCa 184 Duane St, New York, NY 10013, USA" at bounding box center [419, 281] width 145 height 31
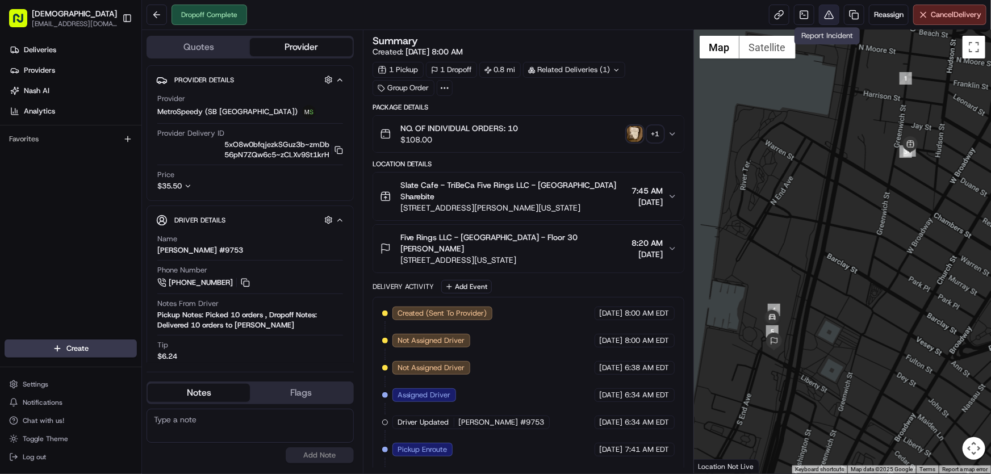
click at [824, 14] on button at bounding box center [829, 15] width 20 height 20
click at [825, 16] on button at bounding box center [829, 15] width 20 height 20
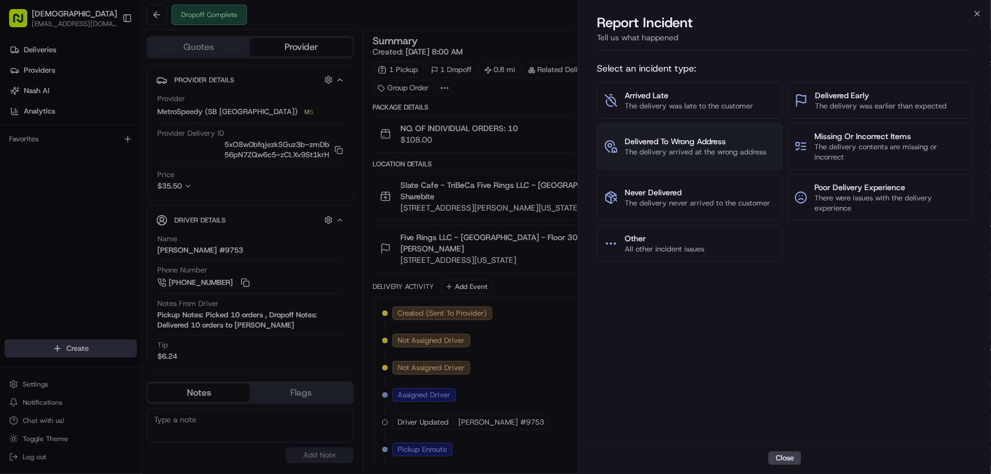
click at [681, 149] on span "The delivery arrived at the wrong address" at bounding box center [695, 152] width 141 height 10
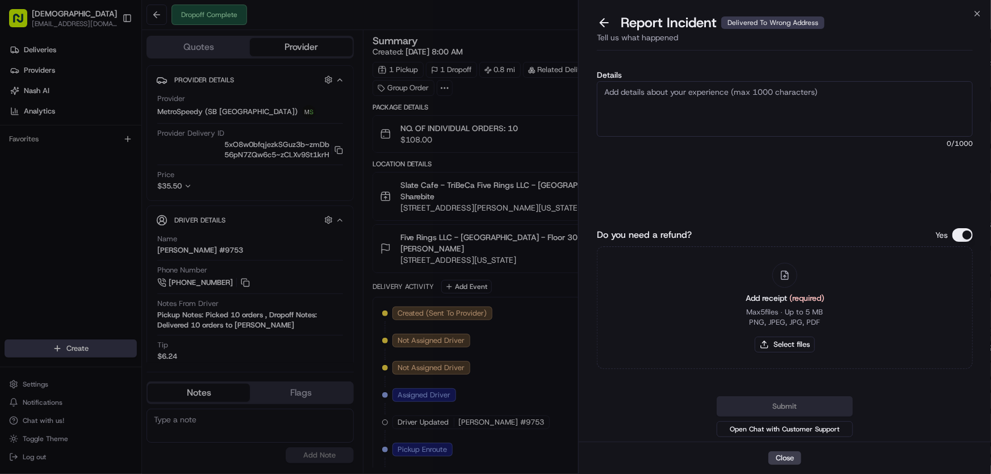
click at [687, 99] on textarea "Details" at bounding box center [785, 109] width 376 height 56
type textarea "Y"
click at [749, 91] on textarea "The orders were delivered to" at bounding box center [785, 109] width 376 height 56
paste textarea "[STREET_ADDRESS][US_STATE]"
click at [899, 91] on textarea "The orders were delivered to [STREET_ADDRESS][US_STATE] instead of" at bounding box center [785, 109] width 376 height 56
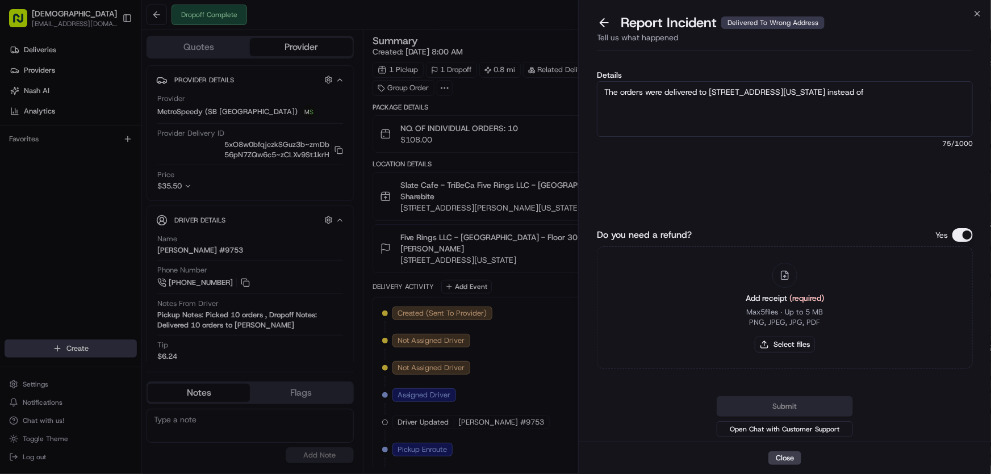
paste textarea "[STREET_ADDRESS][US_STATE],"
drag, startPoint x: 666, startPoint y: 102, endPoint x: 792, endPoint y: 102, distance: 126.0
click at [792, 102] on textarea "The orders were delivered to [STREET_ADDRESS][US_STATE] instead of [STREET_ADDR…" at bounding box center [785, 109] width 376 height 56
type textarea "The orders were delivered to 375 Liberty St, New York, NY 10080 instead of 225 …"
click at [968, 233] on button "Do you need a refund?" at bounding box center [962, 235] width 20 height 14
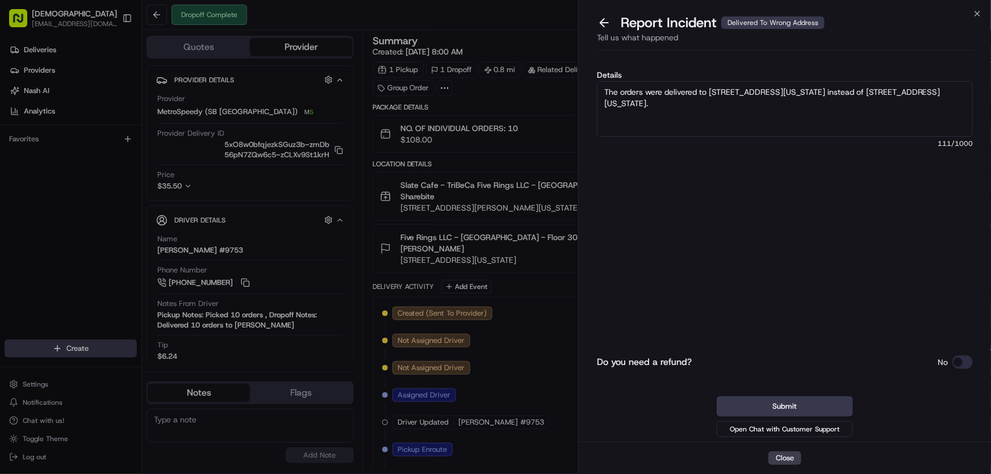
click at [959, 358] on button "Do you need a refund?" at bounding box center [962, 362] width 20 height 14
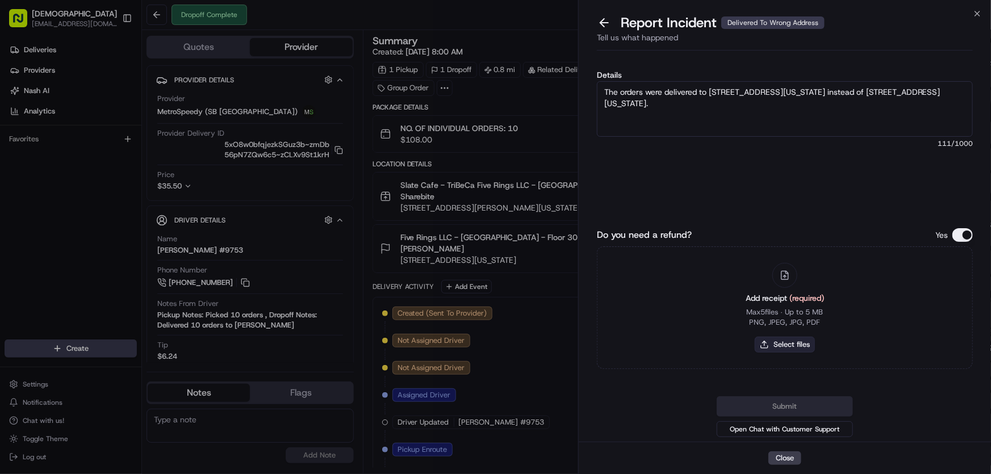
click at [794, 349] on button "Select files" at bounding box center [785, 345] width 60 height 16
type input "C:\fakepath\Slate Cafe.pdf"
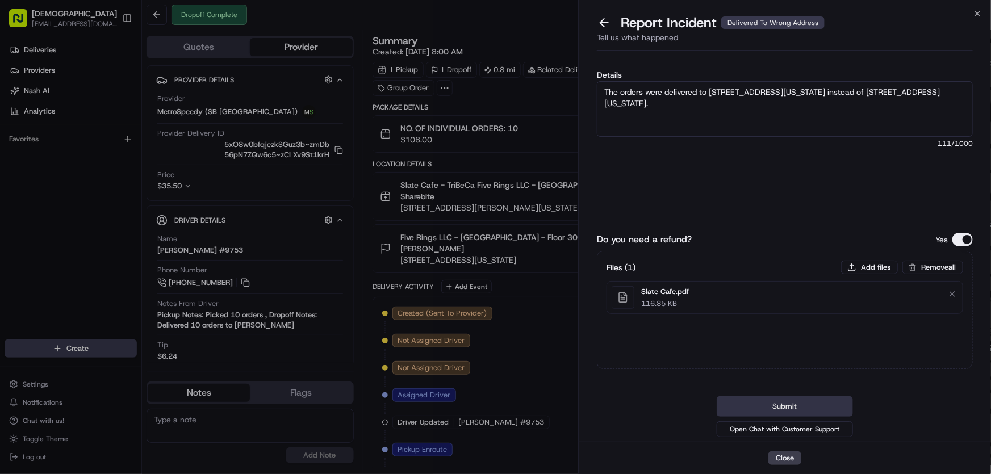
click at [780, 405] on button "Submit" at bounding box center [785, 406] width 136 height 20
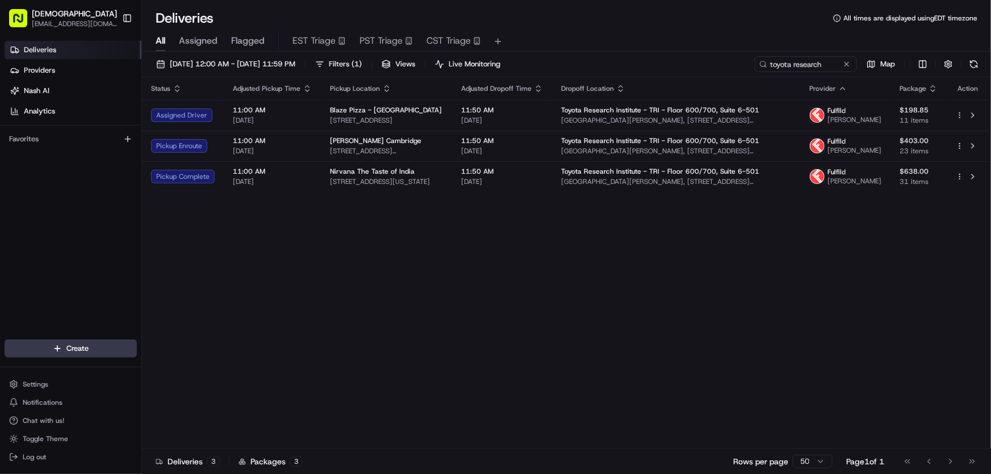
click at [368, 301] on div "Status Adjusted Pickup Time Pickup Location Adjusted Dropoff Time Dropoff Locat…" at bounding box center [565, 263] width 847 height 372
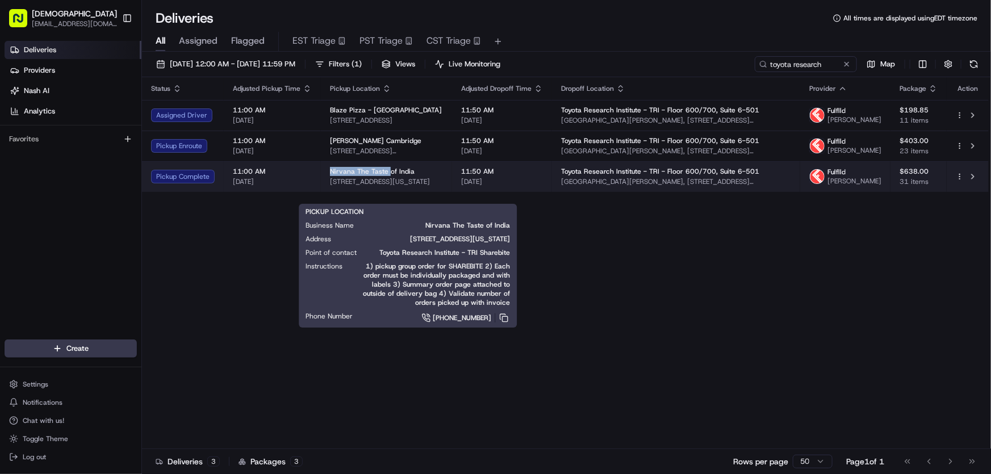
drag, startPoint x: 326, startPoint y: 185, endPoint x: 386, endPoint y: 187, distance: 59.7
click at [386, 187] on td "Nirvana The Taste of India [STREET_ADDRESS][US_STATE]" at bounding box center [386, 176] width 131 height 31
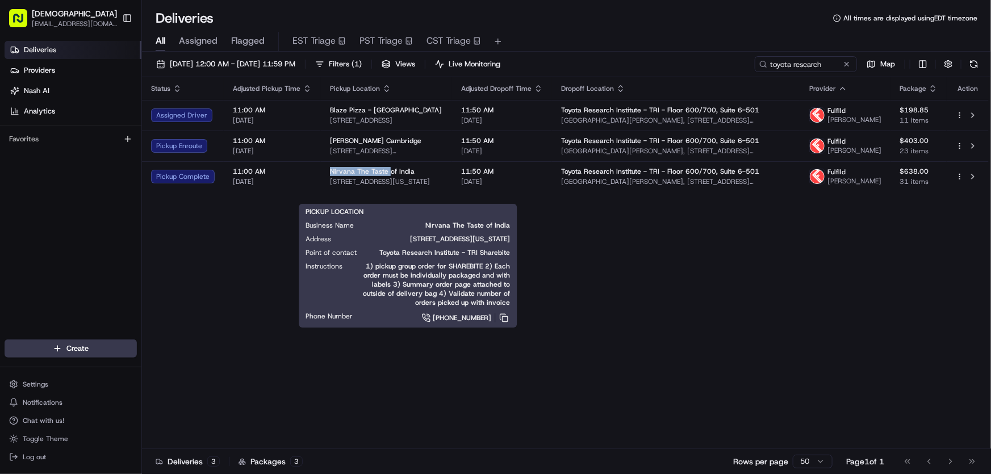
copy span "Nirvana The Taste"
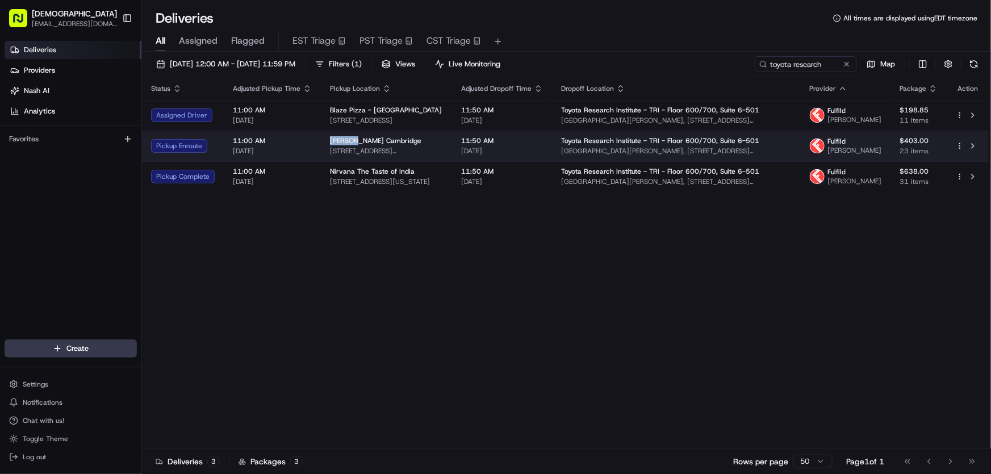
drag, startPoint x: 326, startPoint y: 150, endPoint x: 354, endPoint y: 151, distance: 27.3
click at [354, 151] on td "[PERSON_NAME] Cambridge [STREET_ADDRESS][PERSON_NAME]" at bounding box center [386, 146] width 131 height 31
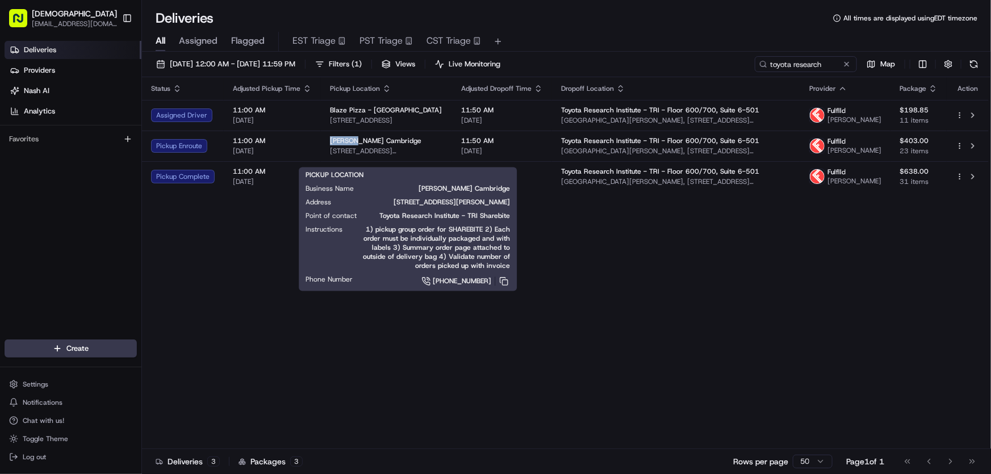
copy span "[PERSON_NAME]"
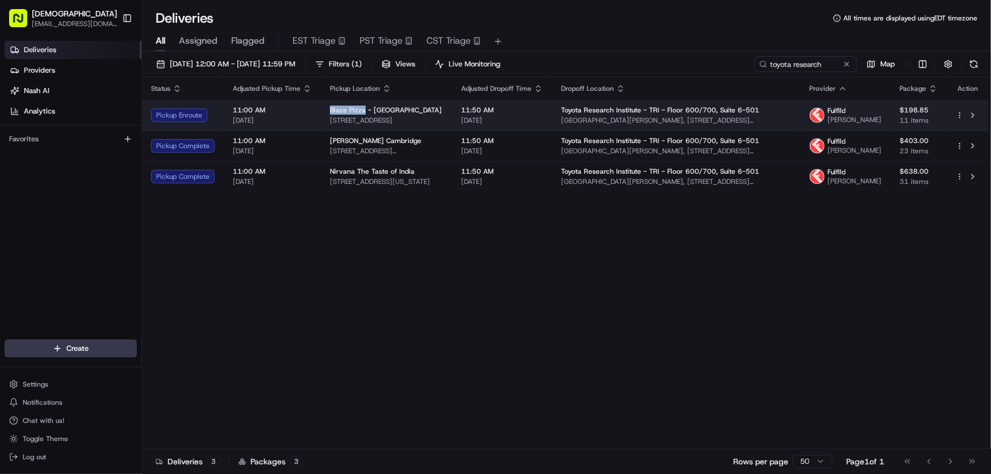
drag, startPoint x: 327, startPoint y: 112, endPoint x: 363, endPoint y: 112, distance: 35.8
click at [363, 112] on td "Blaze Pizza - [GEOGRAPHIC_DATA][STREET_ADDRESS][GEOGRAPHIC_DATA]" at bounding box center [386, 115] width 131 height 31
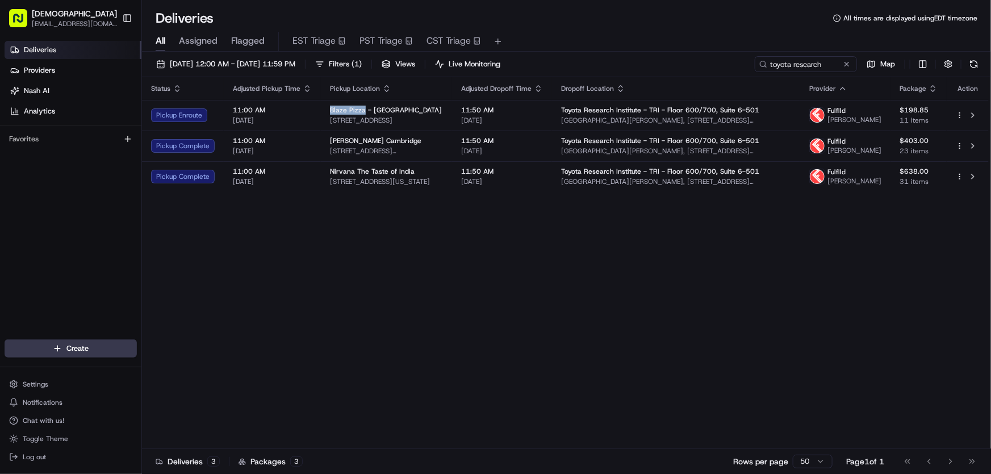
copy span "Blaze Pizza"
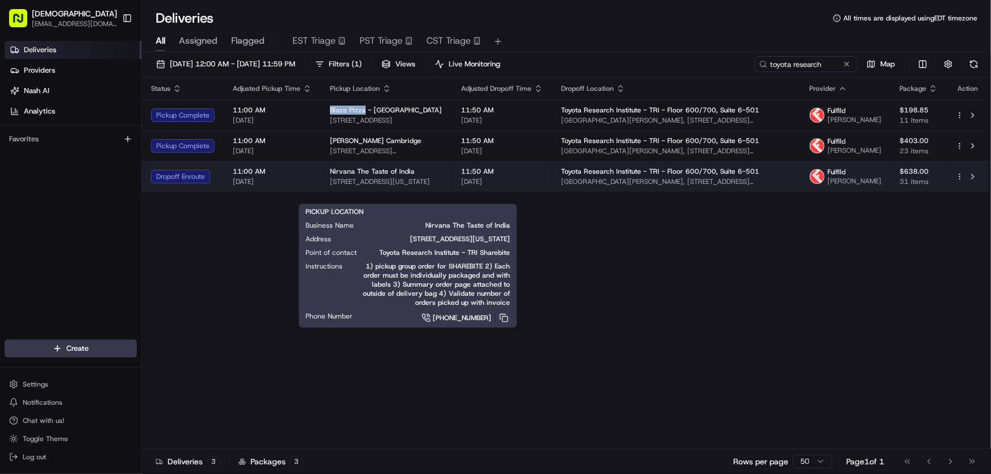
drag, startPoint x: 324, startPoint y: 198, endPoint x: 480, endPoint y: 200, distance: 156.7
click at [452, 192] on td "Nirvana The Taste of India [STREET_ADDRESS][US_STATE]" at bounding box center [386, 176] width 131 height 31
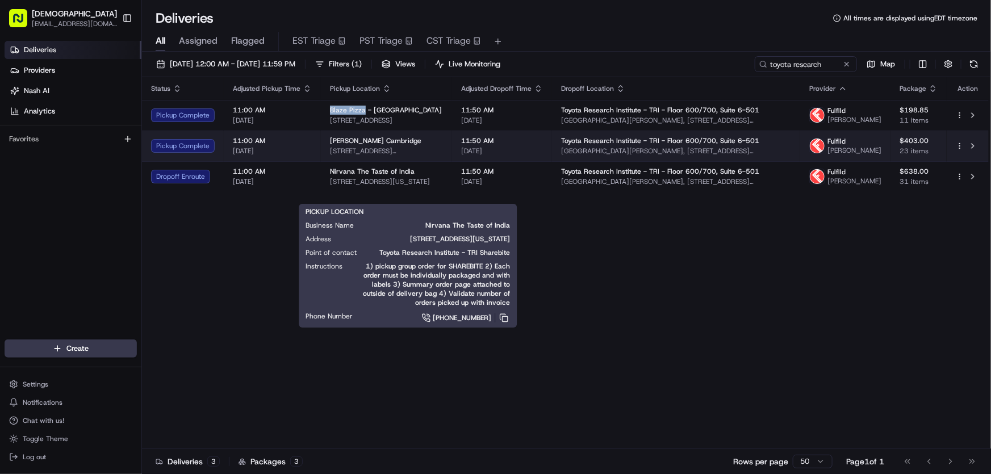
copy span "[STREET_ADDRESS][US_STATE]"
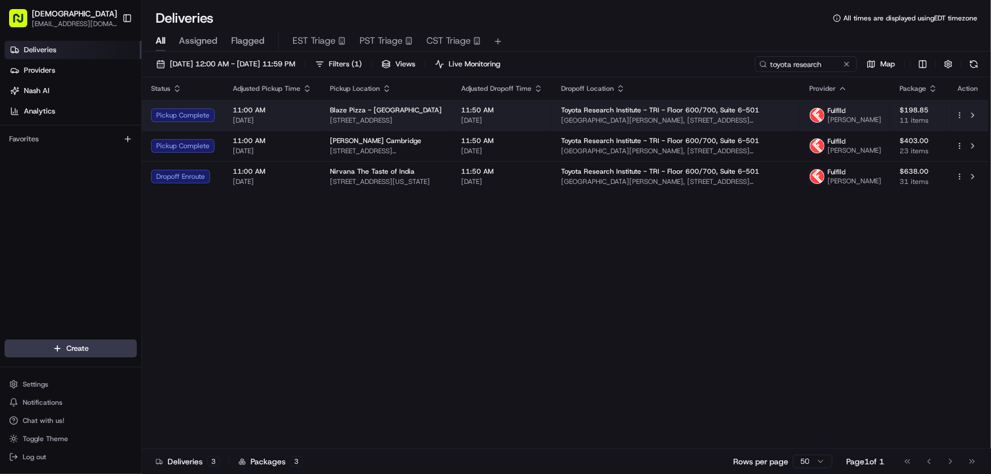
click at [352, 113] on span "Blaze Pizza - [GEOGRAPHIC_DATA]" at bounding box center [386, 110] width 112 height 9
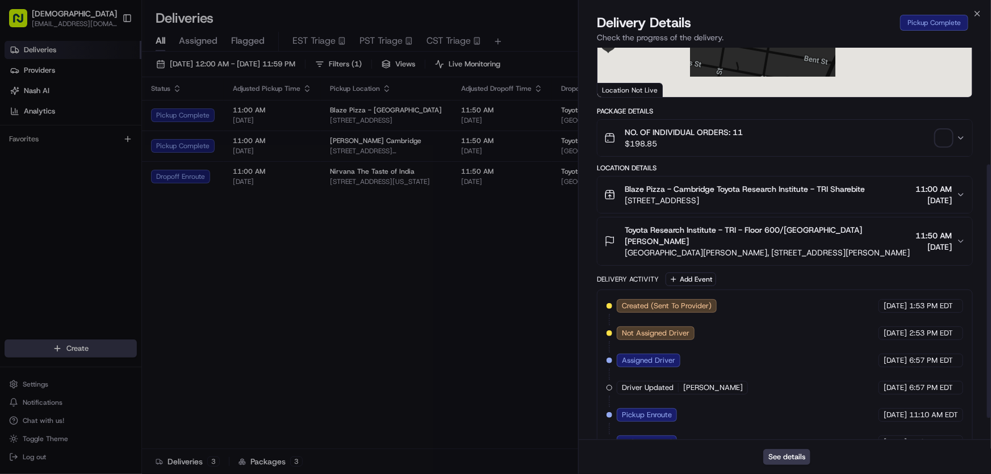
scroll to position [213, 0]
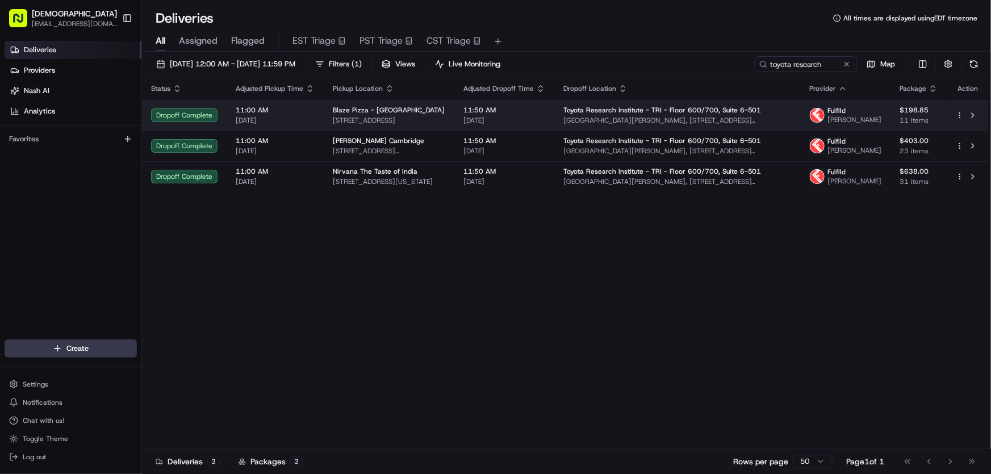
click at [386, 111] on span "Blaze Pizza - [GEOGRAPHIC_DATA]" at bounding box center [389, 110] width 112 height 9
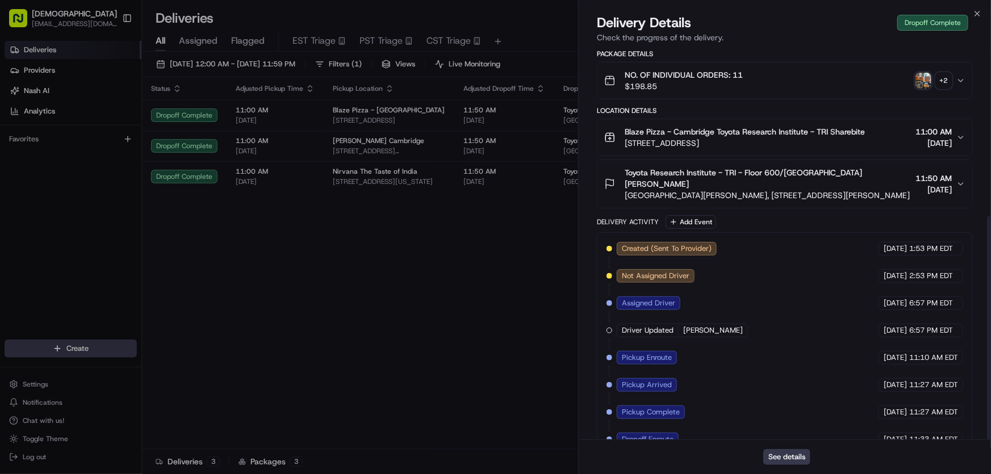
scroll to position [295, 0]
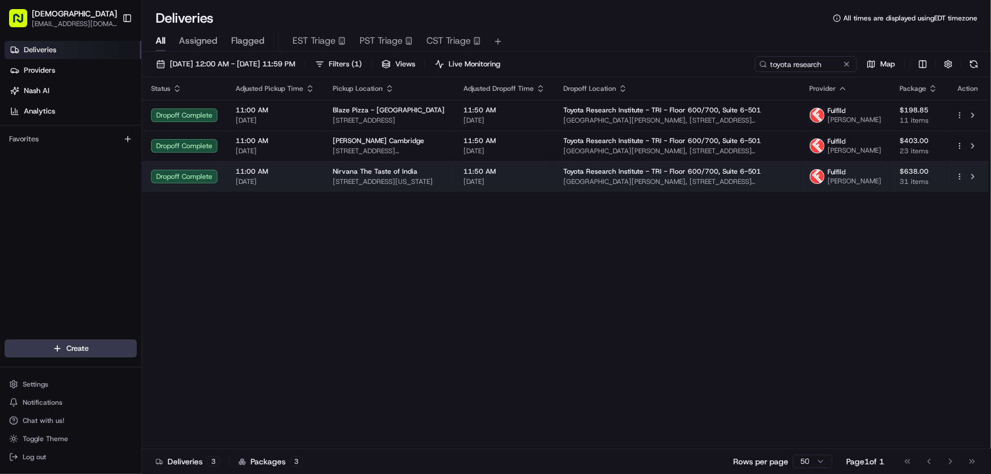
click at [409, 176] on span "Nirvana The Taste of India" at bounding box center [375, 171] width 85 height 9
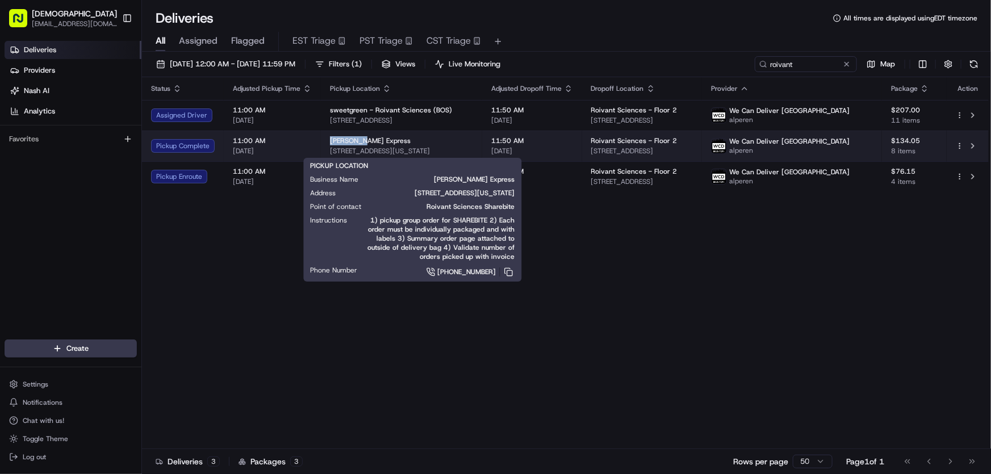
drag, startPoint x: 328, startPoint y: 139, endPoint x: 359, endPoint y: 141, distance: 31.8
click at [359, 141] on td "[PERSON_NAME] Express [STREET_ADDRESS][US_STATE]" at bounding box center [401, 146] width 161 height 31
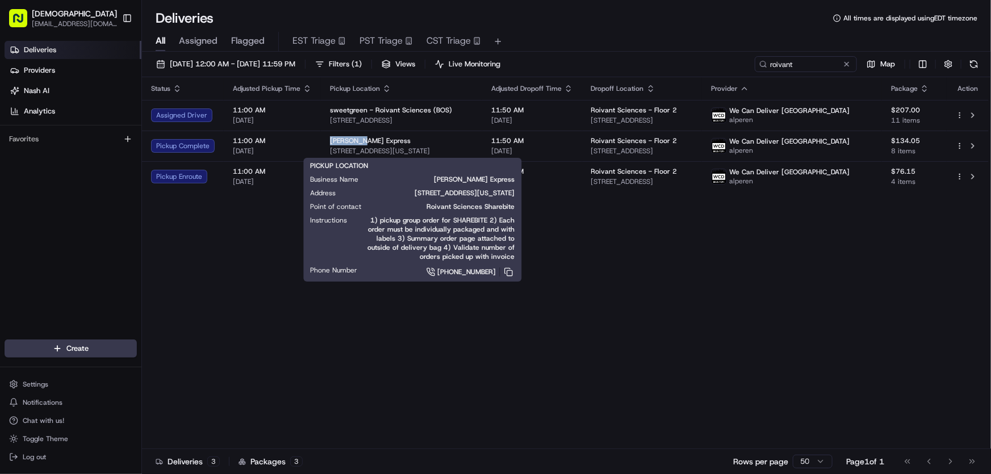
copy span "[PERSON_NAME]"
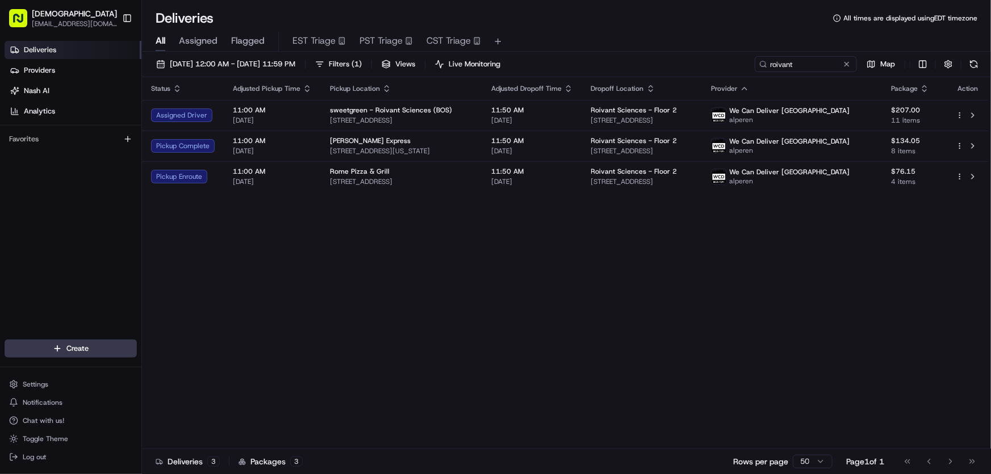
drag, startPoint x: 325, startPoint y: 221, endPoint x: 322, endPoint y: 214, distance: 7.9
click at [325, 221] on div "Status Adjusted Pickup Time Pickup Location Adjusted Dropoff Time Dropoff Locat…" at bounding box center [565, 263] width 847 height 372
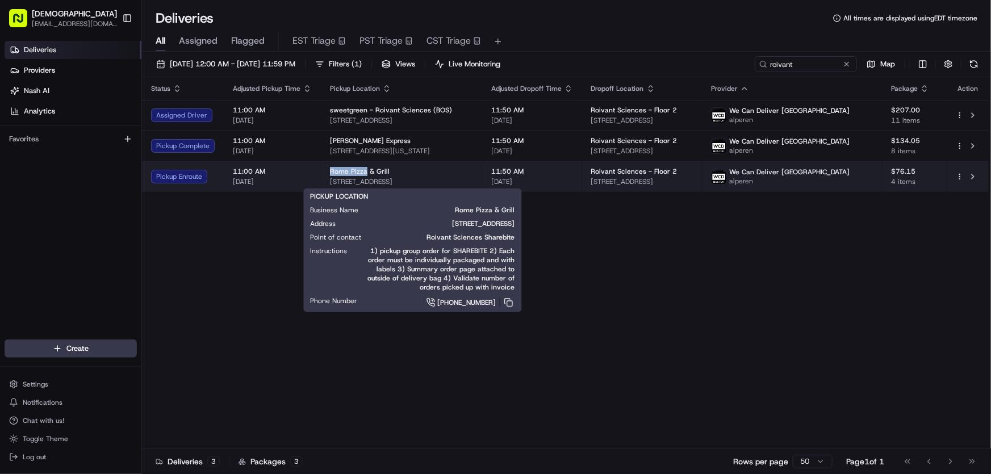
drag, startPoint x: 327, startPoint y: 169, endPoint x: 363, endPoint y: 172, distance: 35.9
click at [363, 172] on td "Rome Pizza & Grill [STREET_ADDRESS]" at bounding box center [401, 176] width 161 height 31
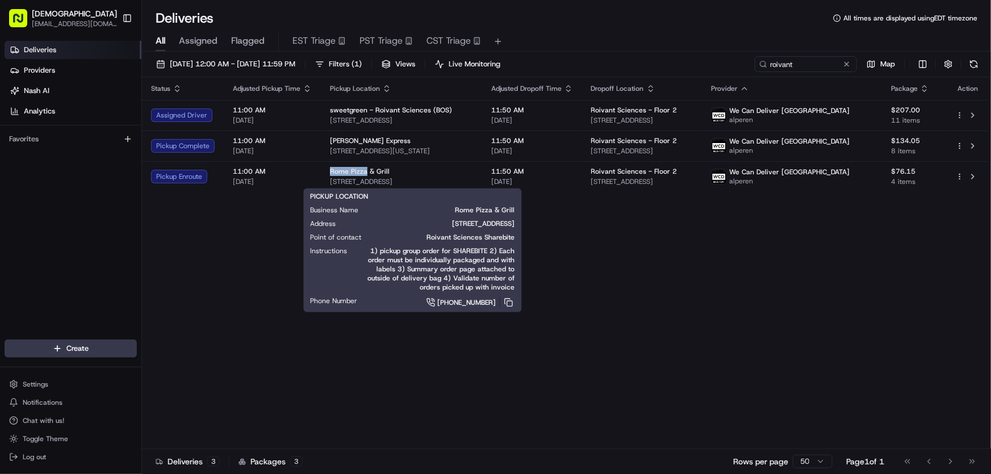
copy span "Rome Pizza"
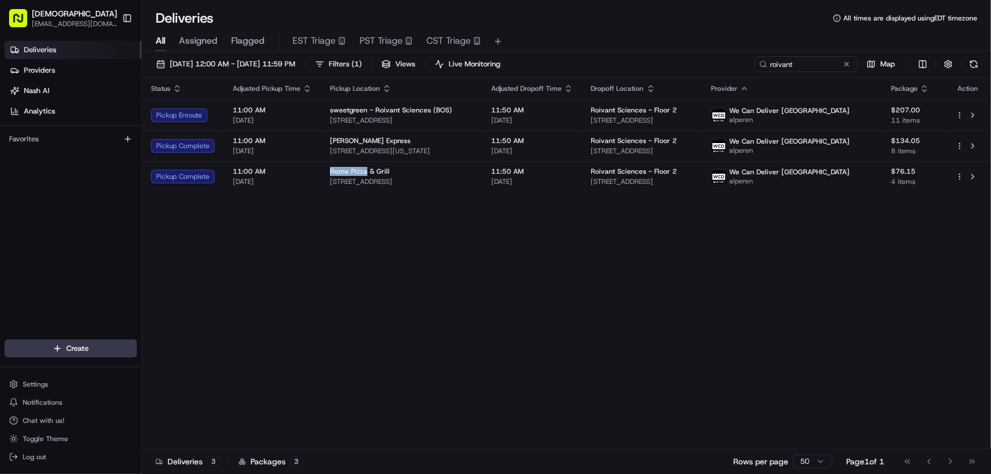
click at [366, 211] on div "Status Adjusted Pickup Time Pickup Location Adjusted Dropoff Time Dropoff Locat…" at bounding box center [565, 263] width 847 height 372
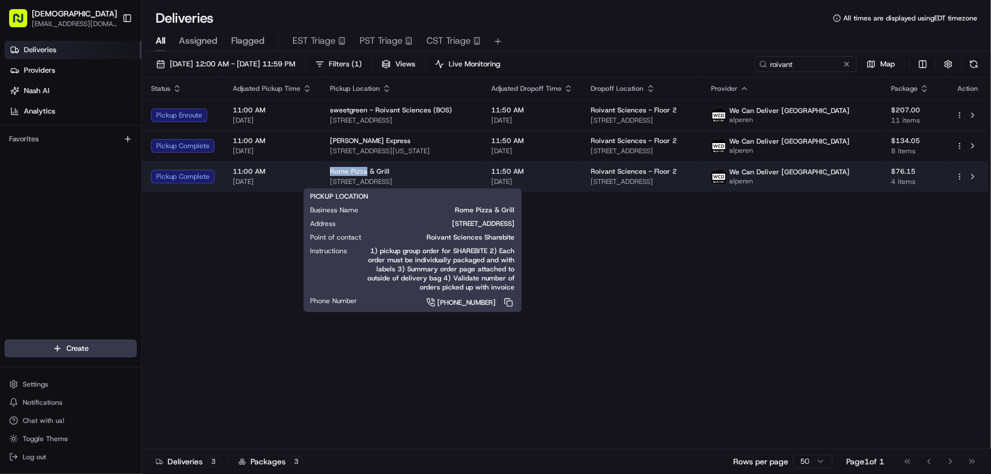
drag, startPoint x: 329, startPoint y: 166, endPoint x: 363, endPoint y: 170, distance: 34.9
click at [363, 170] on td "Rome Pizza & Grill 416 Tremont St, Boston, MA 02116, USA" at bounding box center [401, 176] width 161 height 31
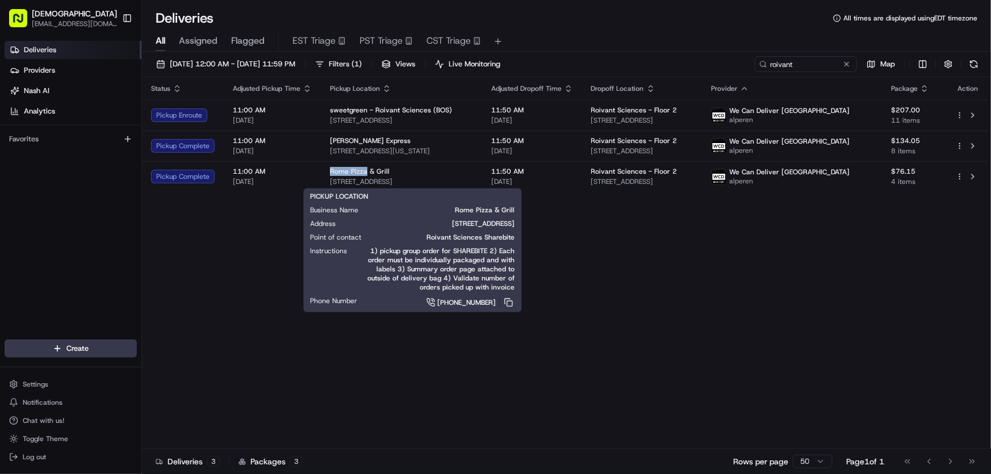
copy span "Rome Pizza"
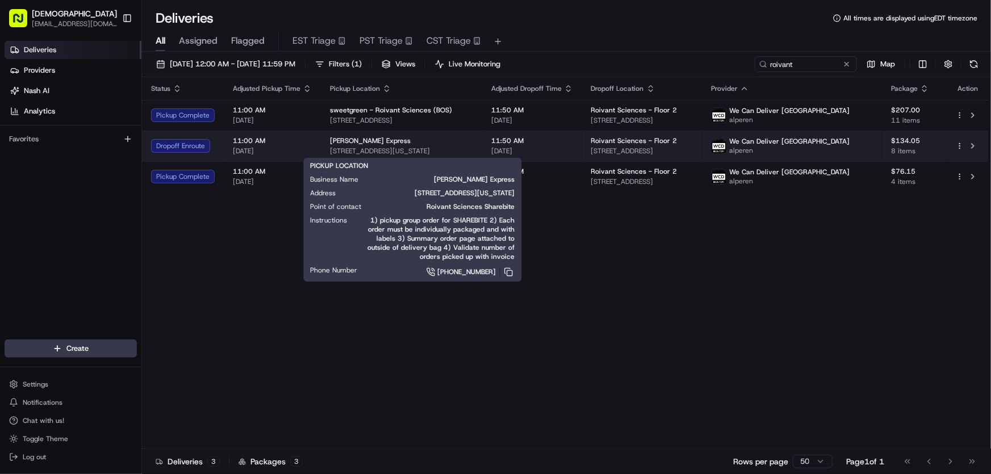
drag, startPoint x: 477, startPoint y: 146, endPoint x: 326, endPoint y: 154, distance: 151.2
click at [326, 154] on td "Nan Xiang Express 1750 Washington St, Boston, MA 02118, USA" at bounding box center [401, 146] width 161 height 31
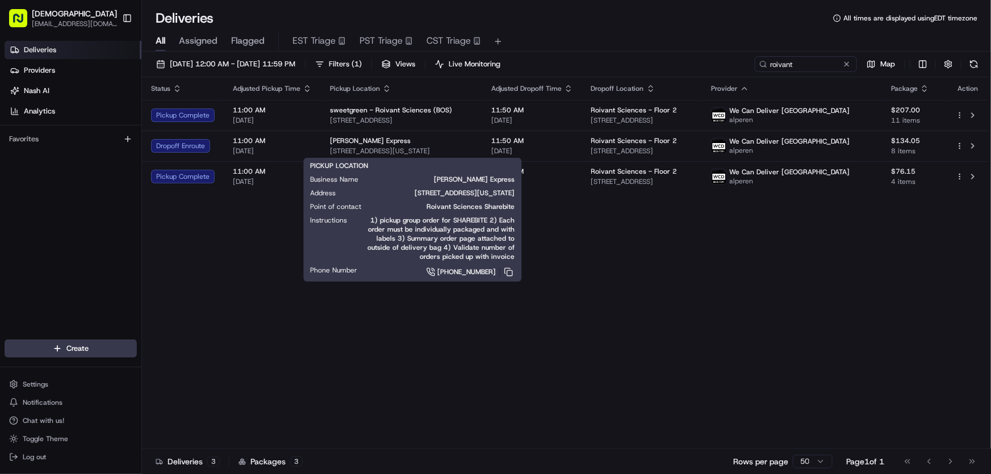
copy span "1750 Washington St, Boston, MA 02118, USA"
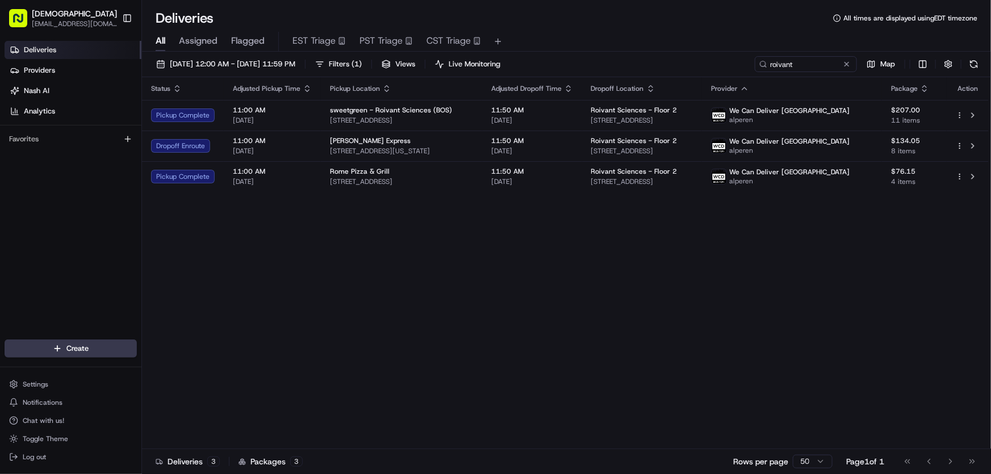
click at [230, 326] on div "Status Adjusted Pickup Time Pickup Location Adjusted Dropoff Time Dropoff Locat…" at bounding box center [565, 263] width 847 height 372
click at [355, 234] on div "Status Adjusted Pickup Time Pickup Location Adjusted Dropoff Time Dropoff Locat…" at bounding box center [565, 263] width 847 height 372
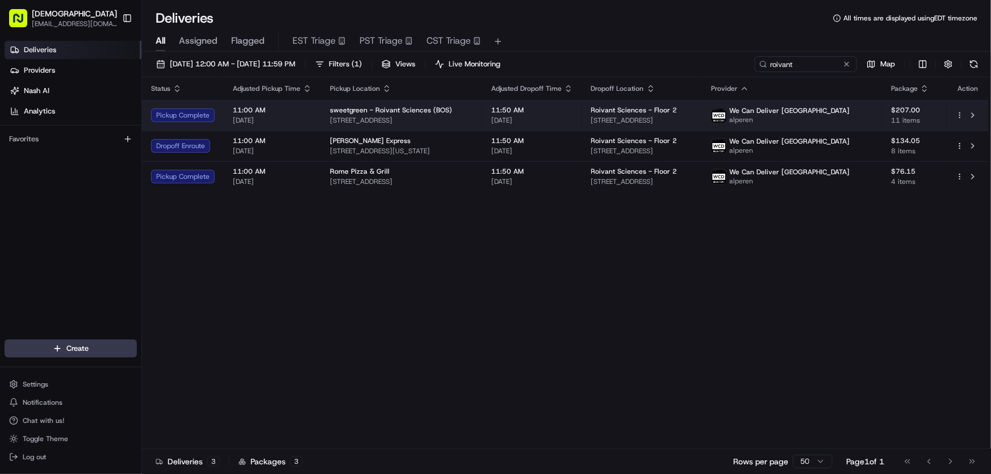
click at [364, 114] on span "sweetgreen - Roivant Sciences (BOS)" at bounding box center [391, 110] width 122 height 9
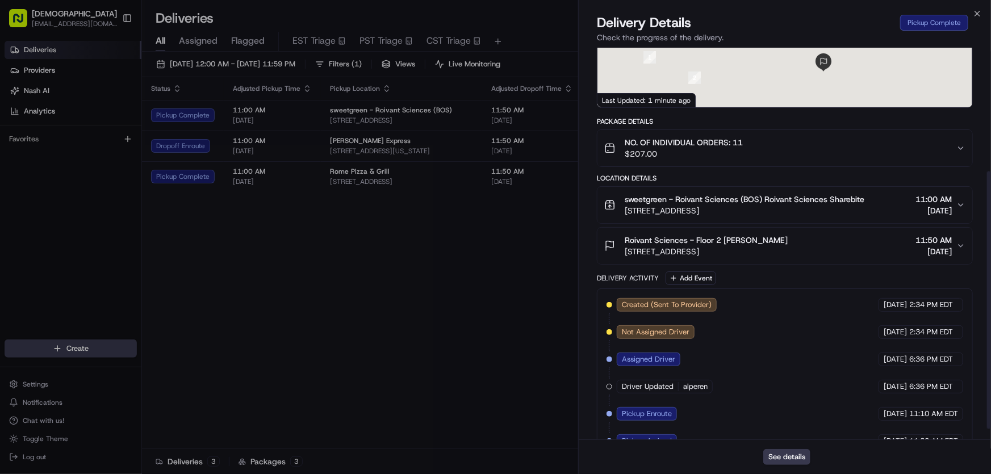
scroll to position [204, 0]
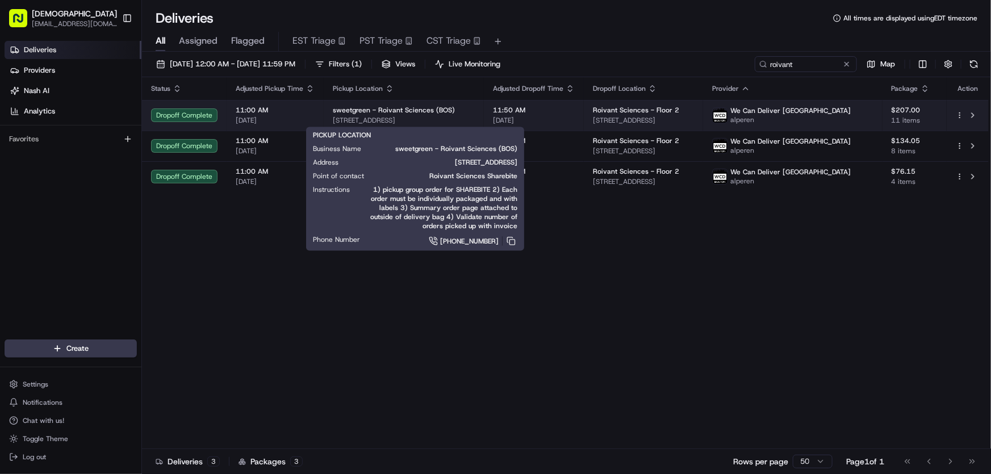
click at [386, 114] on span "sweetgreen - Roivant Sciences (BOS)" at bounding box center [394, 110] width 122 height 9
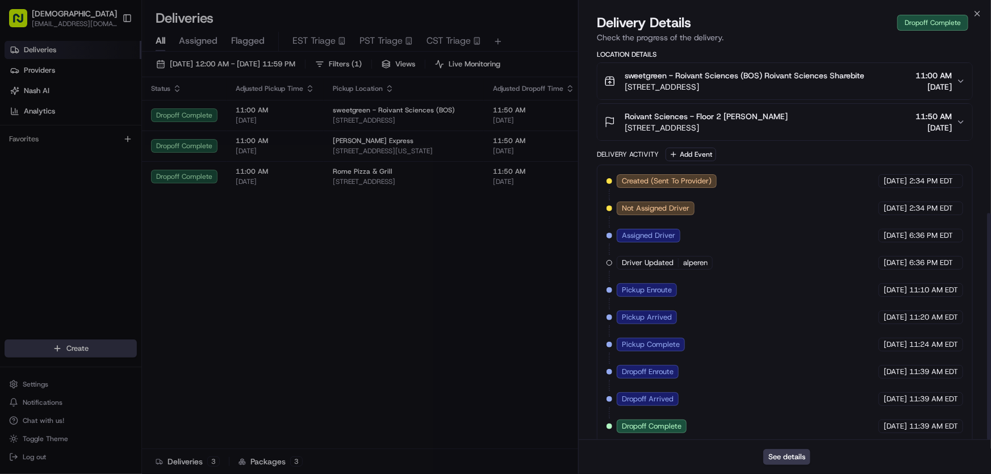
scroll to position [286, 0]
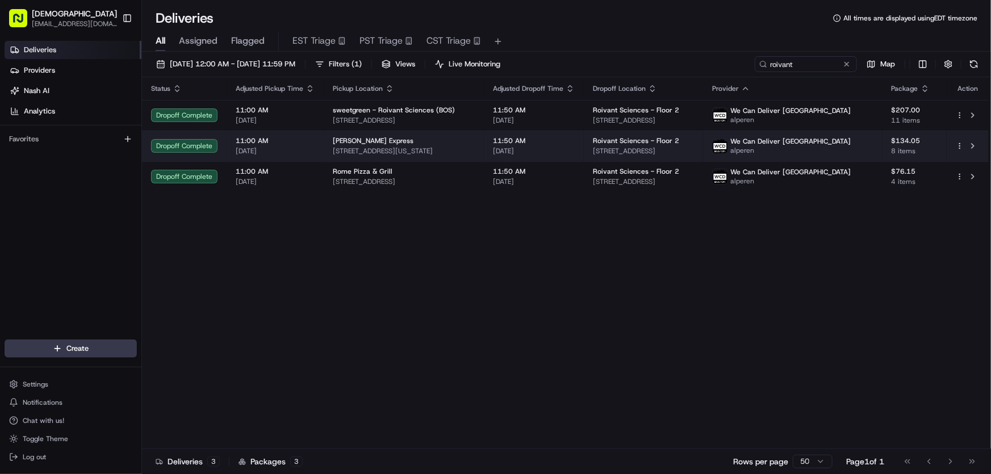
click at [405, 144] on div "Nan Xiang Express" at bounding box center [404, 140] width 142 height 9
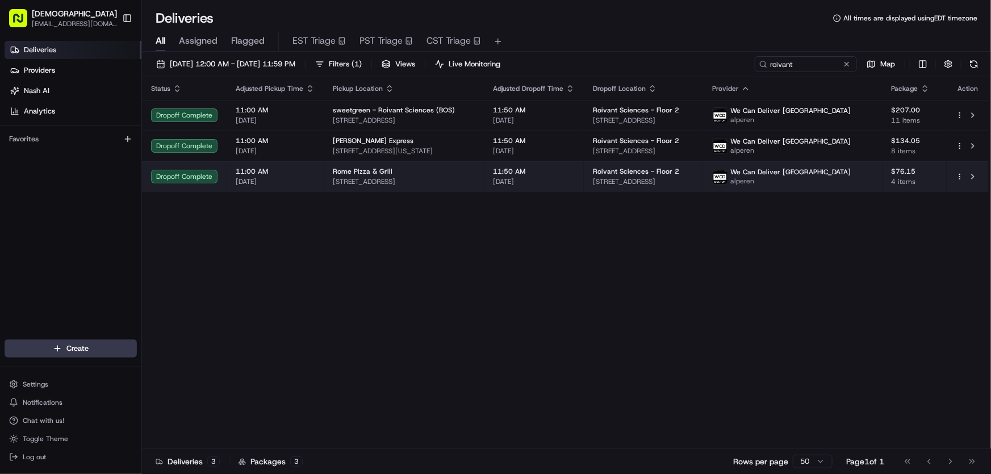
click at [379, 174] on span "Rome Pizza & Grill" at bounding box center [363, 171] width 60 height 9
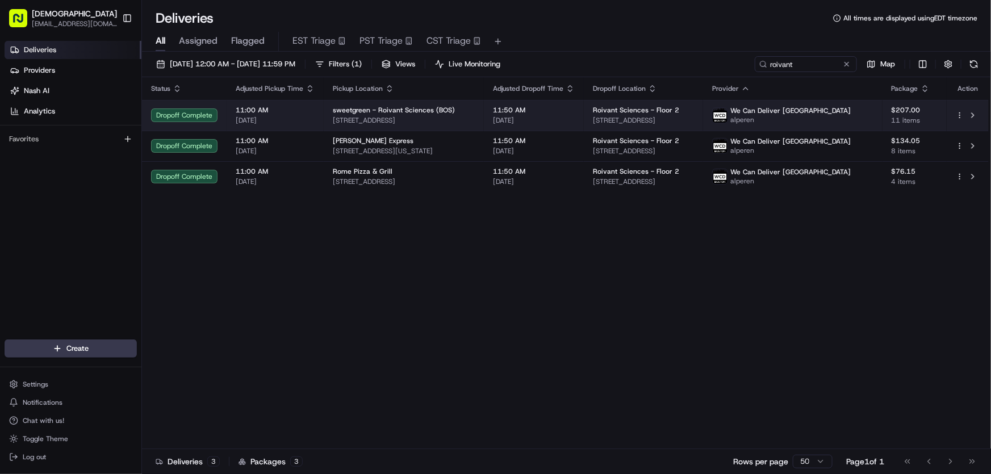
click at [395, 114] on div "sweetgreen - Roivant Sciences (BOS) 225 Franklin St, Boston, MA 02110, USA" at bounding box center [404, 115] width 142 height 19
click at [454, 119] on span "225 Franklin St, Boston, MA 02110, USA" at bounding box center [404, 120] width 142 height 9
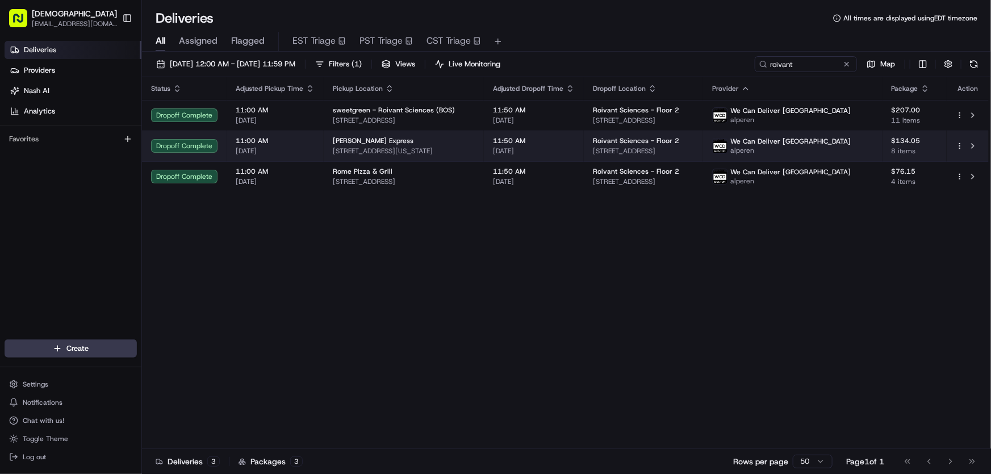
click at [371, 149] on span "1750 Washington St, Boston, MA 02118, USA" at bounding box center [404, 150] width 142 height 9
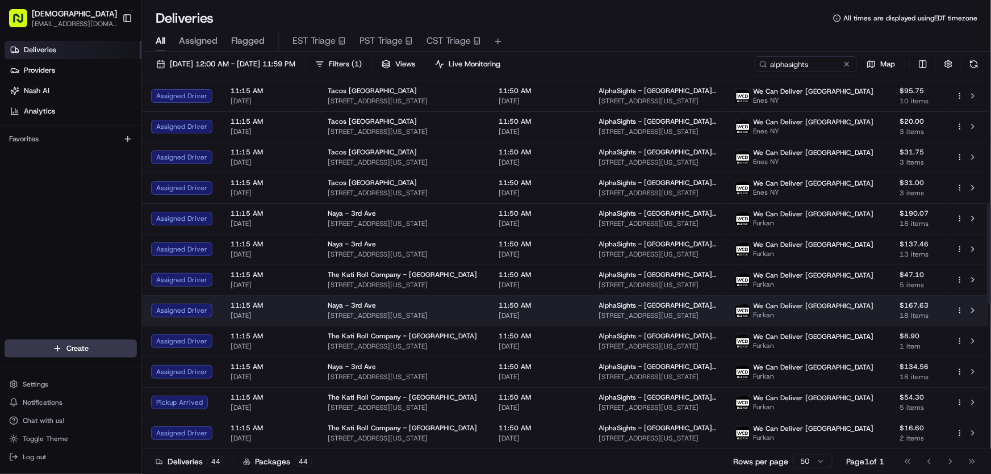
scroll to position [464, 0]
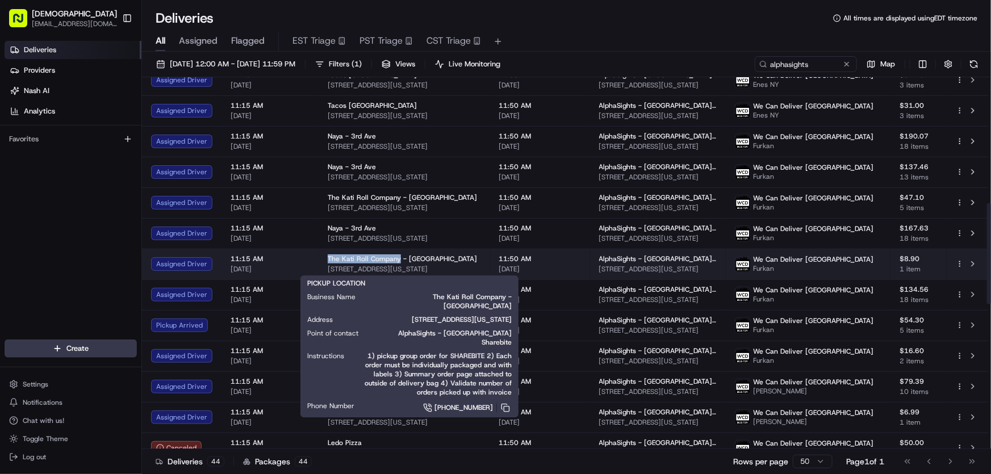
drag, startPoint x: 323, startPoint y: 255, endPoint x: 394, endPoint y: 261, distance: 71.2
click at [394, 261] on td "The Kati Roll Company - Midtown East 229 E 53rd St, New York, NY 10022, USA" at bounding box center [404, 264] width 171 height 31
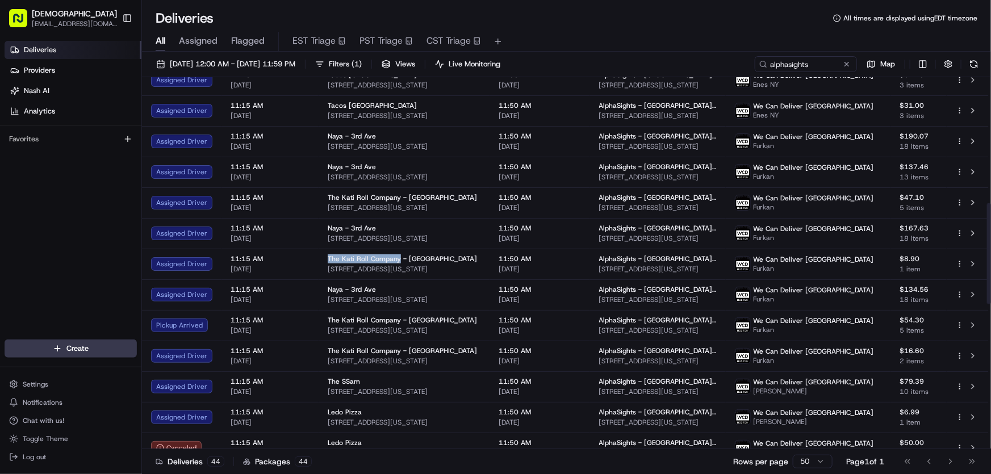
copy span "The Kati Roll Company"
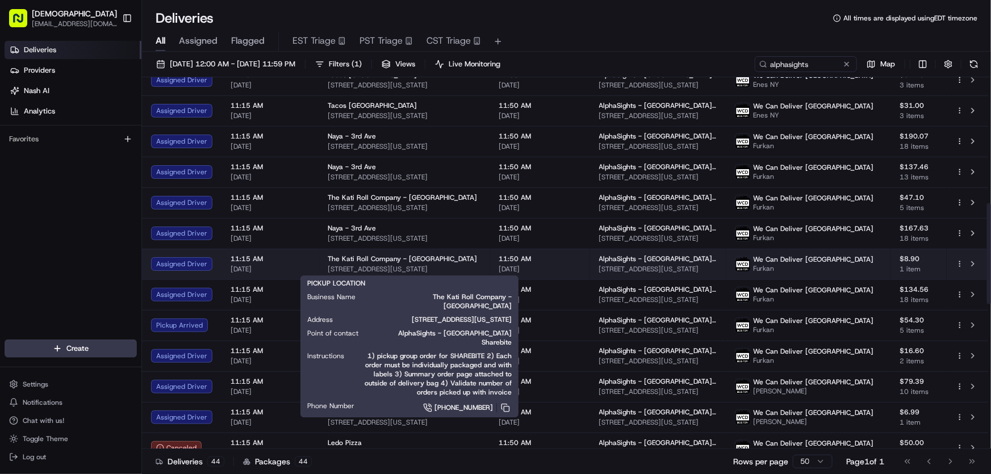
click at [425, 265] on span "229 E 53rd St, New York, NY 10022, USA" at bounding box center [404, 269] width 153 height 9
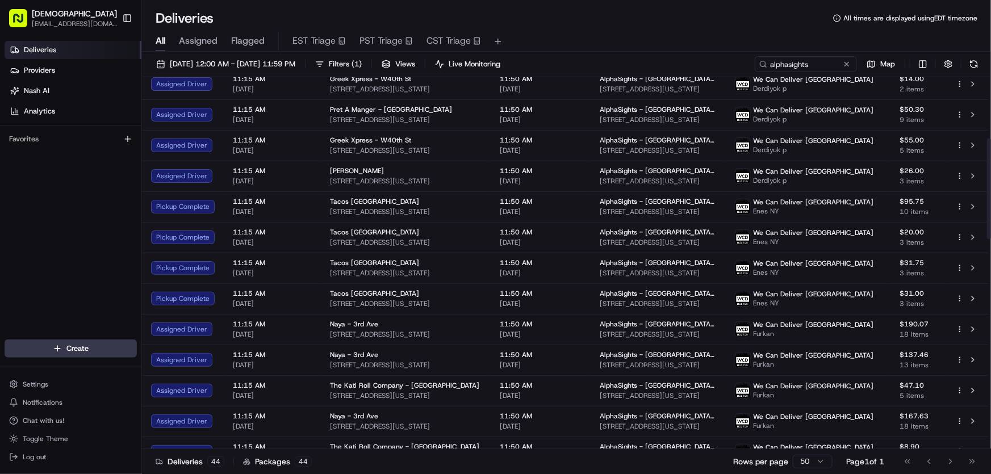
scroll to position [225, 0]
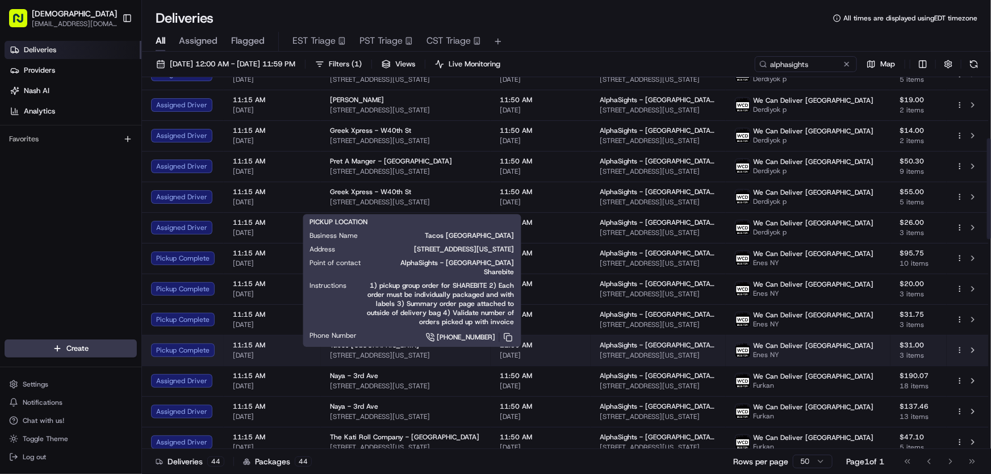
drag, startPoint x: 456, startPoint y: 353, endPoint x: 328, endPoint y: 353, distance: 128.3
click at [328, 353] on td "Tacos Grand Central - 2nd Ave 711 2nd Ave, New York, NY 10016, USA" at bounding box center [406, 350] width 170 height 31
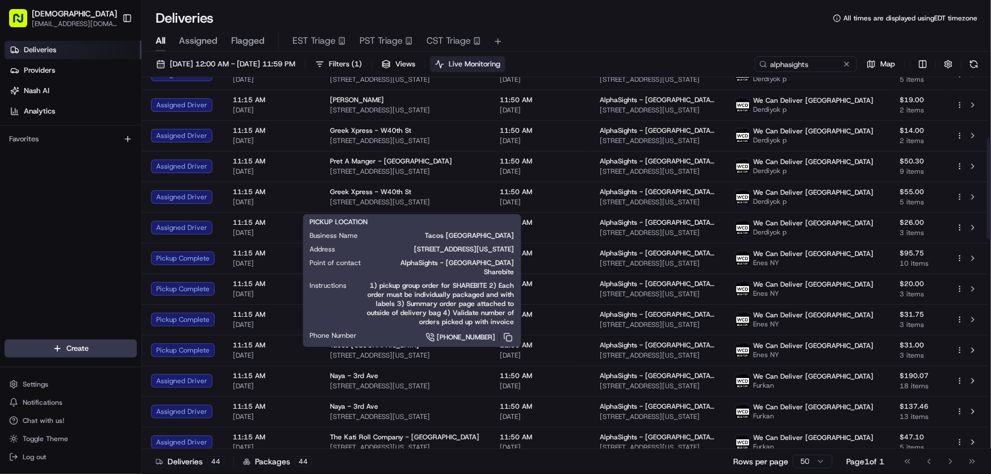
copy span "711 2nd Ave, New York, NY 10016, USA"
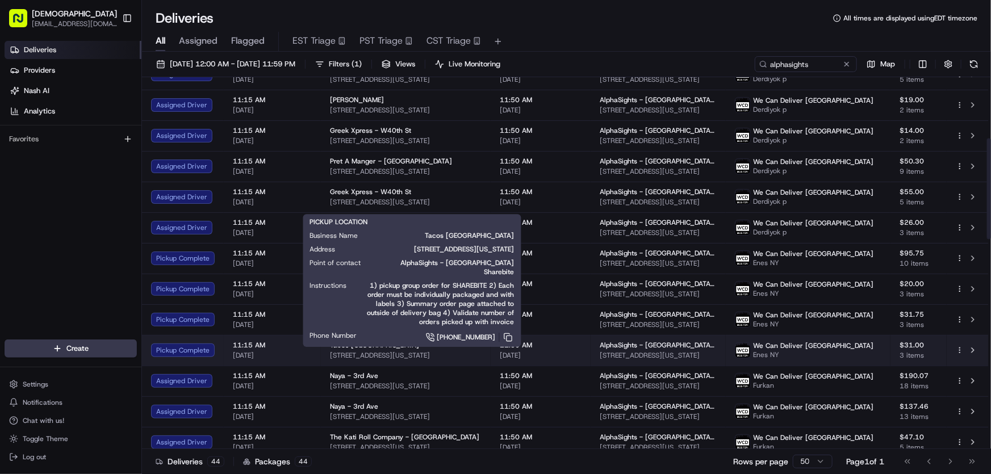
click at [481, 348] on div "Tacos Grand Central - 2nd Ave" at bounding box center [406, 345] width 152 height 9
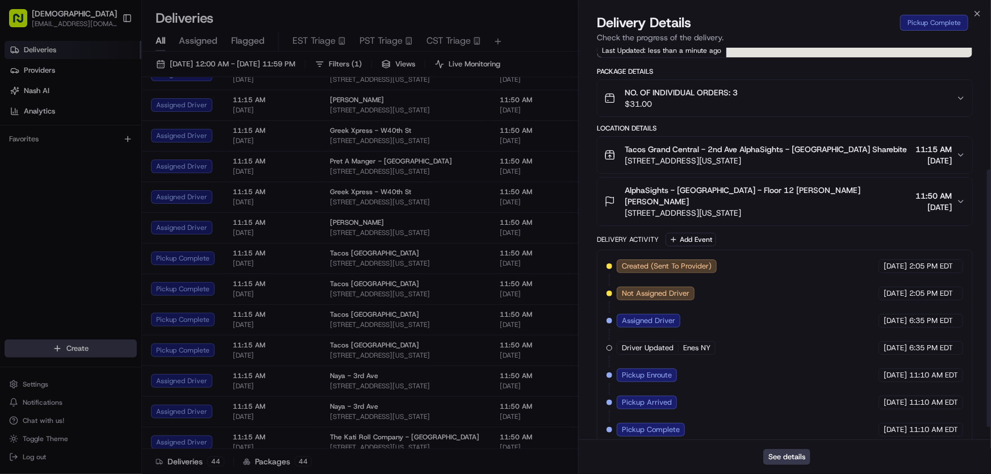
scroll to position [204, 0]
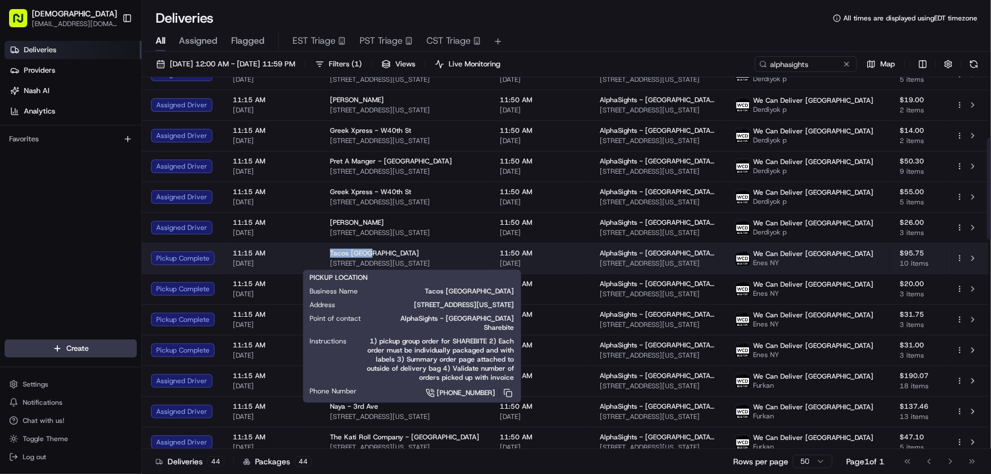
drag, startPoint x: 326, startPoint y: 249, endPoint x: 367, endPoint y: 252, distance: 40.9
click at [367, 252] on td "Tacos Grand Central - 2nd Ave 711 2nd Ave, New York, NY 10016, USA" at bounding box center [406, 258] width 170 height 31
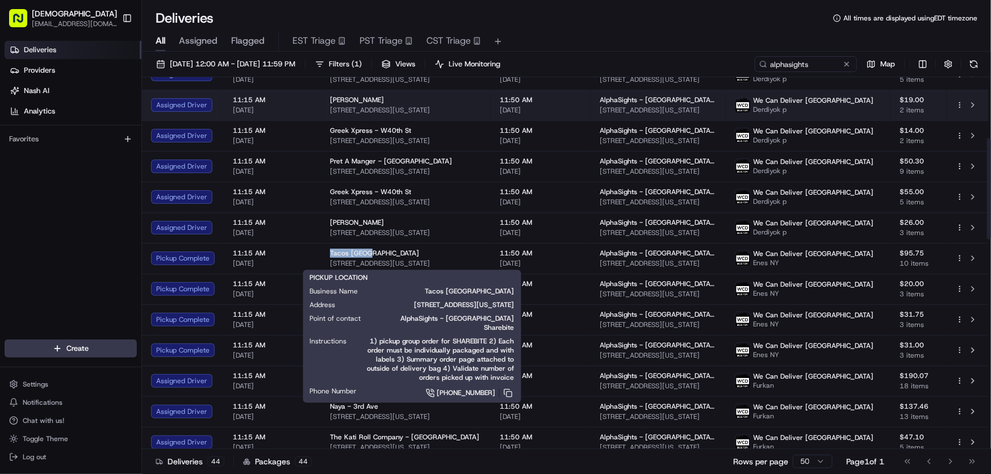
copy span "Tacos Grand"
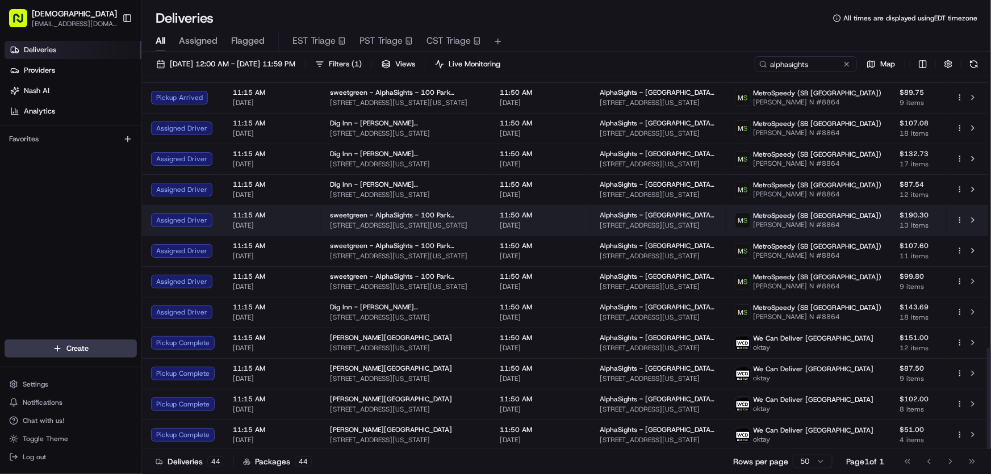
scroll to position [999, 0]
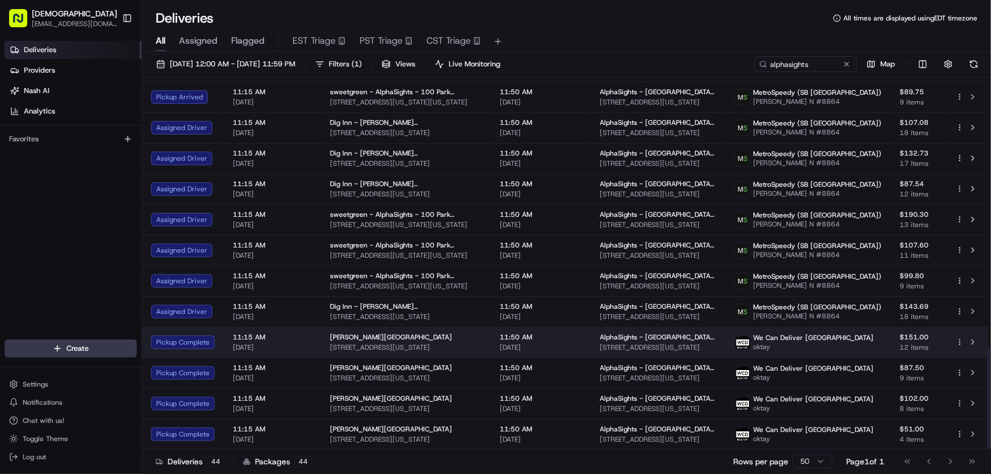
drag, startPoint x: 463, startPoint y: 344, endPoint x: 329, endPoint y: 349, distance: 133.5
click at [330, 349] on span "119 W 40th St, New York, NY 10018, USA" at bounding box center [406, 347] width 152 height 9
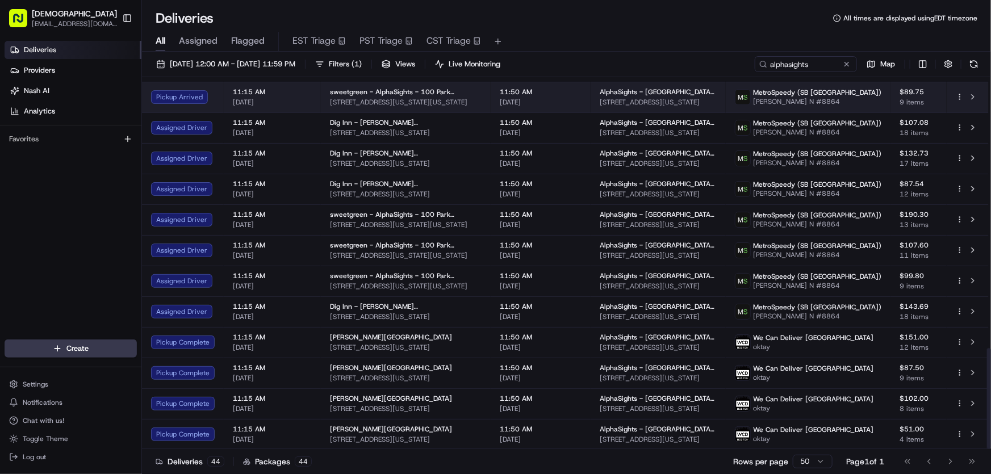
copy span "119 W 40th St, New York, NY 10018, USA"
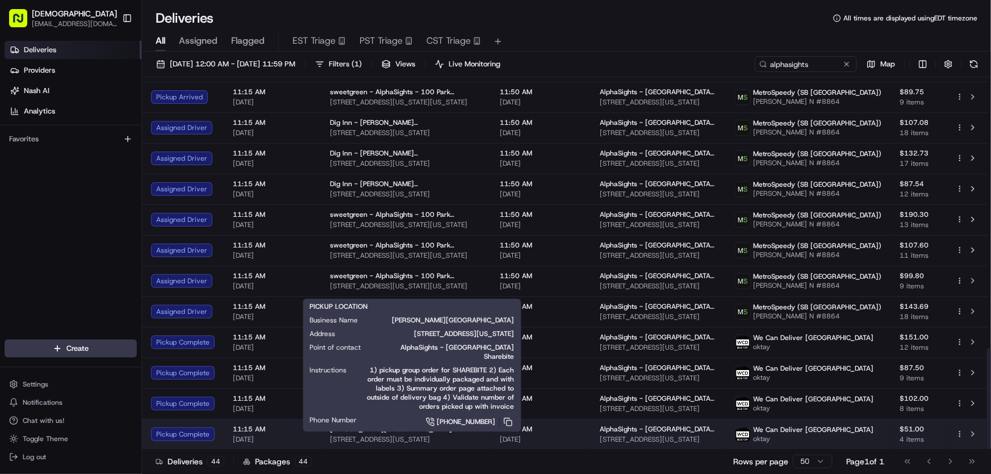
click at [385, 430] on span "Glaze - Bryant Park" at bounding box center [391, 429] width 122 height 9
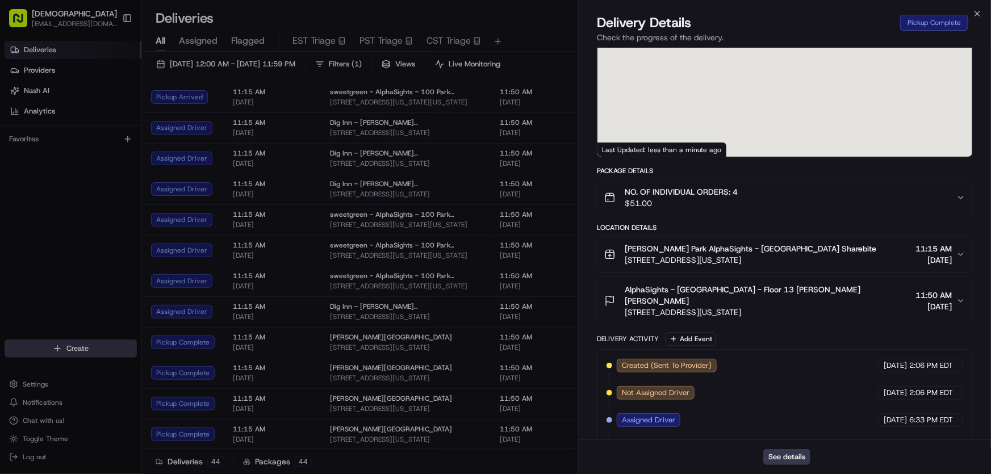
scroll to position [204, 0]
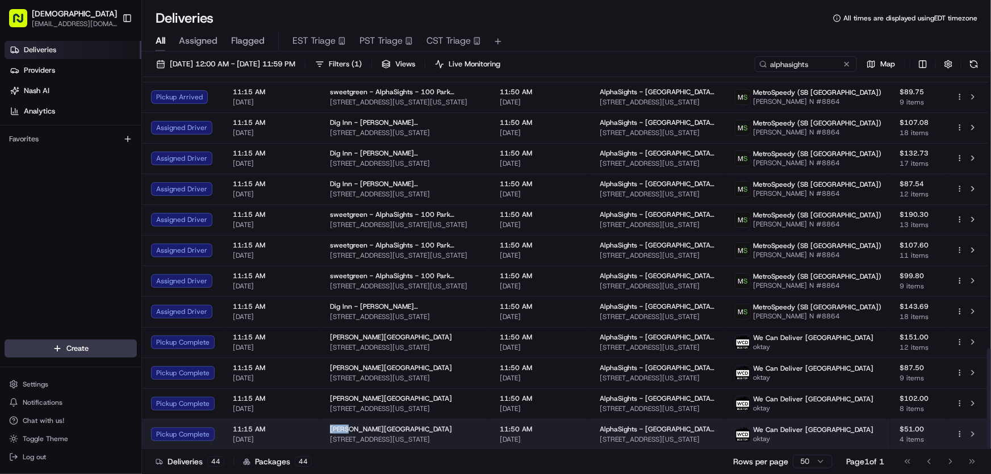
drag, startPoint x: 325, startPoint y: 426, endPoint x: 344, endPoint y: 426, distance: 18.2
click at [344, 426] on td "Glaze - Bryant Park 119 W 40th St, New York, NY 10018, USA" at bounding box center [406, 434] width 170 height 31
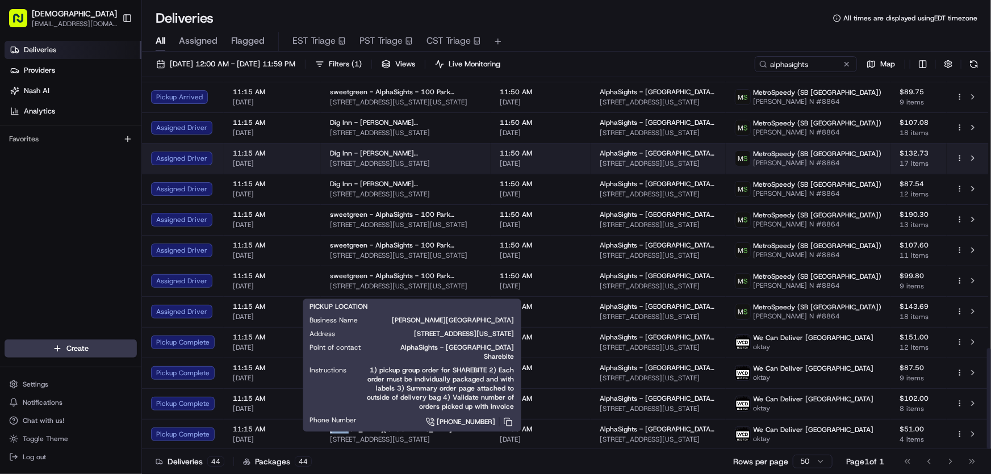
copy span "Glaze"
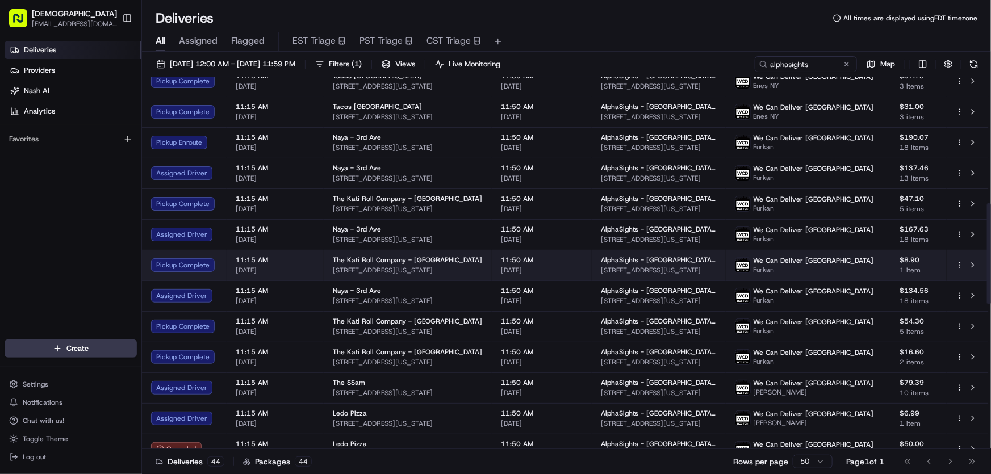
scroll to position [464, 0]
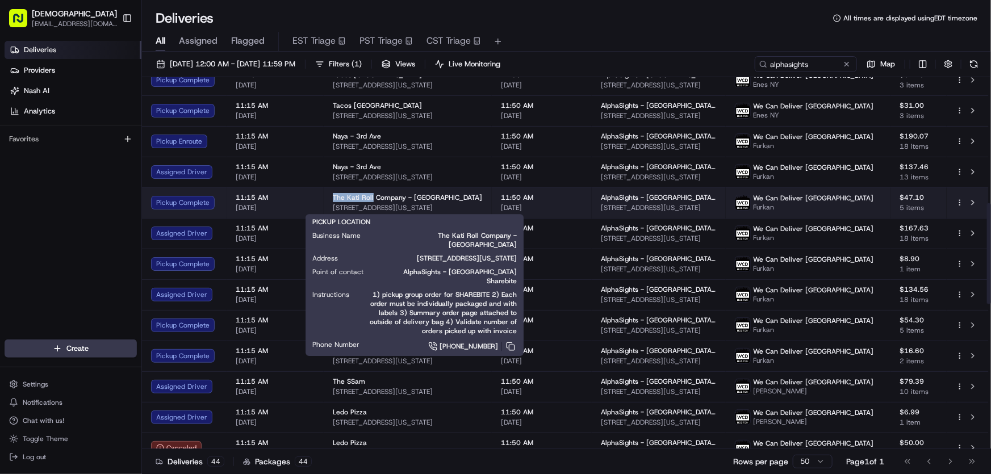
drag, startPoint x: 329, startPoint y: 195, endPoint x: 370, endPoint y: 198, distance: 41.0
click at [370, 198] on td "The Kati Roll Company - Midtown East 229 E 53rd St, New York, NY 10022, USA" at bounding box center [408, 202] width 168 height 31
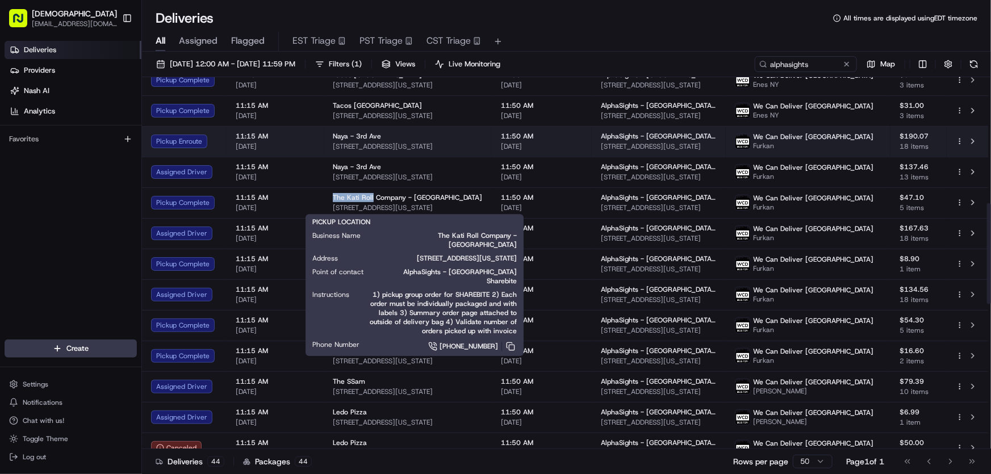
copy span "The Kati Roll"
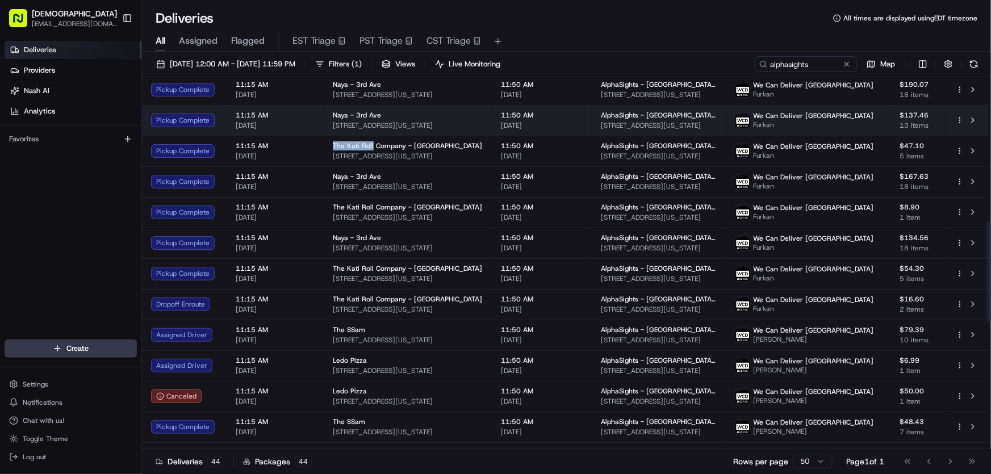
scroll to position [534, 0]
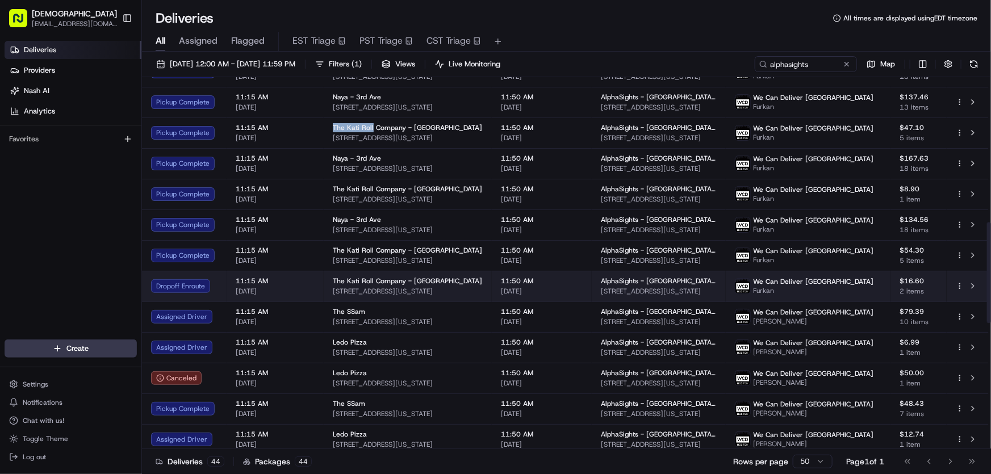
drag, startPoint x: 463, startPoint y: 291, endPoint x: 329, endPoint y: 290, distance: 134.0
click at [329, 290] on td "The Kati Roll Company - Midtown East 229 E 53rd St, New York, NY 10022, USA" at bounding box center [408, 286] width 168 height 31
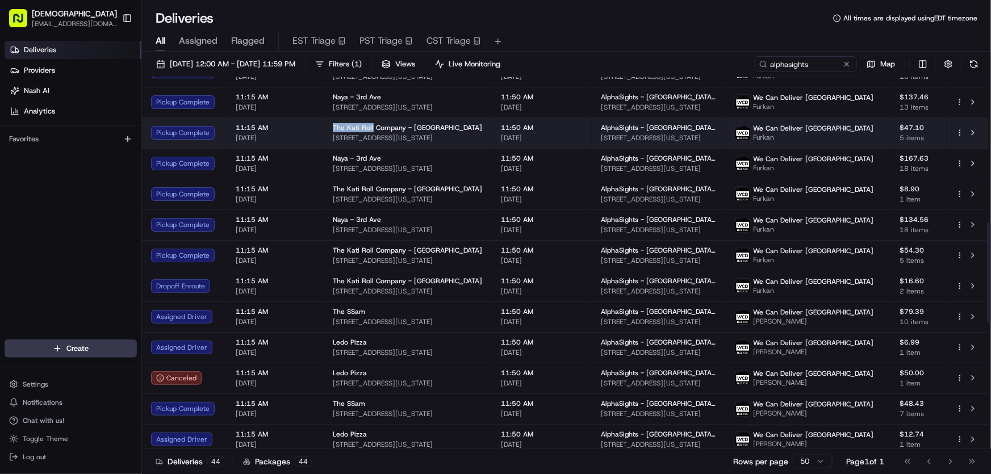
copy span "229 E 53rd St, New York, NY 10022, USA"
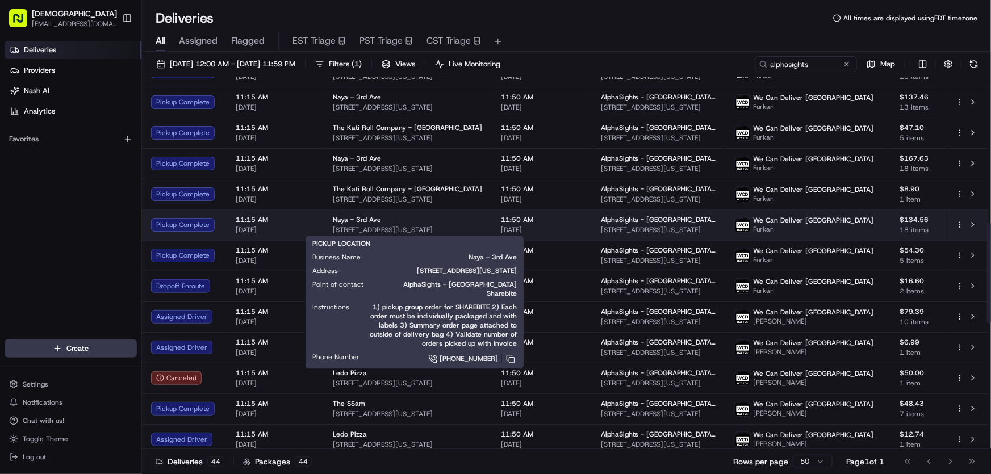
click at [352, 227] on span "688 3rd Ave, New York, NY 10017, USA" at bounding box center [408, 229] width 150 height 9
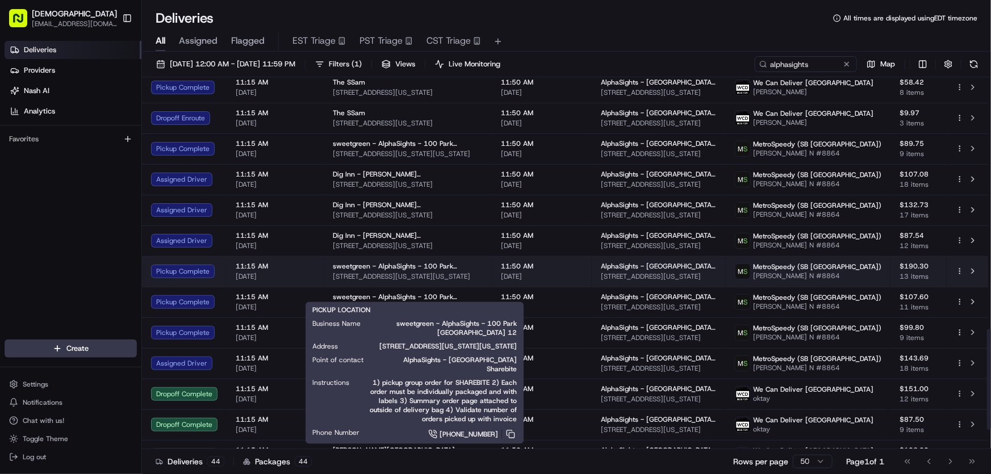
scroll to position [896, 0]
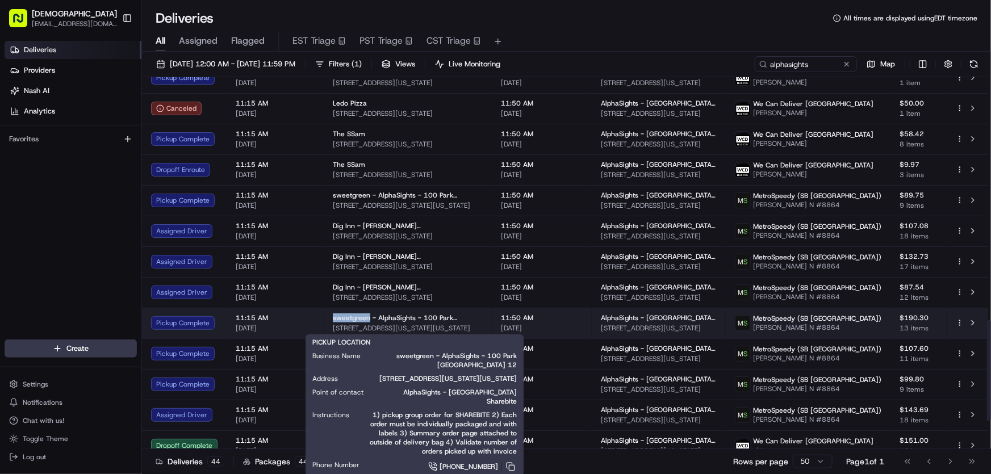
drag, startPoint x: 329, startPoint y: 316, endPoint x: 367, endPoint y: 320, distance: 38.2
click at [367, 320] on td "sweetgreen - AlphaSights - 100 Park FL 12 7 Pennsylvania Plaza, New York, NY 10…" at bounding box center [408, 323] width 168 height 31
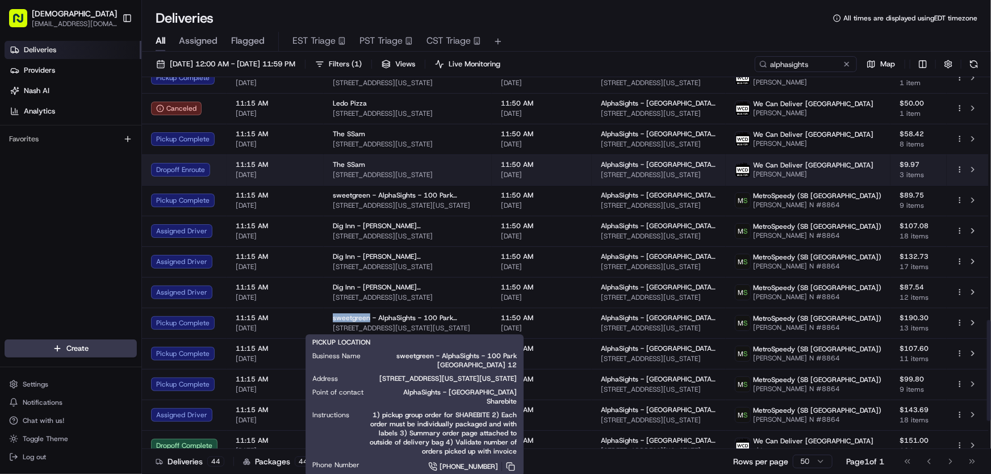
copy span "sweetgreen"
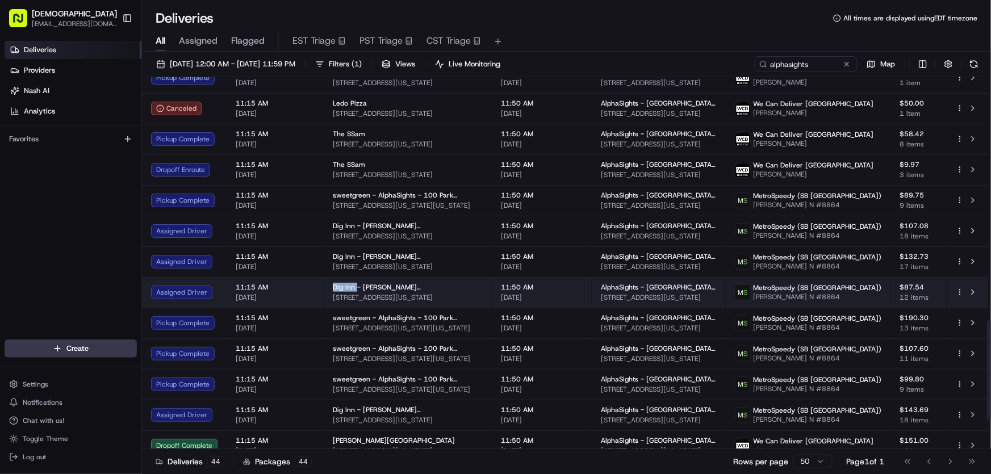
drag, startPoint x: 339, startPoint y: 285, endPoint x: 354, endPoint y: 288, distance: 15.6
click at [354, 288] on td "Dig Inn - Murray Hill 630 3rd Ave, New York, NY 10017, USA" at bounding box center [408, 292] width 168 height 31
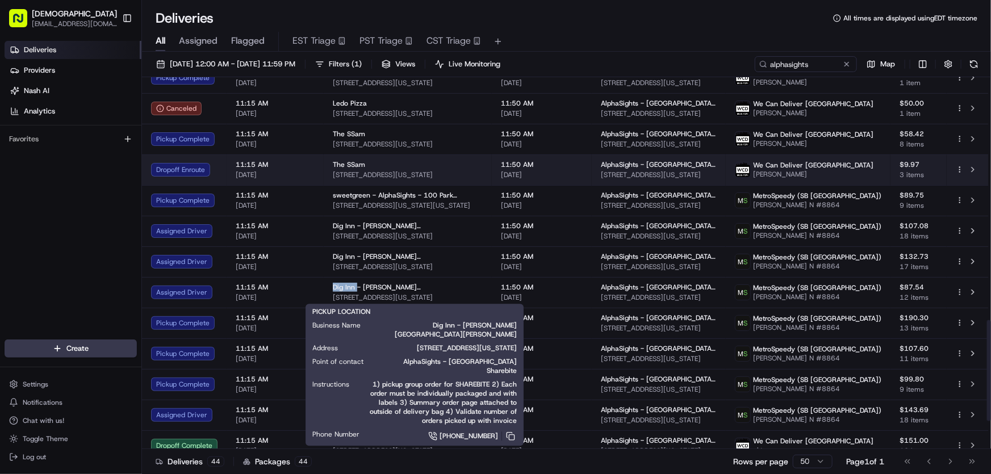
copy span "Dig Inn"
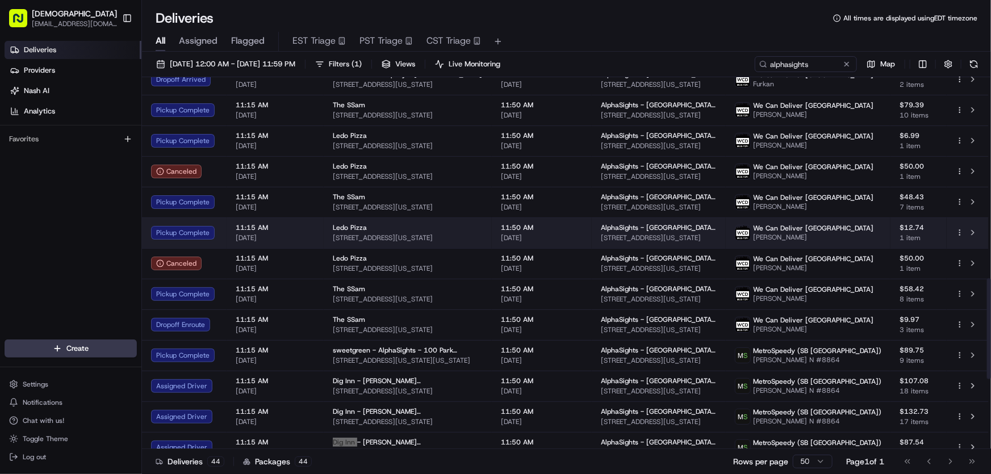
scroll to position [689, 0]
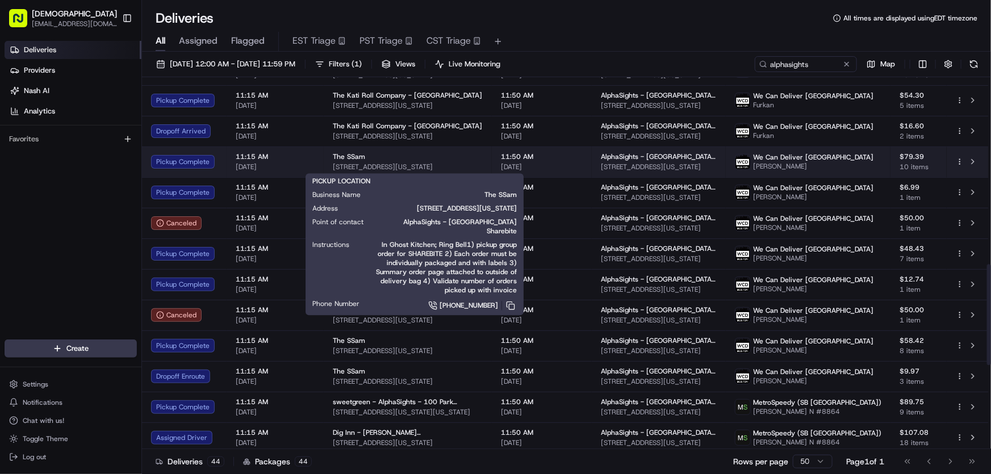
click at [357, 162] on span "307 W 38th St, New York, NY 10018, USA" at bounding box center [408, 166] width 150 height 9
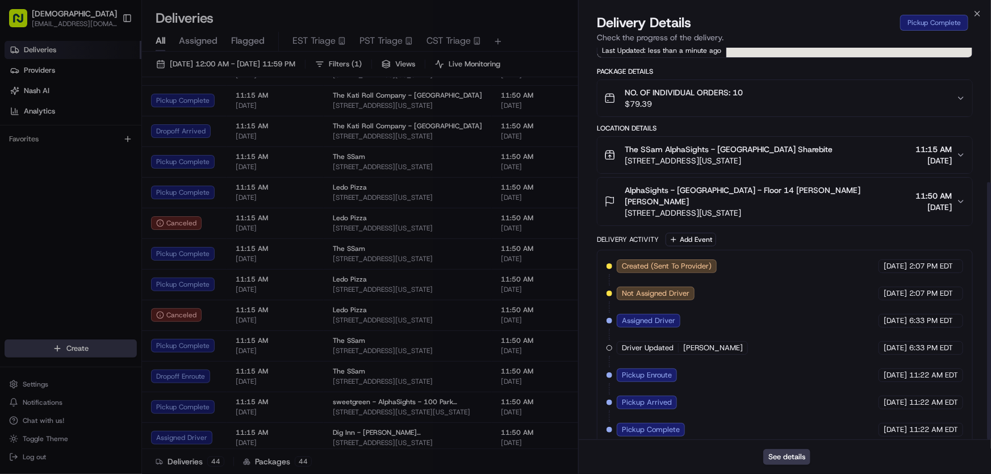
scroll to position [204, 0]
drag, startPoint x: 513, startPoint y: 19, endPoint x: 515, endPoint y: 28, distance: 8.8
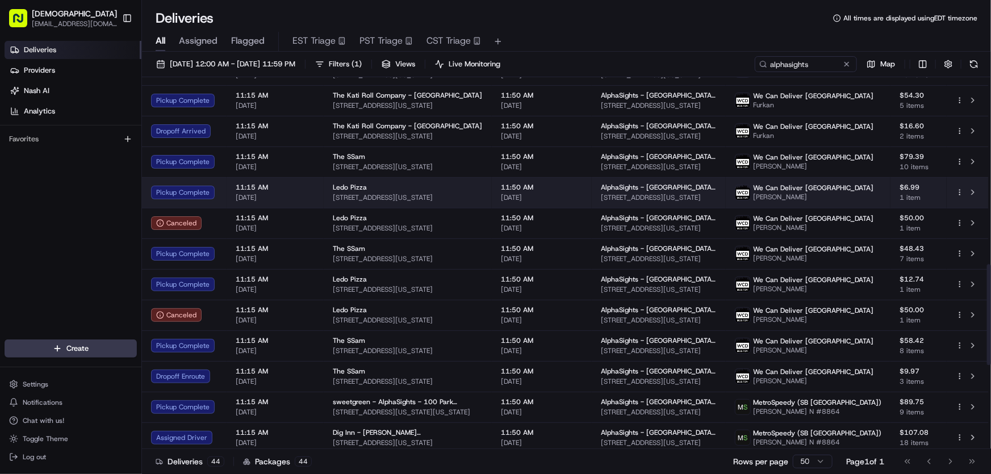
click at [370, 195] on span "243 W 38th St, New York, NY 10018, USA" at bounding box center [408, 197] width 150 height 9
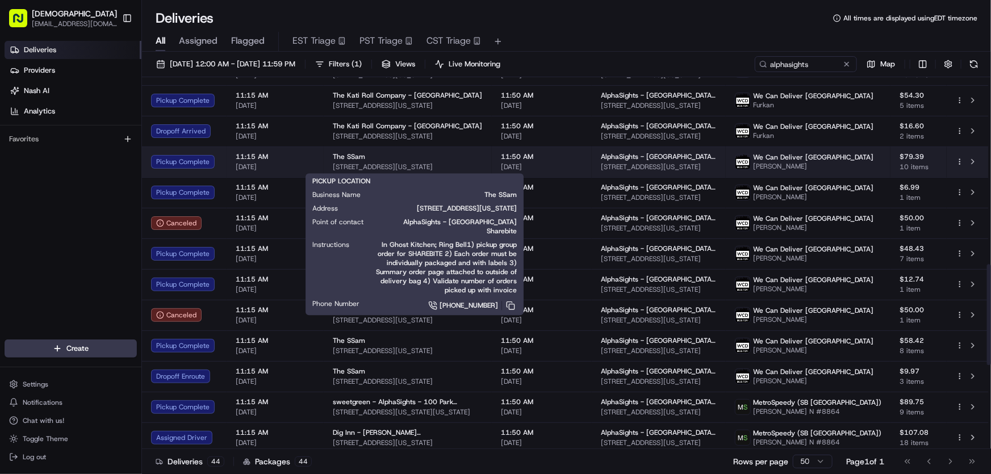
drag, startPoint x: 468, startPoint y: 165, endPoint x: 328, endPoint y: 170, distance: 140.9
click at [328, 170] on td "The SSam 307 W 38th St, New York, NY 10018, USA" at bounding box center [408, 161] width 168 height 31
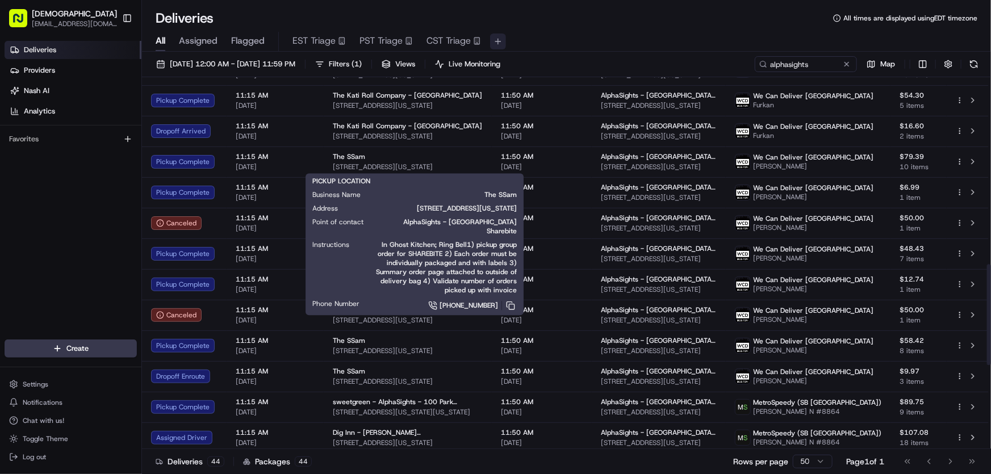
copy span "307 W 38th St, New York, NY 10018, USA"
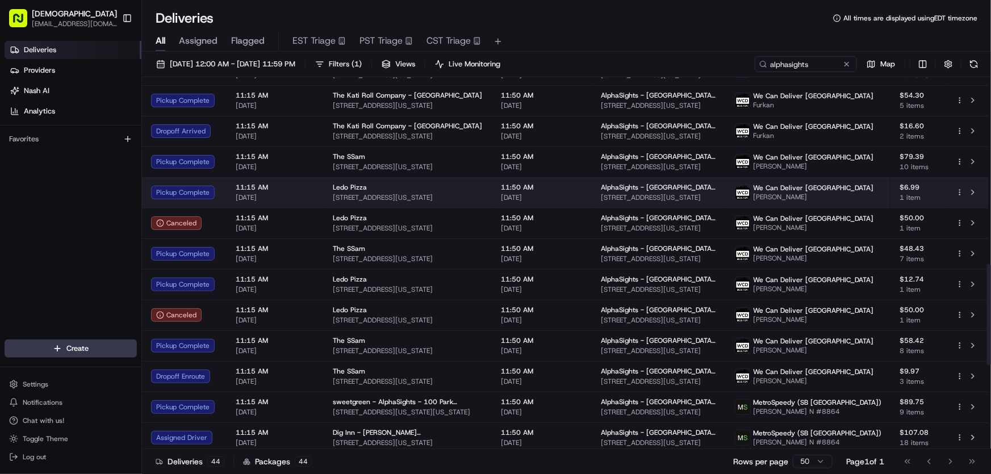
click at [380, 194] on span "243 W 38th St, New York, NY 10018, USA" at bounding box center [408, 197] width 150 height 9
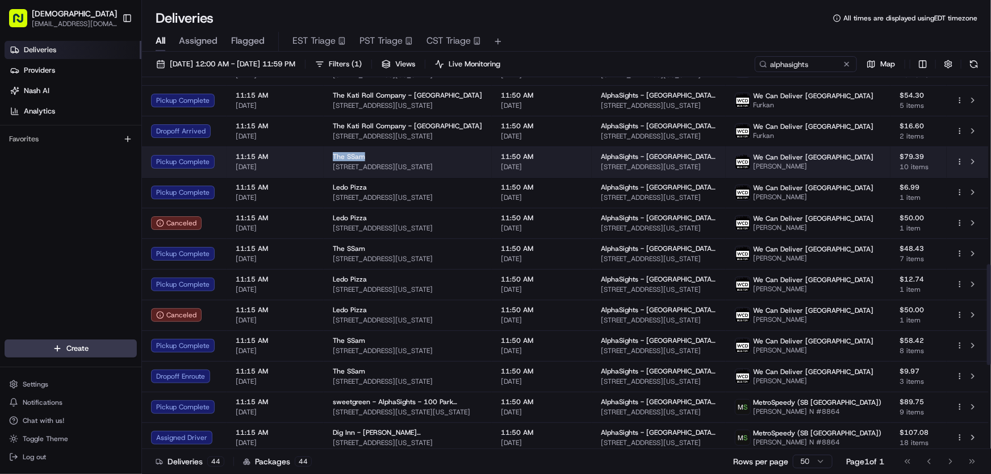
drag, startPoint x: 330, startPoint y: 153, endPoint x: 368, endPoint y: 153, distance: 37.5
click at [368, 153] on td "The SSam 307 W 38th St, New York, NY 10018, USA" at bounding box center [408, 161] width 168 height 31
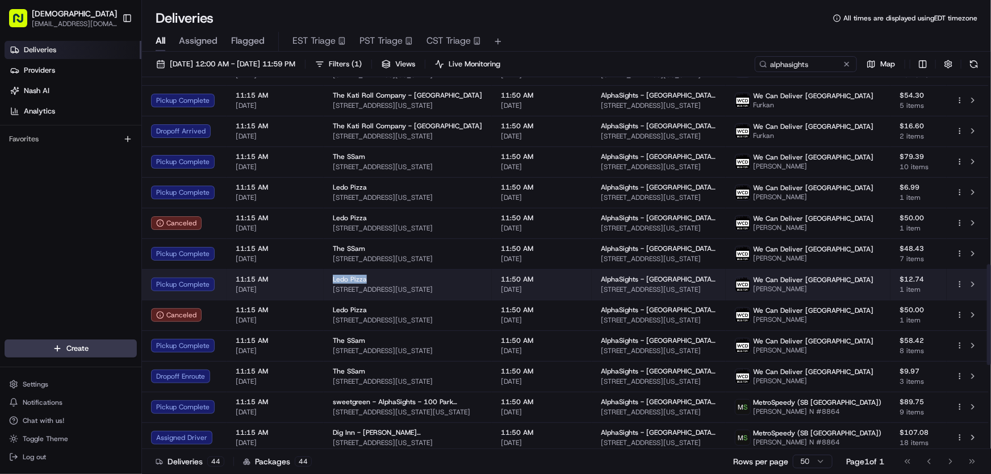
drag, startPoint x: 330, startPoint y: 278, endPoint x: 369, endPoint y: 278, distance: 39.2
click at [369, 278] on td "Ledo Pizza 243 W 38th St, New York, NY 10018, USA" at bounding box center [408, 284] width 168 height 31
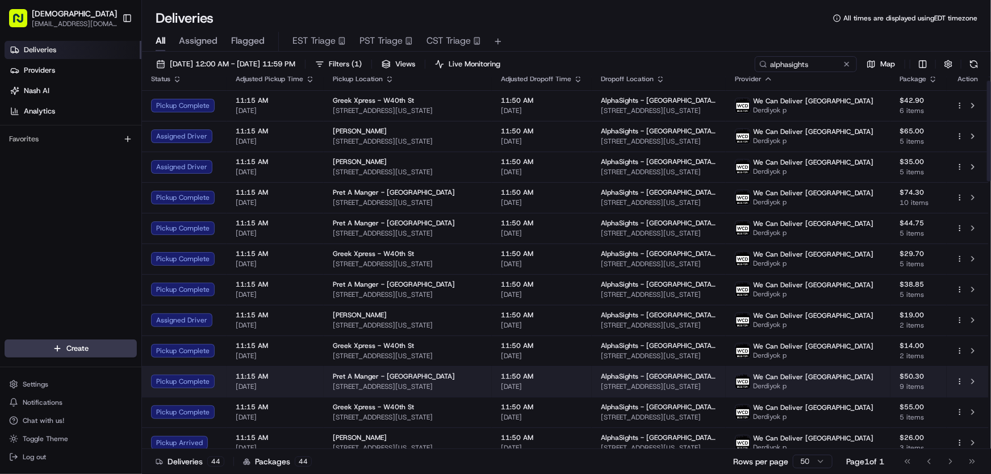
scroll to position [0, 0]
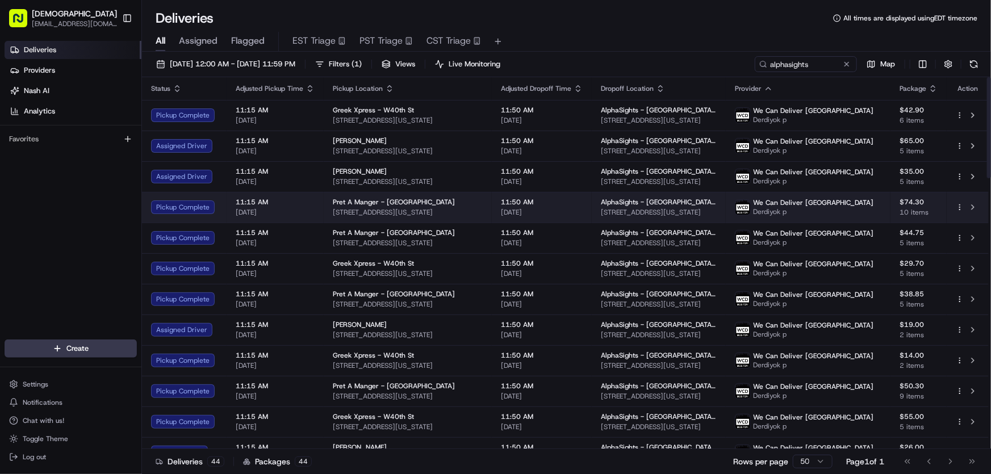
click at [367, 199] on span "Pret A Manger - Midtown West" at bounding box center [394, 202] width 122 height 9
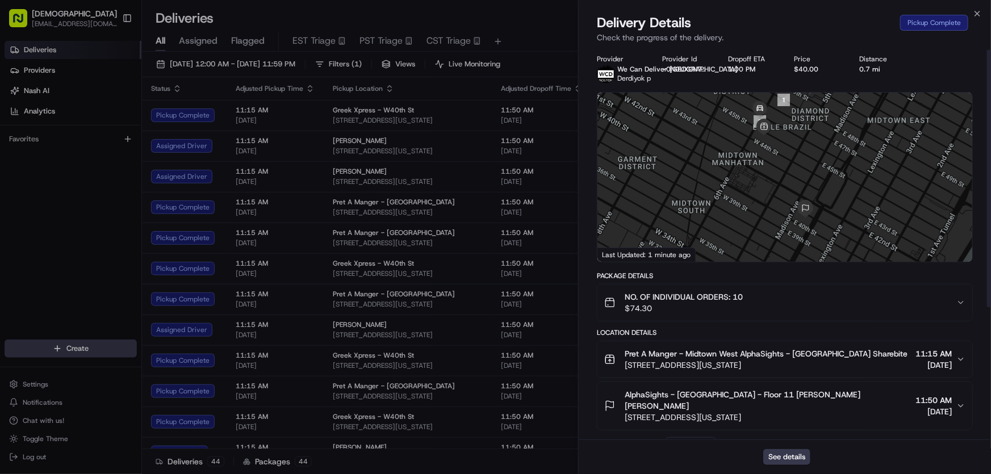
scroll to position [204, 0]
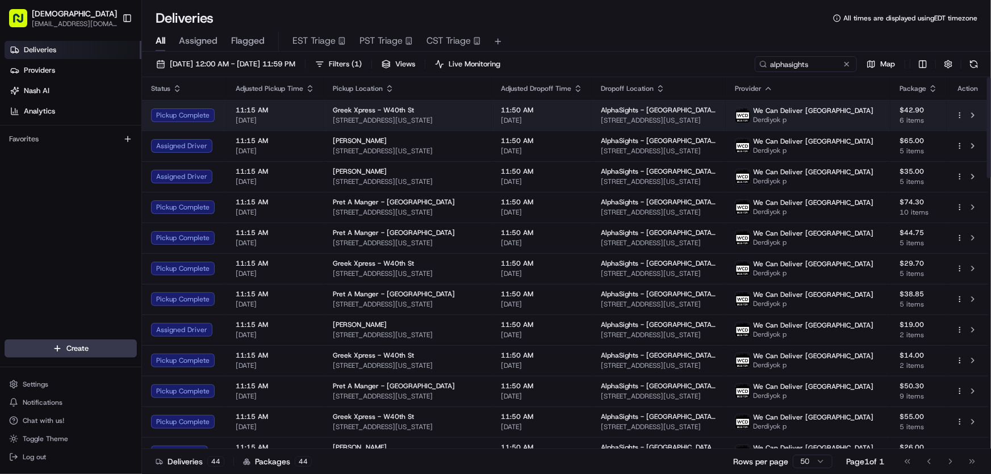
click at [381, 123] on span "264 W 40th St, New York, NY 10018, USA" at bounding box center [408, 120] width 150 height 9
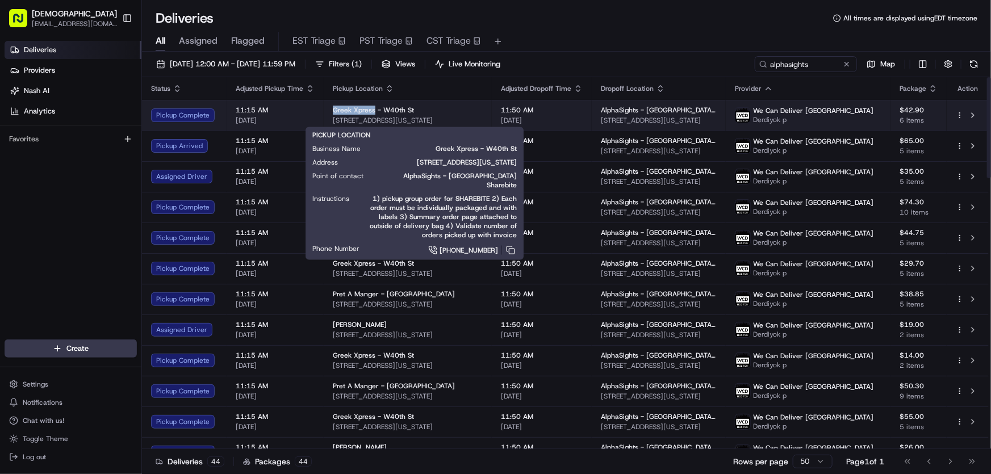
drag, startPoint x: 329, startPoint y: 110, endPoint x: 374, endPoint y: 114, distance: 45.0
click at [374, 114] on td "Greek Xpress - W40th St 264 W 40th St, New York, NY 10018, USA" at bounding box center [408, 115] width 168 height 31
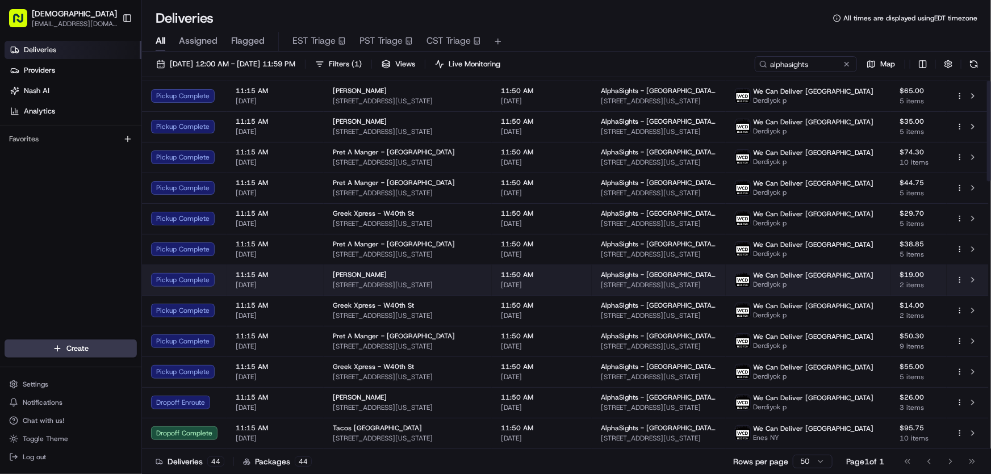
scroll to position [0, 0]
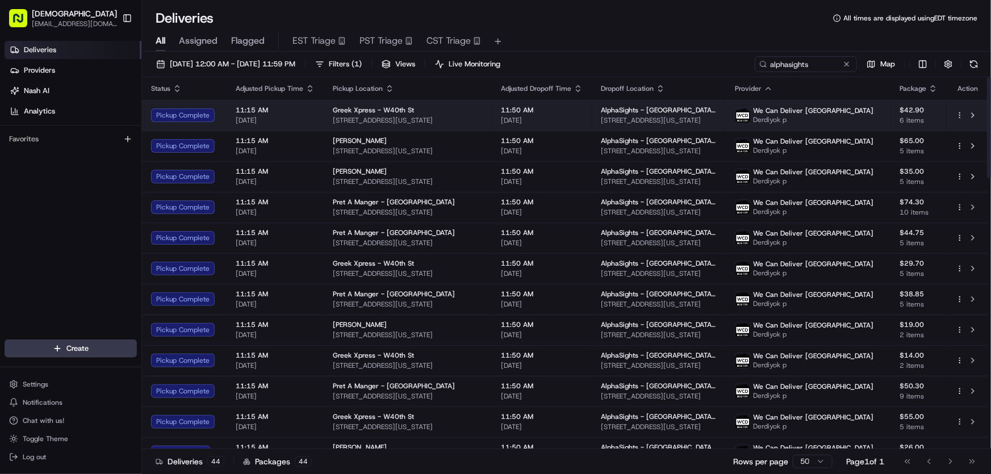
click at [436, 114] on div "Greek Xpress - W40th St 264 W 40th St, New York, NY 10018, USA" at bounding box center [408, 115] width 150 height 19
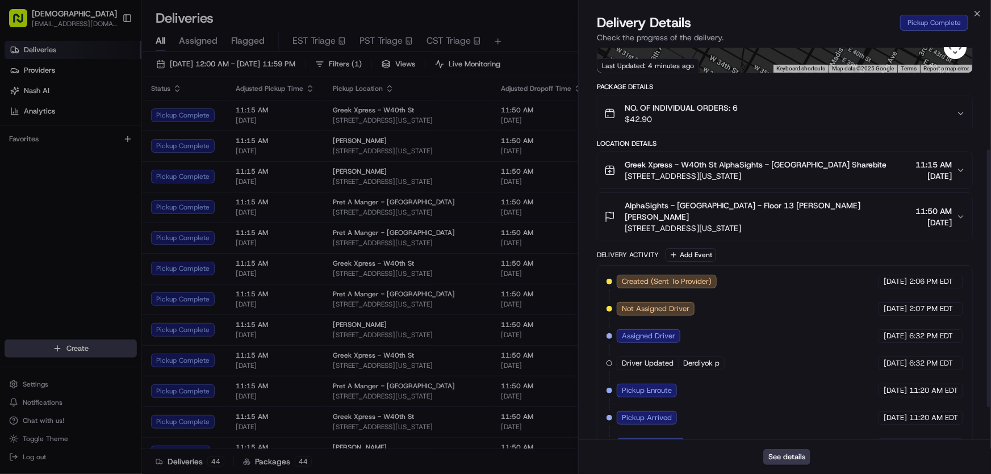
scroll to position [204, 0]
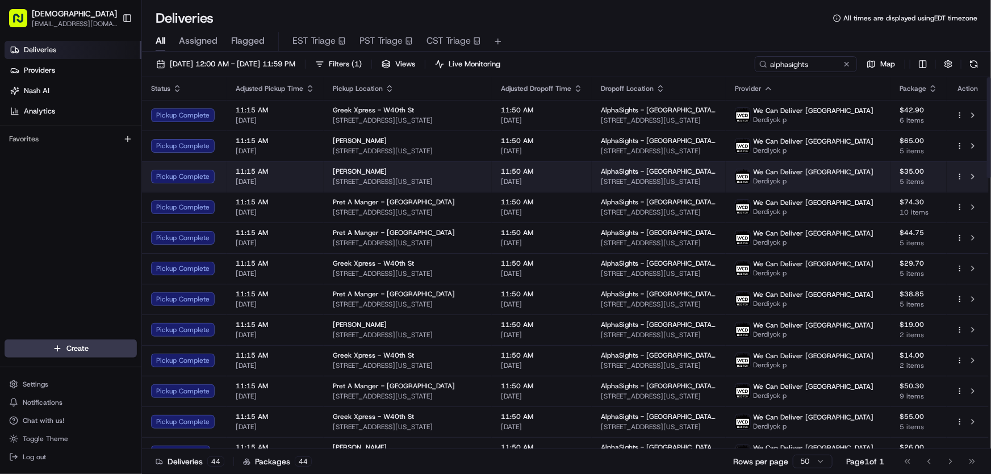
click at [372, 177] on span "60 W 48th St, New York, NY 10036, USA" at bounding box center [408, 181] width 150 height 9
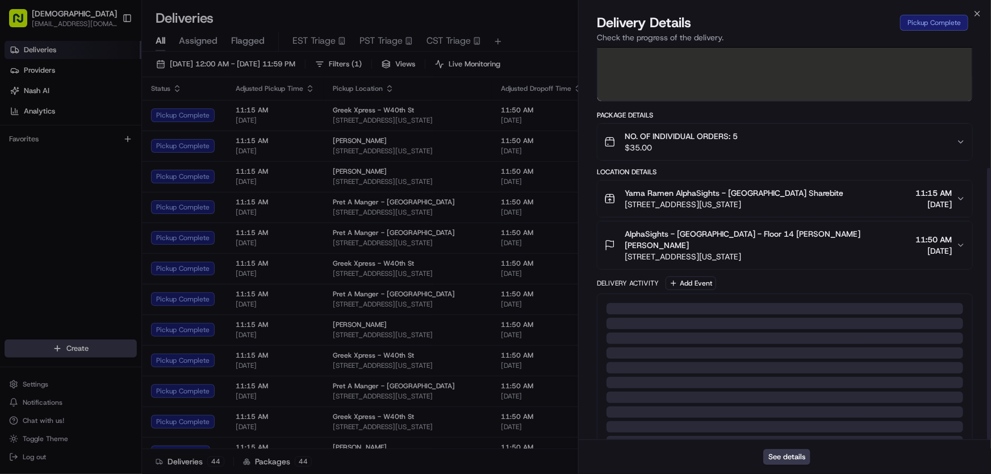
scroll to position [173, 0]
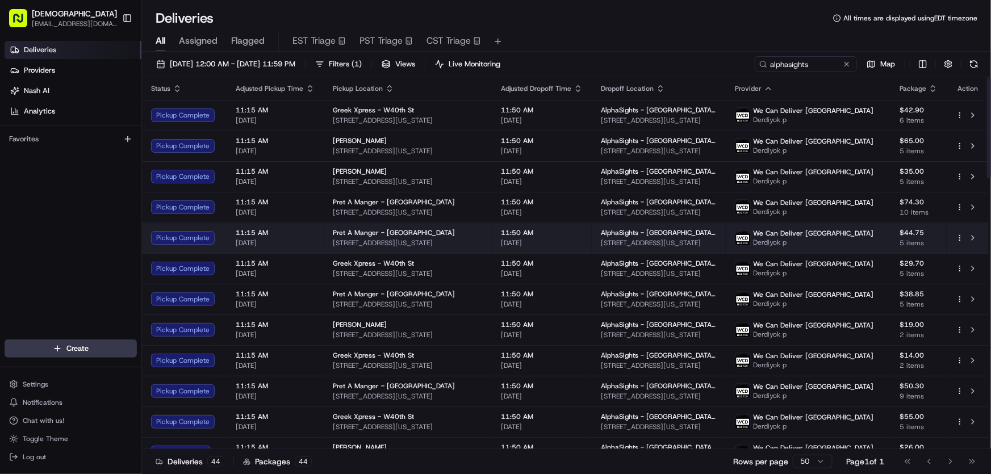
click at [352, 237] on div "Pret A Manger - Midtown West 62 W 45th St, New York, NY 10036, USA" at bounding box center [408, 237] width 150 height 19
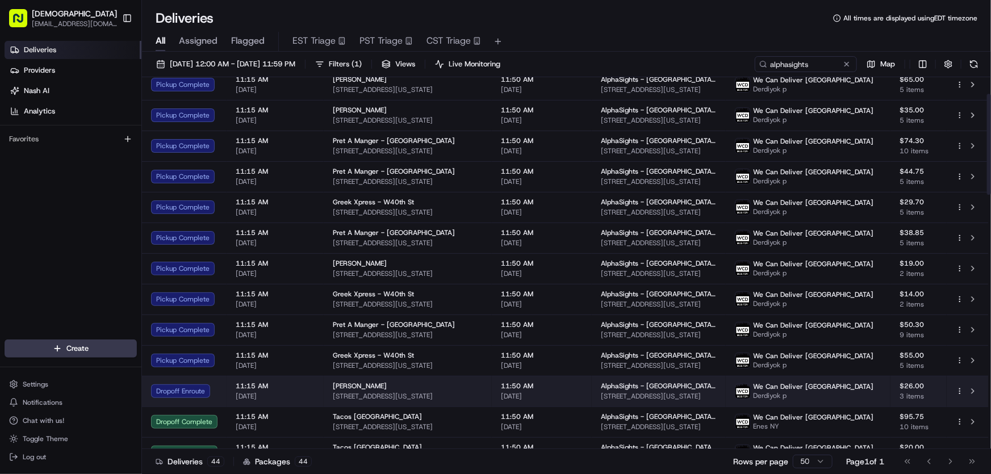
scroll to position [103, 0]
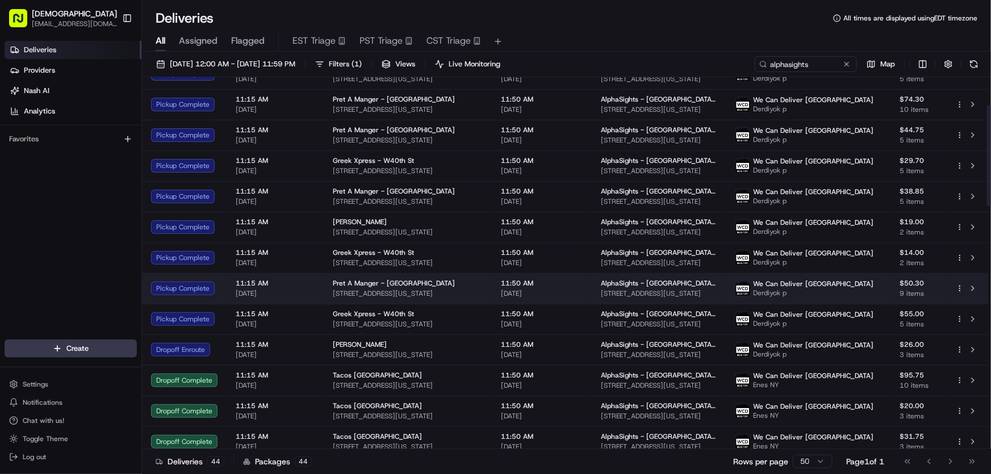
click at [362, 283] on span "Pret A Manger - Midtown West" at bounding box center [394, 283] width 122 height 9
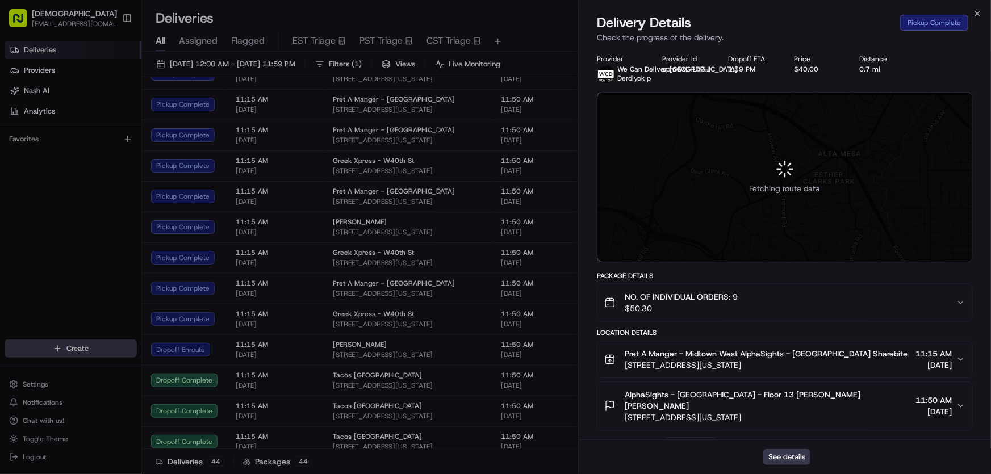
scroll to position [173, 0]
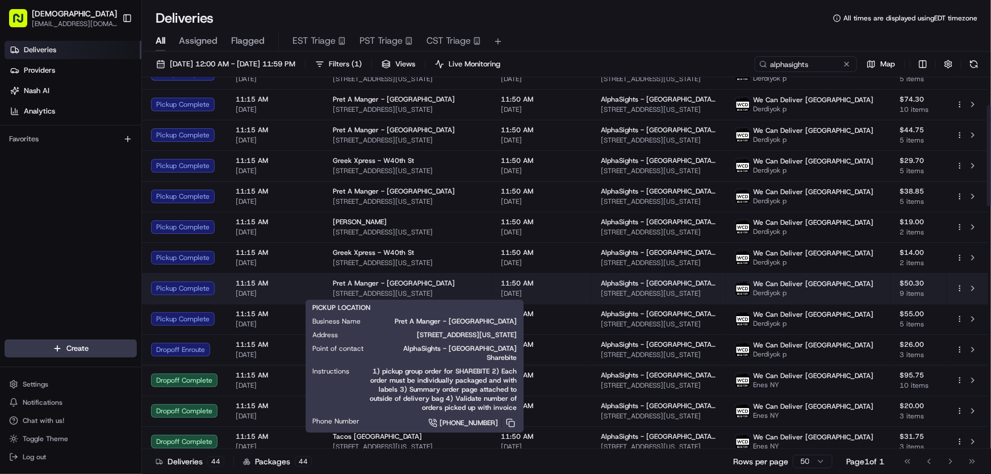
drag, startPoint x: 464, startPoint y: 291, endPoint x: 330, endPoint y: 292, distance: 133.4
click at [330, 292] on td "Pret A Manger - Midtown West 62 W 45th St, New York, NY 10036, USA" at bounding box center [408, 288] width 168 height 31
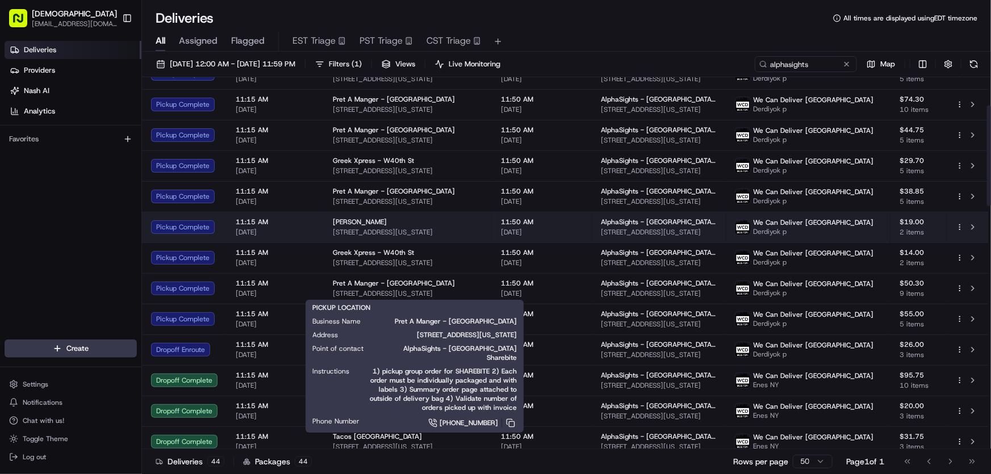
click at [344, 223] on span "Yama Ramen" at bounding box center [360, 221] width 54 height 9
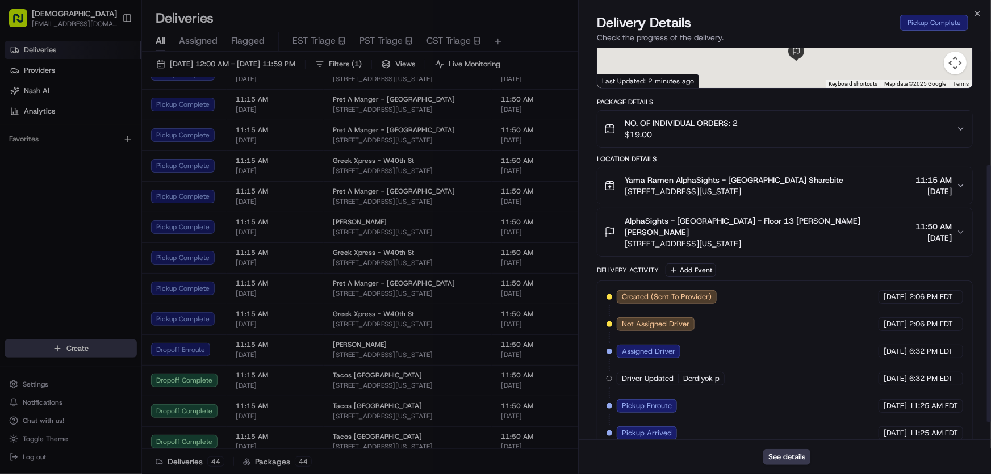
scroll to position [204, 0]
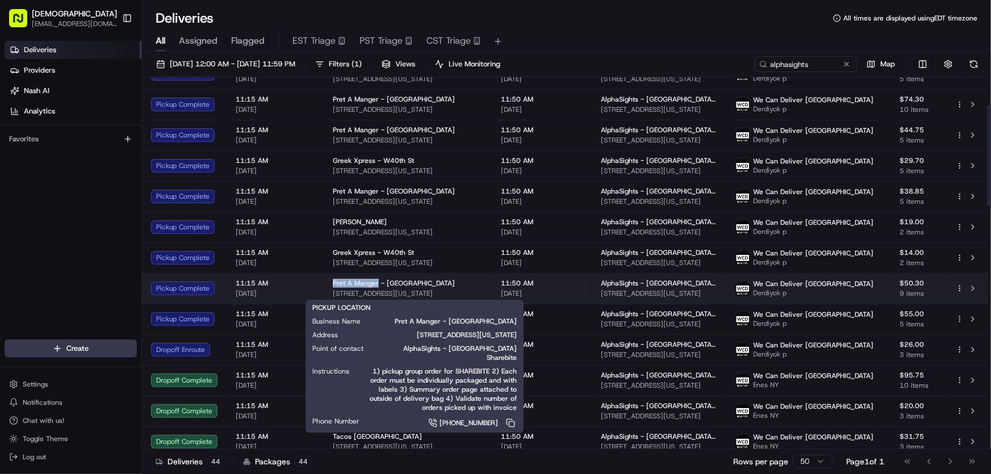
drag, startPoint x: 332, startPoint y: 279, endPoint x: 376, endPoint y: 281, distance: 44.3
click at [376, 281] on span "Pret A Manger - Midtown West" at bounding box center [394, 283] width 122 height 9
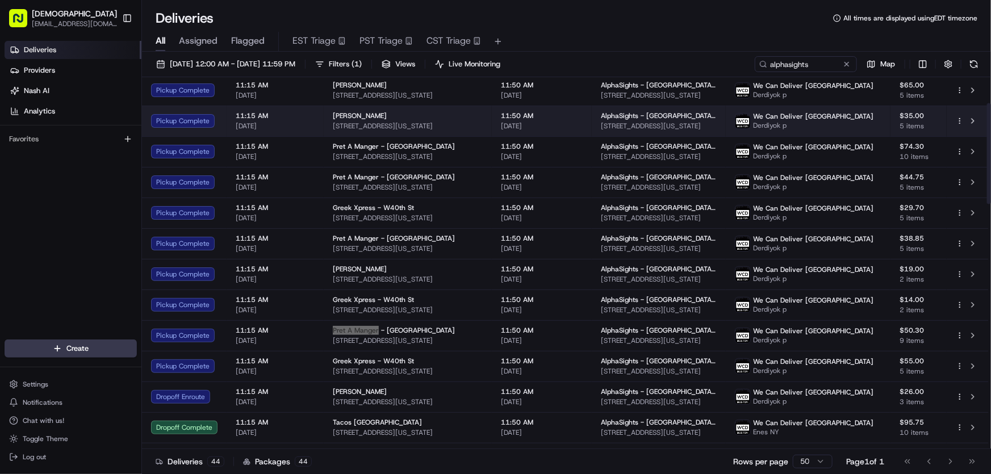
scroll to position [0, 0]
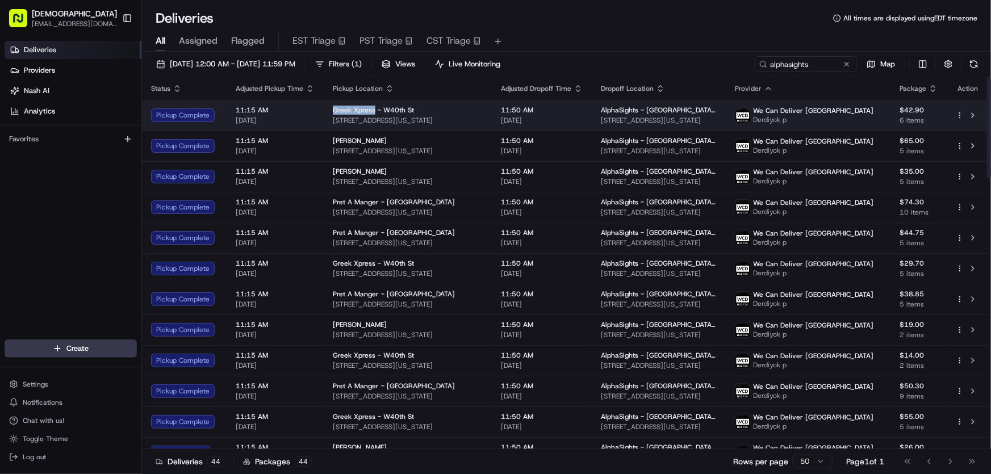
drag, startPoint x: 335, startPoint y: 109, endPoint x: 372, endPoint y: 109, distance: 37.5
click at [372, 109] on span "Greek Xpress - W40th St" at bounding box center [373, 110] width 81 height 9
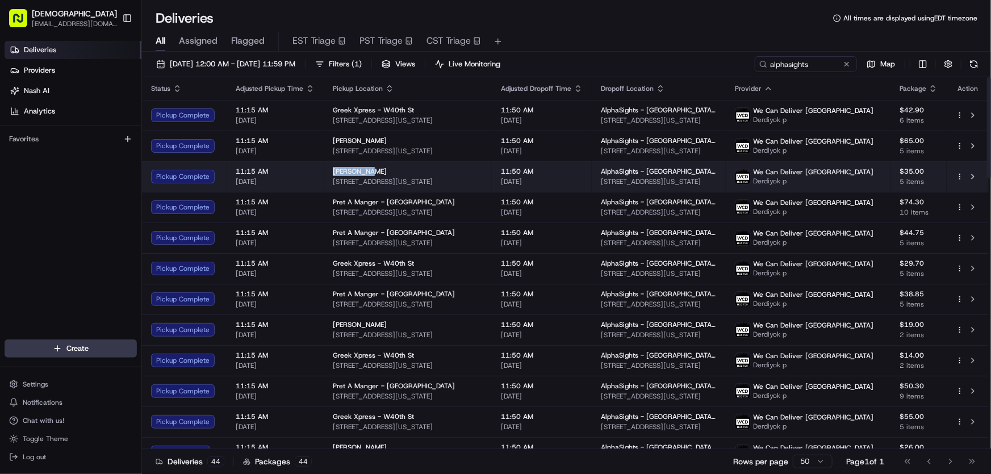
drag, startPoint x: 332, startPoint y: 169, endPoint x: 374, endPoint y: 169, distance: 42.0
click at [374, 169] on div "Yama Ramen" at bounding box center [408, 171] width 150 height 9
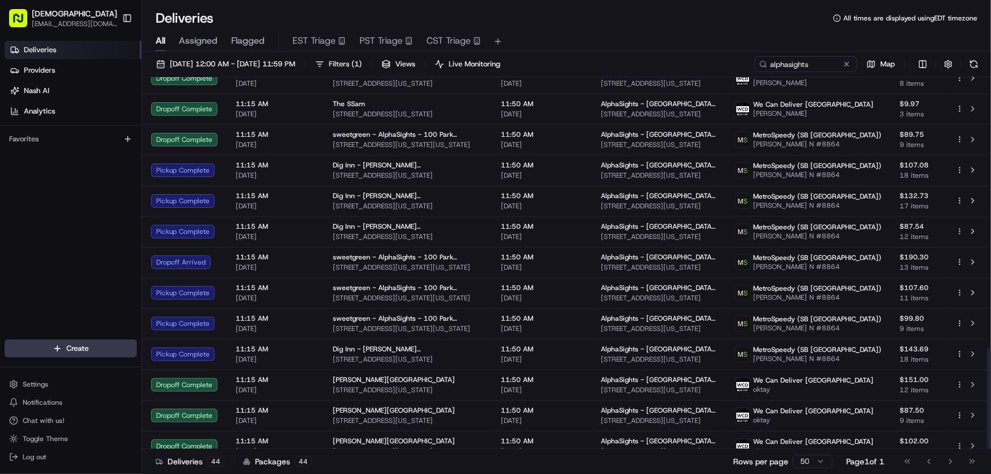
scroll to position [999, 0]
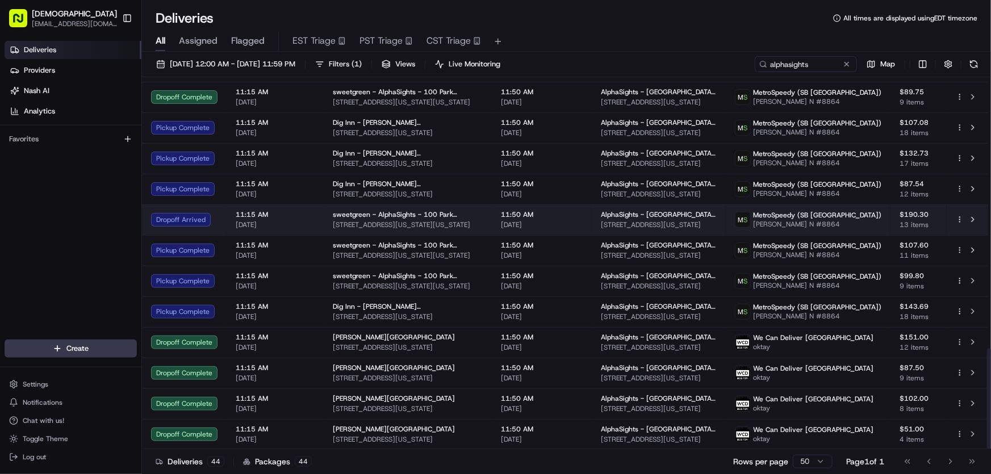
drag, startPoint x: 485, startPoint y: 223, endPoint x: 329, endPoint y: 225, distance: 155.6
click at [329, 225] on td "sweetgreen - AlphaSights - 100 Park FL 12 7 Pennsylvania Plaza, New York, NY 10…" at bounding box center [408, 219] width 168 height 31
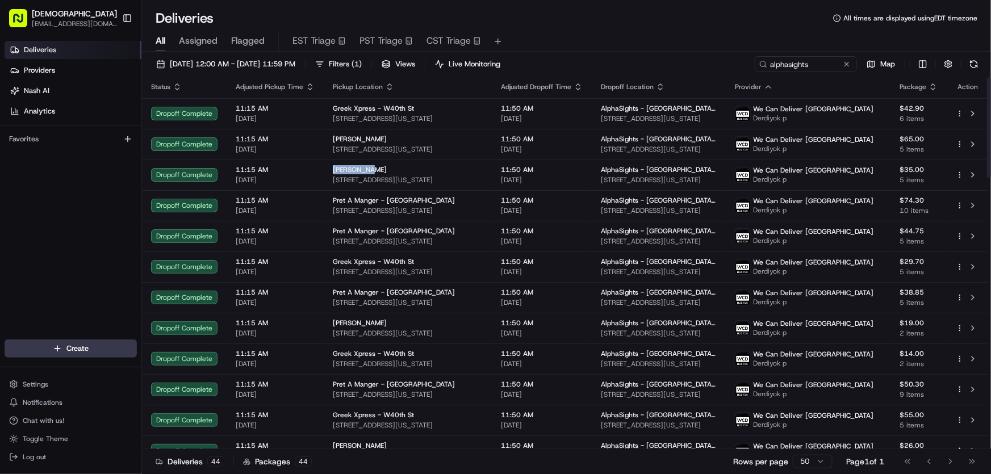
scroll to position [0, 0]
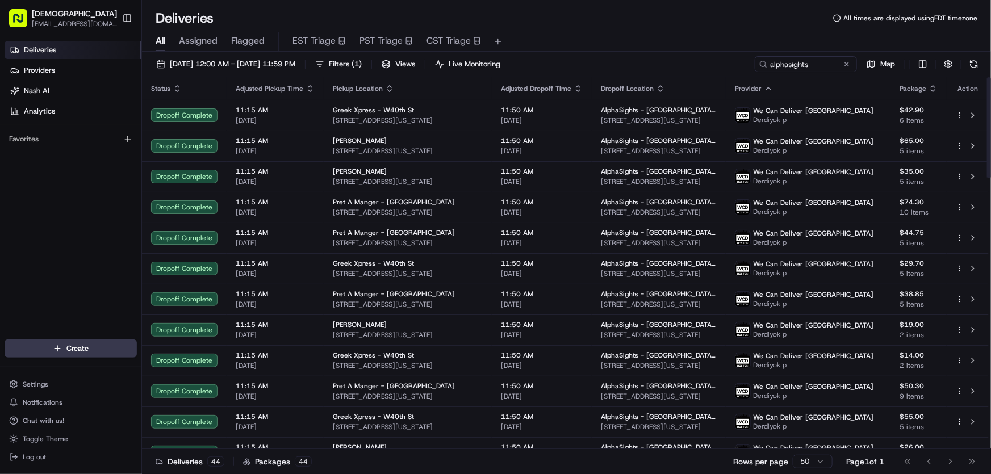
click at [558, 18] on div "Deliveries All times are displayed using EDT timezone" at bounding box center [566, 18] width 849 height 18
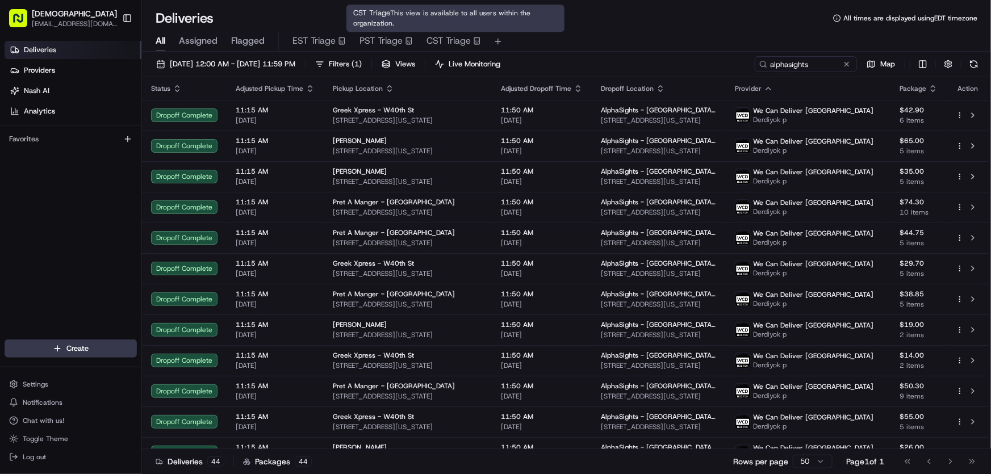
scroll to position [206, 0]
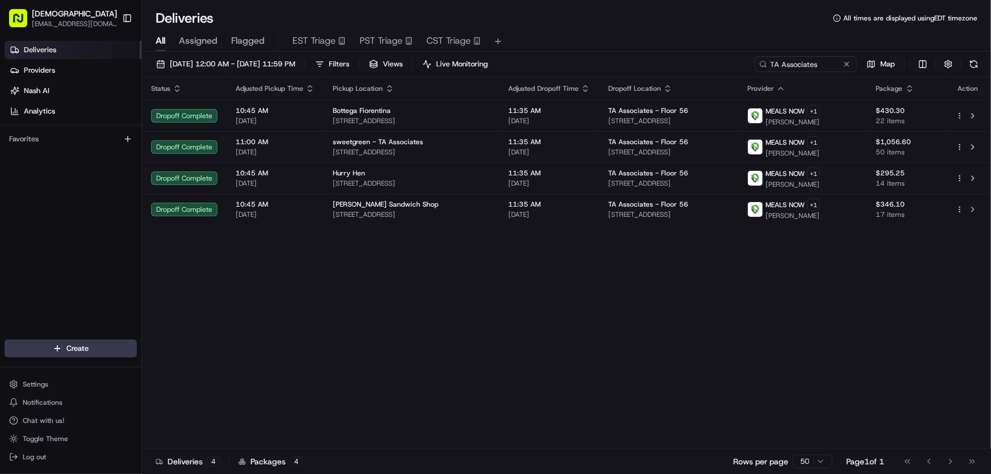
click at [329, 269] on div "Status Adjusted Pickup Time Pickup Location Adjusted Dropoff Time Dropoff Locat…" at bounding box center [565, 263] width 847 height 372
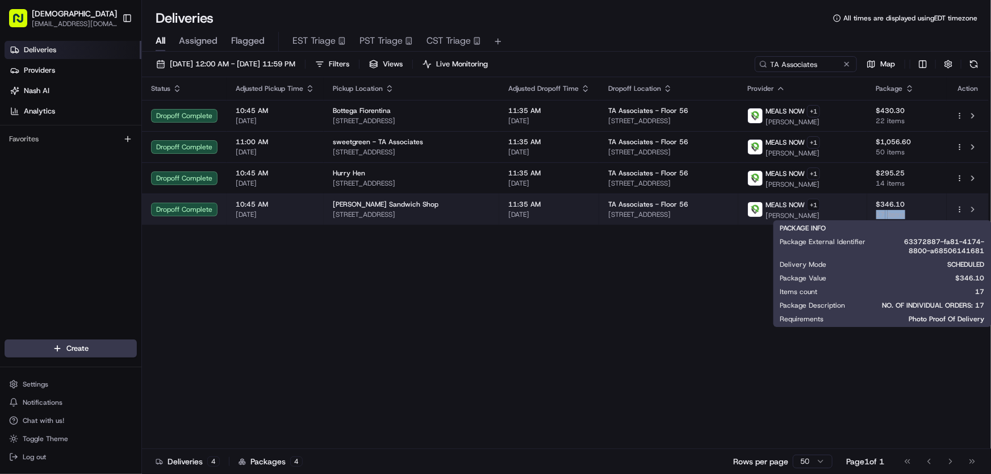
drag, startPoint x: 922, startPoint y: 213, endPoint x: 889, endPoint y: 215, distance: 32.4
click at [889, 215] on td "$346.10 17 items" at bounding box center [906, 209] width 79 height 31
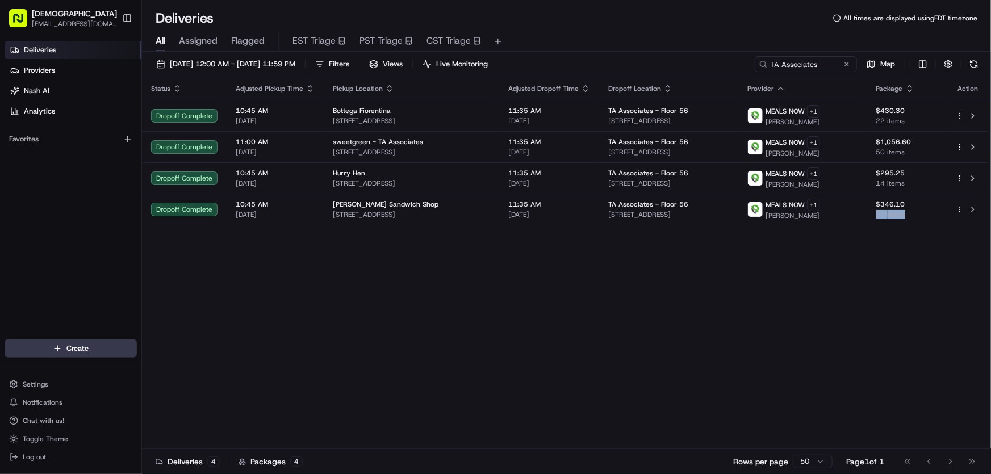
copy span "17 items"
click at [483, 266] on div "Status Adjusted Pickup Time Pickup Location Adjusted Dropoff Time Dropoff Locat…" at bounding box center [565, 263] width 847 height 372
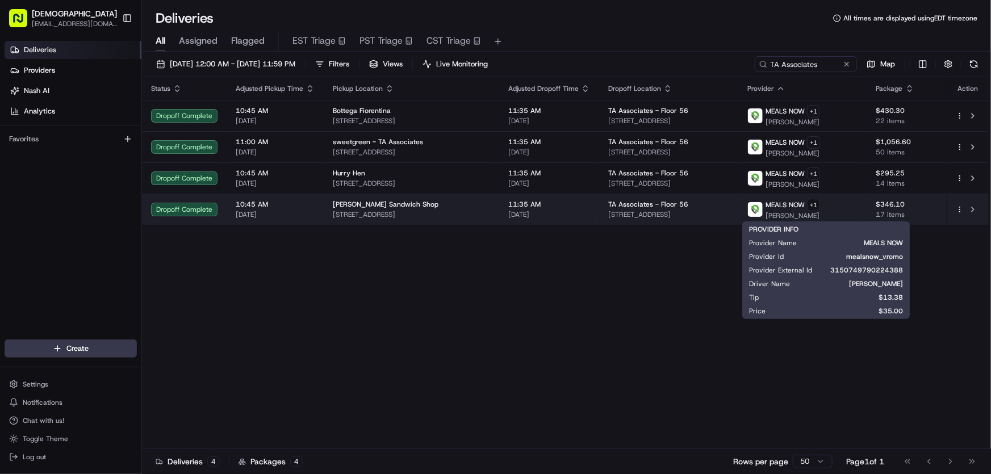
drag, startPoint x: 869, startPoint y: 212, endPoint x: 804, endPoint y: 217, distance: 64.9
click at [804, 217] on div "MEALS NOW + 1 [PERSON_NAME]" at bounding box center [802, 210] width 111 height 22
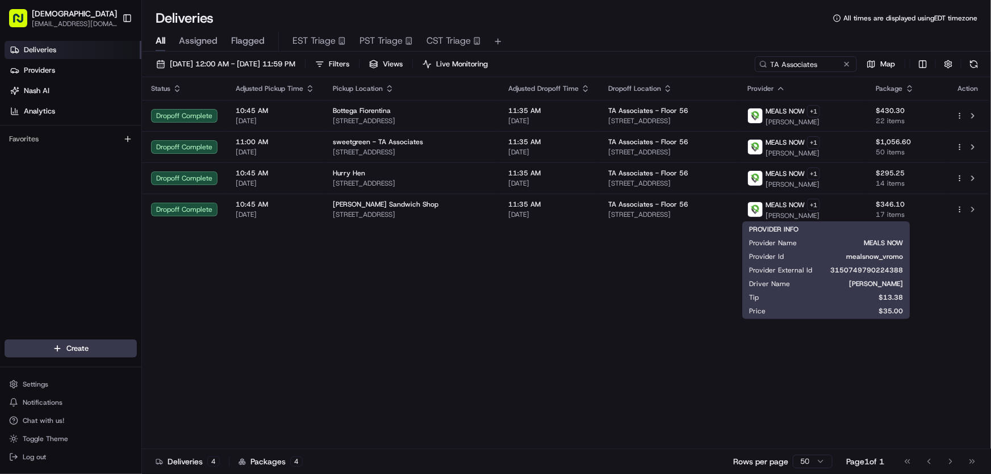
copy span "[PERSON_NAME]"
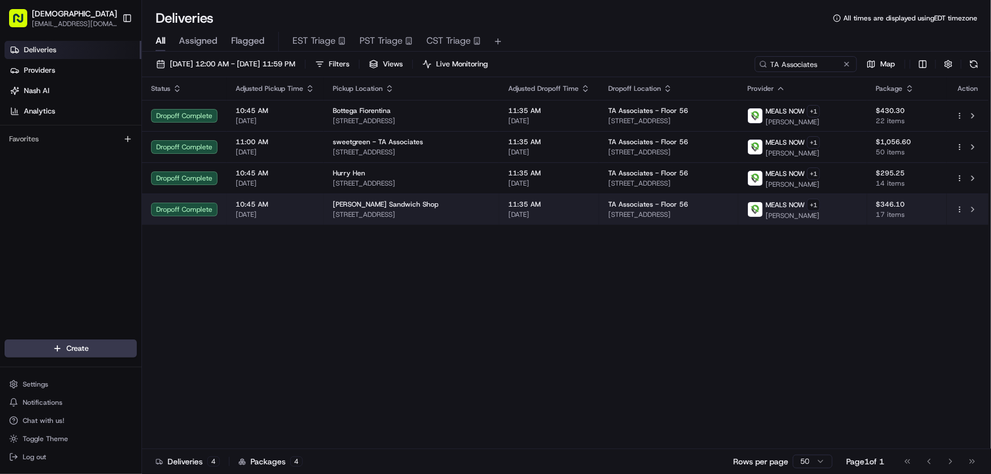
click at [404, 210] on span "[STREET_ADDRESS]" at bounding box center [411, 214] width 157 height 9
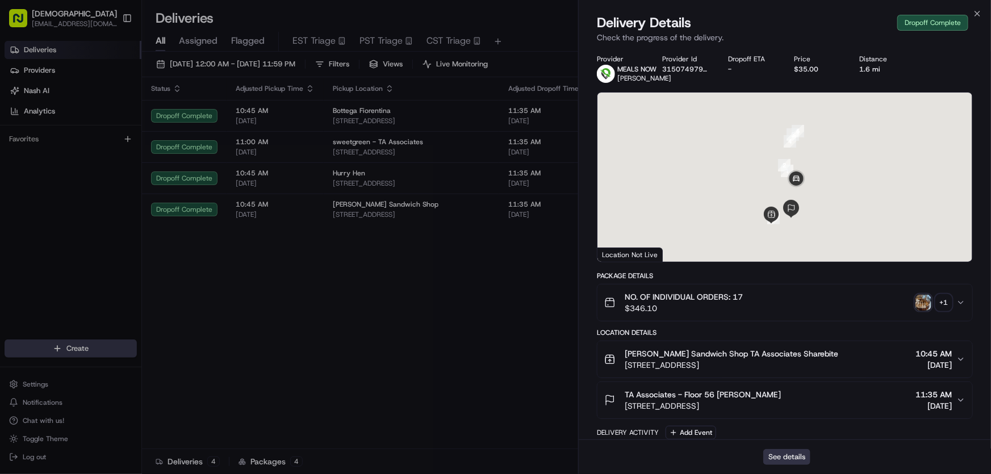
click at [789, 458] on button "See details" at bounding box center [786, 457] width 47 height 16
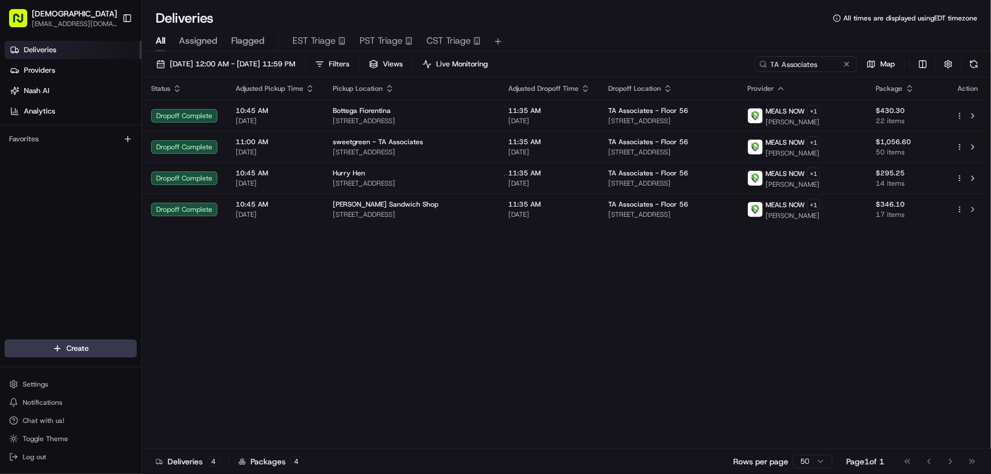
click at [404, 282] on div "Status Adjusted Pickup Time Pickup Location Adjusted Dropoff Time Dropoff Locat…" at bounding box center [565, 263] width 847 height 372
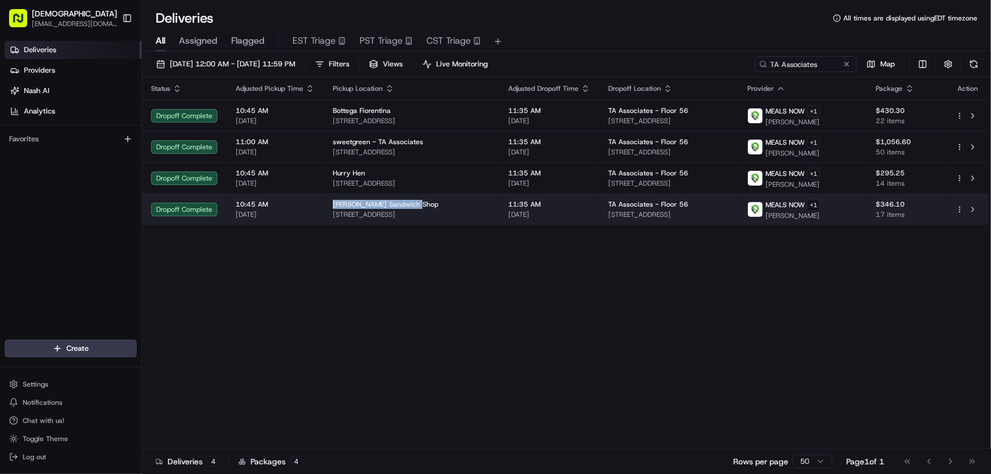
drag, startPoint x: 329, startPoint y: 200, endPoint x: 420, endPoint y: 204, distance: 90.3
click at [420, 204] on td "[PERSON_NAME] Sandwich Shop [STREET_ADDRESS]" at bounding box center [411, 209] width 175 height 31
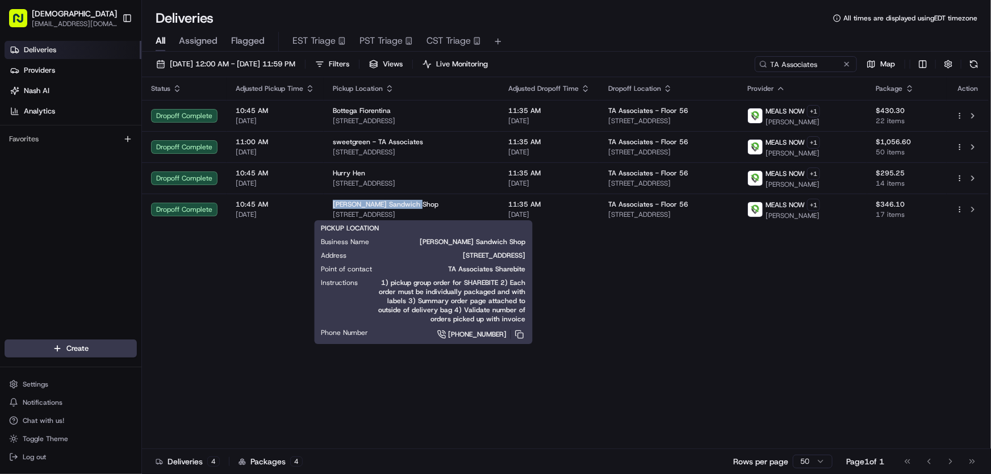
copy span "[PERSON_NAME] Sandwich Shop"
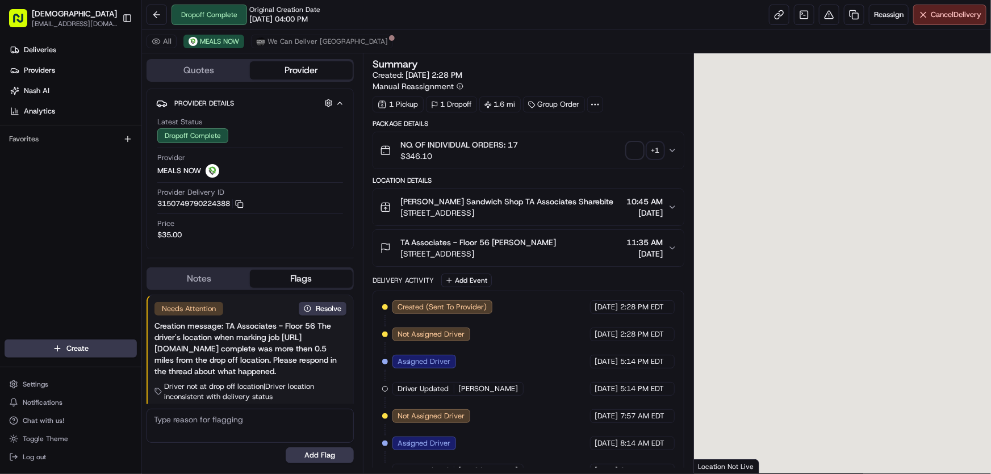
scroll to position [20, 0]
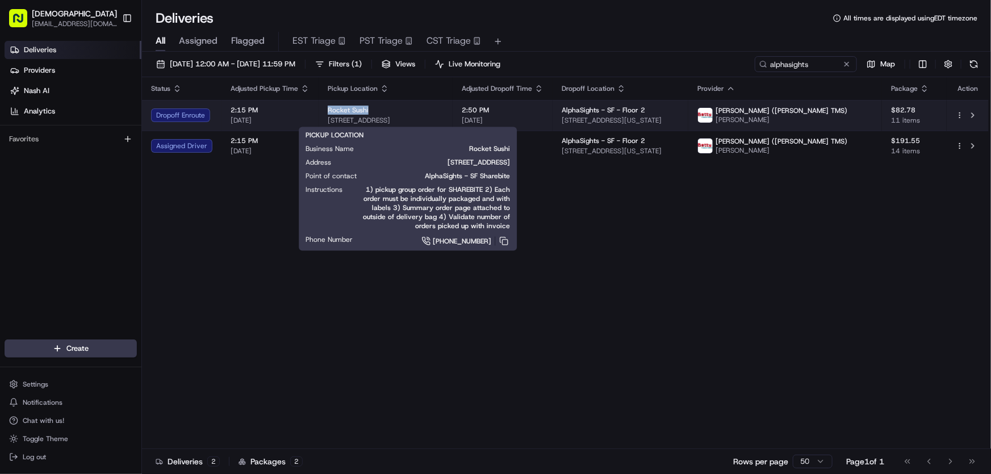
drag, startPoint x: 322, startPoint y: 107, endPoint x: 367, endPoint y: 110, distance: 44.9
click at [367, 110] on td "Rocket Sushi [STREET_ADDRESS]" at bounding box center [386, 115] width 134 height 31
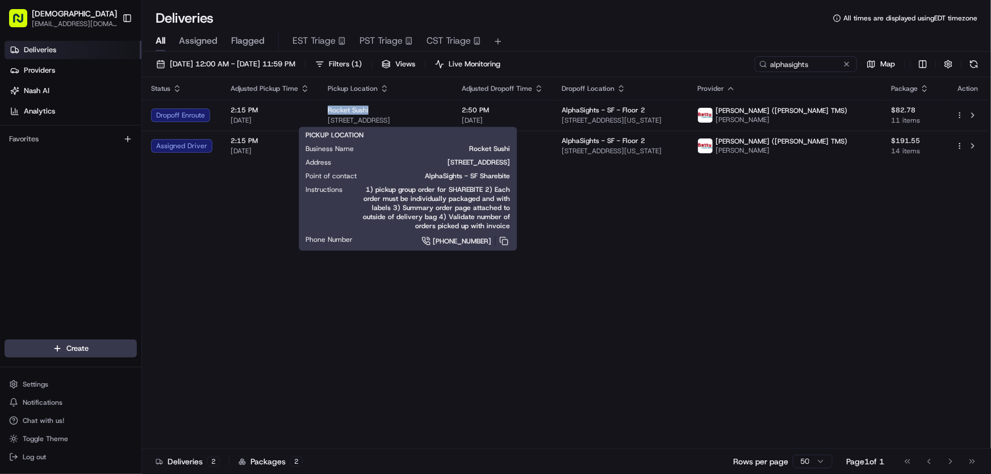
copy span "Rocket Sushi"
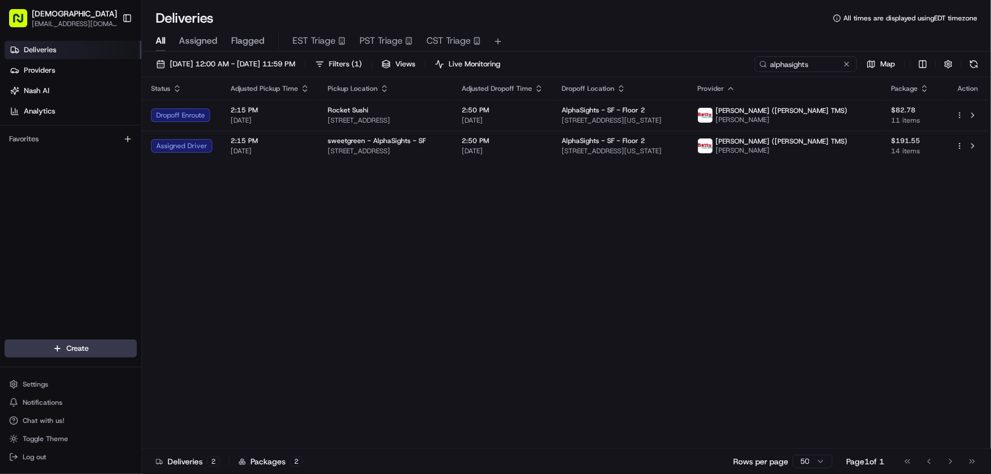
click at [576, 39] on div "All Assigned Flagged EST Triage PST Triage CST Triage" at bounding box center [566, 42] width 849 height 20
click at [565, 36] on div "All Assigned Flagged EST Triage PST Triage CST Triage" at bounding box center [566, 42] width 849 height 20
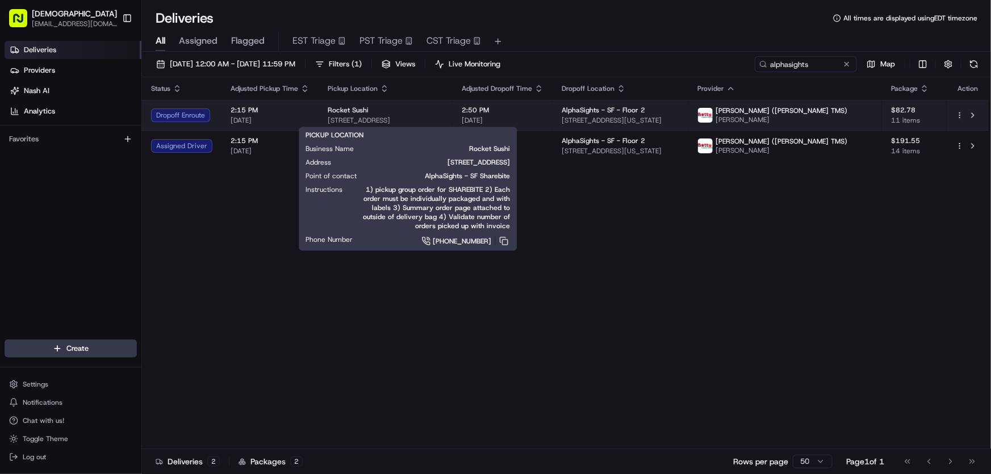
click at [365, 119] on span "[STREET_ADDRESS]" at bounding box center [386, 120] width 116 height 9
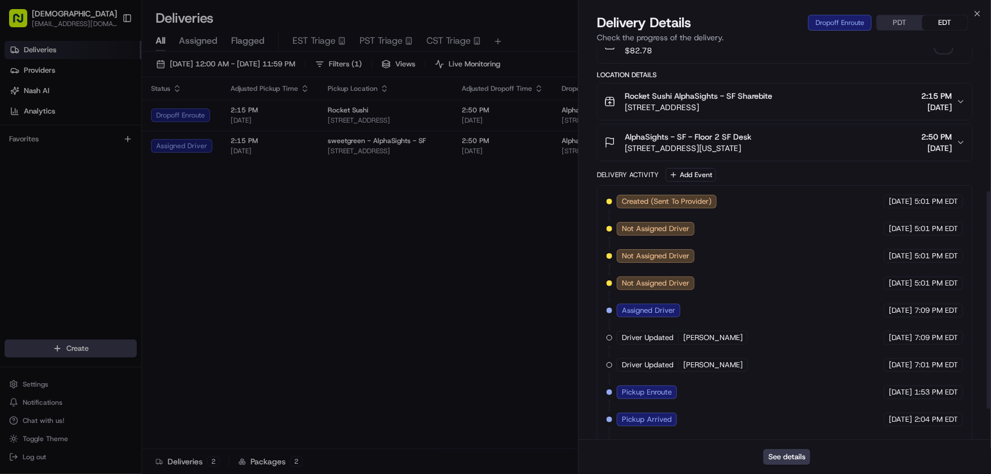
scroll to position [313, 0]
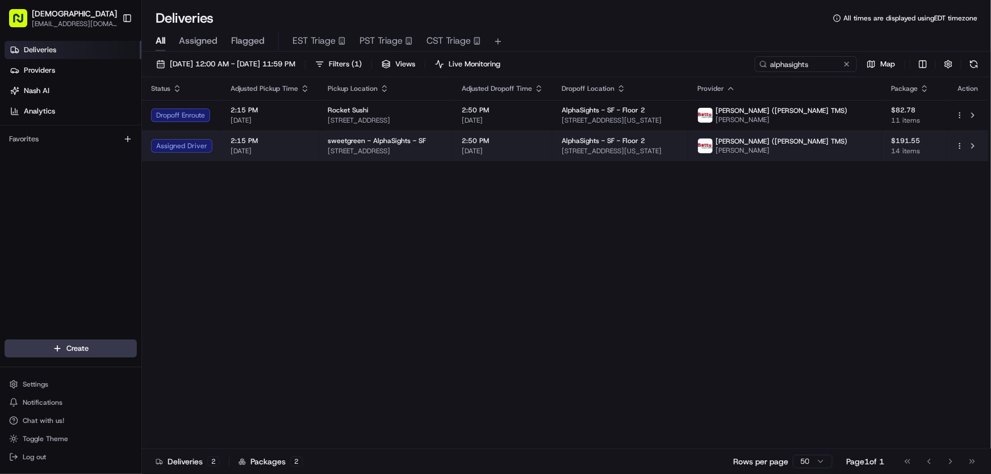
click at [366, 142] on span "sweetgreen - AlphaSights - SF" at bounding box center [377, 140] width 98 height 9
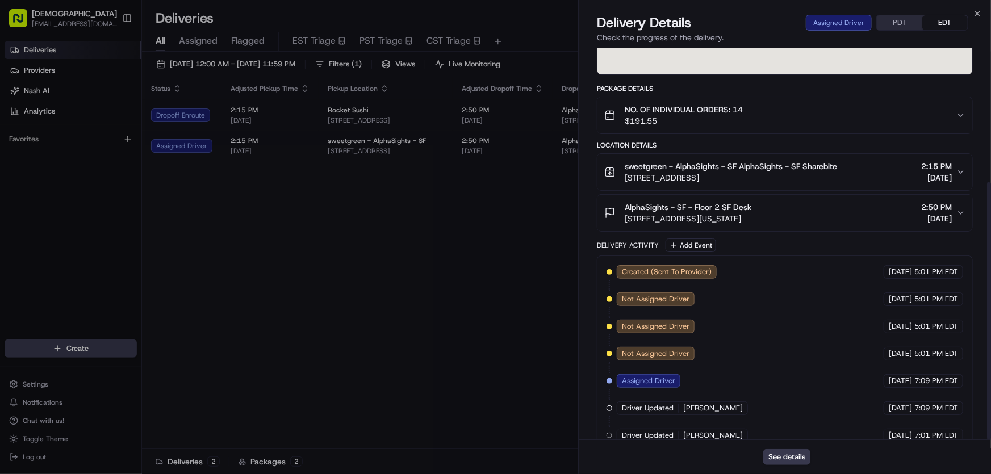
scroll to position [204, 0]
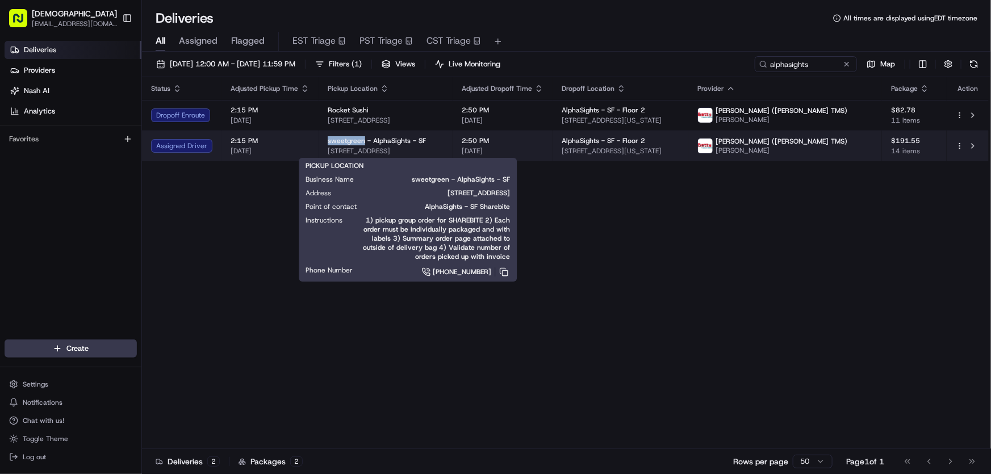
drag, startPoint x: 324, startPoint y: 138, endPoint x: 359, endPoint y: 141, distance: 35.9
click at [359, 141] on td "sweetgreen - AlphaSights - SF [STREET_ADDRESS]" at bounding box center [386, 146] width 134 height 31
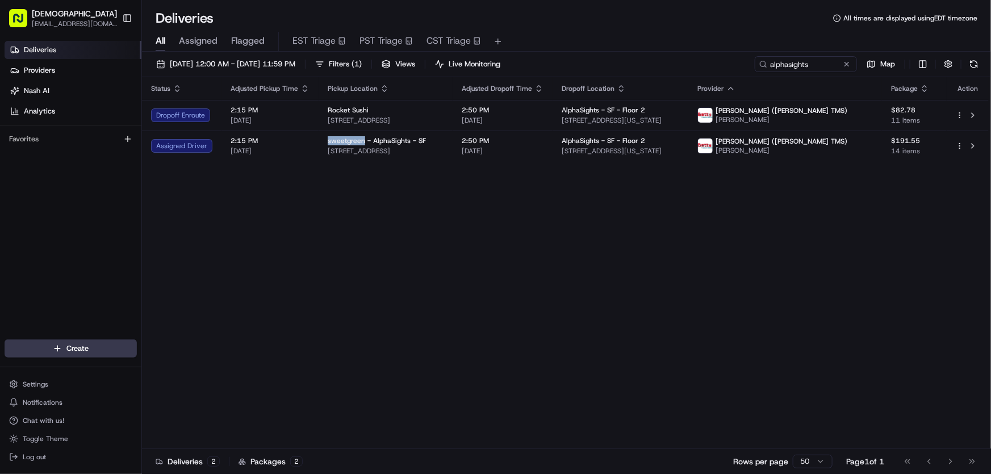
copy span "sweetgreen"
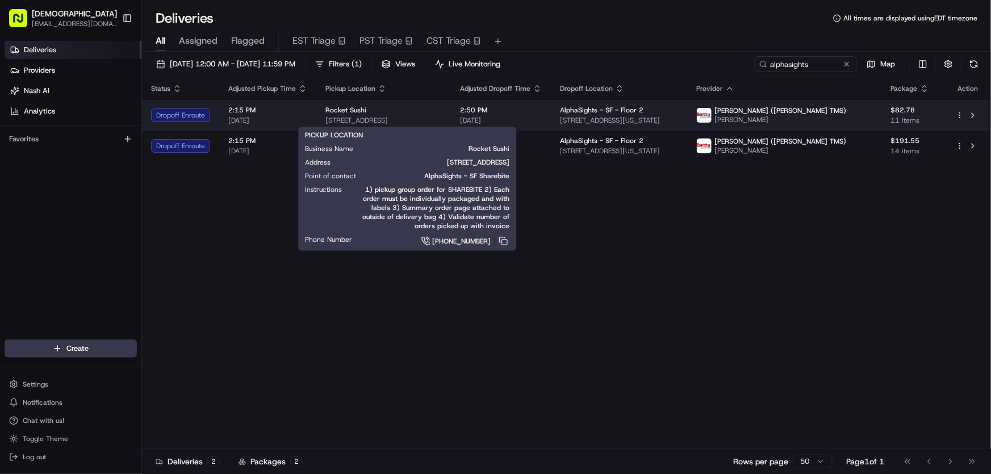
drag, startPoint x: 478, startPoint y: 119, endPoint x: 321, endPoint y: 119, distance: 157.3
click at [321, 119] on td "Rocket Sushi [STREET_ADDRESS]" at bounding box center [383, 115] width 135 height 31
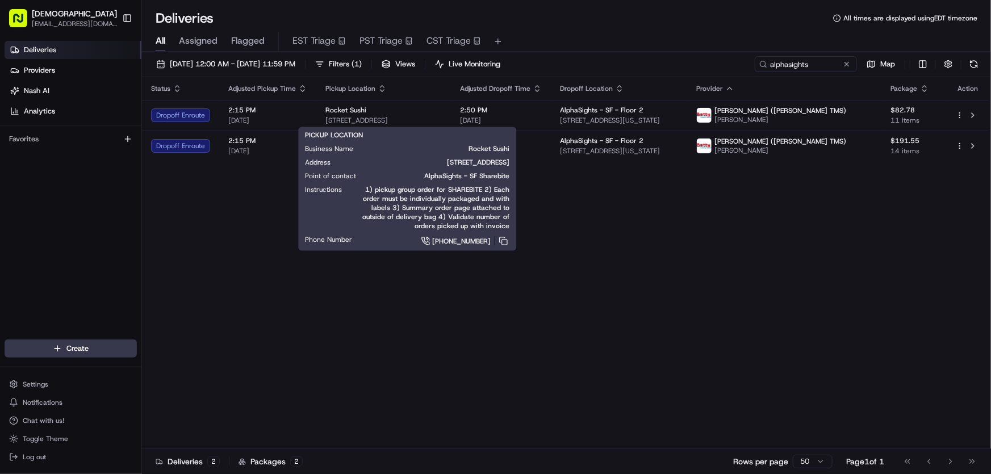
copy span "[STREET_ADDRESS]"
click at [274, 231] on div "Status Adjusted Pickup Time Pickup Location Adjusted Dropoff Time Dropoff Locat…" at bounding box center [565, 263] width 847 height 372
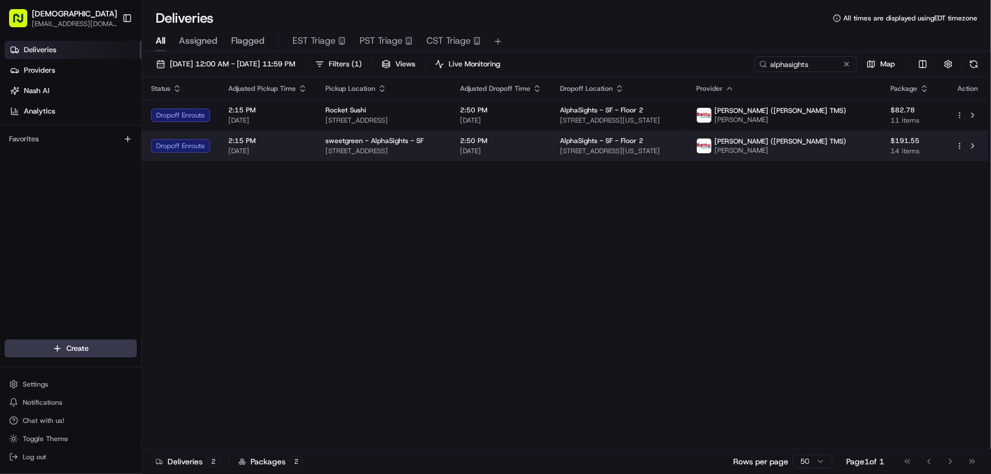
click at [348, 145] on div "sweetgreen - AlphaSights - SF [STREET_ADDRESS]" at bounding box center [383, 145] width 116 height 19
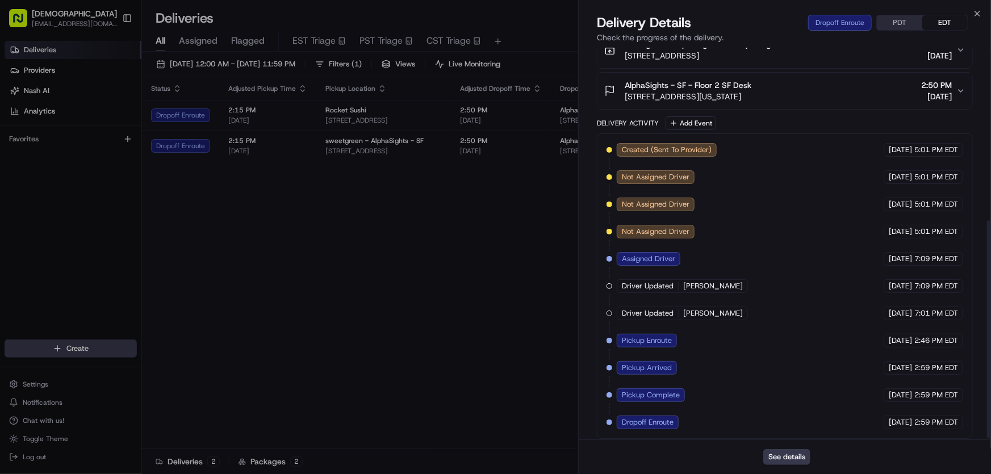
scroll to position [313, 0]
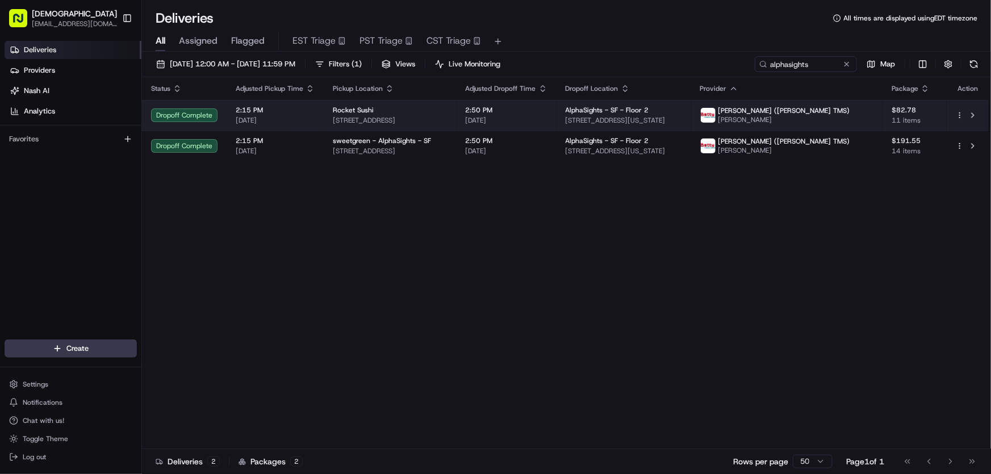
click at [414, 107] on div "Rocket Sushi" at bounding box center [390, 110] width 115 height 9
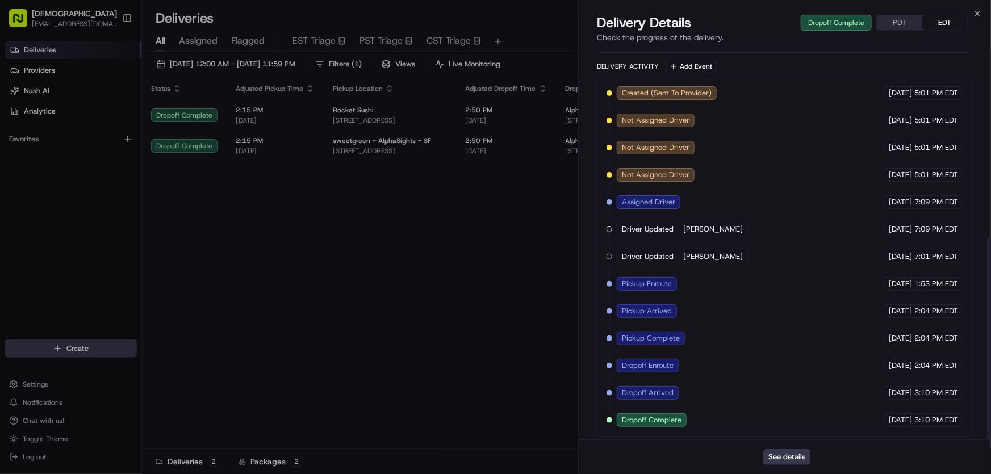
scroll to position [367, 0]
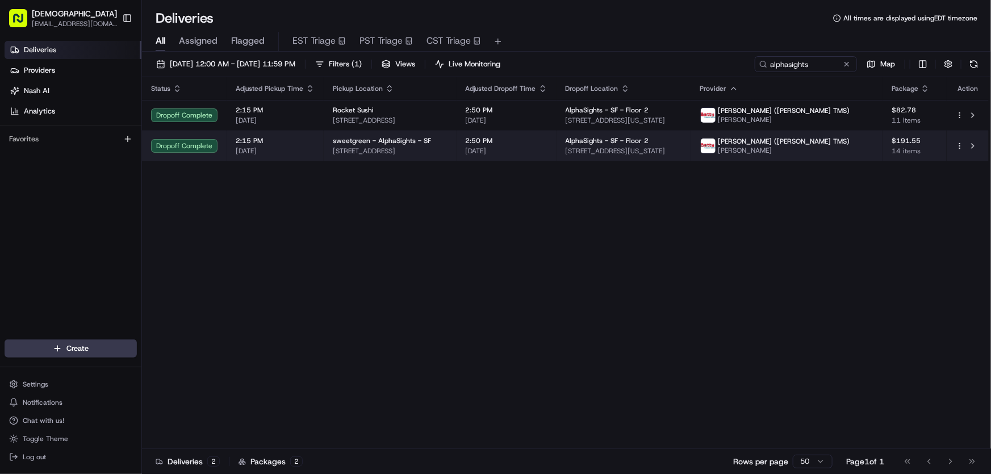
click at [408, 136] on span "sweetgreen - AlphaSights - SF" at bounding box center [382, 140] width 98 height 9
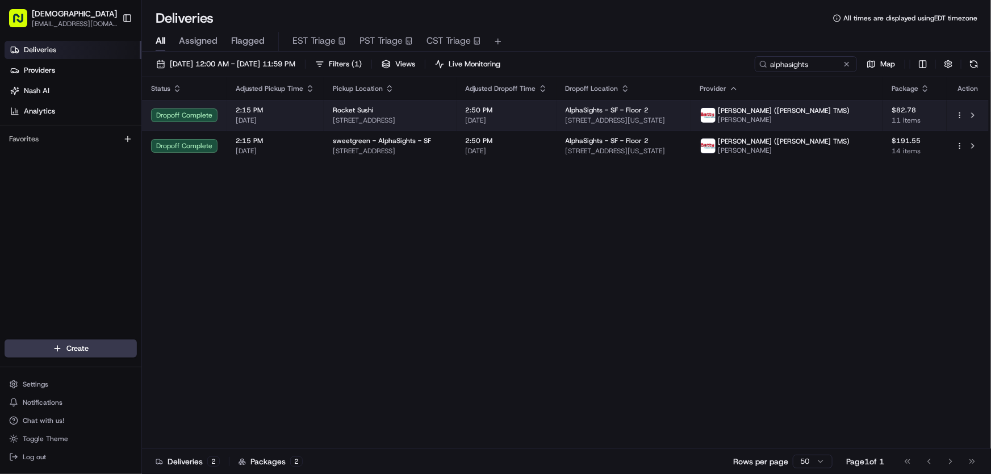
click at [367, 112] on span "Rocket Sushi" at bounding box center [353, 110] width 41 height 9
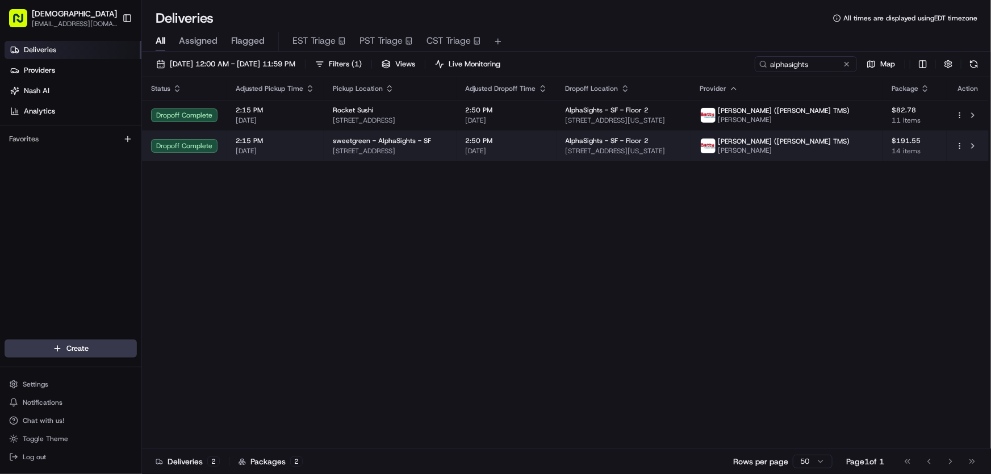
click at [413, 146] on span "[STREET_ADDRESS]" at bounding box center [390, 150] width 115 height 9
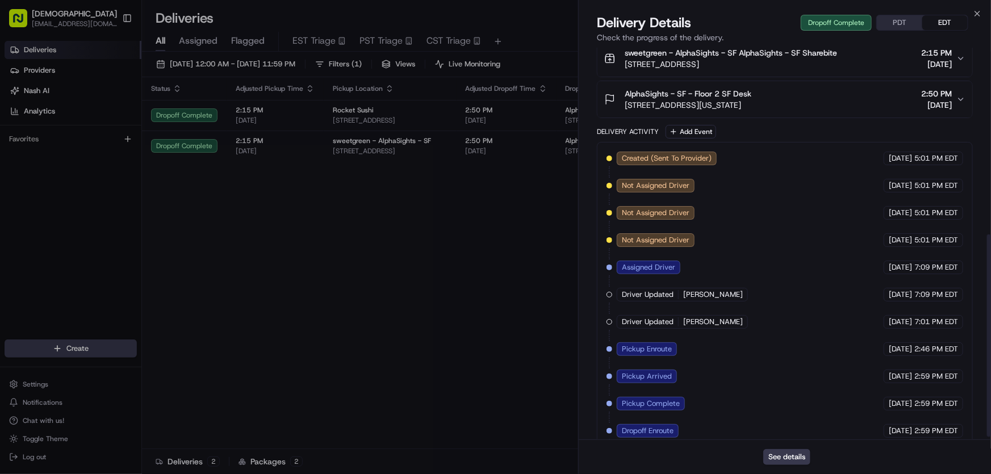
scroll to position [361, 0]
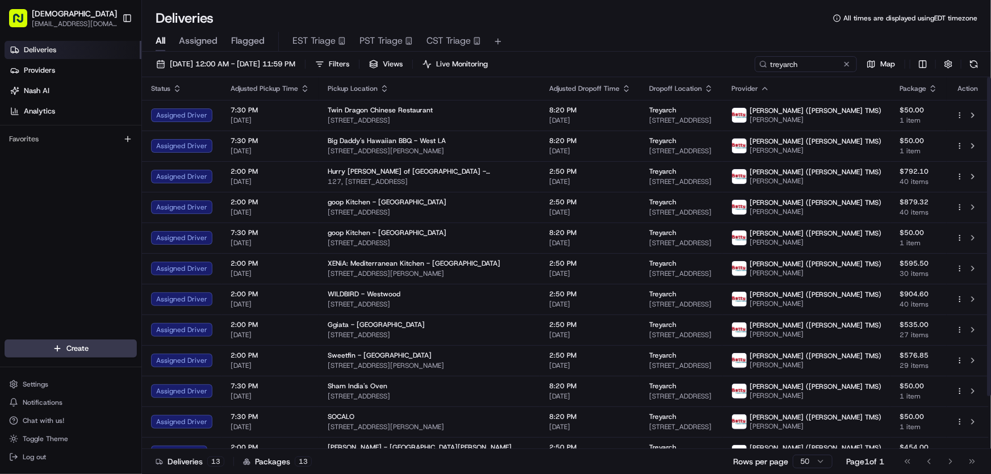
click at [671, 34] on div "All Assigned Flagged EST Triage PST Triage CST Triage" at bounding box center [566, 42] width 849 height 20
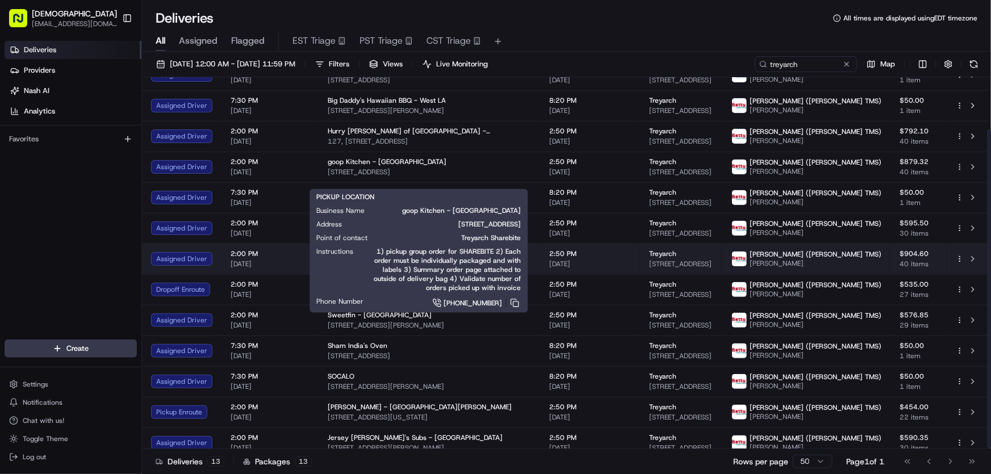
scroll to position [61, 0]
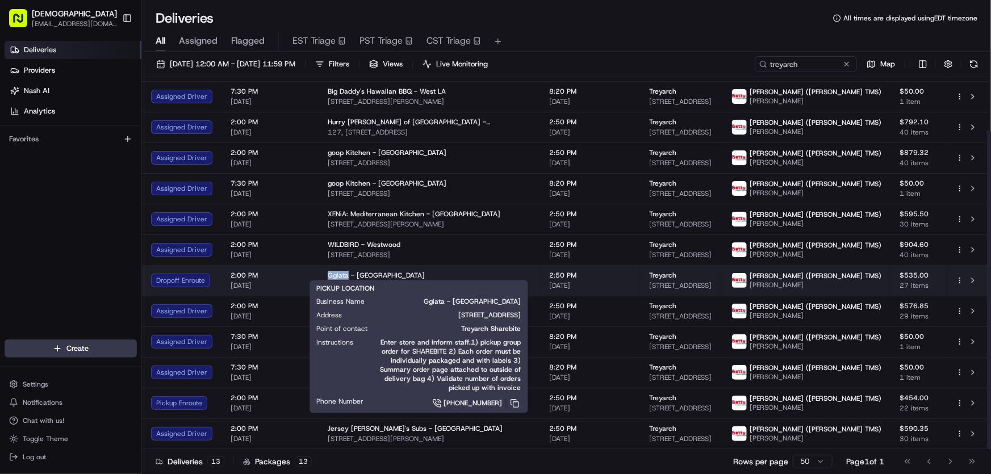
drag, startPoint x: 322, startPoint y: 263, endPoint x: 345, endPoint y: 265, distance: 22.7
click at [345, 265] on td "Ggiata - [GEOGRAPHIC_DATA] [STREET_ADDRESS]" at bounding box center [429, 280] width 221 height 31
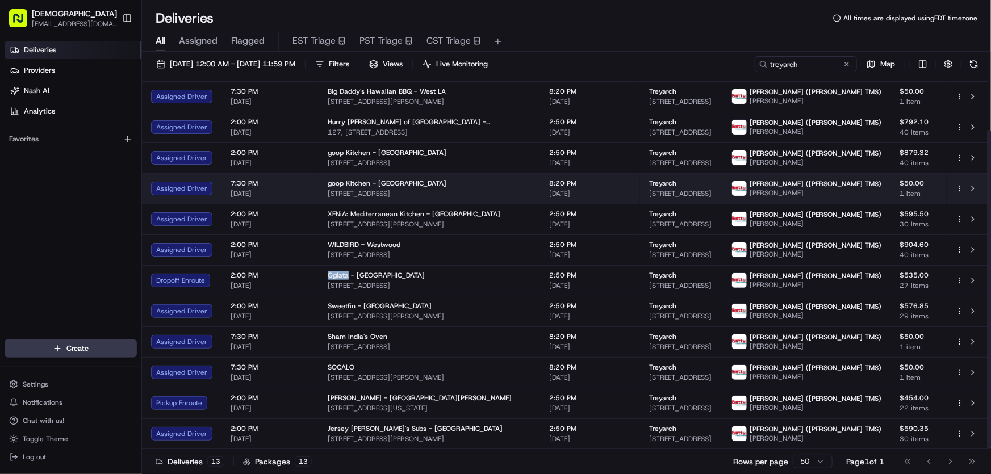
copy span "Ggiata"
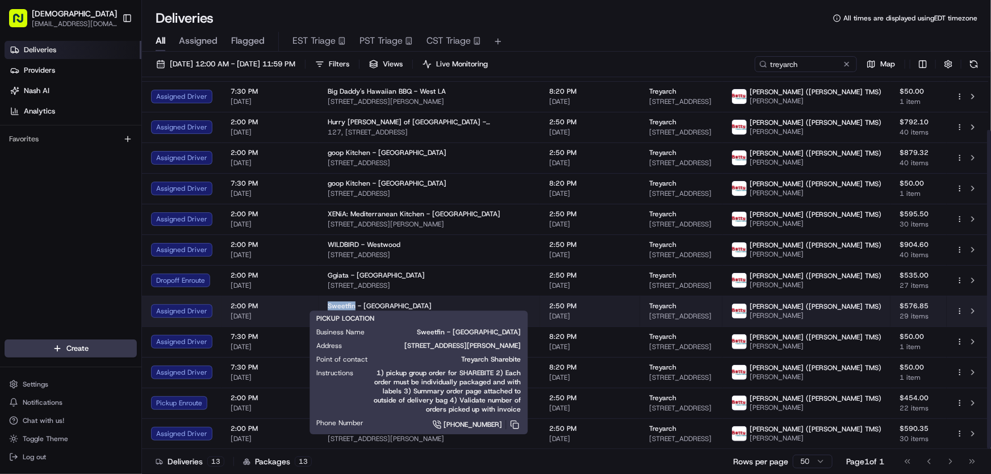
drag, startPoint x: 324, startPoint y: 292, endPoint x: 351, endPoint y: 292, distance: 27.3
click at [351, 296] on td "Sweetfin - Venice 1146 Abbot Kinney Blvd, Venice, CA 90291, USA" at bounding box center [429, 311] width 221 height 31
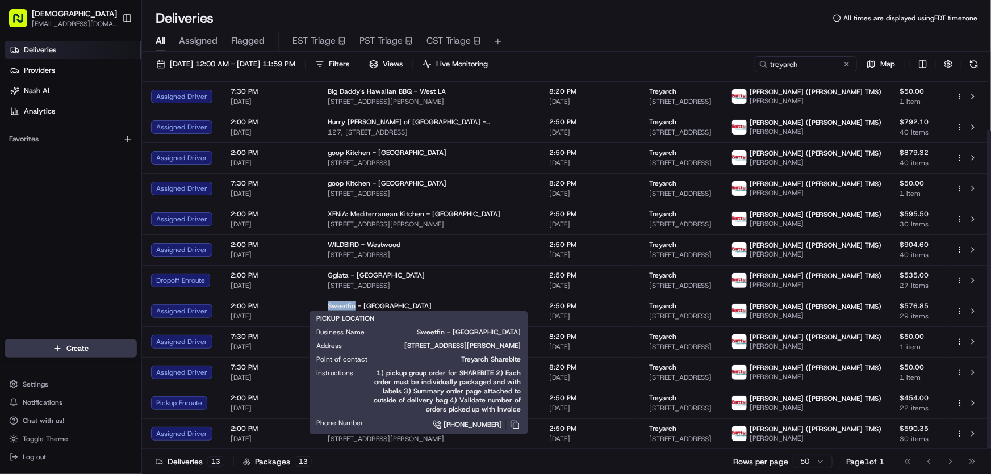
copy span "Sweetfin"
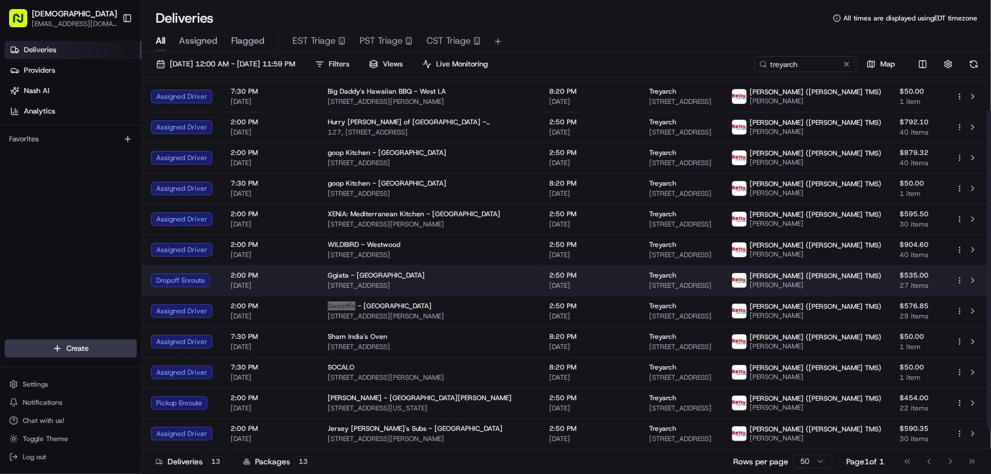
scroll to position [0, 0]
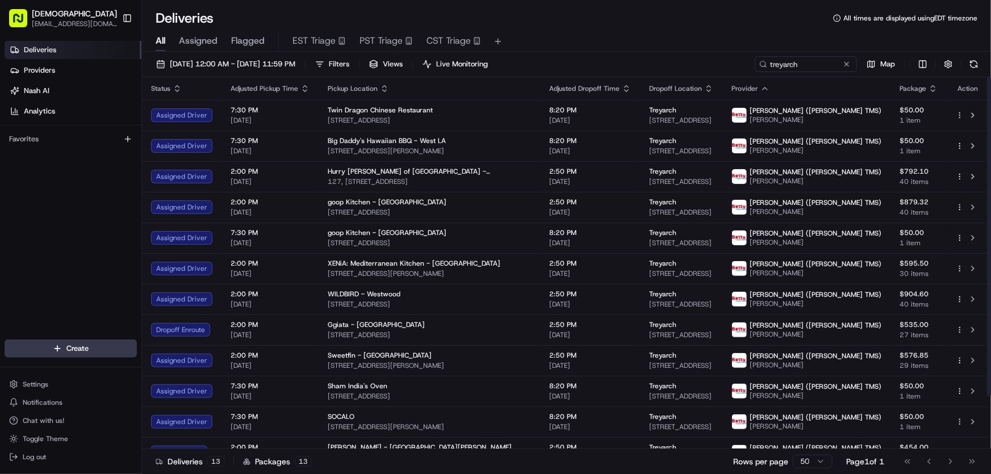
click at [603, 31] on div "All Assigned Flagged EST Triage PST Triage CST Triage" at bounding box center [566, 39] width 849 height 24
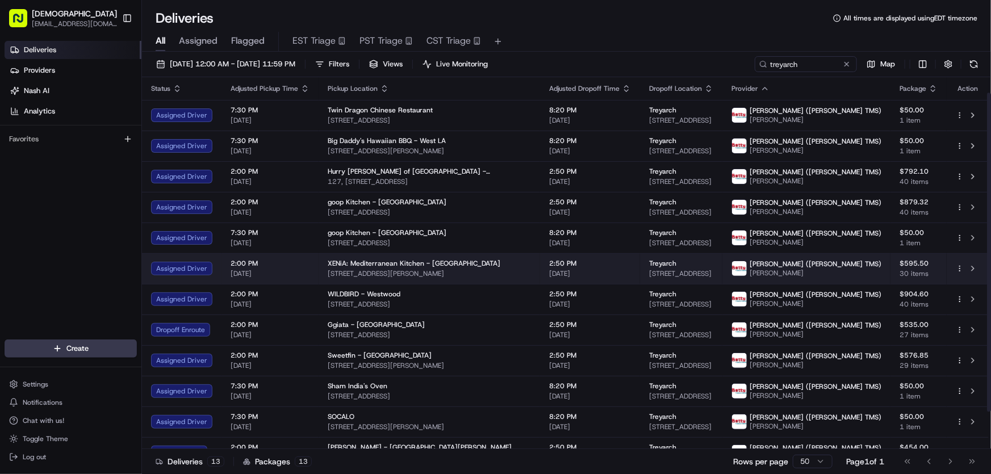
scroll to position [61, 0]
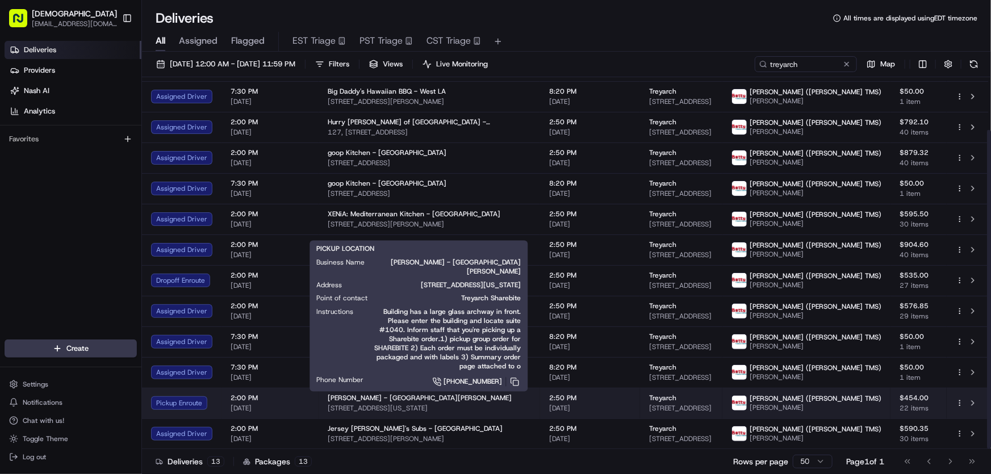
click at [352, 404] on span "2450 Colorado Ave, Santa Monica, CA 90404, USA" at bounding box center [429, 408] width 203 height 9
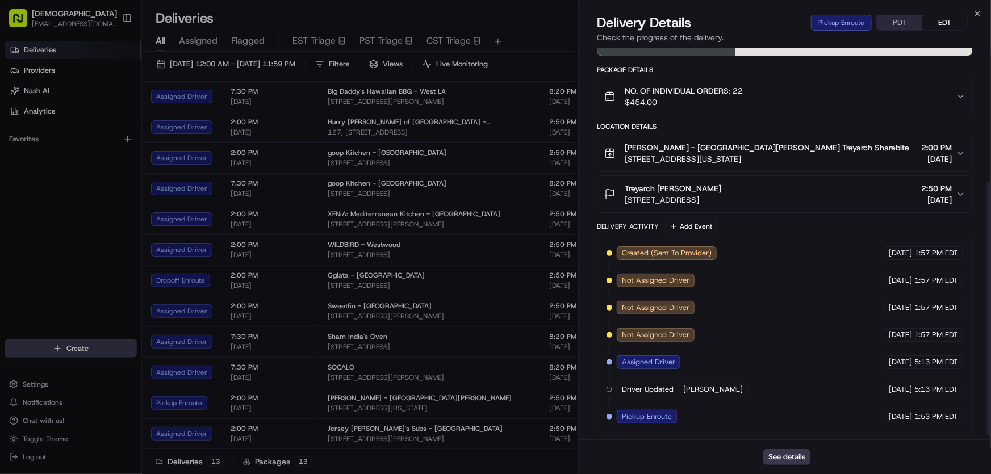
scroll to position [213, 0]
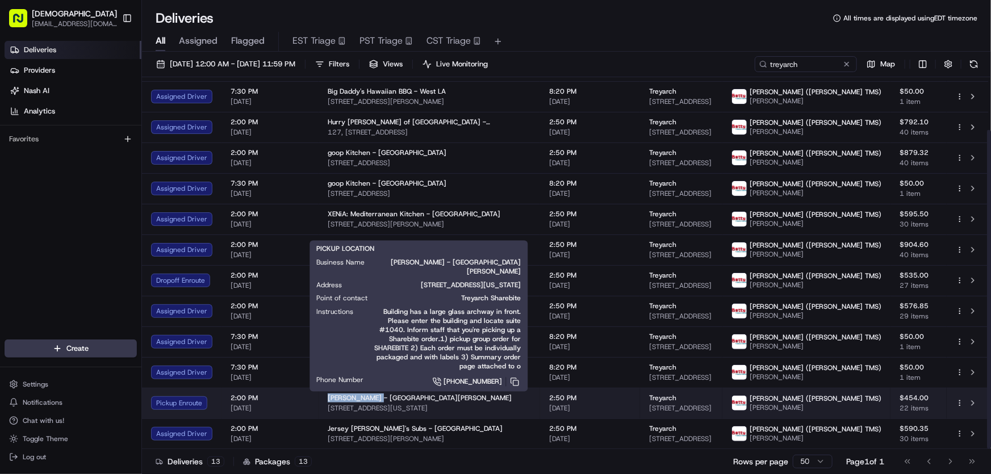
drag, startPoint x: 322, startPoint y: 387, endPoint x: 371, endPoint y: 384, distance: 48.9
click at [371, 388] on td "Mrs. Winston's - Santa Monica 2450 Colorado Ave, Santa Monica, CA 90404, USA" at bounding box center [429, 403] width 221 height 31
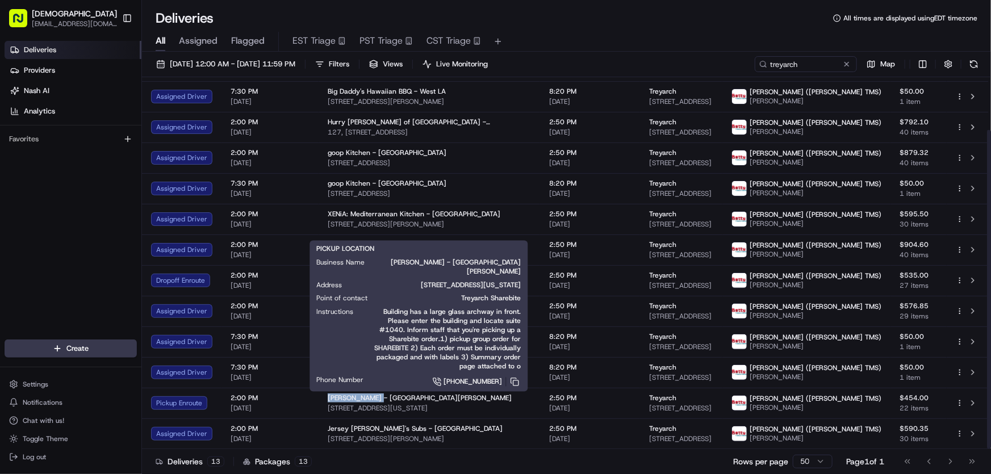
copy span "Mrs. Winston's"
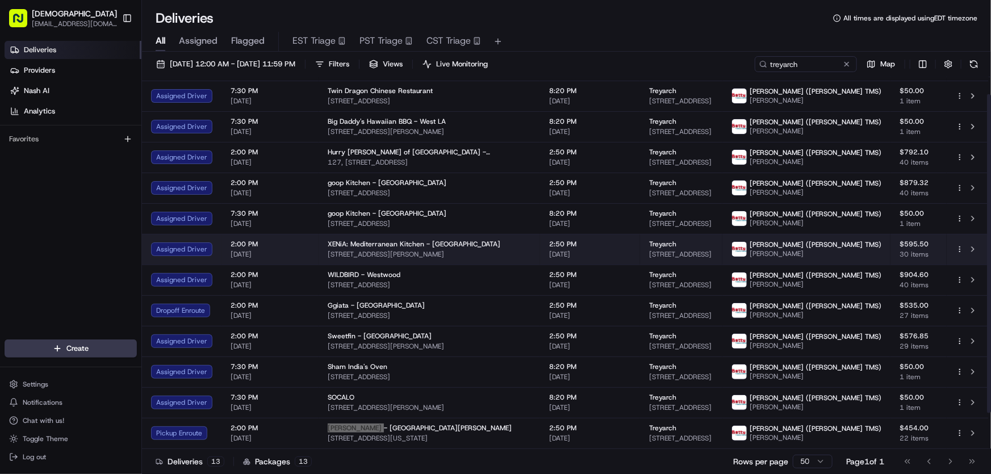
scroll to position [0, 0]
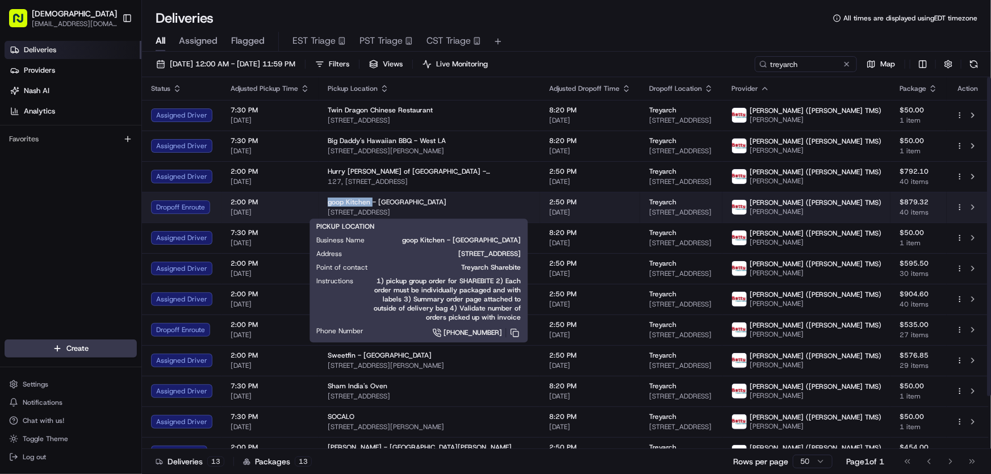
drag, startPoint x: 322, startPoint y: 201, endPoint x: 368, endPoint y: 204, distance: 45.5
click at [368, 204] on td "goop Kitchen - South Bay 710 S Allied Way, El Segundo, CA 90245, USA" at bounding box center [429, 207] width 221 height 31
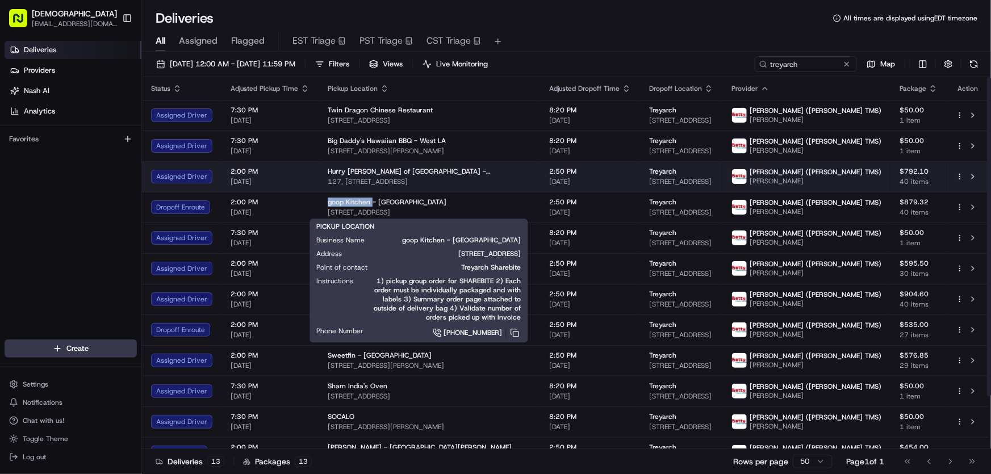
copy span "goop Kitchen"
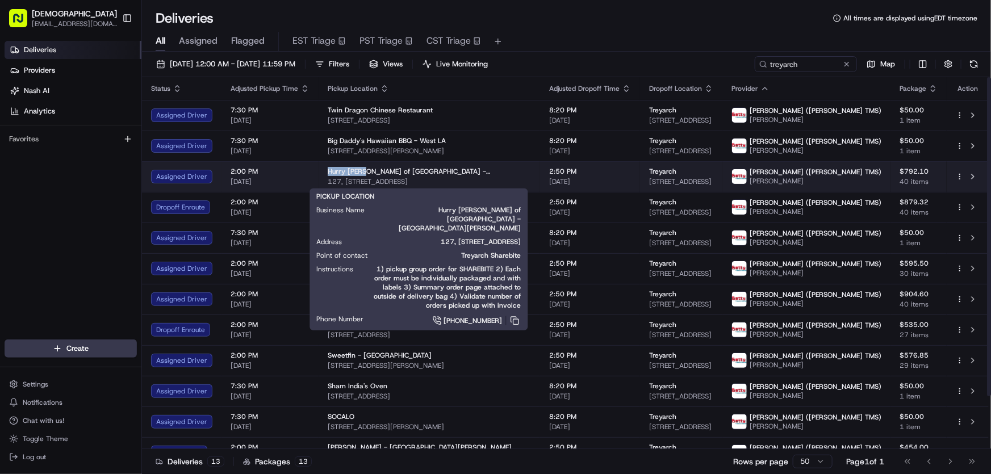
drag, startPoint x: 324, startPoint y: 170, endPoint x: 363, endPoint y: 170, distance: 39.7
click at [363, 170] on td "Hurry Curry of Tokyo - Santa Monica 127, 2901 Ocean Park Blvd, Santa Monica, CA…" at bounding box center [429, 176] width 221 height 31
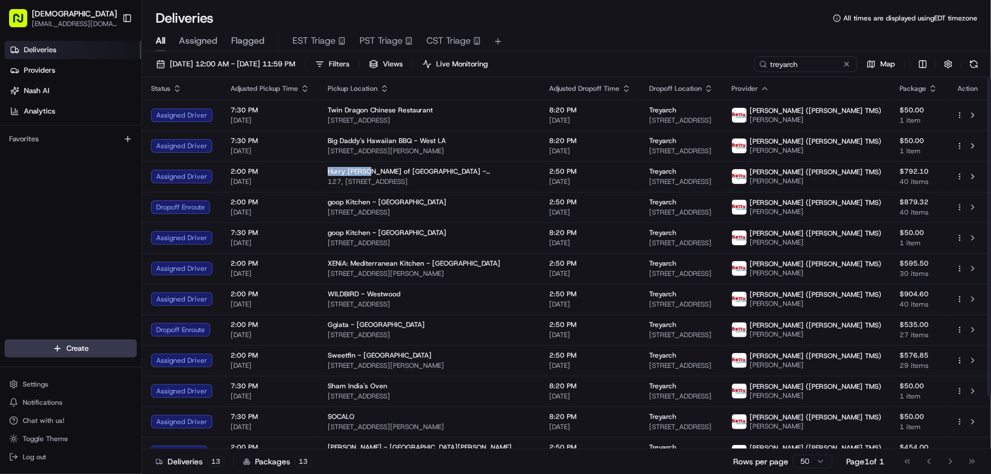
copy span "Hurry Curry"
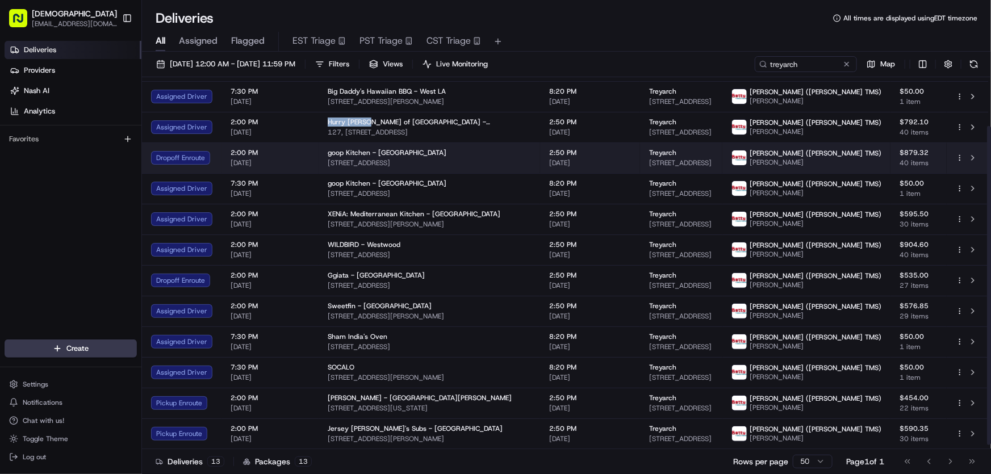
scroll to position [61, 0]
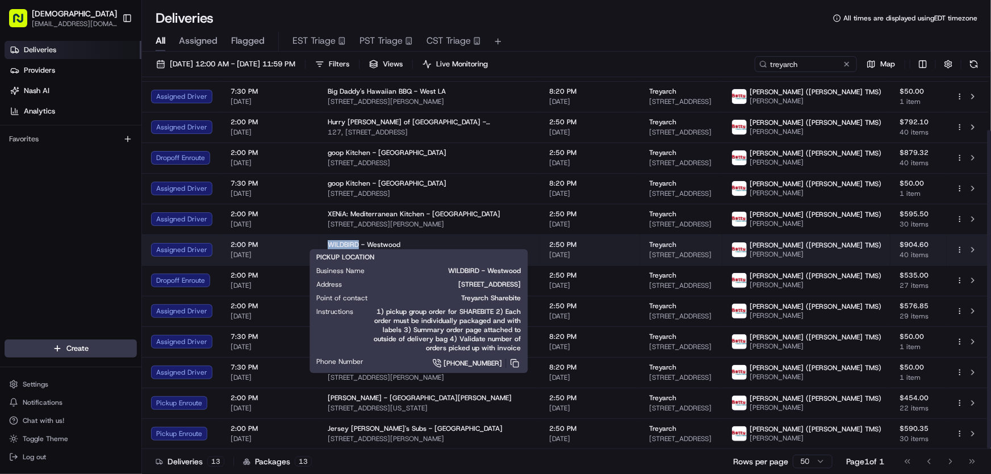
drag, startPoint x: 322, startPoint y: 229, endPoint x: 356, endPoint y: 234, distance: 33.8
click at [356, 234] on td "WILDBIRD - Westwood 10917 Lindbrook Dr, Los Angeles, CA 90024, USA" at bounding box center [429, 249] width 221 height 31
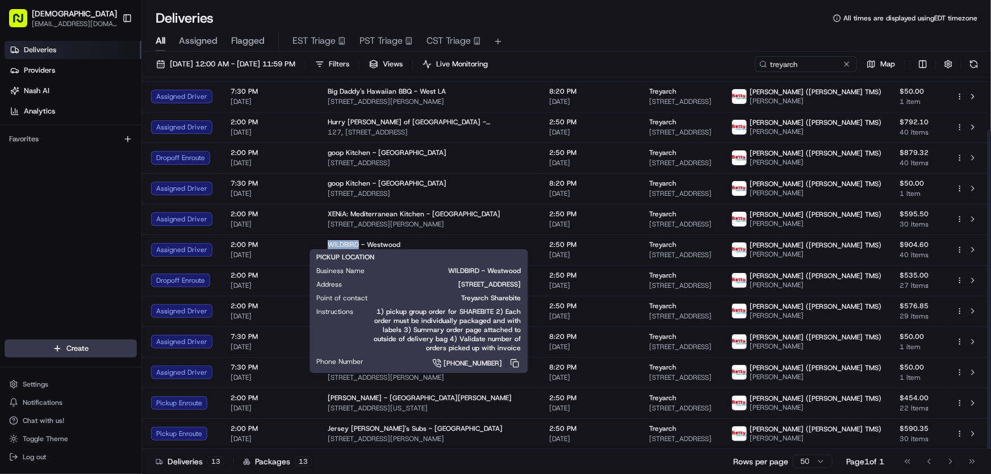
copy span "WILDBIRD"
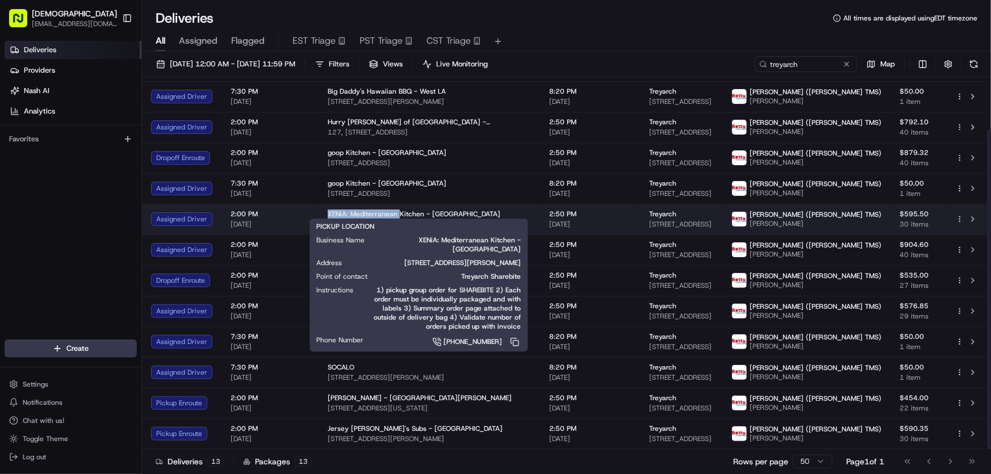
drag, startPoint x: 324, startPoint y: 199, endPoint x: 395, endPoint y: 202, distance: 71.6
click at [395, 204] on td "XENiA: Mediterranean Kitchen - West LA 11419 Santa Monica Blvd, Los Angeles, CA…" at bounding box center [429, 219] width 221 height 31
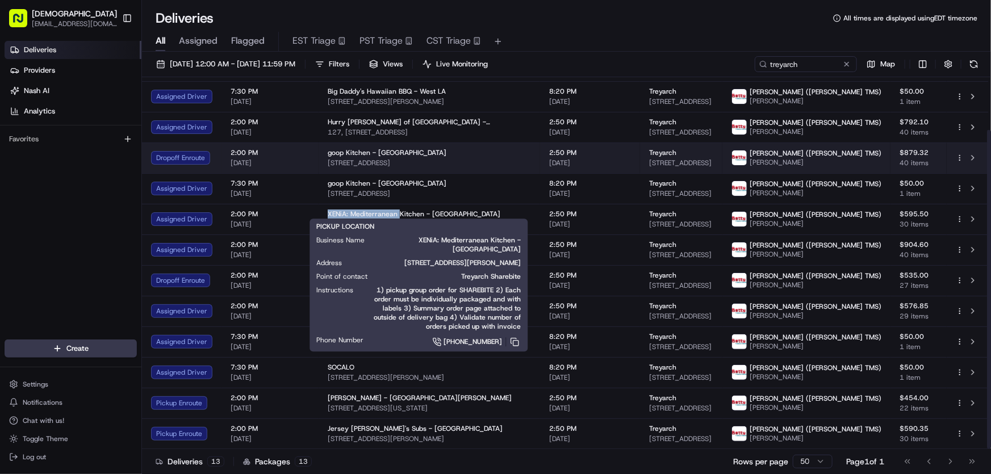
copy span "XENiA: Mediterranean"
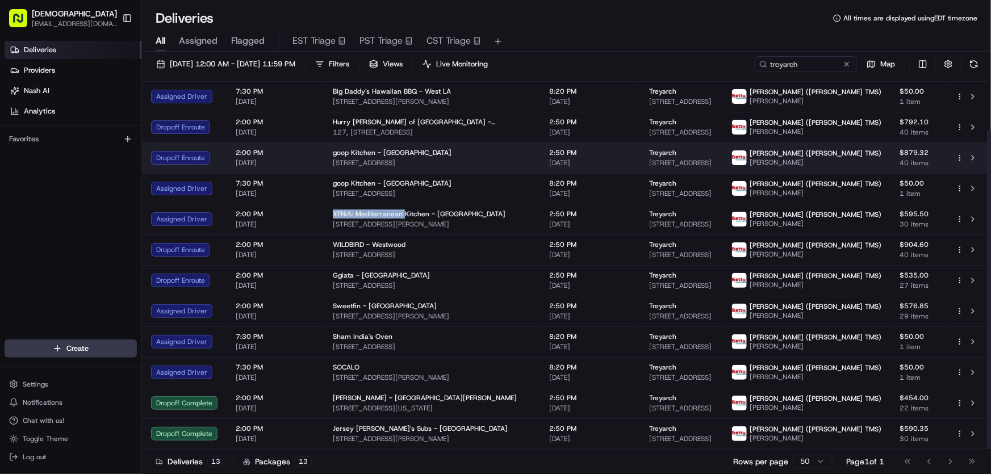
drag, startPoint x: 476, startPoint y: 148, endPoint x: 325, endPoint y: 154, distance: 151.8
click at [325, 154] on td "goop Kitchen - South Bay 710 S Allied Way, El Segundo, CA 90245, USA" at bounding box center [432, 158] width 216 height 31
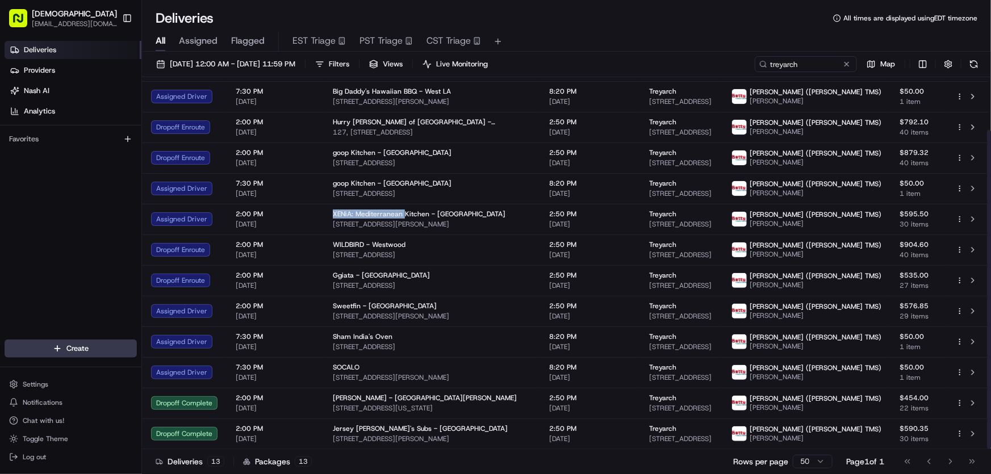
copy span "710 S Allied Way, El Segundo, CA 90245, USA"
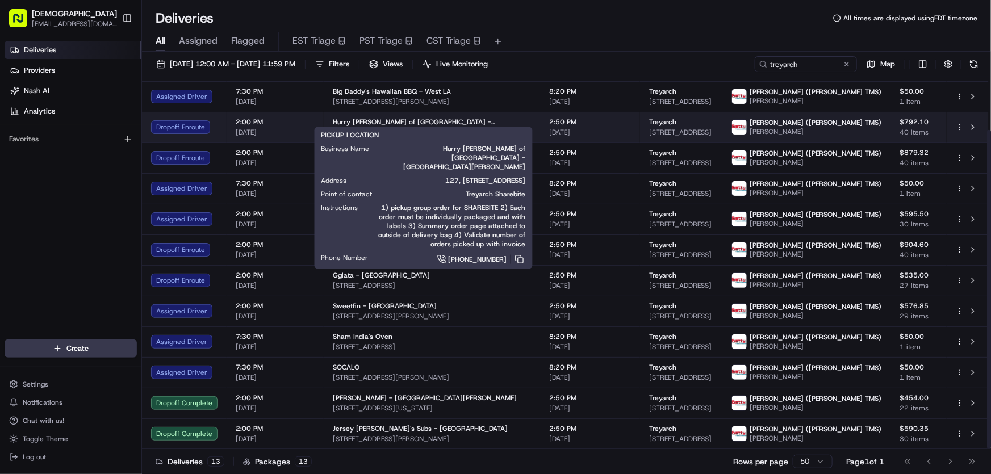
click at [373, 128] on span "127, 2901 Ocean Park Blvd, Santa Monica, CA 90405, USA" at bounding box center [432, 132] width 198 height 9
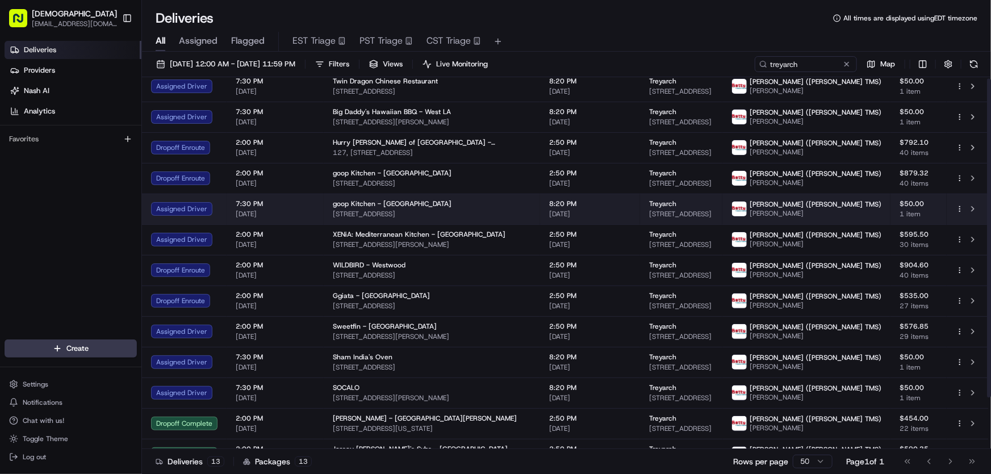
scroll to position [0, 0]
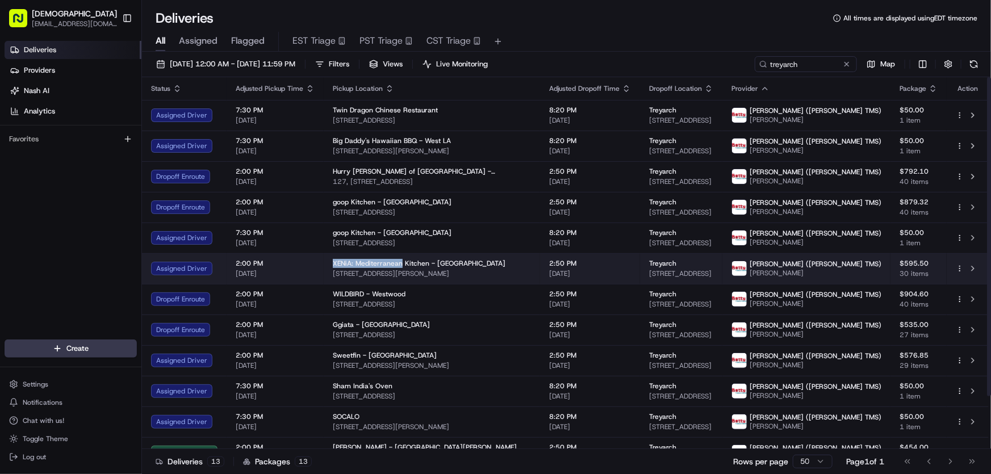
drag, startPoint x: 332, startPoint y: 258, endPoint x: 398, endPoint y: 262, distance: 66.5
click at [398, 262] on span "XENiA: Mediterranean Kitchen - West LA" at bounding box center [419, 263] width 173 height 9
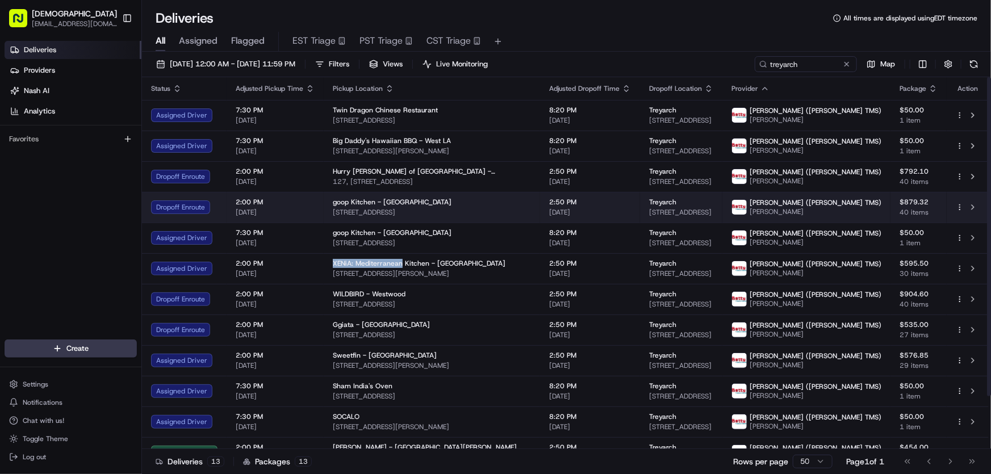
copy span "XENiA: Mediterranean"
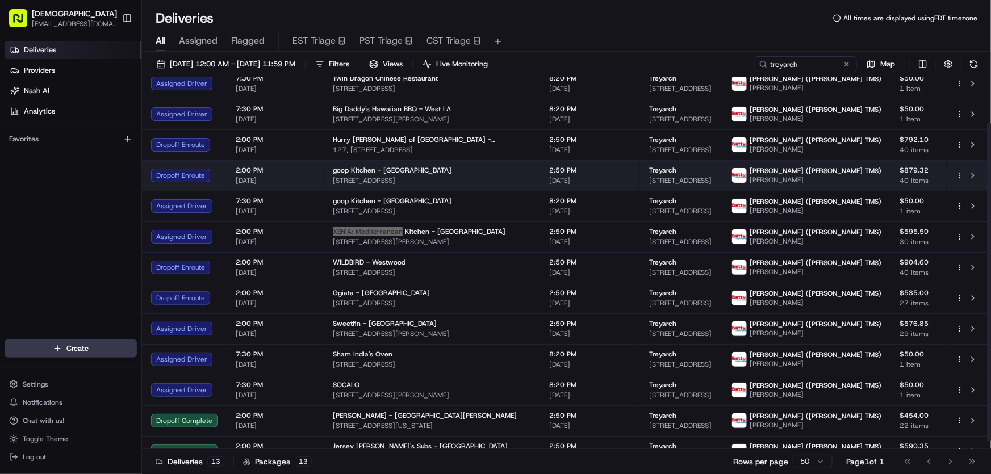
scroll to position [61, 0]
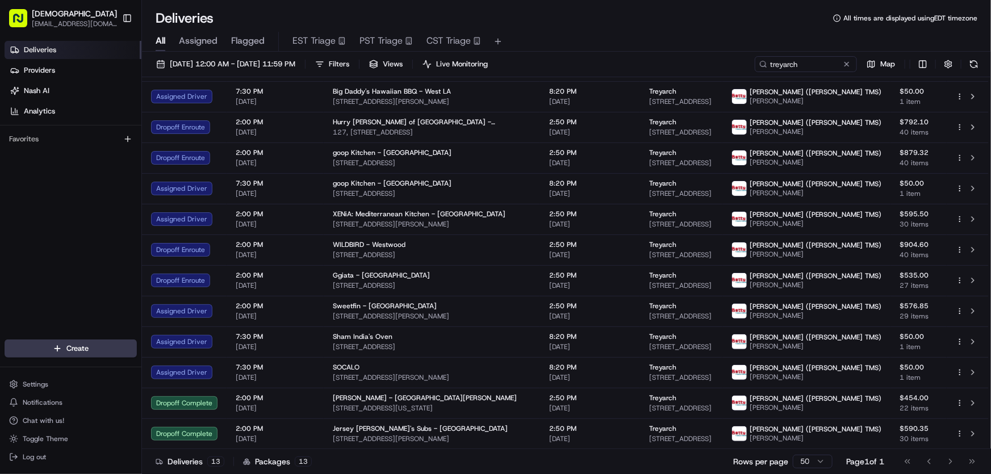
click at [609, 30] on div "All Assigned Flagged EST Triage PST Triage CST Triage" at bounding box center [566, 39] width 849 height 24
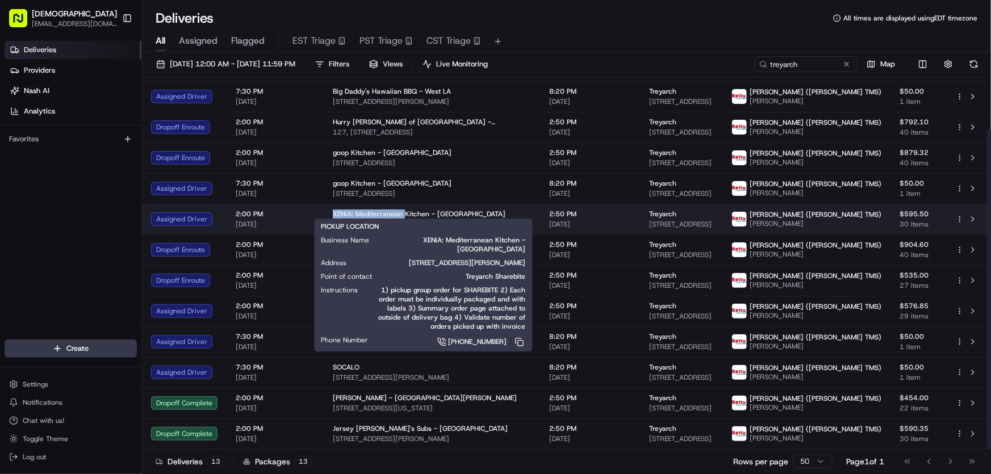
drag, startPoint x: 330, startPoint y: 199, endPoint x: 402, endPoint y: 202, distance: 72.2
click at [402, 204] on td "XENiA: Mediterranean Kitchen - West LA 11419 Santa Monica Blvd, Los Angeles, CA…" at bounding box center [432, 219] width 216 height 31
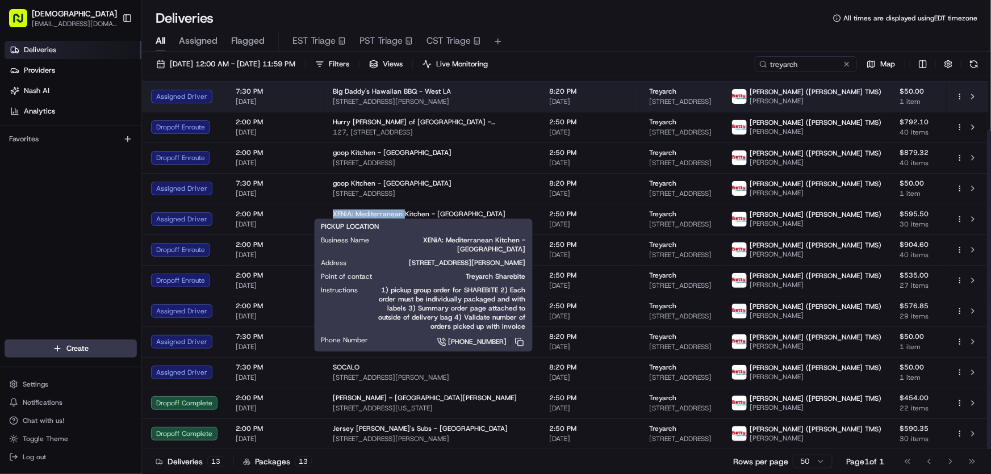
copy span "XENiA: Mediterranean"
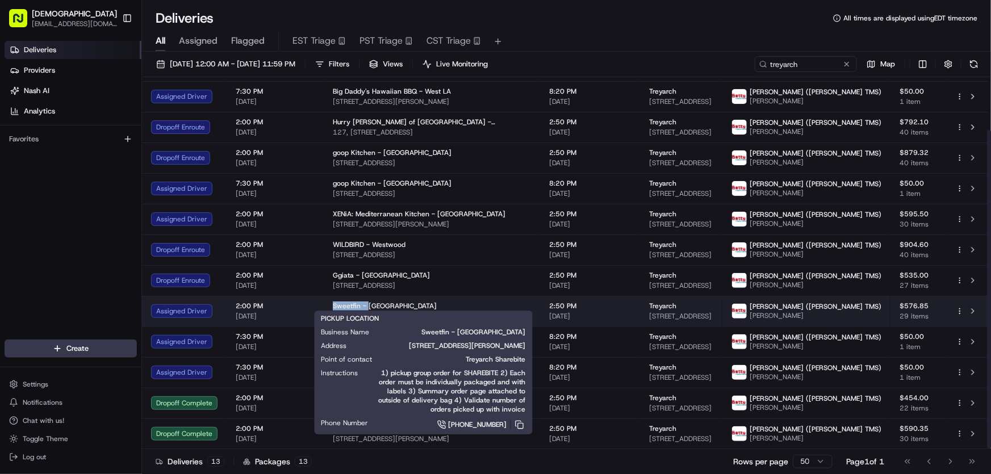
drag, startPoint x: 329, startPoint y: 295, endPoint x: 365, endPoint y: 291, distance: 35.4
click at [365, 296] on td "Sweetfin - Venice 1146 Abbot Kinney Blvd, Venice, CA 90291, USA" at bounding box center [432, 311] width 216 height 31
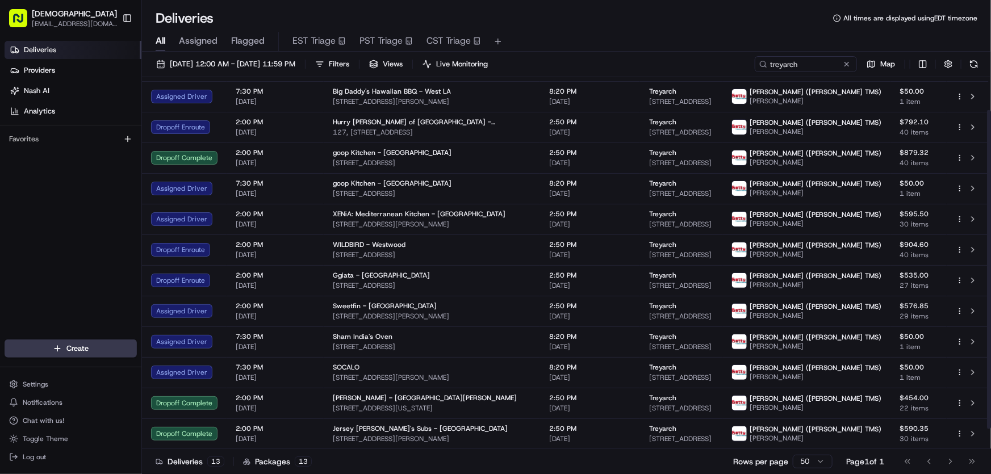
scroll to position [0, 0]
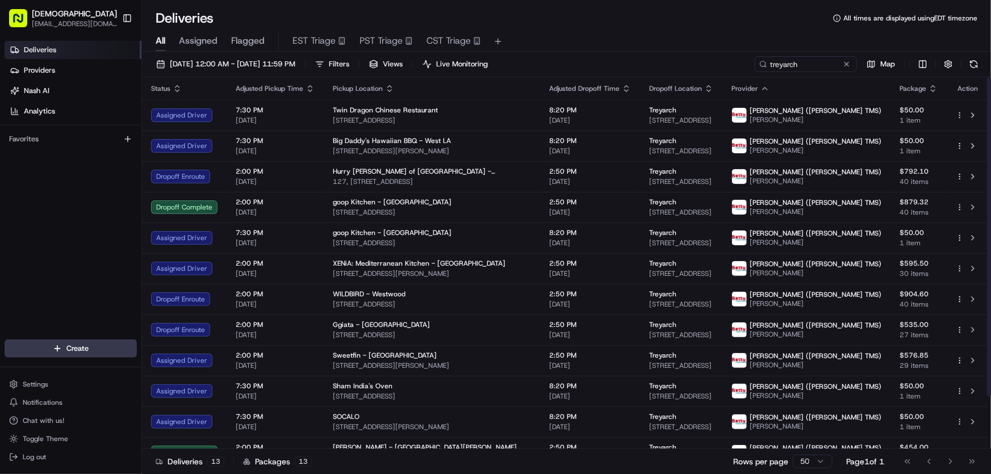
click at [653, 27] on div "All Assigned Flagged EST Triage PST Triage CST Triage" at bounding box center [566, 39] width 849 height 24
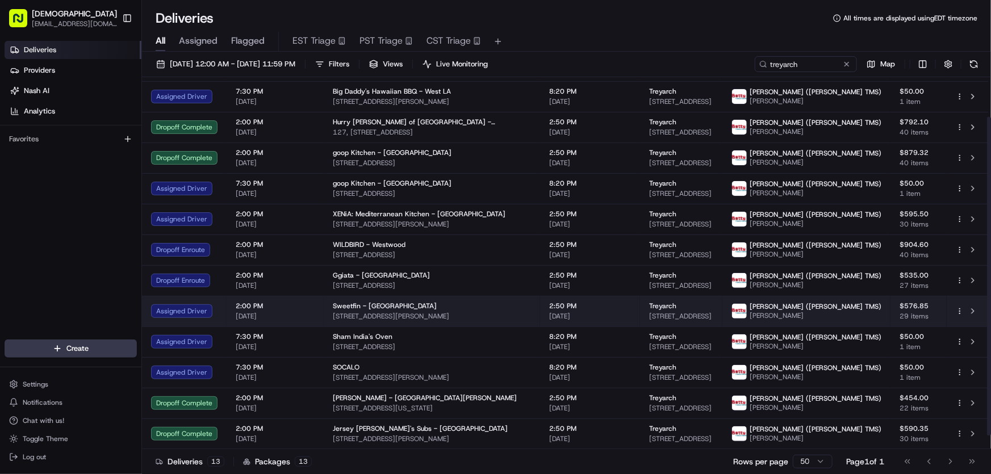
scroll to position [61, 0]
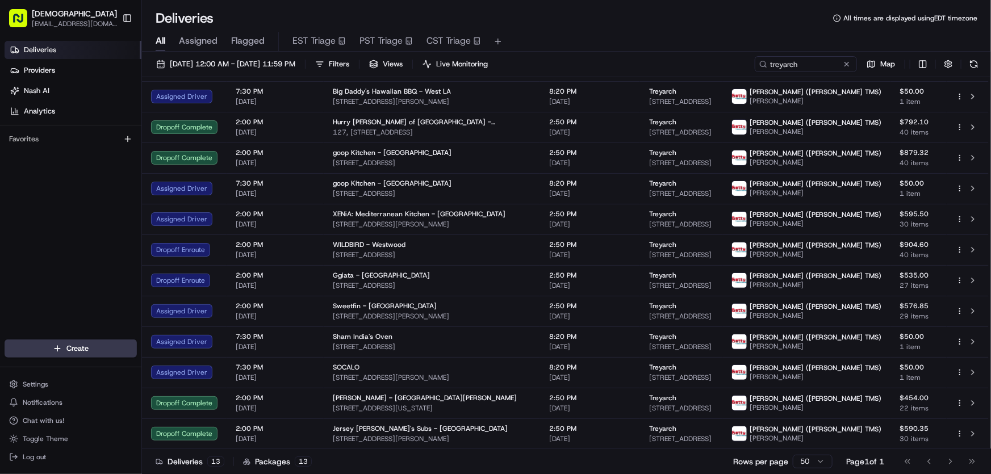
click at [661, 32] on div "All Assigned Flagged EST Triage PST Triage CST Triage" at bounding box center [566, 42] width 849 height 20
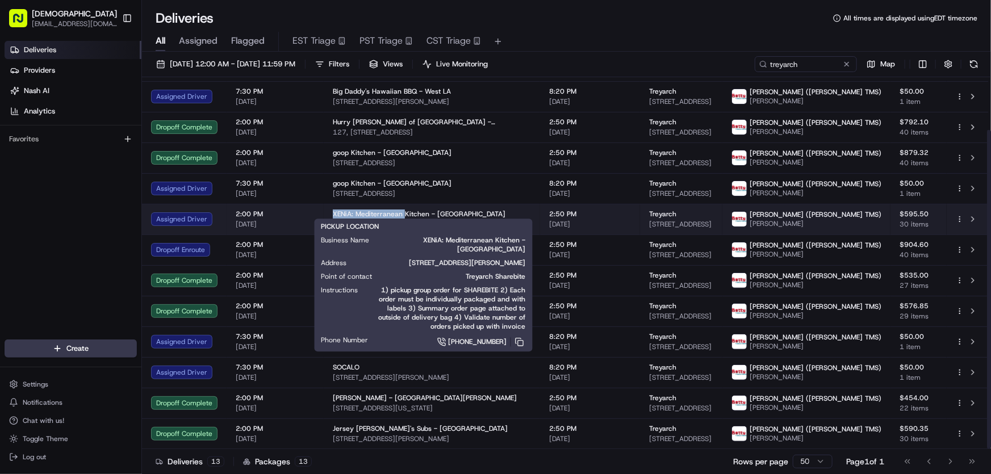
drag, startPoint x: 328, startPoint y: 200, endPoint x: 401, endPoint y: 204, distance: 73.4
click at [401, 204] on td "XENiA: Mediterranean Kitchen - West LA 11419 Santa Monica Blvd, Los Angeles, CA…" at bounding box center [432, 219] width 216 height 31
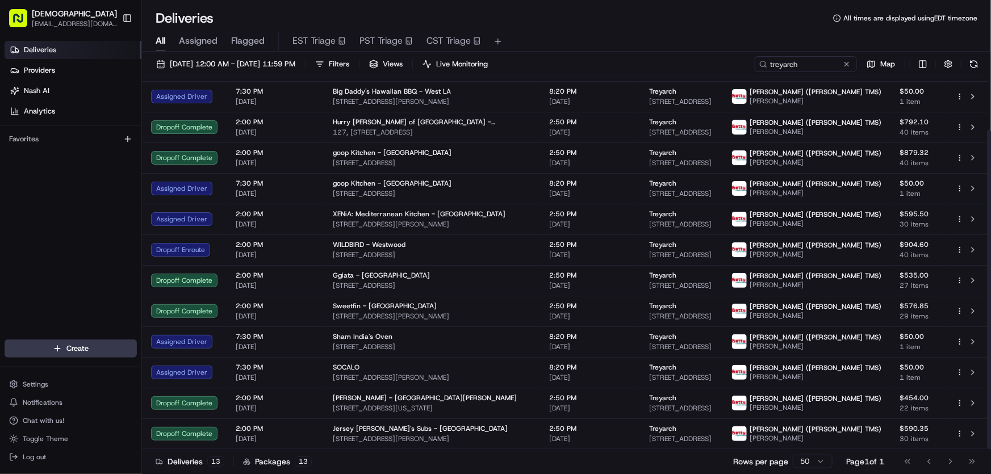
click at [610, 24] on div "Deliveries All times are displayed using EDT timezone" at bounding box center [566, 18] width 849 height 18
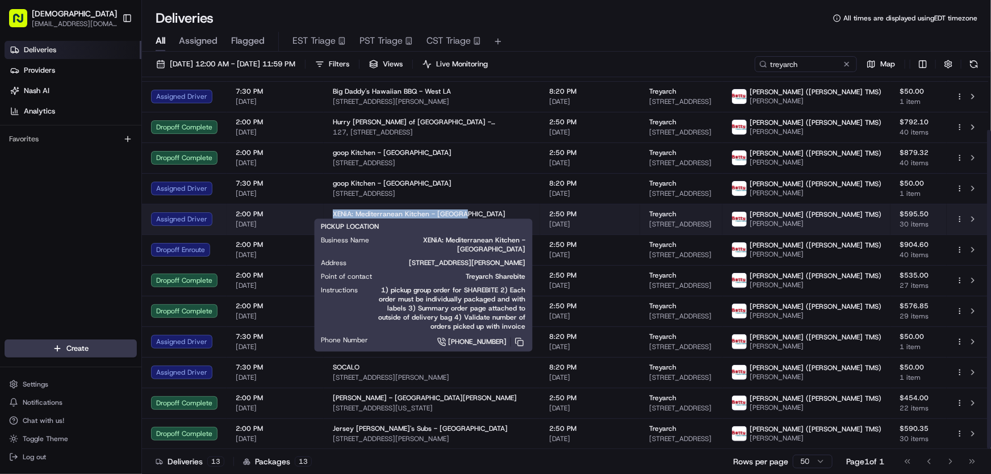
drag, startPoint x: 329, startPoint y: 199, endPoint x: 472, endPoint y: 203, distance: 143.1
click at [472, 204] on td "XENiA: Mediterranean Kitchen - West LA 11419 Santa Monica Blvd, Los Angeles, CA…" at bounding box center [432, 219] width 216 height 31
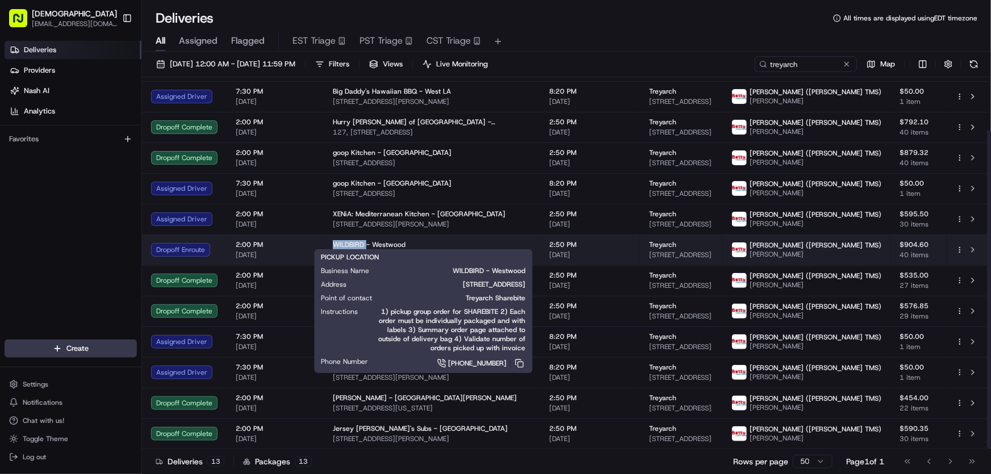
drag, startPoint x: 325, startPoint y: 230, endPoint x: 364, endPoint y: 231, distance: 39.2
click at [364, 234] on td "WILDBIRD - Westwood 10917 Lindbrook Dr, Los Angeles, CA 90024, USA" at bounding box center [432, 249] width 216 height 31
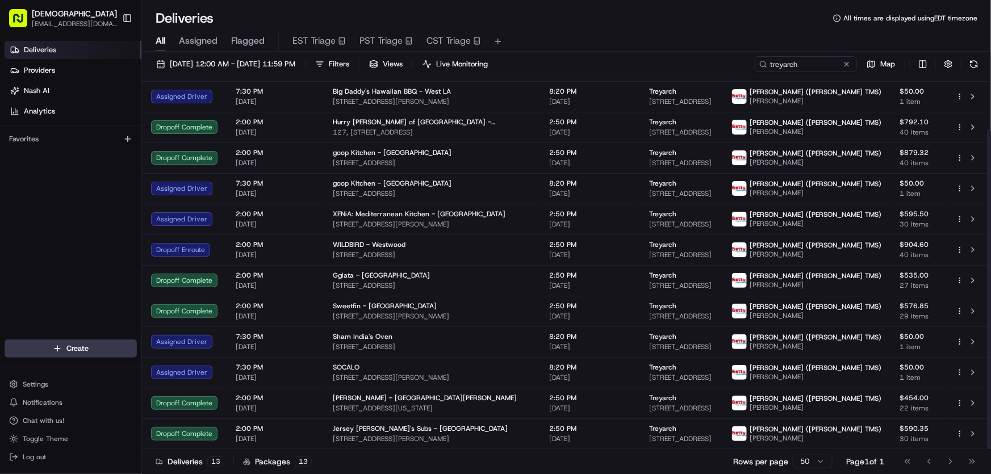
click at [608, 21] on div "Deliveries All times are displayed using EDT timezone" at bounding box center [566, 18] width 849 height 18
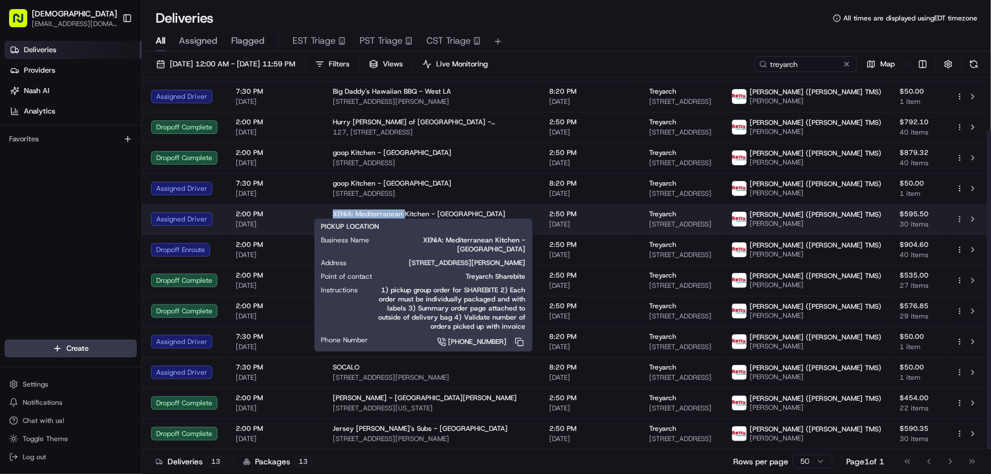
drag, startPoint x: 329, startPoint y: 200, endPoint x: 400, endPoint y: 200, distance: 71.0
click at [400, 204] on td "XENiA: Mediterranean Kitchen - West LA 11419 Santa Monica Blvd, Los Angeles, CA…" at bounding box center [432, 219] width 216 height 31
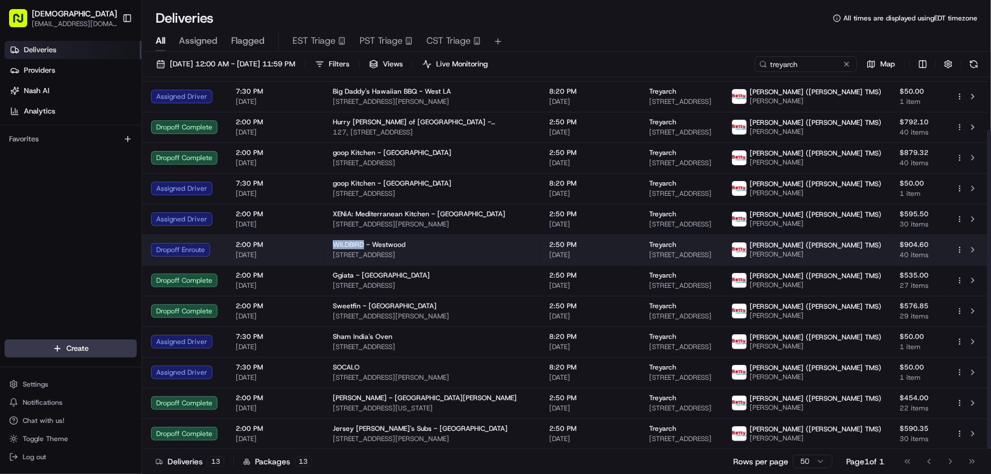
drag, startPoint x: 332, startPoint y: 228, endPoint x: 363, endPoint y: 231, distance: 31.4
click at [363, 240] on span "WILDBIRD - Westwood" at bounding box center [369, 244] width 73 height 9
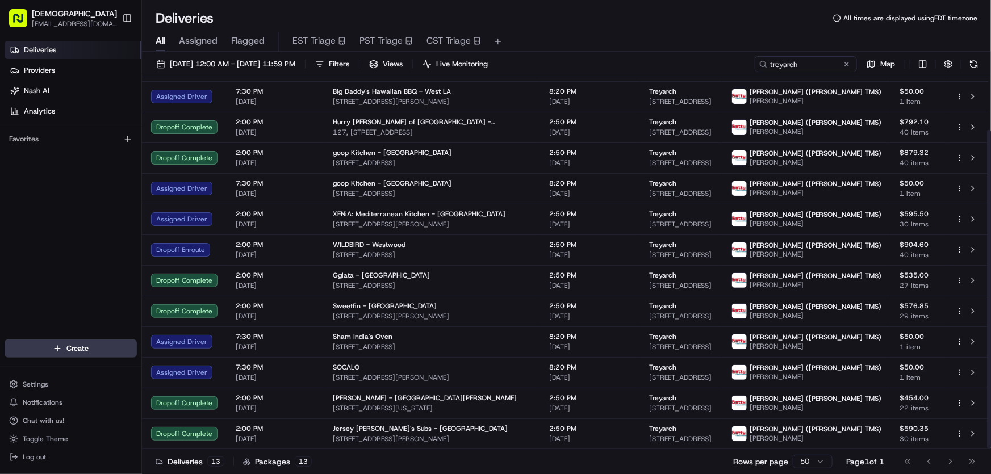
click at [607, 27] on div "All Assigned Flagged EST Triage PST Triage CST Triage" at bounding box center [566, 39] width 849 height 24
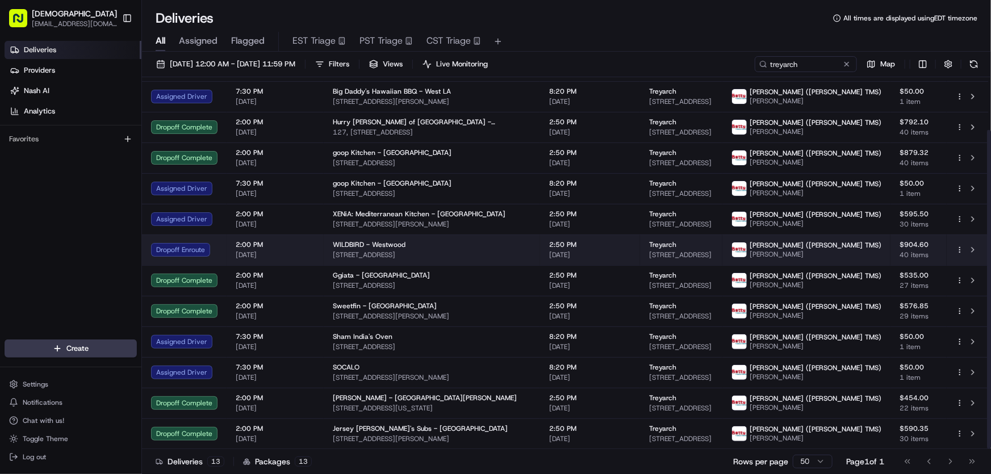
drag, startPoint x: 492, startPoint y: 241, endPoint x: 329, endPoint y: 241, distance: 162.4
click at [329, 241] on td "WILDBIRD - Westwood 10917 Lindbrook Dr, Los Angeles, CA 90024, USA" at bounding box center [432, 249] width 216 height 31
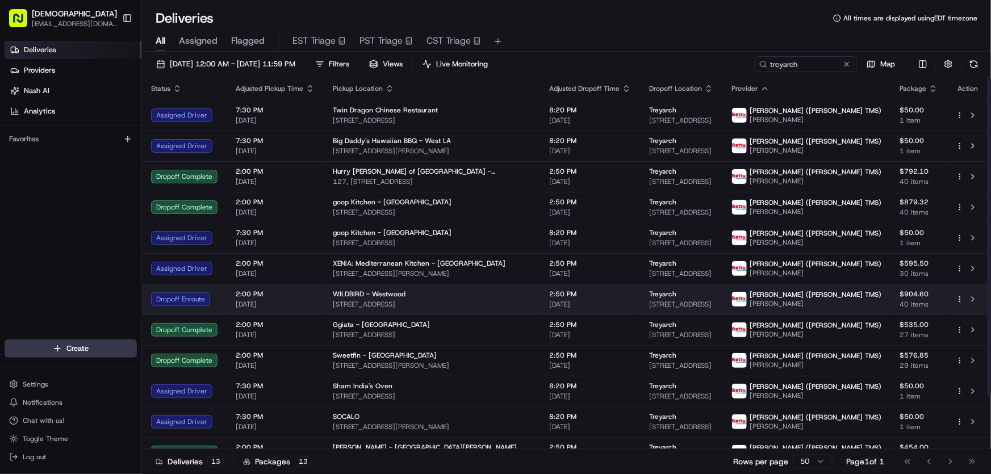
scroll to position [0, 0]
drag, startPoint x: 332, startPoint y: 292, endPoint x: 363, endPoint y: 294, distance: 31.3
click at [363, 294] on span "WILDBIRD - Westwood" at bounding box center [369, 294] width 73 height 9
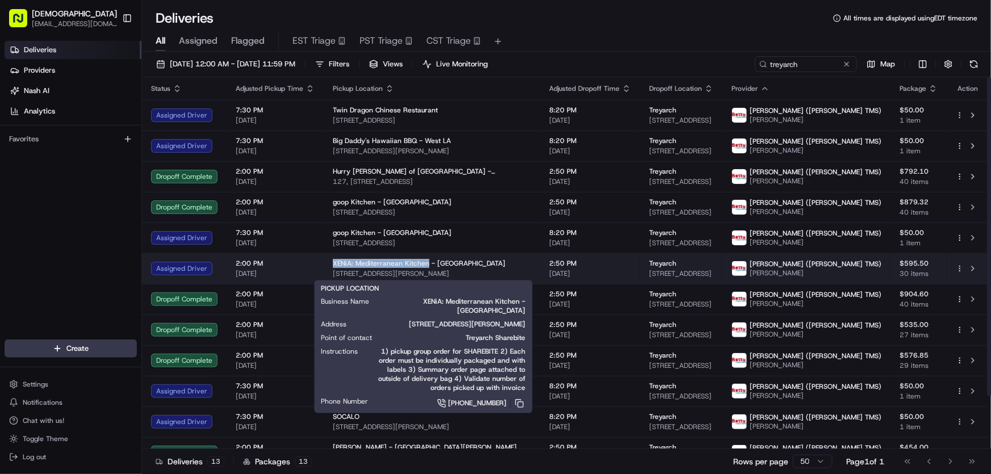
drag, startPoint x: 329, startPoint y: 261, endPoint x: 425, endPoint y: 262, distance: 96.0
click at [425, 262] on td "XENiA: Mediterranean Kitchen - West LA 11419 Santa Monica Blvd, Los Angeles, CA…" at bounding box center [432, 268] width 216 height 31
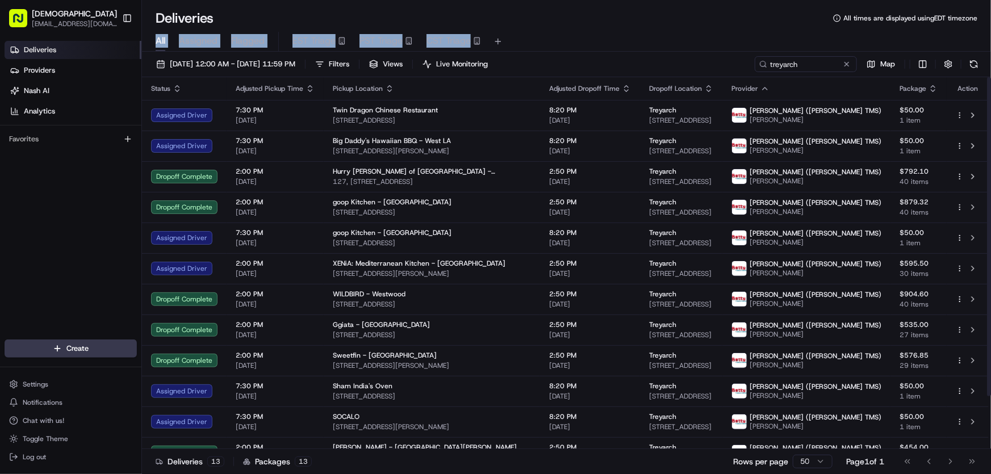
click at [529, 27] on div "All Assigned Flagged EST Triage PST Triage CST Triage" at bounding box center [566, 39] width 849 height 24
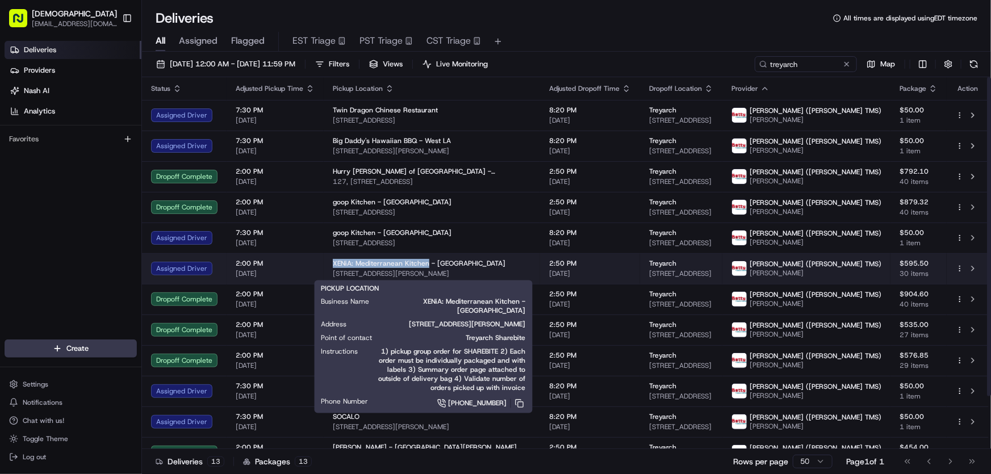
drag, startPoint x: 329, startPoint y: 262, endPoint x: 423, endPoint y: 264, distance: 93.7
click at [423, 264] on td "XENiA: Mediterranean Kitchen - West LA 11419 Santa Monica Blvd, Los Angeles, CA…" at bounding box center [432, 268] width 216 height 31
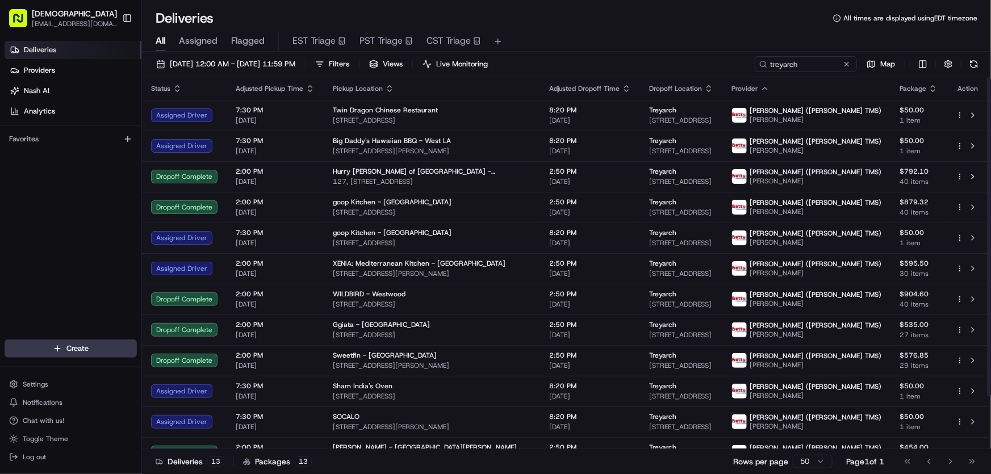
click at [576, 23] on div "Deliveries All times are displayed using EDT timezone" at bounding box center [566, 18] width 849 height 18
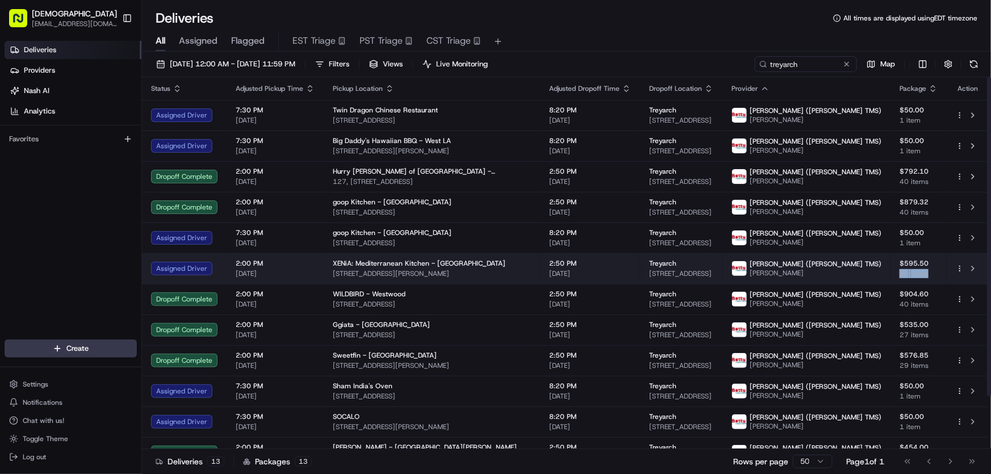
drag, startPoint x: 928, startPoint y: 272, endPoint x: 897, endPoint y: 274, distance: 31.3
click at [897, 274] on td "$595.50 30 items" at bounding box center [918, 268] width 56 height 31
drag, startPoint x: 869, startPoint y: 272, endPoint x: 823, endPoint y: 278, distance: 46.3
click at [823, 278] on td "Betty (Nash TMS) YUANYI JIANG" at bounding box center [806, 268] width 168 height 31
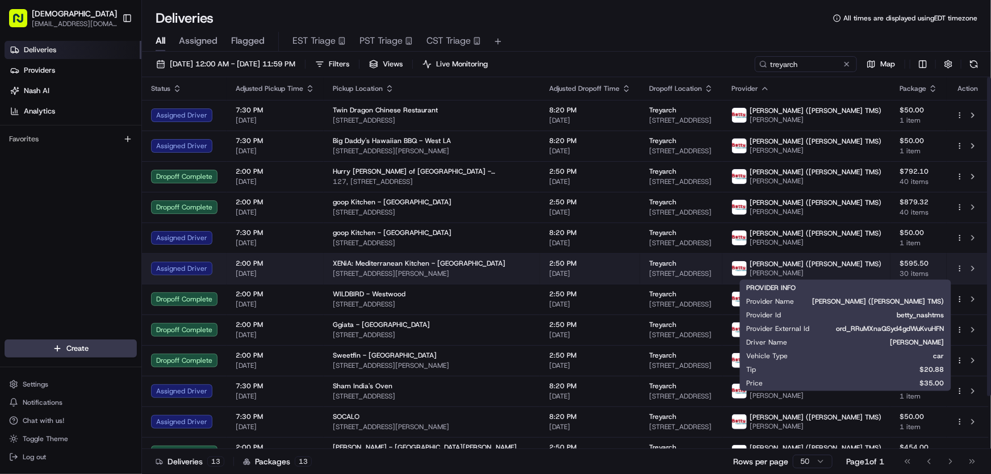
click at [375, 262] on span "XENiA: Mediterranean Kitchen - West LA" at bounding box center [419, 263] width 173 height 9
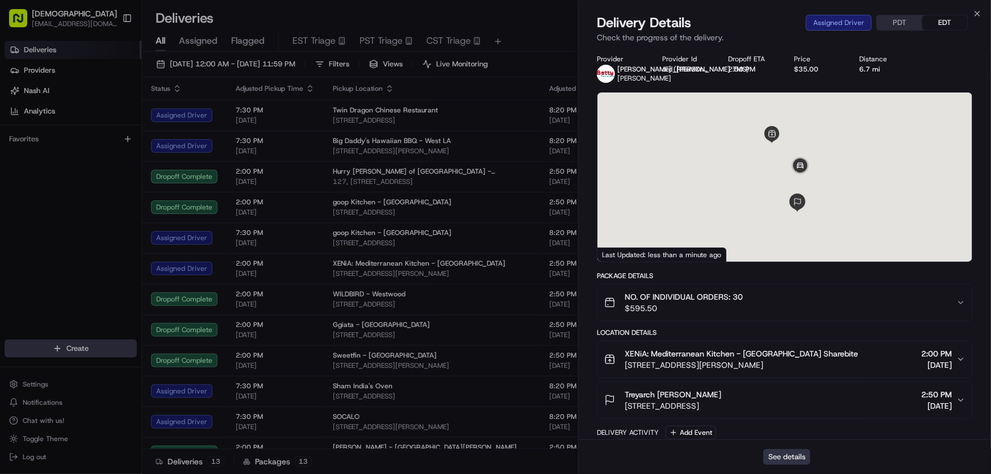
click at [787, 459] on button "See details" at bounding box center [786, 457] width 47 height 16
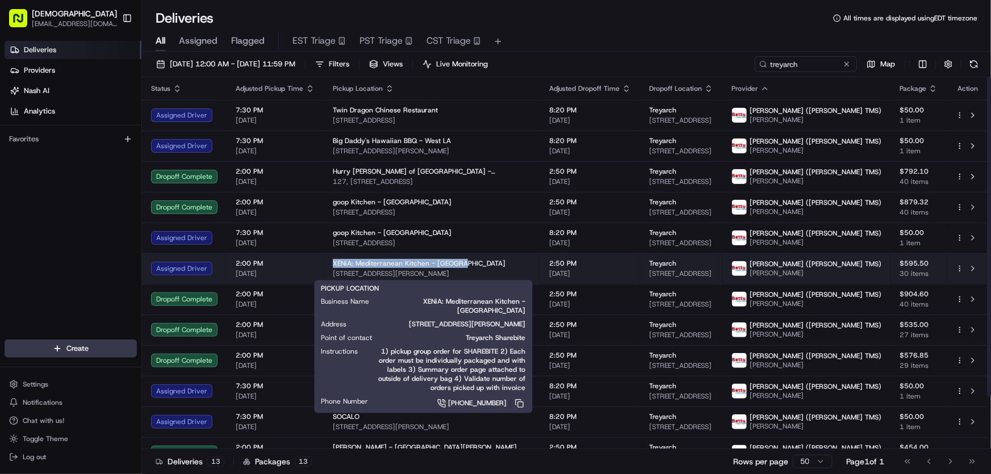
drag, startPoint x: 329, startPoint y: 261, endPoint x: 464, endPoint y: 261, distance: 135.1
click at [464, 261] on td "XENiA: Mediterranean Kitchen - West LA 11419 Santa Monica Blvd, Los Angeles, CA…" at bounding box center [432, 268] width 216 height 31
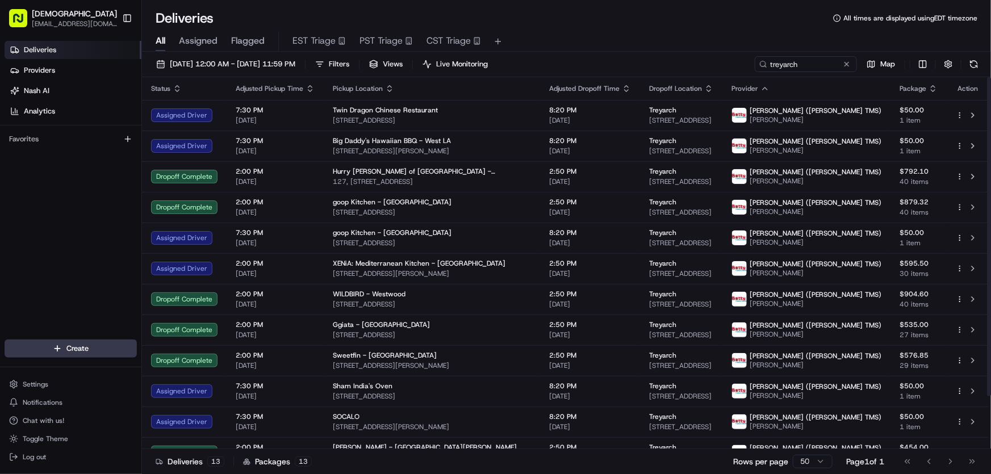
click at [606, 18] on div "Deliveries All times are displayed using EDT timezone" at bounding box center [566, 18] width 849 height 18
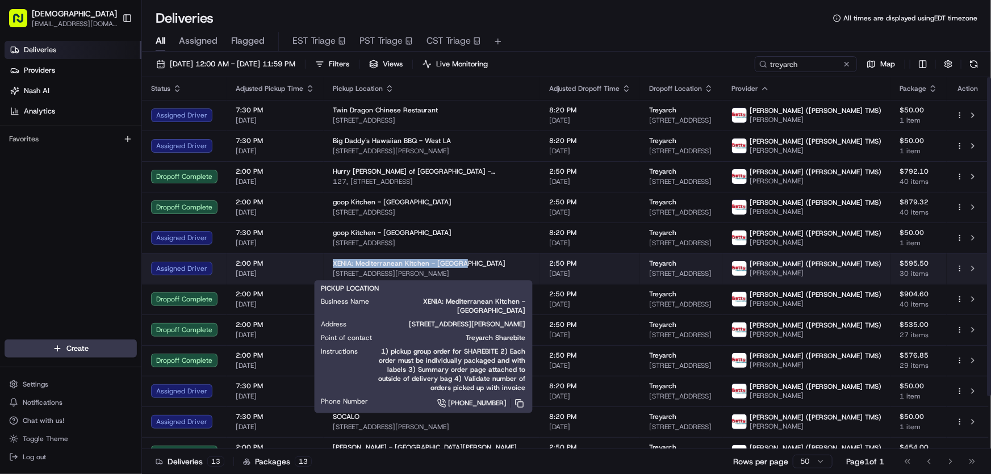
drag, startPoint x: 331, startPoint y: 261, endPoint x: 472, endPoint y: 262, distance: 141.4
click at [472, 262] on div "XENiA: Mediterranean Kitchen - West LA" at bounding box center [432, 263] width 198 height 9
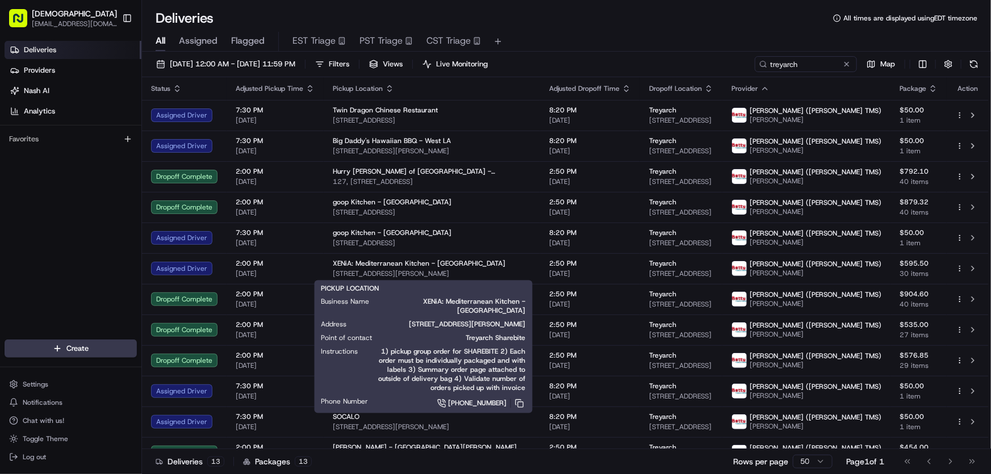
click at [664, 23] on div "Deliveries All times are displayed using EDT timezone" at bounding box center [566, 18] width 849 height 18
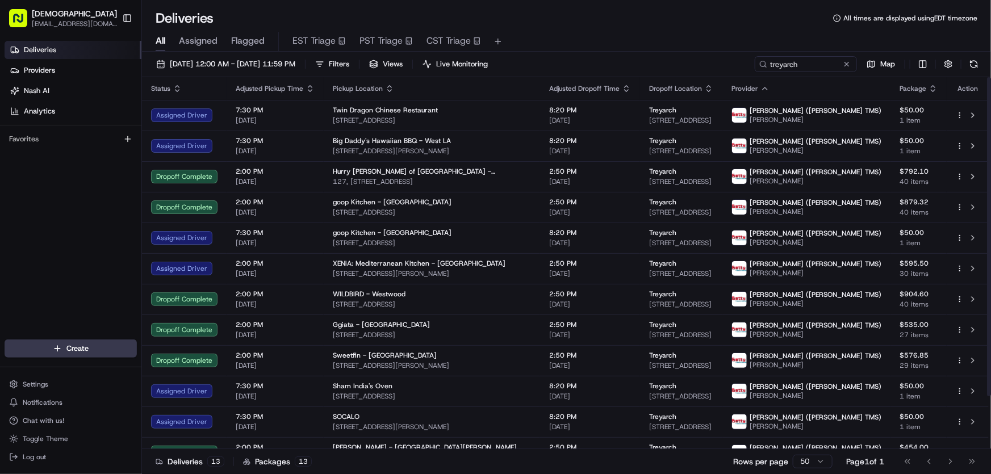
click at [611, 26] on div "Deliveries All times are displayed using EDT timezone" at bounding box center [566, 18] width 849 height 18
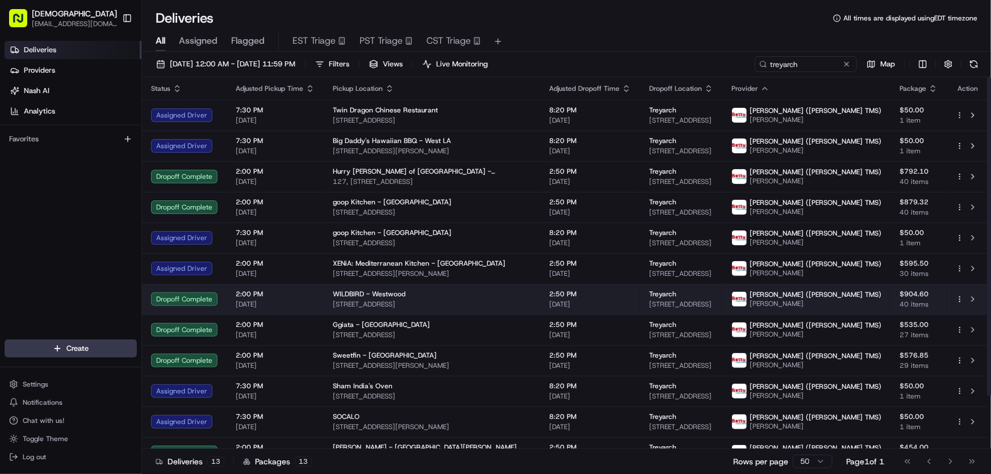
click at [386, 301] on span "10917 Lindbrook Dr, Los Angeles, CA 90024, USA" at bounding box center [432, 304] width 198 height 9
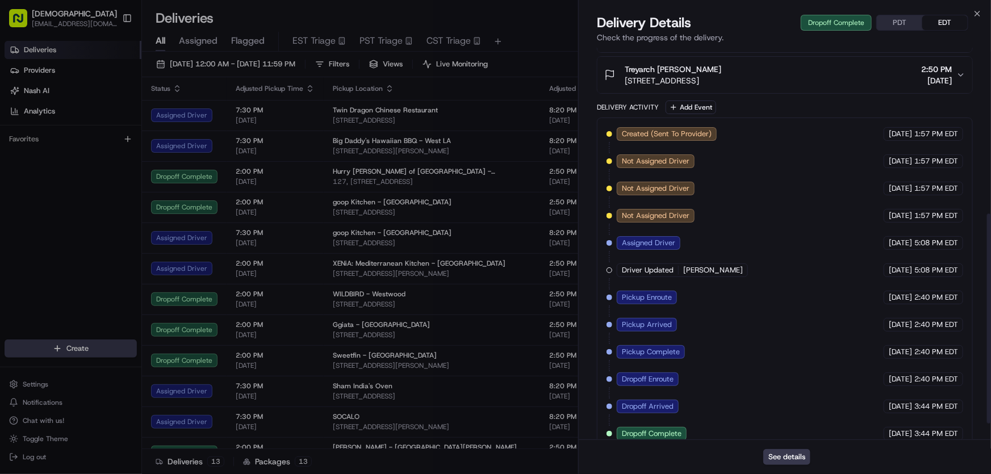
scroll to position [340, 0]
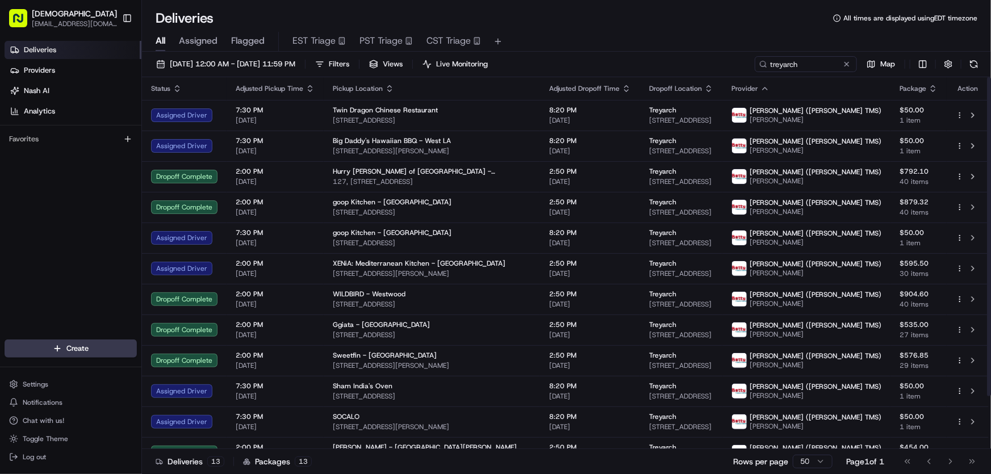
click at [613, 24] on div "Deliveries All times are displayed using EDT timezone" at bounding box center [566, 18] width 849 height 18
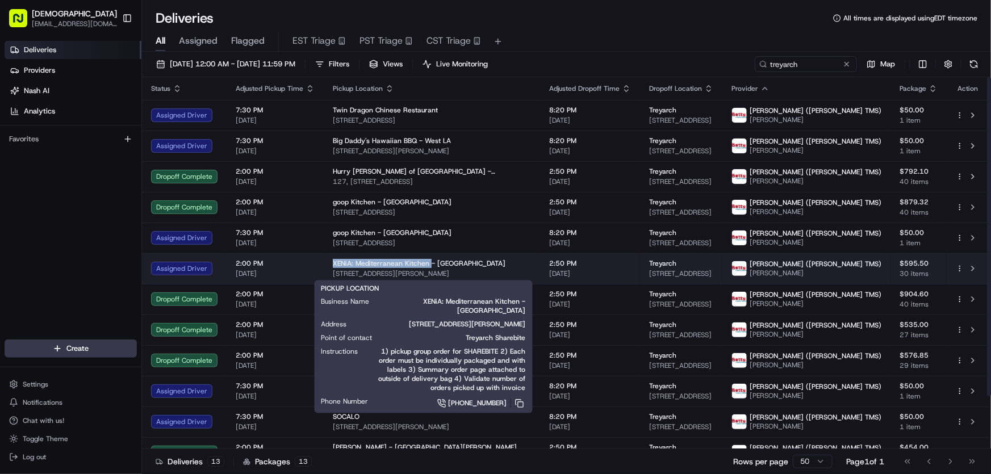
drag, startPoint x: 330, startPoint y: 263, endPoint x: 426, endPoint y: 263, distance: 95.4
click at [426, 263] on td "XENiA: Mediterranean Kitchen - West LA 11419 Santa Monica Blvd, Los Angeles, CA…" at bounding box center [432, 268] width 216 height 31
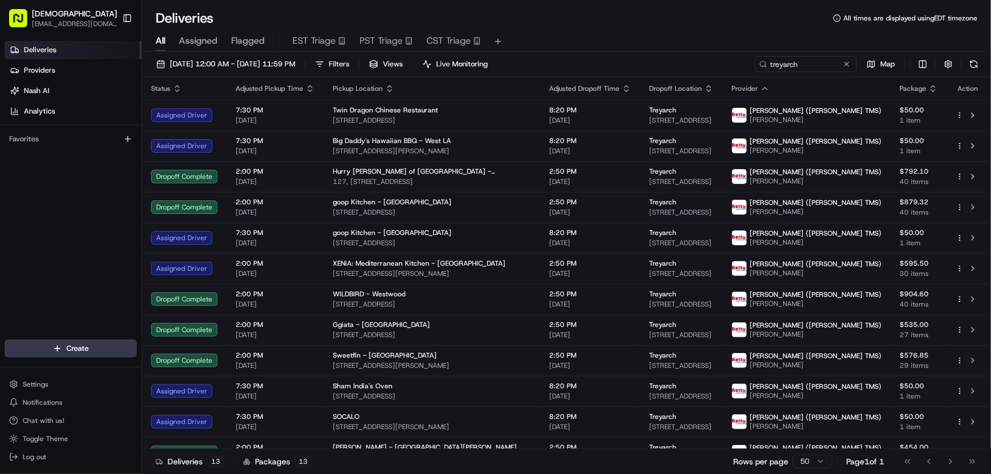
click at [578, 24] on div "Deliveries All times are displayed using EDT timezone" at bounding box center [566, 18] width 849 height 18
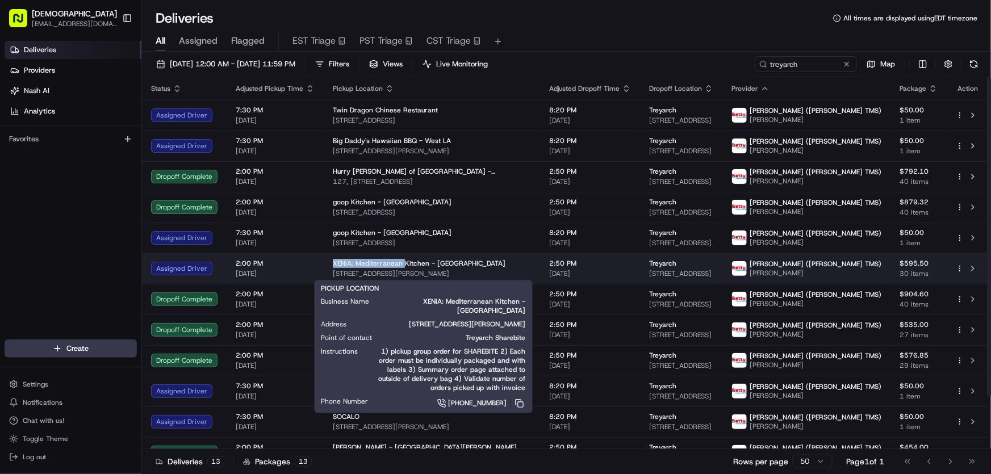
drag, startPoint x: 329, startPoint y: 258, endPoint x: 401, endPoint y: 262, distance: 72.2
click at [401, 262] on td "XENiA: Mediterranean Kitchen - West LA 11419 Santa Monica Blvd, Los Angeles, CA…" at bounding box center [432, 268] width 216 height 31
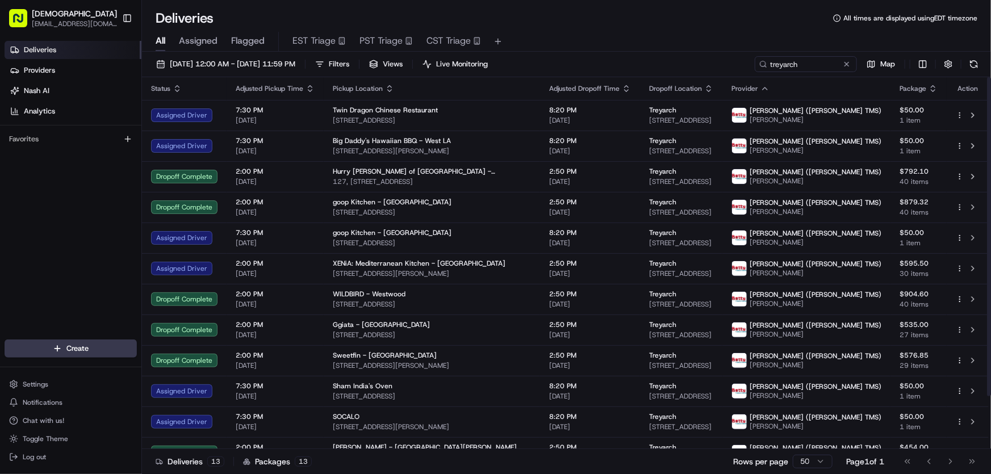
click at [590, 19] on div "Deliveries All times are displayed using EDT timezone" at bounding box center [566, 18] width 849 height 18
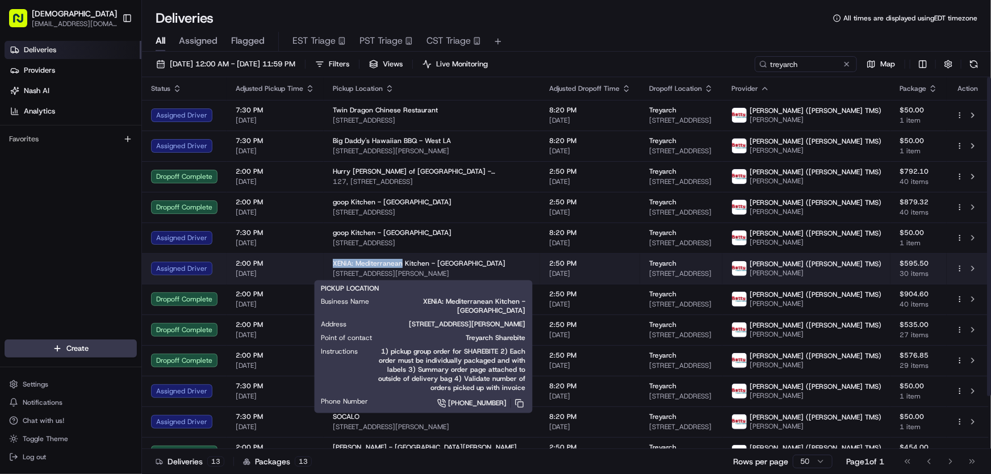
drag, startPoint x: 330, startPoint y: 262, endPoint x: 399, endPoint y: 263, distance: 68.7
click at [399, 263] on td "XENiA: Mediterranean Kitchen - West LA 11419 Santa Monica Blvd, Los Angeles, CA…" at bounding box center [432, 268] width 216 height 31
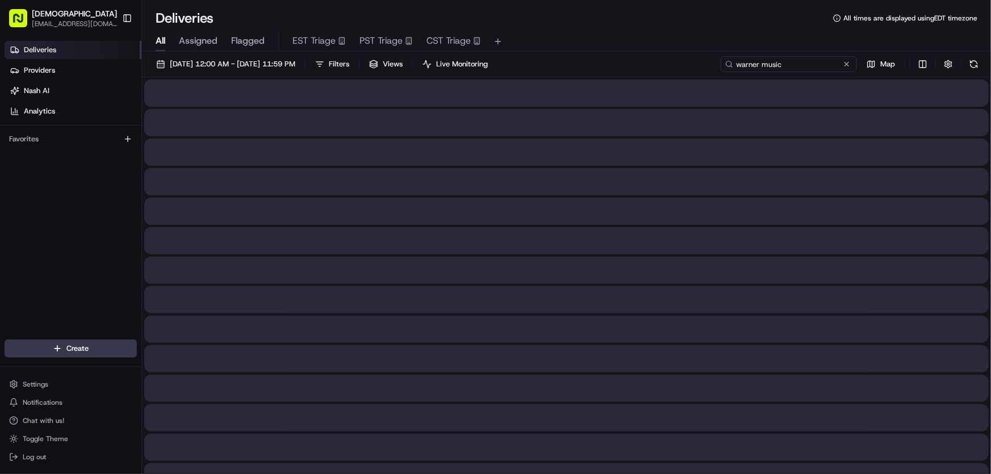
click at [789, 61] on input "warner music" at bounding box center [789, 64] width 136 height 16
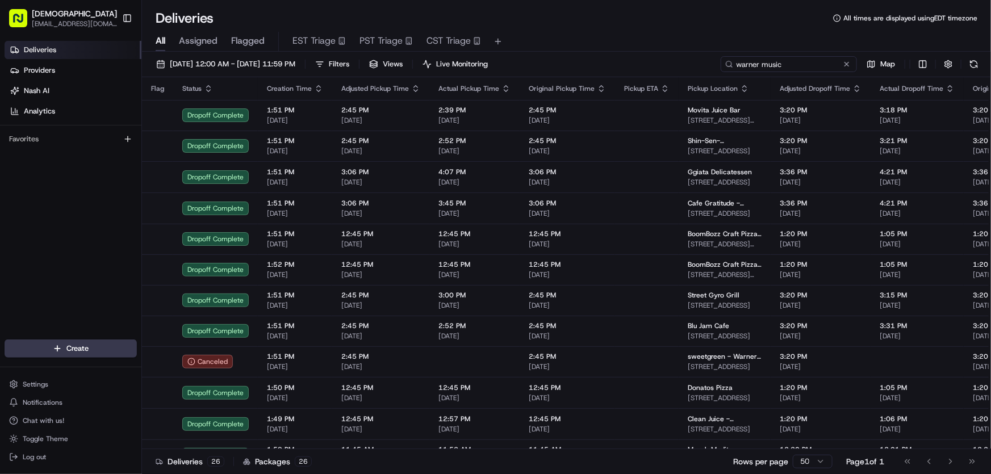
drag, startPoint x: 805, startPoint y: 62, endPoint x: 725, endPoint y: 60, distance: 80.1
click at [725, 60] on div "warner music" at bounding box center [789, 64] width 136 height 16
paste input "XENiA: Mediterranean Kitchen - [GEOGRAPHIC_DATA]"
type input "XENiA: Mediterranean Kitchen - [GEOGRAPHIC_DATA]"
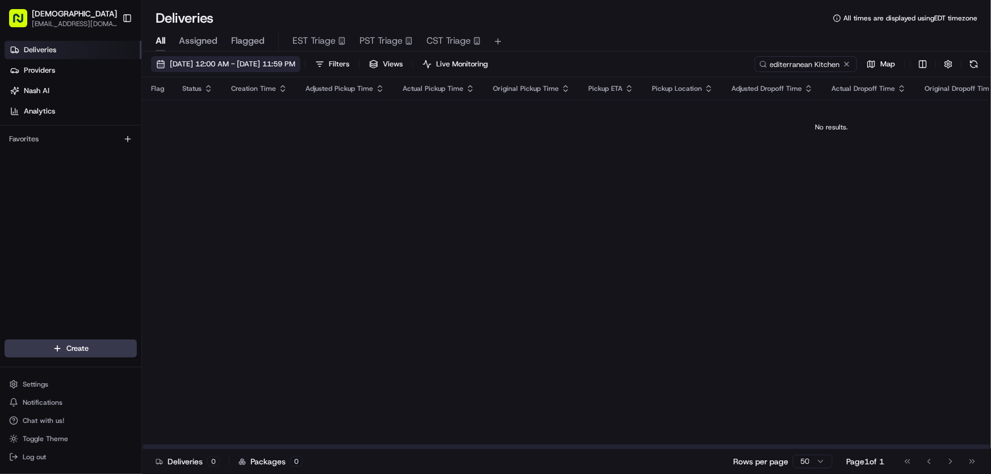
click at [241, 60] on span "[DATE] 12:00 AM - [DATE] 11:59 PM" at bounding box center [232, 64] width 125 height 10
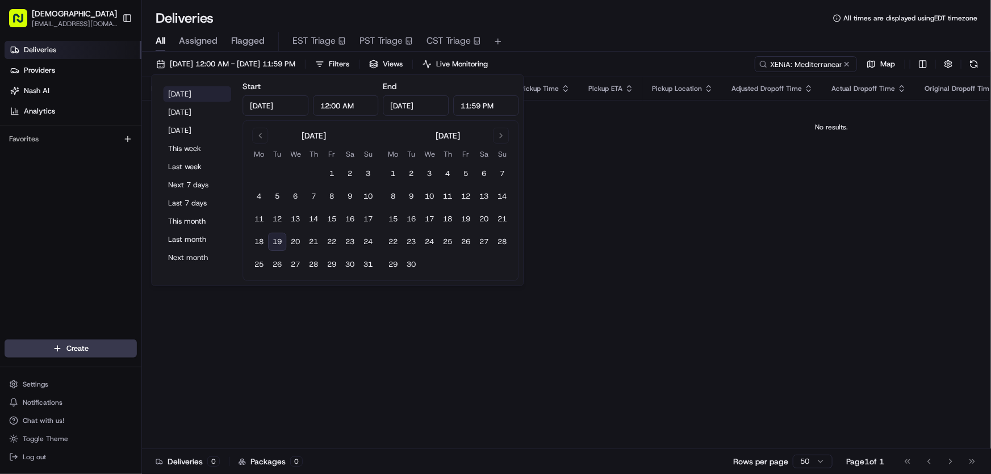
click at [171, 93] on button "[DATE]" at bounding box center [197, 94] width 68 height 16
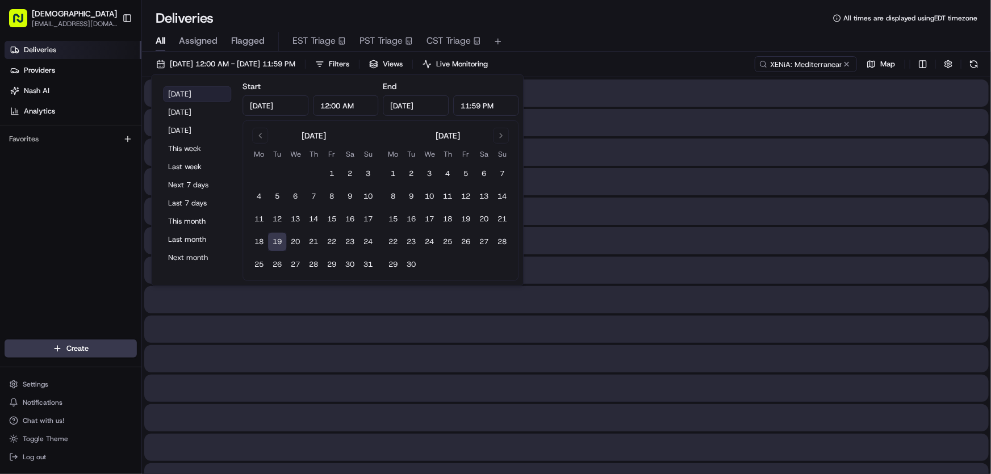
type input "[DATE]"
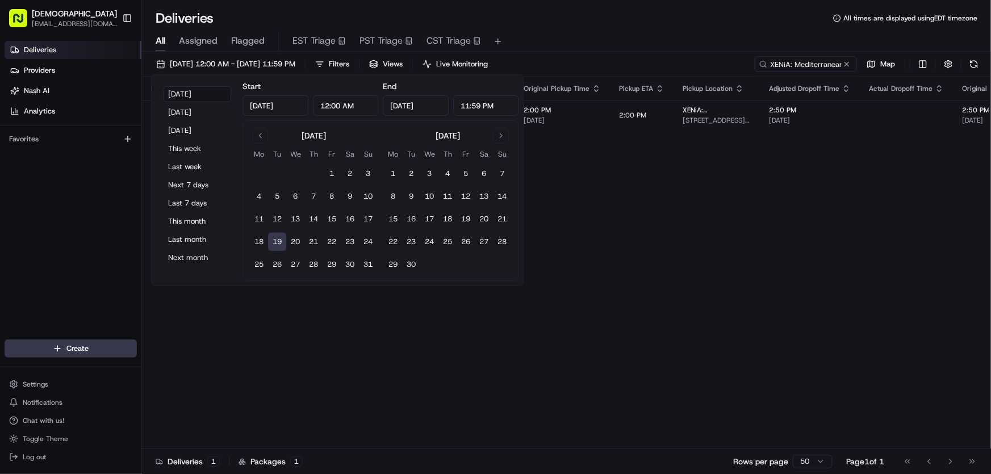
click at [612, 34] on div "All Assigned Flagged EST Triage PST Triage CST Triage" at bounding box center [566, 42] width 849 height 20
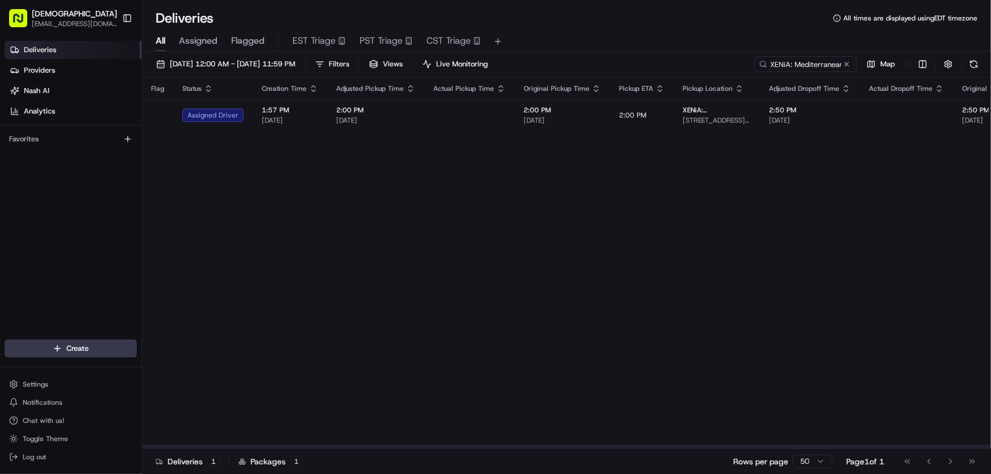
drag, startPoint x: 413, startPoint y: 444, endPoint x: 345, endPoint y: 426, distance: 70.9
click at [345, 445] on div at bounding box center [567, 447] width 848 height 4
